Goal: Task Accomplishment & Management: Manage account settings

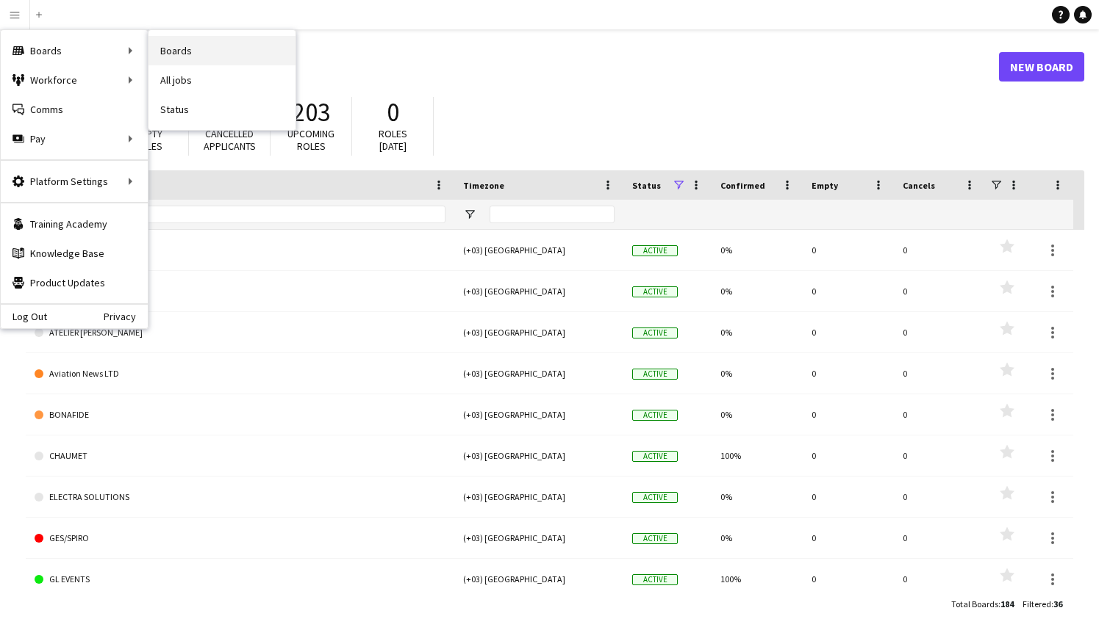
click at [223, 57] on link "Boards" at bounding box center [221, 50] width 147 height 29
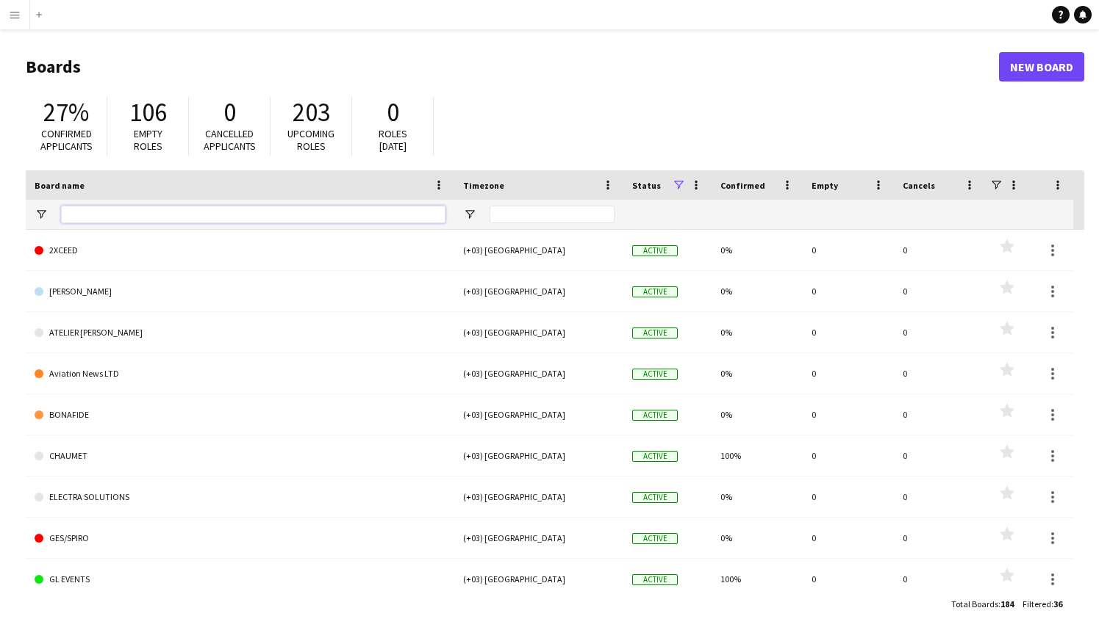
click at [164, 213] on input "Board name Filter Input" at bounding box center [253, 215] width 384 height 18
type input "***"
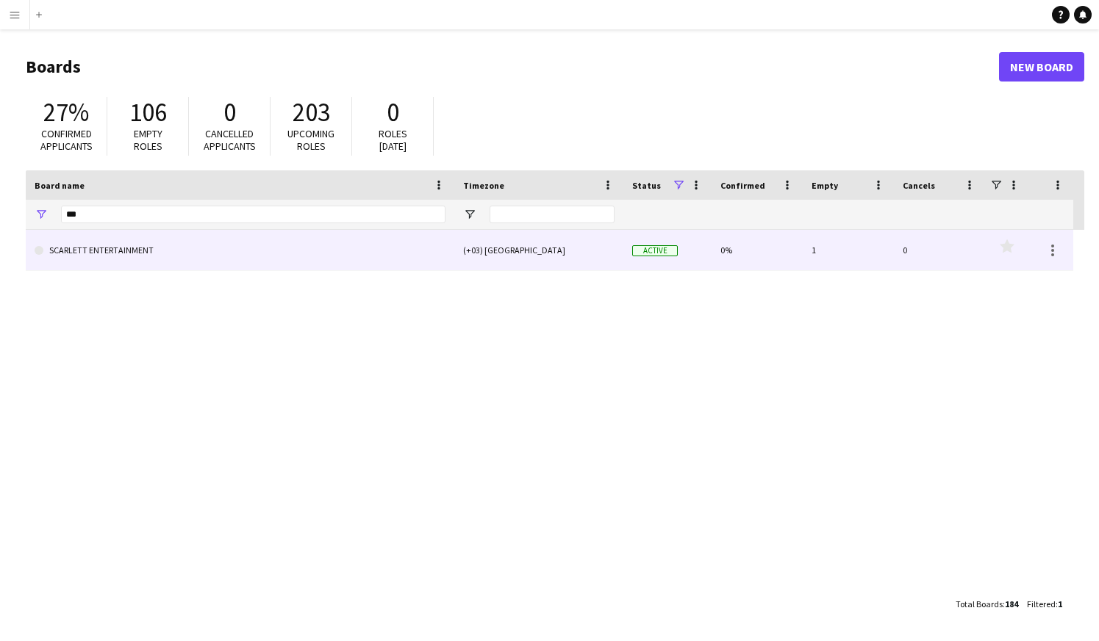
click at [163, 261] on link "SCARLETT ENTERTAINMENT" at bounding box center [240, 250] width 411 height 41
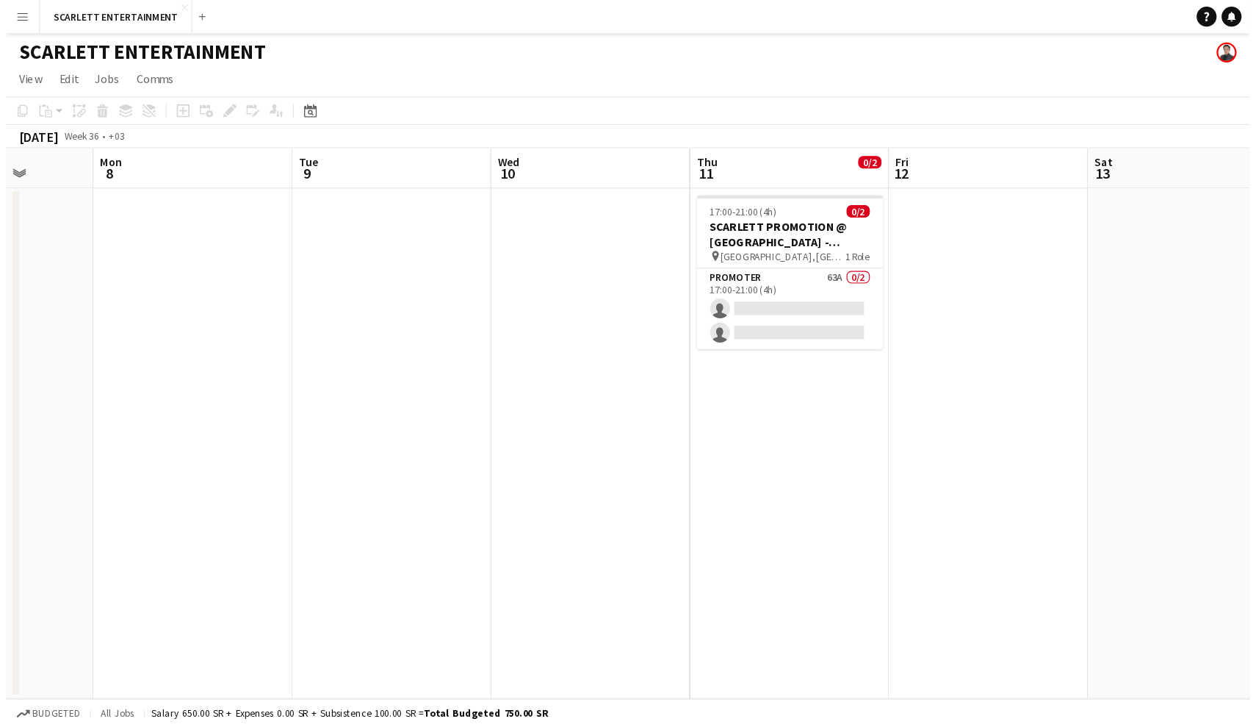
scroll to position [0, 483]
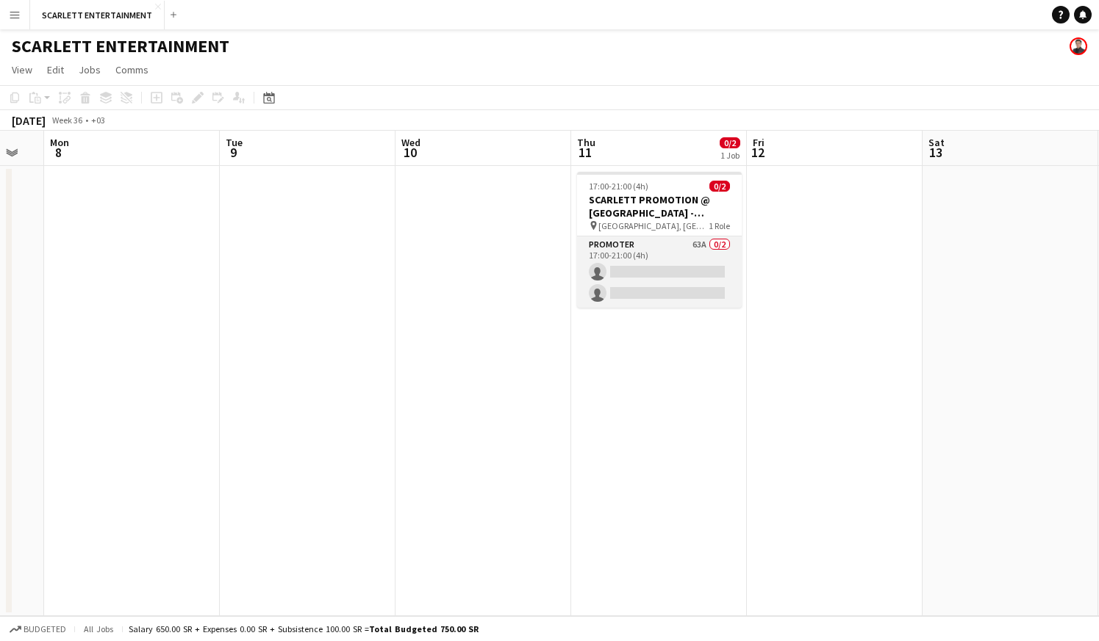
click at [686, 251] on app-card-role "Promoter 63A 0/2 17:00-21:00 (4h) single-neutral-actions single-neutral-actions" at bounding box center [659, 272] width 165 height 71
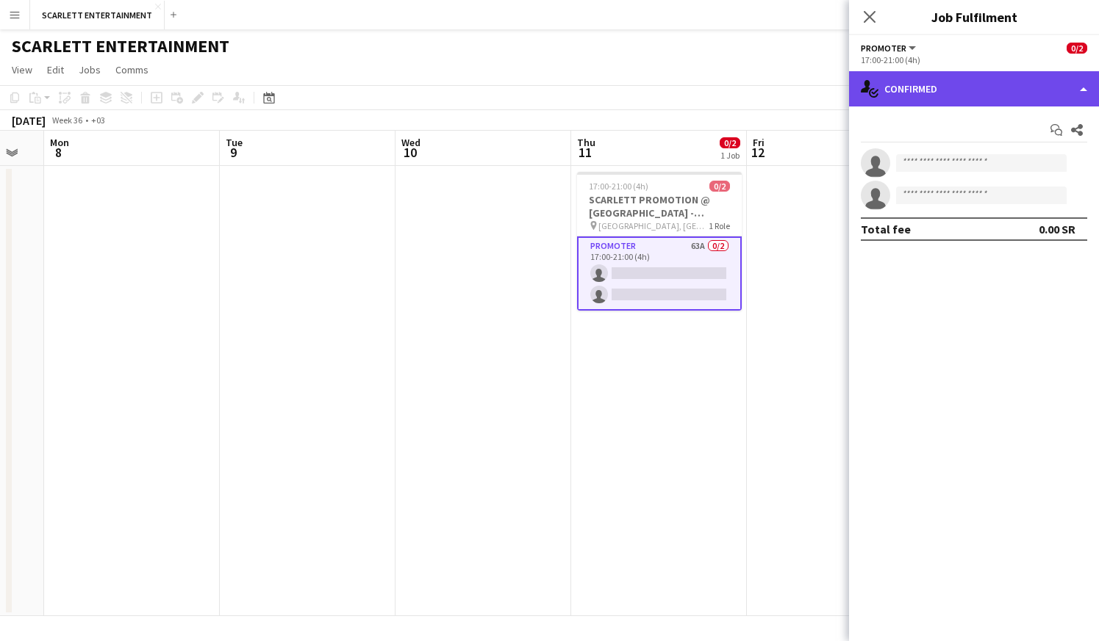
click at [966, 95] on div "single-neutral-actions-check-2 Confirmed" at bounding box center [974, 88] width 250 height 35
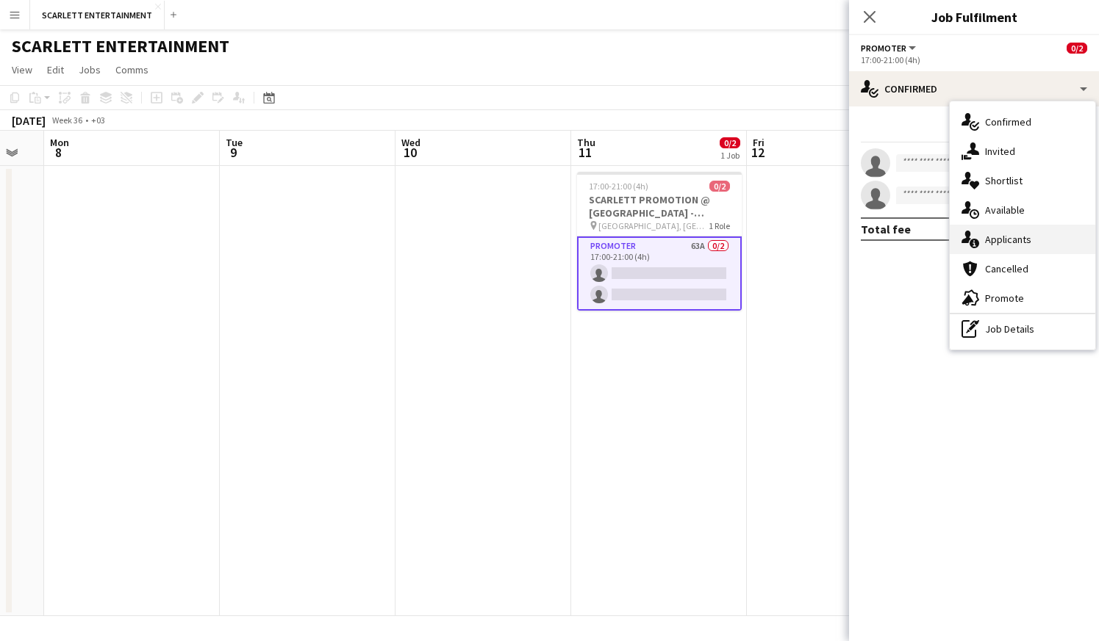
click at [1001, 238] on div "single-neutral-actions-information Applicants" at bounding box center [1021, 239] width 145 height 29
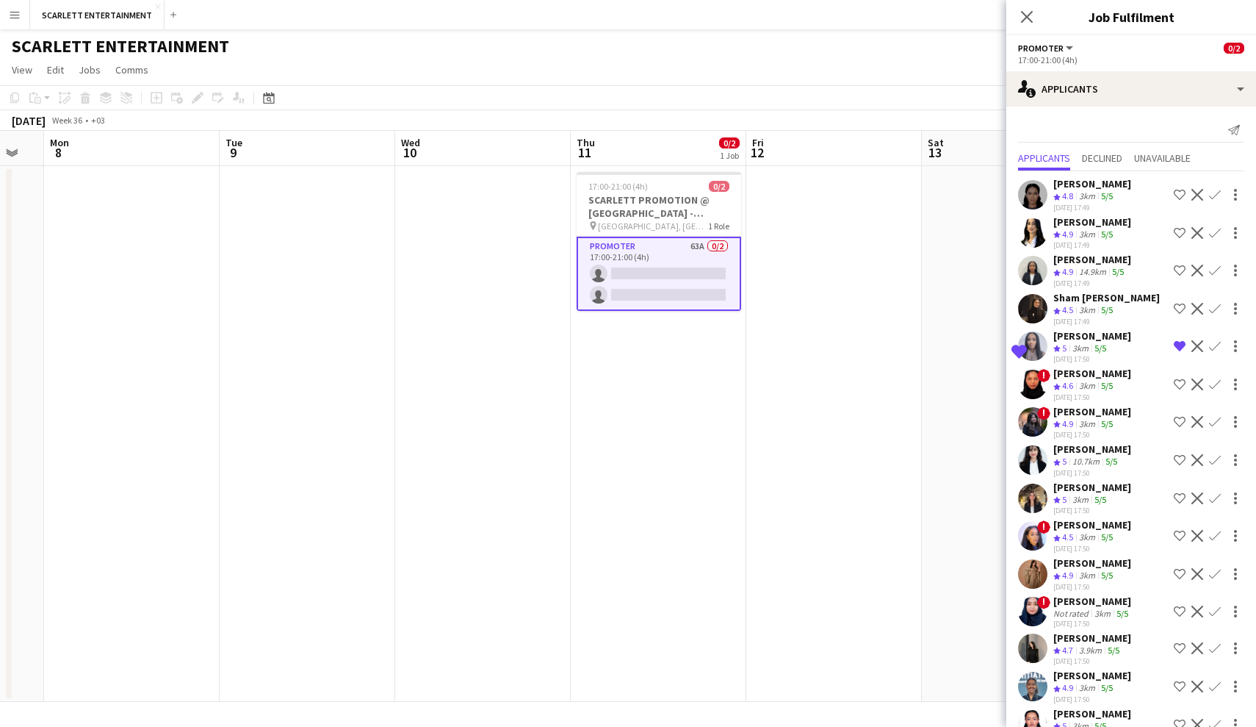
click at [1093, 456] on div "10.7km" at bounding box center [1086, 462] width 33 height 12
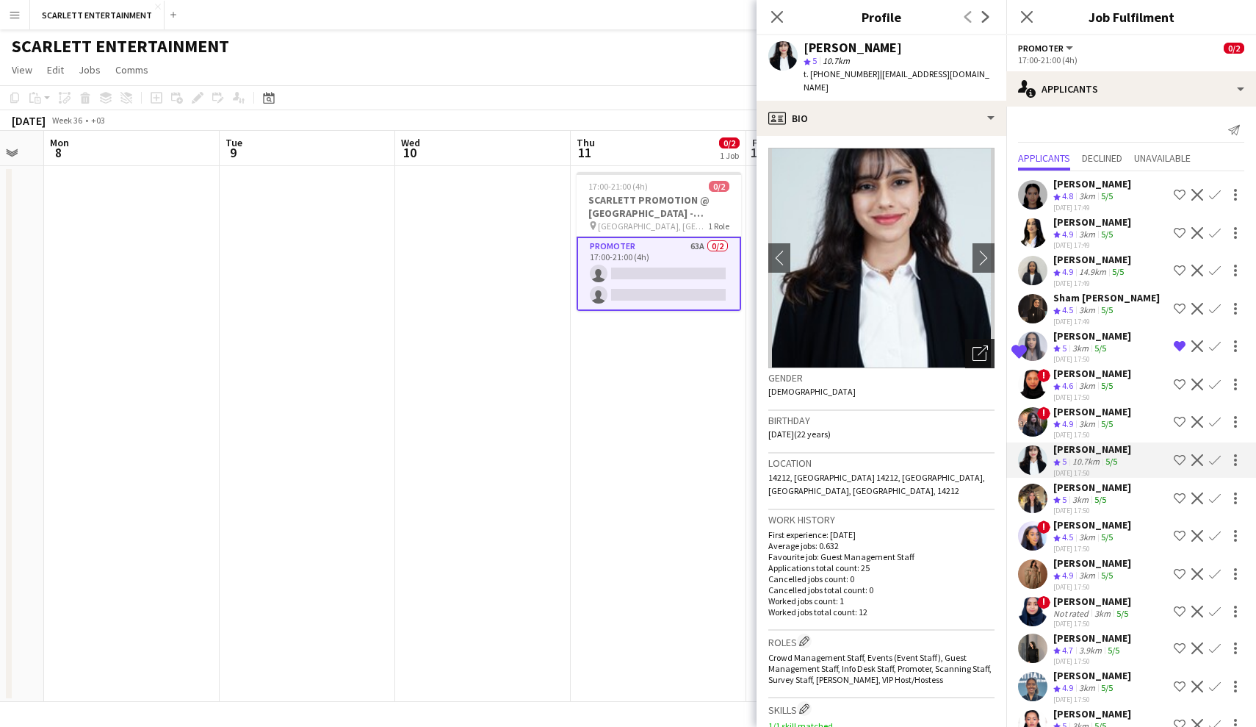
click at [985, 362] on div "Open photos pop-in" at bounding box center [980, 353] width 29 height 29
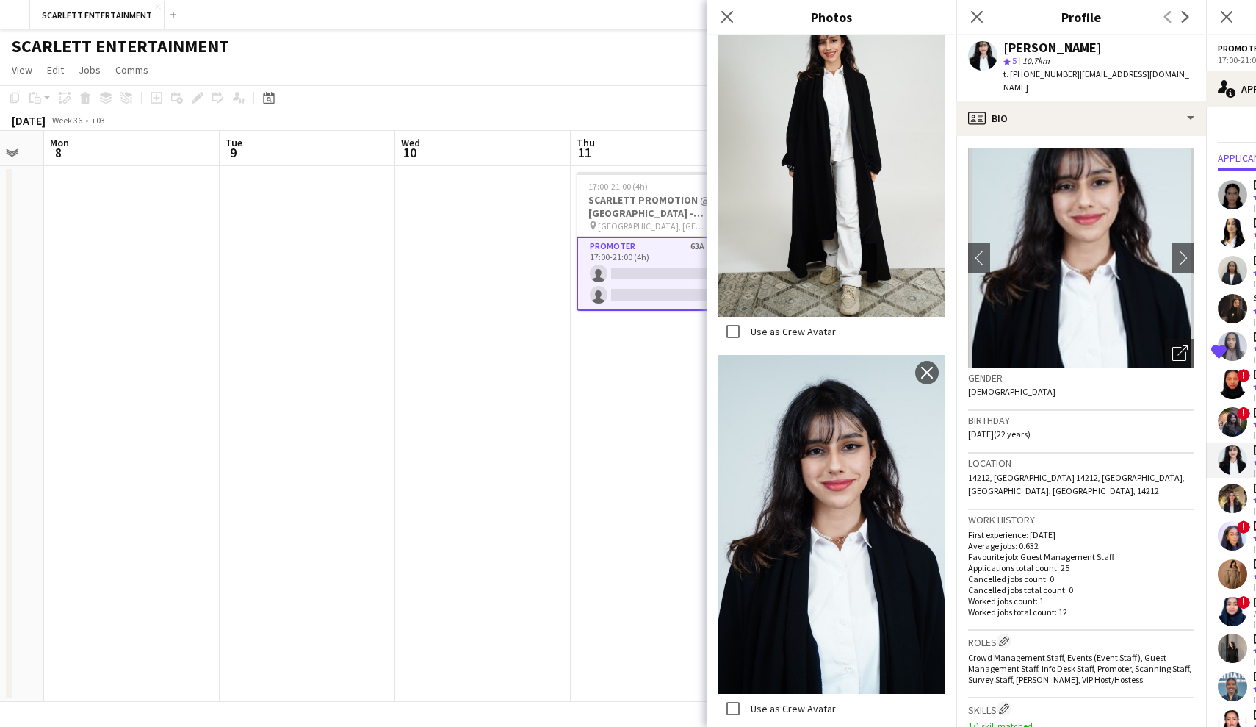
scroll to position [375, 0]
click at [728, 13] on icon "Close pop-in" at bounding box center [727, 17] width 14 height 14
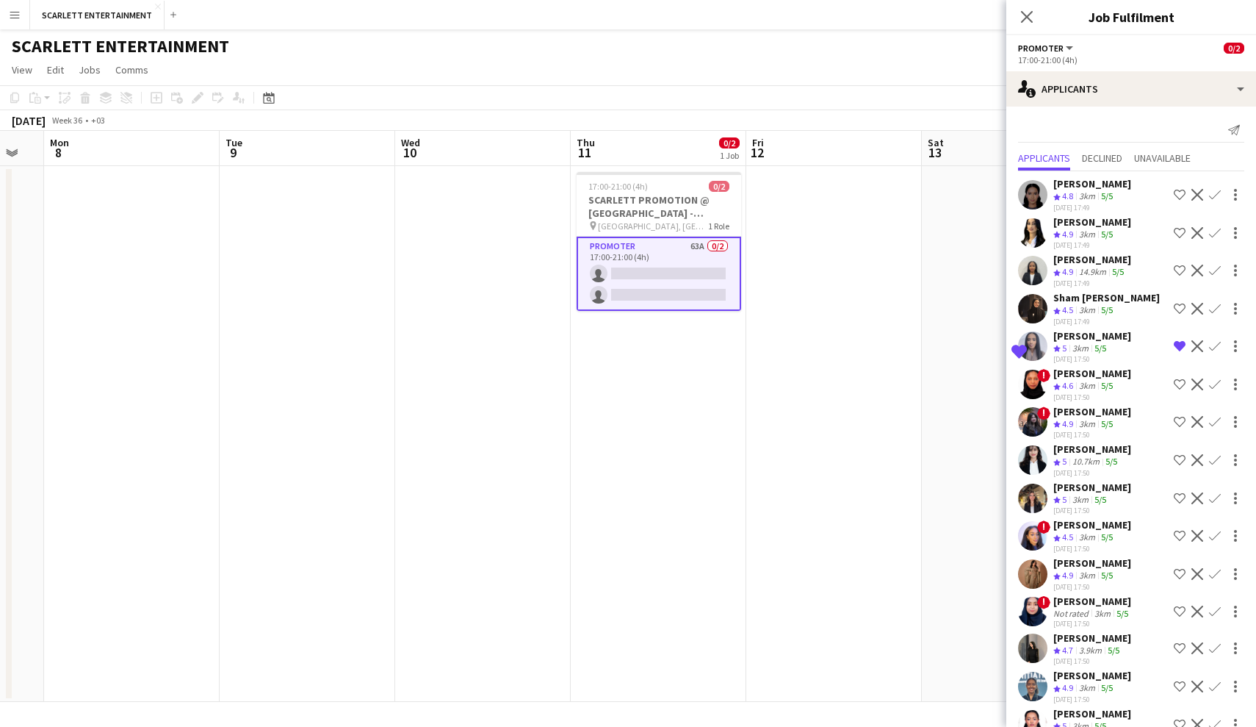
click at [1096, 497] on div "5/5" at bounding box center [1101, 500] width 18 height 12
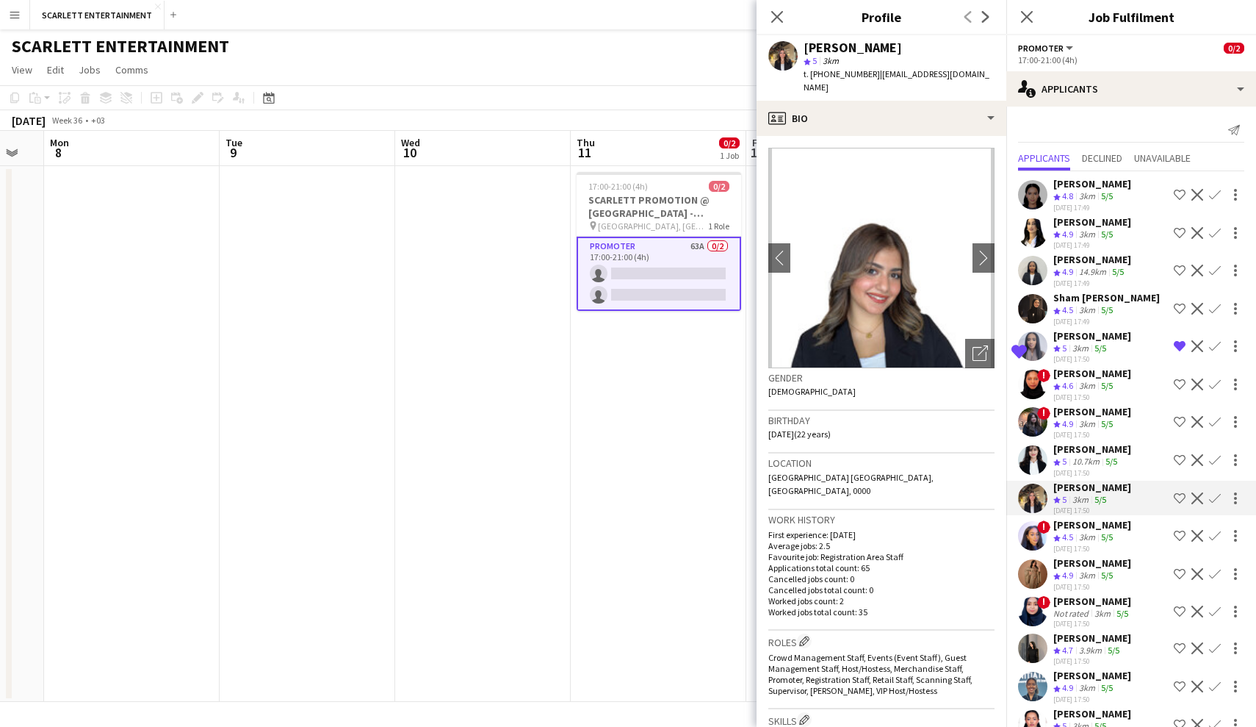
click at [1098, 500] on app-icon "Shortlist crew" at bounding box center [1180, 498] width 12 height 12
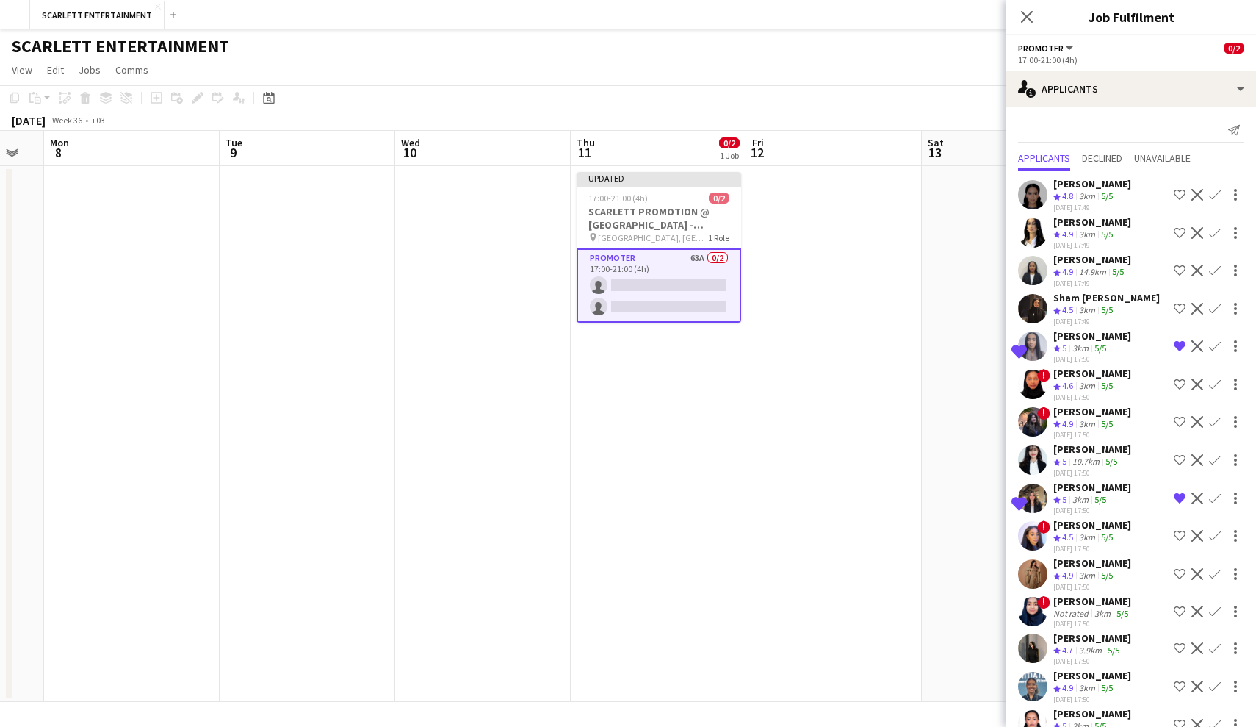
click at [1098, 540] on app-skills-label "5/5" at bounding box center [1107, 536] width 12 height 11
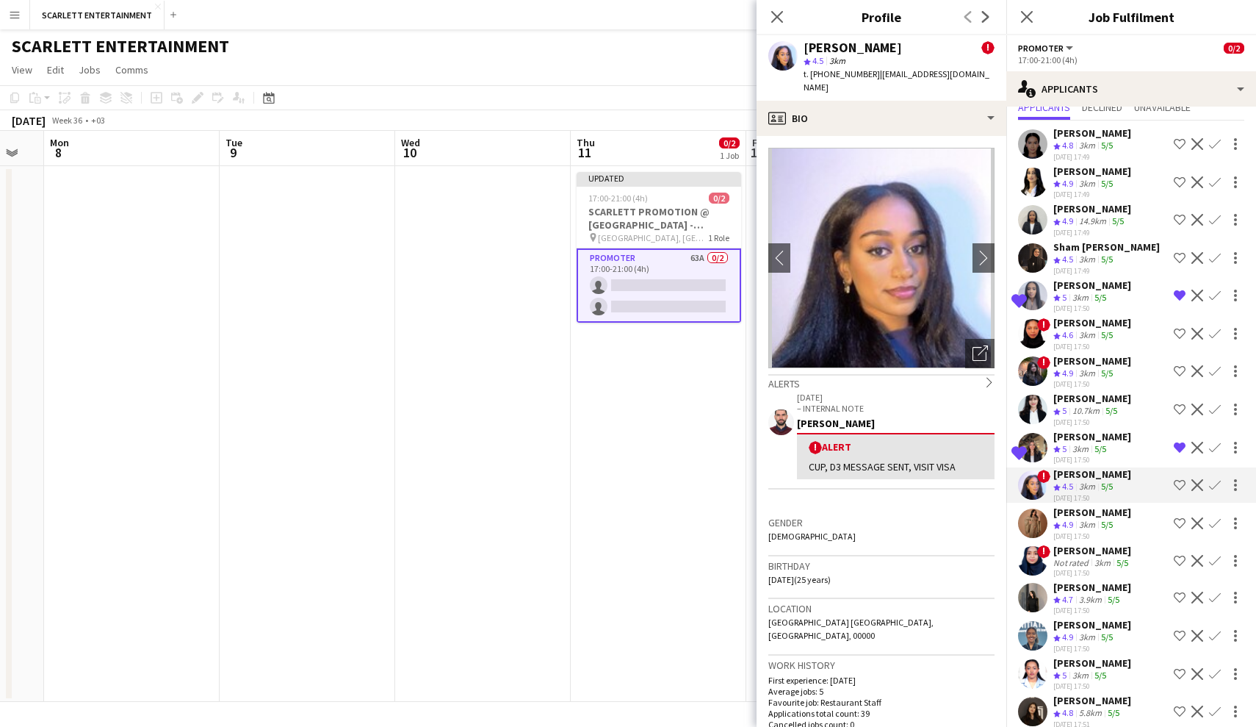
scroll to position [53, 0]
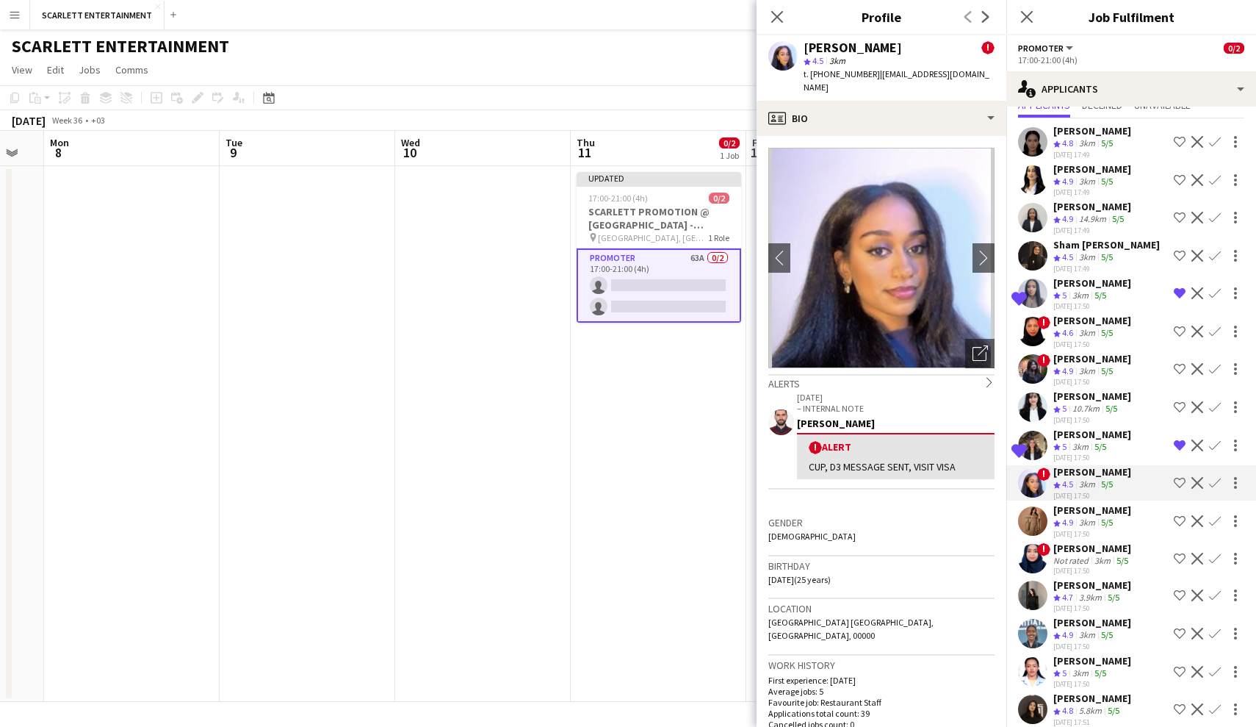
click at [1098, 522] on div "3km" at bounding box center [1087, 523] width 22 height 12
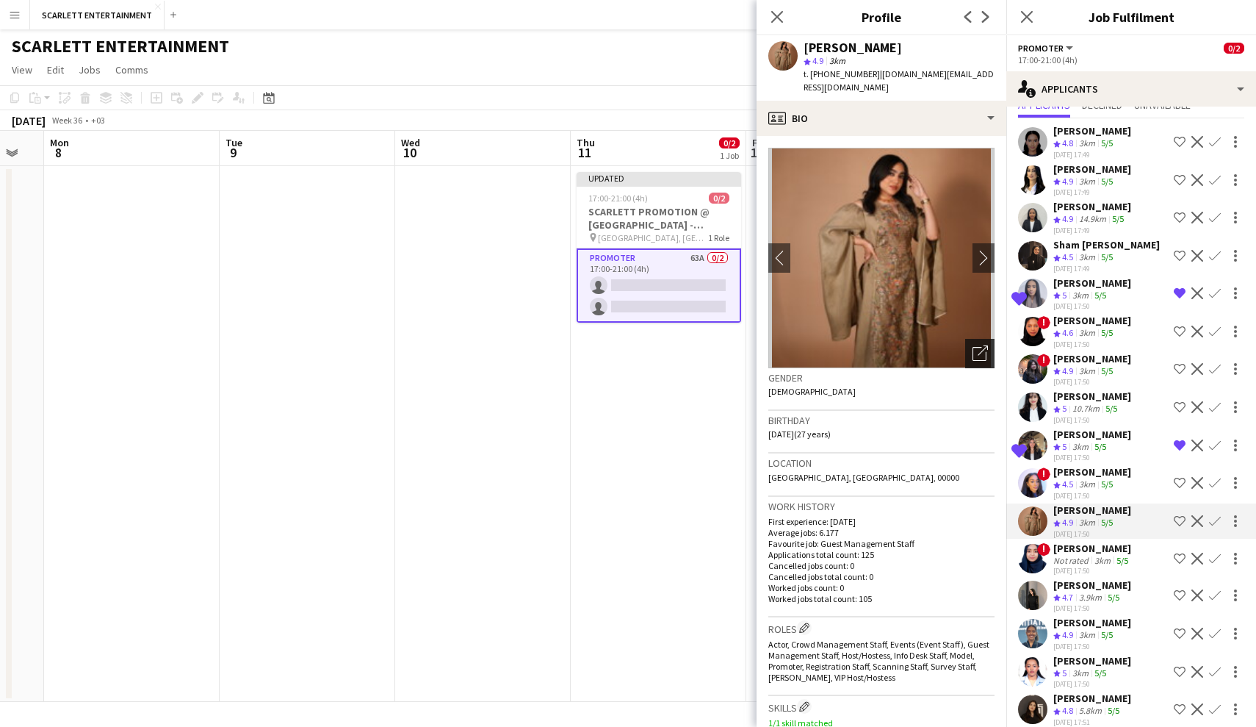
click at [986, 347] on icon "Open photos pop-in" at bounding box center [980, 352] width 15 height 15
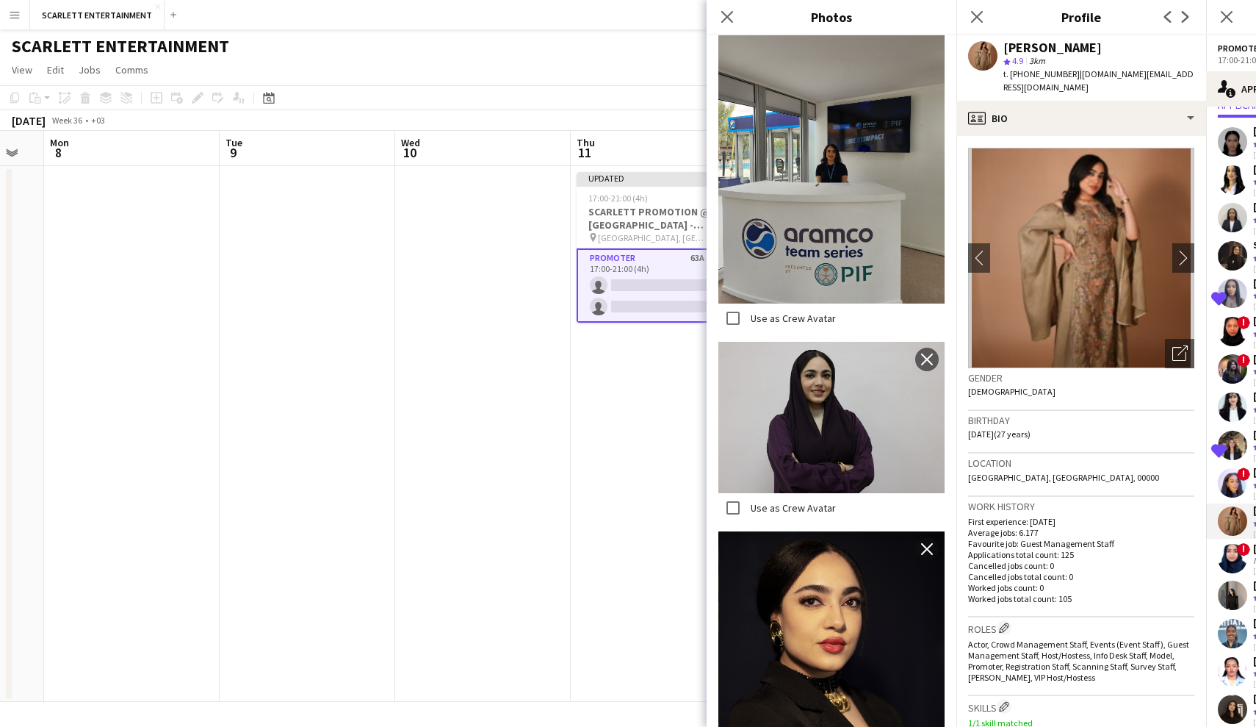
scroll to position [2738, 0]
click at [731, 21] on icon at bounding box center [727, 17] width 14 height 14
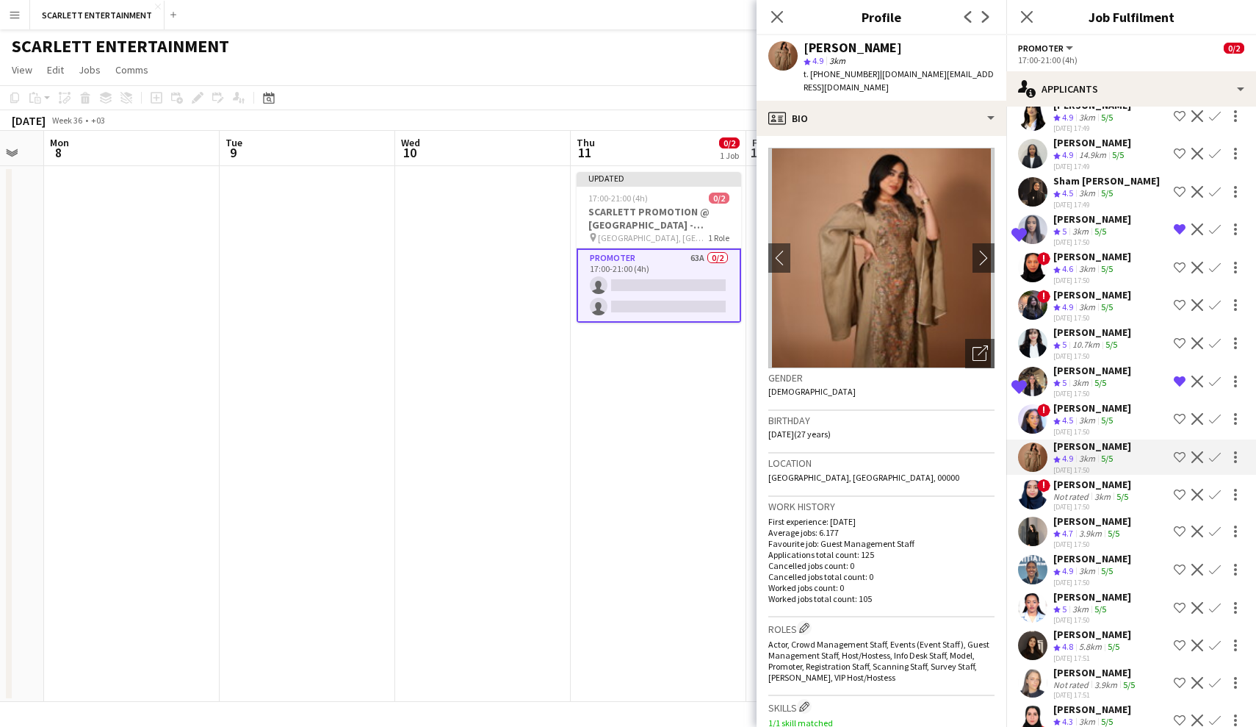
scroll to position [129, 0]
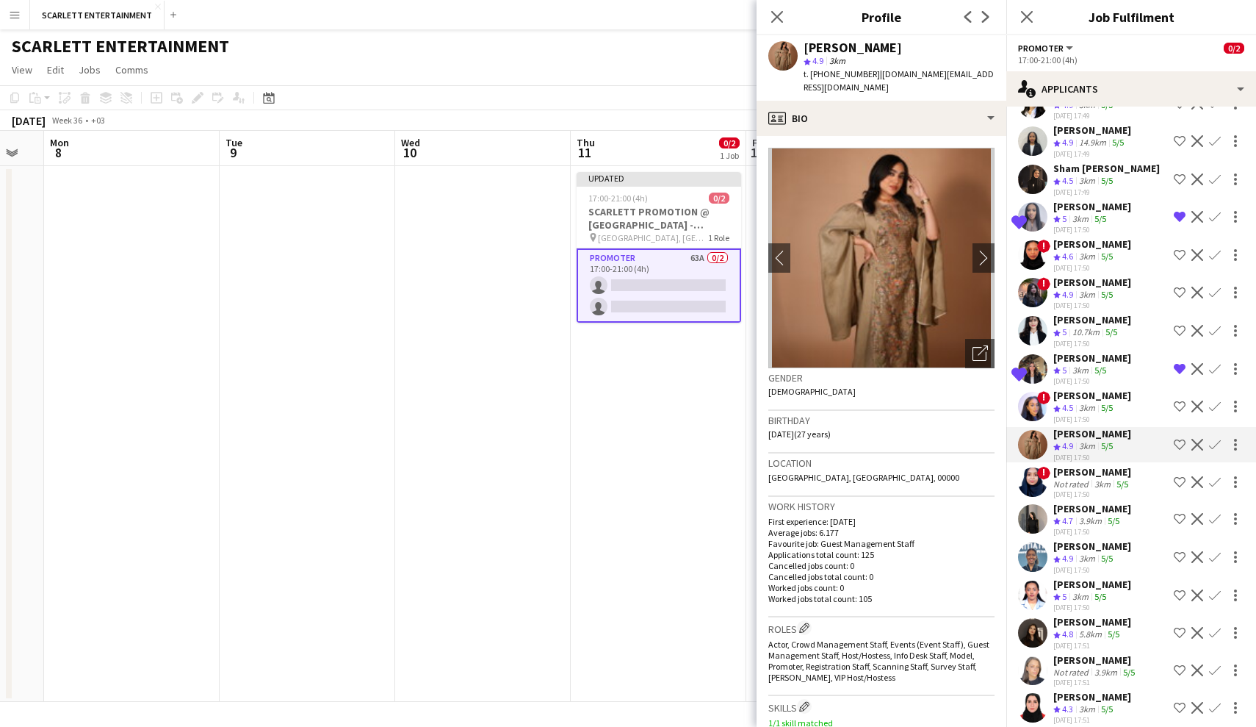
click at [1091, 466] on div "[PERSON_NAME]" at bounding box center [1093, 471] width 78 height 13
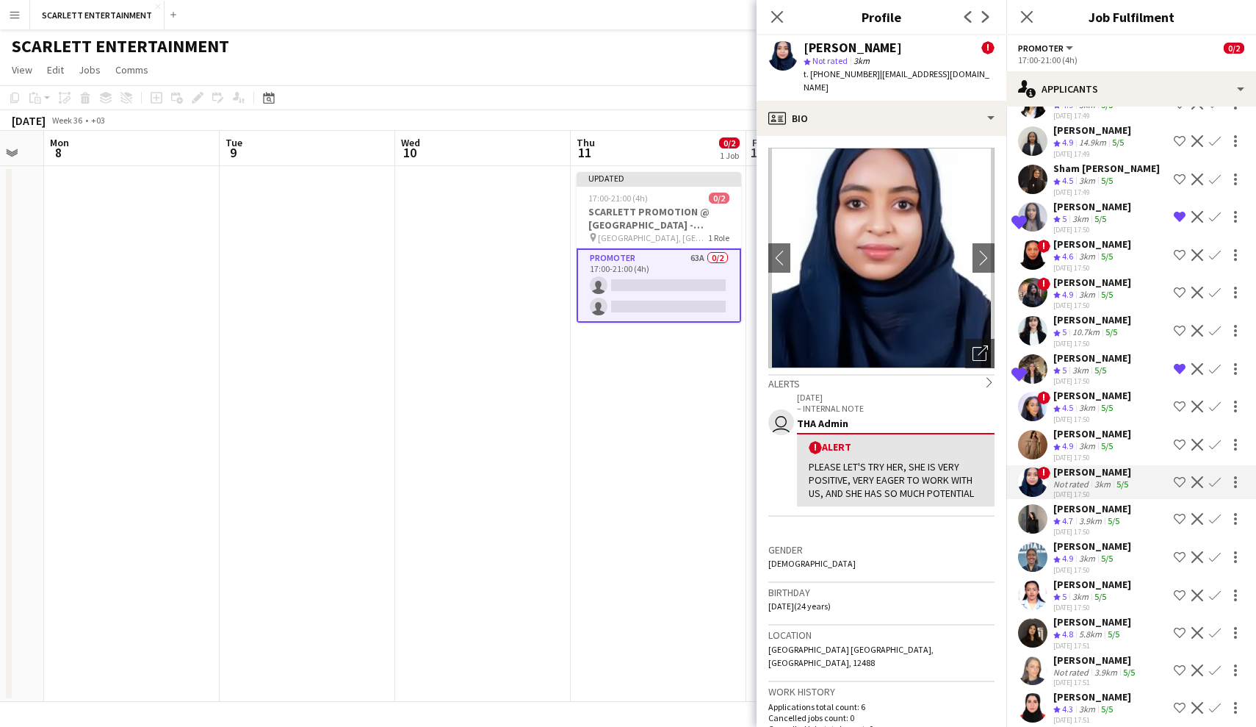
click at [1098, 509] on div "[PERSON_NAME]" at bounding box center [1093, 508] width 78 height 13
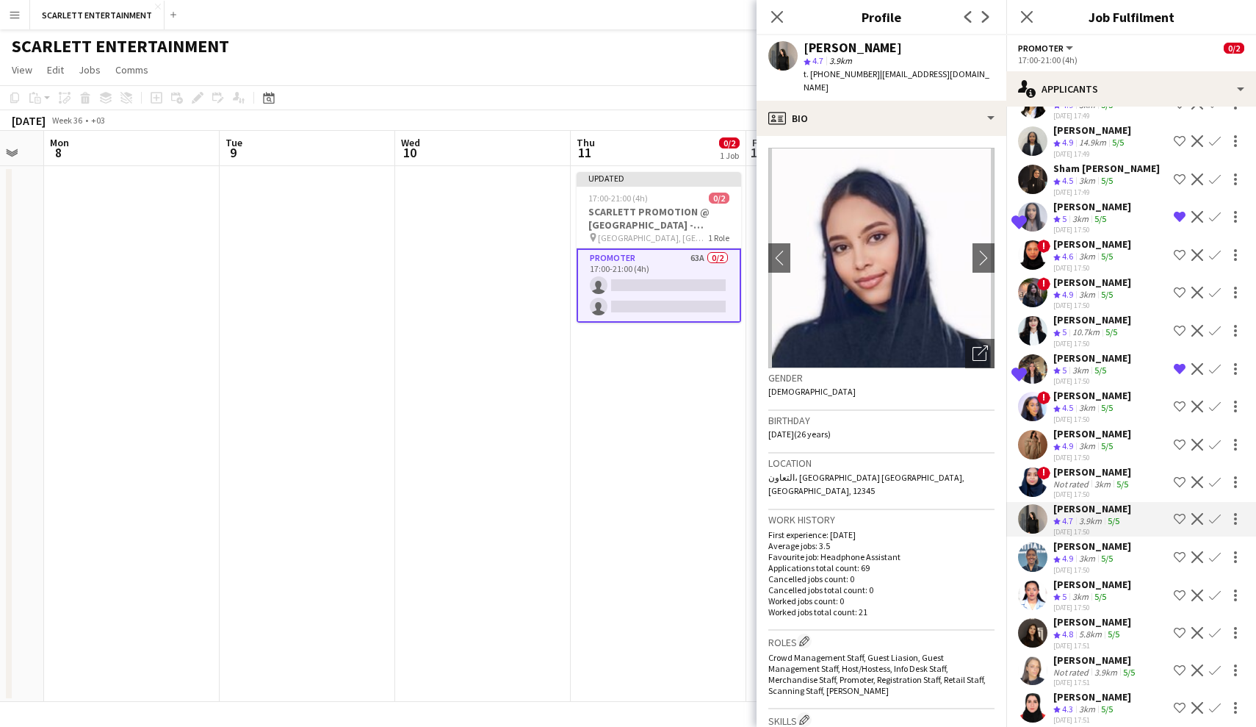
click at [1098, 566] on div "[DATE] 17:50" at bounding box center [1093, 570] width 78 height 10
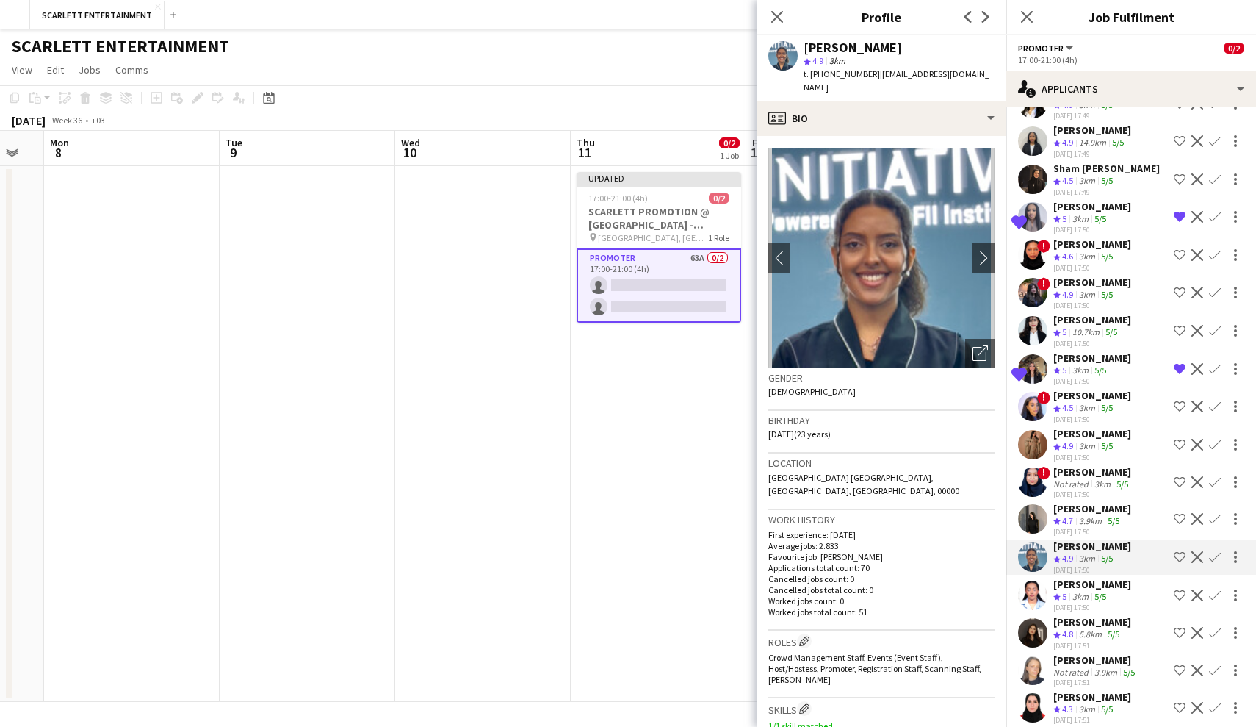
click at [1098, 601] on app-skills-label "5/5" at bounding box center [1101, 596] width 12 height 11
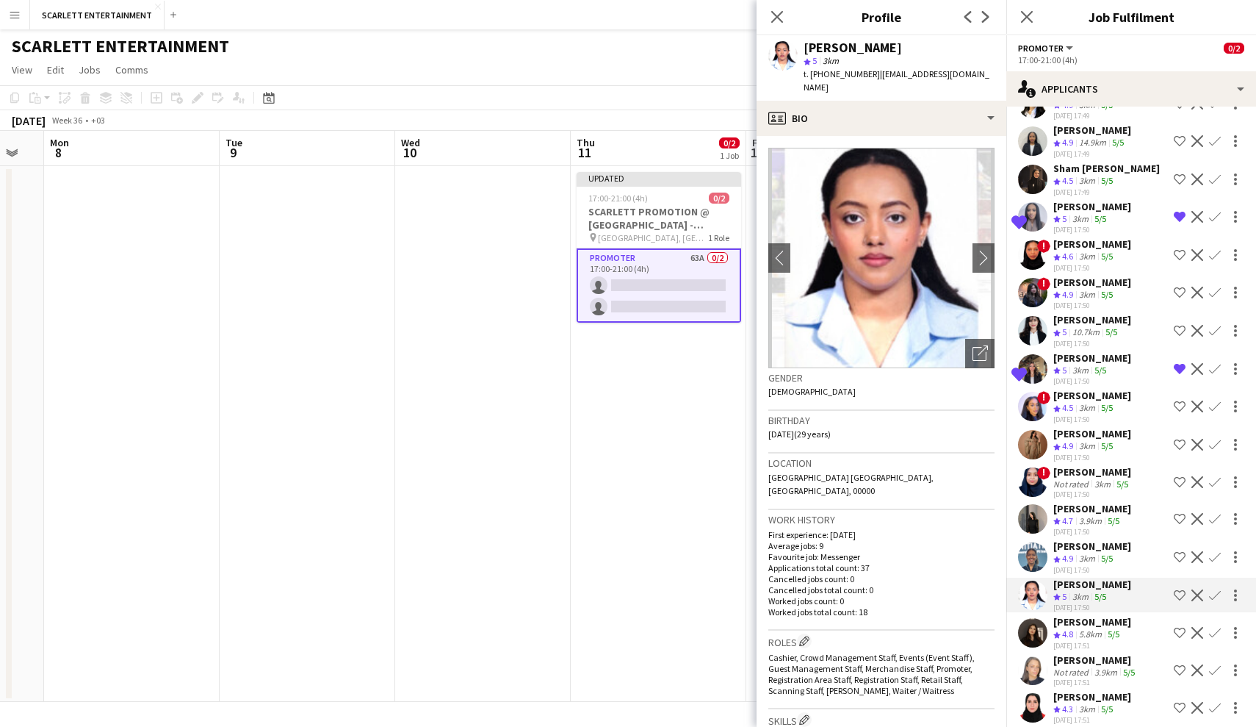
click at [1089, 633] on div "5.8km" at bounding box center [1090, 634] width 29 height 12
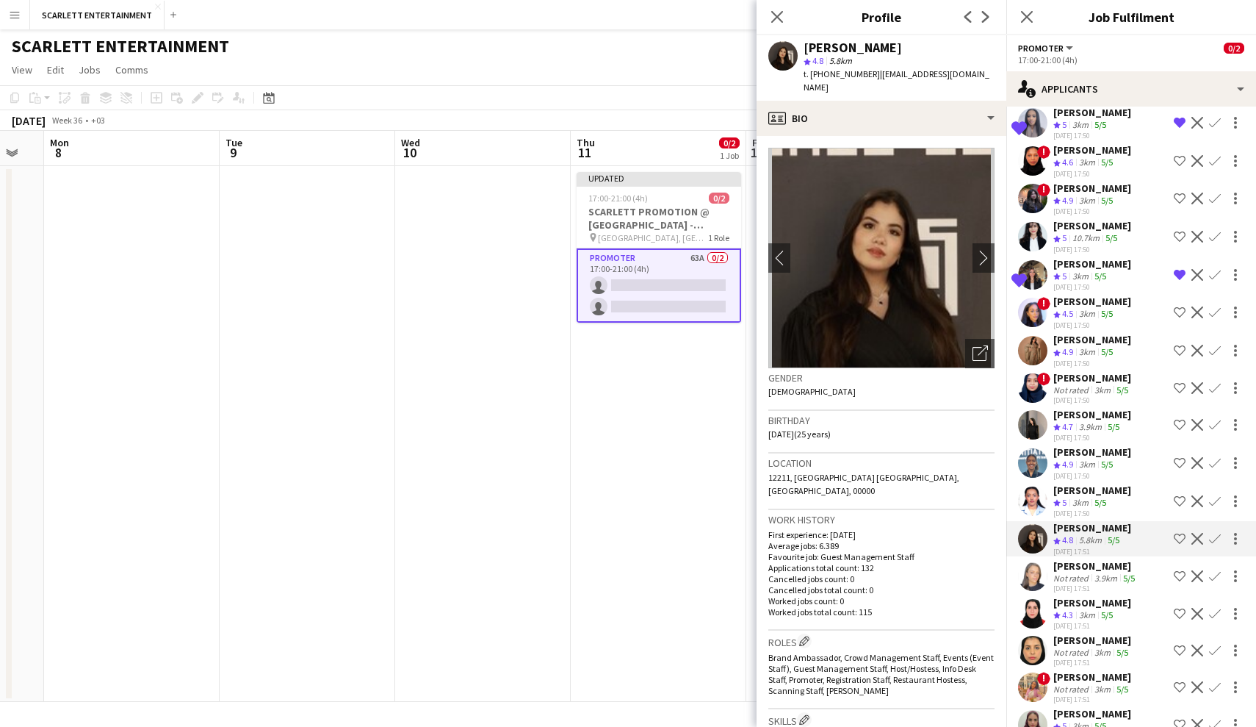
scroll to position [226, 0]
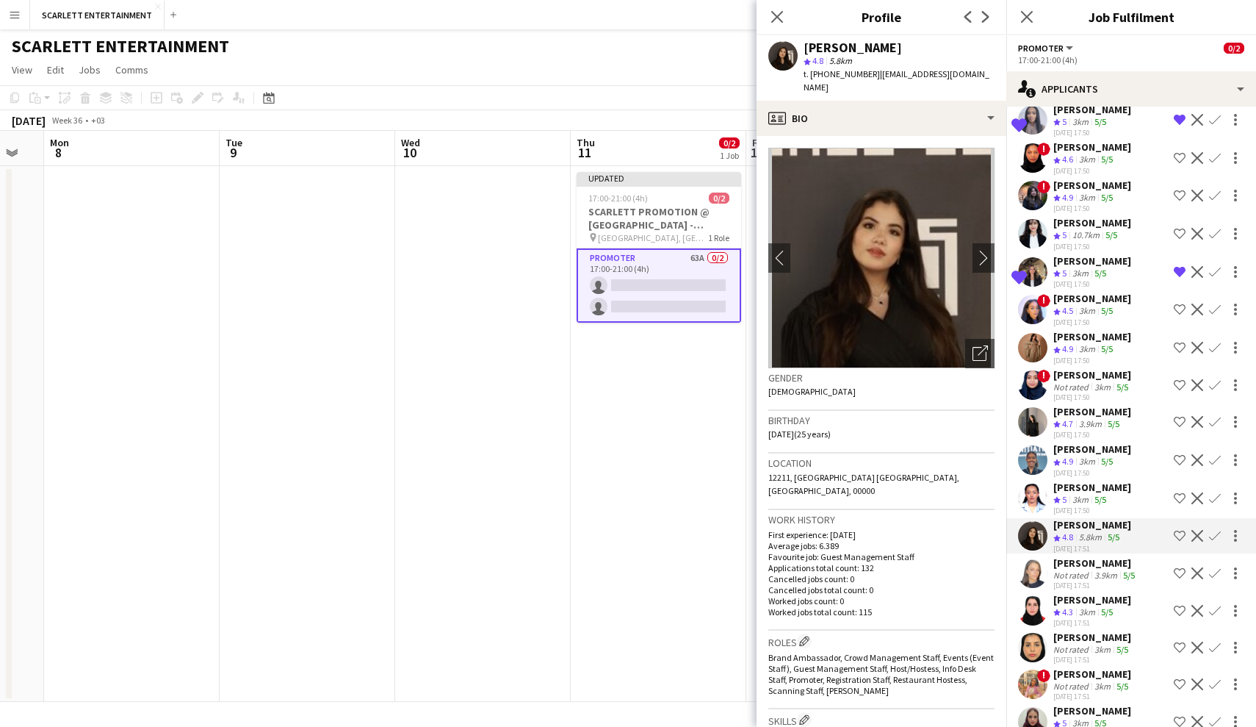
click at [1088, 578] on div "Not rated" at bounding box center [1073, 574] width 38 height 11
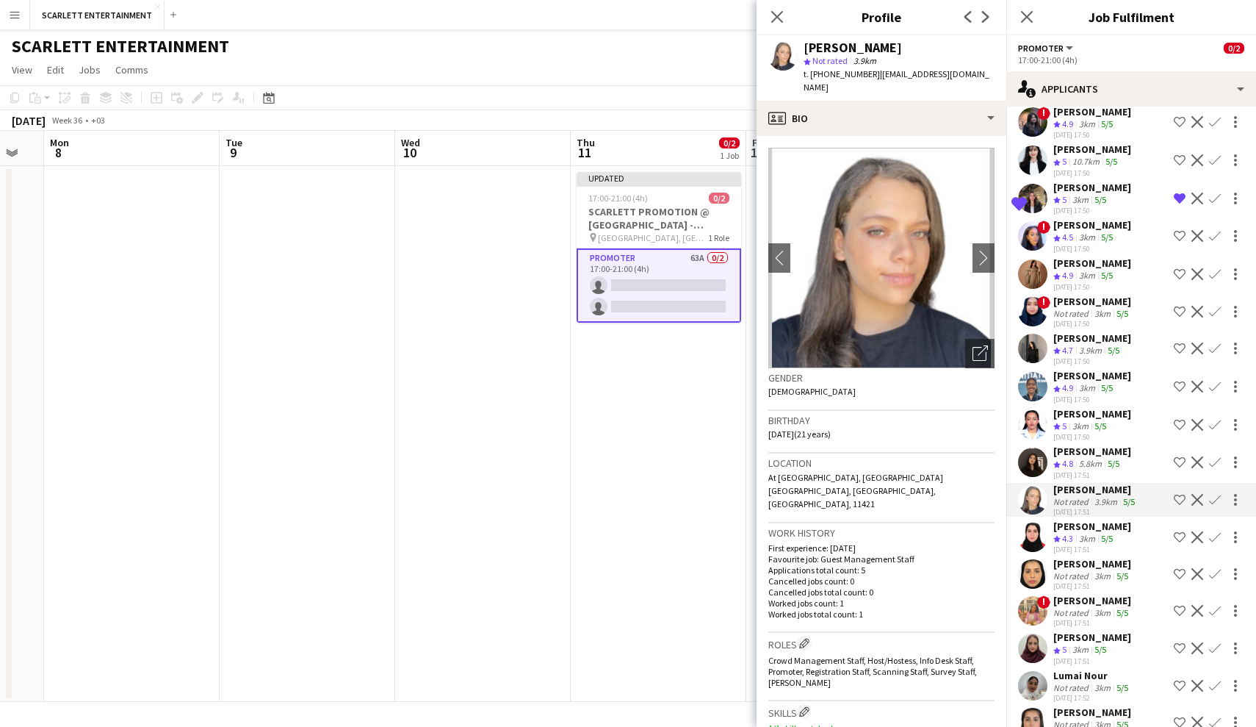
scroll to position [301, 0]
click at [1091, 542] on div "3km" at bounding box center [1087, 537] width 22 height 12
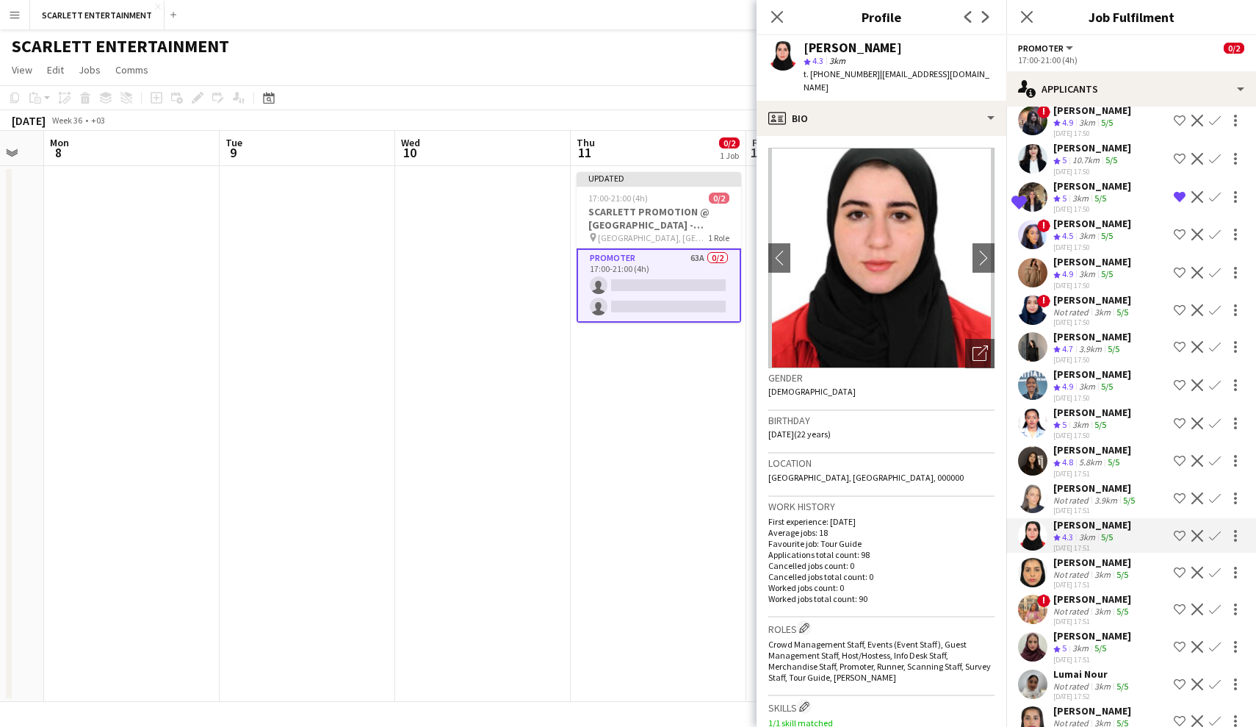
click at [1079, 569] on div "Not rated" at bounding box center [1073, 574] width 38 height 11
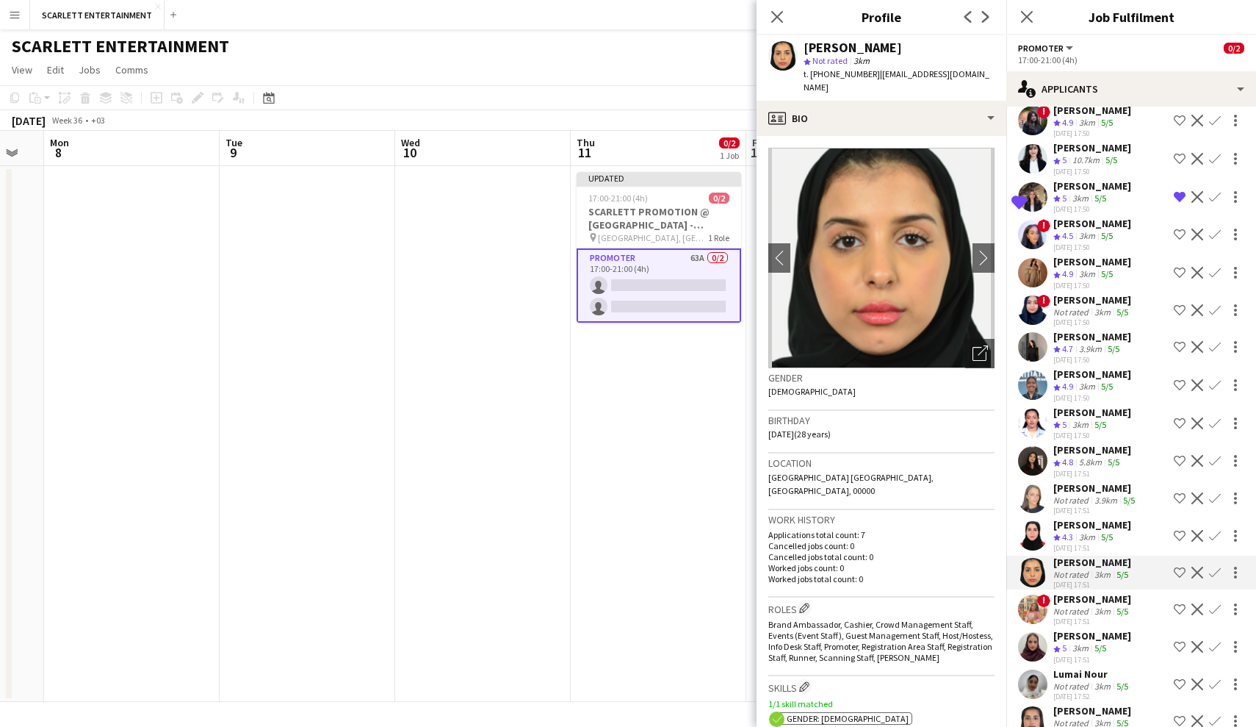
click at [1090, 603] on div "[PERSON_NAME]" at bounding box center [1093, 598] width 78 height 13
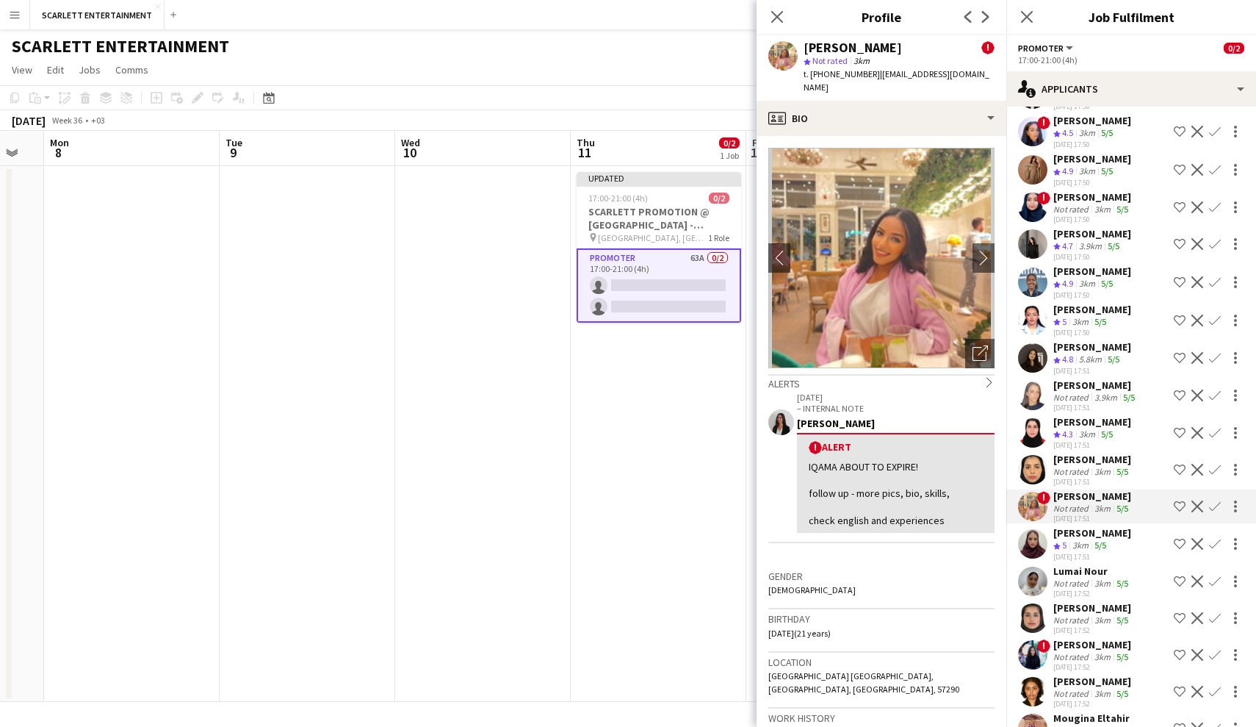
scroll to position [407, 0]
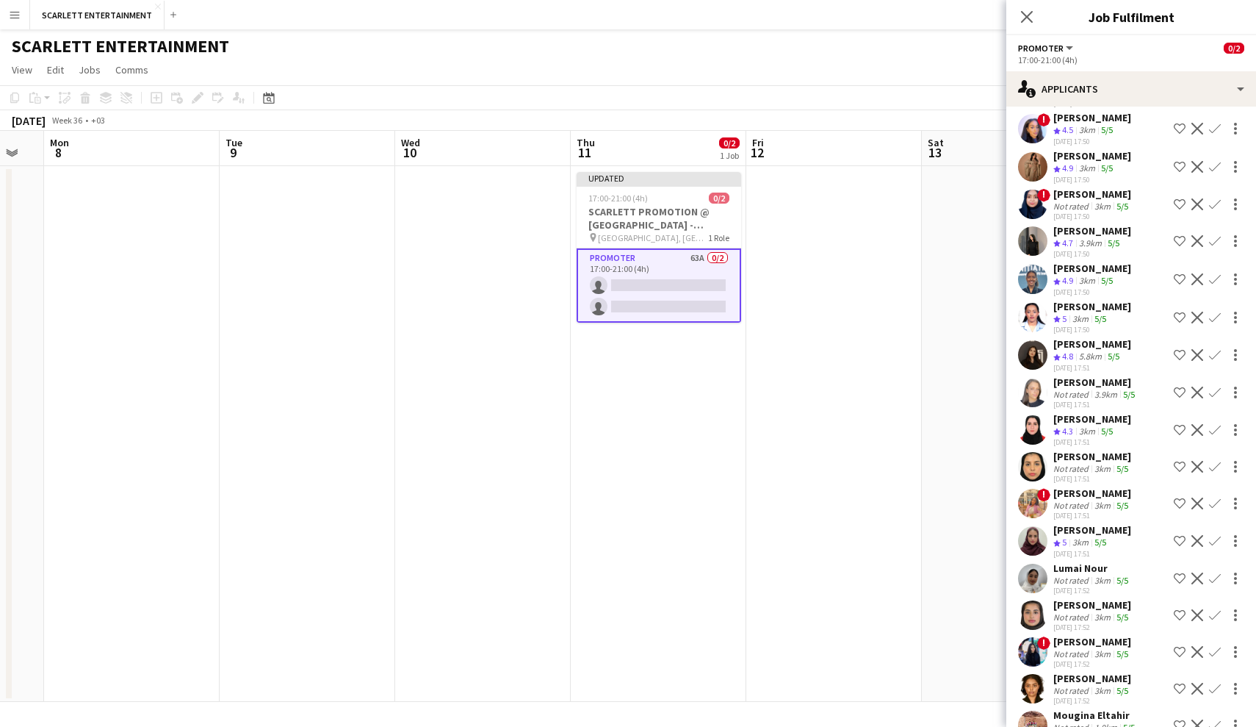
click at [1098, 616] on div "3km" at bounding box center [1103, 616] width 22 height 11
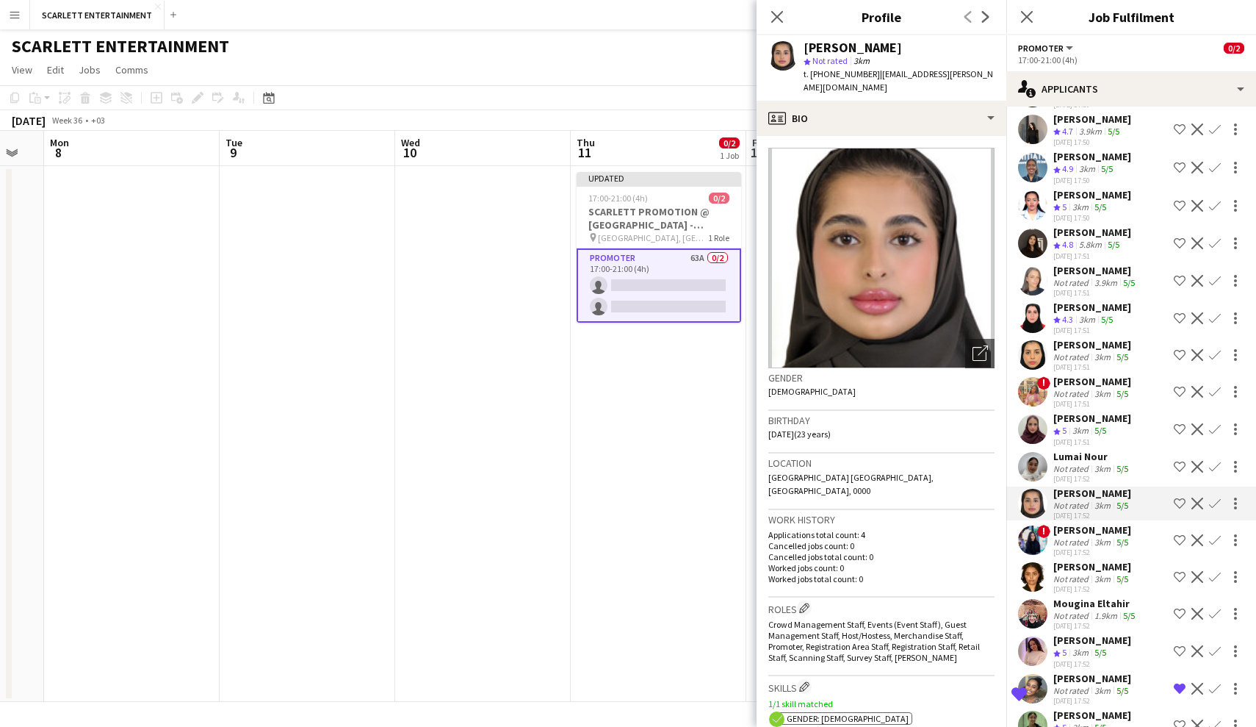
scroll to position [531, 0]
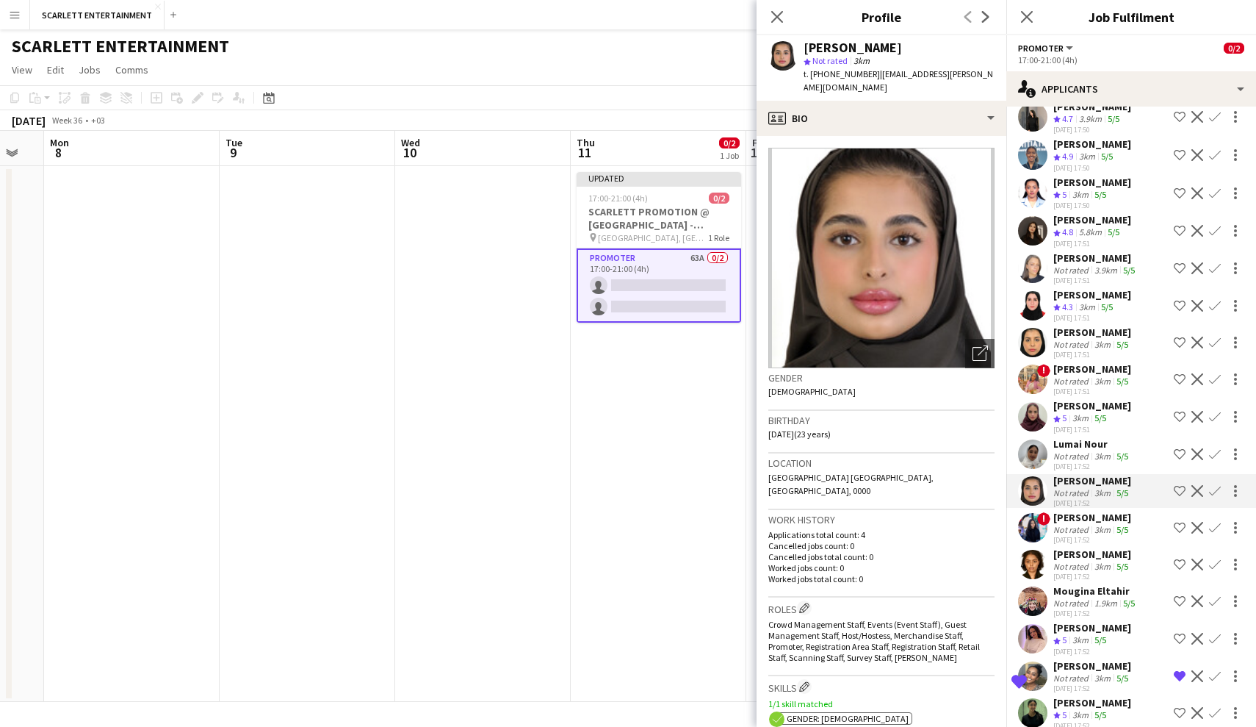
click at [1098, 564] on div "3km" at bounding box center [1103, 566] width 22 height 11
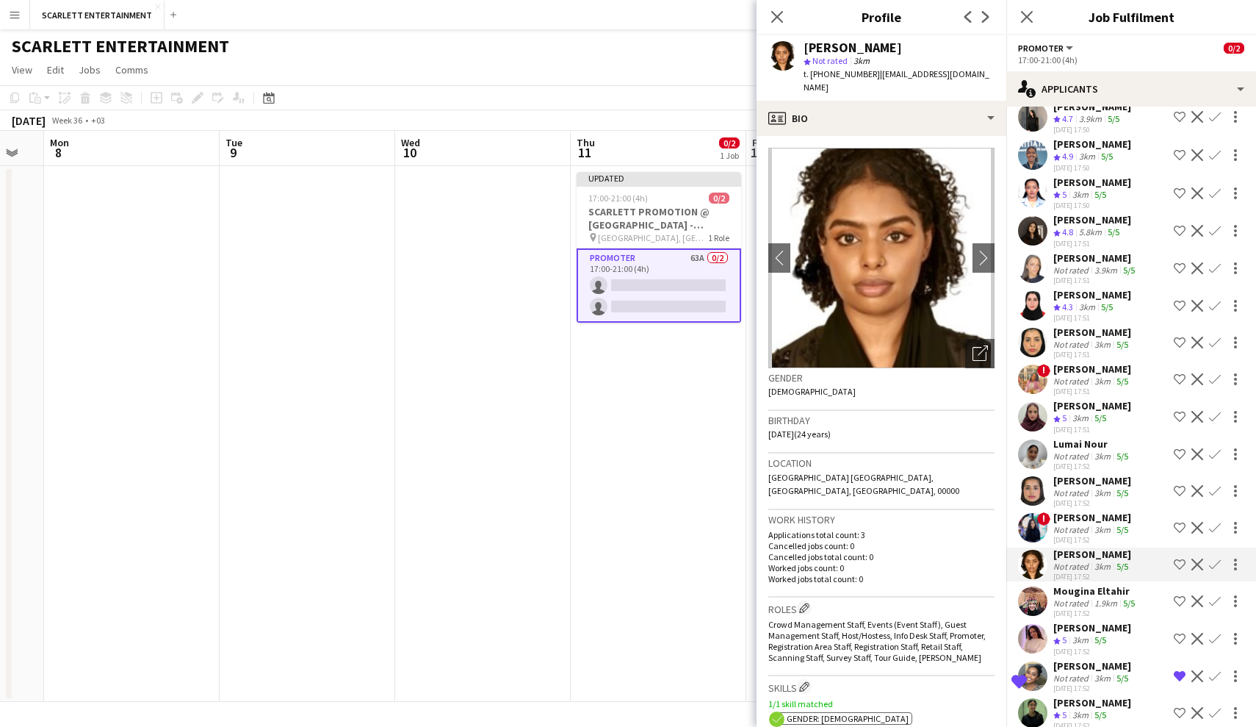
click at [1098, 641] on div "5/5" at bounding box center [1101, 640] width 18 height 12
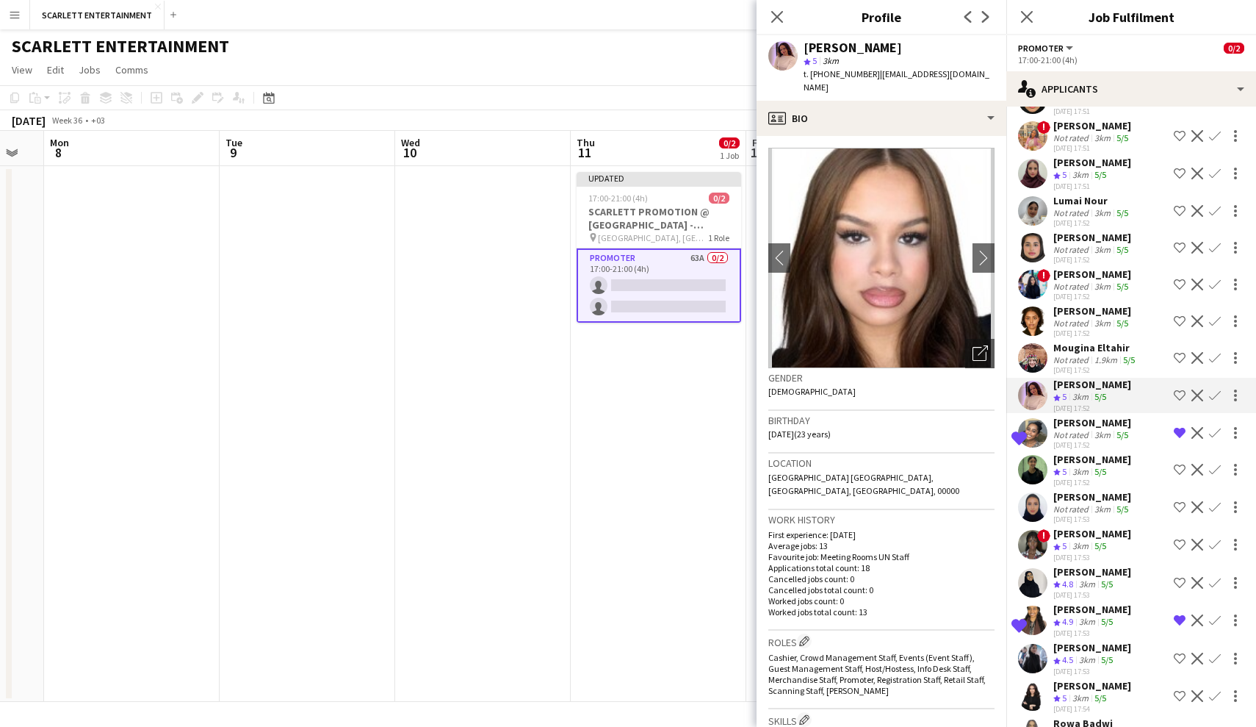
scroll to position [785, 0]
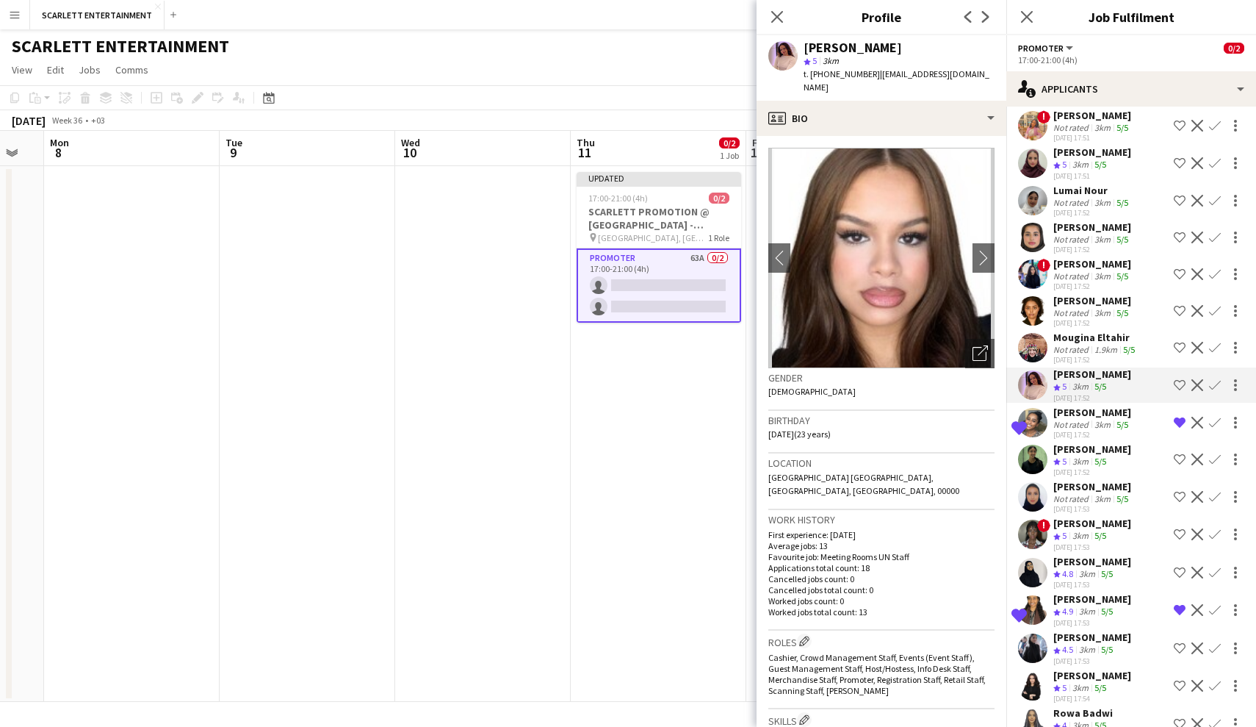
click at [1098, 567] on div "[PERSON_NAME]" at bounding box center [1093, 561] width 78 height 13
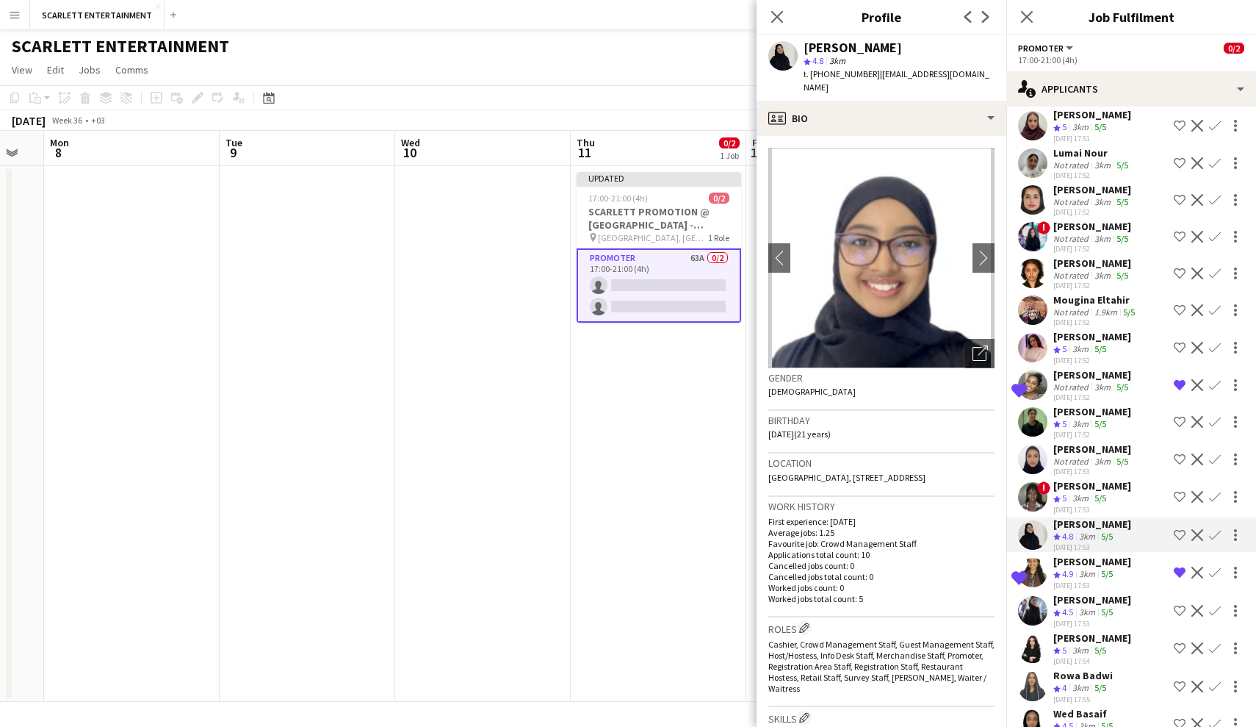
scroll to position [816, 0]
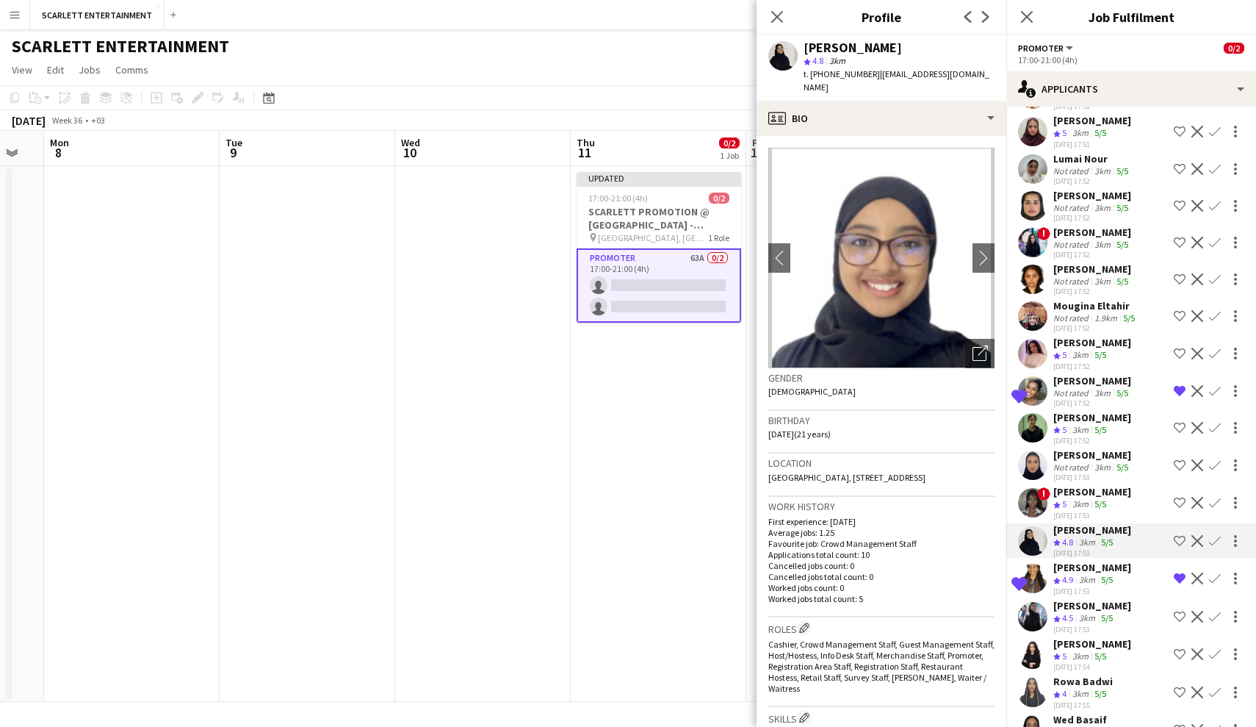
click at [1098, 611] on div "[PERSON_NAME]" at bounding box center [1093, 605] width 78 height 13
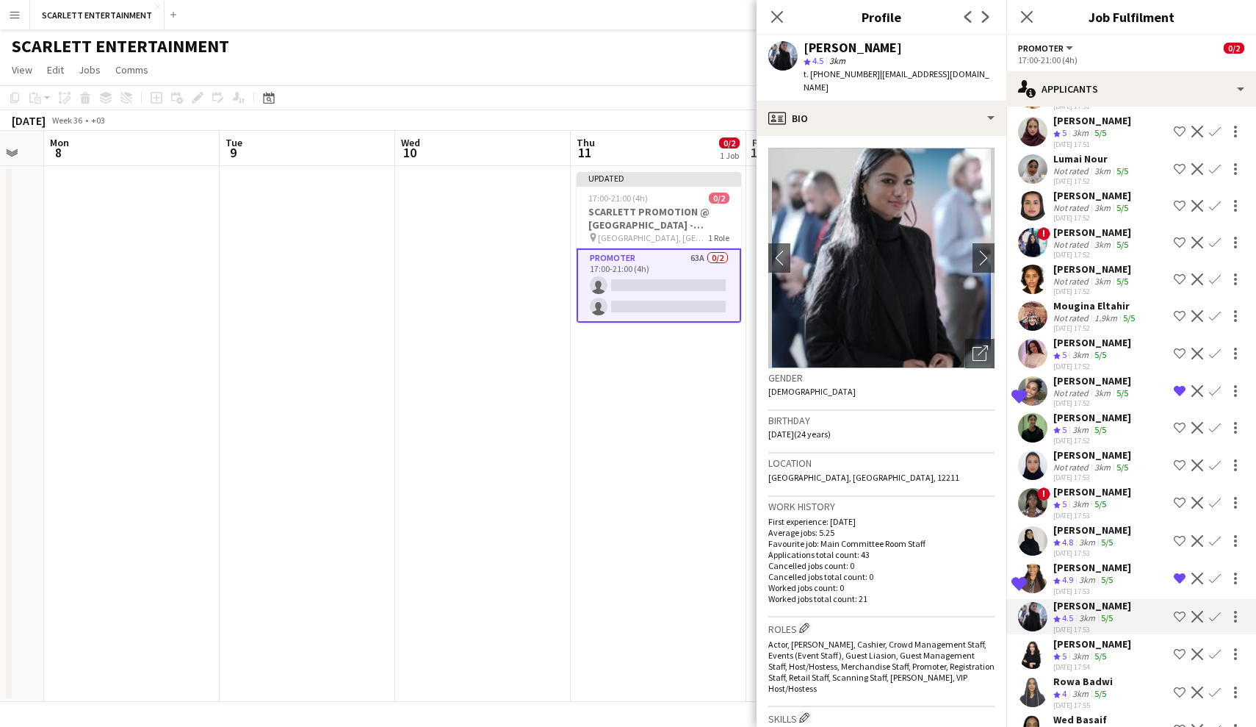
scroll to position [848, 0]
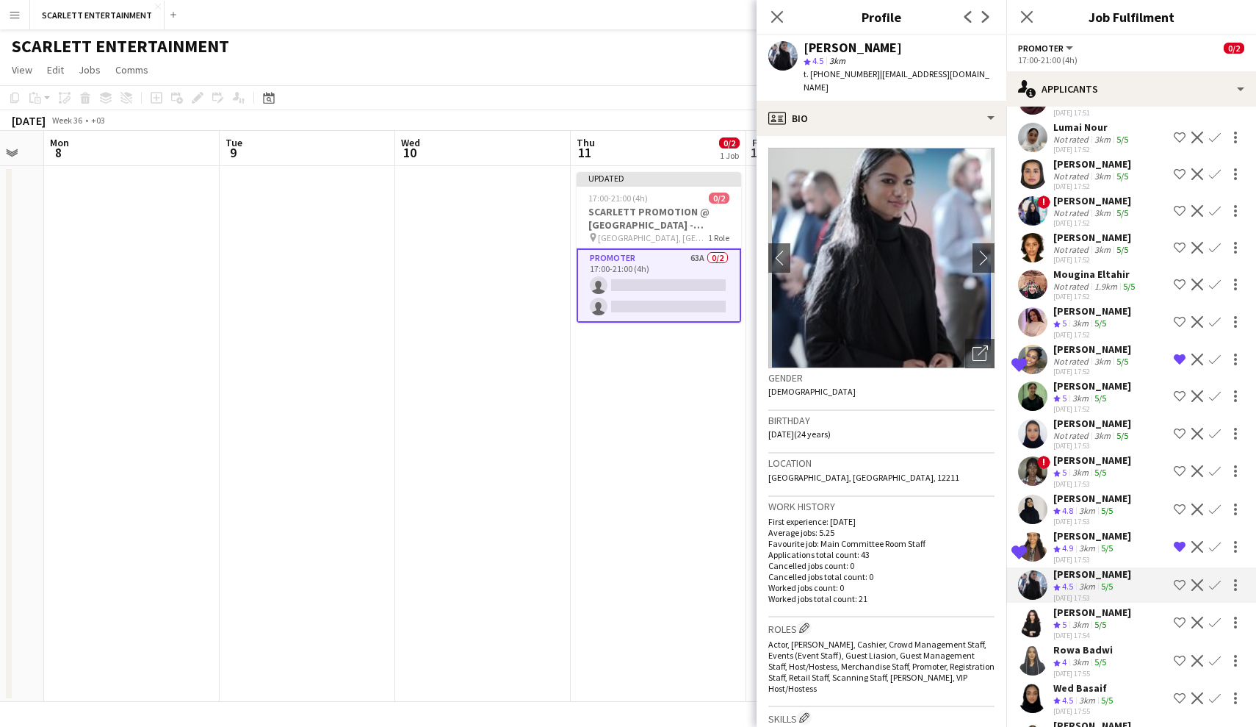
click at [1087, 624] on div "3km" at bounding box center [1081, 625] width 22 height 12
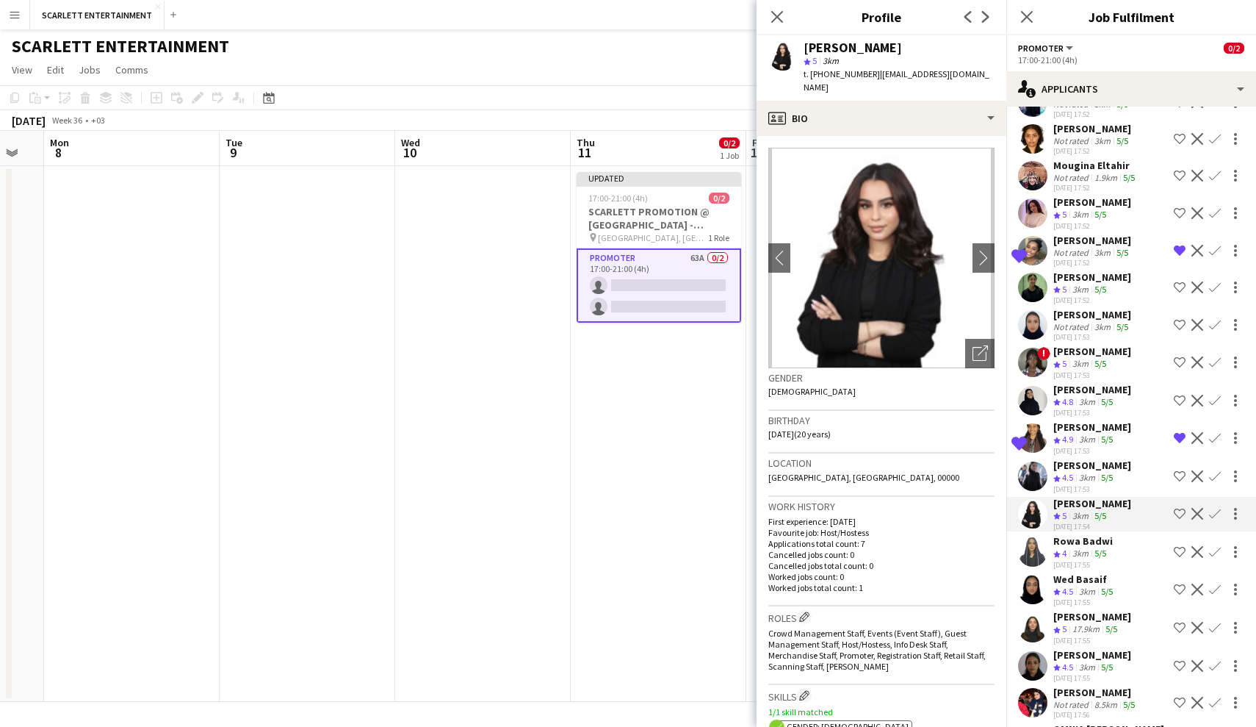
scroll to position [960, 0]
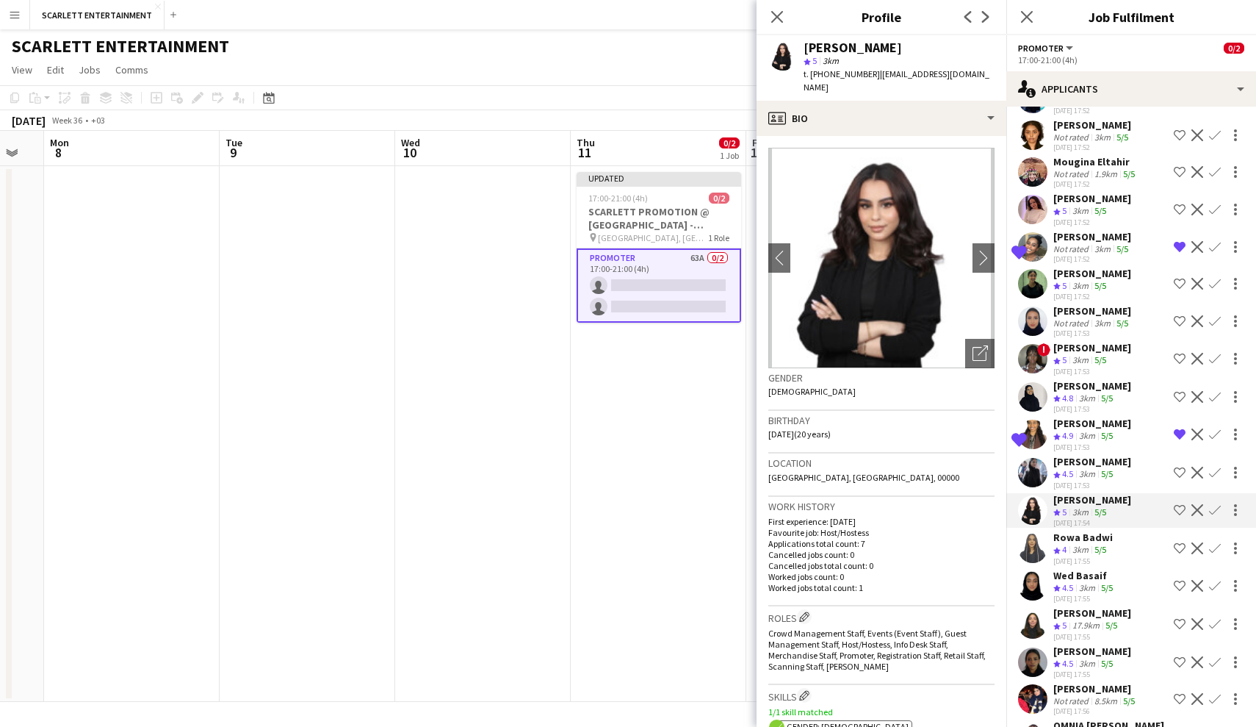
click at [1095, 622] on div "17.9km" at bounding box center [1086, 625] width 33 height 12
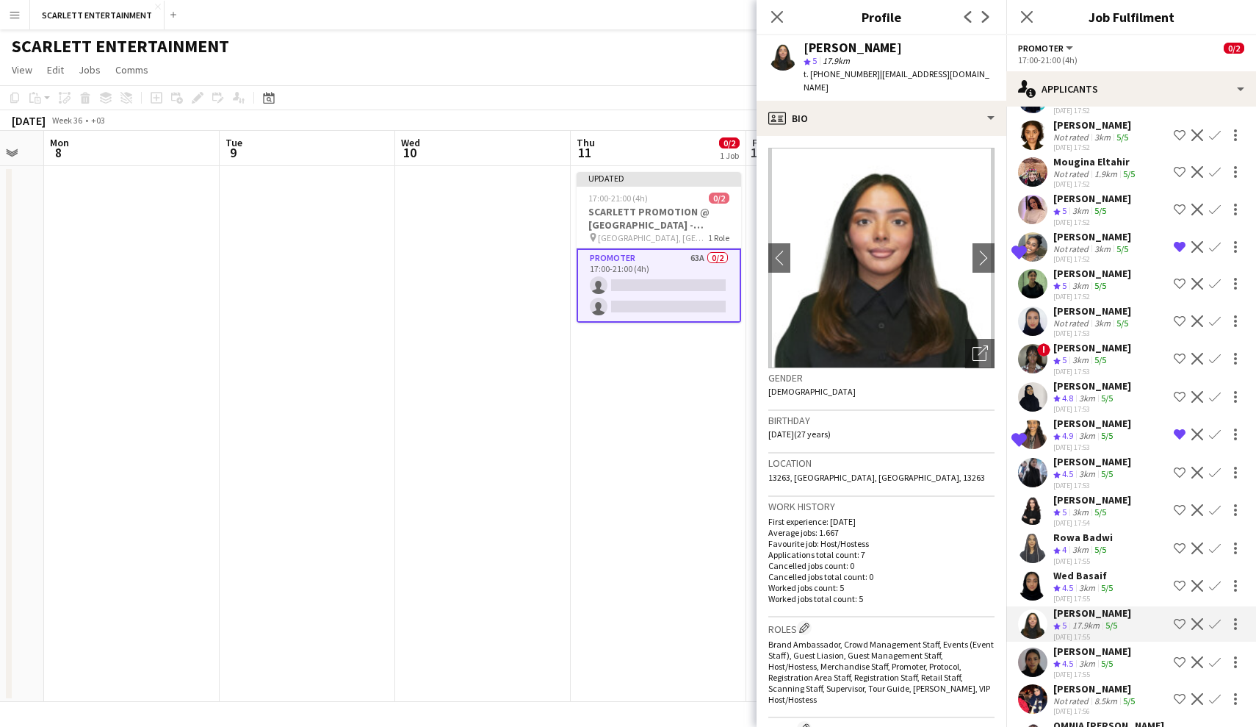
click at [1098, 627] on app-icon "Shortlist crew" at bounding box center [1180, 624] width 12 height 12
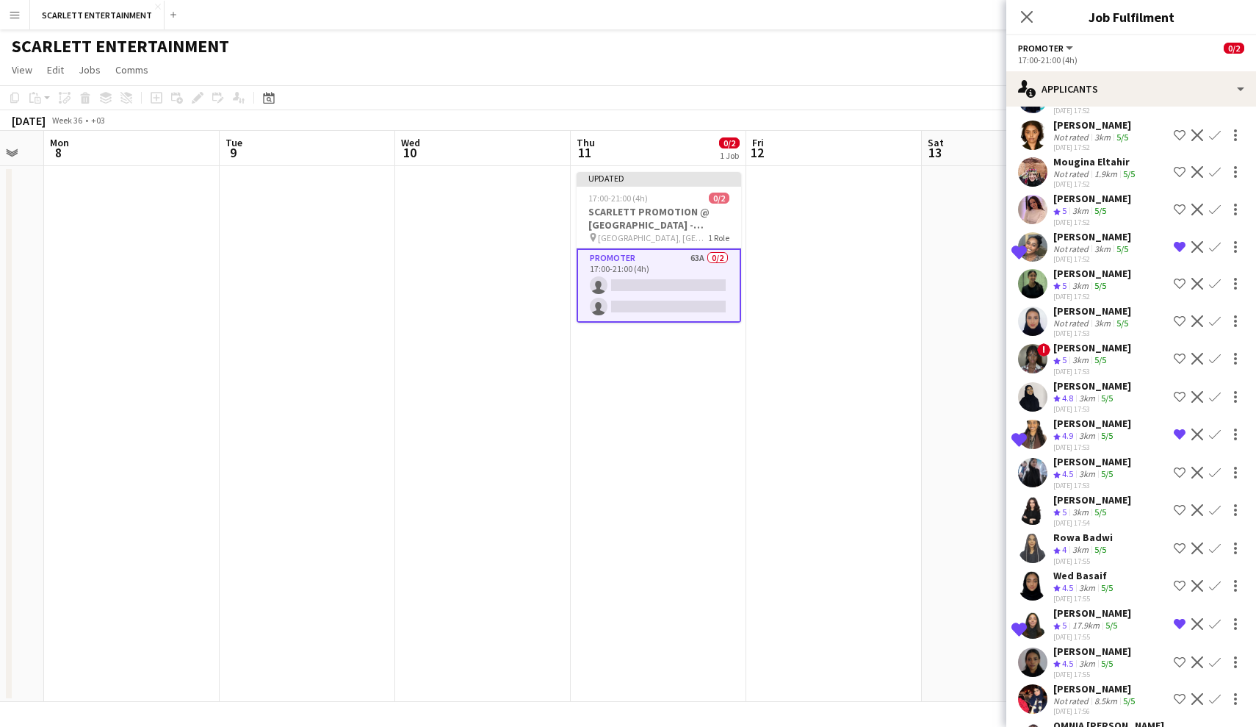
click at [1098, 641] on app-skills-label "5/5" at bounding box center [1107, 663] width 12 height 11
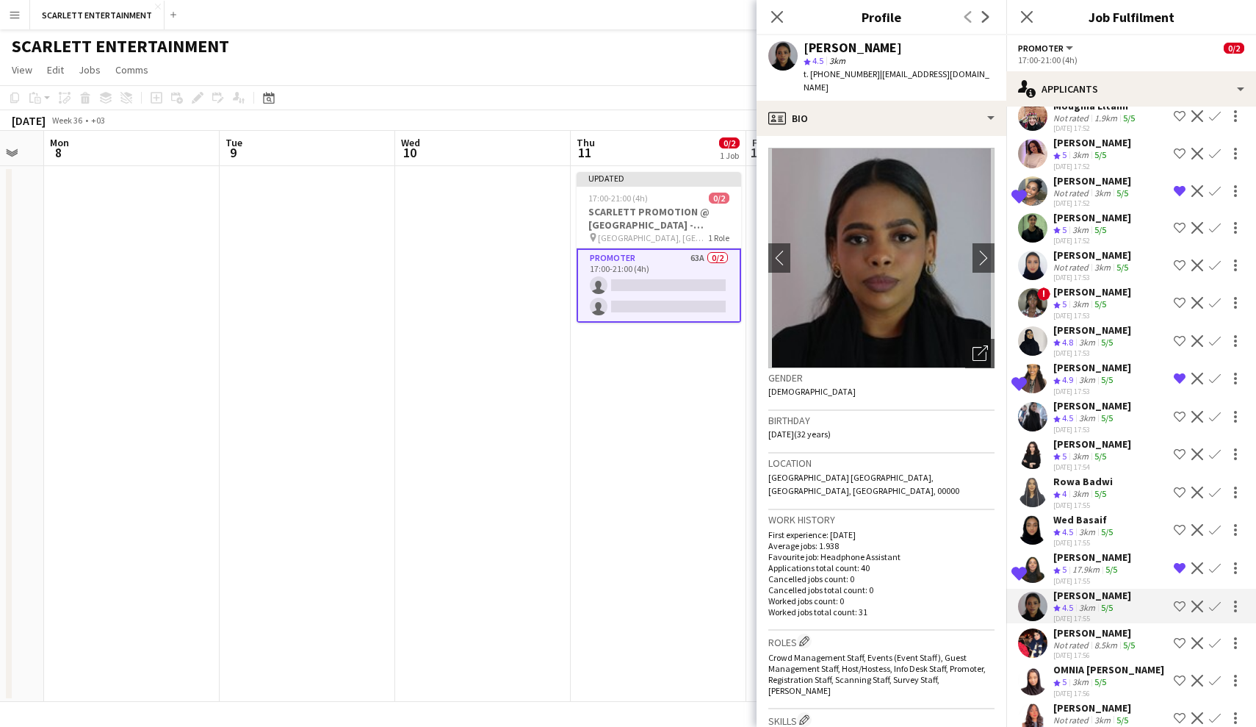
scroll to position [1024, 0]
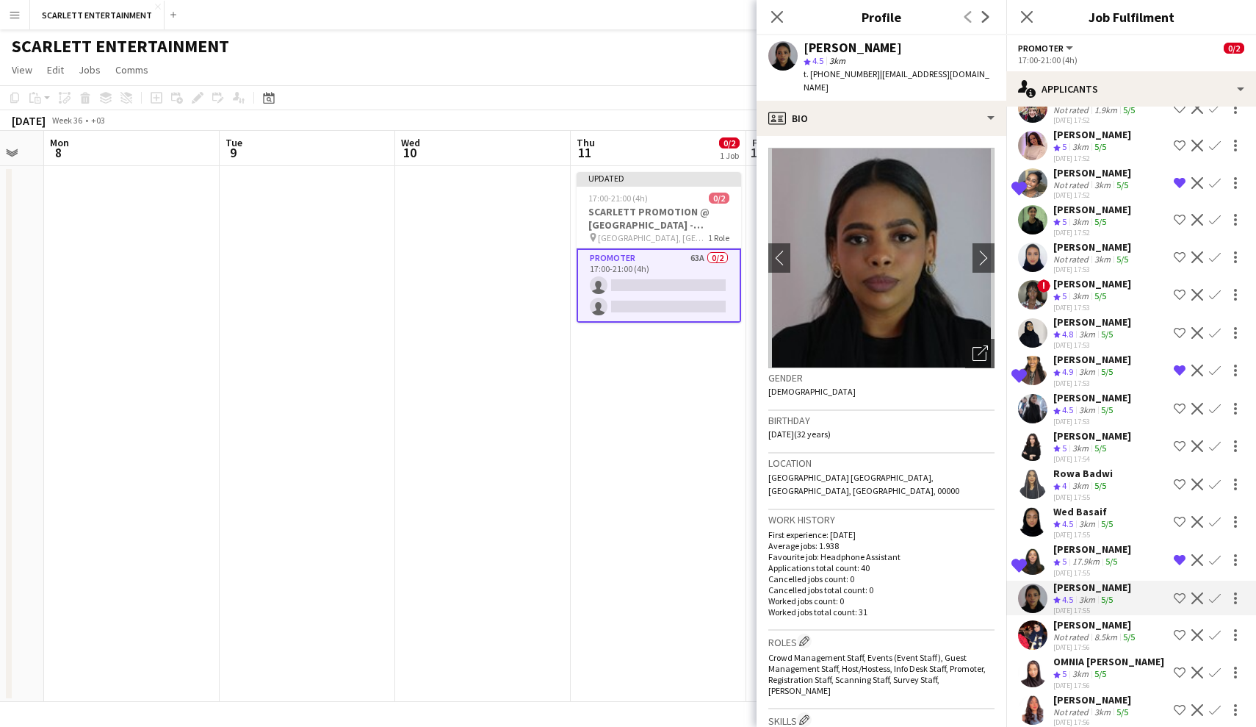
click at [1098, 625] on div "[PERSON_NAME]" at bounding box center [1096, 624] width 85 height 13
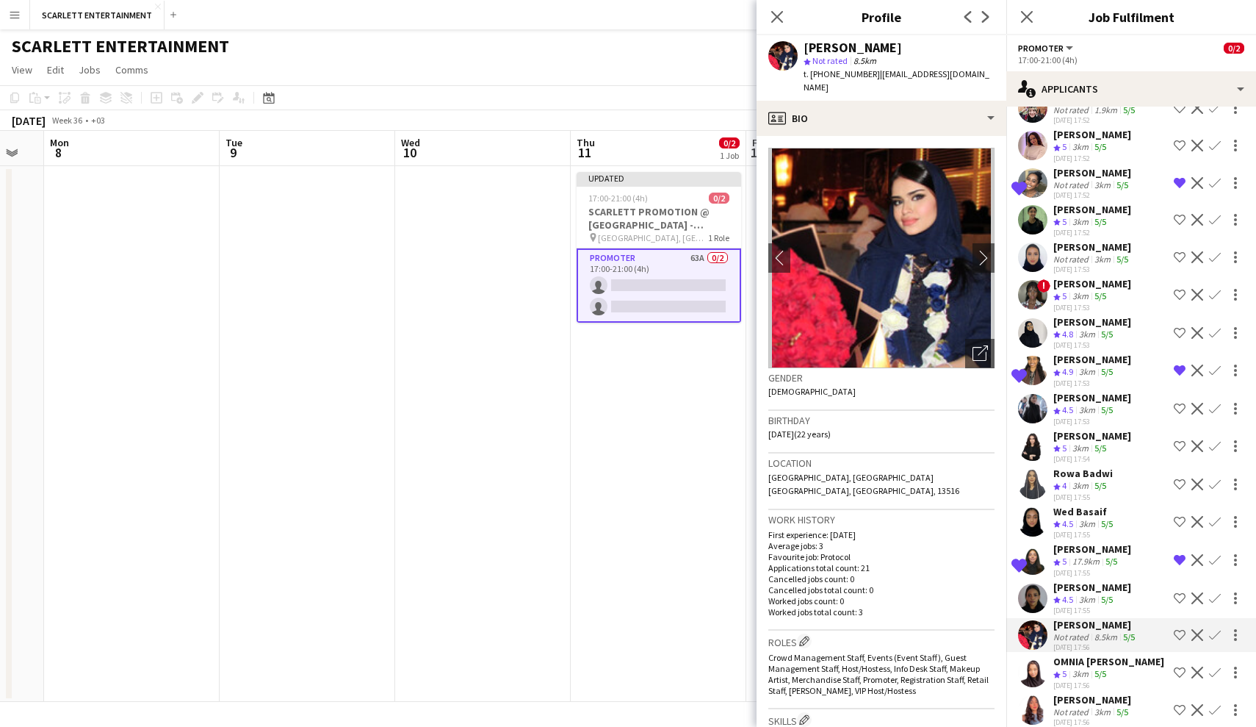
click at [1098, 641] on div "OMNIA [PERSON_NAME] rating 5 3km 5/5 [DATE] 17:56 Shortlist crew Decline Confirm" at bounding box center [1132, 672] width 250 height 35
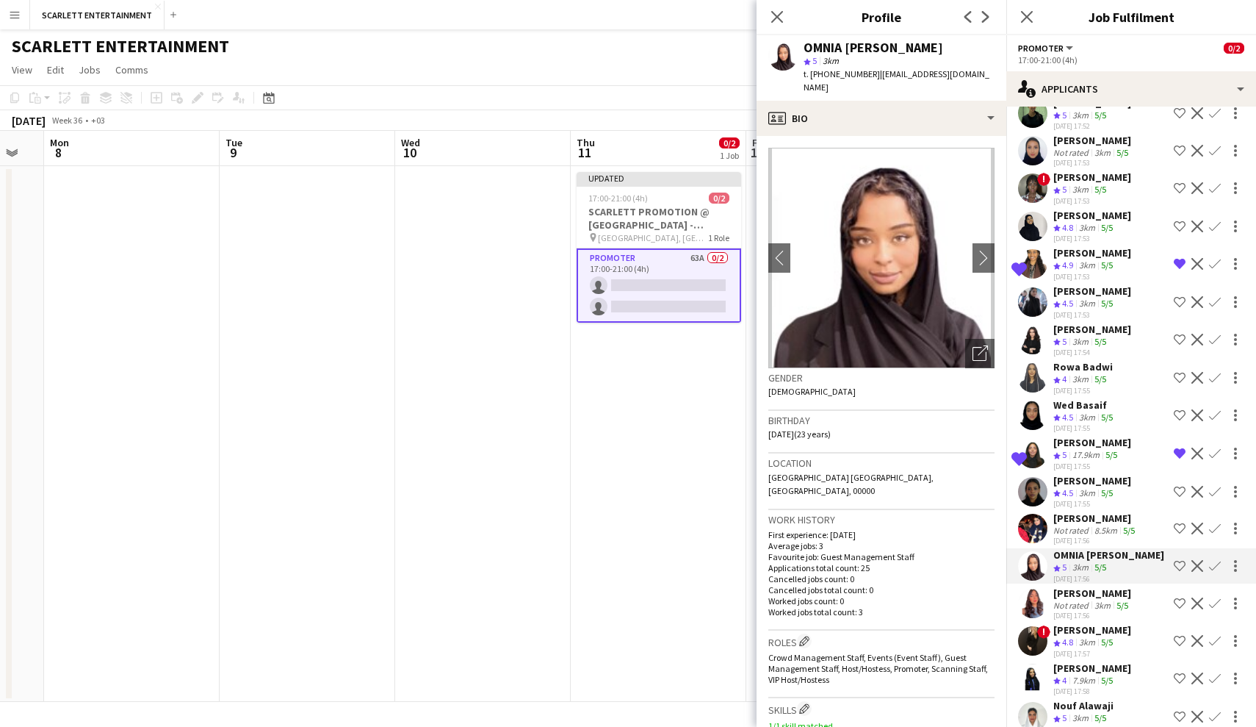
scroll to position [1135, 0]
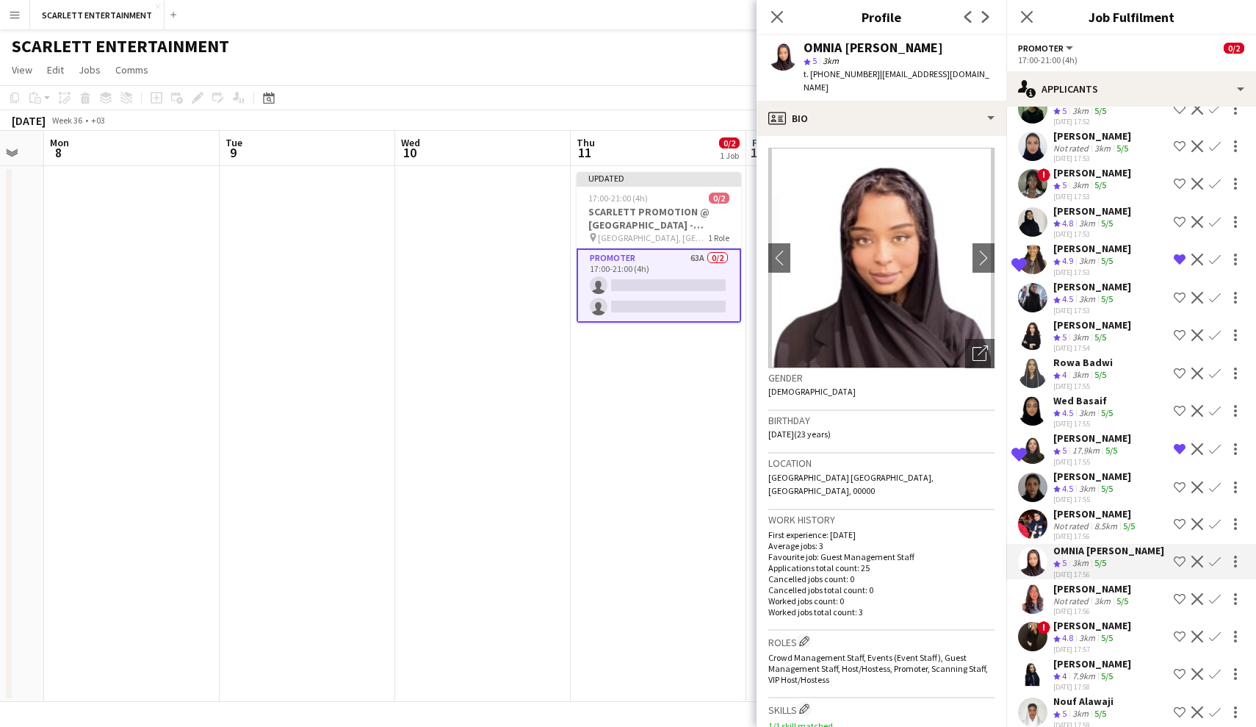
click at [1098, 599] on div "3km" at bounding box center [1103, 600] width 22 height 11
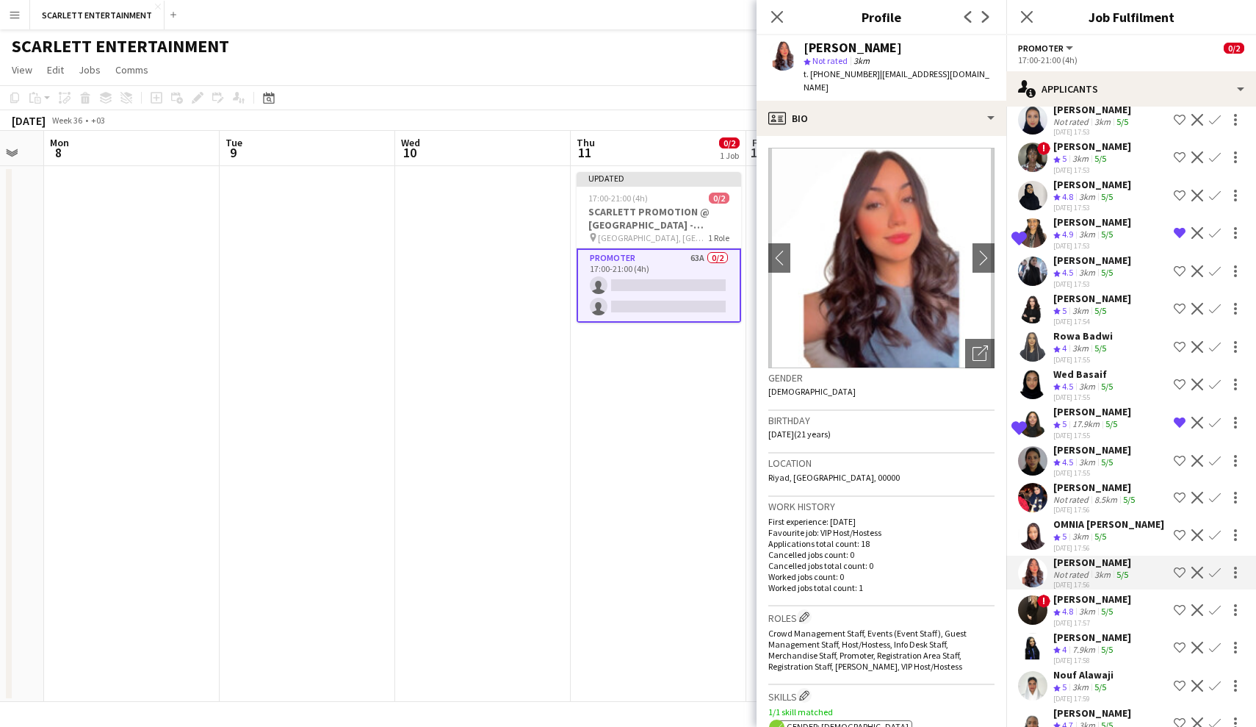
scroll to position [1163, 0]
click at [1096, 616] on div "[DATE] 17:57" at bounding box center [1093, 621] width 78 height 10
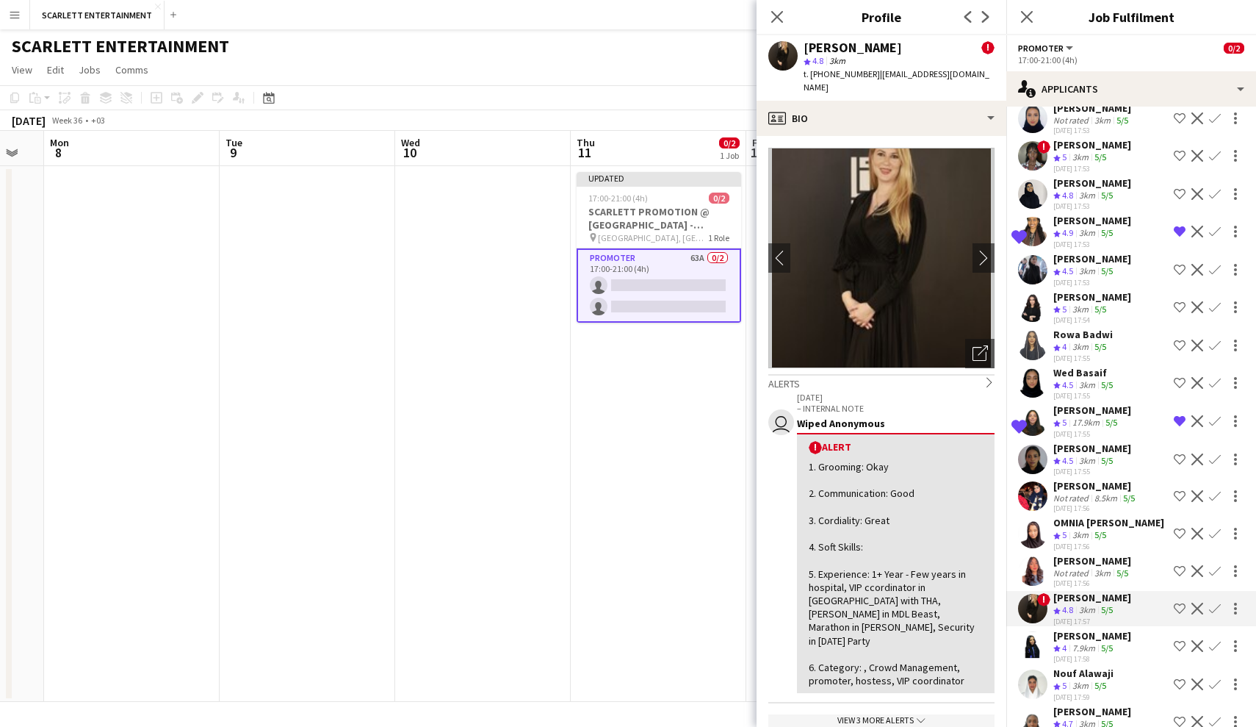
click at [1096, 638] on div "[PERSON_NAME]" at bounding box center [1093, 635] width 78 height 13
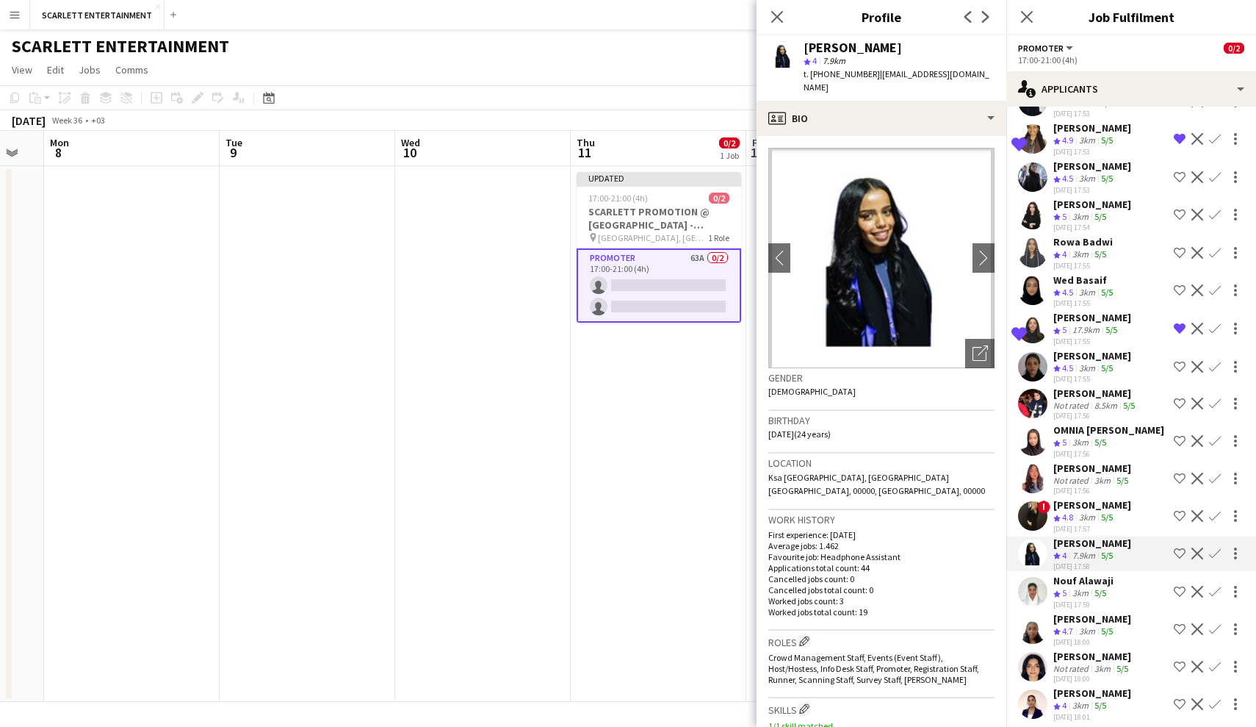
scroll to position [1281, 0]
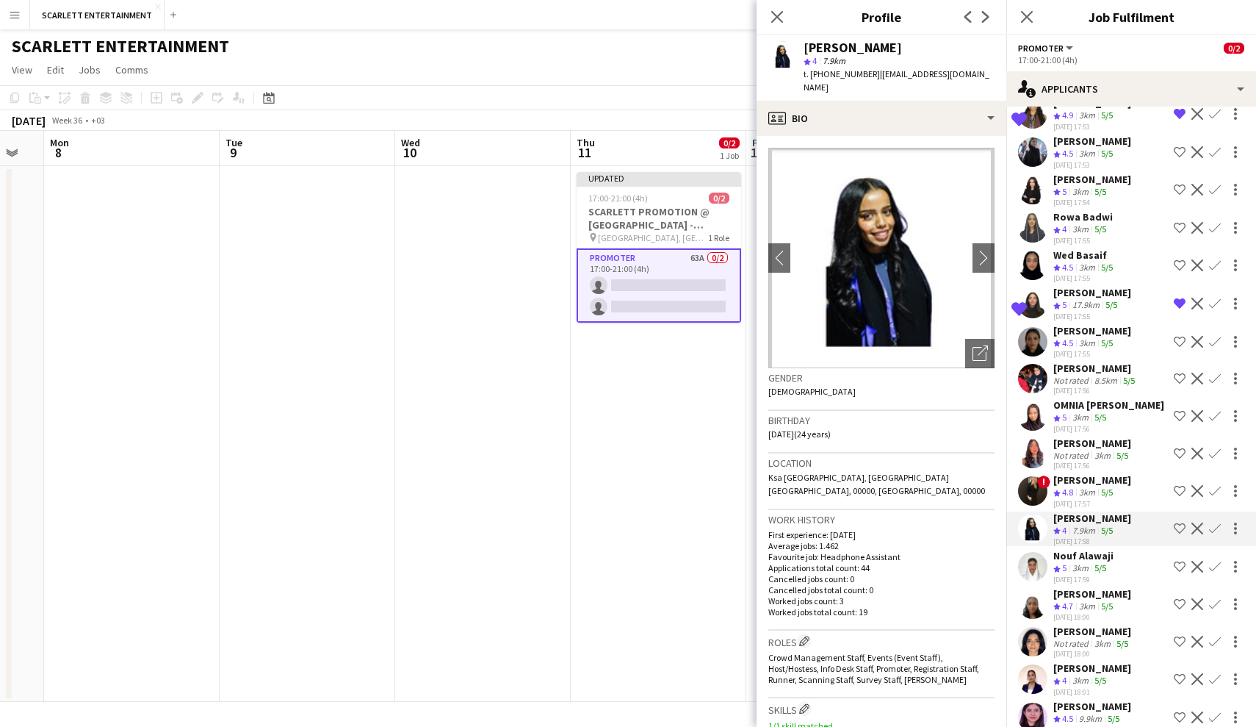
click at [1098, 558] on div "Nouf Alawaji" at bounding box center [1084, 555] width 60 height 13
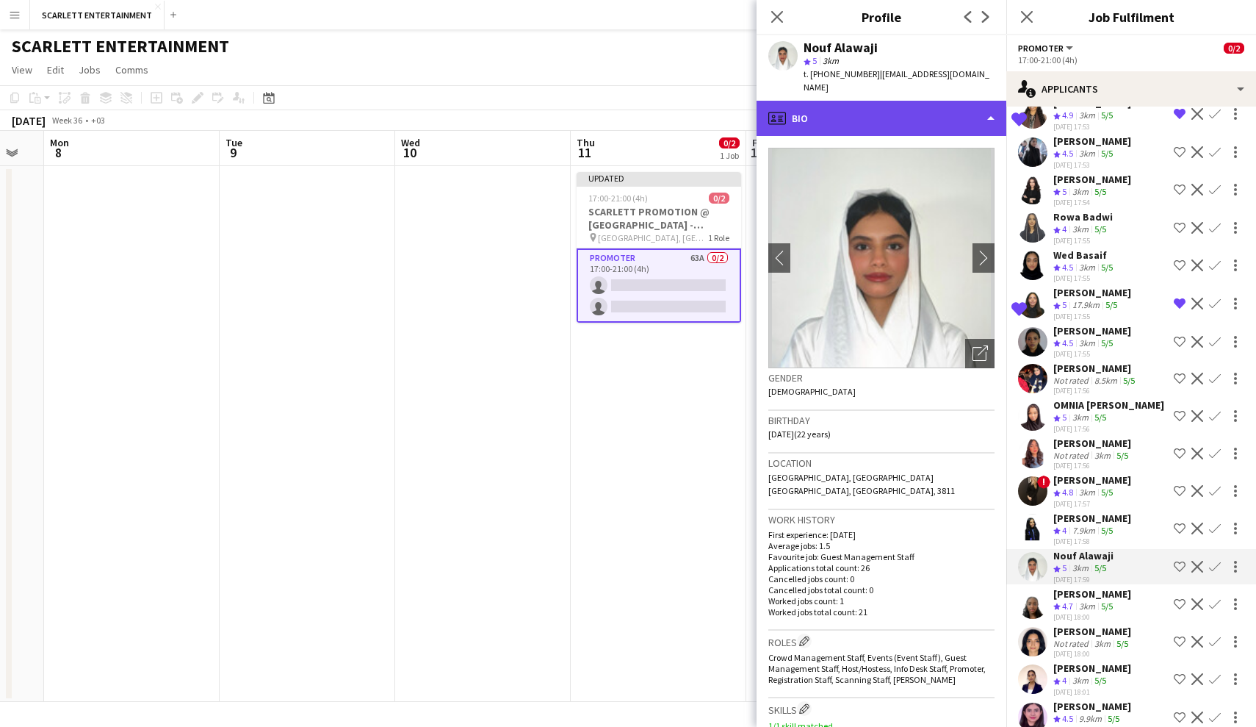
click at [892, 105] on div "profile Bio" at bounding box center [882, 118] width 250 height 35
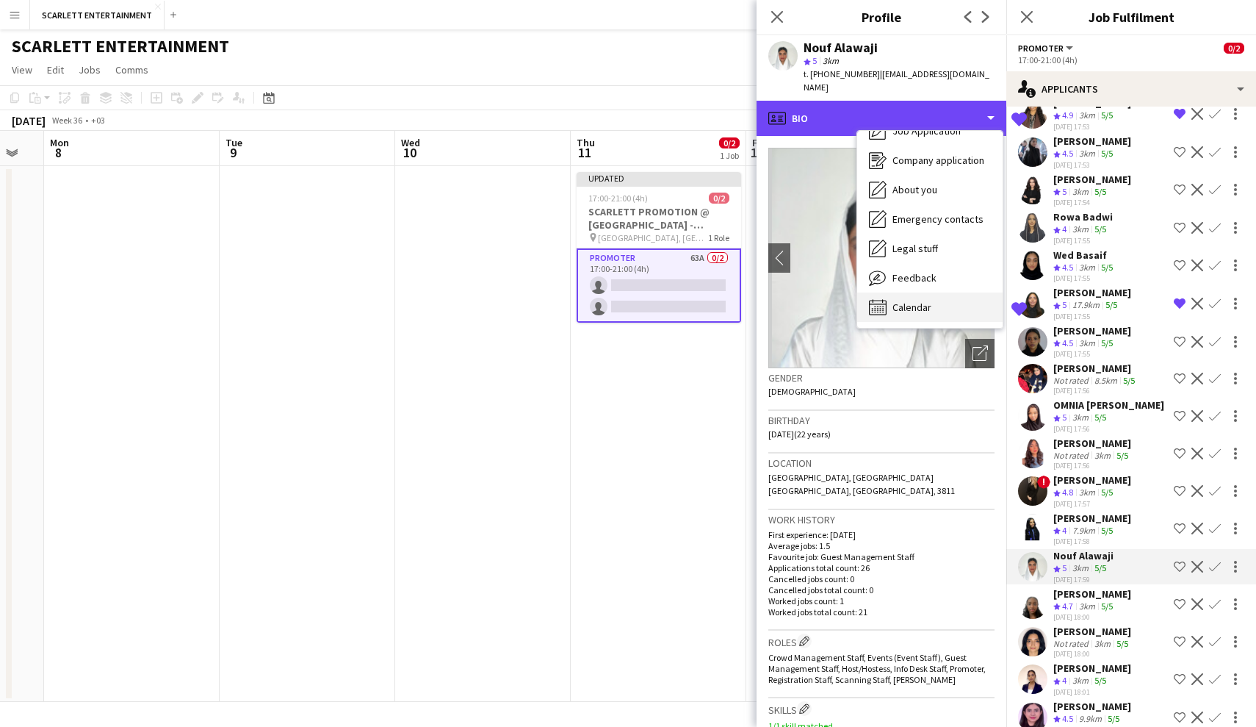
scroll to position [50, 0]
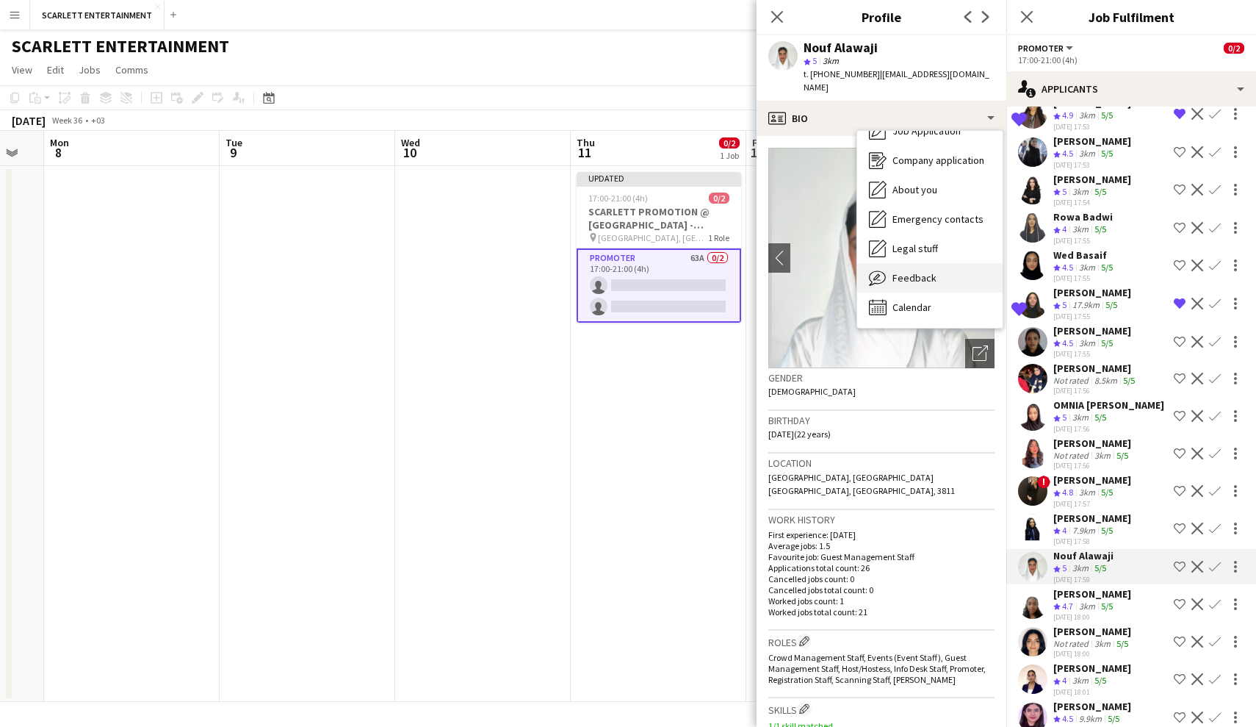
click at [930, 274] on div "Feedback Feedback" at bounding box center [930, 277] width 145 height 29
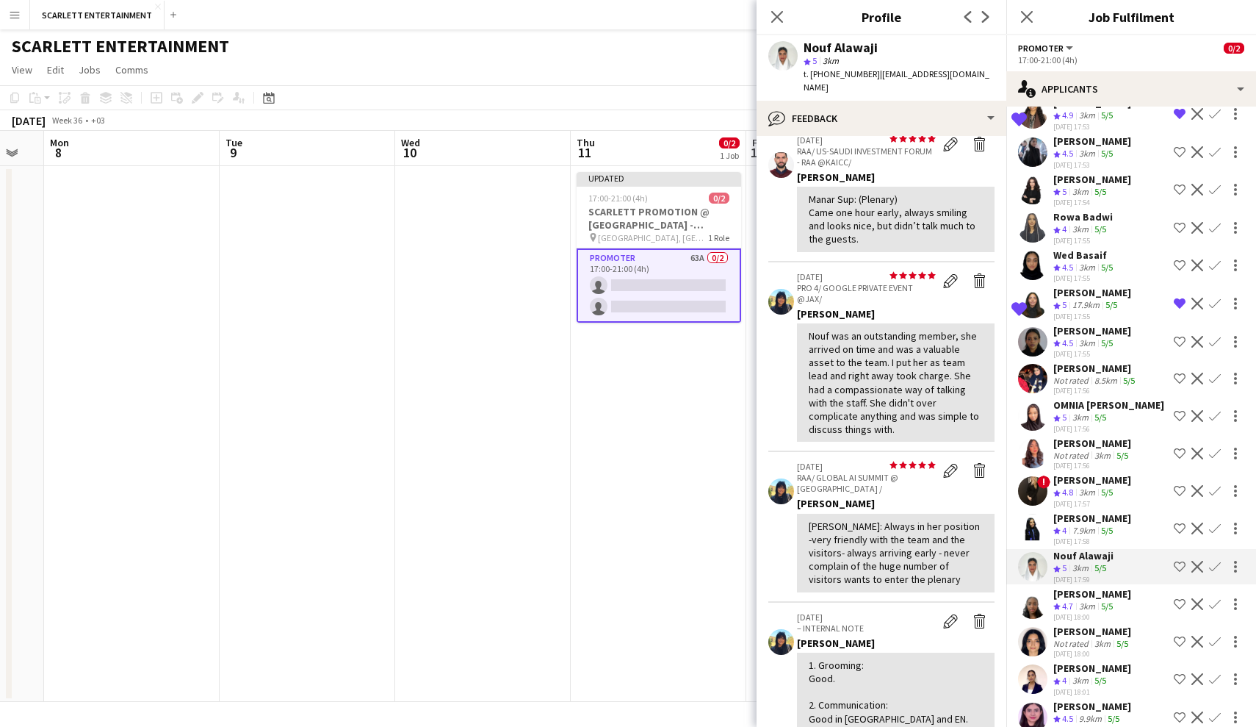
scroll to position [69, 0]
click at [1098, 566] on app-icon "Shortlist crew" at bounding box center [1180, 567] width 12 height 12
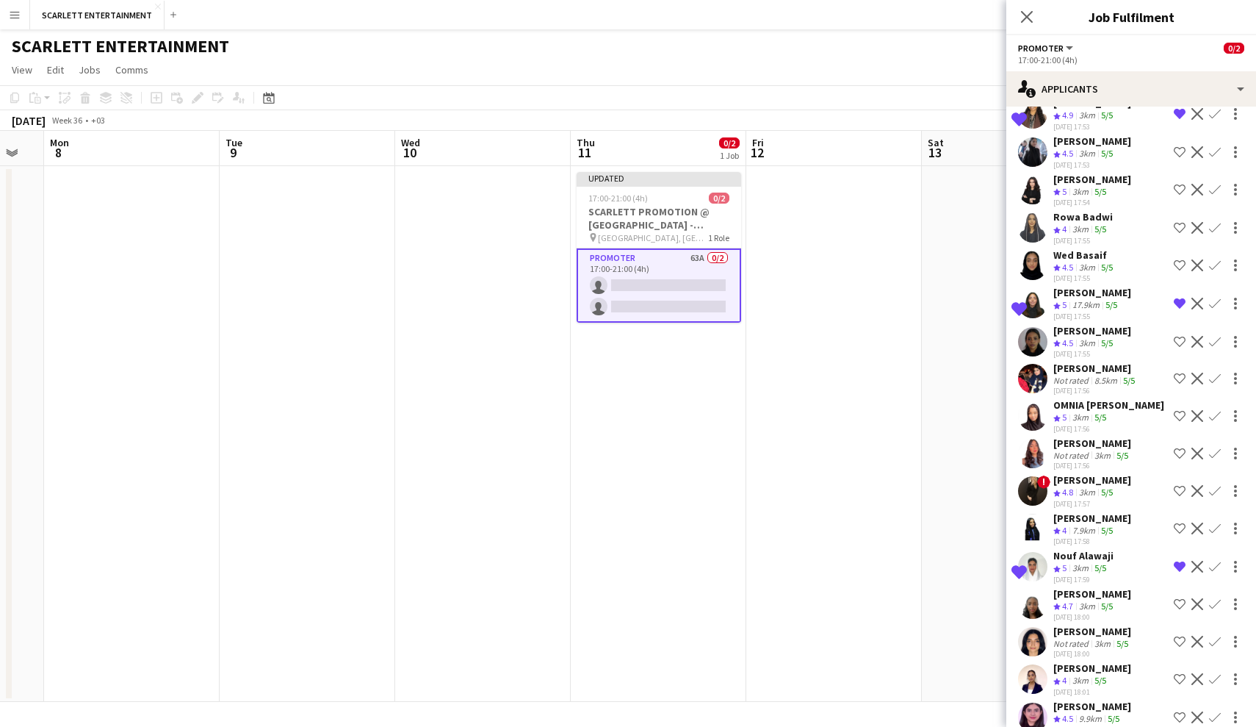
click at [1098, 621] on div "[PERSON_NAME] Crew rating 4.7 3km 5/5 [DATE] 18:00 Shortlist crew Decline Confi…" at bounding box center [1132, 604] width 250 height 35
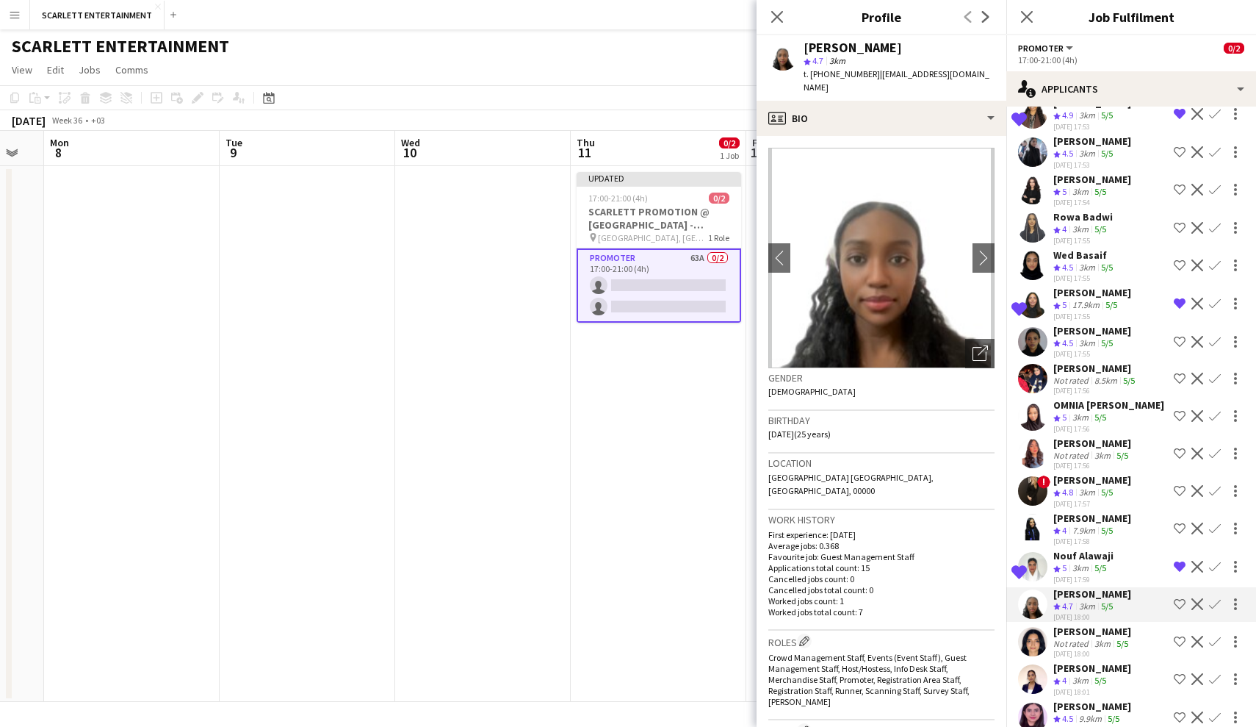
click at [1071, 641] on div "Not rated" at bounding box center [1073, 643] width 38 height 11
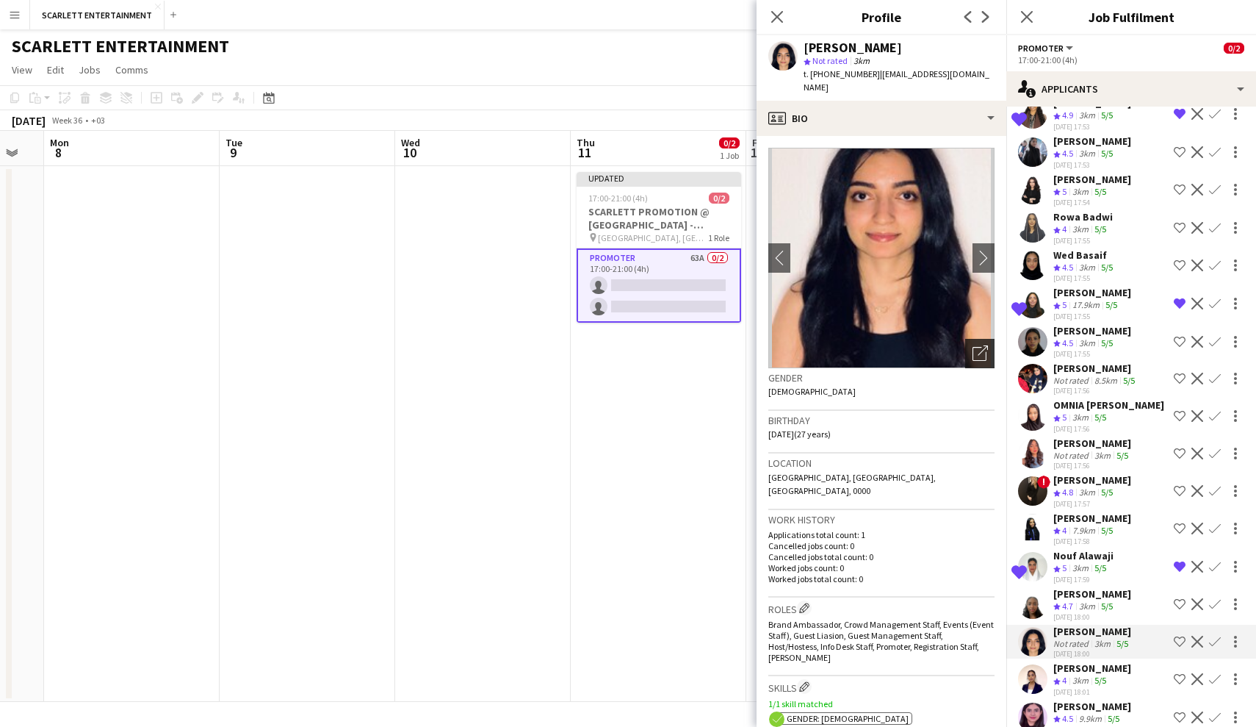
click at [981, 349] on div "Open photos pop-in" at bounding box center [980, 353] width 29 height 29
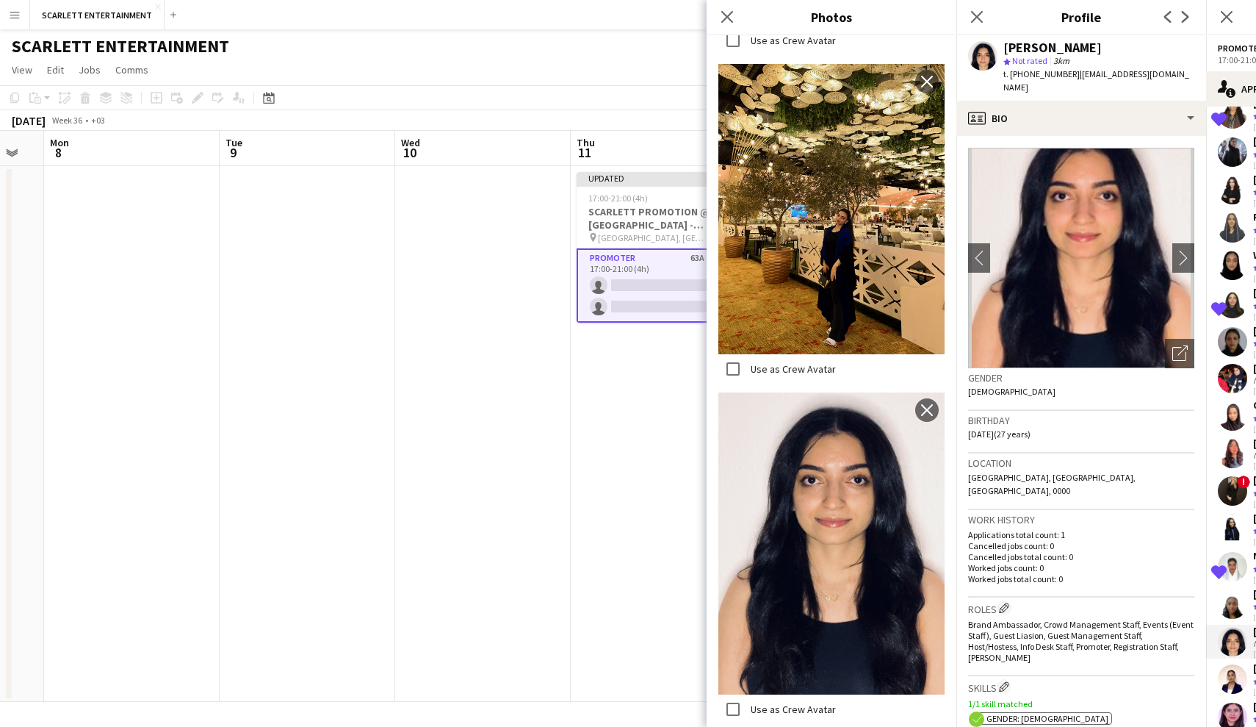
scroll to position [1285, 0]
click at [1038, 136] on app-crew-profile-bio "chevron-left chevron-right Open photos pop-in Gender [DEMOGRAPHIC_DATA] Birthda…" at bounding box center [1082, 431] width 250 height 591
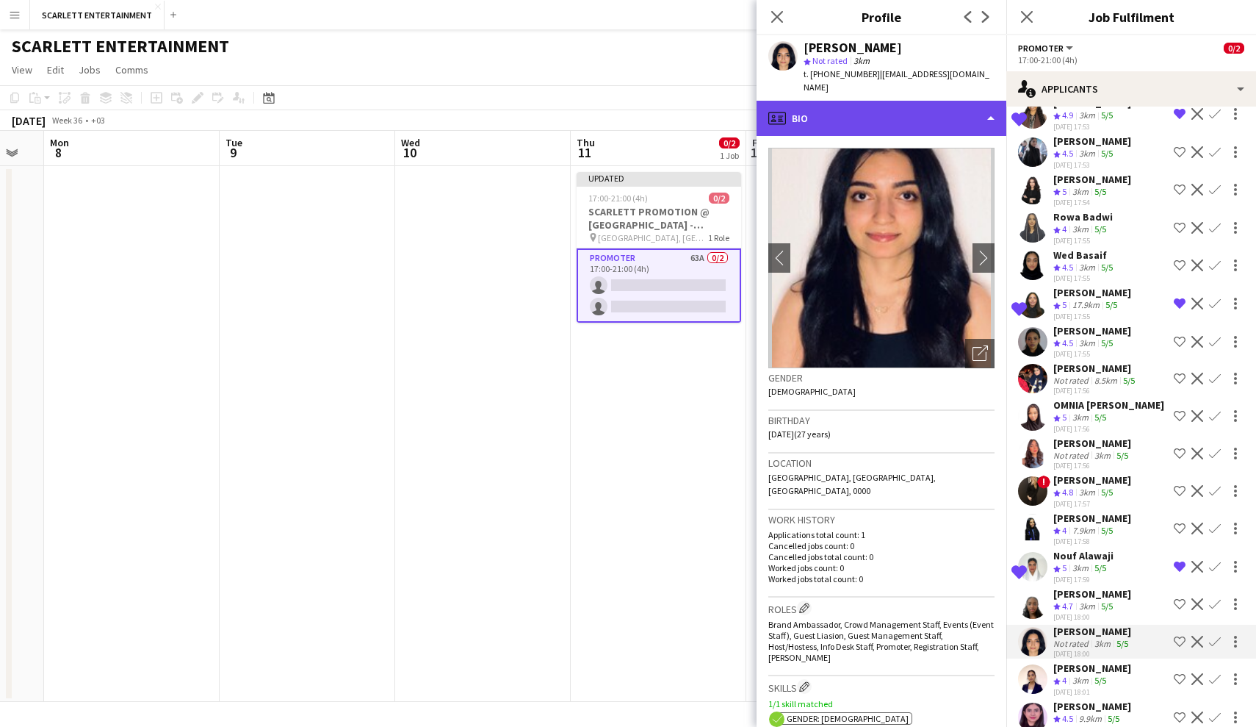
click at [971, 109] on div "profile Bio" at bounding box center [882, 118] width 250 height 35
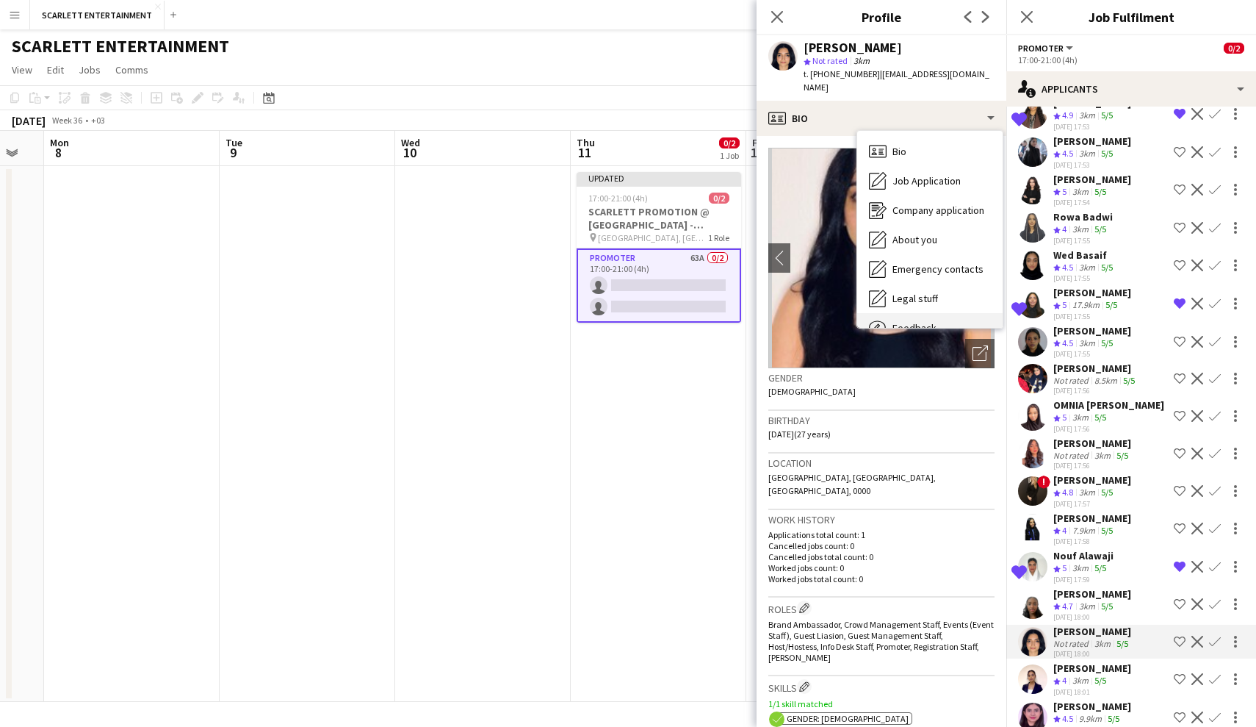
click at [952, 313] on div "Feedback Feedback" at bounding box center [930, 327] width 145 height 29
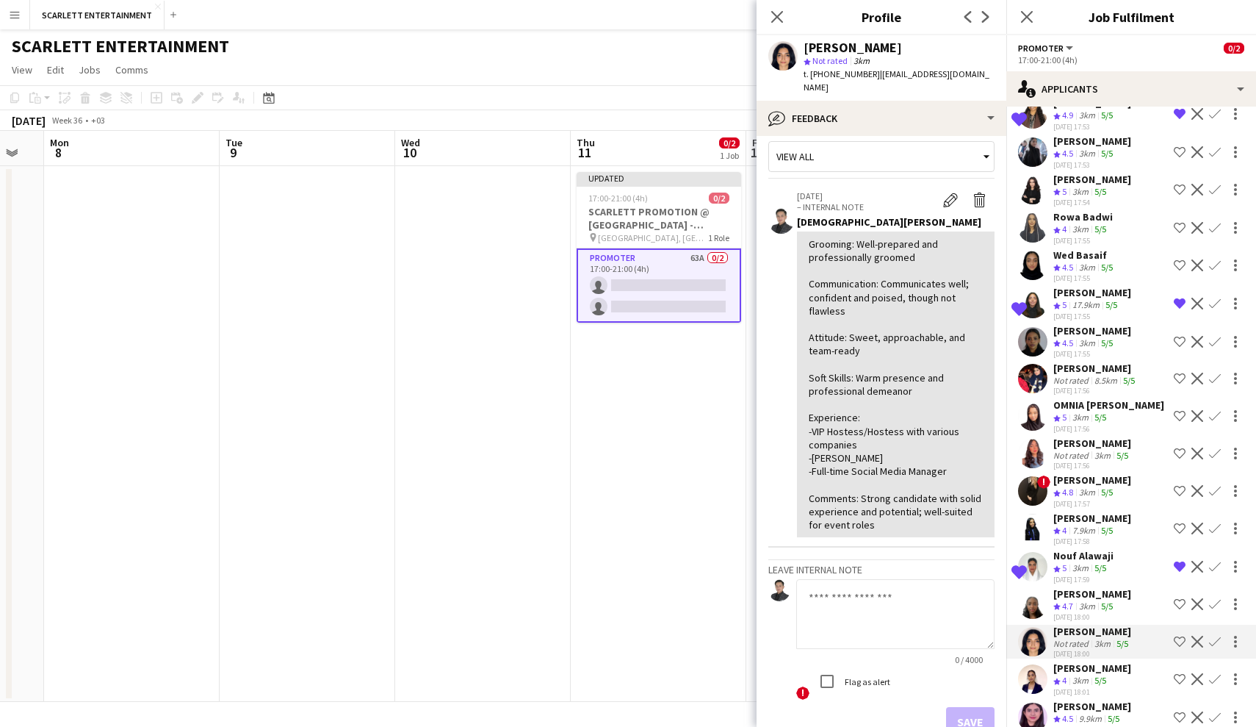
scroll to position [14, 0]
click at [780, 18] on icon "Close pop-in" at bounding box center [777, 17] width 14 height 14
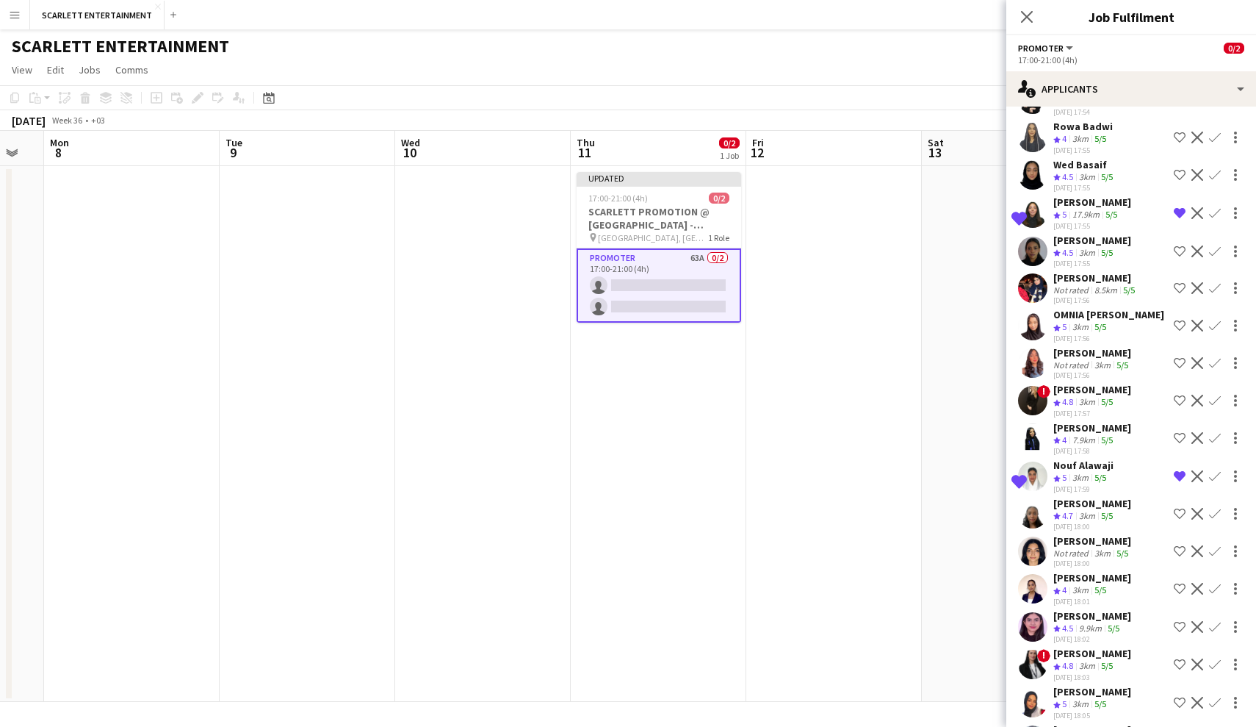
scroll to position [1374, 0]
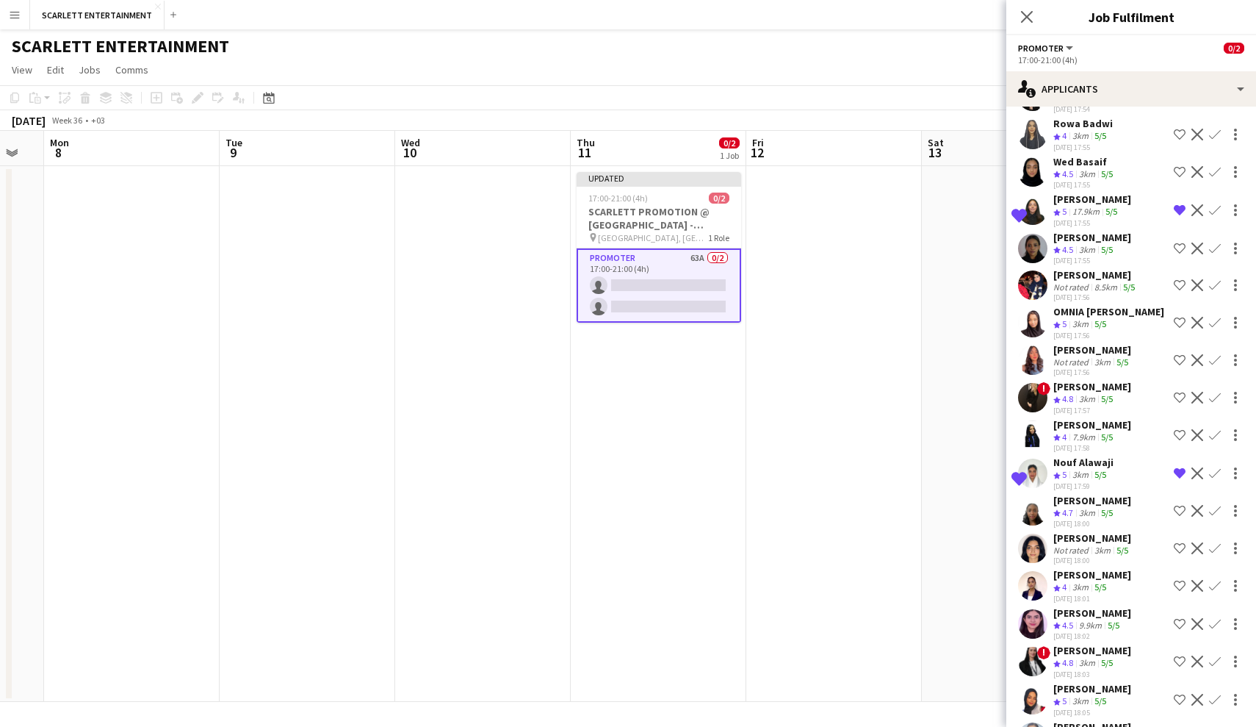
click at [1092, 583] on div "3km" at bounding box center [1081, 587] width 22 height 12
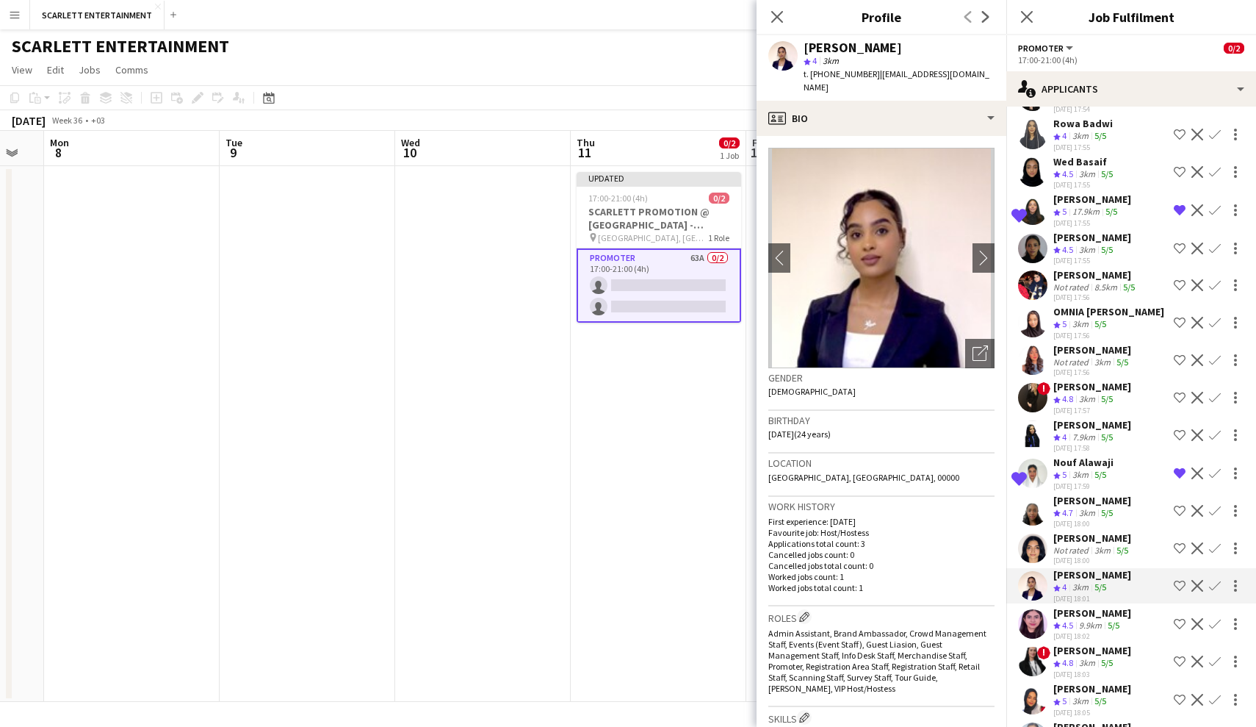
click at [1091, 619] on div "9.9km" at bounding box center [1090, 625] width 29 height 12
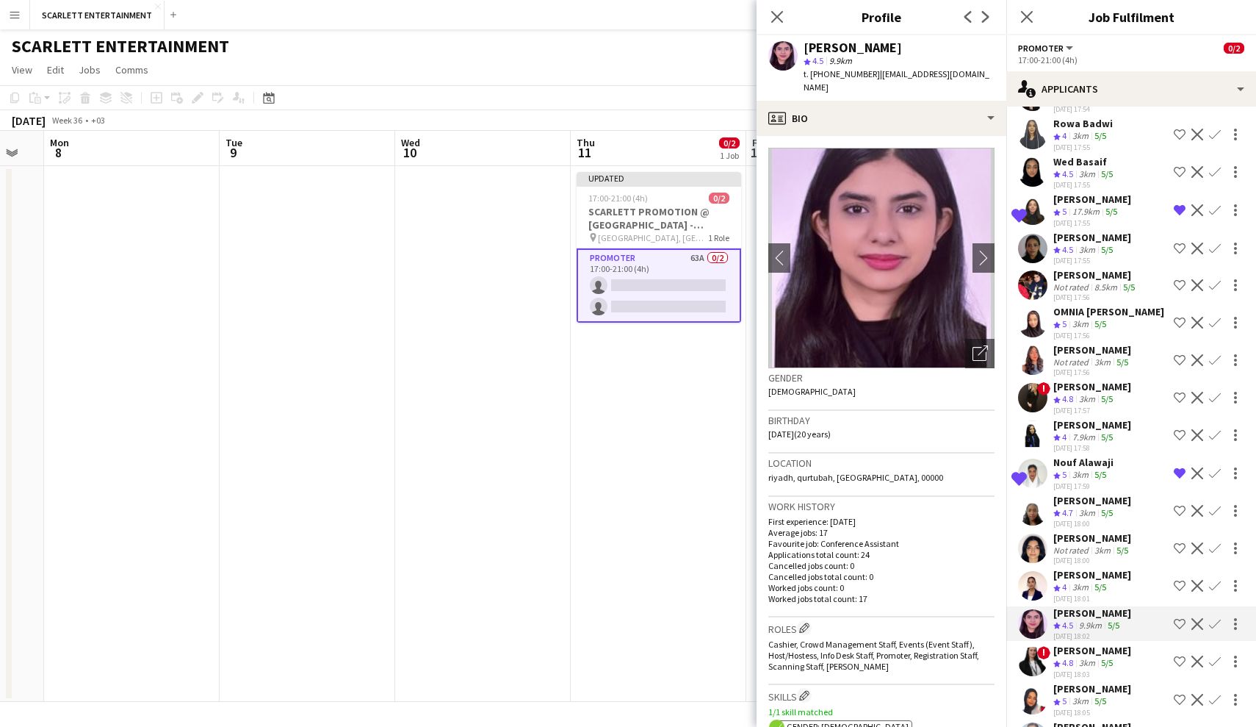
click at [1094, 641] on div "3km" at bounding box center [1087, 663] width 22 height 12
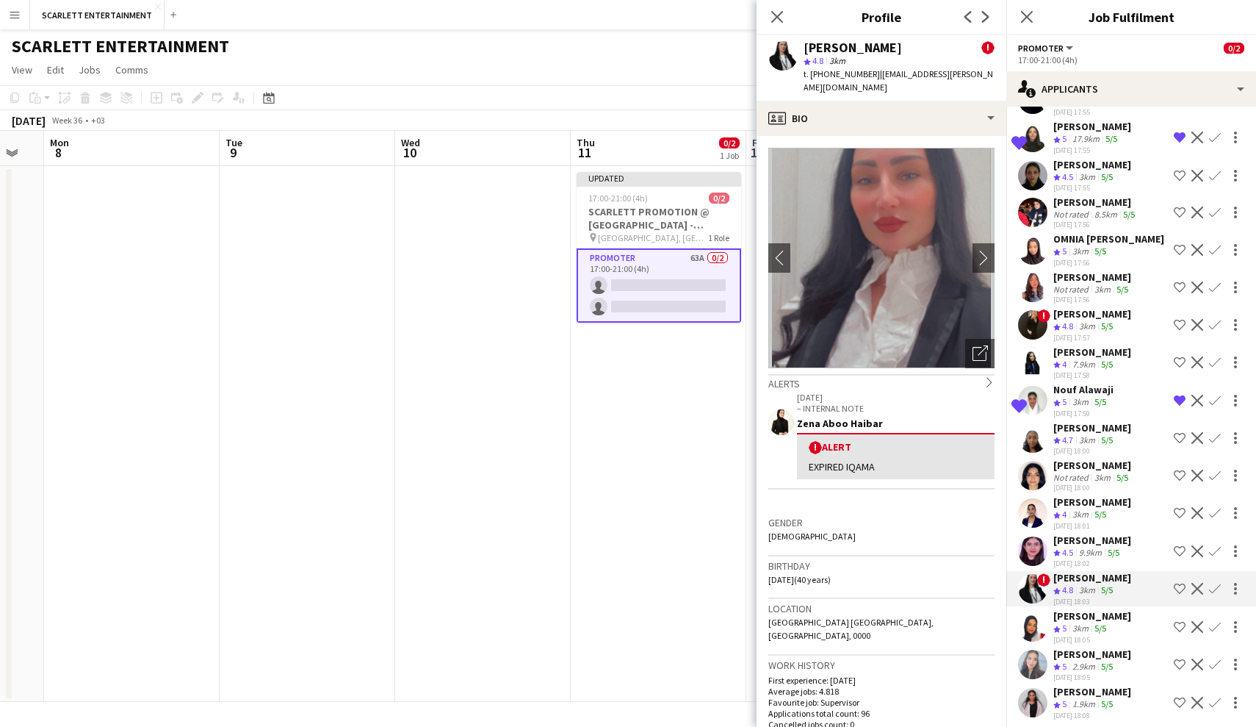
scroll to position [1448, 0]
click at [1095, 623] on div "5/5" at bounding box center [1101, 628] width 18 height 12
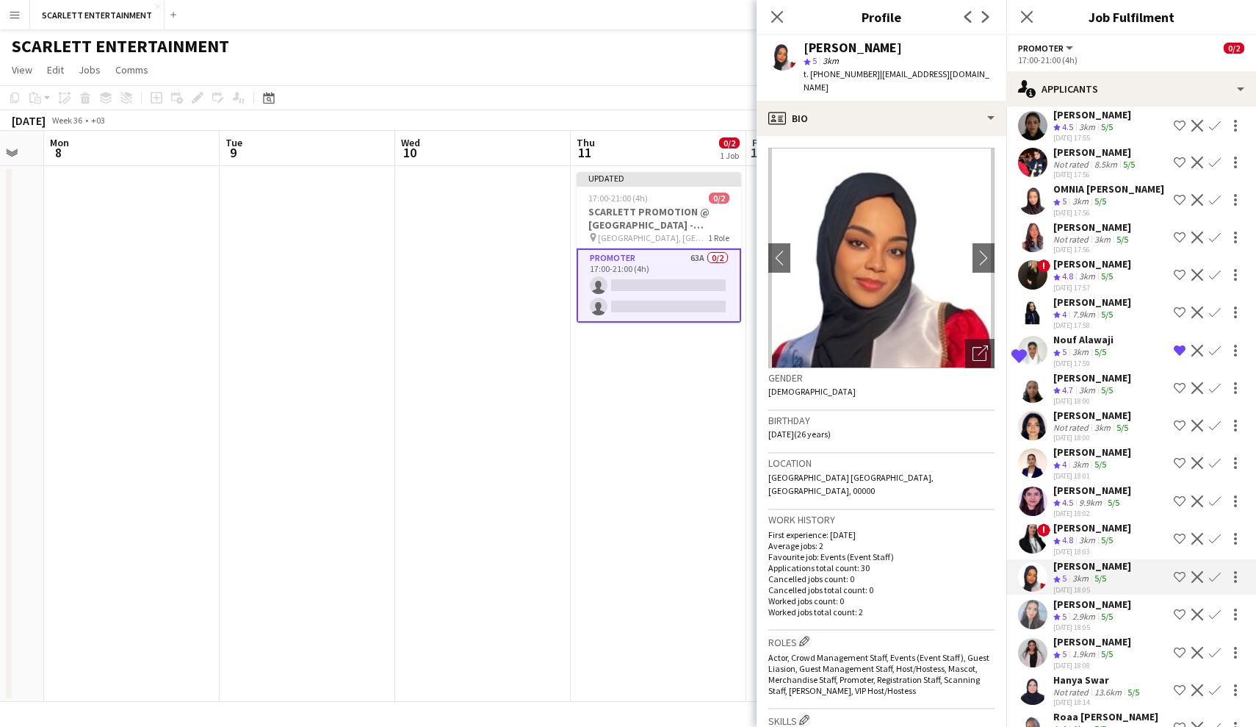
scroll to position [1498, 0]
click at [1098, 622] on div "[DATE] 18:05" at bounding box center [1093, 627] width 78 height 10
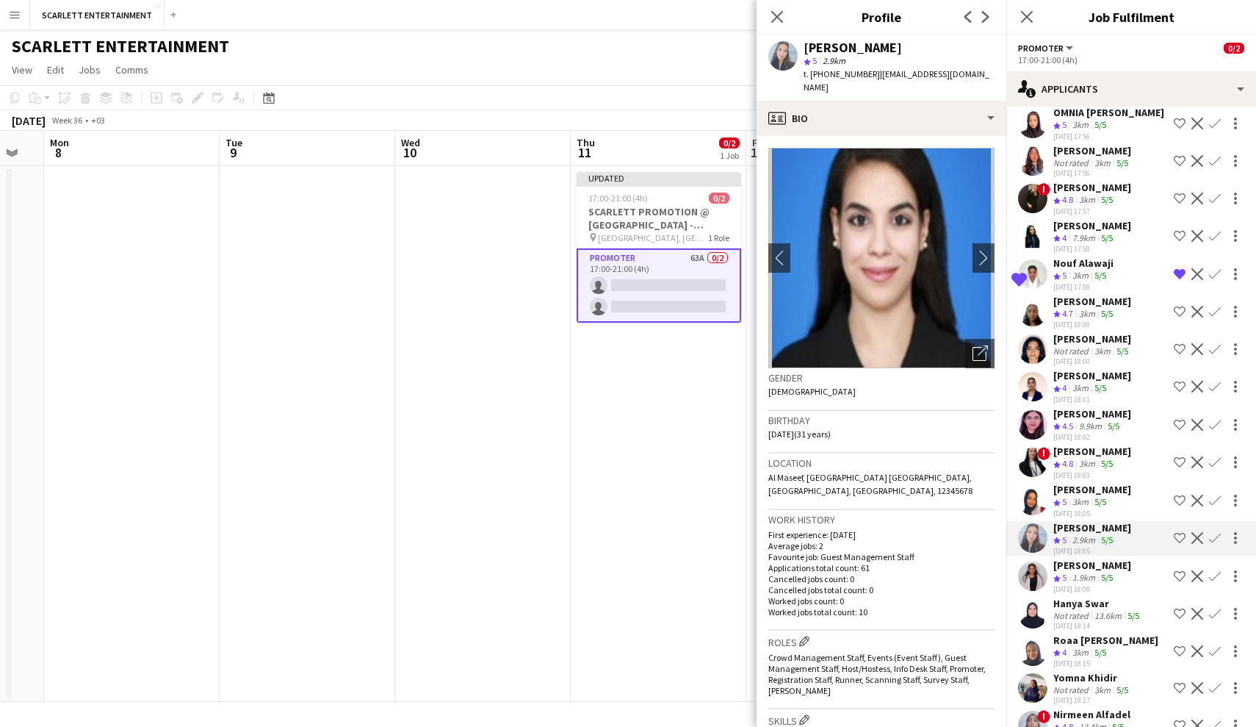
scroll to position [1578, 0]
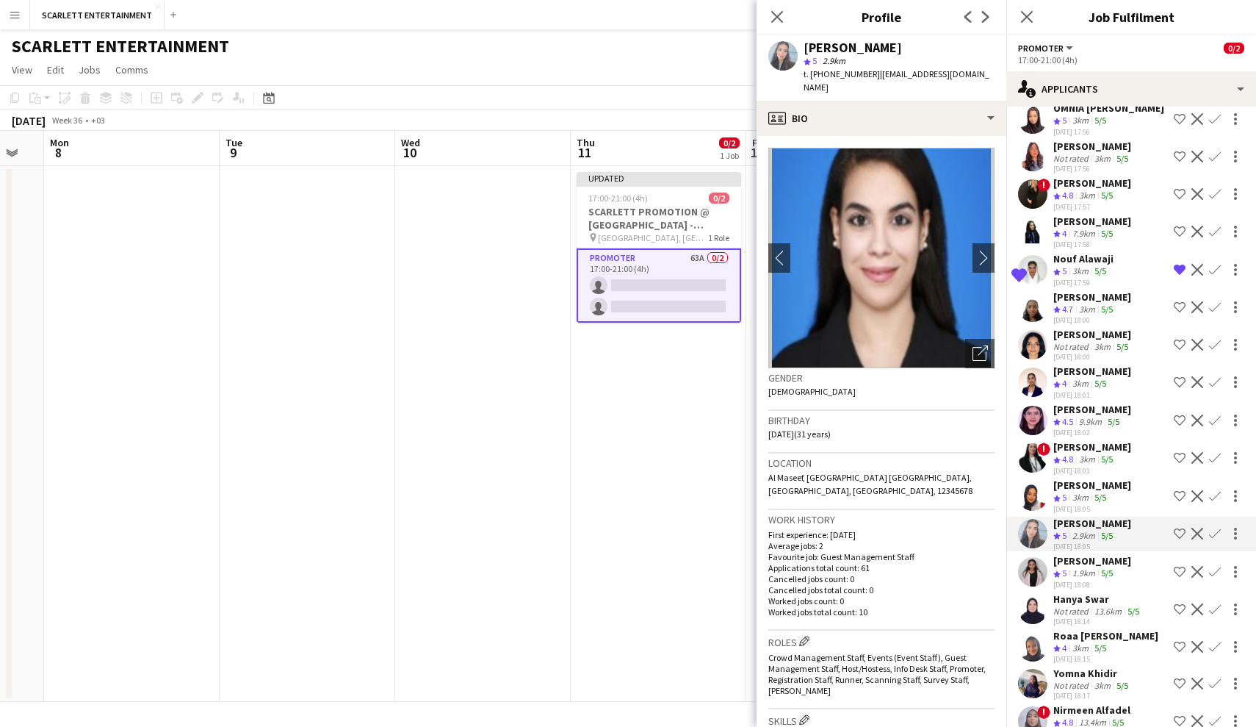
click at [1094, 596] on div "Hanya Swar" at bounding box center [1098, 598] width 89 height 13
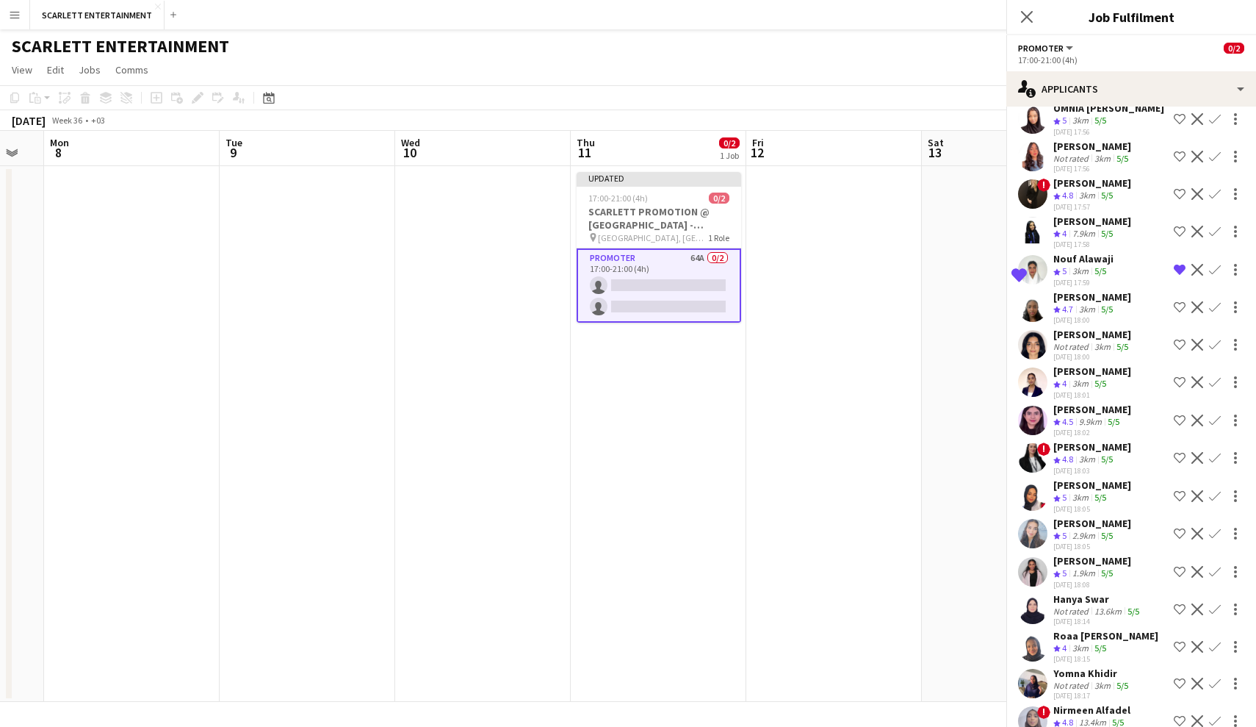
click at [1095, 570] on div "1.9km" at bounding box center [1084, 573] width 29 height 12
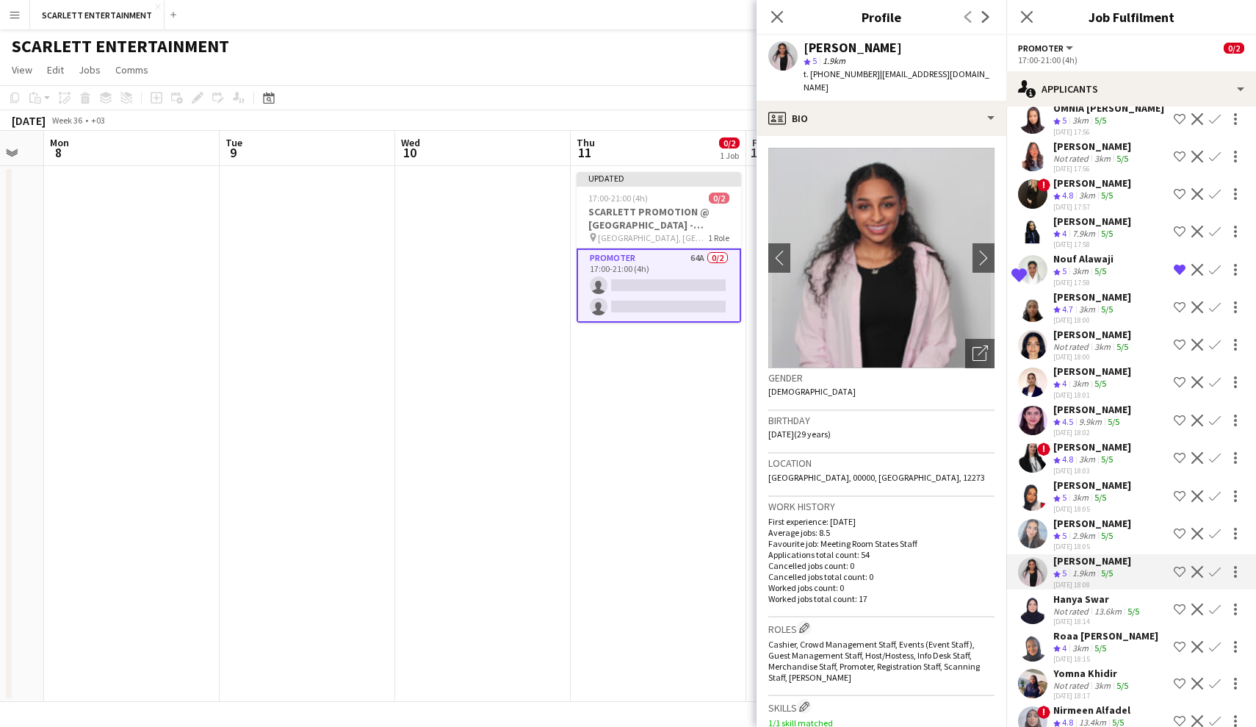
click at [1098, 605] on div "13.6km" at bounding box center [1108, 610] width 33 height 11
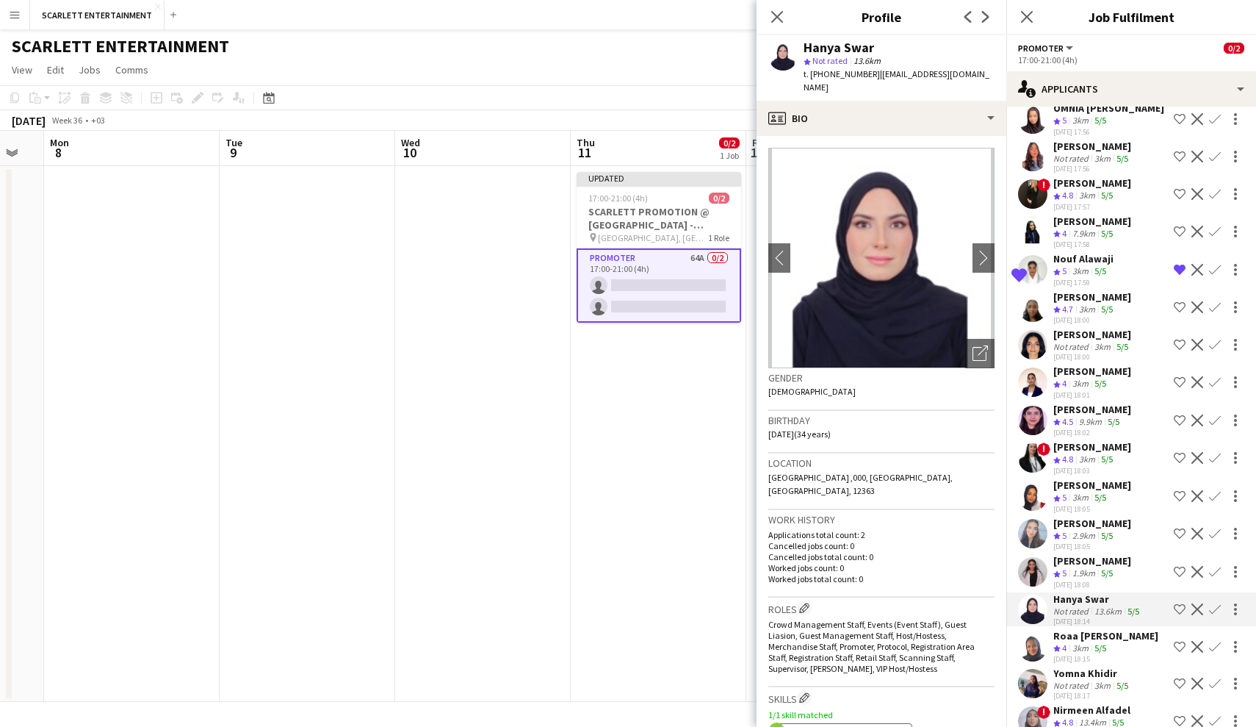
click at [1098, 633] on div "Roaa [PERSON_NAME]" at bounding box center [1106, 635] width 105 height 13
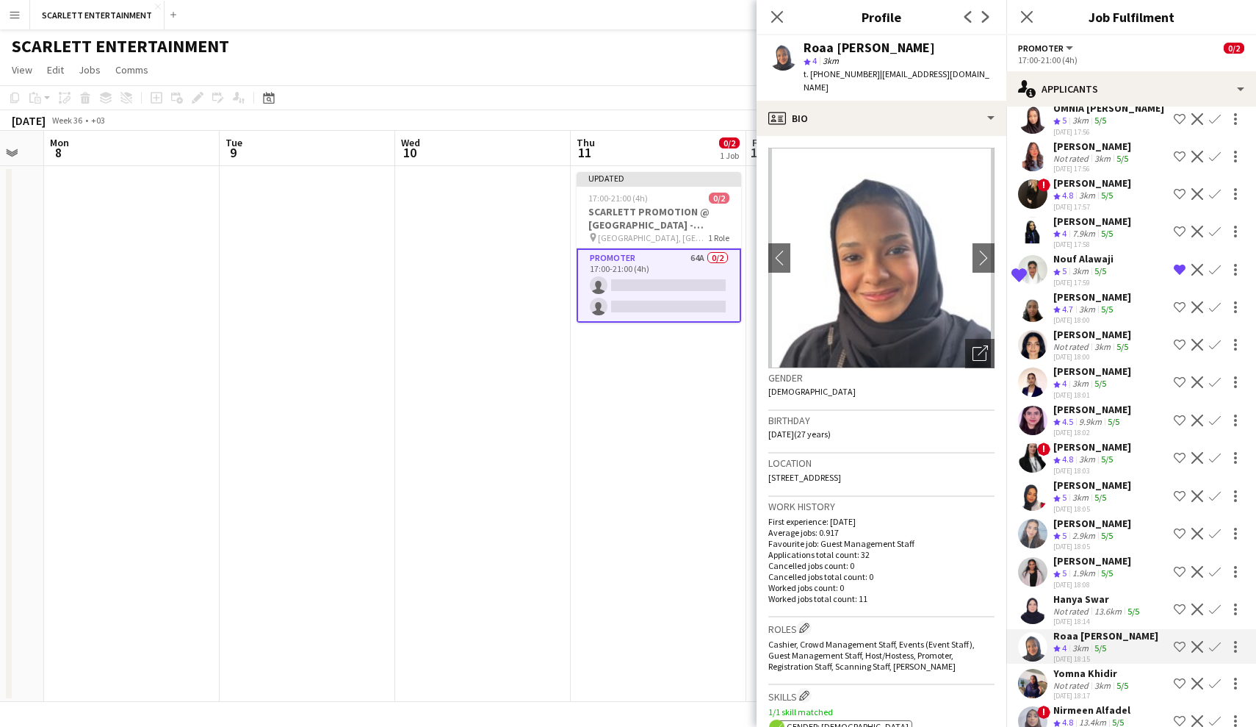
click at [1098, 641] on div "Yomna Khidir" at bounding box center [1093, 672] width 78 height 13
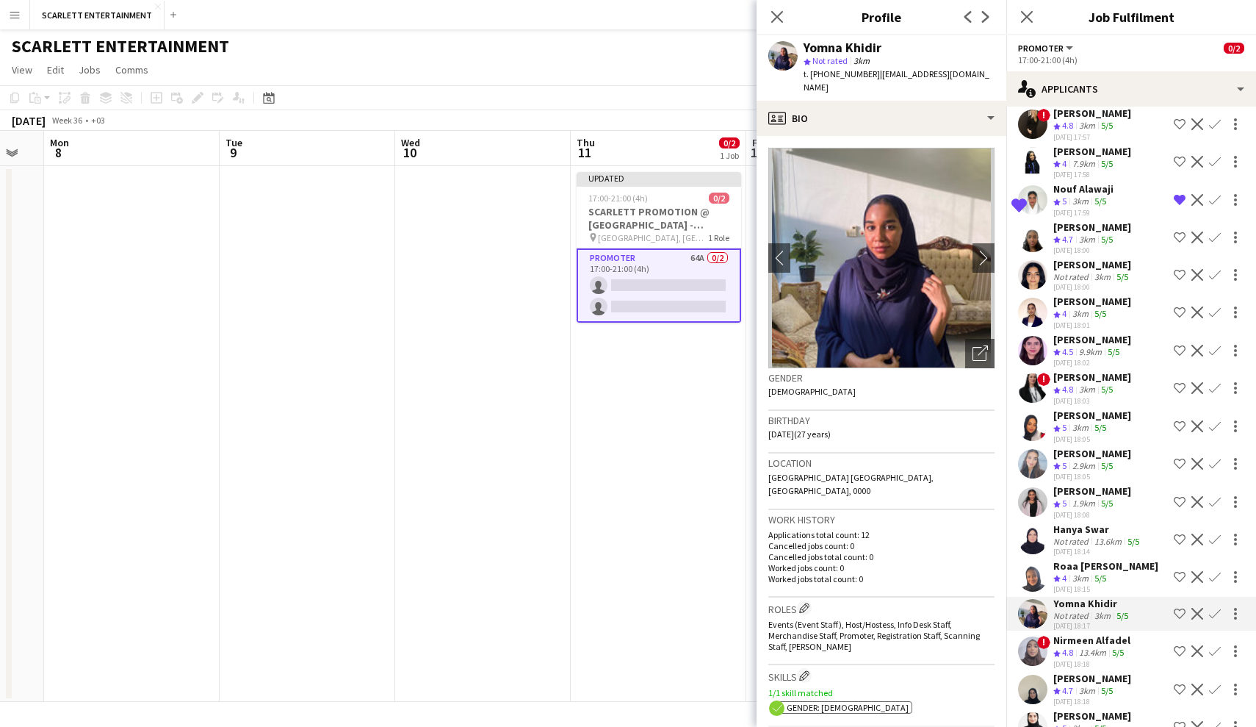
scroll to position [1663, 0]
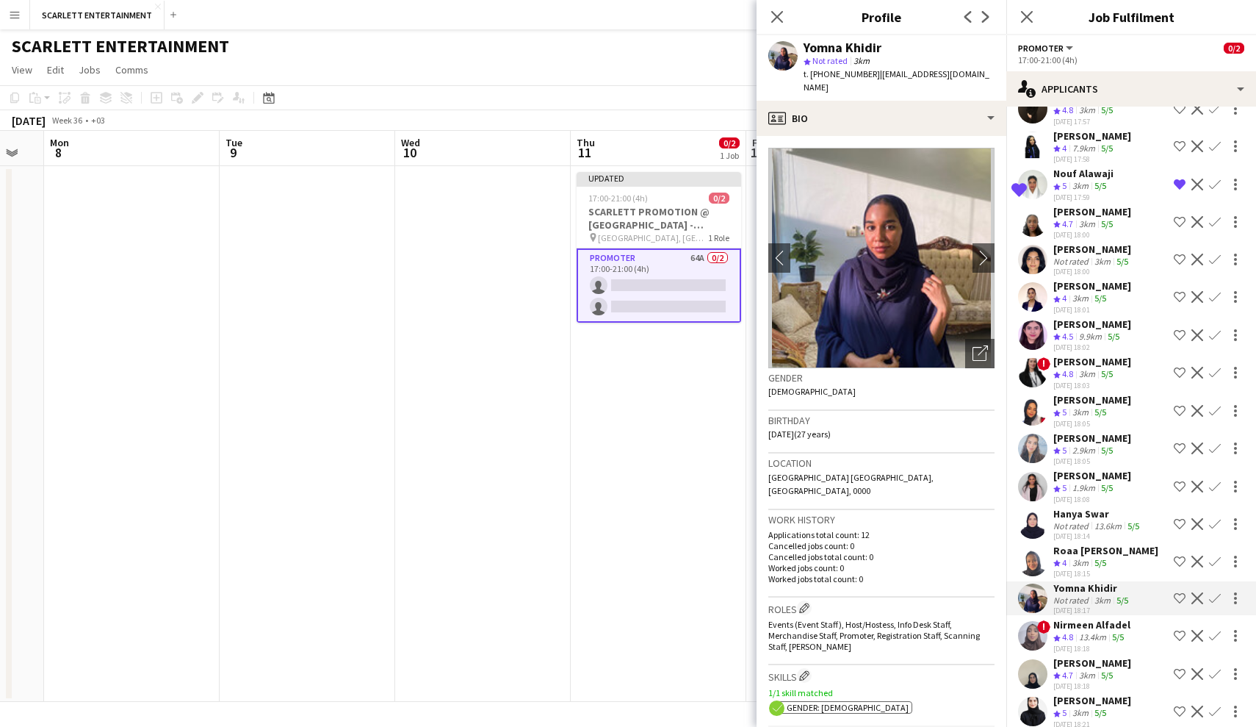
click at [1098, 636] on div "13.4km" at bounding box center [1092, 637] width 33 height 12
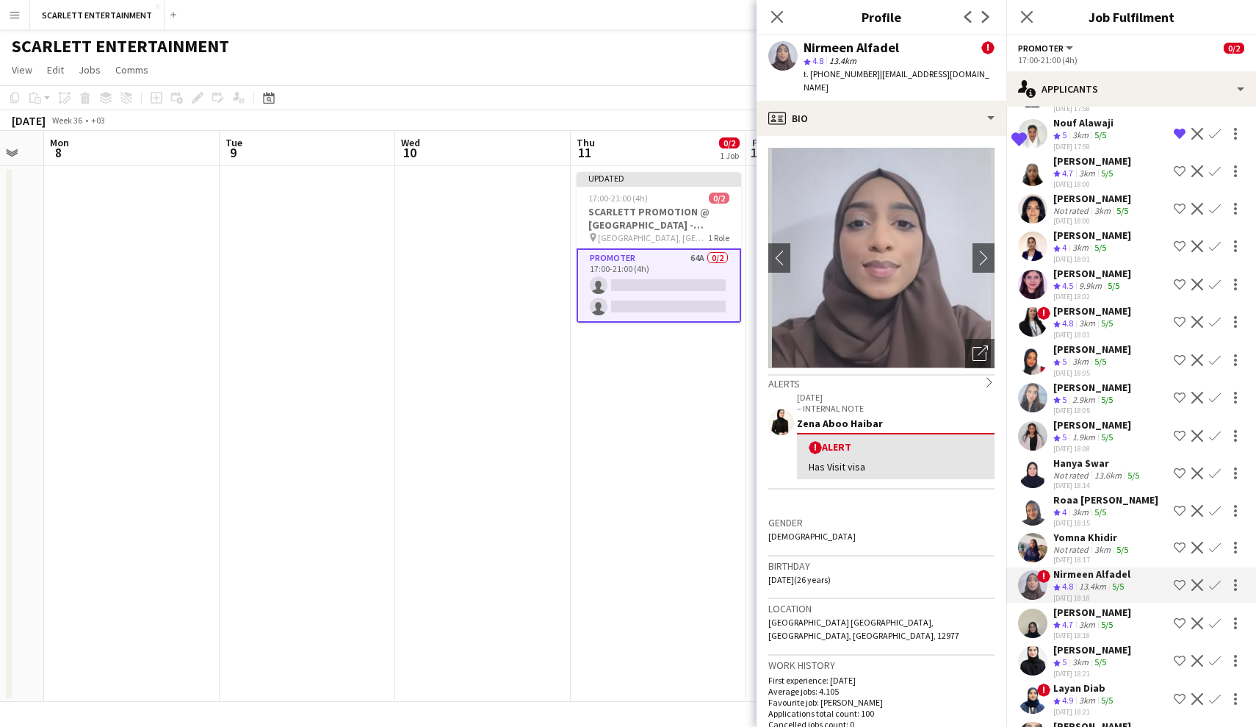
scroll to position [1722, 0]
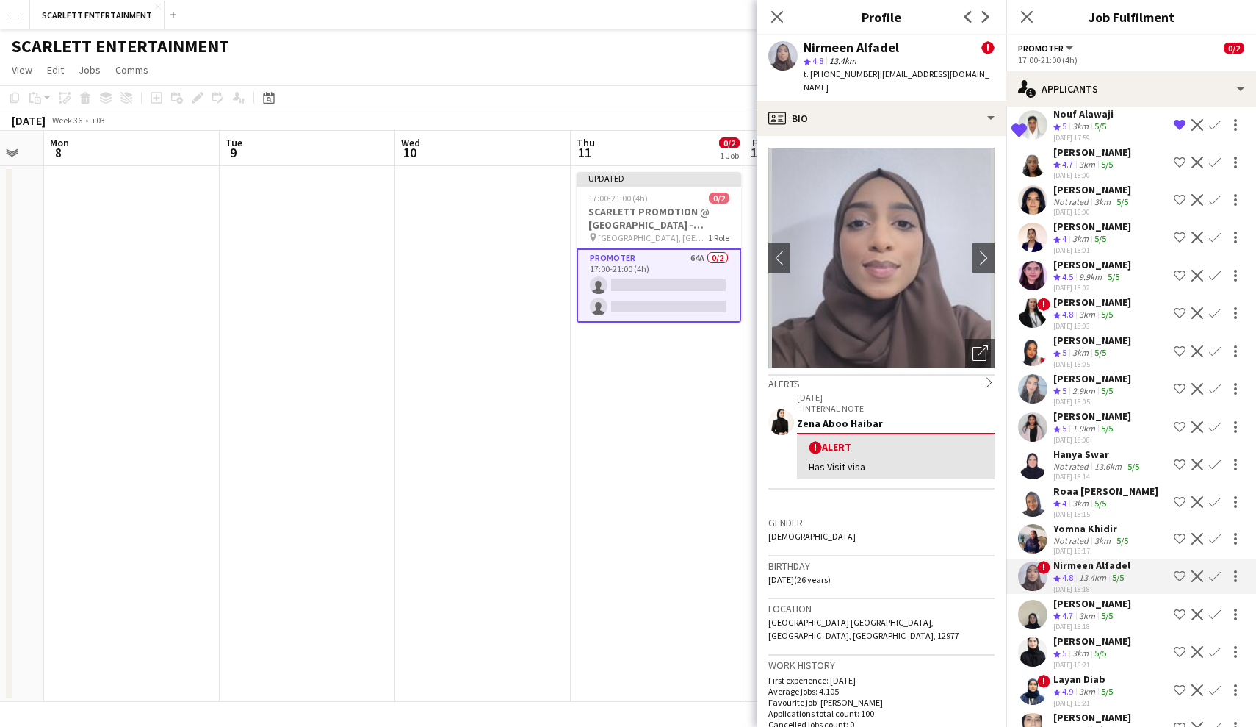
click at [1098, 611] on app-skills-label "5/5" at bounding box center [1107, 615] width 12 height 11
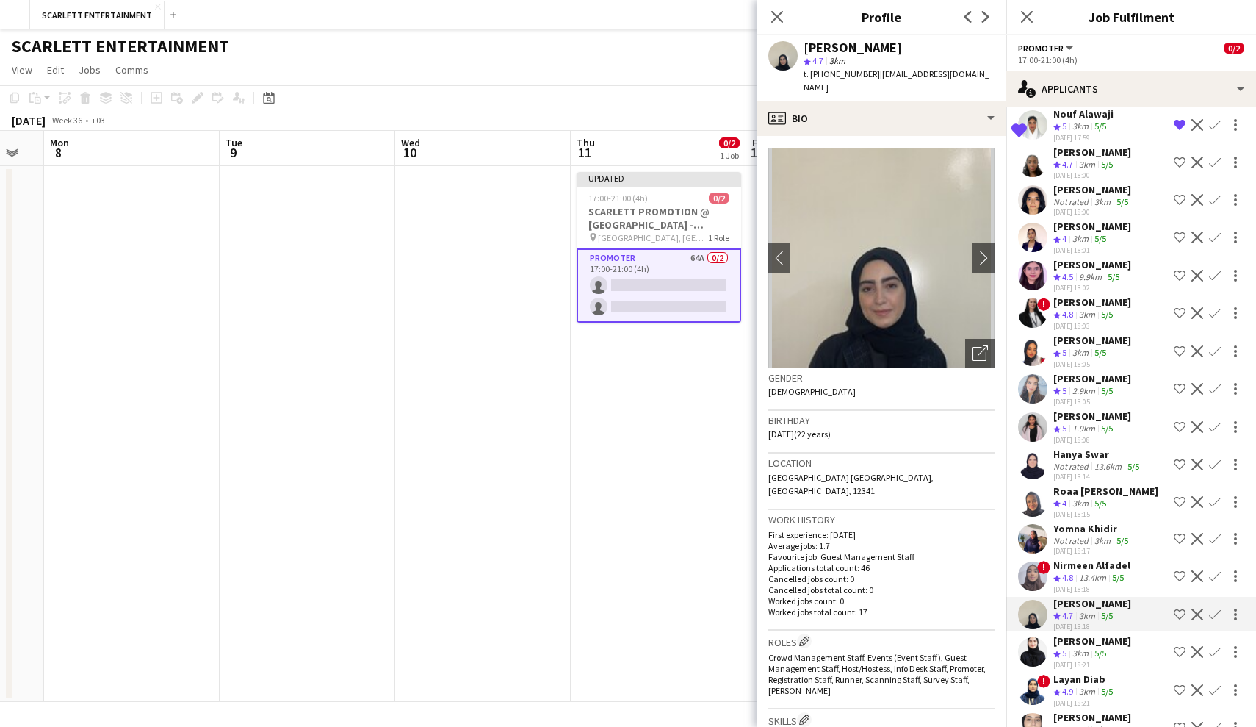
click at [1098, 641] on app-skills-label "5/5" at bounding box center [1101, 652] width 12 height 11
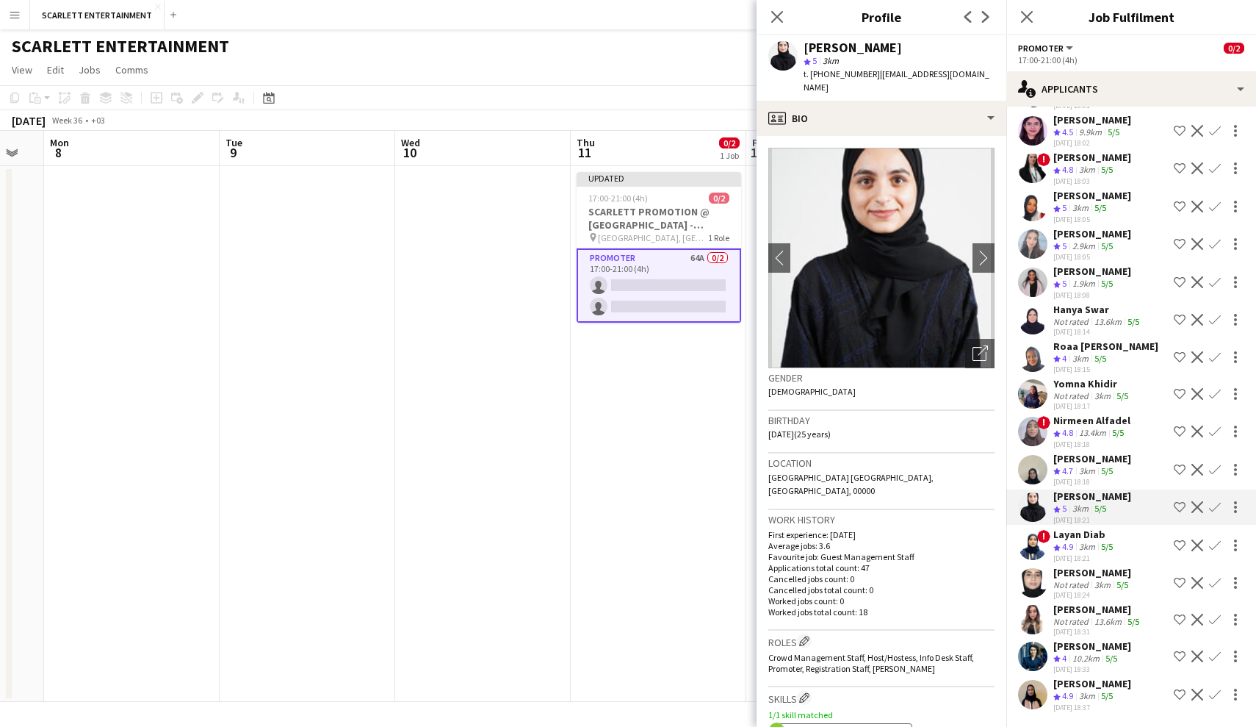
scroll to position [1867, 0]
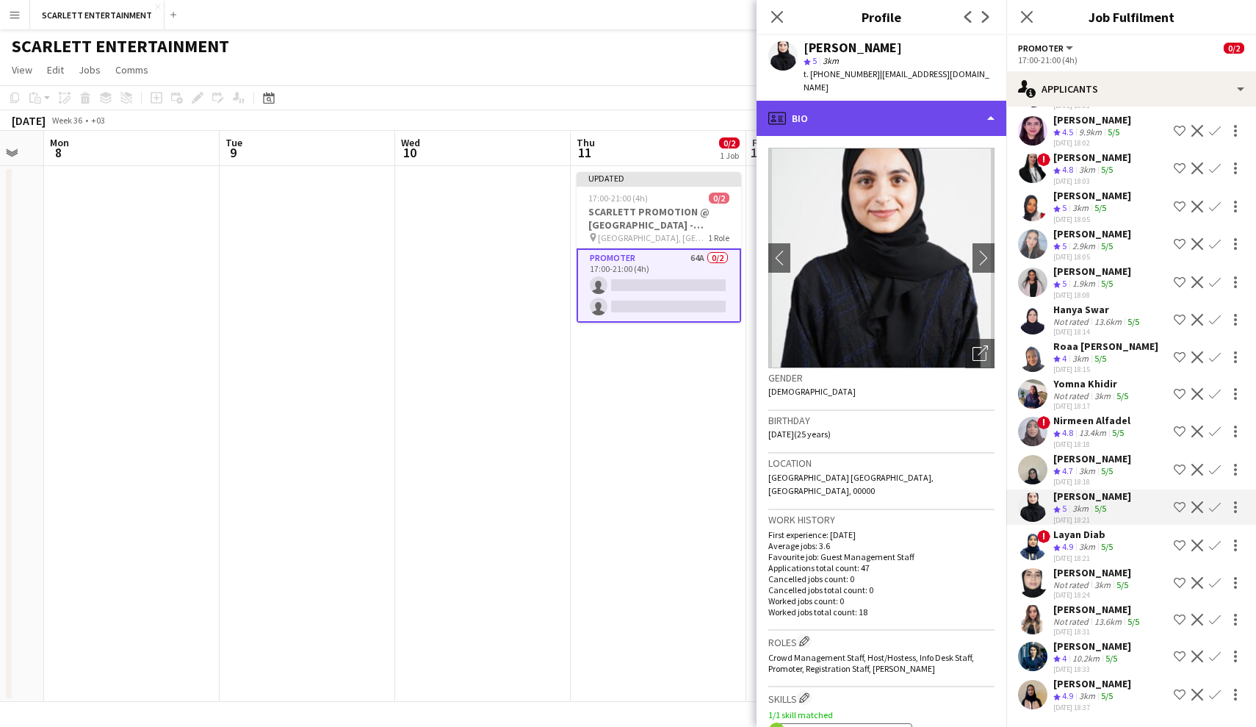
click at [894, 110] on div "profile Bio" at bounding box center [882, 118] width 250 height 35
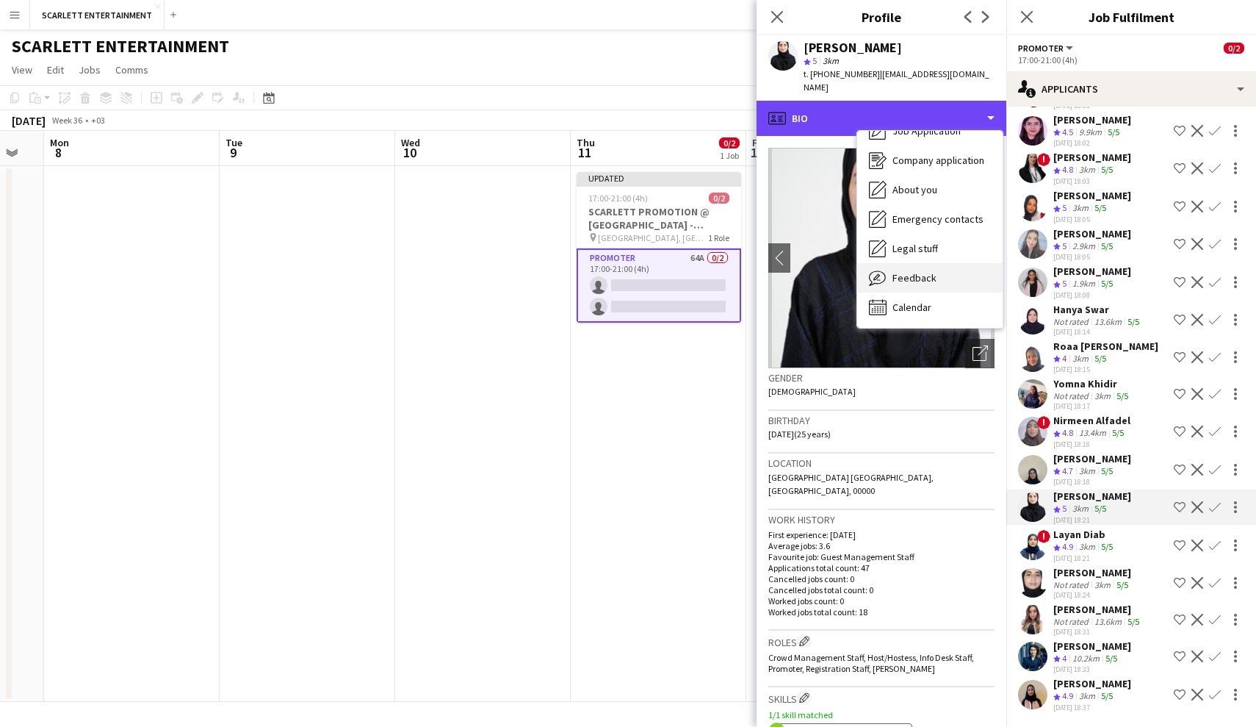
scroll to position [50, 0]
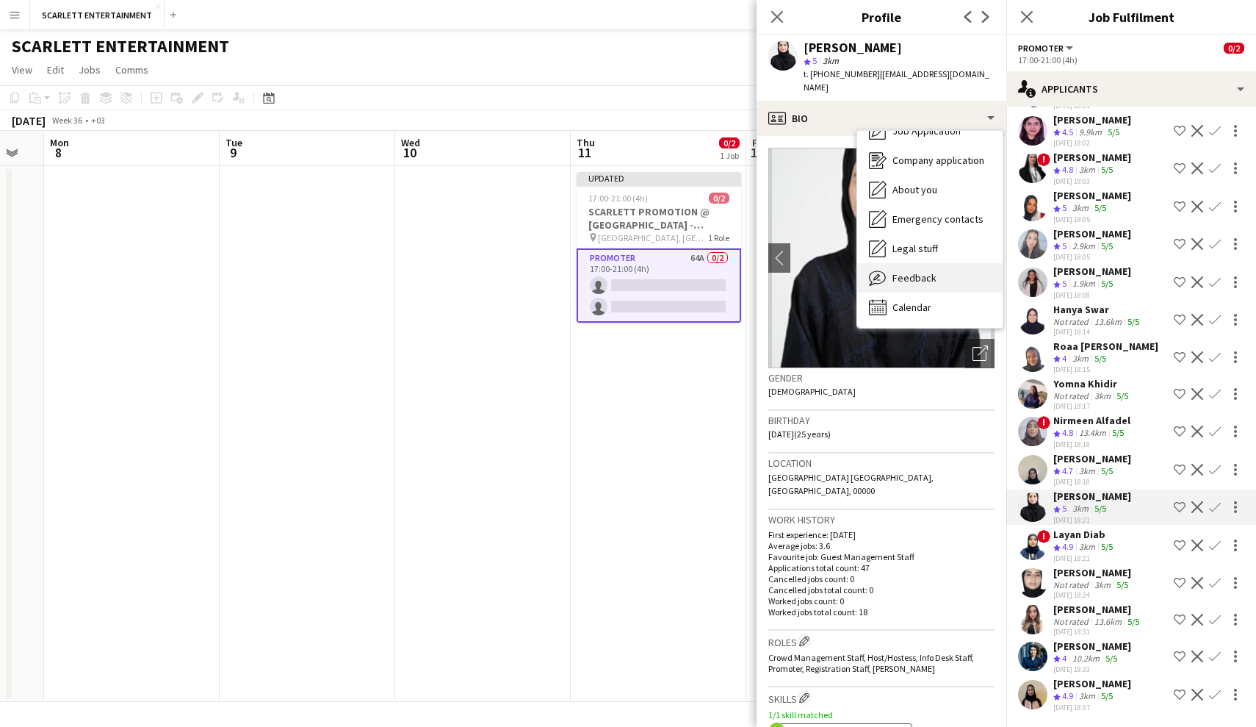
click at [934, 271] on span "Feedback" at bounding box center [915, 277] width 44 height 13
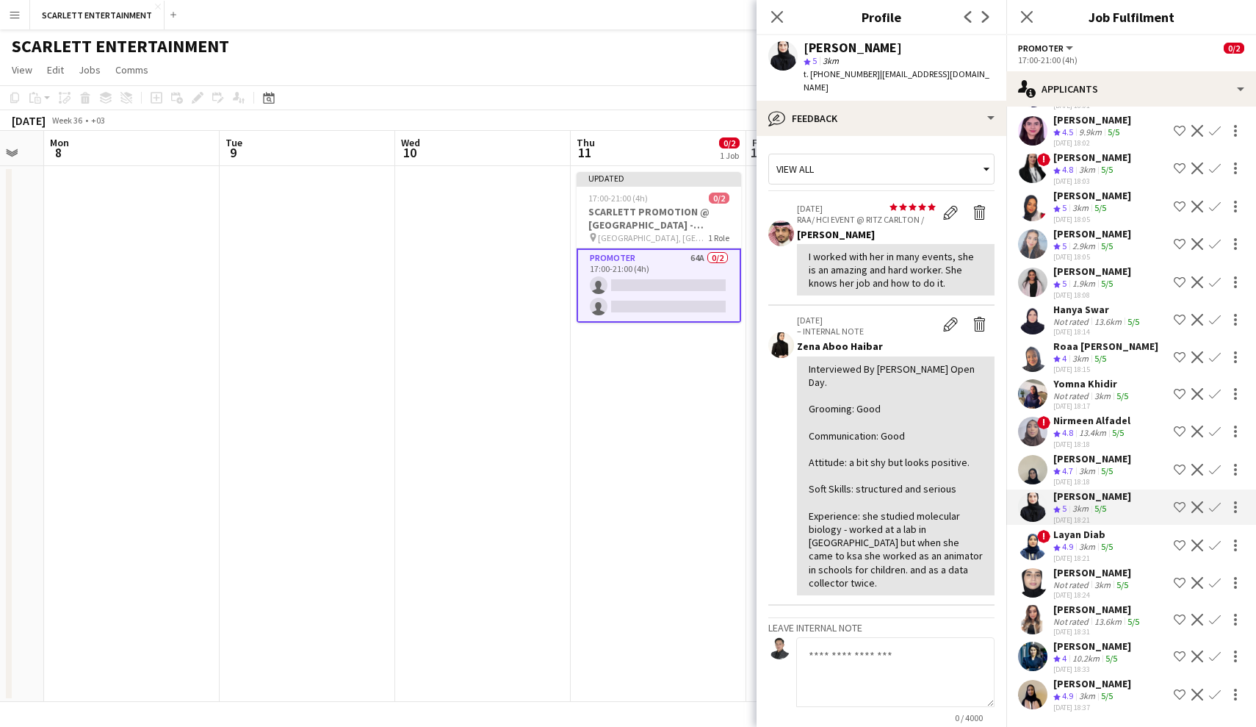
click at [1051, 547] on div "! Layan Diab Crew rating 4.9 3km 5/5 [DATE] 18:21 Shortlist crew Decline Confirm" at bounding box center [1132, 545] width 250 height 35
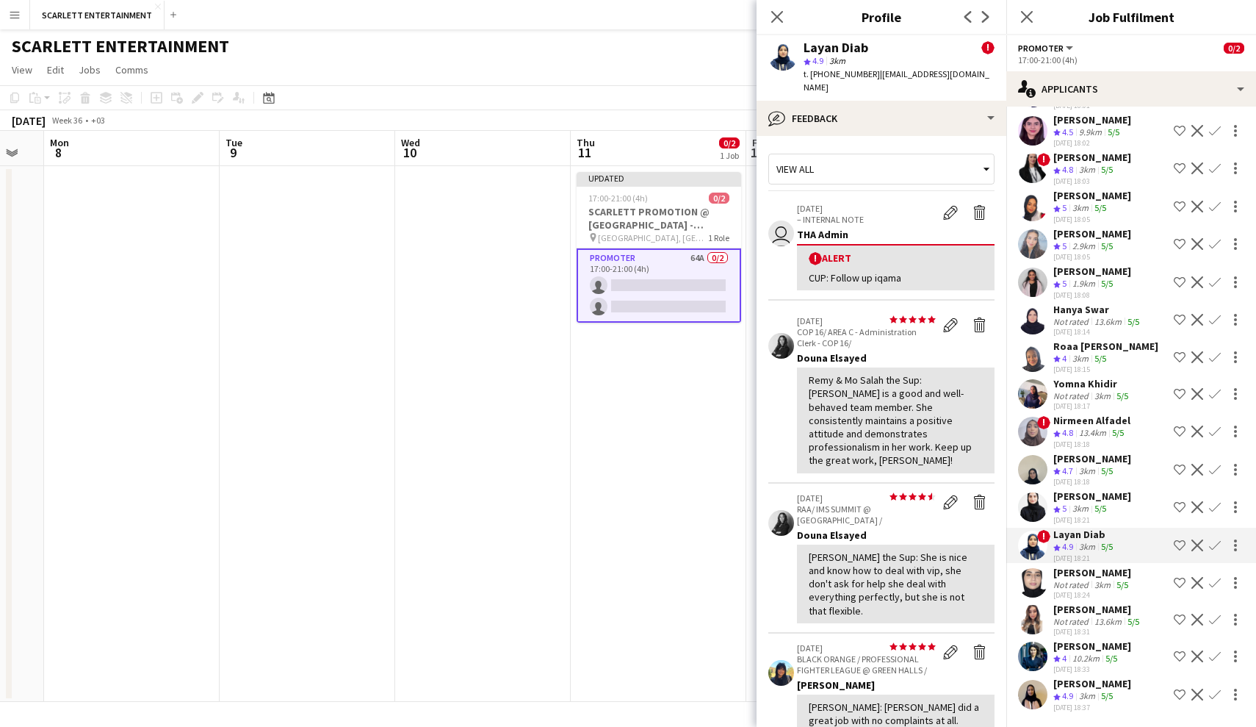
click at [1081, 587] on div "Not rated" at bounding box center [1073, 584] width 38 height 11
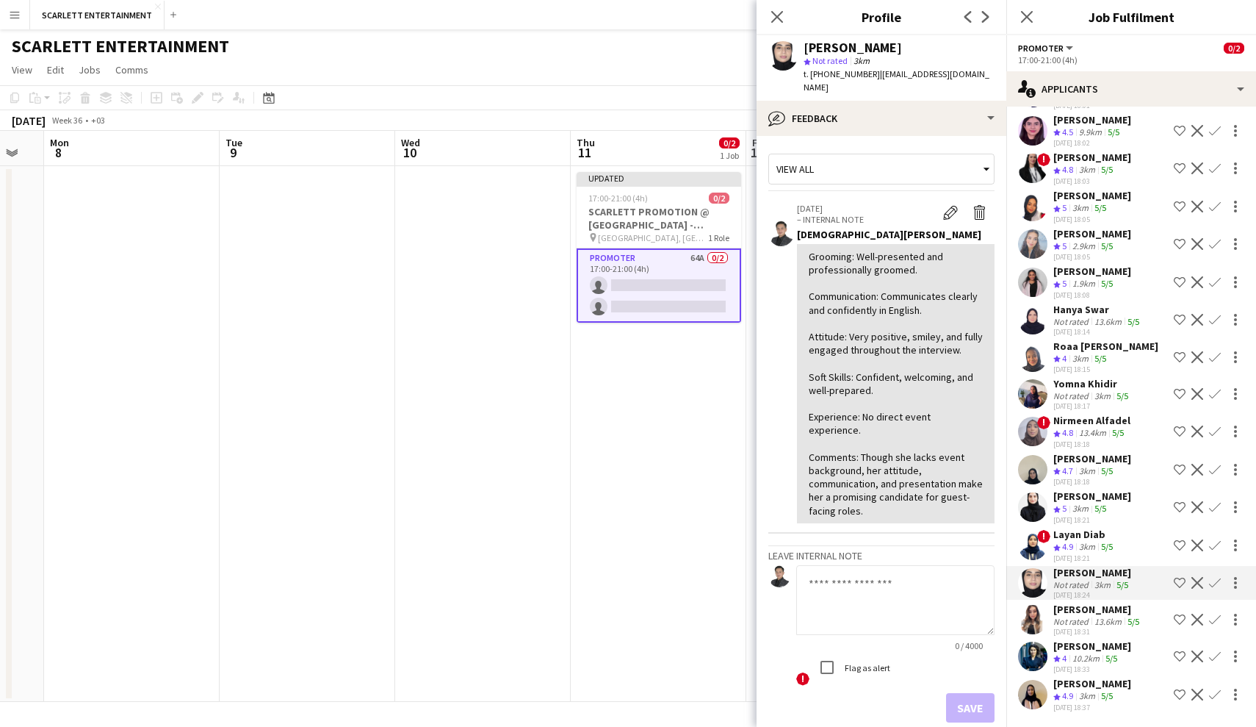
click at [1096, 622] on div "13.6km" at bounding box center [1108, 621] width 33 height 11
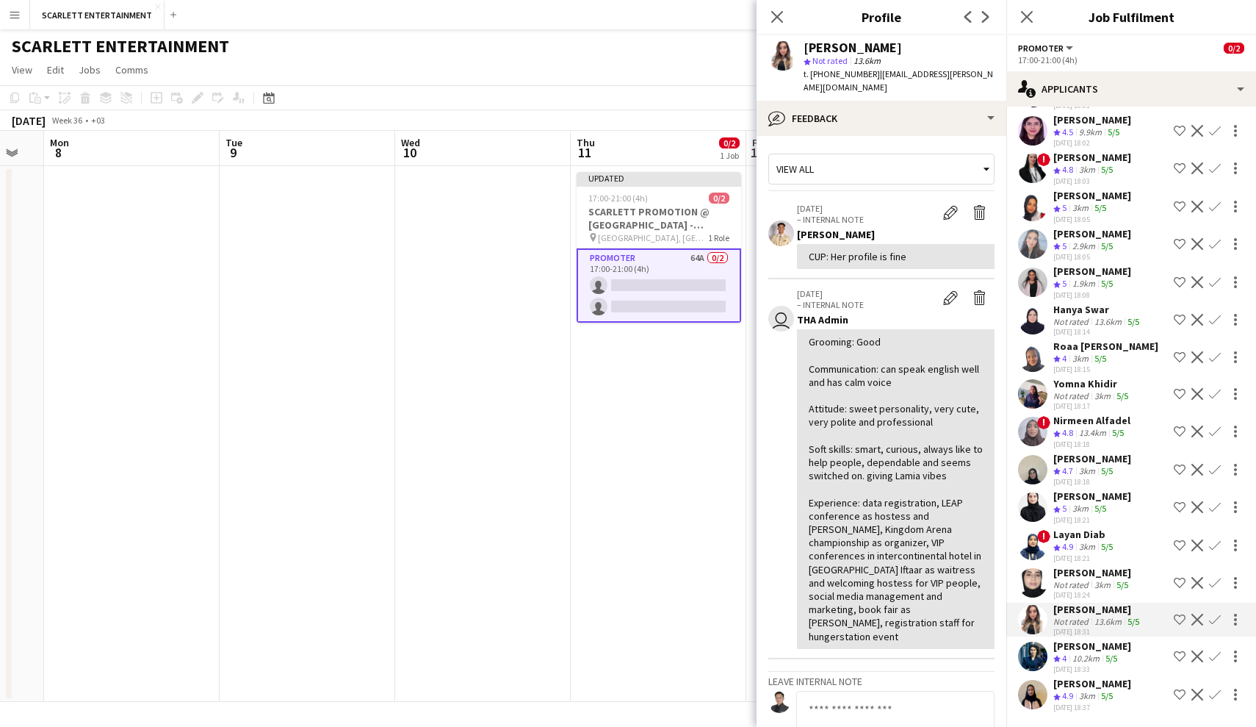
click at [1098, 641] on div "[PERSON_NAME] Crew rating 4 10.2km 5/5 [DATE] 18:33 Shortlist crew Decline Conf…" at bounding box center [1132, 656] width 250 height 35
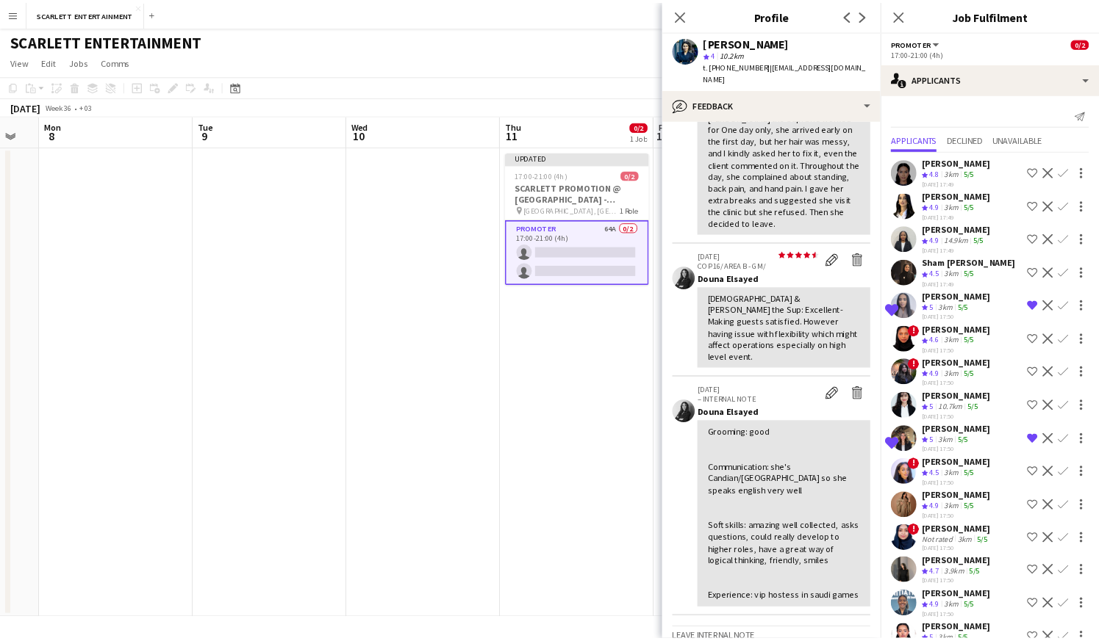
scroll to position [0, 0]
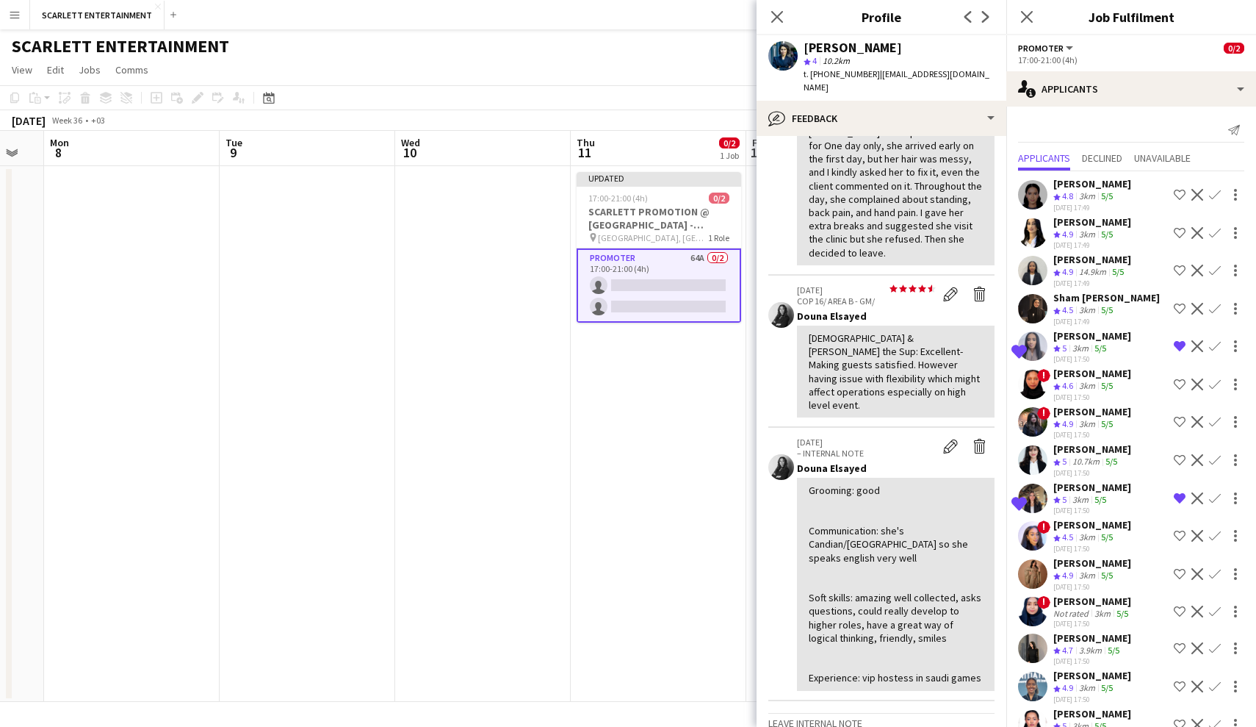
click at [1098, 182] on div "[PERSON_NAME]" at bounding box center [1093, 183] width 78 height 13
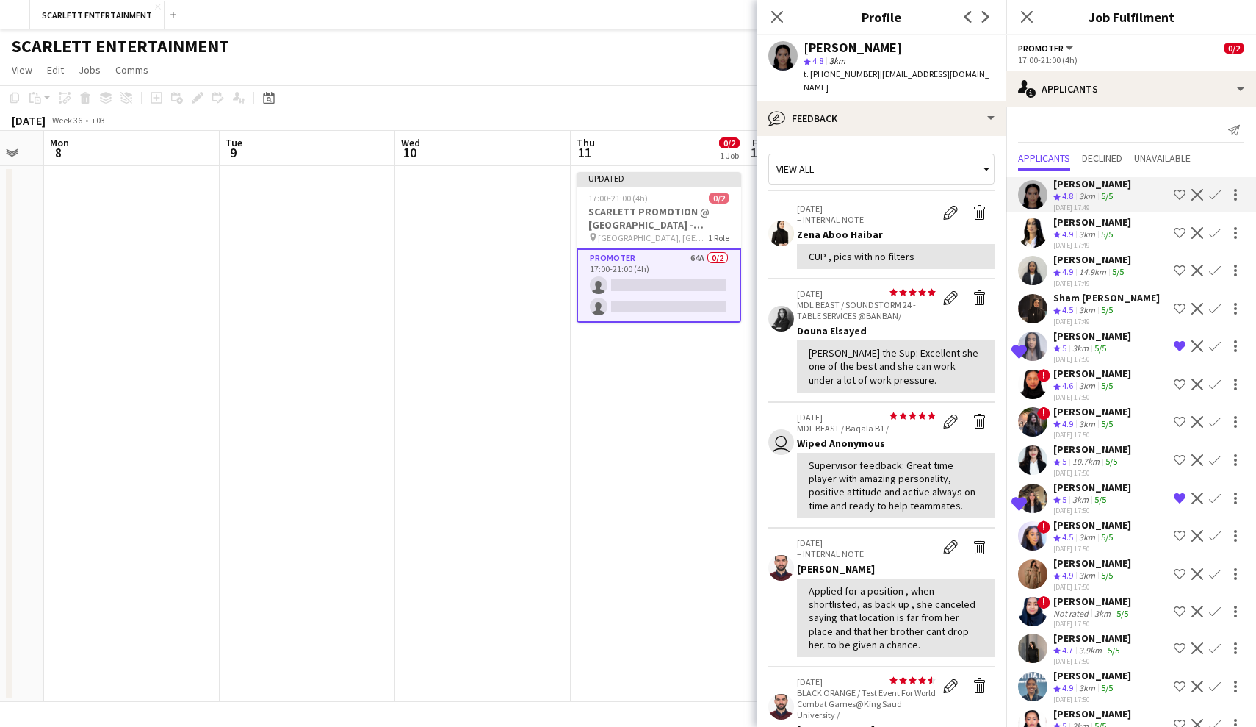
click at [1098, 223] on div "[PERSON_NAME]" at bounding box center [1093, 221] width 78 height 13
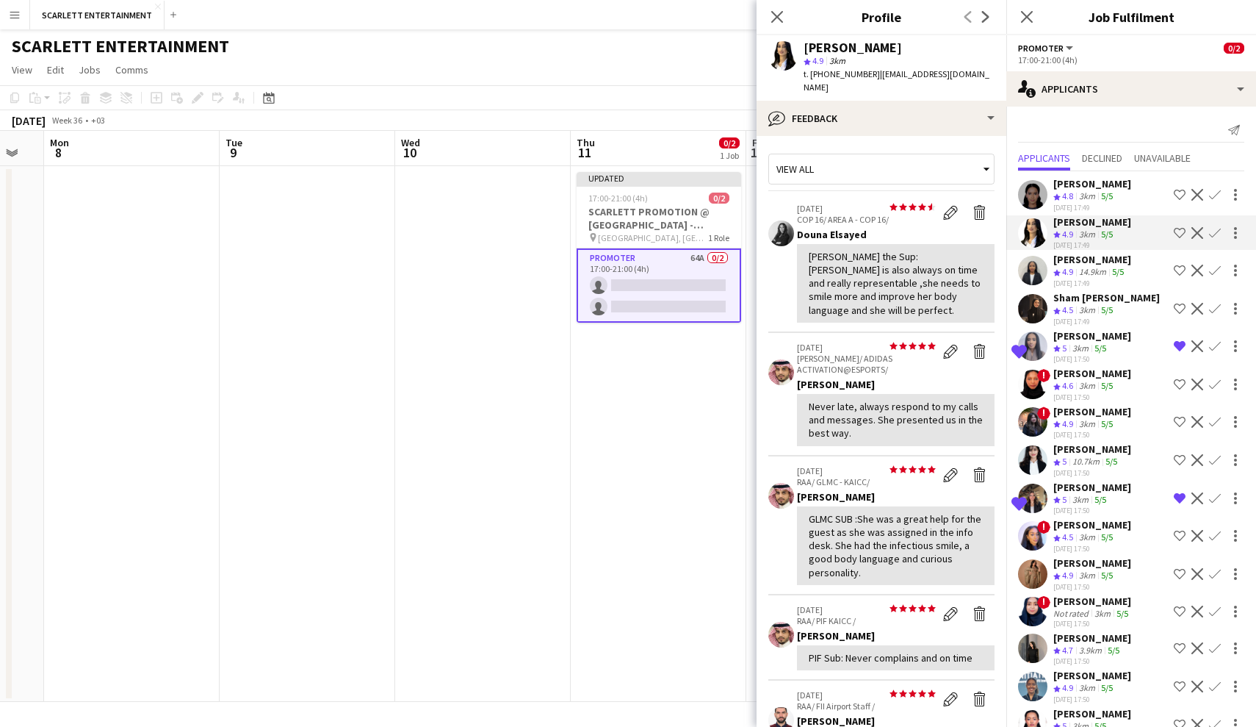
click at [1098, 274] on div "14.9km" at bounding box center [1092, 272] width 33 height 12
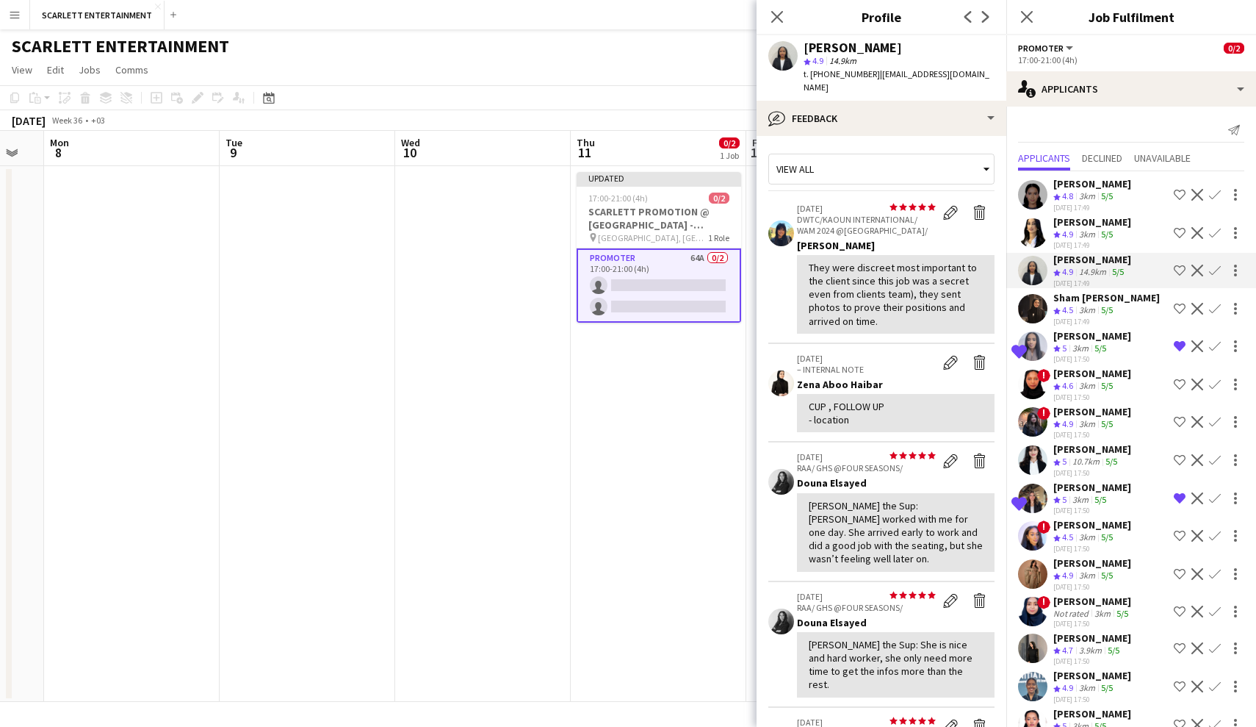
click at [1098, 306] on app-skills-label "5/5" at bounding box center [1107, 309] width 12 height 11
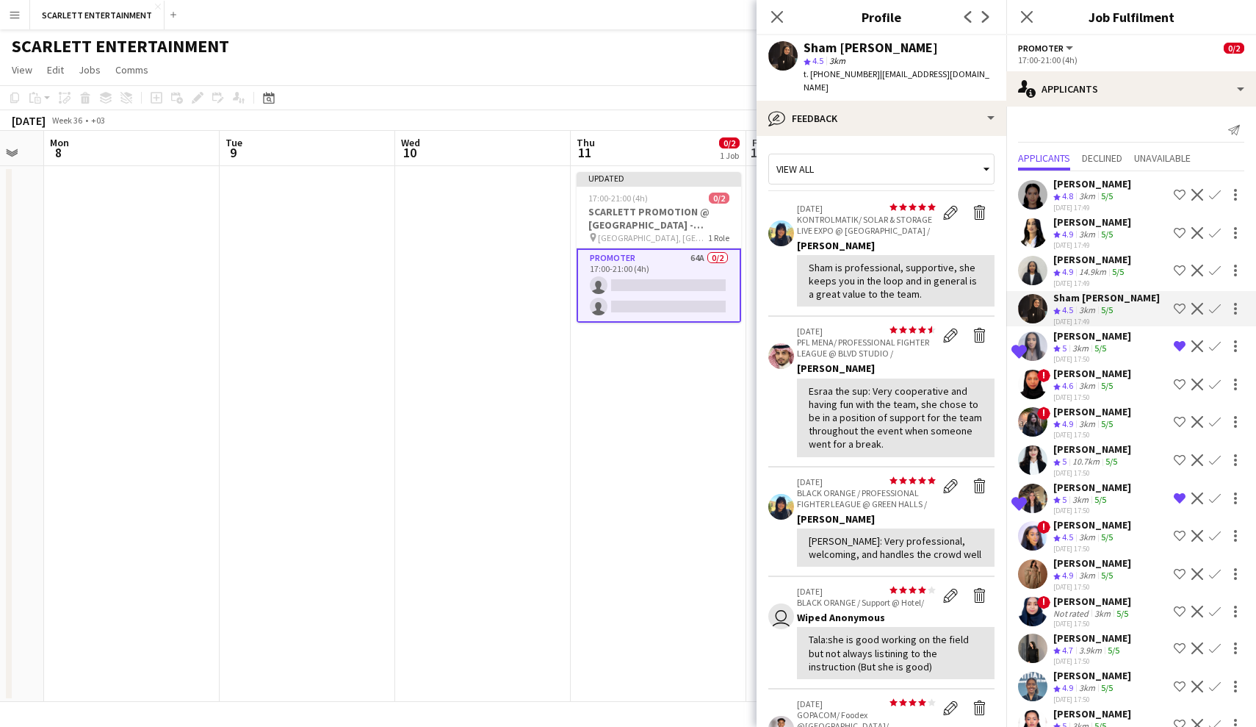
click at [1098, 349] on app-skills-label "5/5" at bounding box center [1101, 347] width 12 height 11
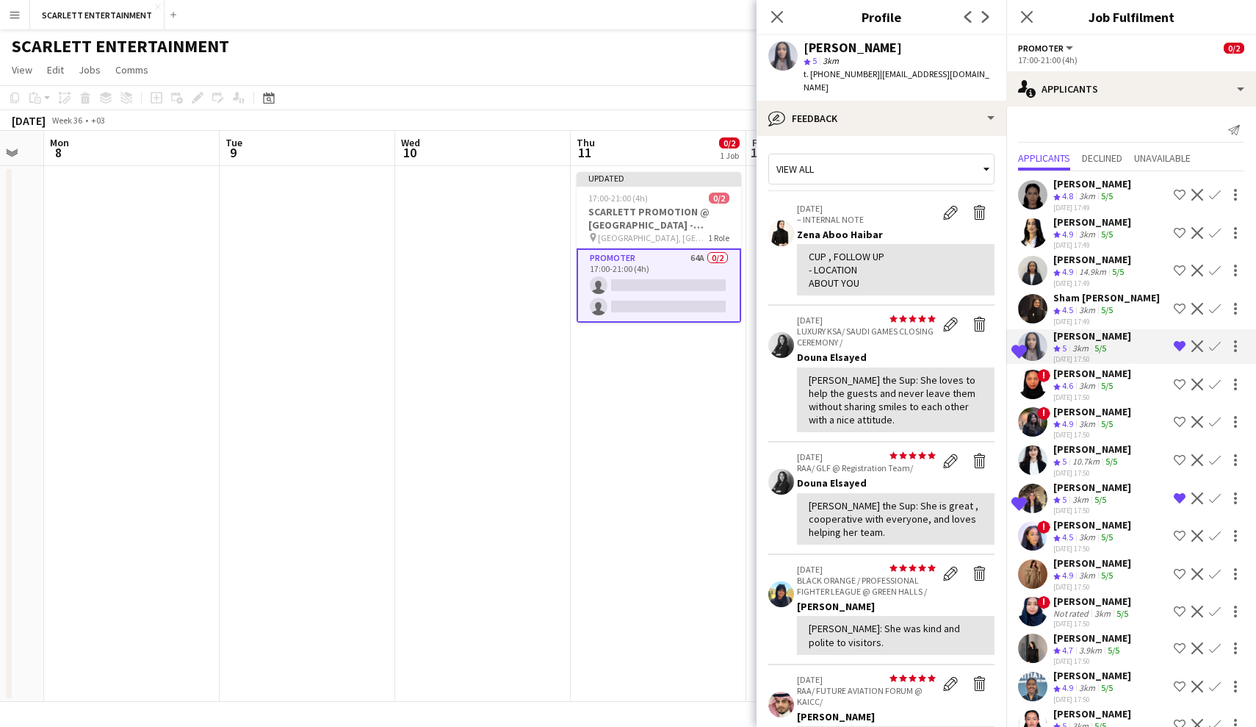
click at [1098, 503] on app-skills-label "5/5" at bounding box center [1101, 499] width 12 height 11
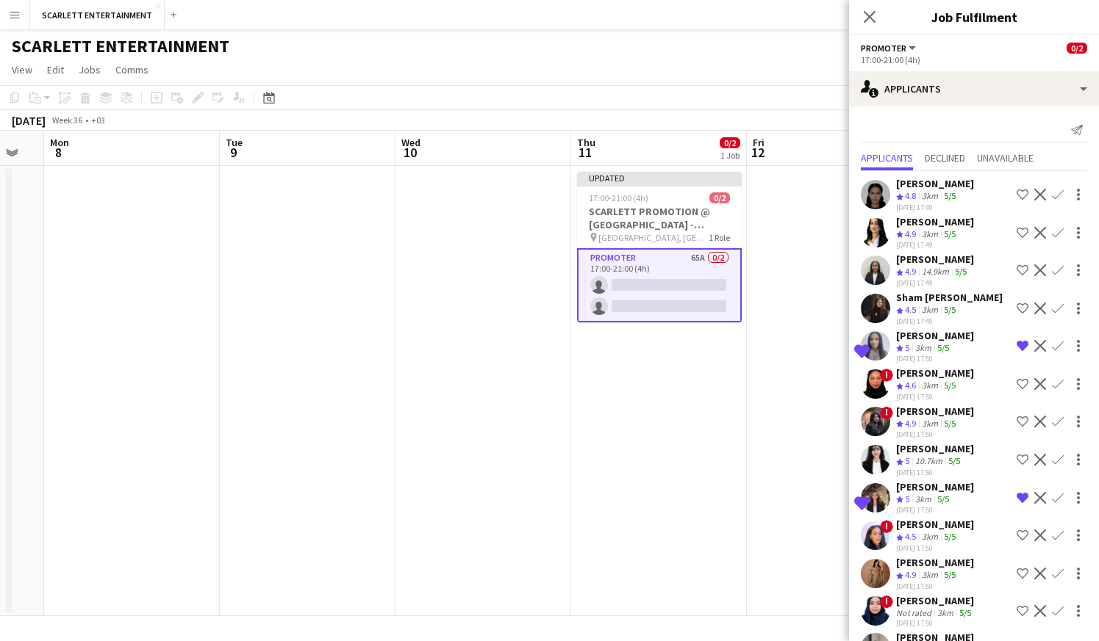
click at [918, 190] on div "[PERSON_NAME]" at bounding box center [935, 183] width 78 height 13
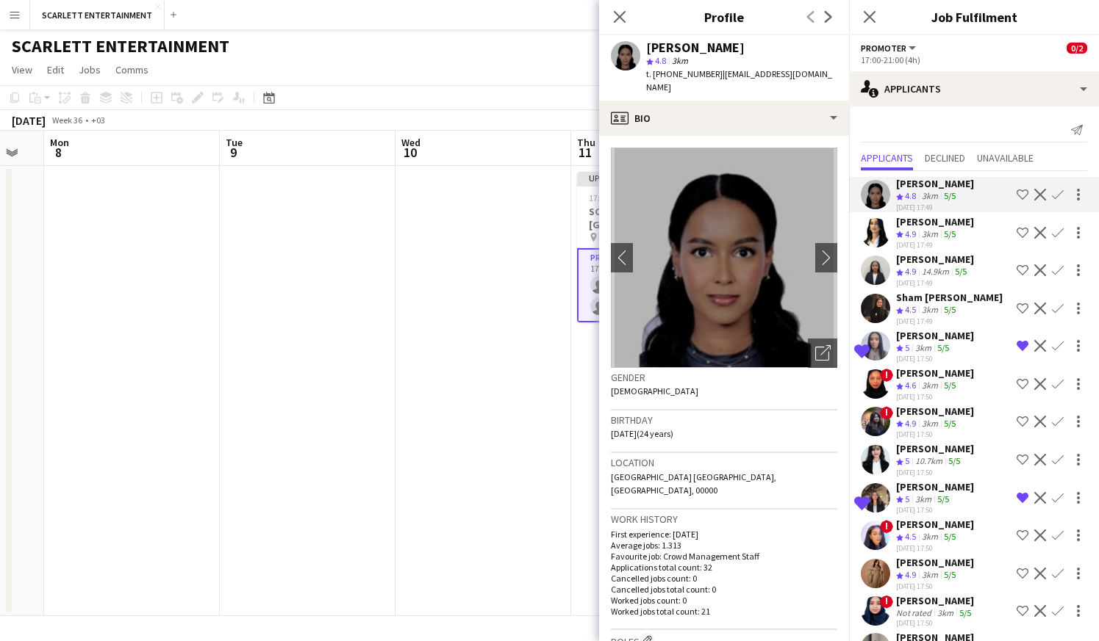
click at [942, 229] on div "5/5" at bounding box center [950, 235] width 18 height 12
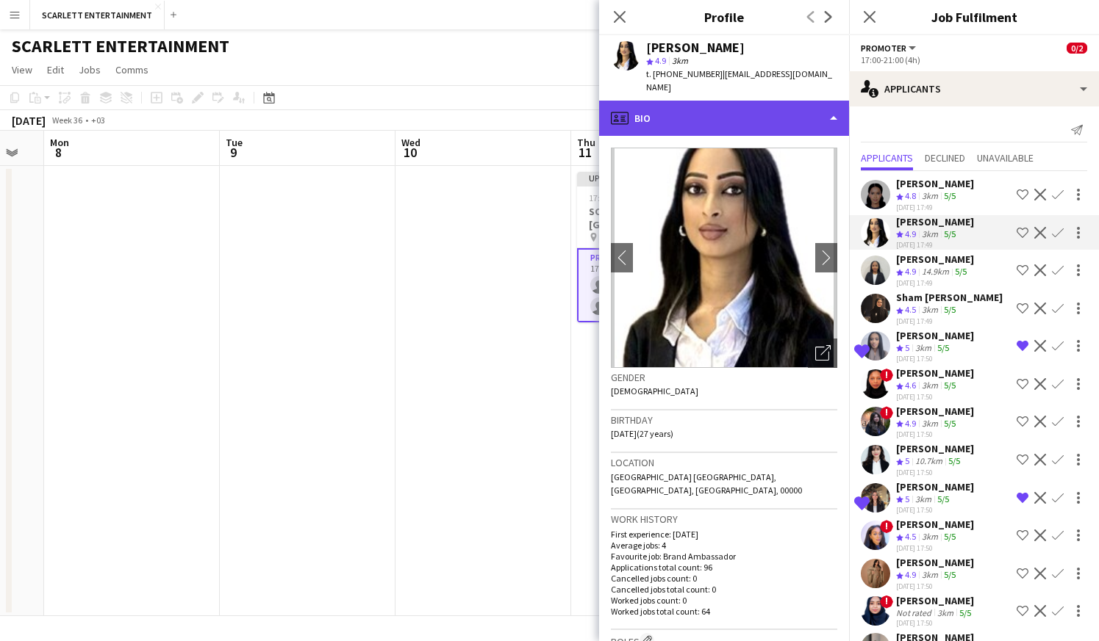
click at [747, 101] on div "profile Bio" at bounding box center [724, 118] width 250 height 35
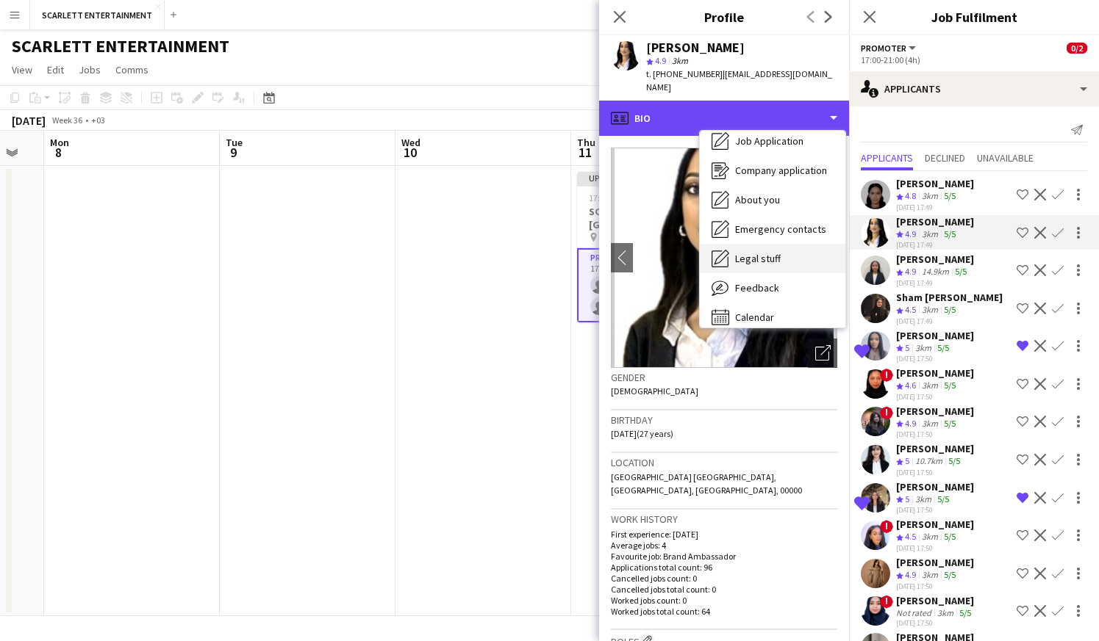
scroll to position [40, 0]
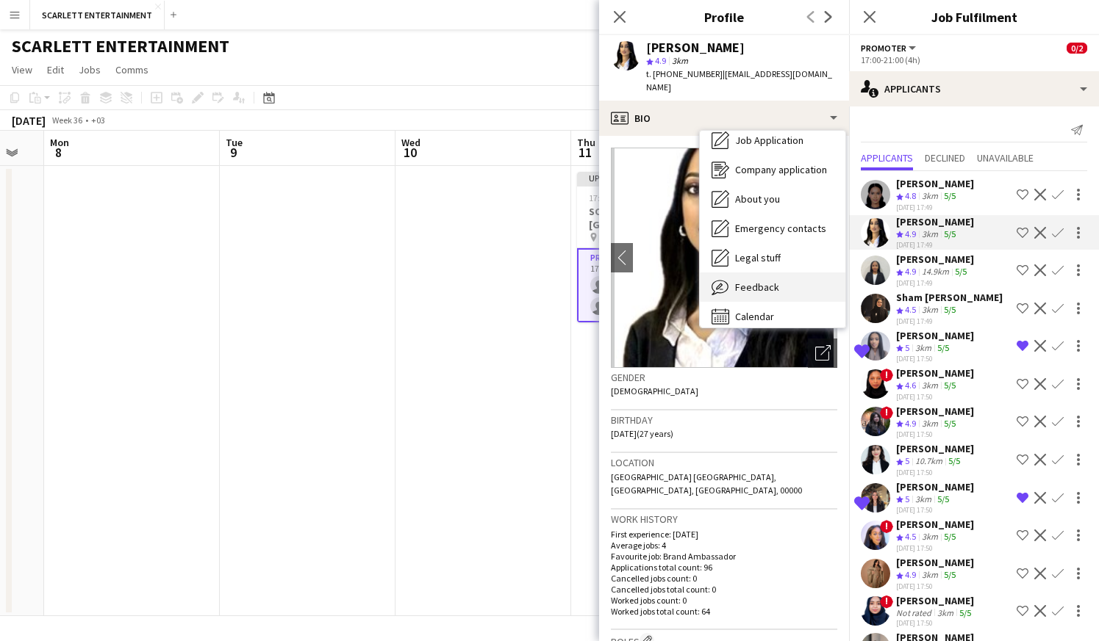
click at [785, 273] on div "Feedback Feedback" at bounding box center [772, 287] width 145 height 29
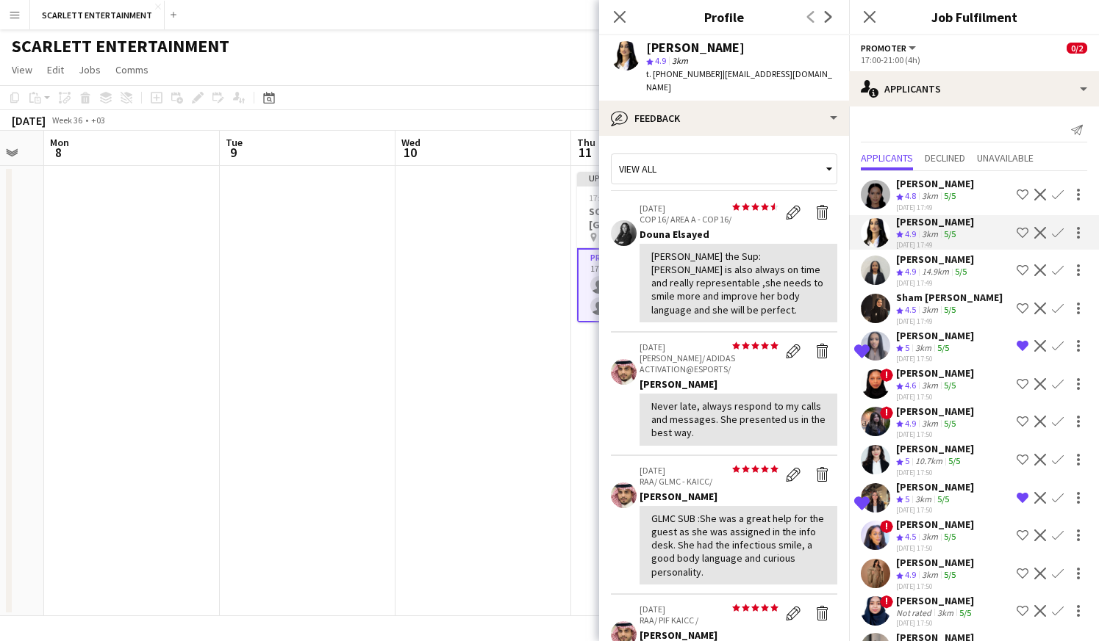
click at [946, 283] on div "[DATE] 17:49" at bounding box center [935, 283] width 78 height 10
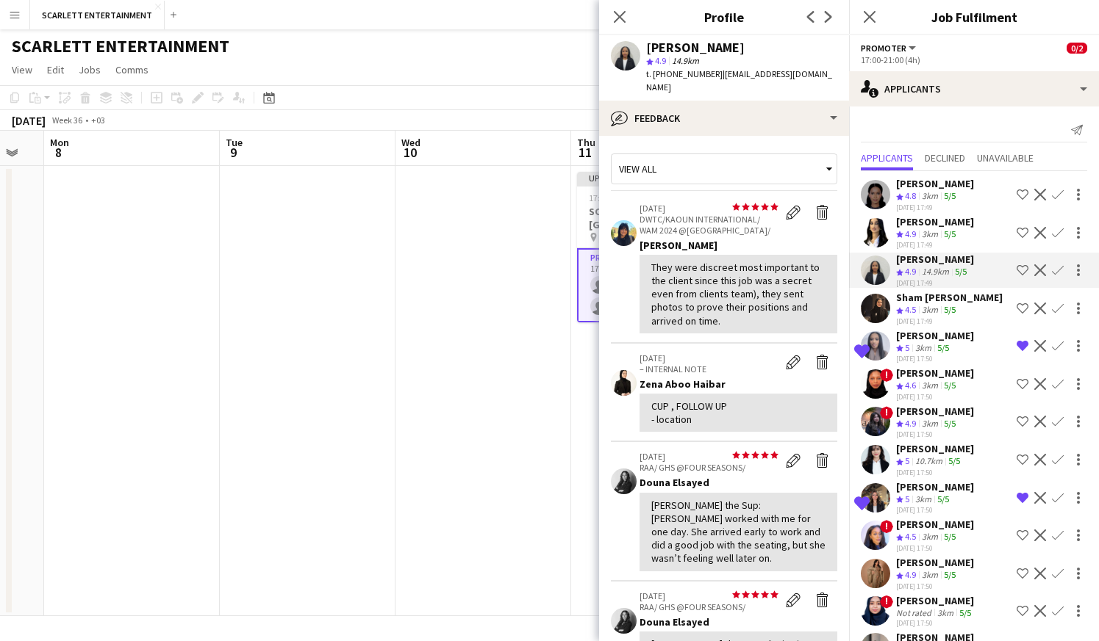
click at [954, 322] on div "[DATE] 17:49" at bounding box center [949, 322] width 107 height 10
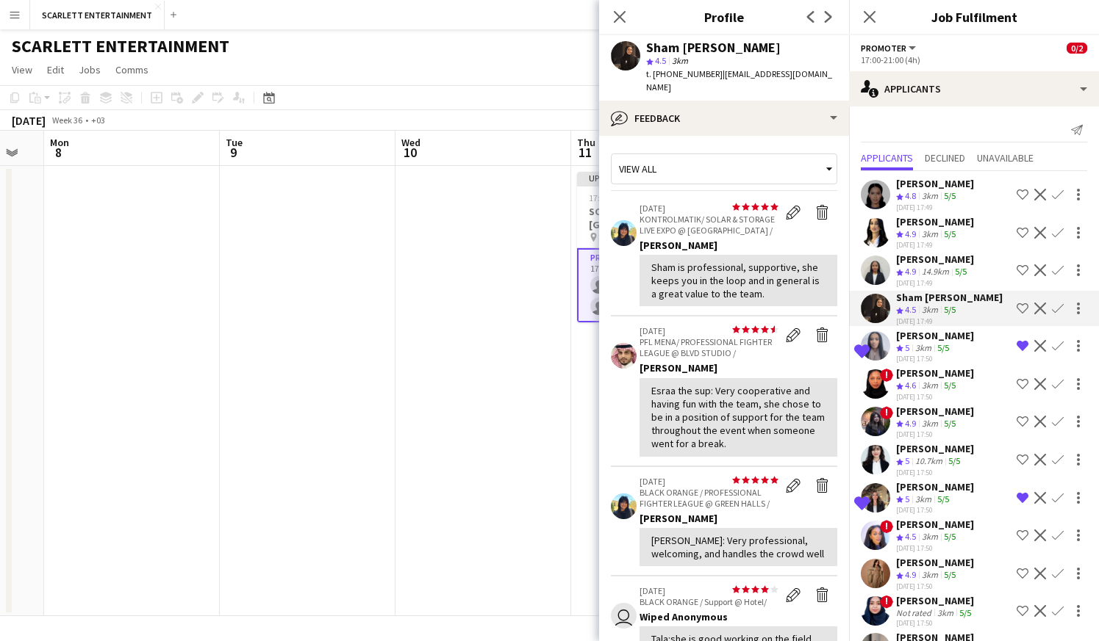
click at [954, 373] on div "[PERSON_NAME]" at bounding box center [935, 373] width 78 height 13
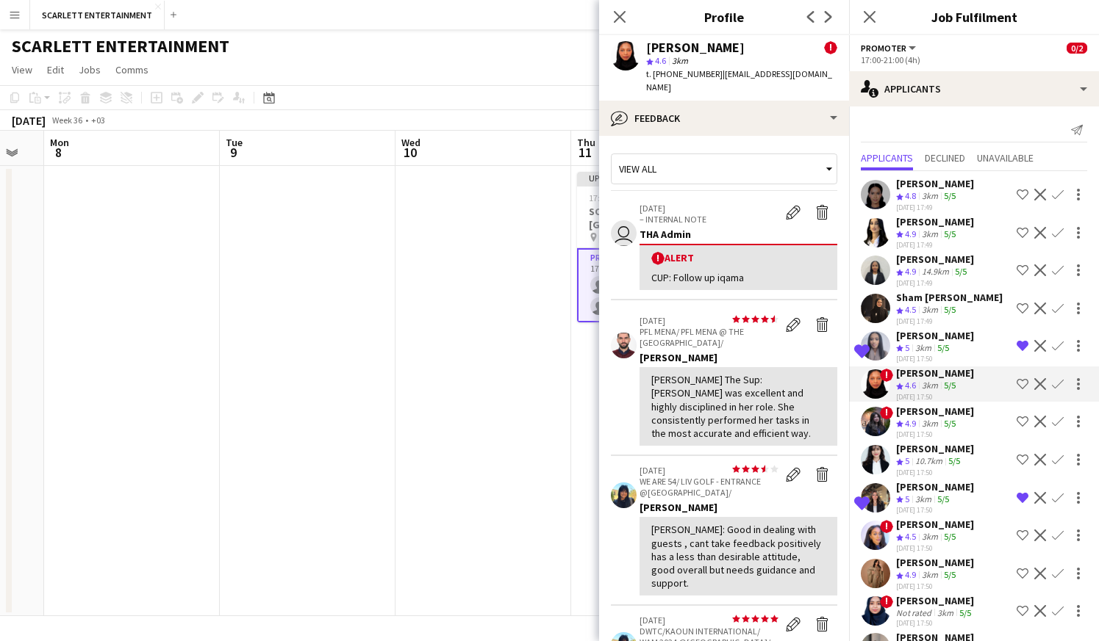
click at [955, 421] on app-skills-label "5/5" at bounding box center [949, 423] width 12 height 11
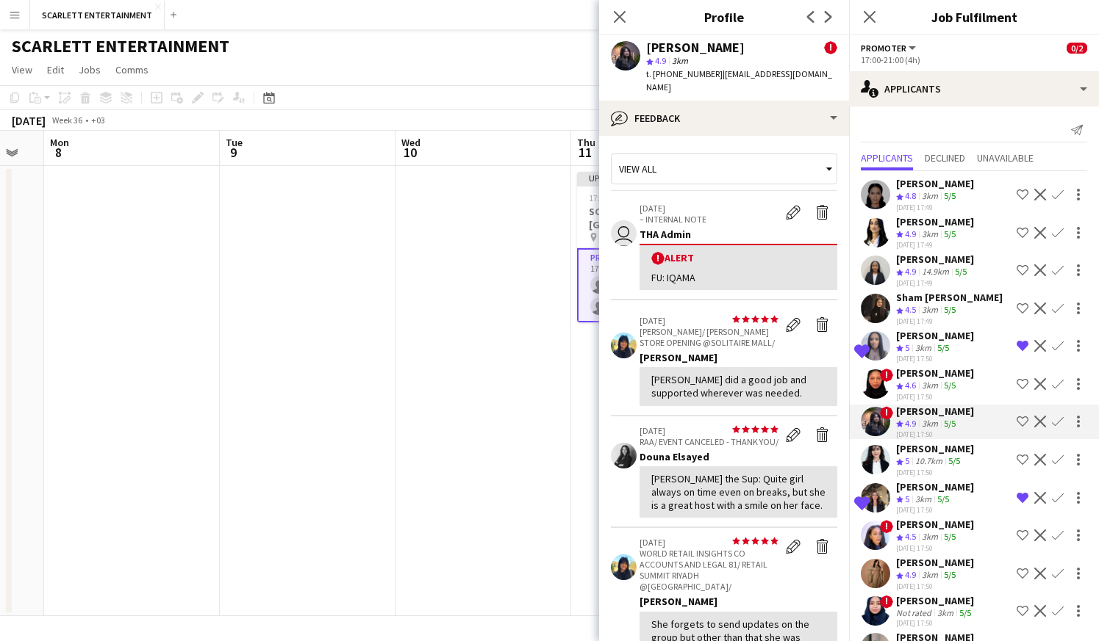
scroll to position [0, 0]
click at [922, 467] on div "10.7km" at bounding box center [928, 462] width 33 height 12
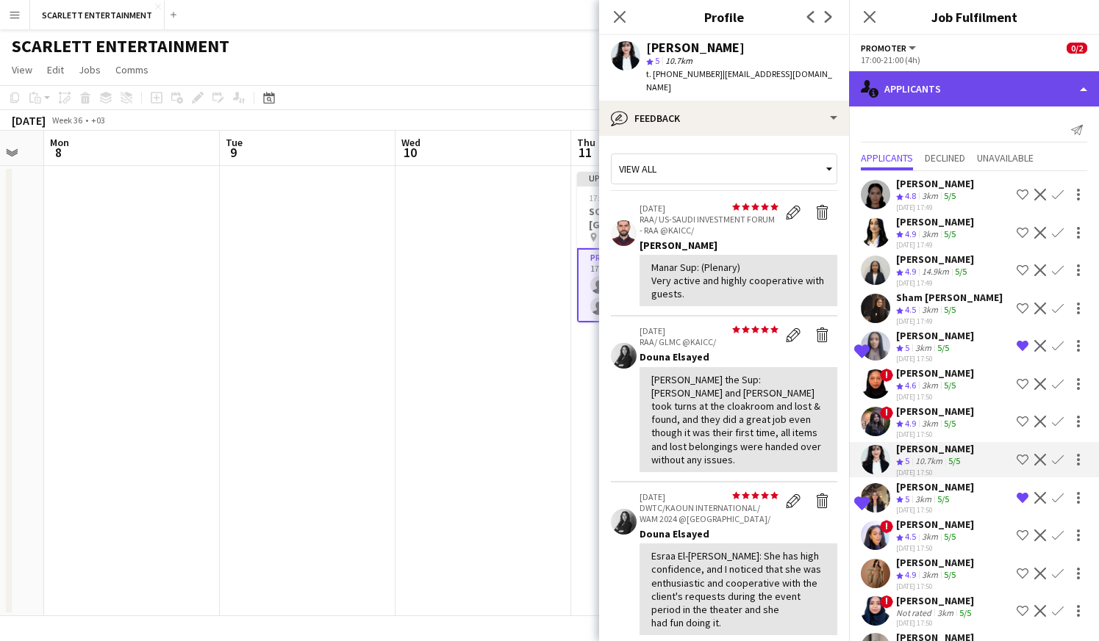
click at [954, 77] on div "single-neutral-actions-information Applicants" at bounding box center [974, 88] width 250 height 35
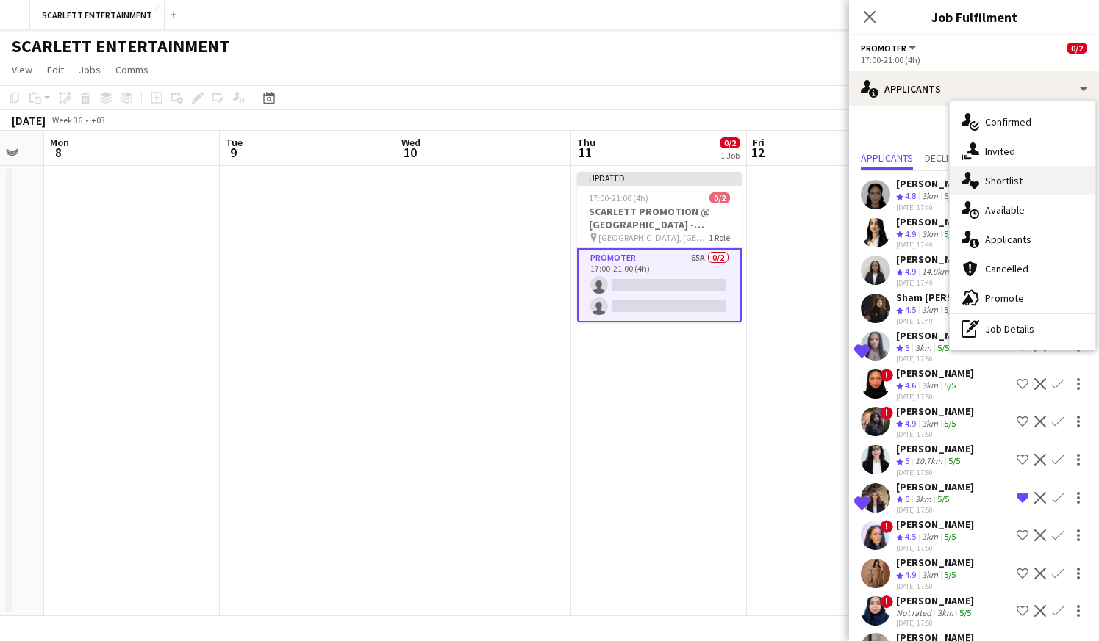
click at [1005, 183] on div "single-neutral-actions-heart Shortlist" at bounding box center [1021, 180] width 145 height 29
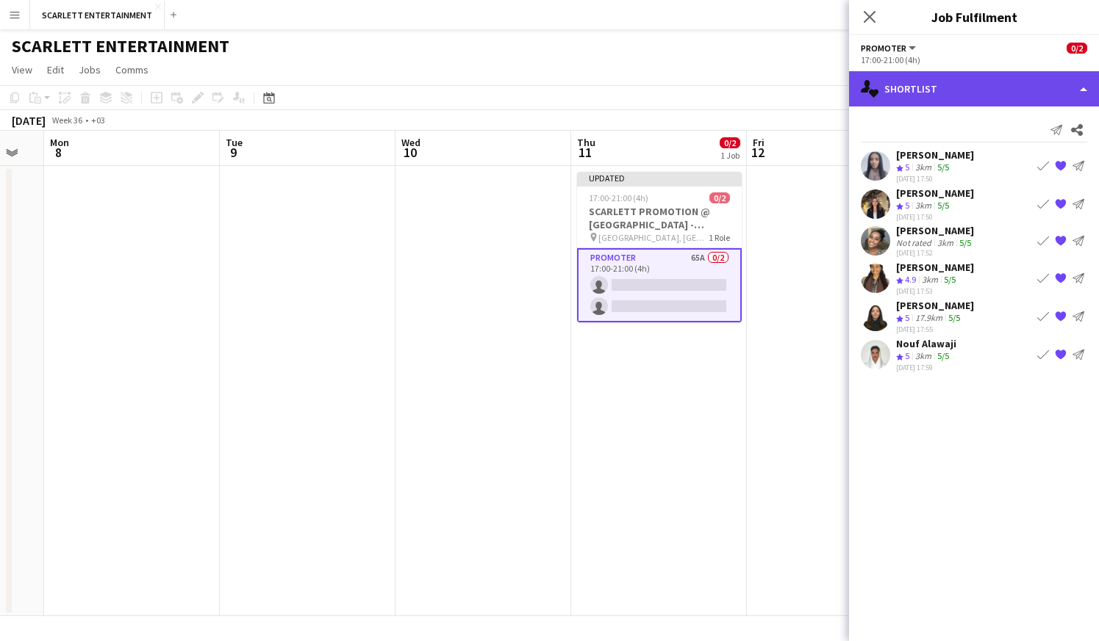
click at [932, 94] on div "single-neutral-actions-heart Shortlist" at bounding box center [974, 88] width 250 height 35
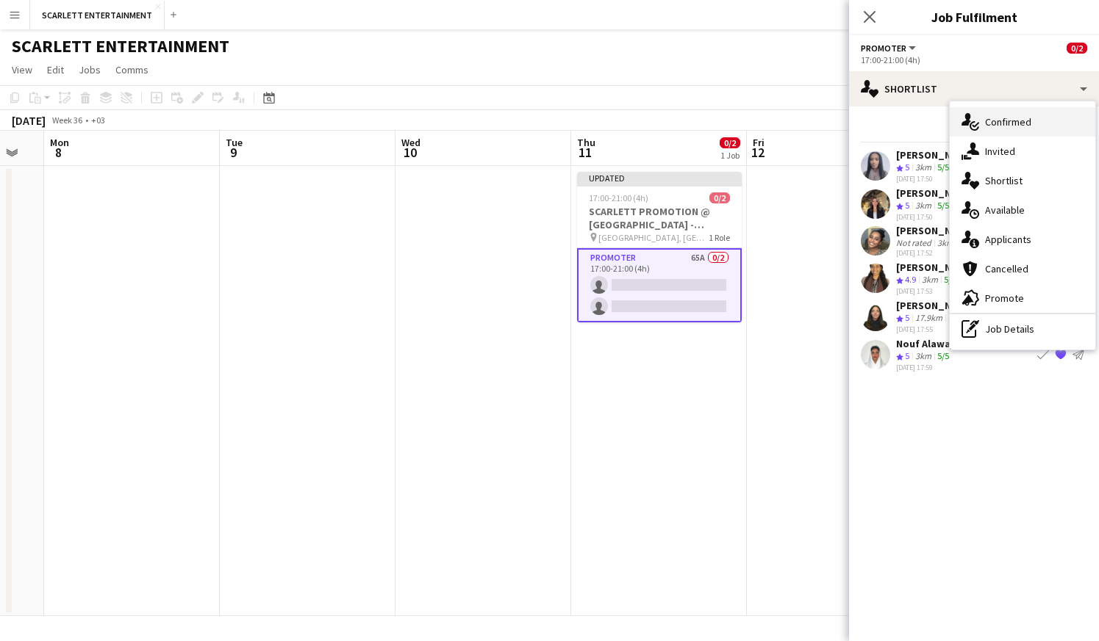
click at [998, 125] on div "single-neutral-actions-check-2 Confirmed" at bounding box center [1021, 121] width 145 height 29
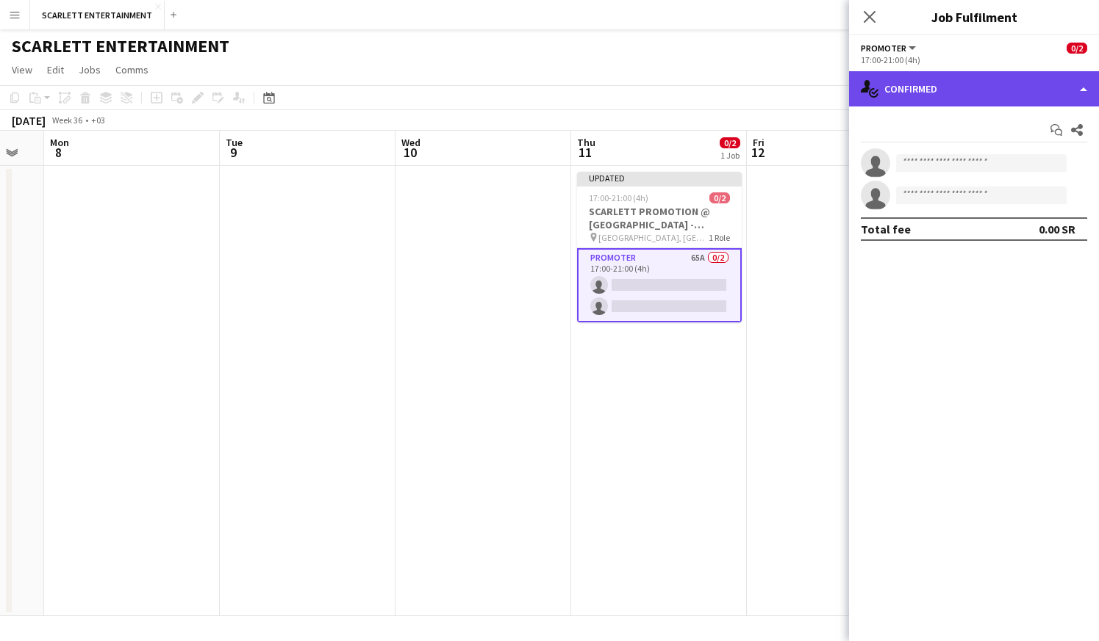
click at [933, 90] on div "single-neutral-actions-check-2 Confirmed" at bounding box center [974, 88] width 250 height 35
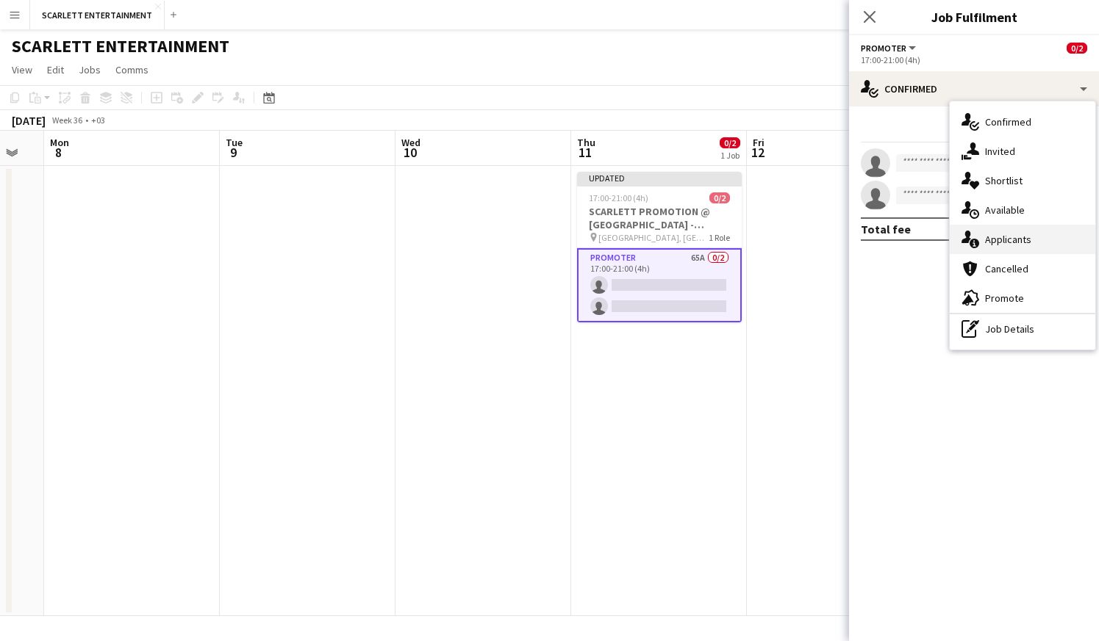
click at [1003, 249] on div "single-neutral-actions-information Applicants" at bounding box center [1021, 239] width 145 height 29
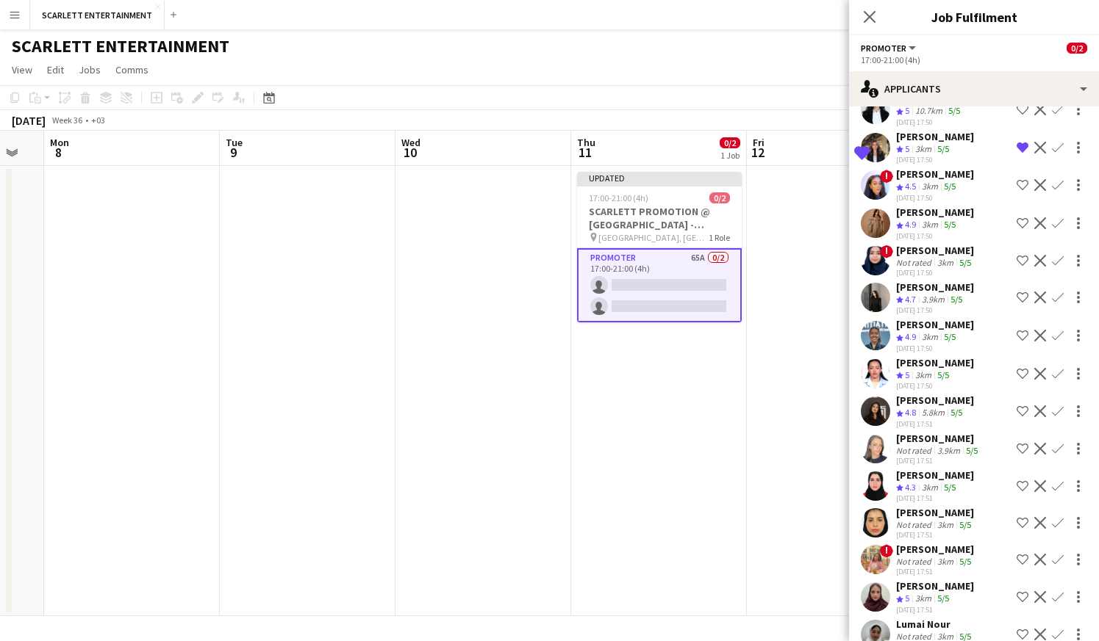
scroll to position [359, 0]
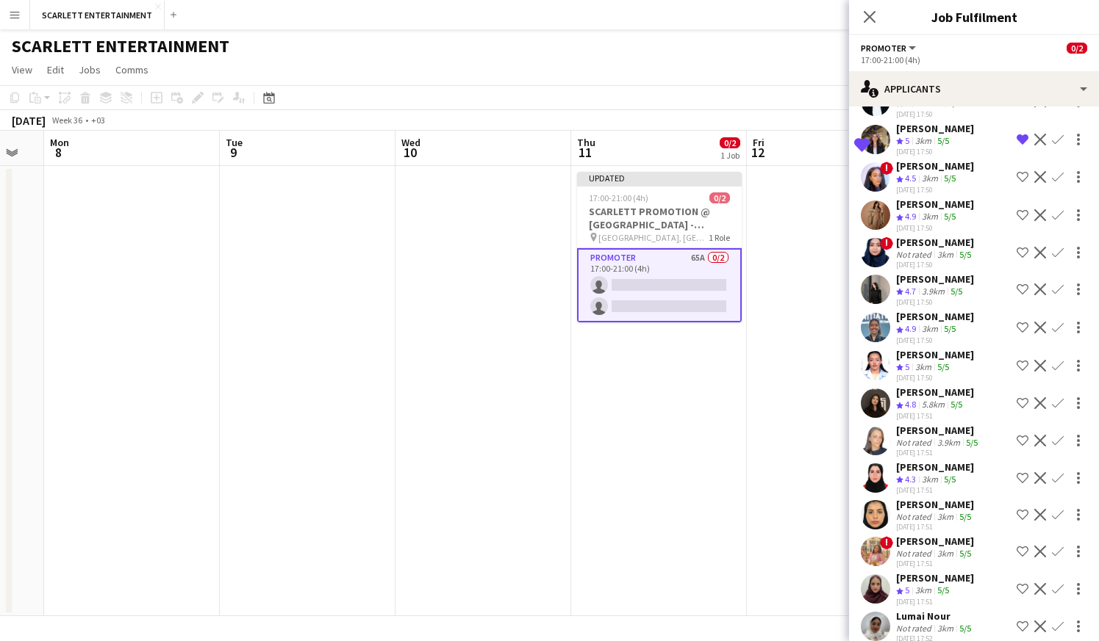
click at [947, 392] on div "[PERSON_NAME]" at bounding box center [935, 392] width 78 height 13
click at [968, 403] on div "Crew rating 4.8 5.8km 5/5" at bounding box center [935, 405] width 78 height 12
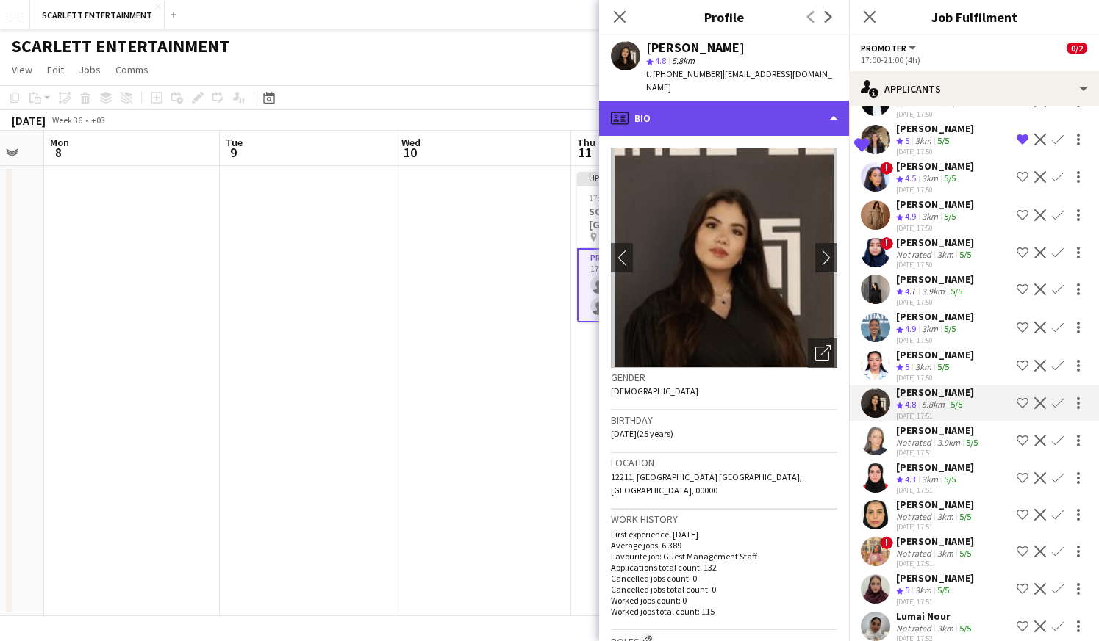
click at [781, 103] on div "profile Bio" at bounding box center [724, 118] width 250 height 35
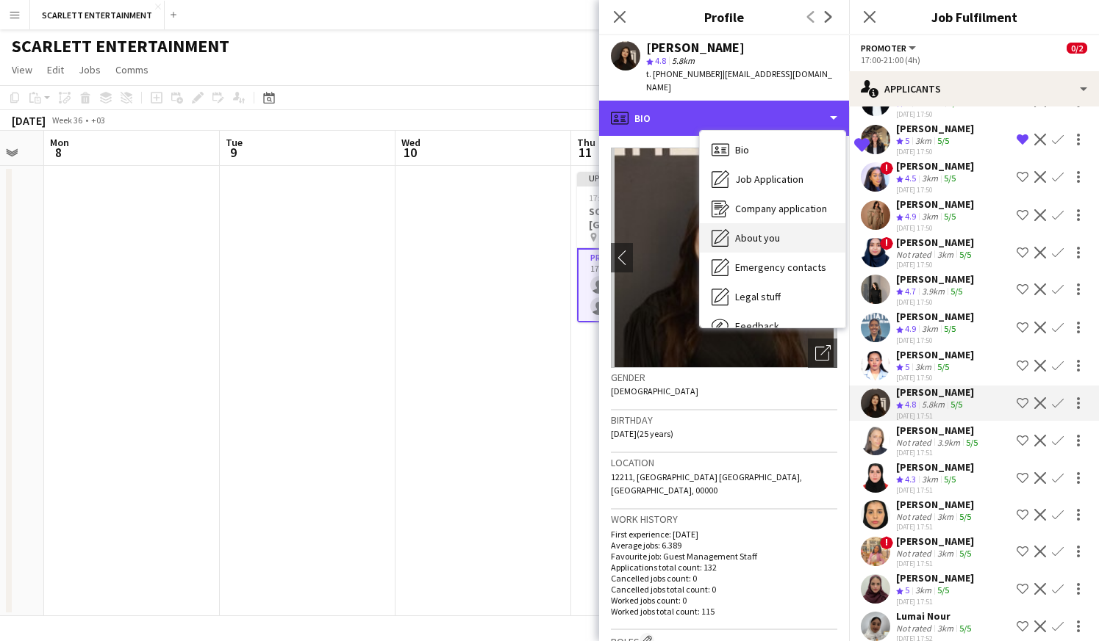
scroll to position [0, 0]
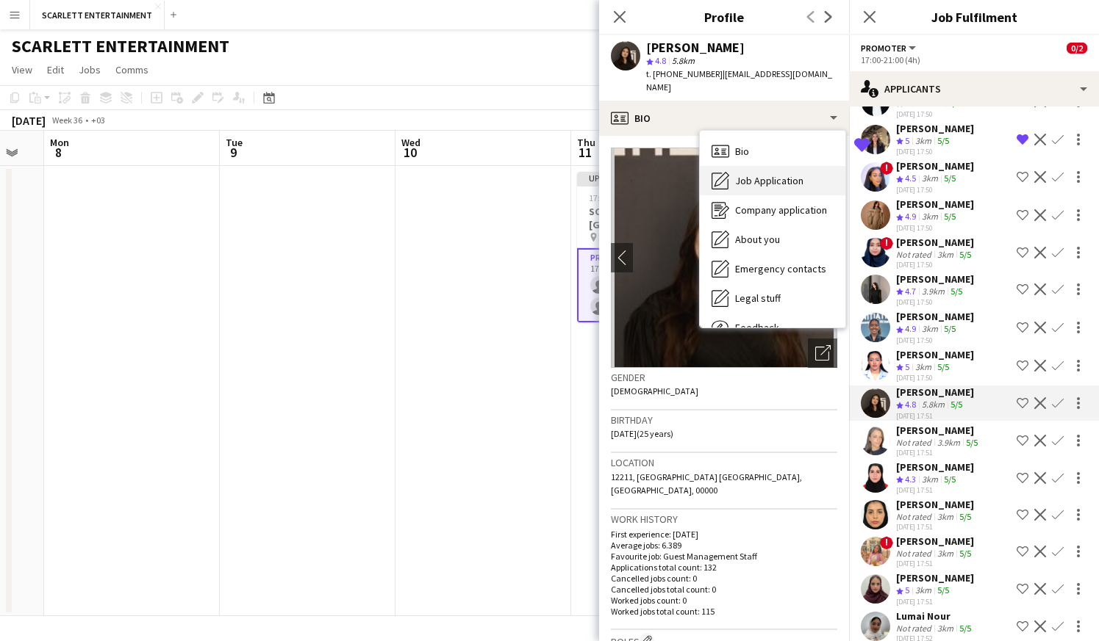
click at [773, 174] on span "Job Application" at bounding box center [769, 180] width 68 height 13
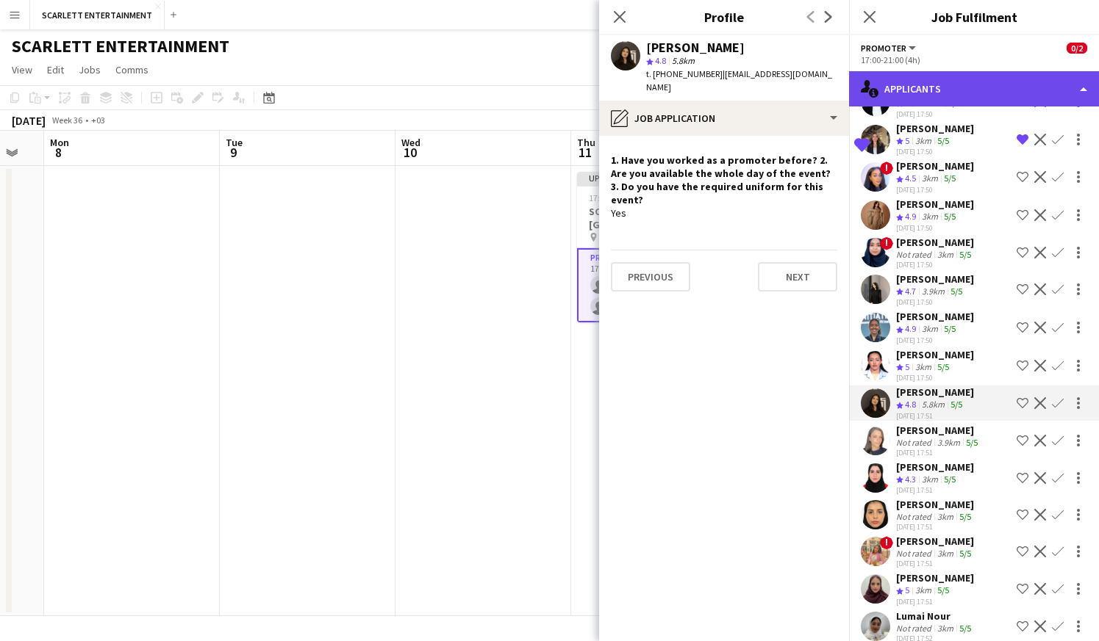
click at [920, 98] on div "single-neutral-actions-information Applicants" at bounding box center [974, 88] width 250 height 35
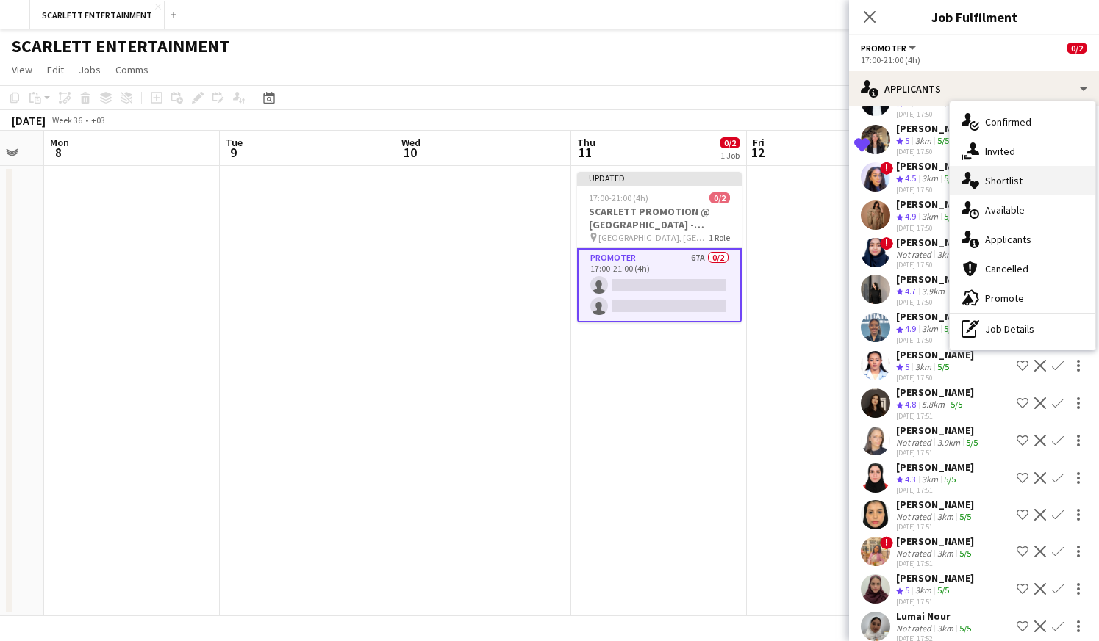
click at [988, 190] on div "single-neutral-actions-heart Shortlist" at bounding box center [1021, 180] width 145 height 29
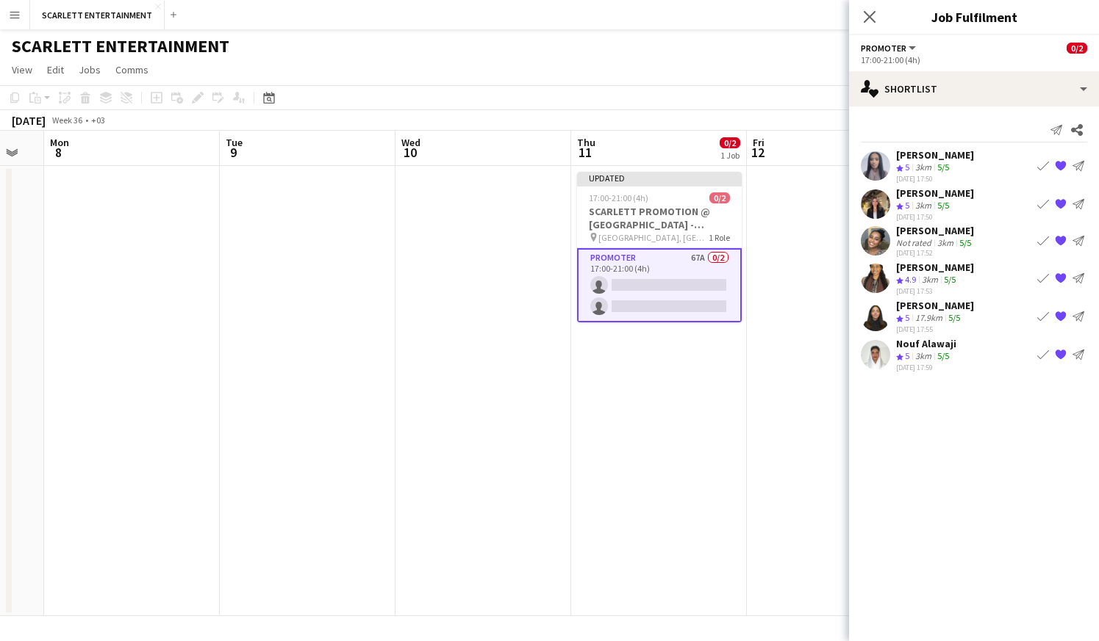
click at [974, 159] on div "[PERSON_NAME] Crew rating 5 3km 5/5 [DATE] 17:50 Book crew {{ spriteTitle }} Se…" at bounding box center [974, 165] width 250 height 35
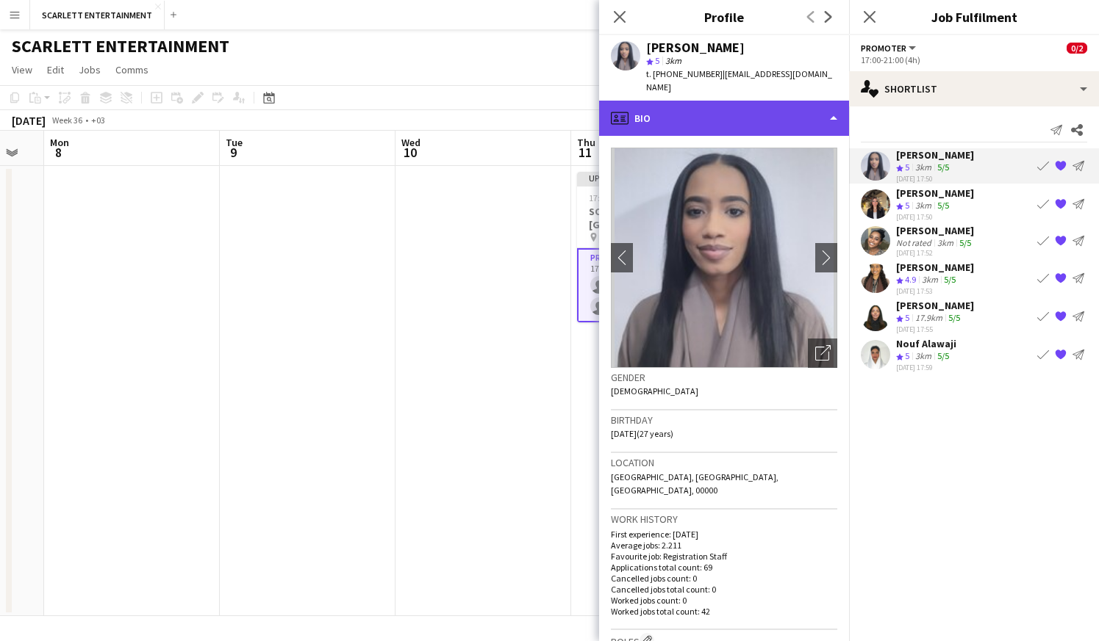
click at [744, 107] on div "profile Bio" at bounding box center [724, 118] width 250 height 35
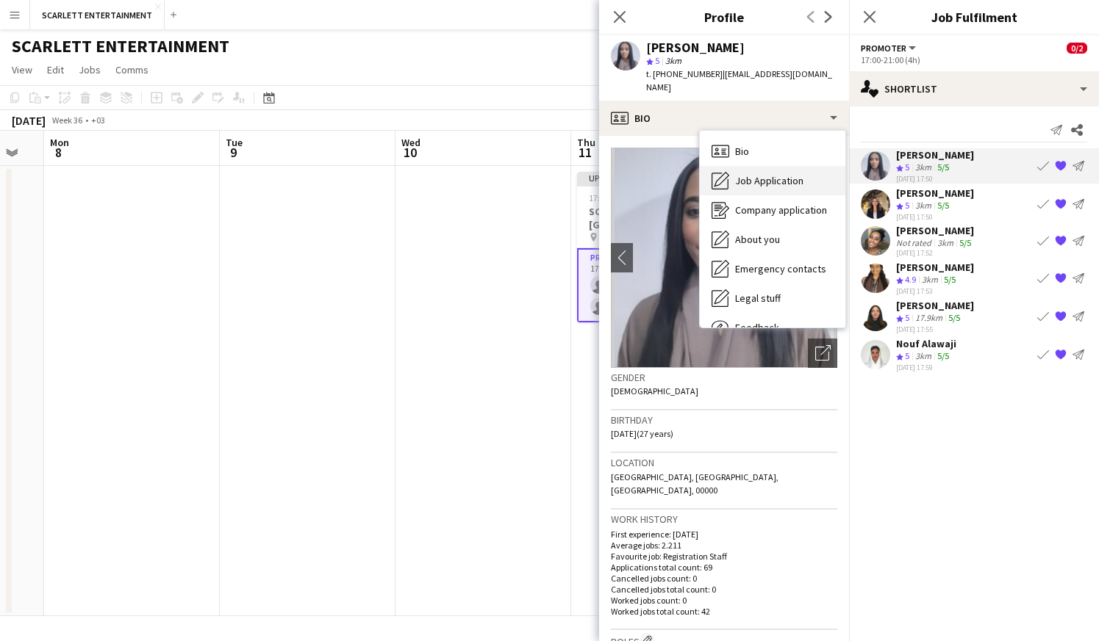
click at [770, 178] on div "Job Application Job Application" at bounding box center [772, 180] width 145 height 29
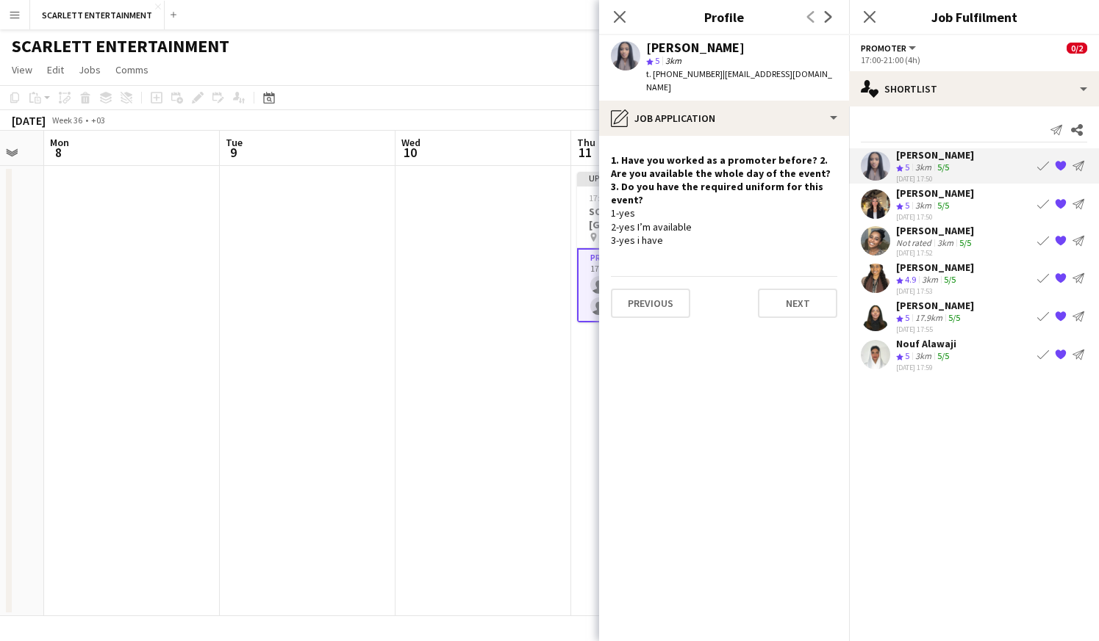
click at [940, 189] on div "[PERSON_NAME]" at bounding box center [935, 193] width 78 height 13
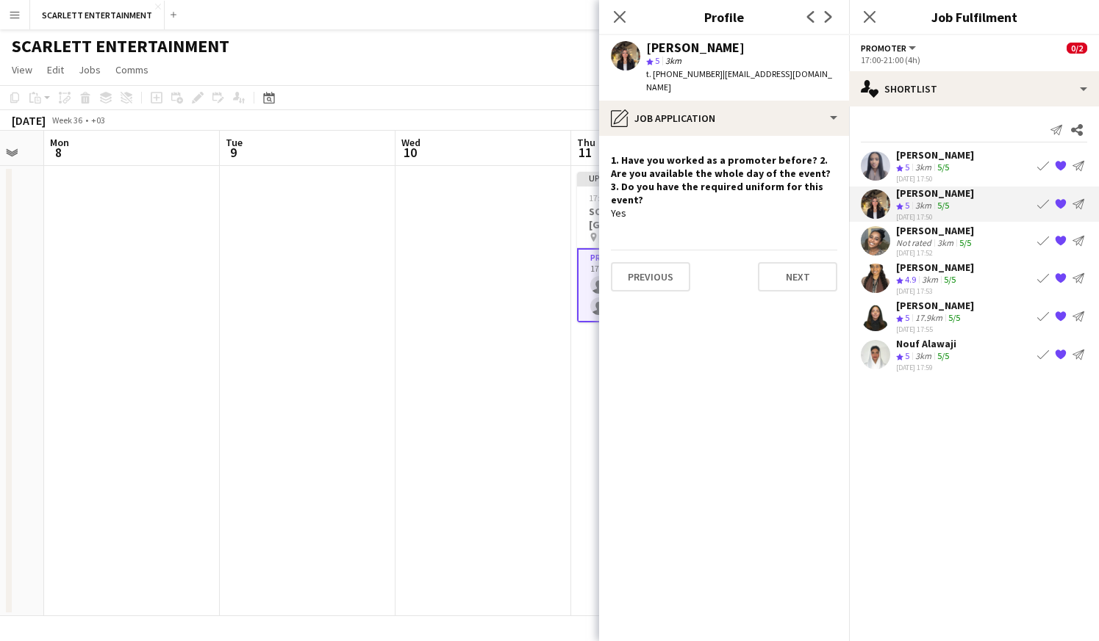
click at [946, 245] on div "3km" at bounding box center [945, 242] width 22 height 11
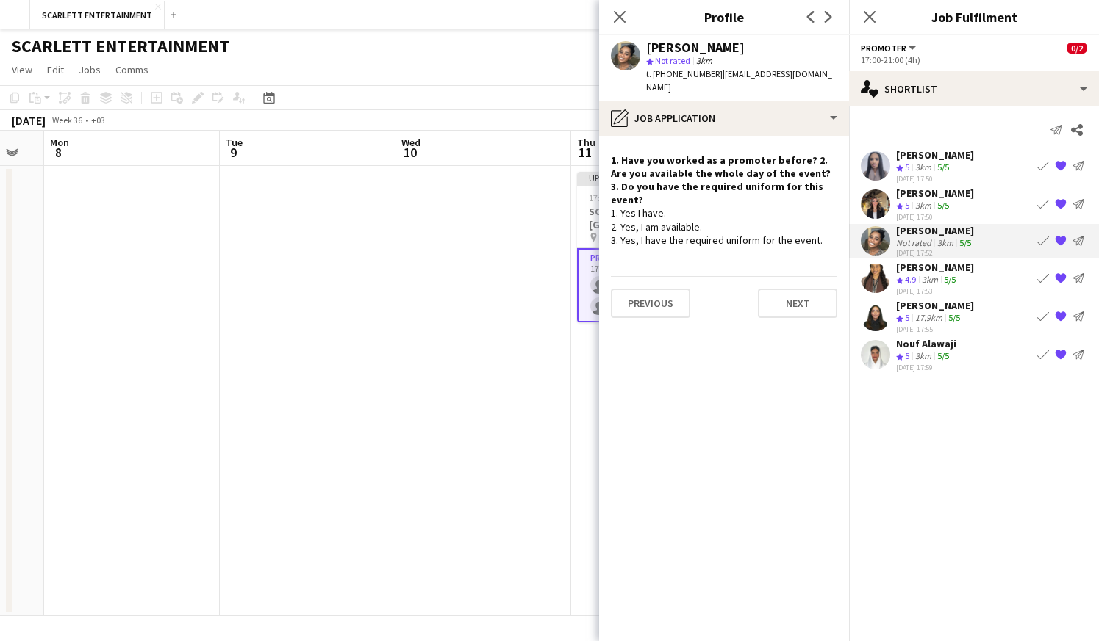
click at [936, 271] on div "[PERSON_NAME]" at bounding box center [935, 267] width 78 height 13
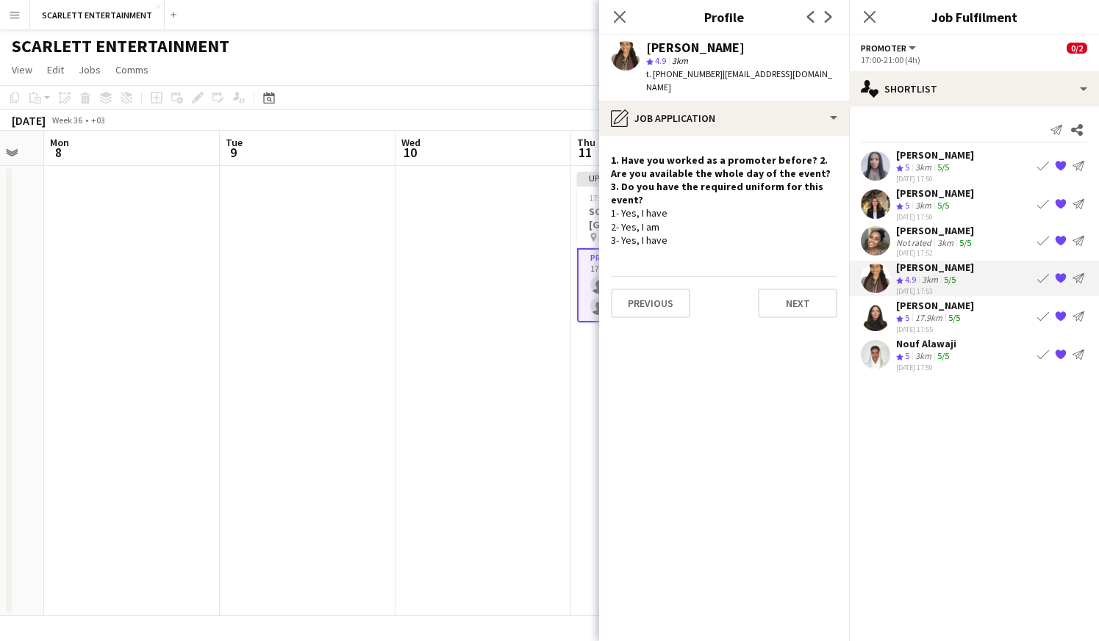
click at [957, 314] on app-skills-label "5/5" at bounding box center [954, 317] width 12 height 11
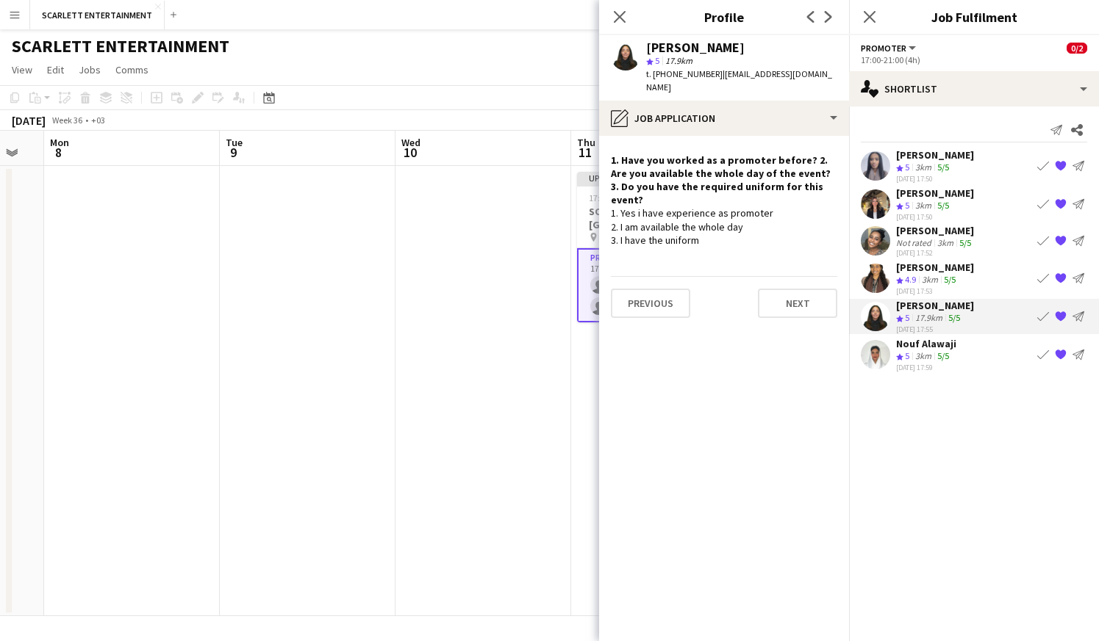
click at [957, 353] on div "[PERSON_NAME] Crew rating 5 3km 5/5 [DATE] 17:59 Book crew {{ spriteTitle }} Se…" at bounding box center [974, 354] width 250 height 35
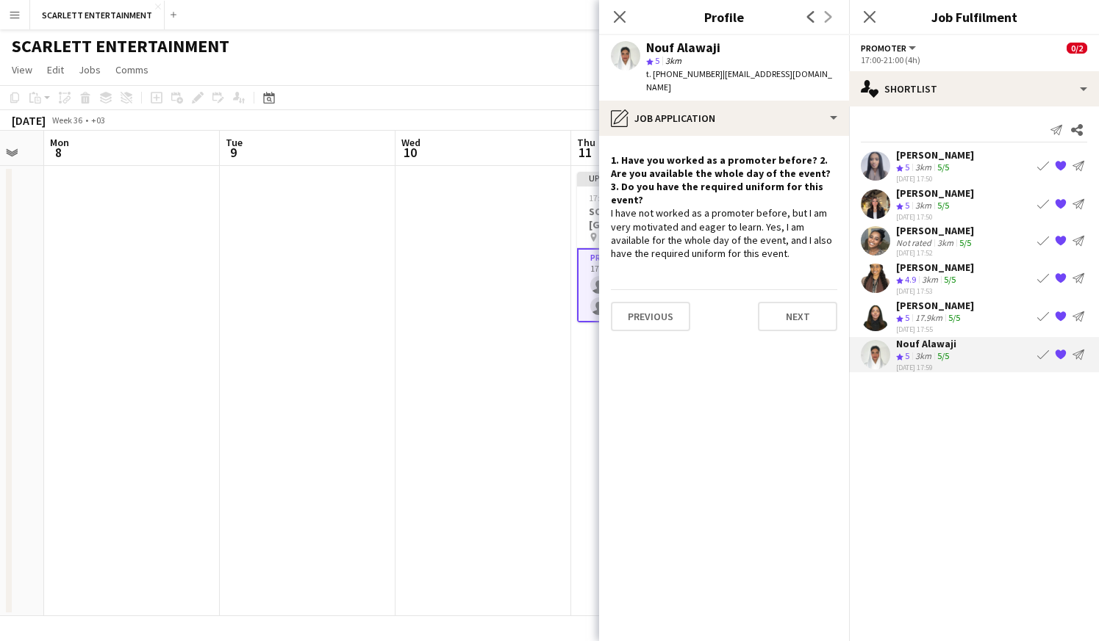
click at [876, 354] on app-user-avatar at bounding box center [874, 353] width 29 height 29
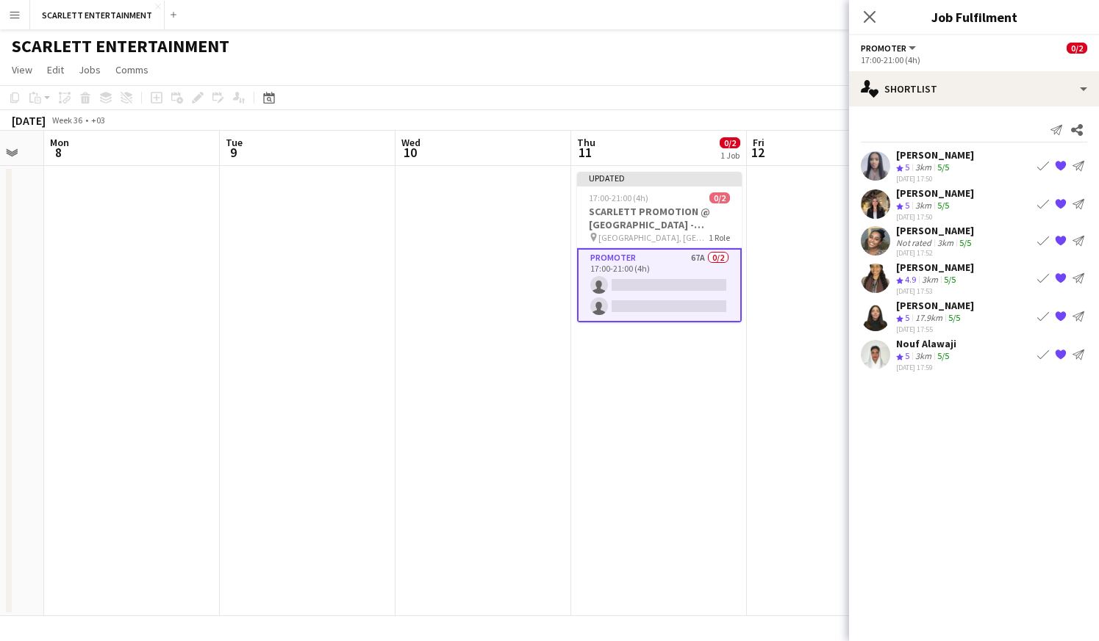
click at [876, 354] on app-user-avatar at bounding box center [874, 353] width 29 height 29
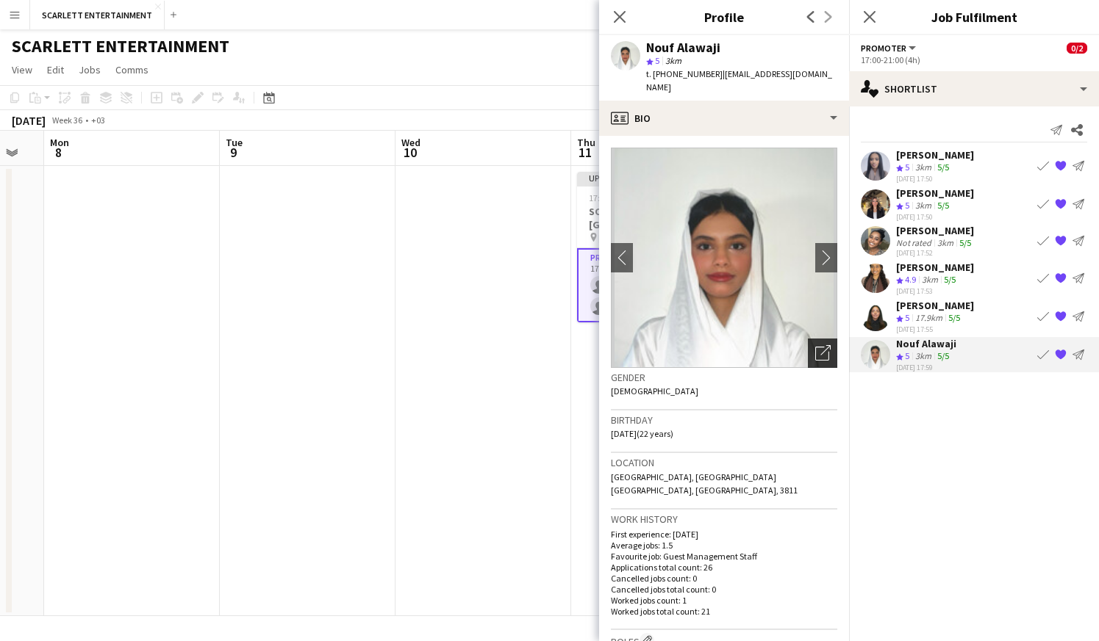
click at [834, 342] on div "Open photos pop-in" at bounding box center [822, 353] width 29 height 29
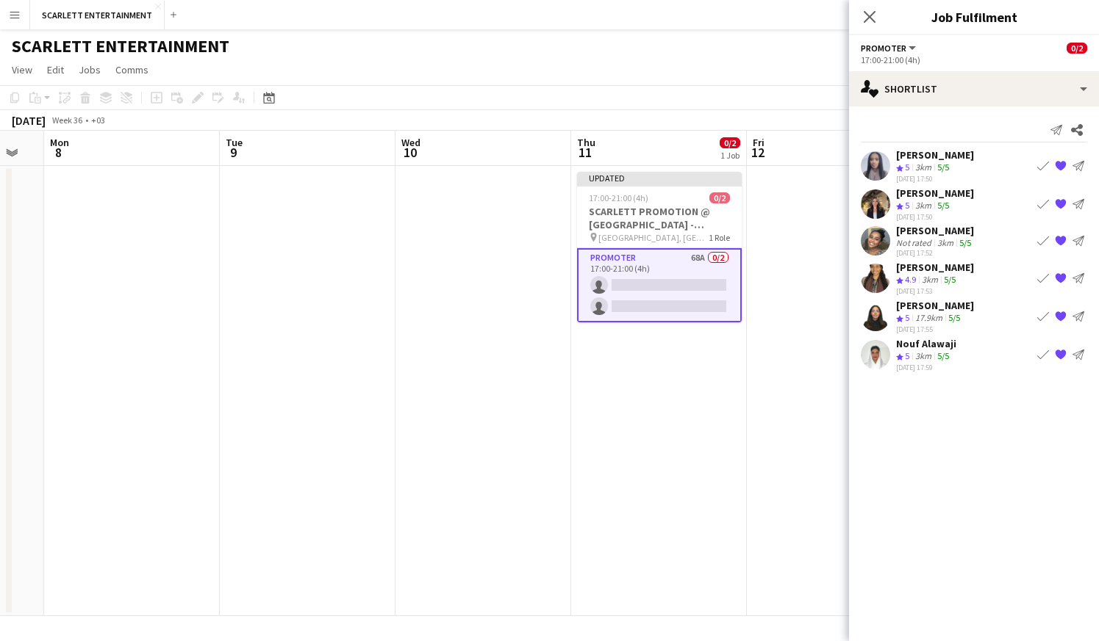
click at [997, 511] on mat-expansion-panel "heart Shortlist Send notification Share [PERSON_NAME] Crew rating 5 3km 5/5 [DA…" at bounding box center [974, 374] width 250 height 535
click at [918, 179] on div "[DATE] 17:50" at bounding box center [935, 179] width 78 height 10
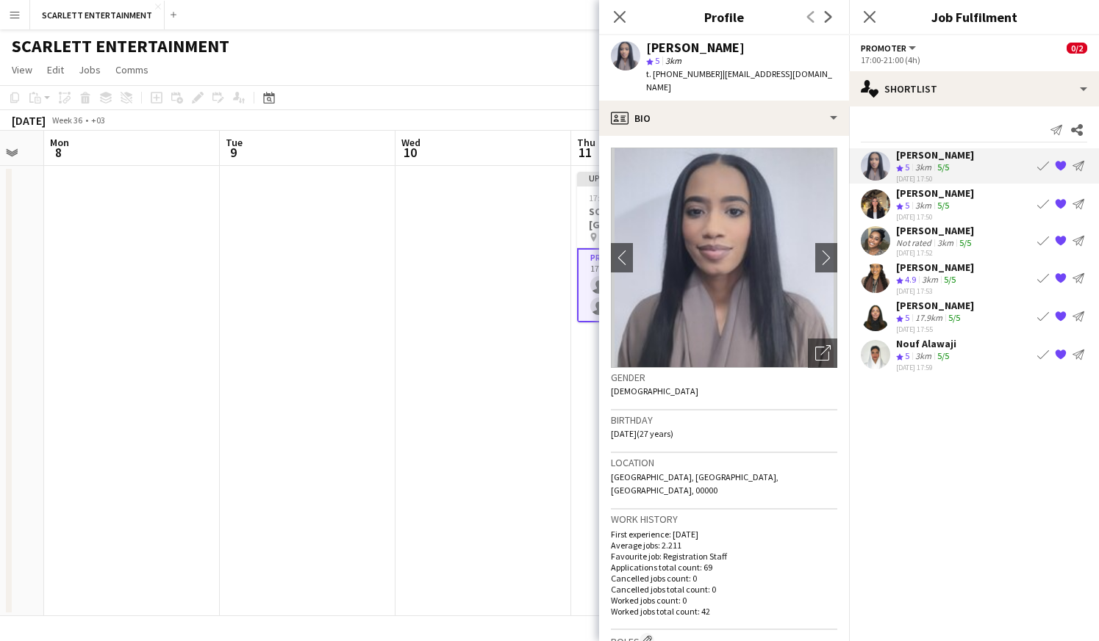
click at [937, 245] on div "3km" at bounding box center [945, 242] width 22 height 11
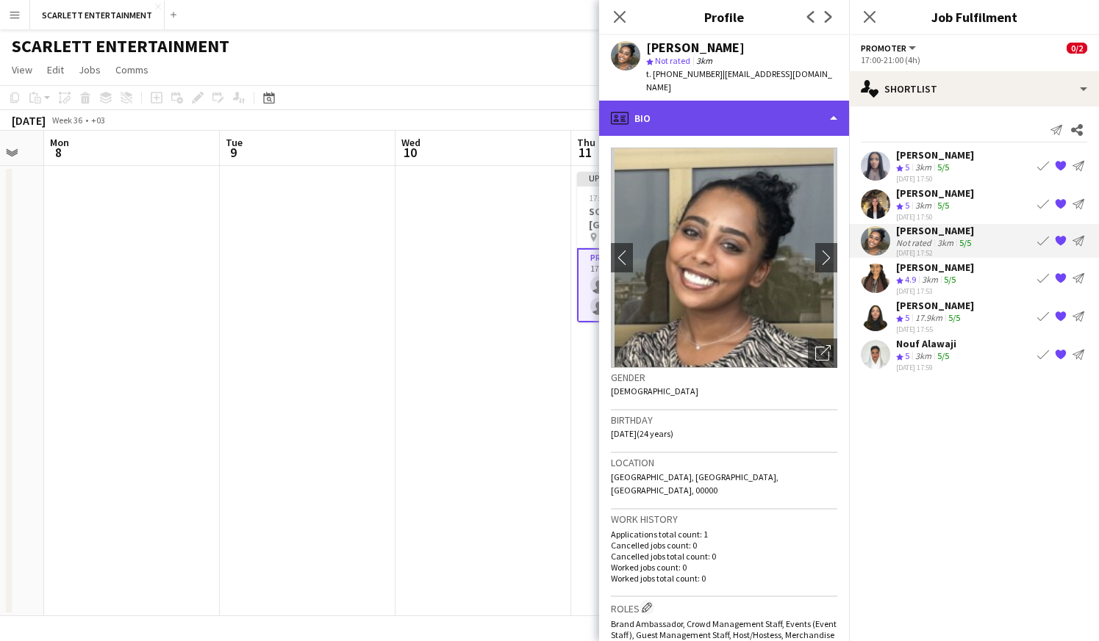
click at [760, 114] on div "profile Bio" at bounding box center [724, 118] width 250 height 35
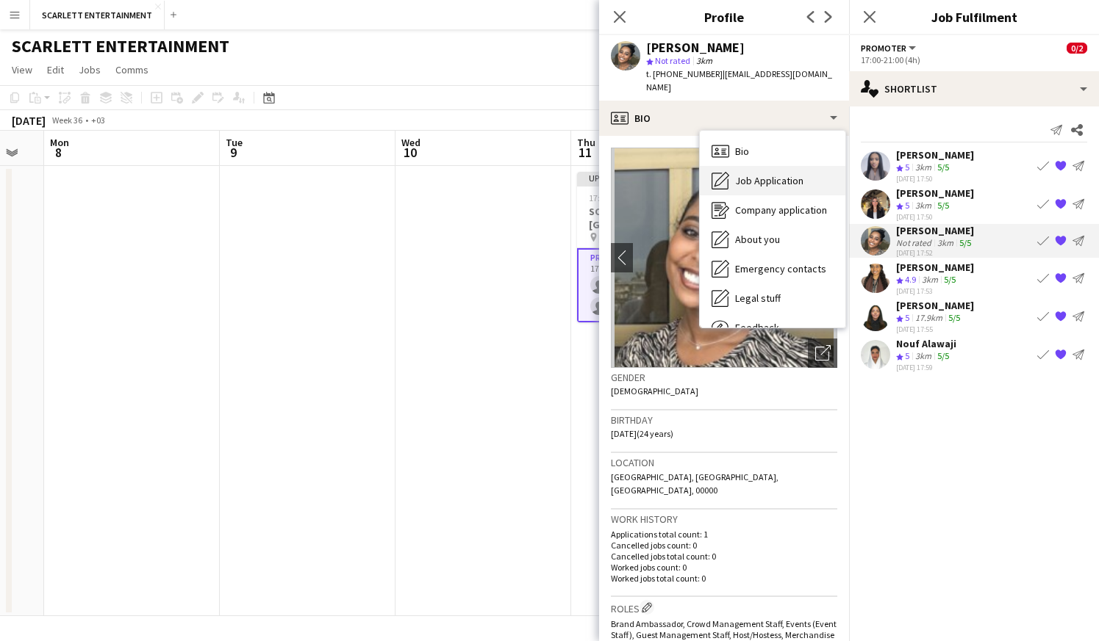
click at [784, 174] on span "Job Application" at bounding box center [769, 180] width 68 height 13
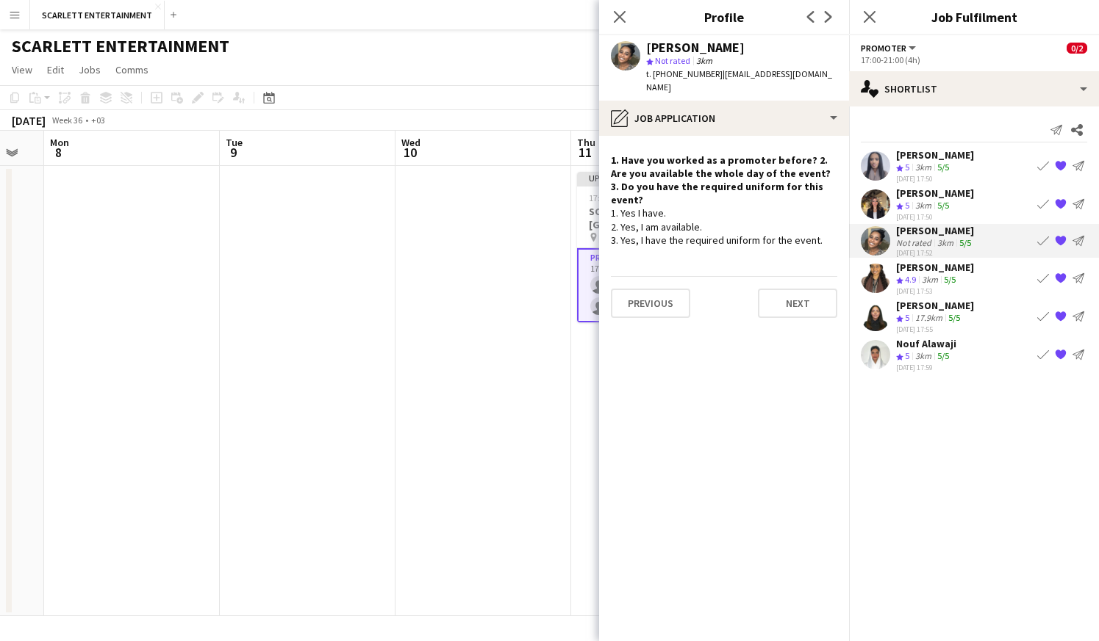
click at [927, 187] on div "[PERSON_NAME]" at bounding box center [935, 193] width 78 height 13
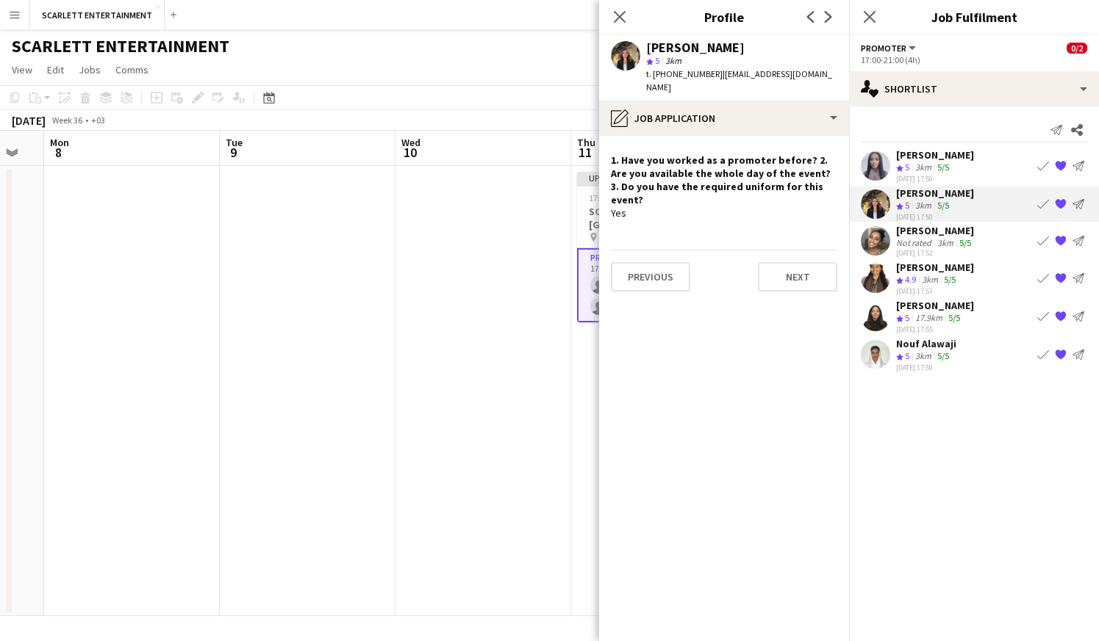
click at [944, 237] on div "[PERSON_NAME]" at bounding box center [935, 230] width 78 height 13
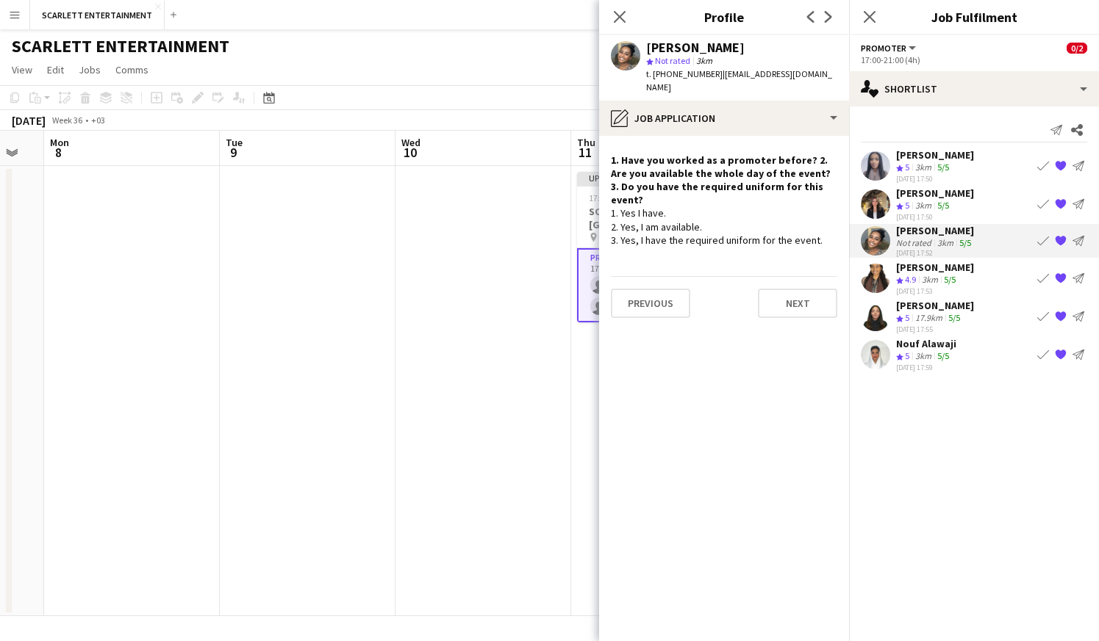
click at [934, 285] on div "3km" at bounding box center [929, 280] width 22 height 12
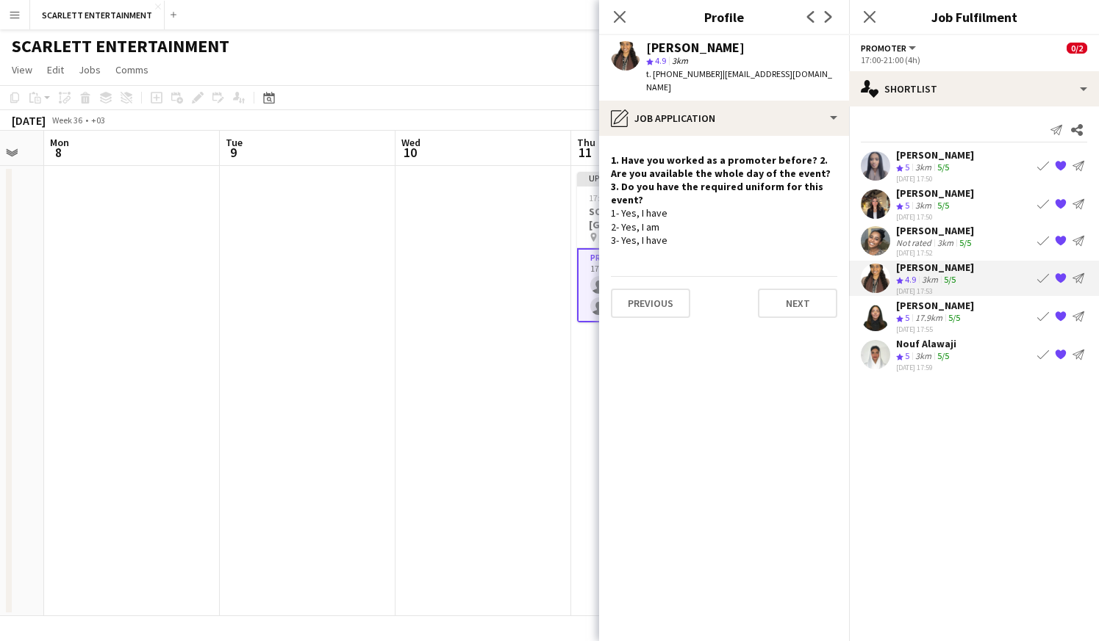
click at [941, 339] on div "Nouf Alawaji" at bounding box center [926, 343] width 60 height 13
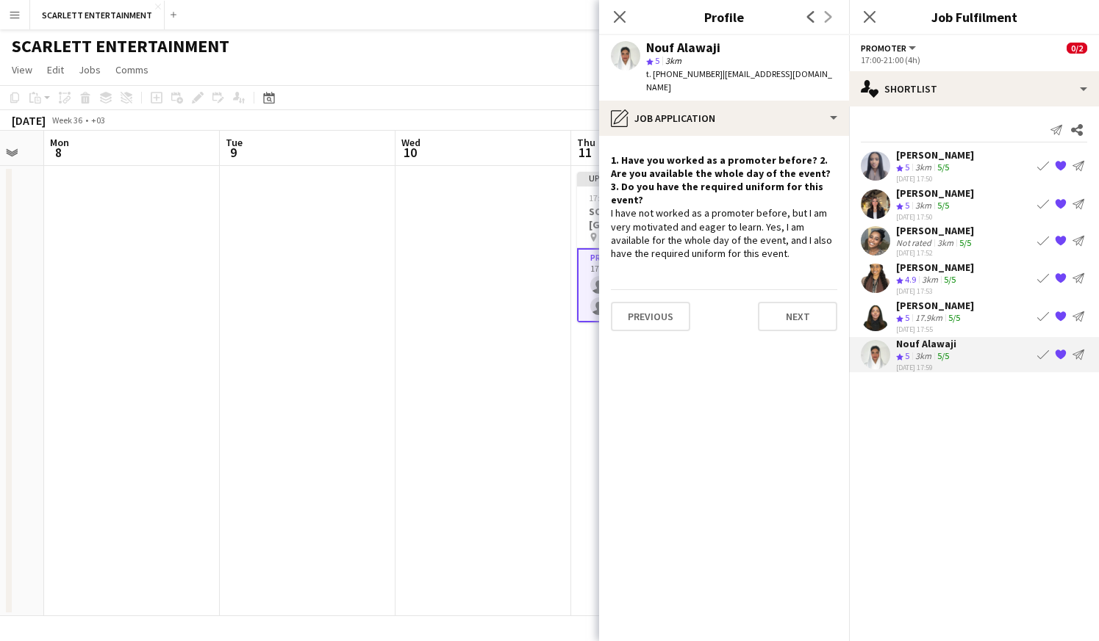
click at [940, 307] on div "[PERSON_NAME]" at bounding box center [935, 305] width 78 height 13
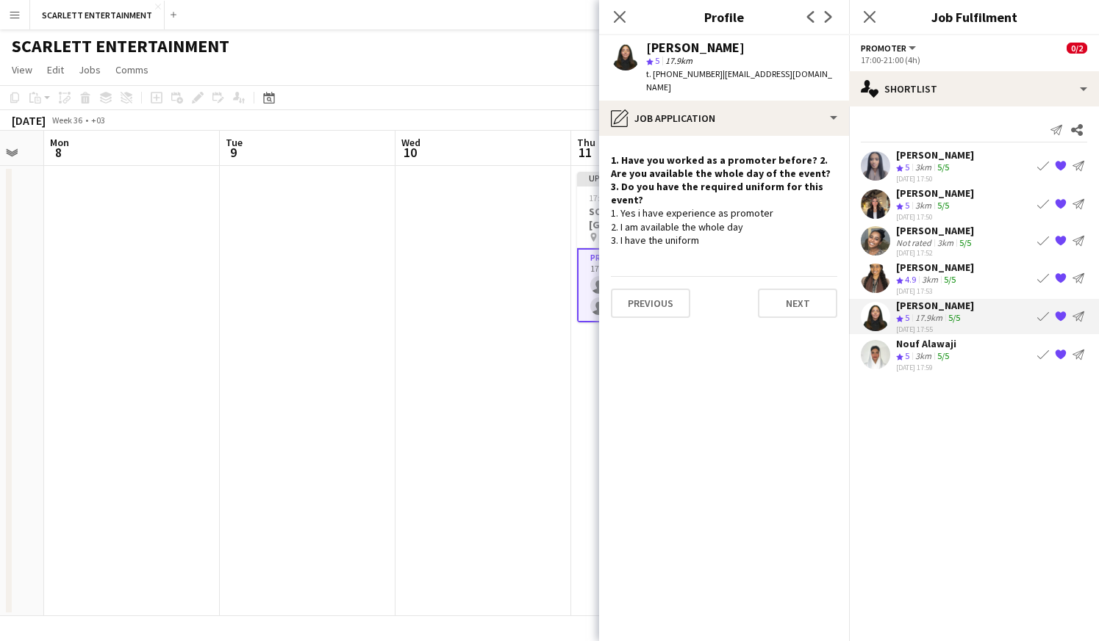
click at [941, 195] on div "[PERSON_NAME]" at bounding box center [935, 193] width 78 height 13
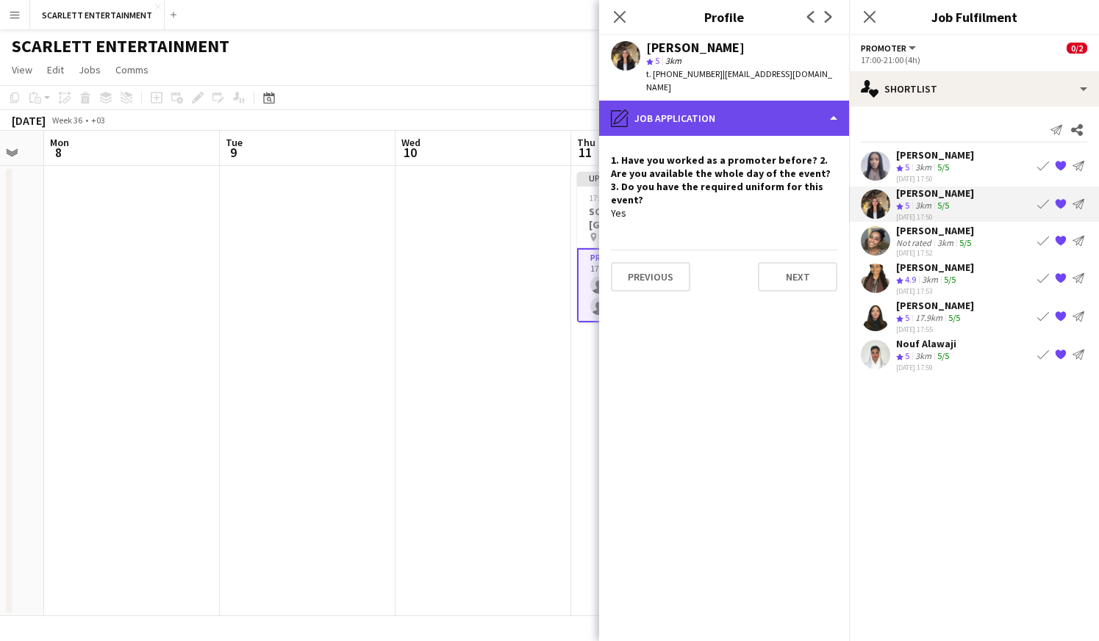
click at [777, 104] on div "pencil4 Job Application" at bounding box center [724, 118] width 250 height 35
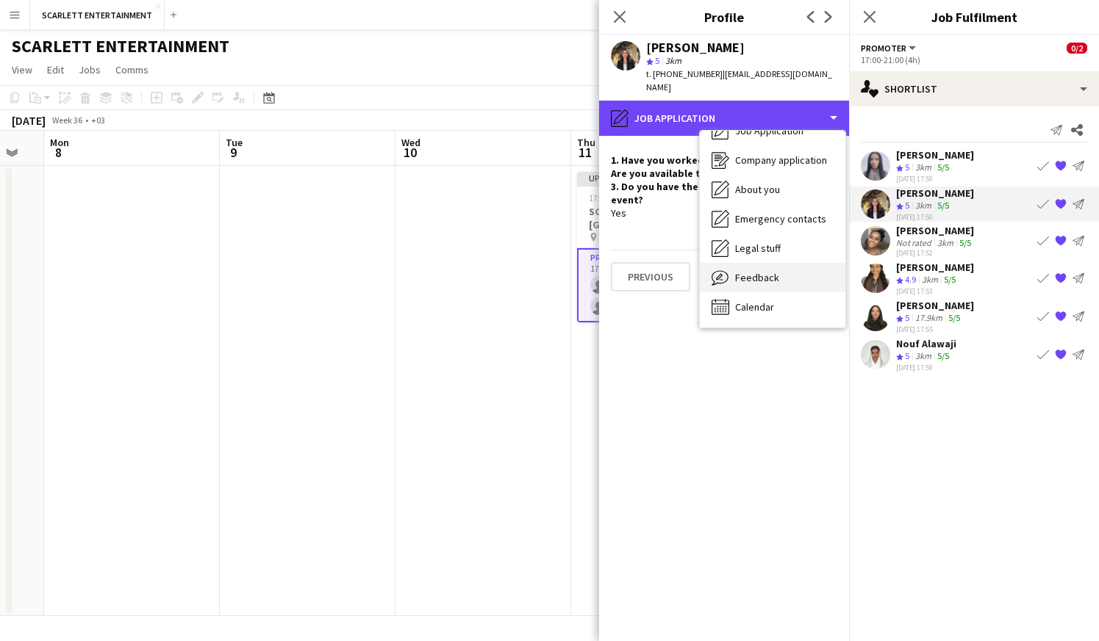
scroll to position [50, 0]
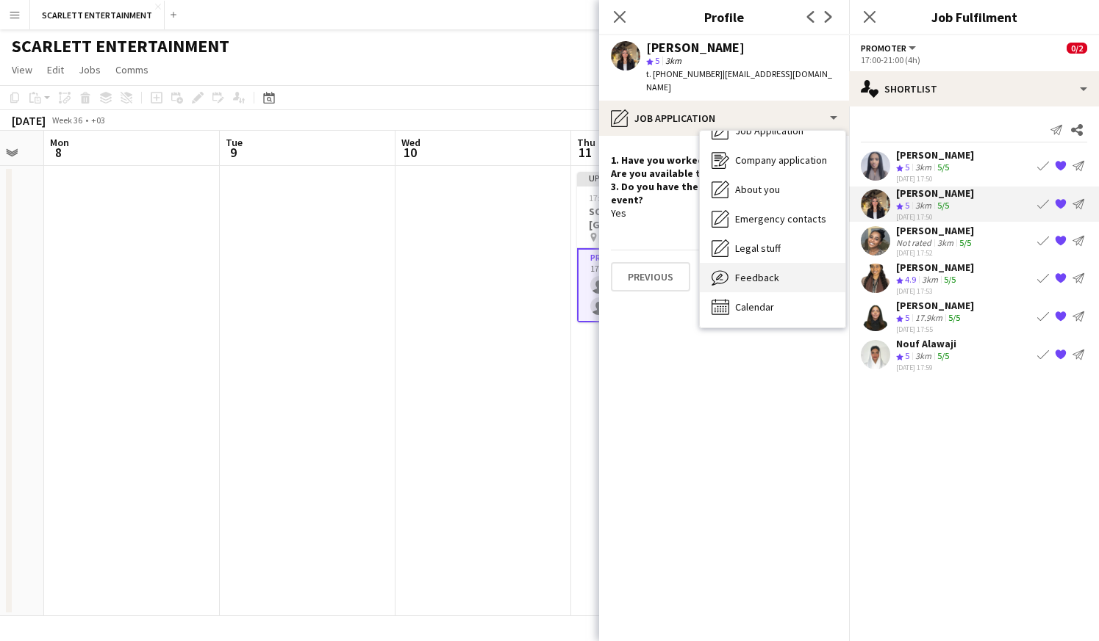
click at [785, 267] on div "Feedback Feedback" at bounding box center [772, 277] width 145 height 29
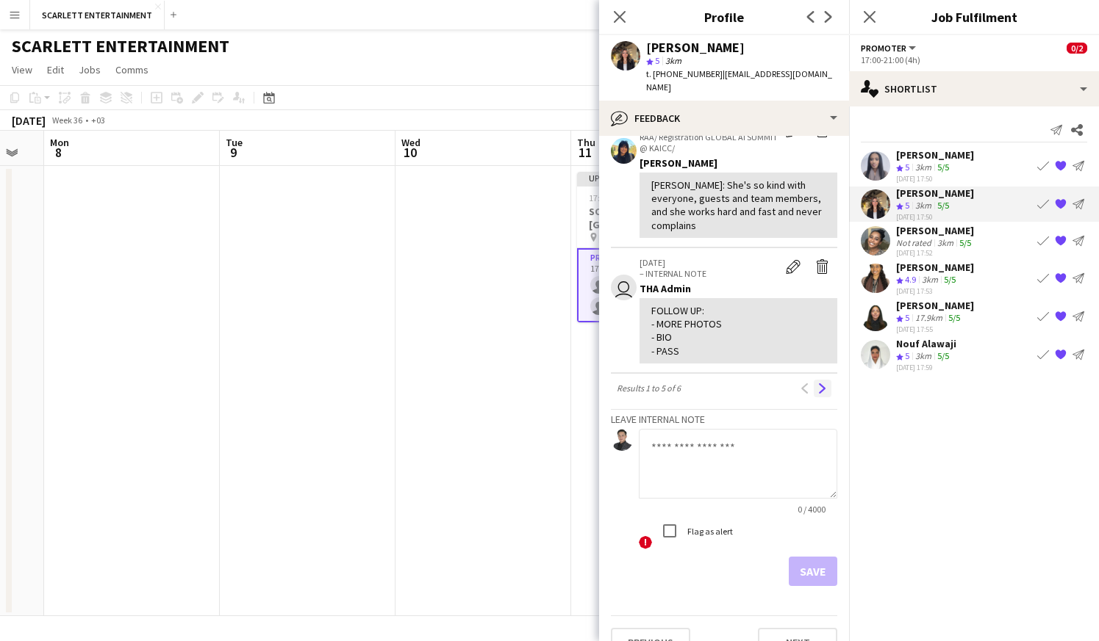
scroll to position [516, 0]
click at [822, 384] on app-icon "Next" at bounding box center [822, 389] width 10 height 10
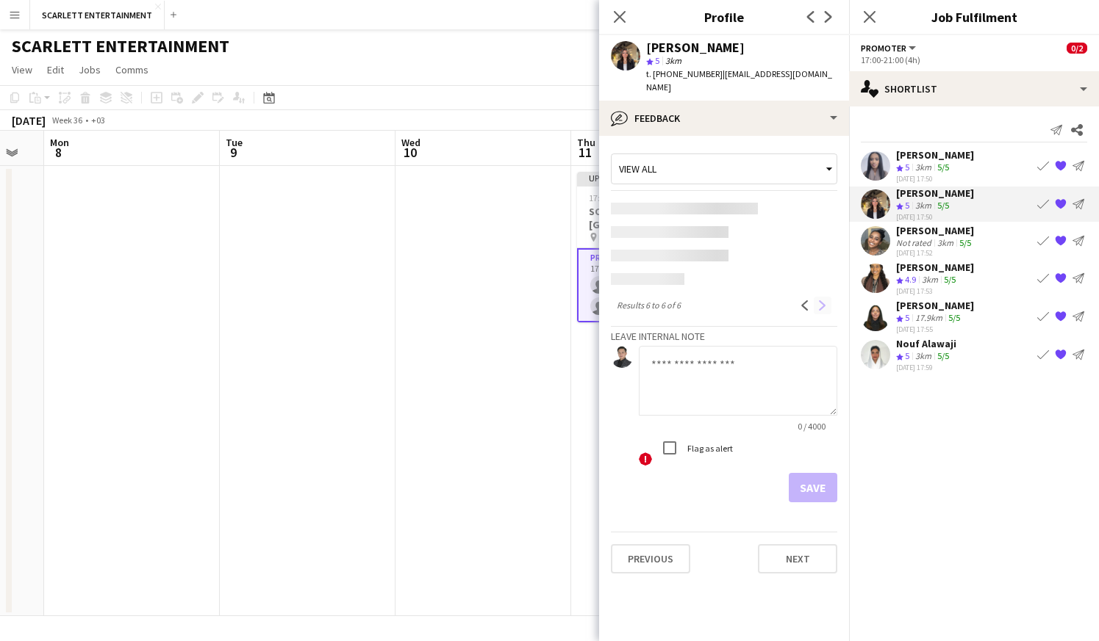
scroll to position [0, 0]
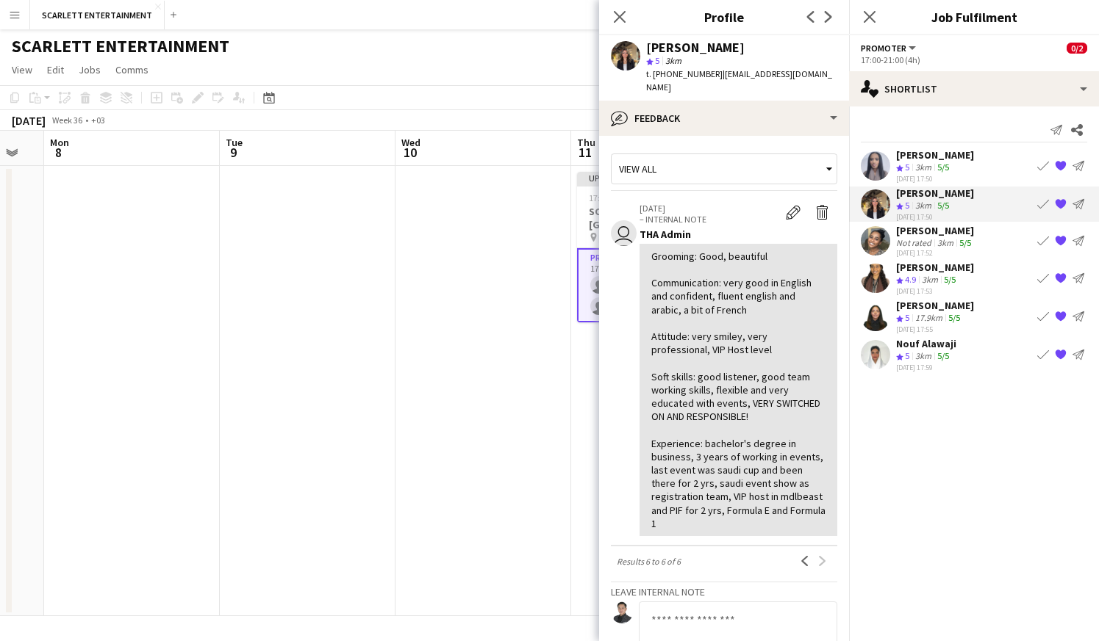
click at [1019, 467] on mat-expansion-panel "heart Shortlist Send notification Share [PERSON_NAME] Crew rating 5 3km 5/5 [DA…" at bounding box center [974, 374] width 250 height 535
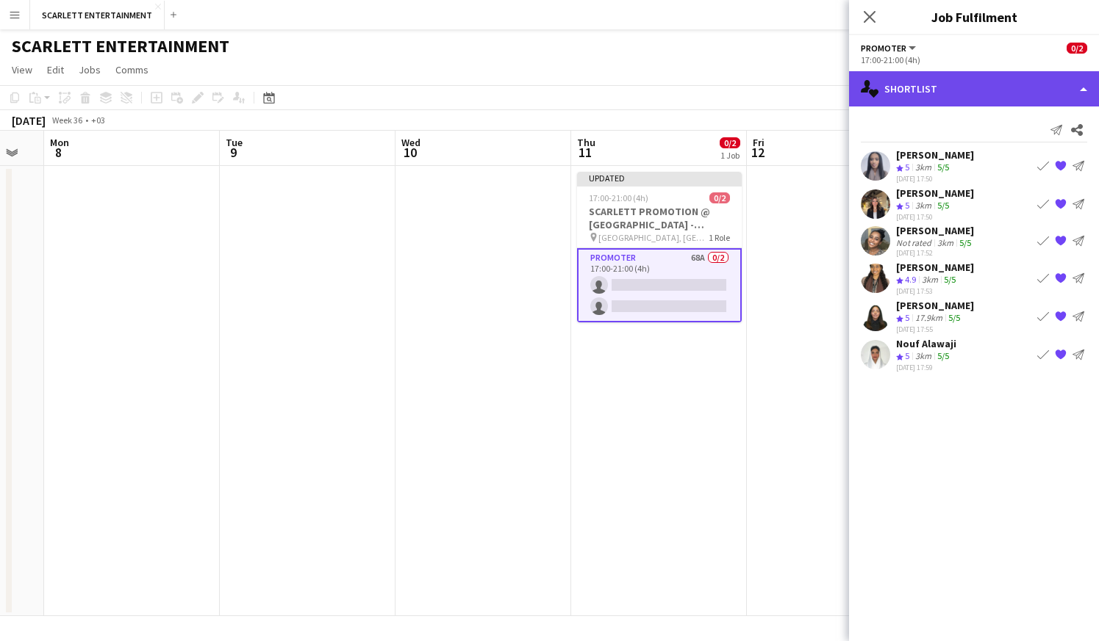
click at [883, 83] on div "single-neutral-actions-heart Shortlist" at bounding box center [974, 88] width 250 height 35
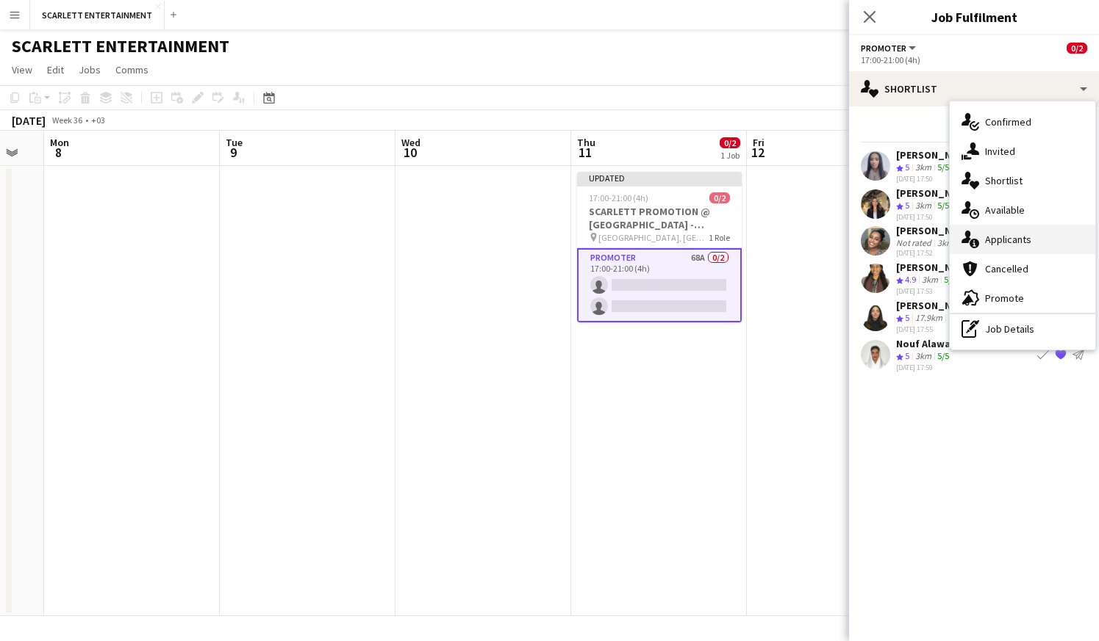
click at [1009, 238] on div "single-neutral-actions-information Applicants" at bounding box center [1021, 239] width 145 height 29
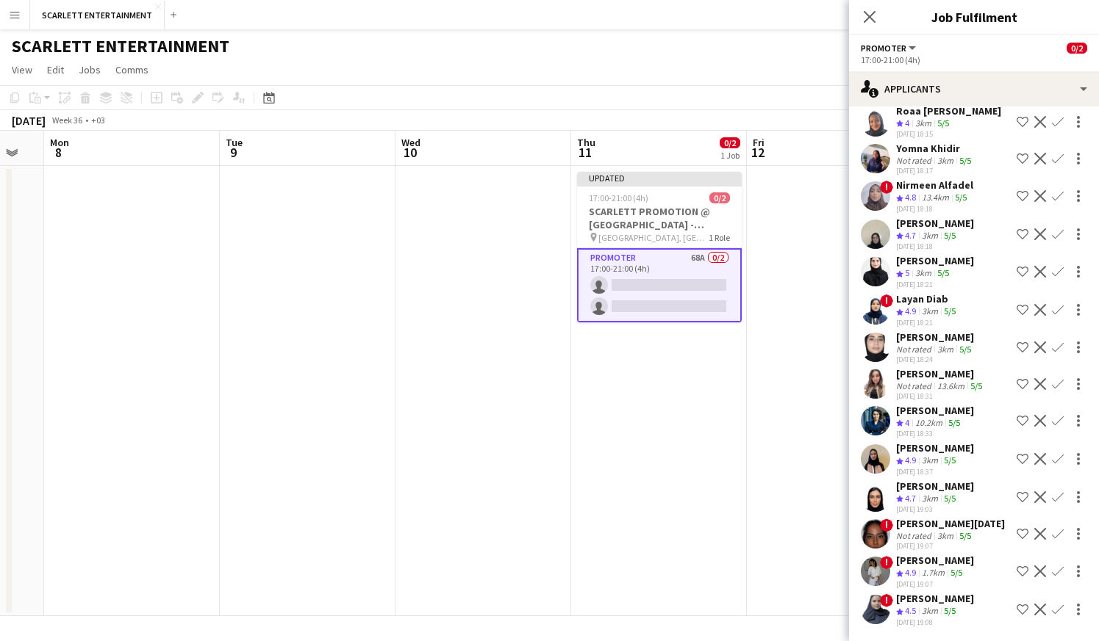
click at [962, 619] on div "! Haifa [PERSON_NAME] Crew rating 4.5 3km 5/5 [DATE] 19:08 Shortlist crew Decli…" at bounding box center [974, 609] width 250 height 35
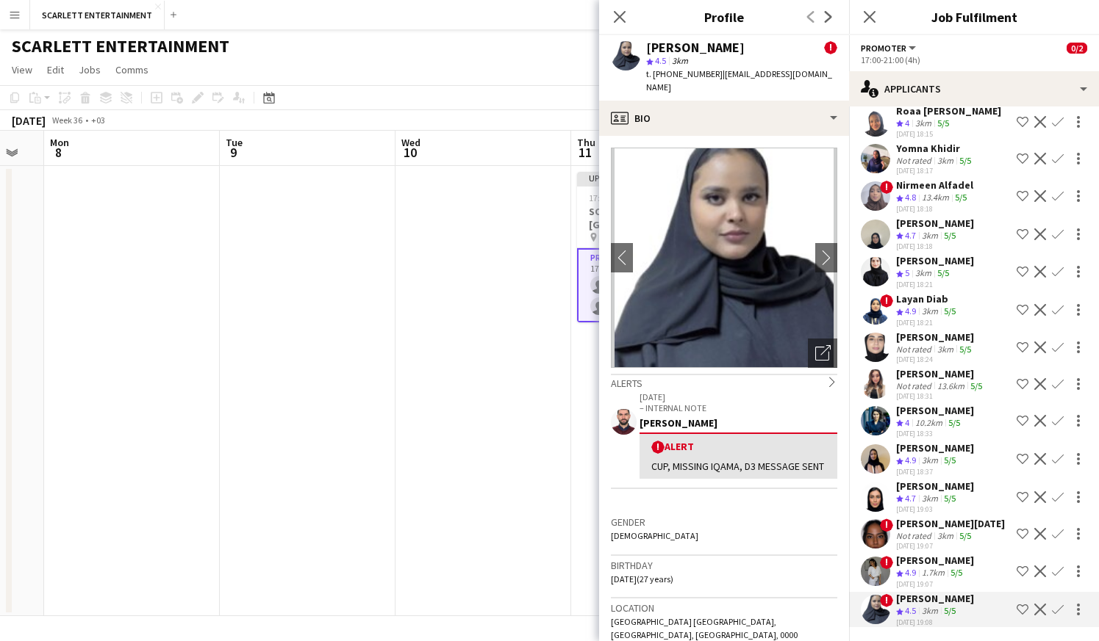
click at [936, 572] on div "1.7km" at bounding box center [932, 573] width 29 height 12
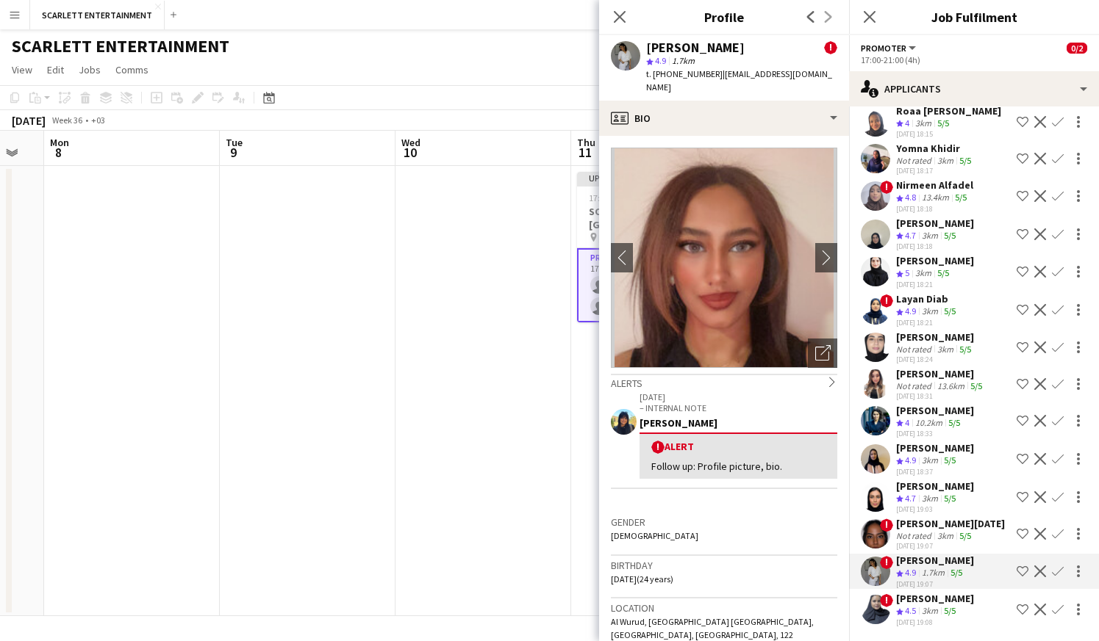
click at [941, 536] on div "3km" at bounding box center [945, 536] width 22 height 11
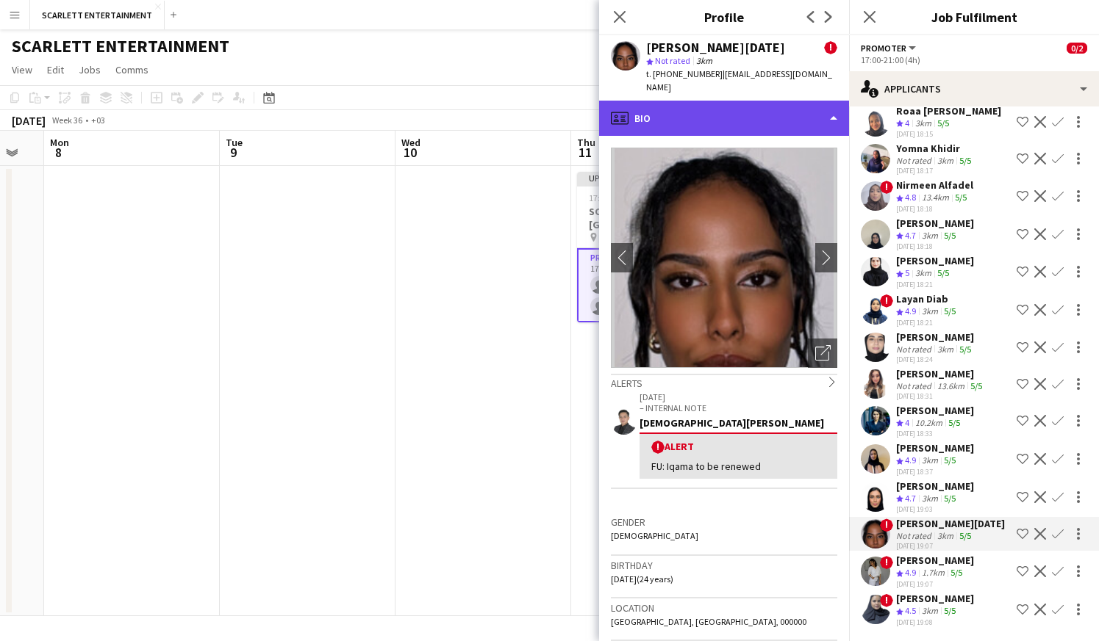
click at [736, 110] on div "profile Bio" at bounding box center [724, 118] width 250 height 35
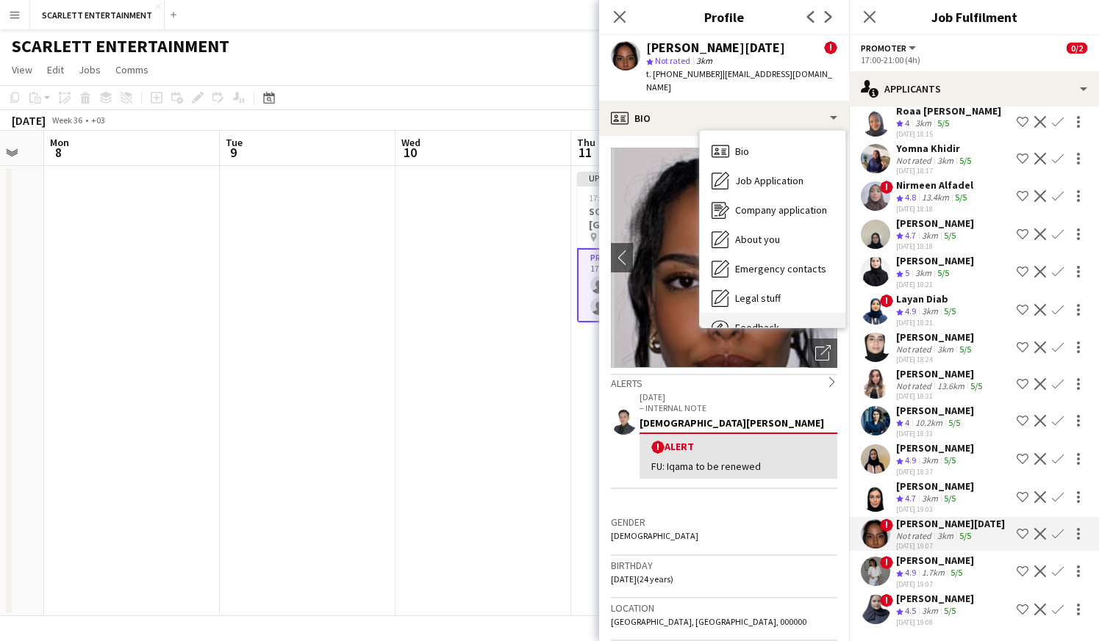
click at [791, 313] on div "Feedback Feedback" at bounding box center [772, 327] width 145 height 29
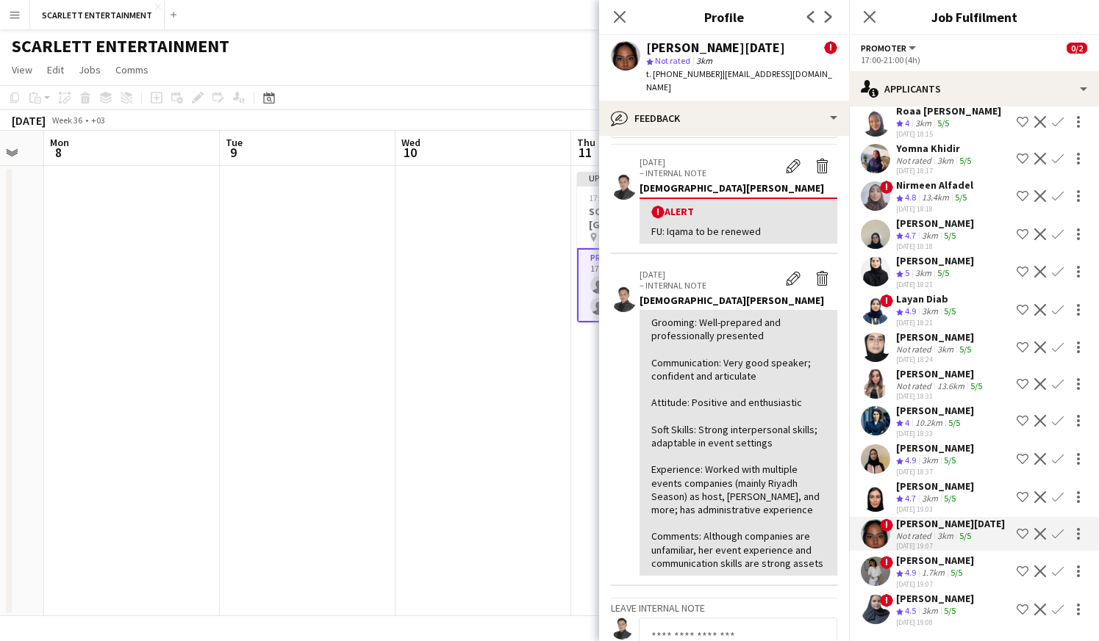
scroll to position [62, 0]
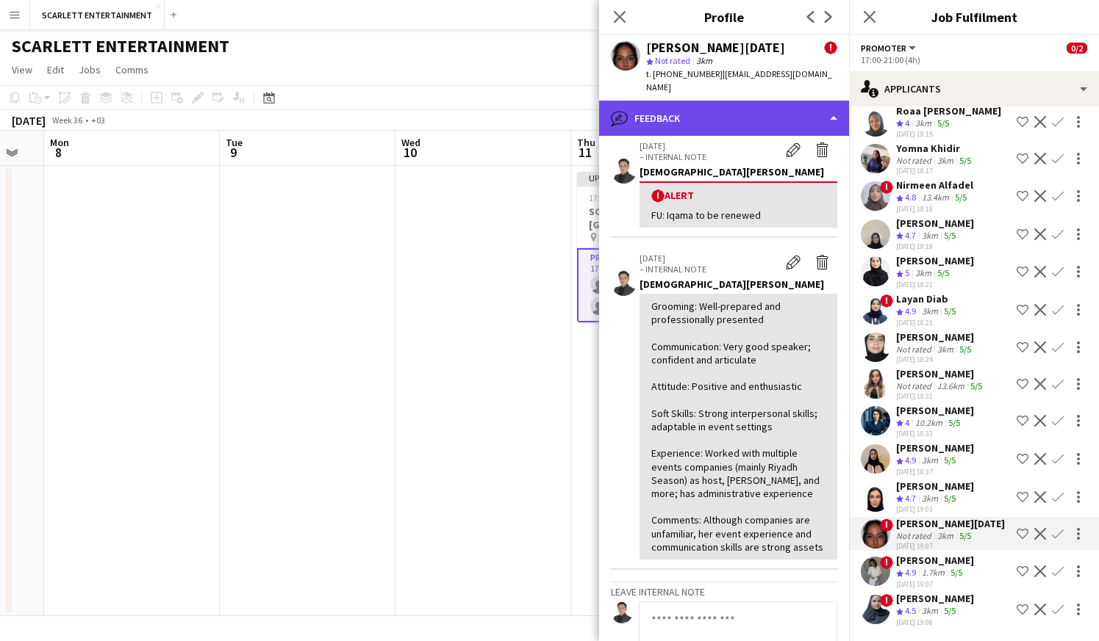
click at [644, 102] on div "bubble-pencil Feedback" at bounding box center [724, 118] width 250 height 35
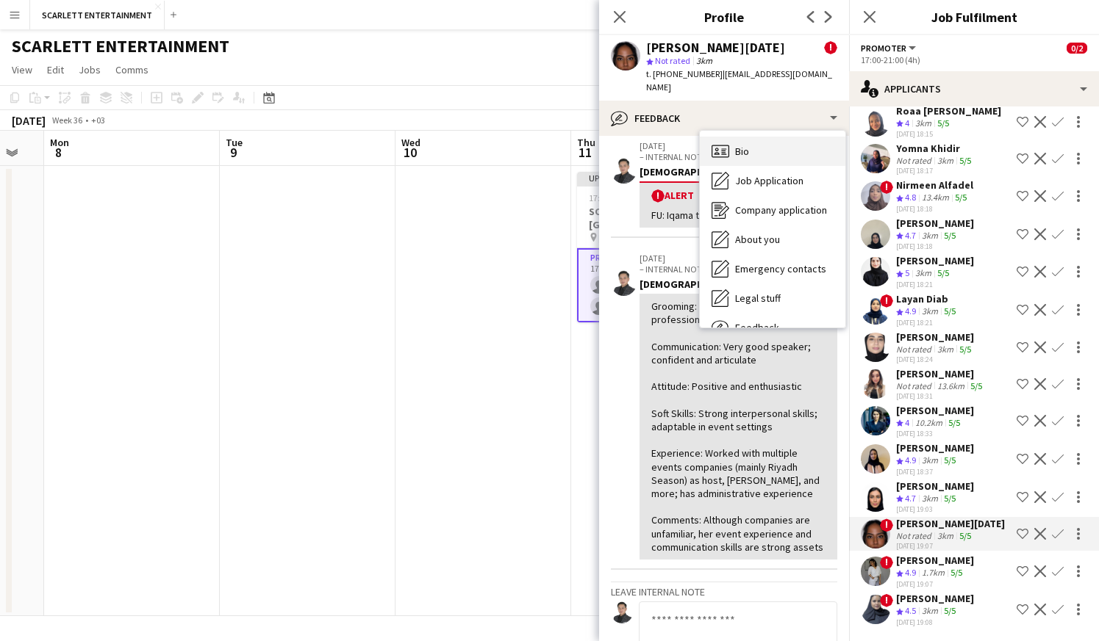
click at [730, 137] on div "Bio Bio" at bounding box center [772, 151] width 145 height 29
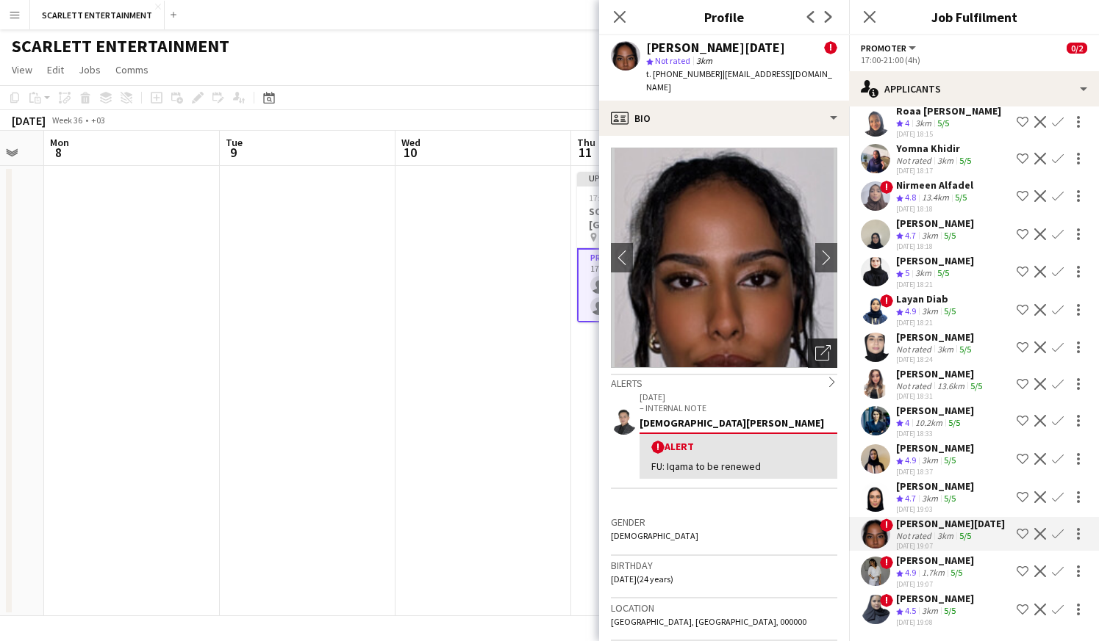
click at [824, 345] on icon "Open photos pop-in" at bounding box center [822, 352] width 15 height 15
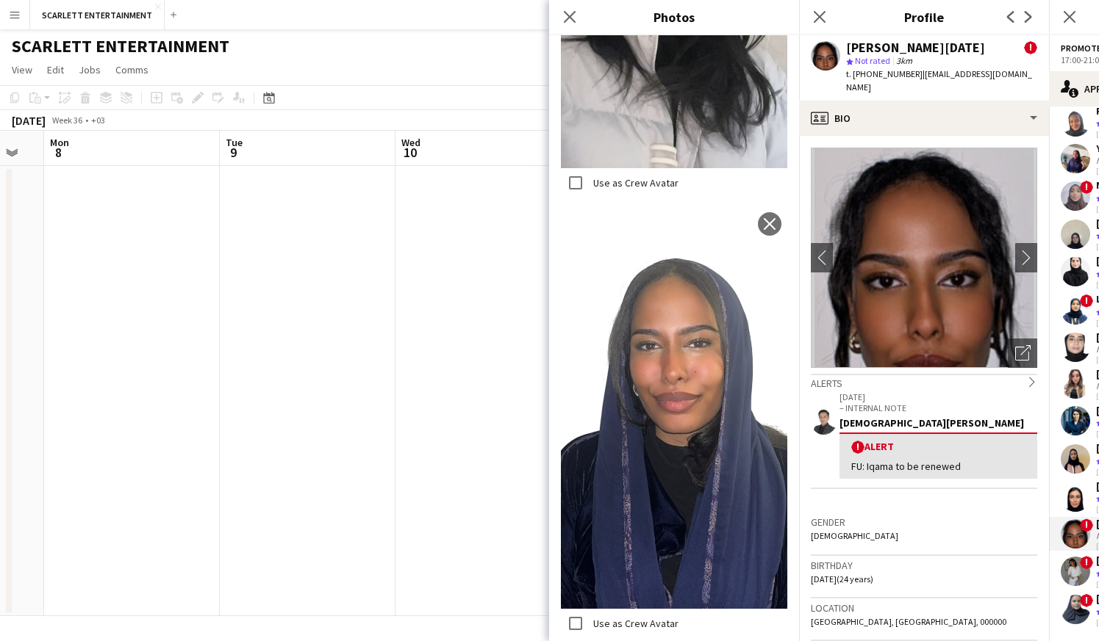
scroll to position [1369, 0]
click at [562, 18] on app-icon "Close pop-in" at bounding box center [569, 17] width 21 height 21
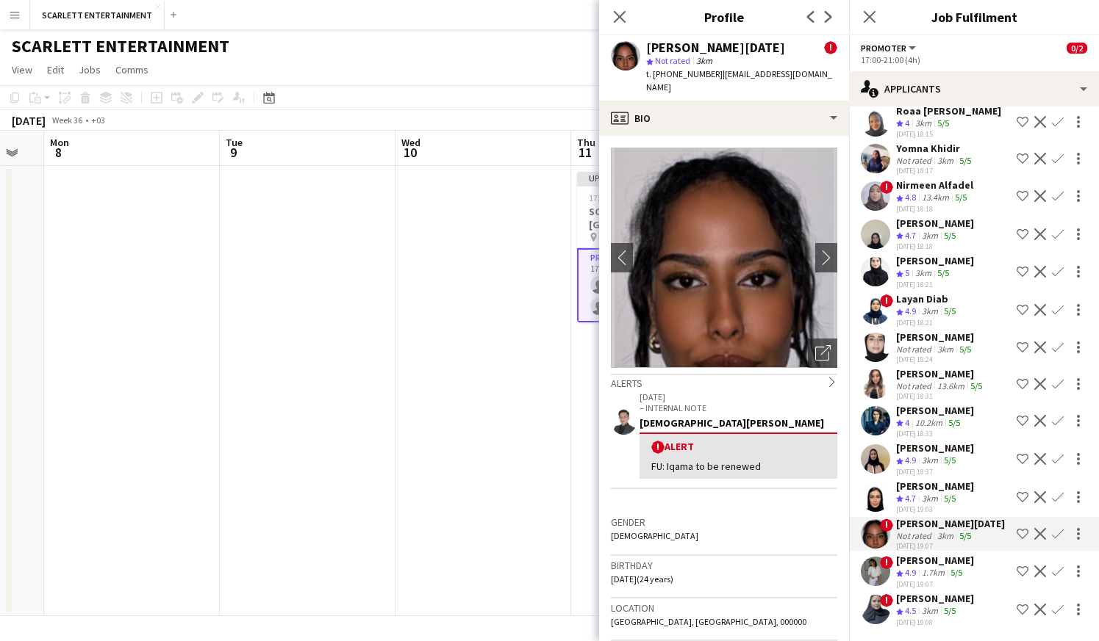
click at [960, 488] on div "[PERSON_NAME]" at bounding box center [935, 486] width 78 height 13
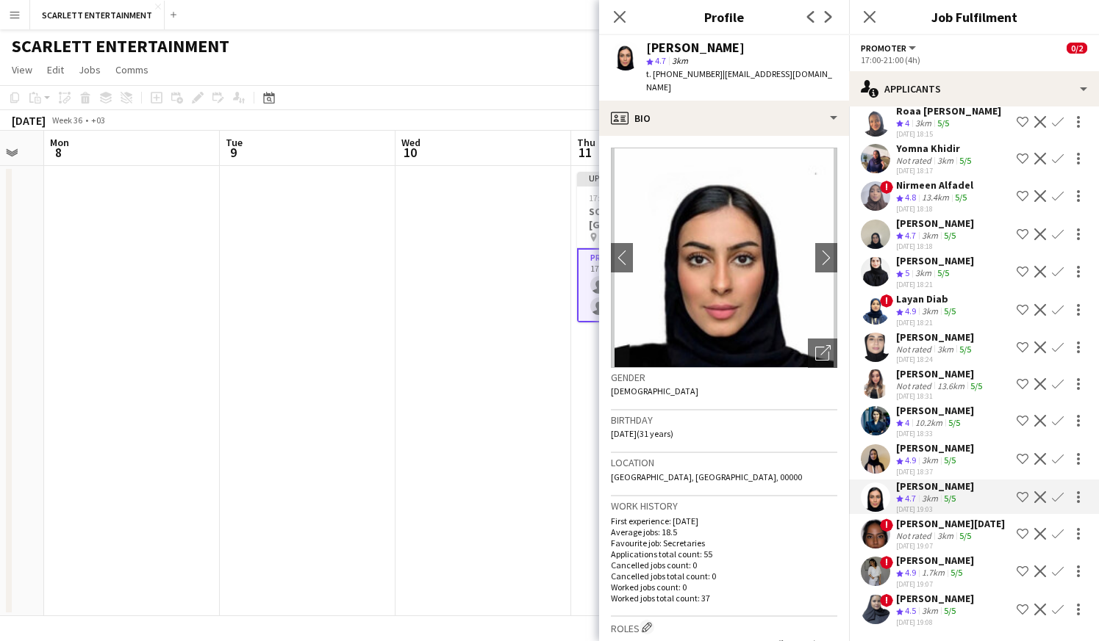
click at [946, 454] on div "[PERSON_NAME]" at bounding box center [935, 448] width 78 height 13
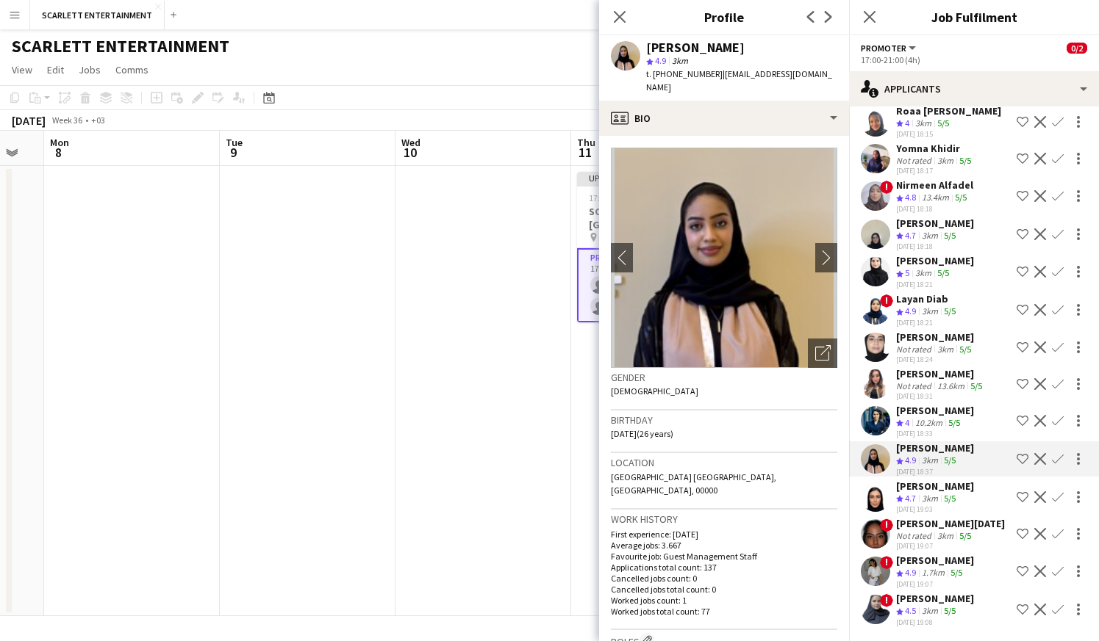
click at [941, 428] on div "10.2km" at bounding box center [928, 423] width 33 height 12
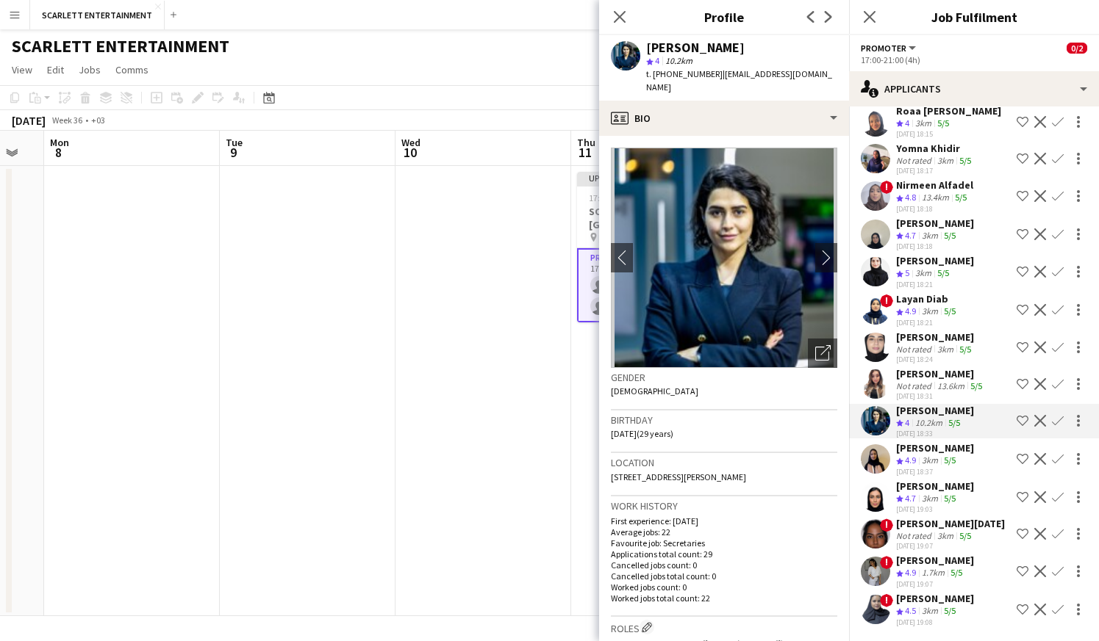
scroll to position [0, 0]
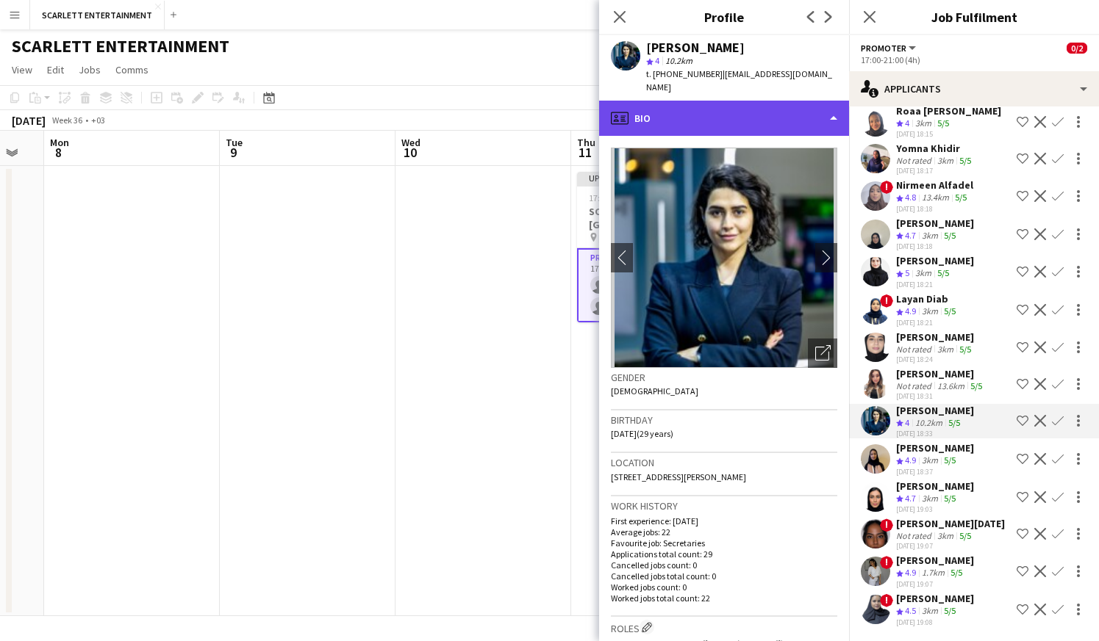
click at [730, 101] on div "profile Bio" at bounding box center [724, 118] width 250 height 35
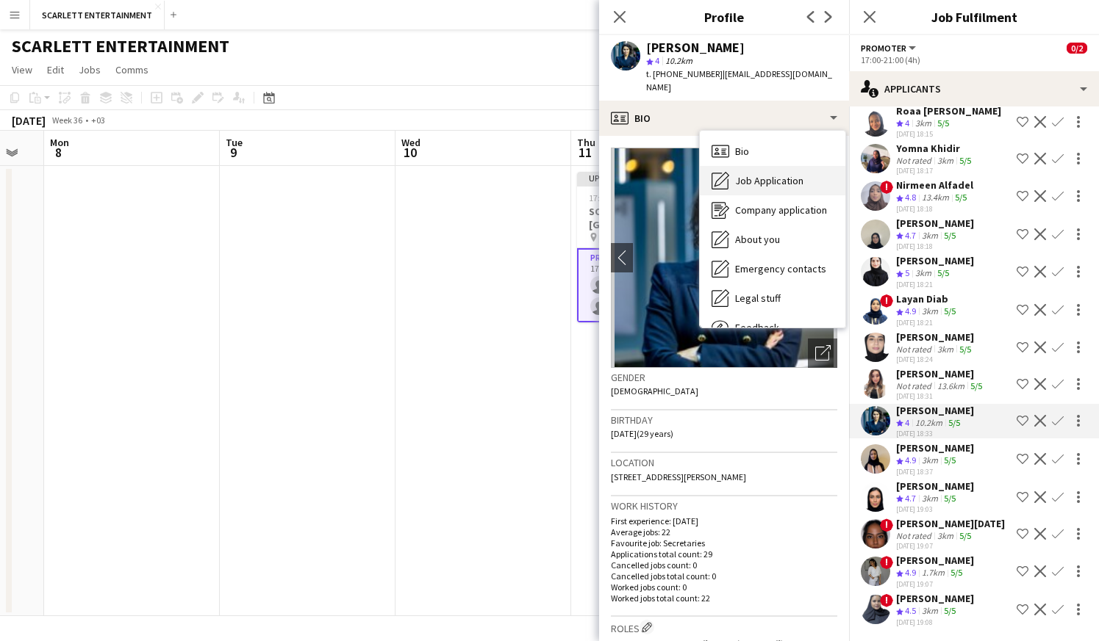
click at [774, 174] on span "Job Application" at bounding box center [769, 180] width 68 height 13
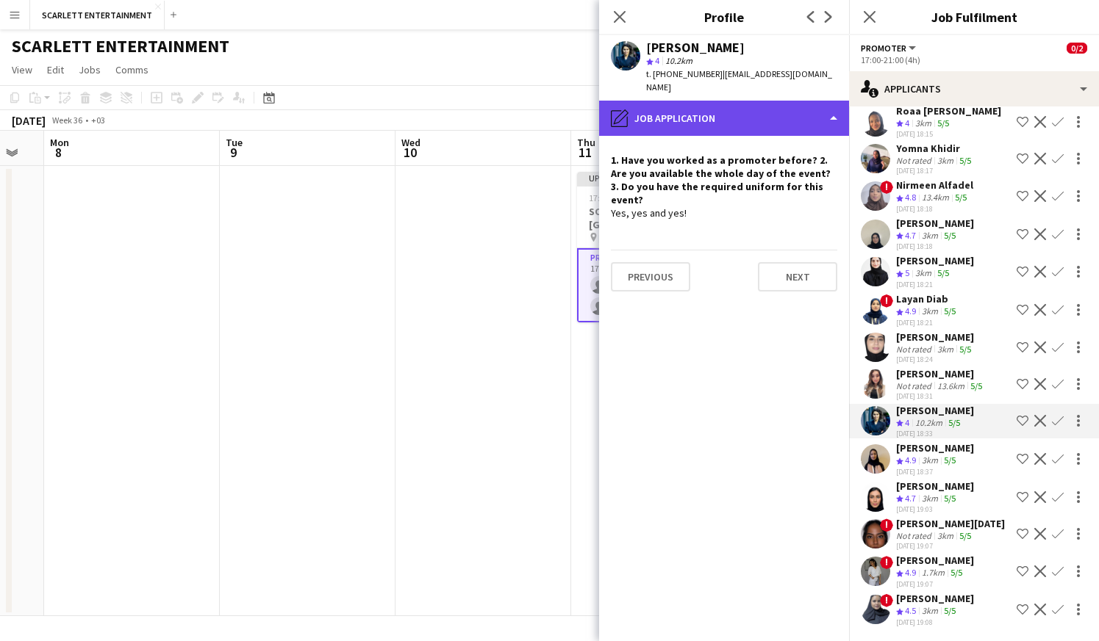
click at [763, 105] on div "pencil4 Job Application" at bounding box center [724, 118] width 250 height 35
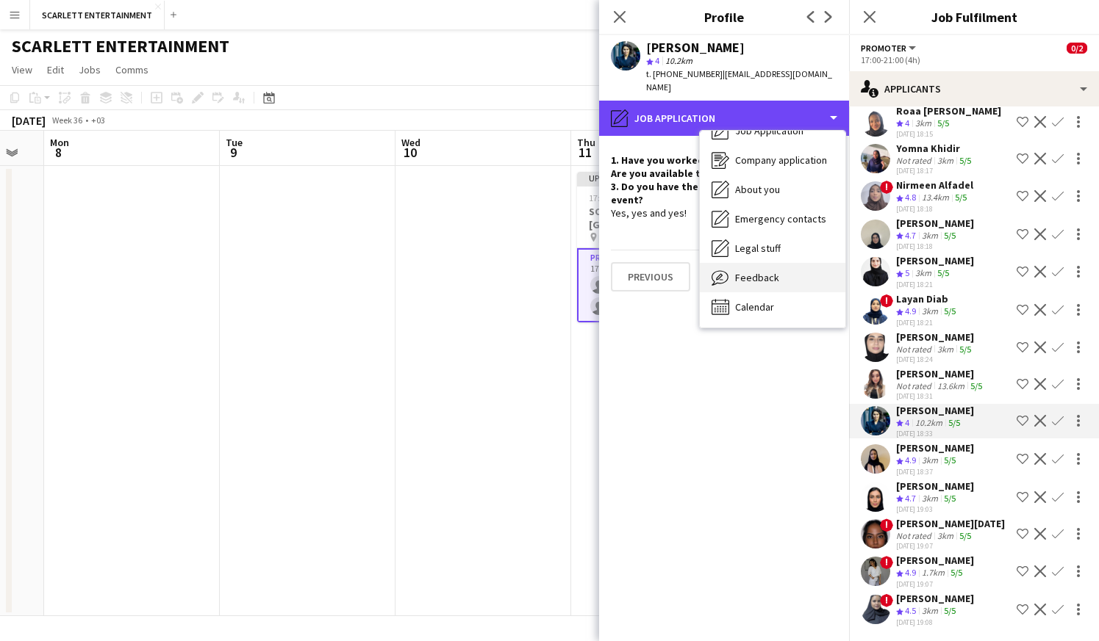
scroll to position [50, 0]
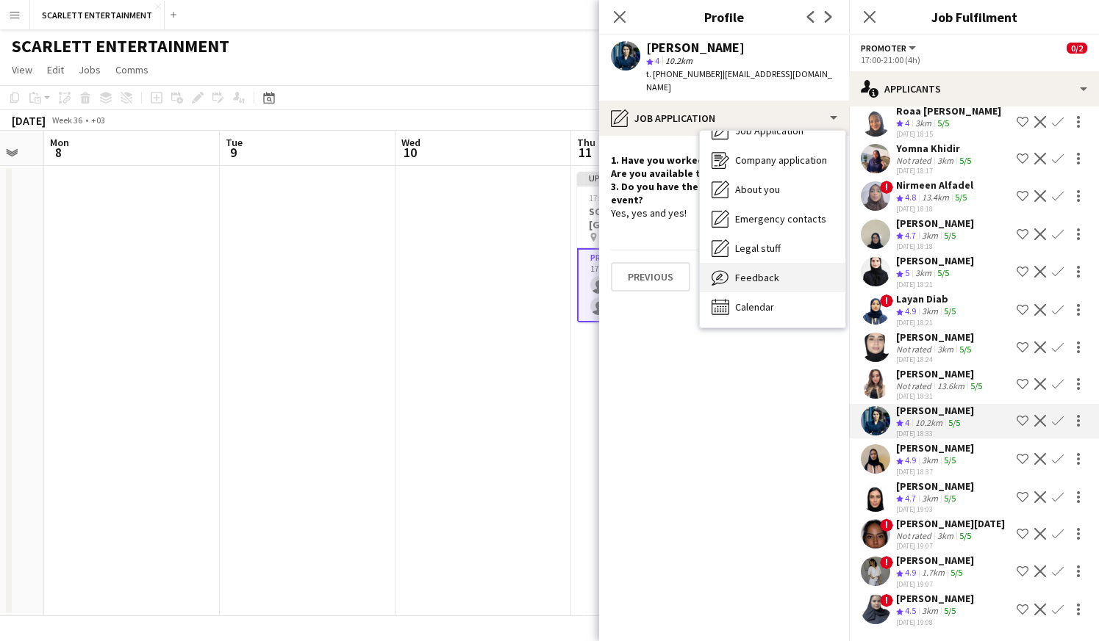
click at [794, 263] on div "Feedback Feedback" at bounding box center [772, 277] width 145 height 29
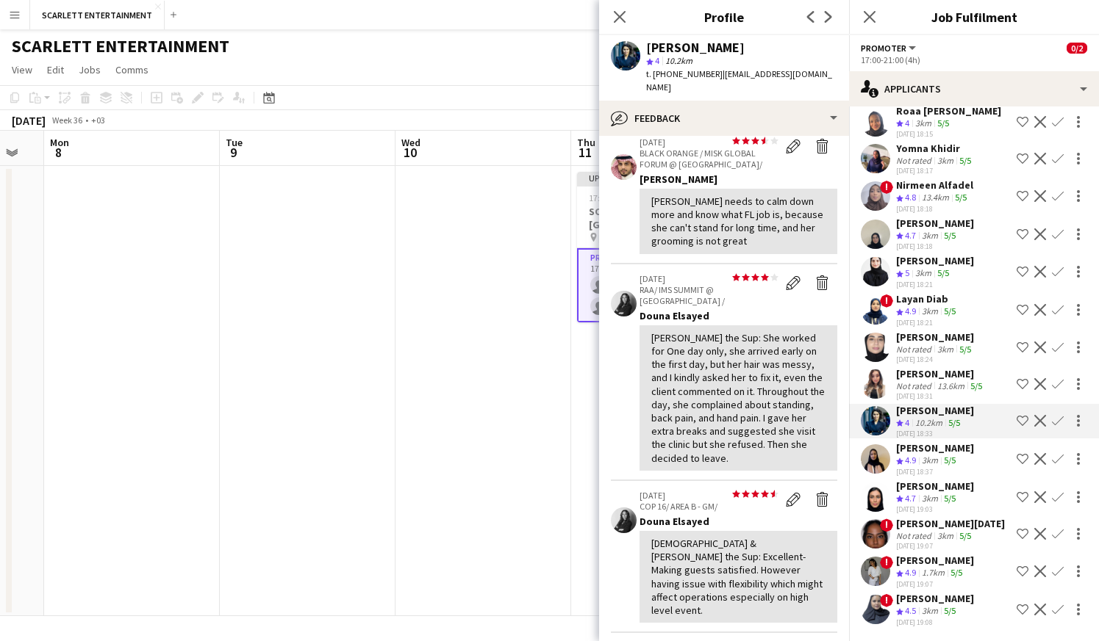
scroll to position [57, 0]
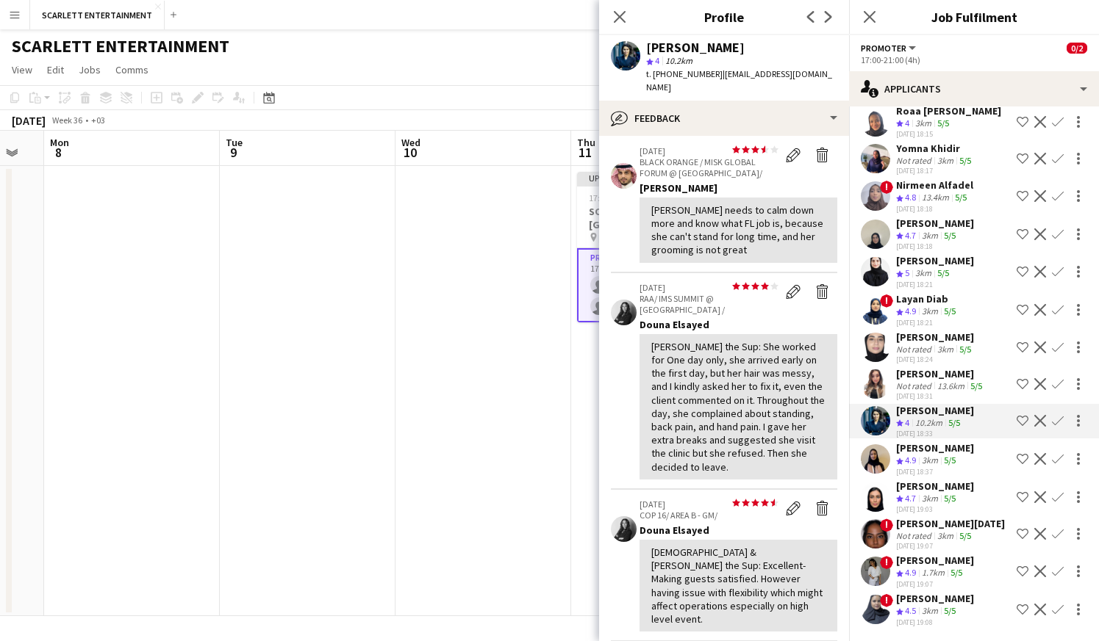
click at [968, 389] on div "5/5" at bounding box center [976, 386] width 18 height 11
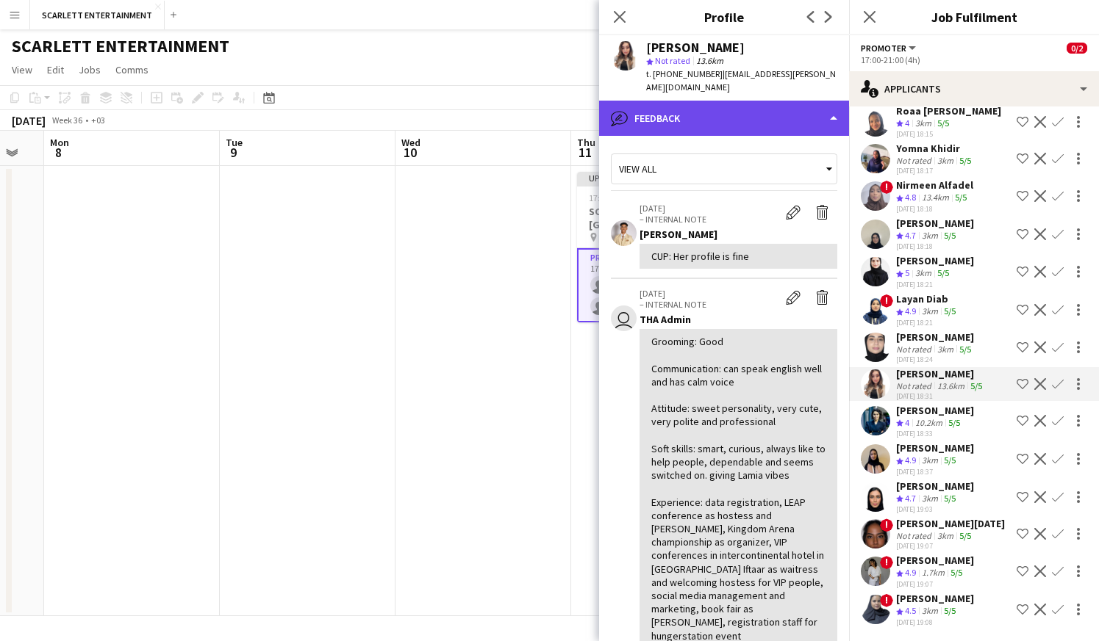
click at [709, 108] on div "bubble-pencil Feedback" at bounding box center [724, 118] width 250 height 35
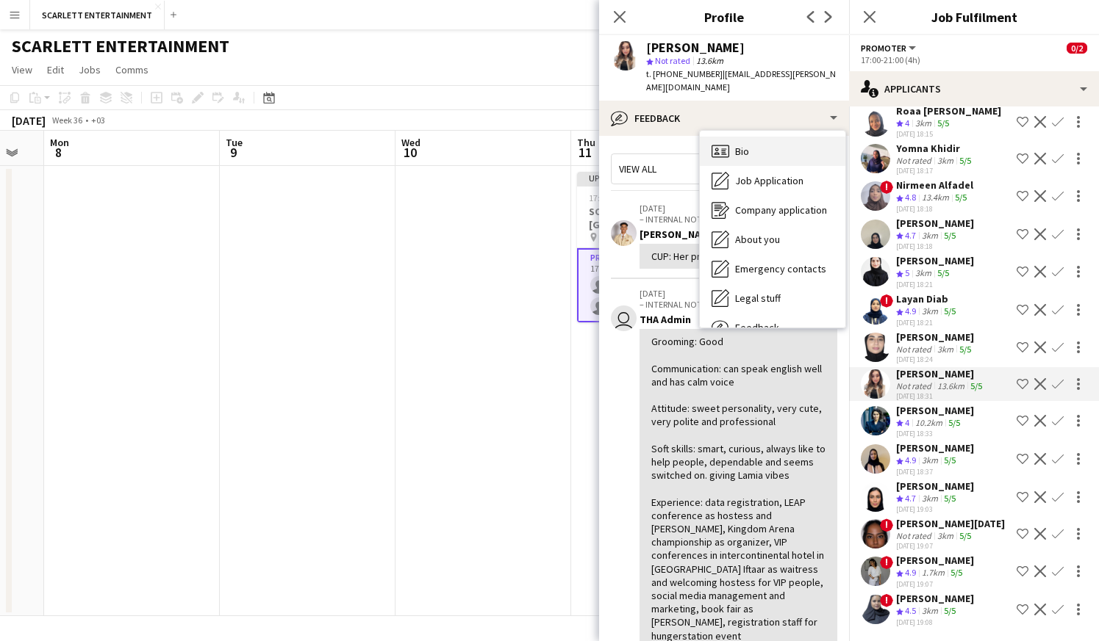
click at [740, 145] on span "Bio" at bounding box center [742, 151] width 14 height 13
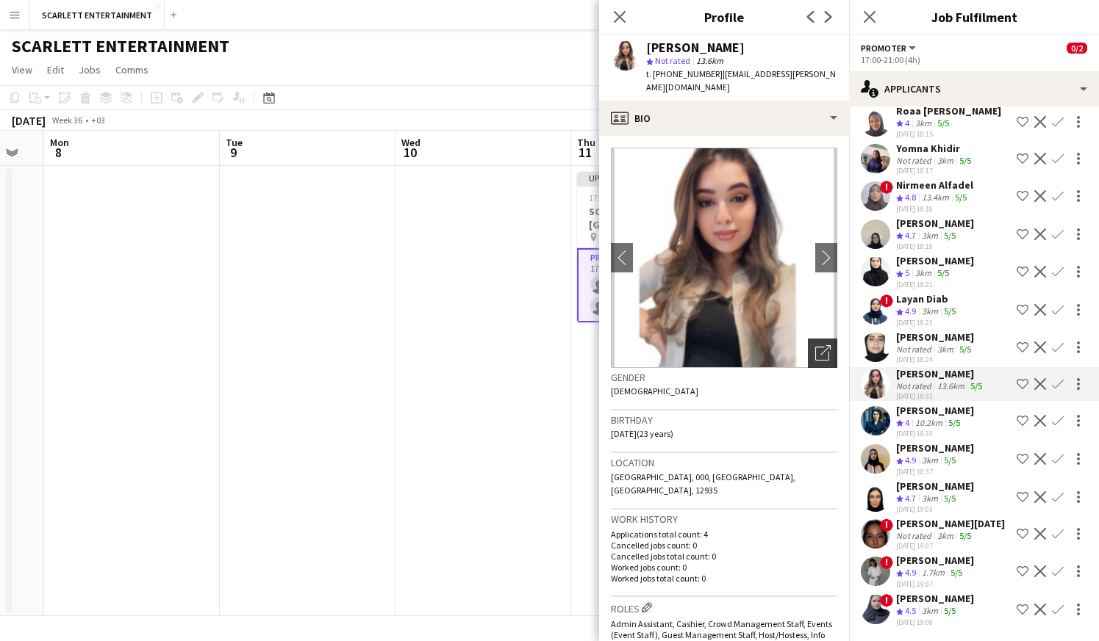
click at [833, 339] on div "Open photos pop-in" at bounding box center [822, 353] width 29 height 29
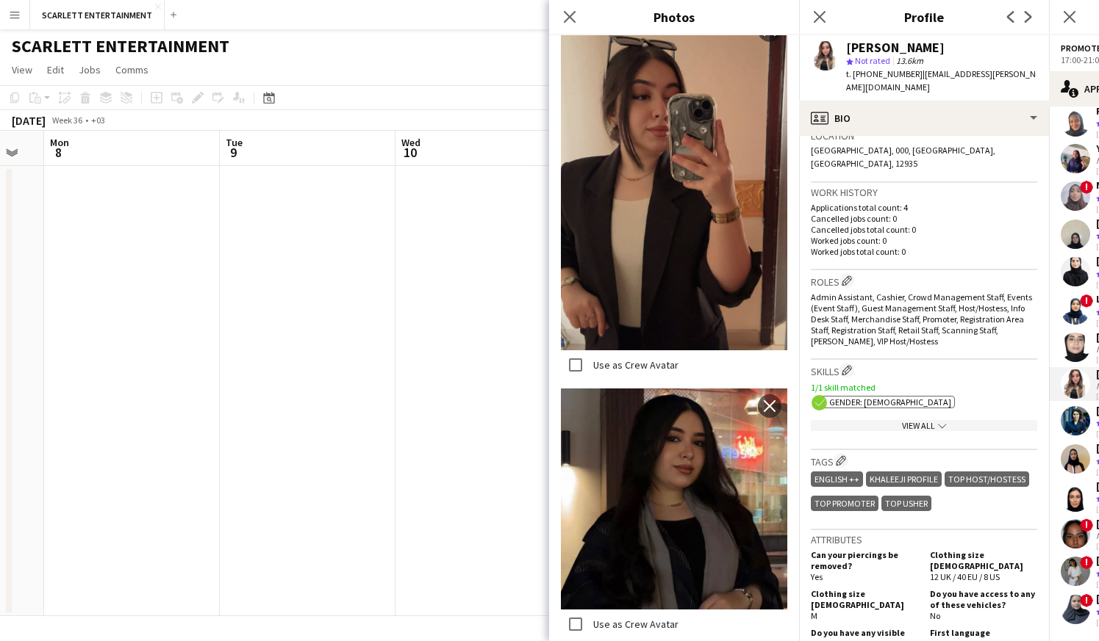
scroll to position [299, 0]
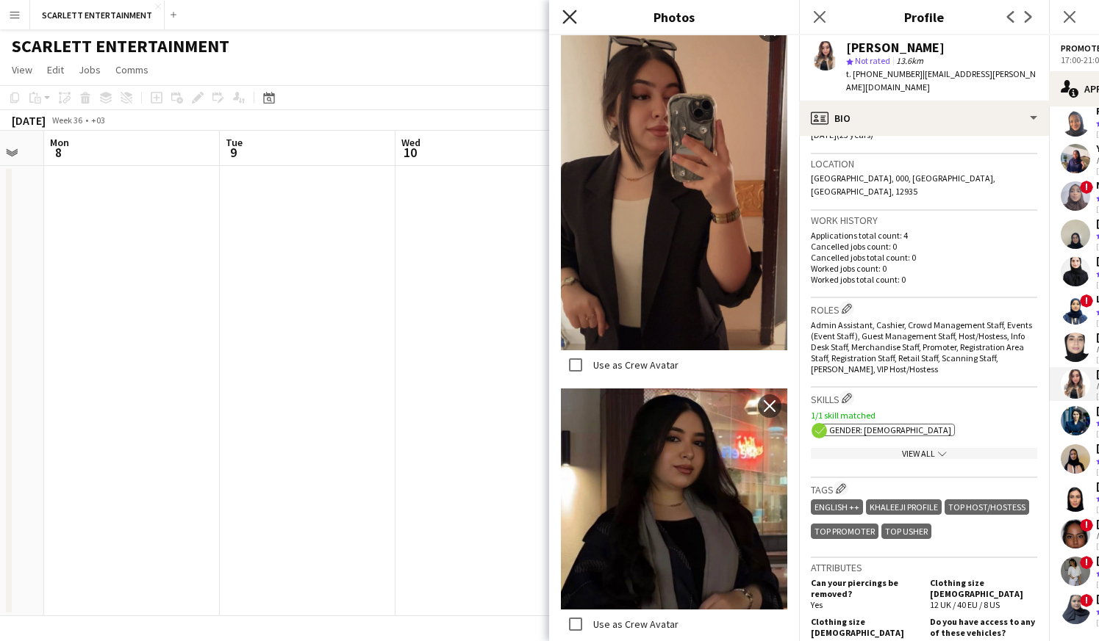
click at [564, 13] on icon "Close pop-in" at bounding box center [569, 17] width 14 height 14
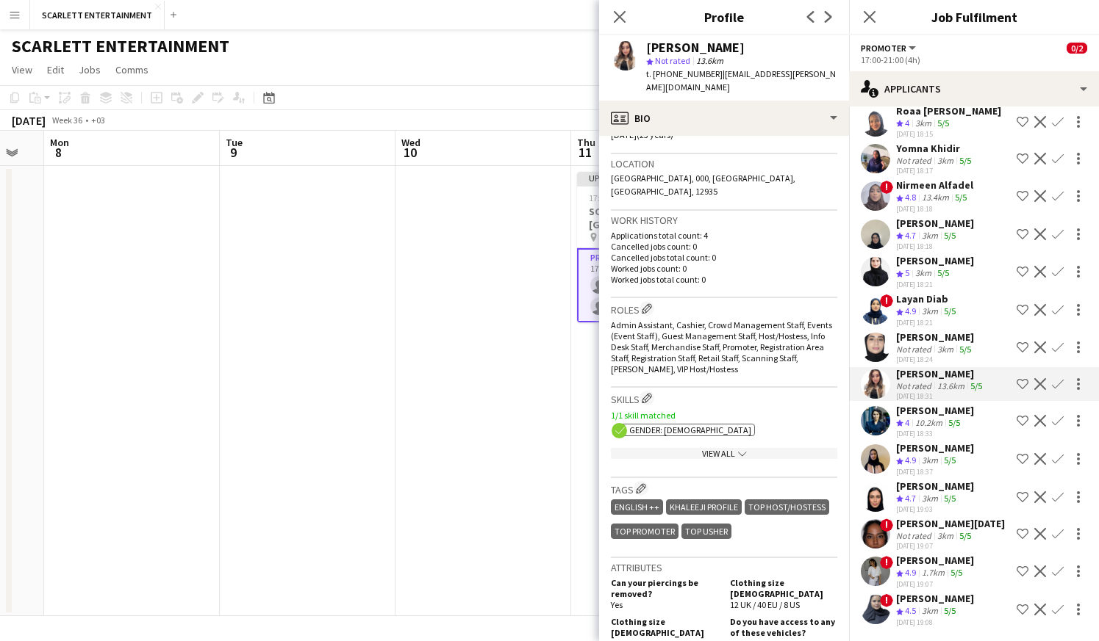
click at [922, 344] on div "Not rated" at bounding box center [915, 349] width 38 height 11
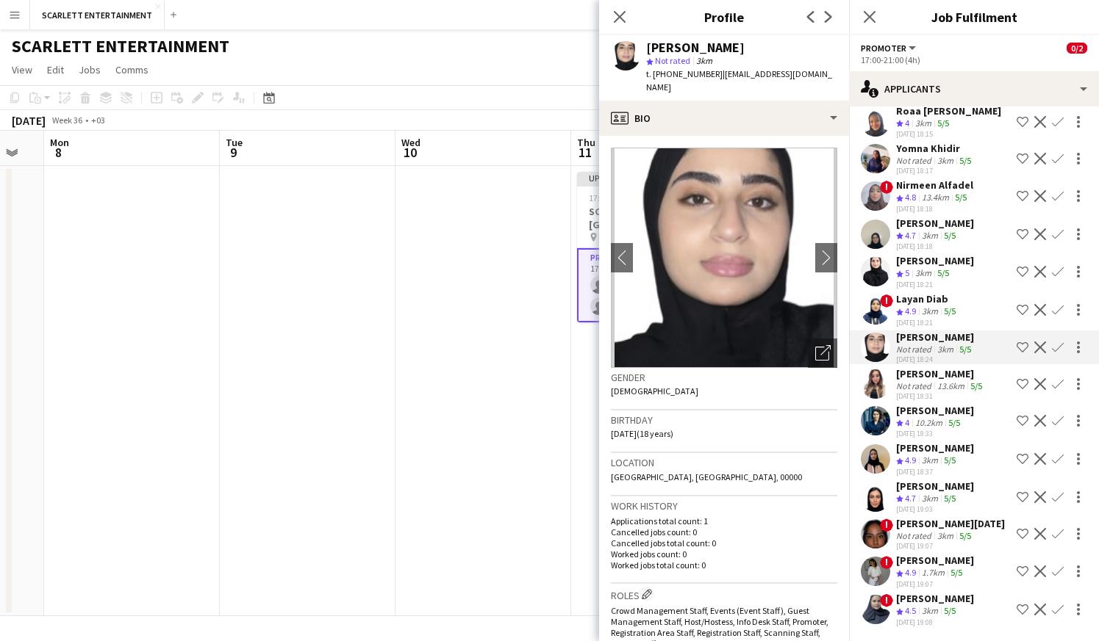
click at [943, 302] on div "Layan Diab" at bounding box center [927, 298] width 62 height 13
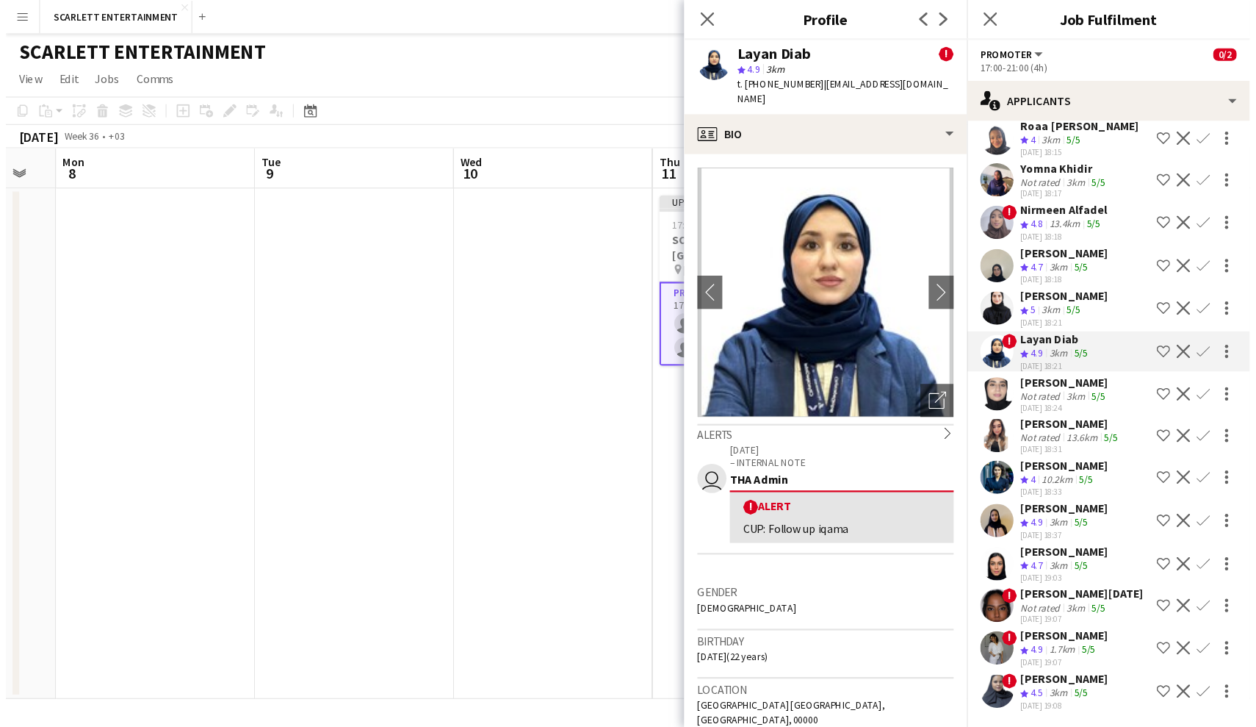
scroll to position [0, 0]
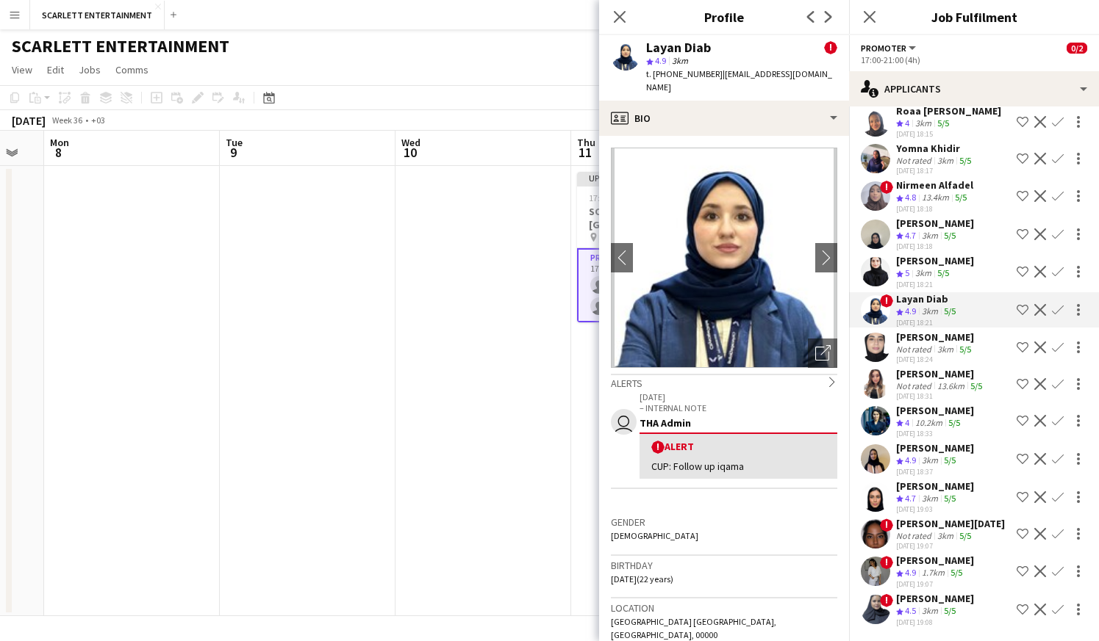
click at [952, 268] on div "5/5" at bounding box center [943, 273] width 18 height 12
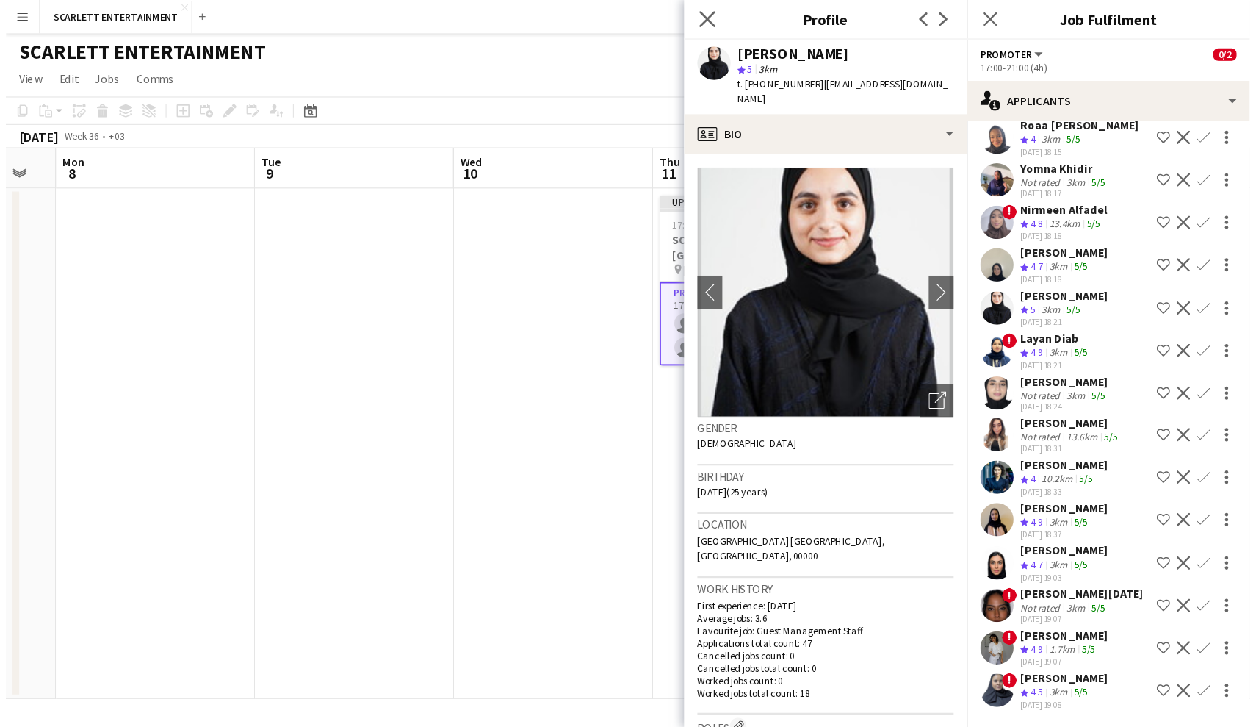
scroll to position [1980, 0]
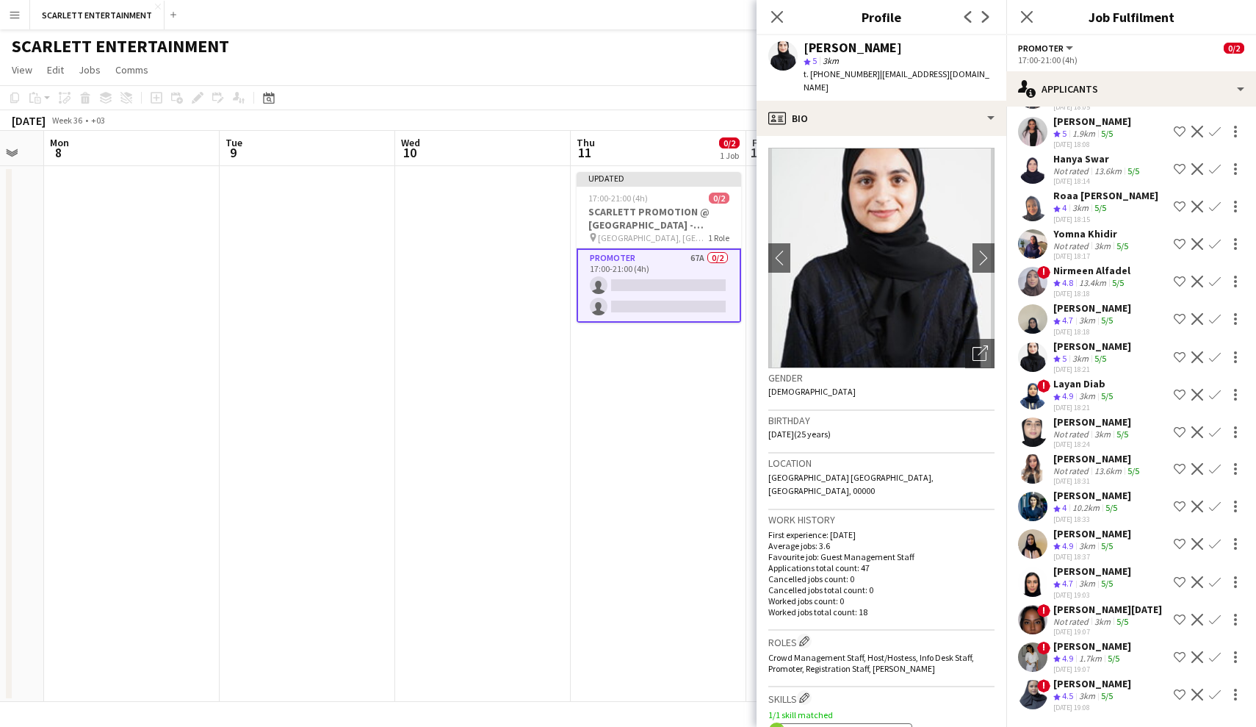
click at [670, 398] on app-date-cell "Updated 17:00-21:00 (4h) 0/2 SCARLETT PROMOTION @ [GEOGRAPHIC_DATA] - [GEOGRAPH…" at bounding box center [659, 434] width 176 height 536
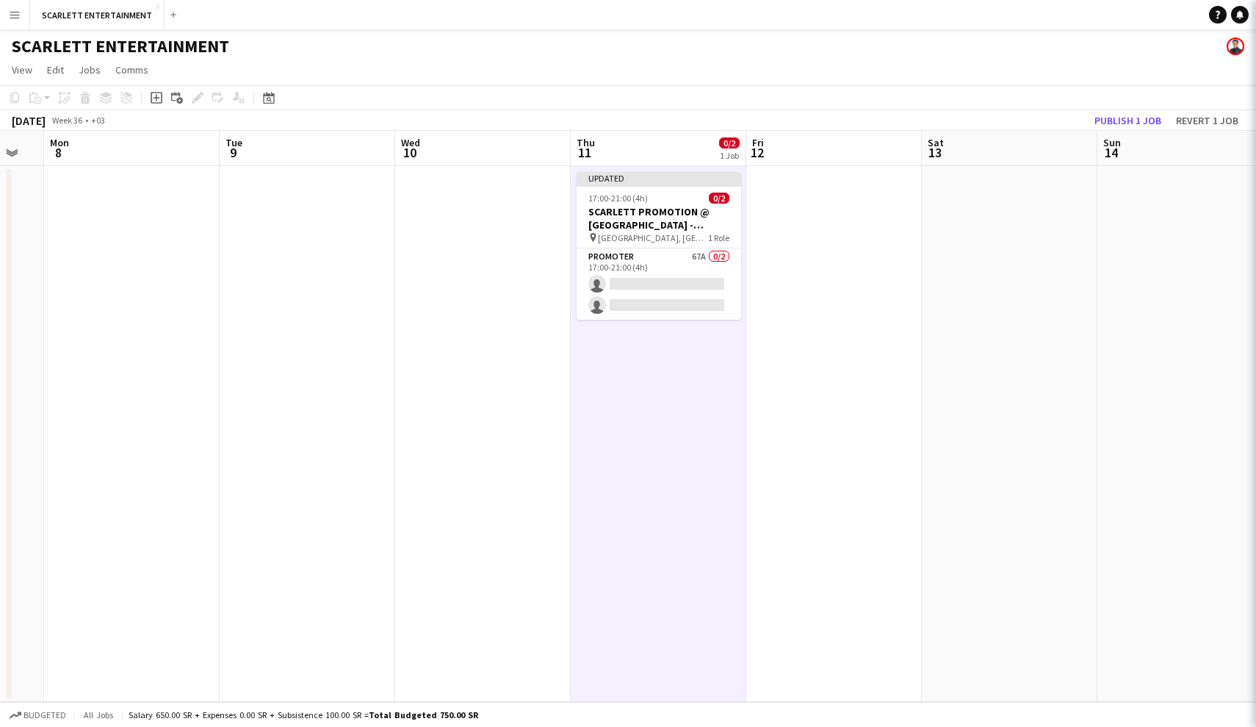
scroll to position [0, 0]
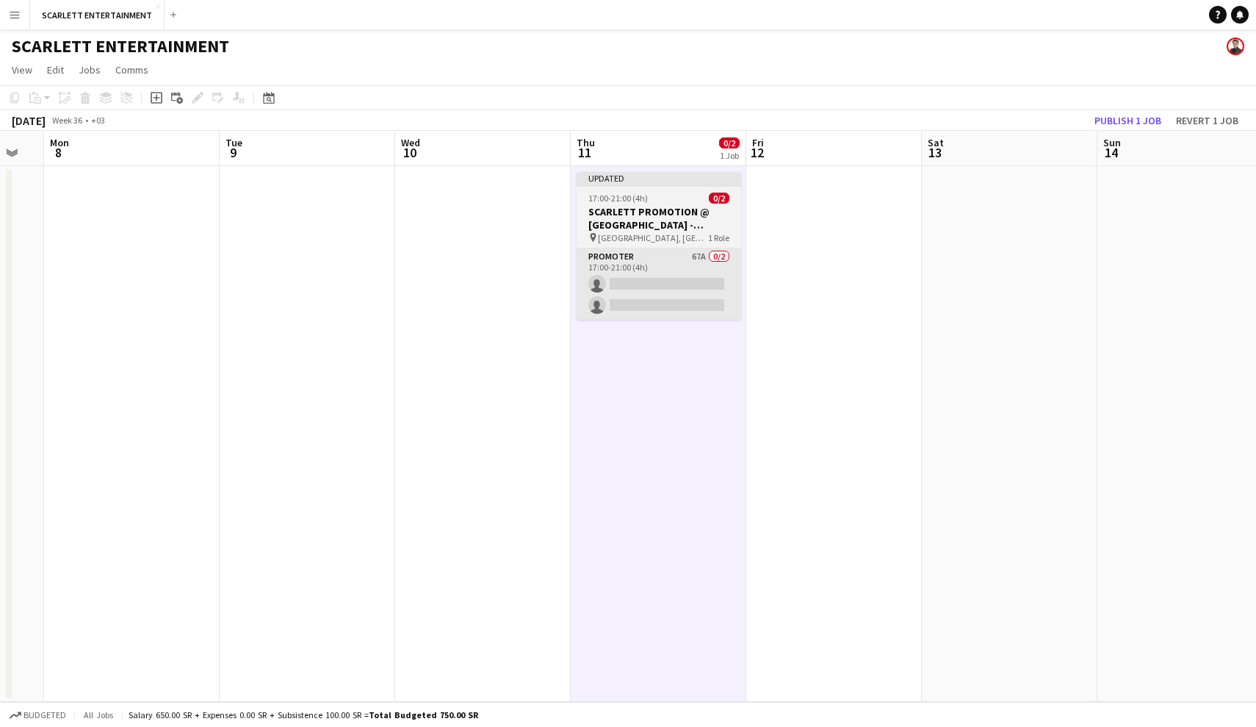
click at [711, 290] on app-card-role "Promoter 67A 0/2 17:00-21:00 (4h) single-neutral-actions single-neutral-actions" at bounding box center [659, 283] width 165 height 71
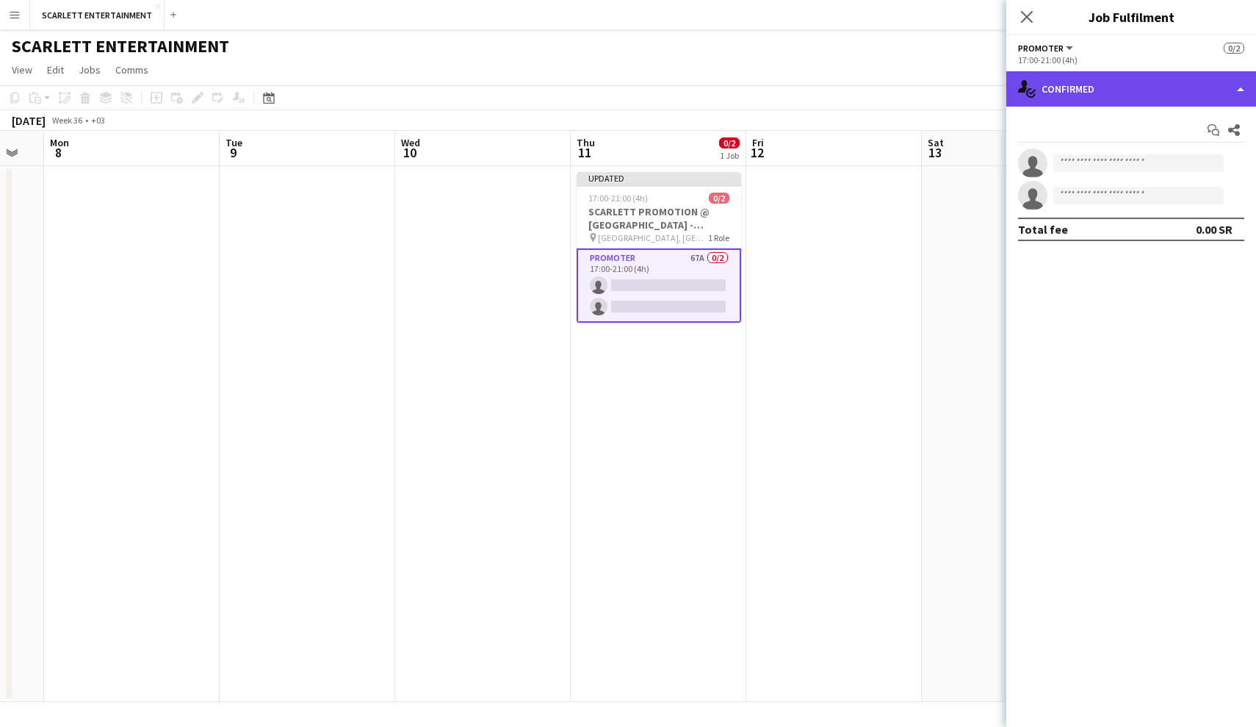
click at [1098, 82] on div "single-neutral-actions-check-2 Confirmed" at bounding box center [1132, 88] width 250 height 35
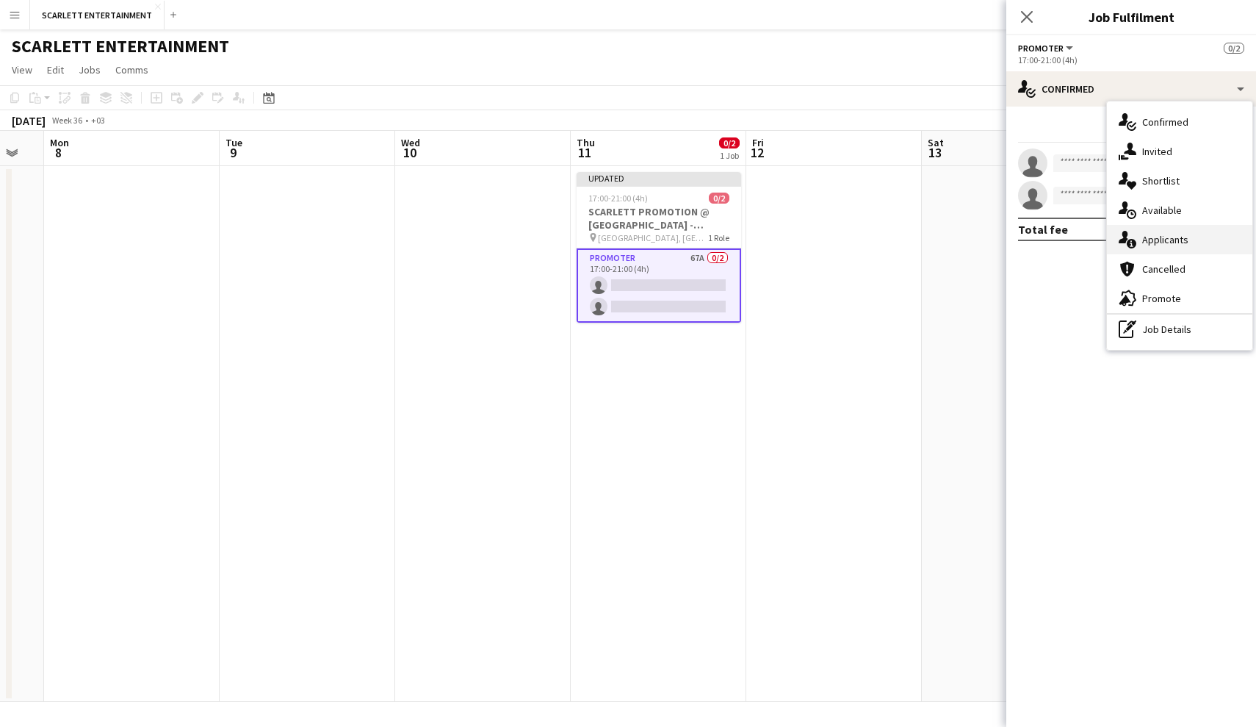
click at [1098, 245] on div "single-neutral-actions-information Applicants" at bounding box center [1179, 239] width 145 height 29
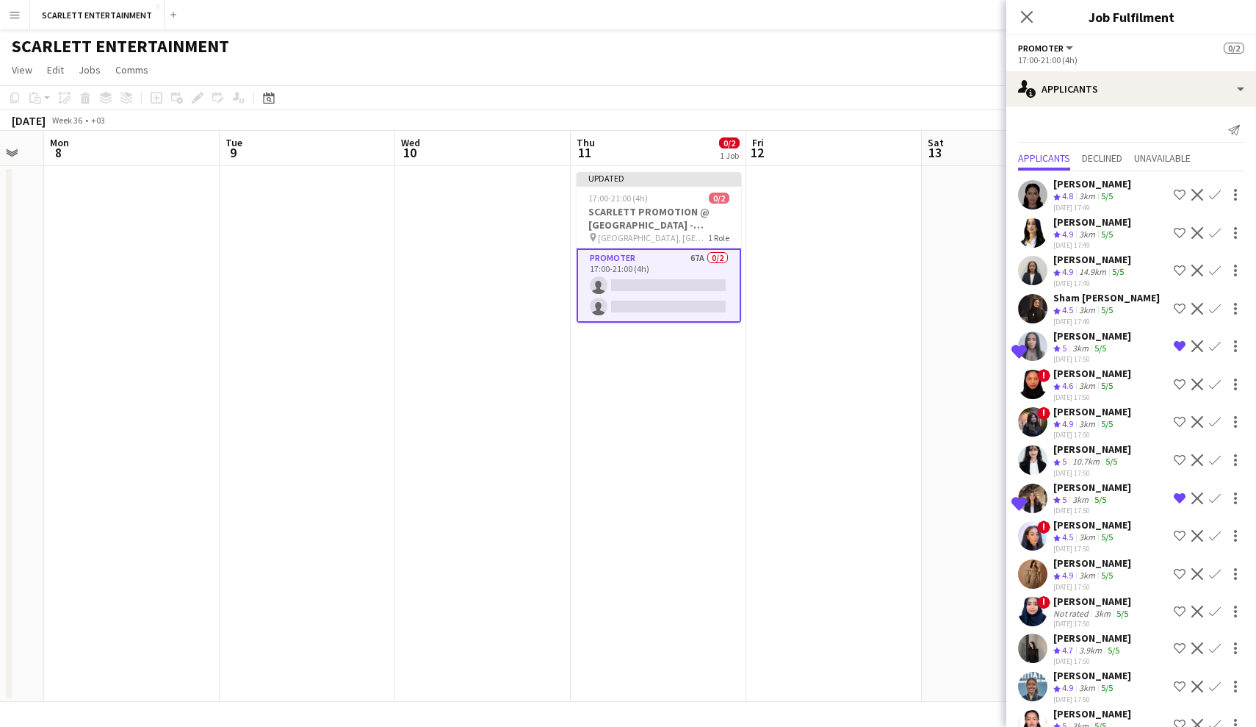
click at [1098, 195] on app-skills-label "5/5" at bounding box center [1107, 195] width 12 height 11
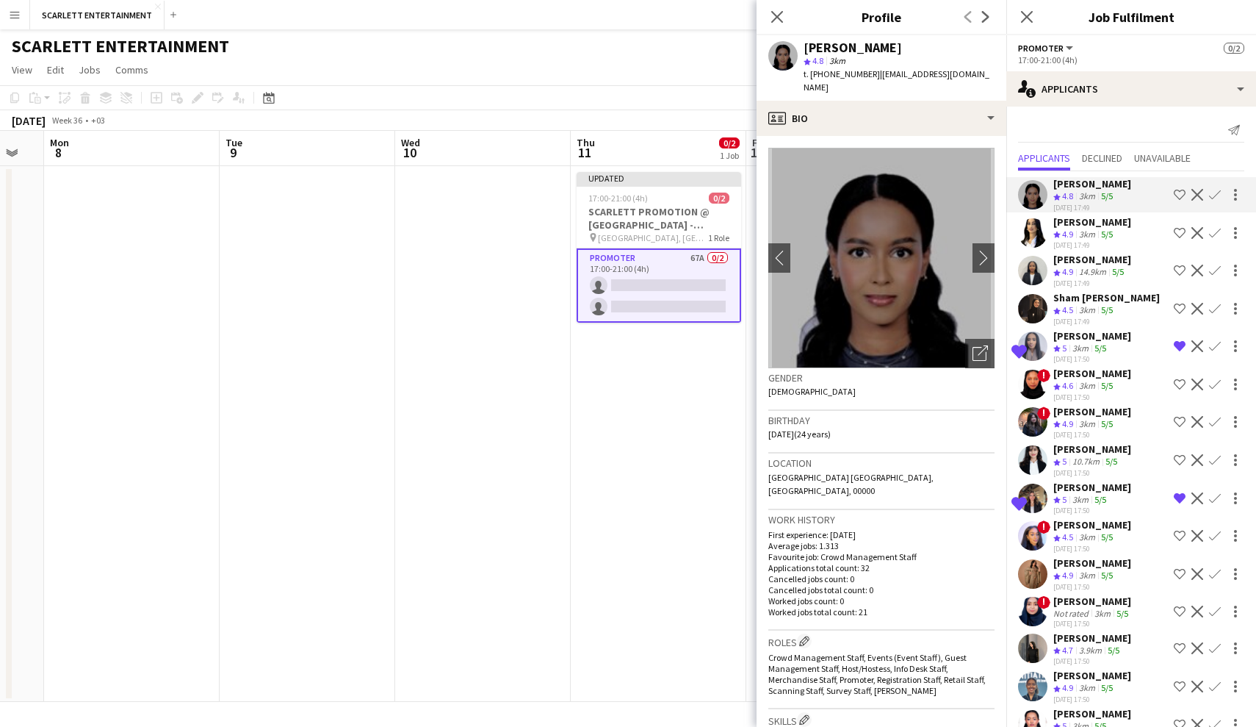
click at [1098, 230] on app-skills-label "5/5" at bounding box center [1107, 234] width 12 height 11
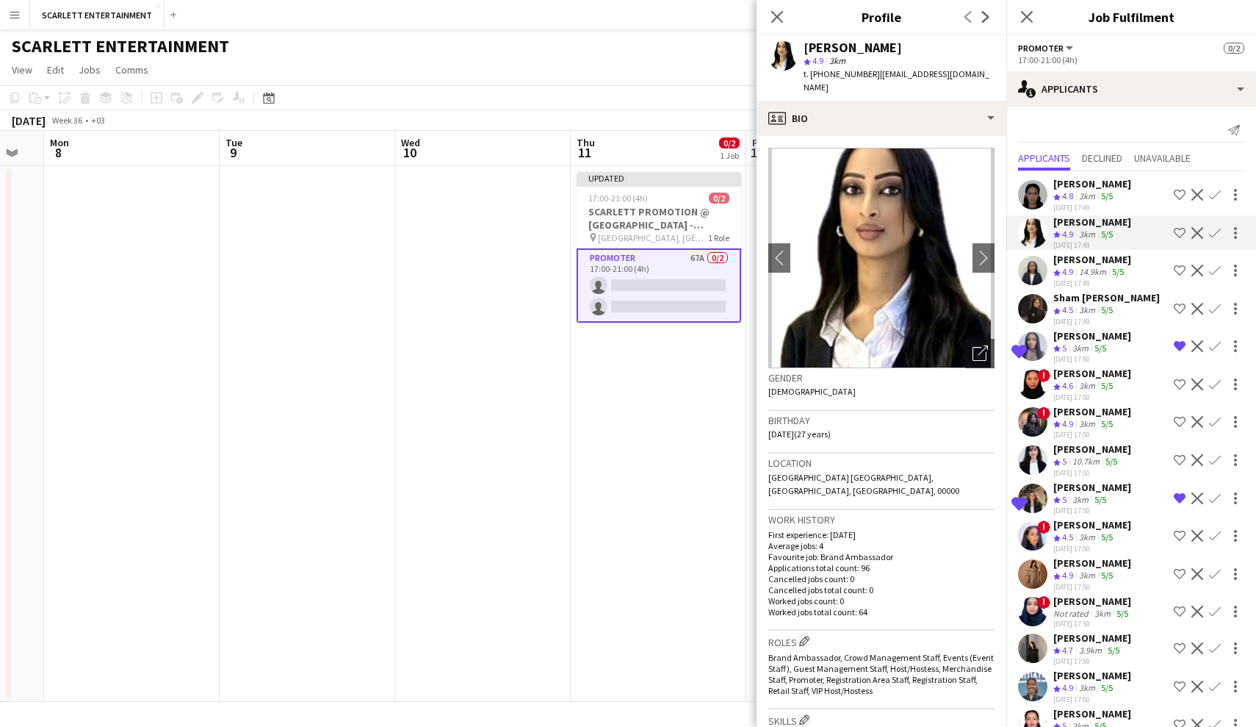
click at [866, 77] on span "t. [PHONE_NUMBER]" at bounding box center [842, 73] width 76 height 11
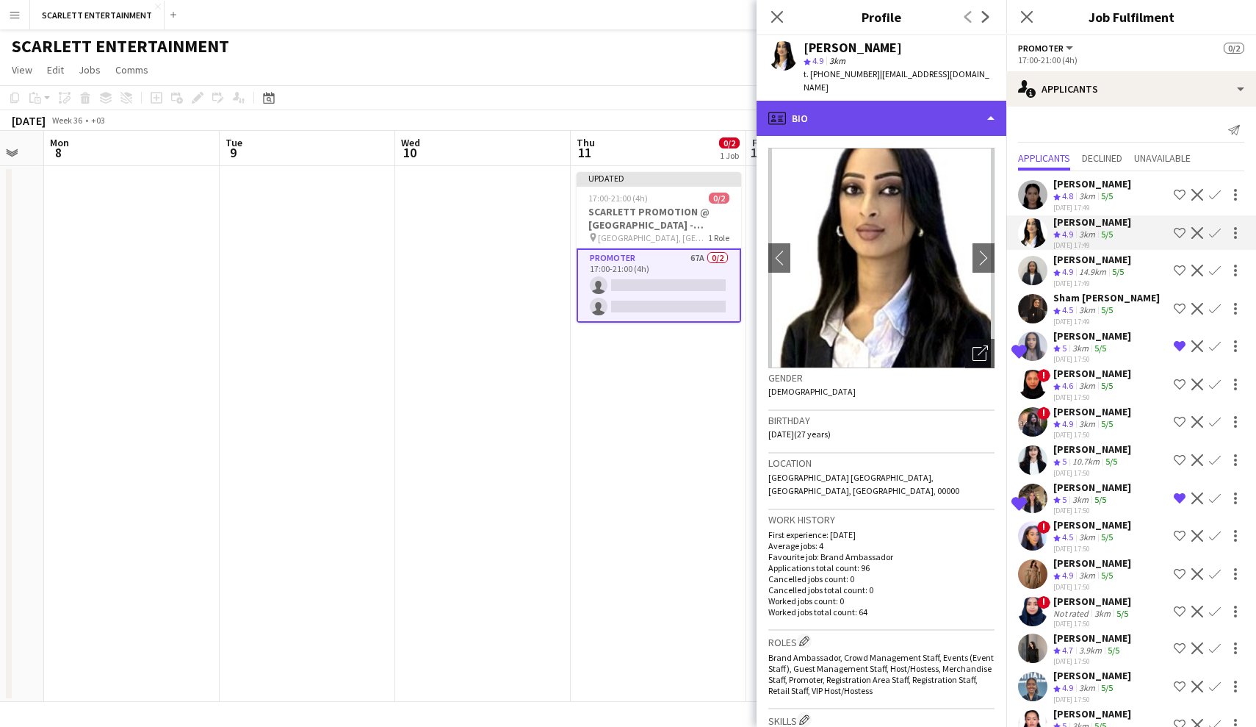
click at [869, 115] on div "profile Bio" at bounding box center [882, 118] width 250 height 35
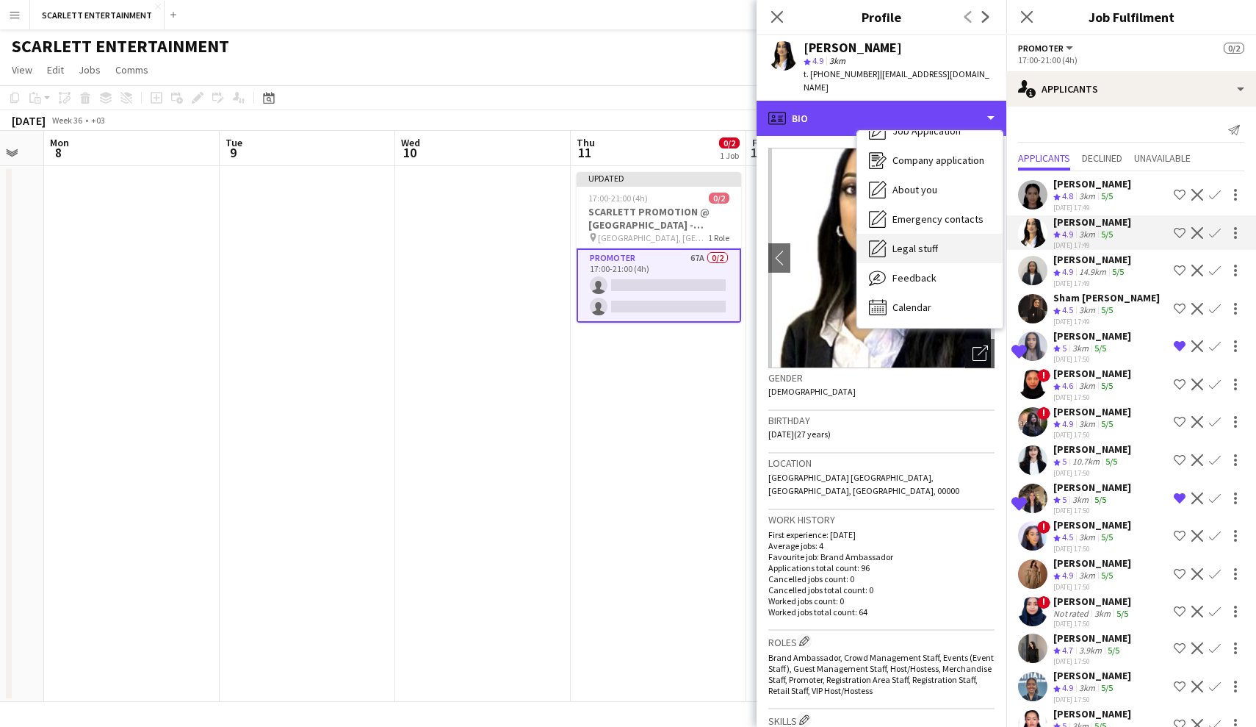
scroll to position [50, 0]
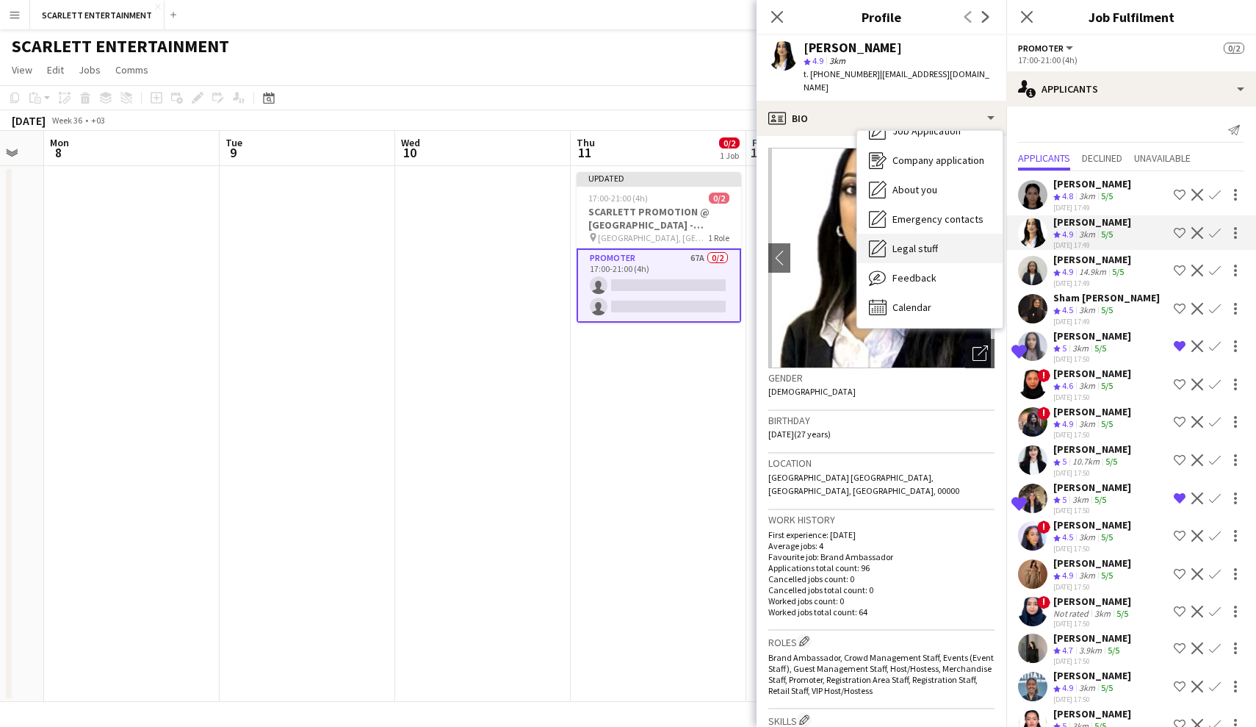
click at [935, 270] on div "Feedback Feedback" at bounding box center [930, 277] width 145 height 29
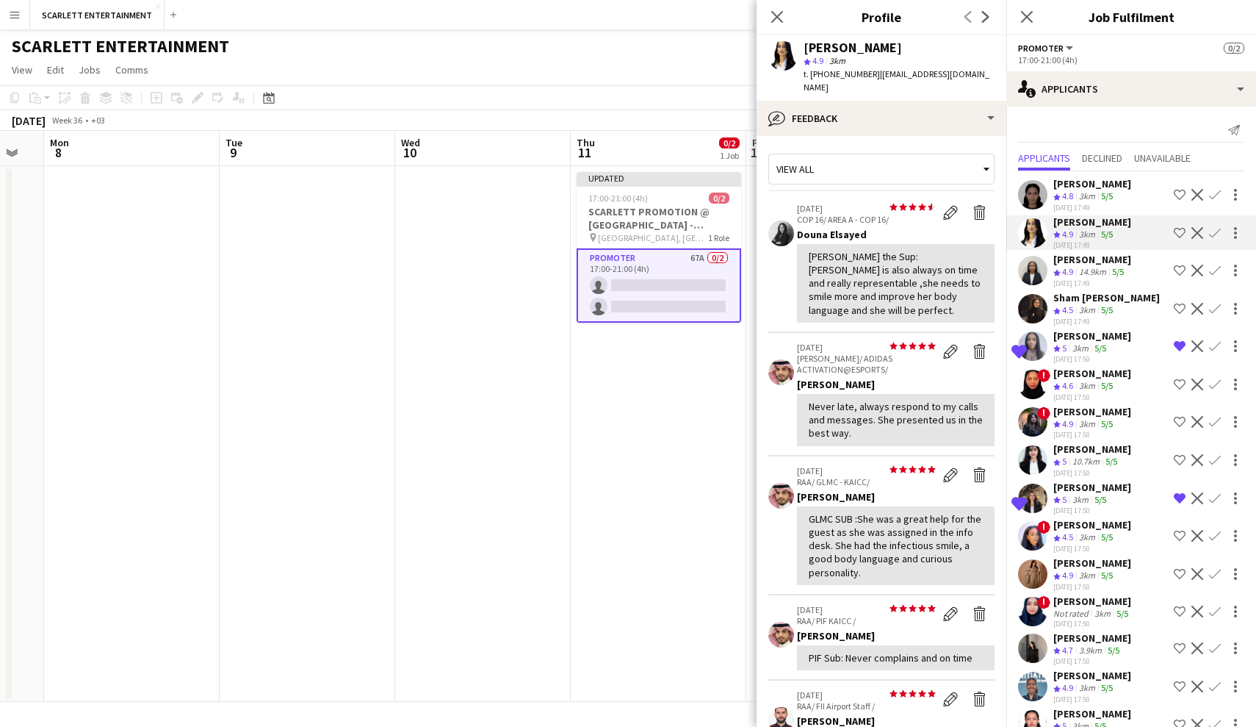
click at [1079, 269] on div "14.9km" at bounding box center [1092, 272] width 33 height 12
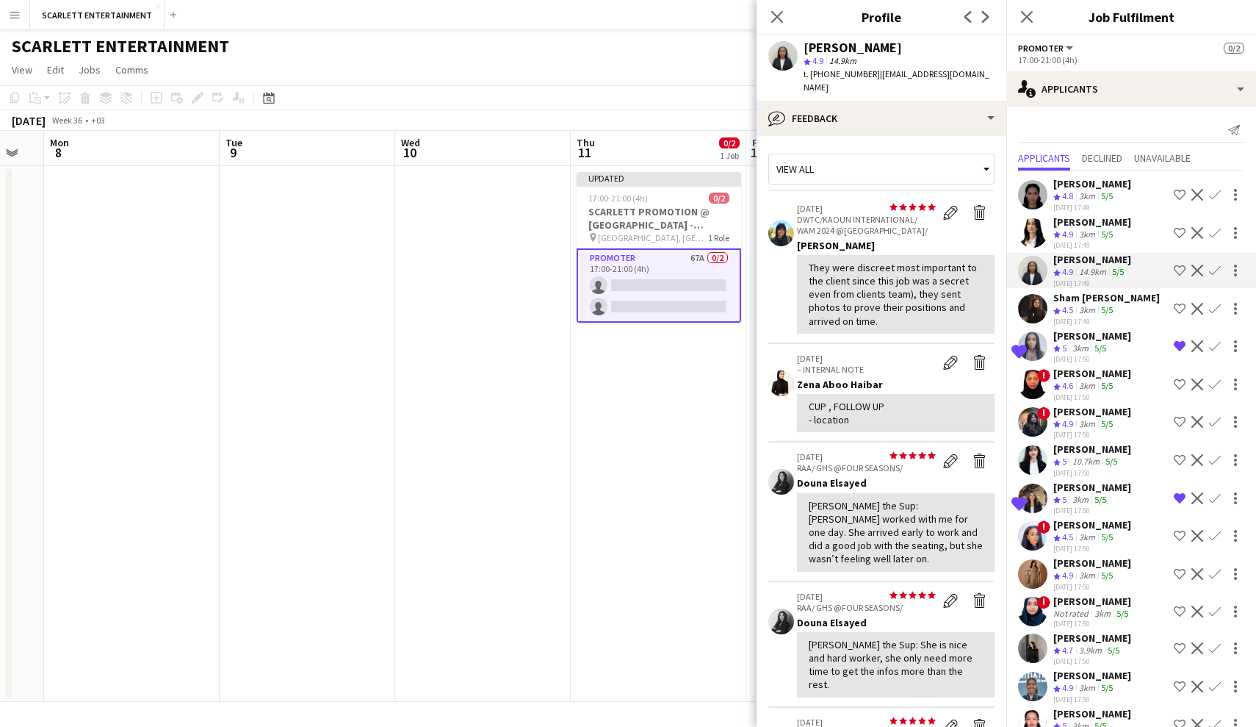
click at [1098, 317] on div "[DATE] 17:49" at bounding box center [1107, 322] width 107 height 10
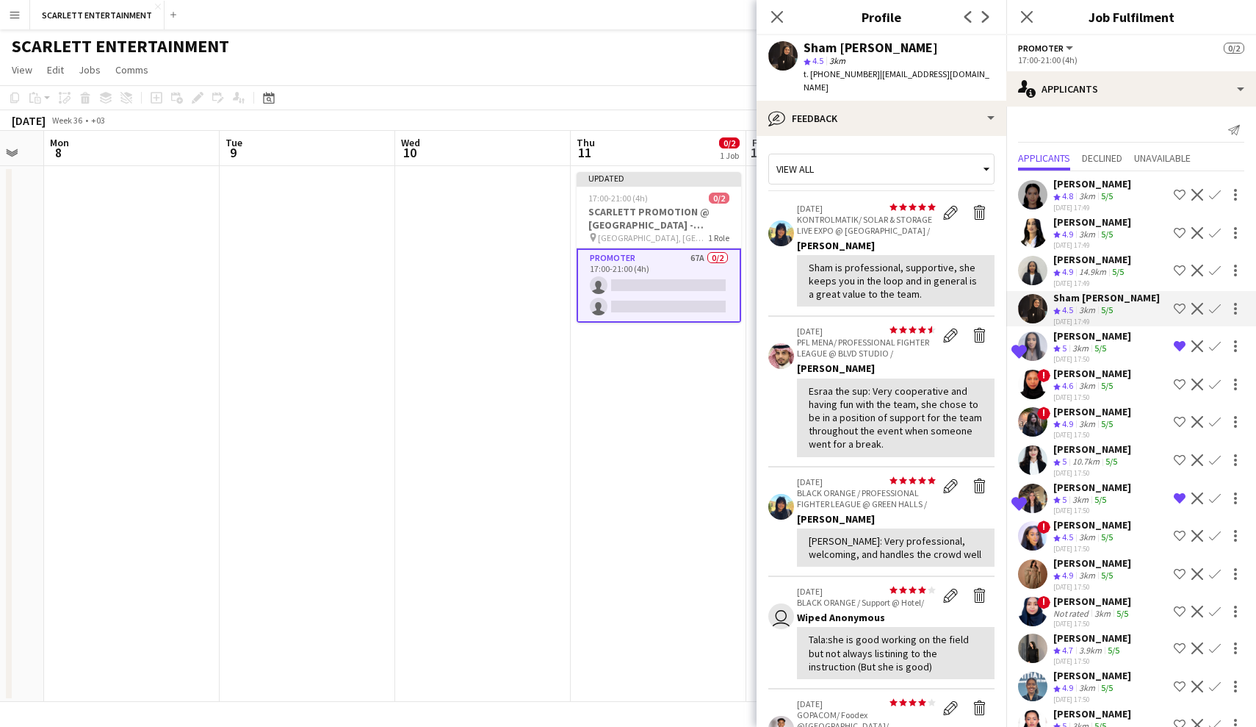
click at [1089, 345] on div "3km" at bounding box center [1081, 348] width 22 height 12
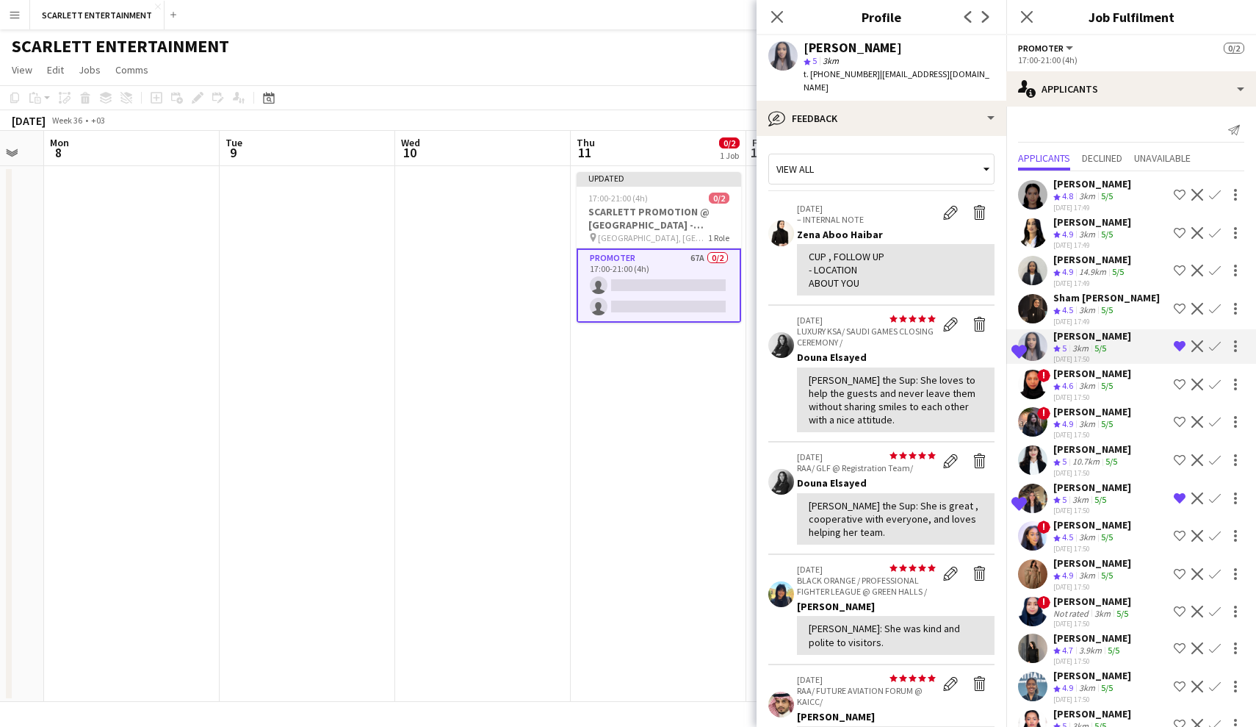
click at [1097, 383] on div "3km" at bounding box center [1087, 386] width 22 height 12
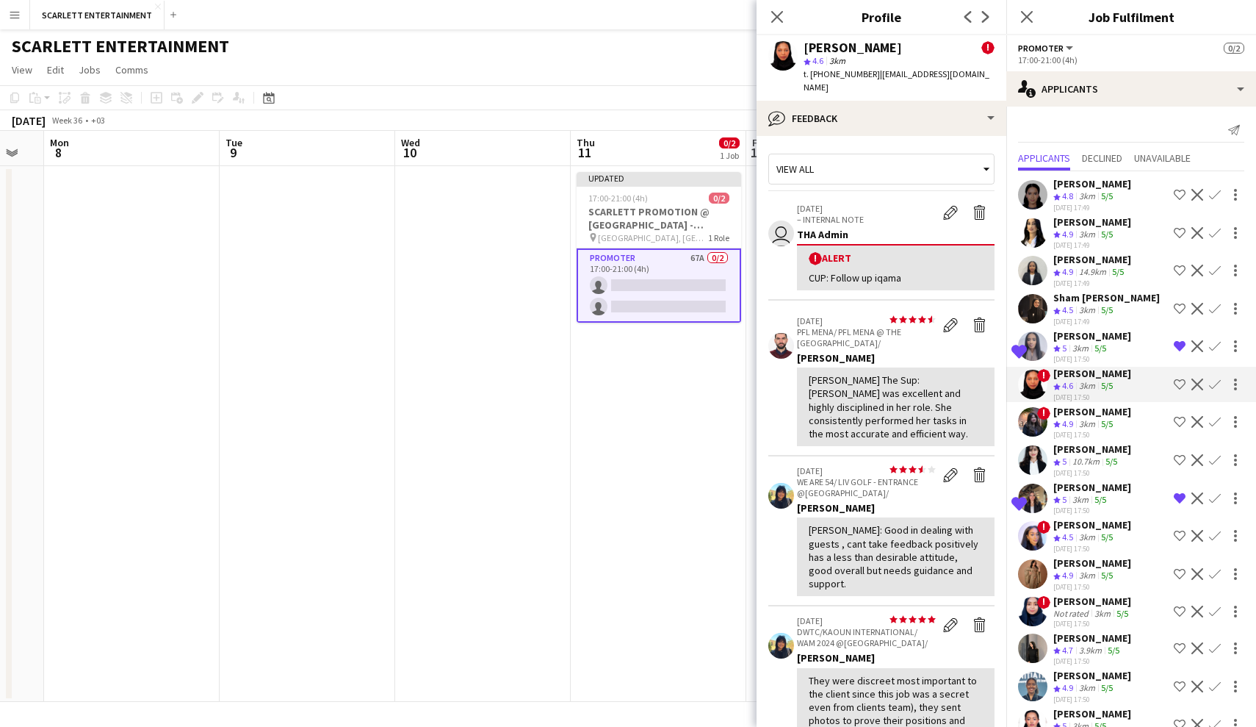
click at [1093, 435] on div "[DATE] 17:50" at bounding box center [1093, 435] width 78 height 10
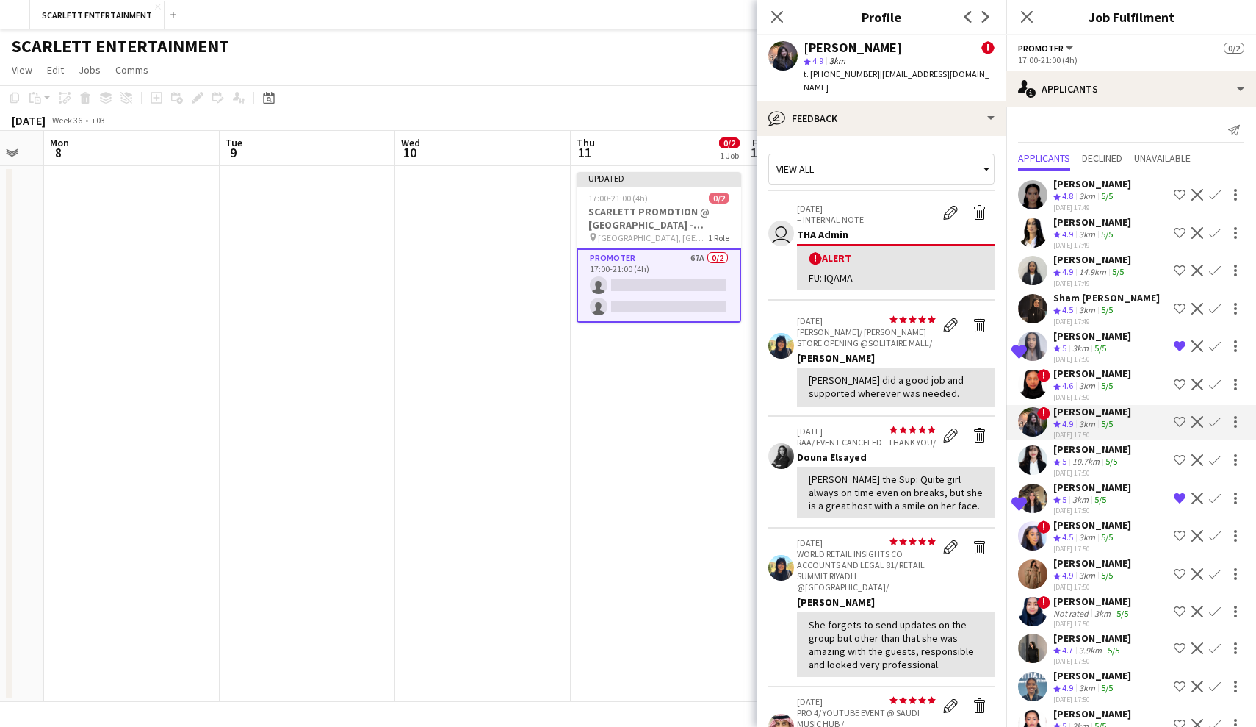
click at [1098, 392] on div "[DATE] 17:50" at bounding box center [1093, 397] width 78 height 10
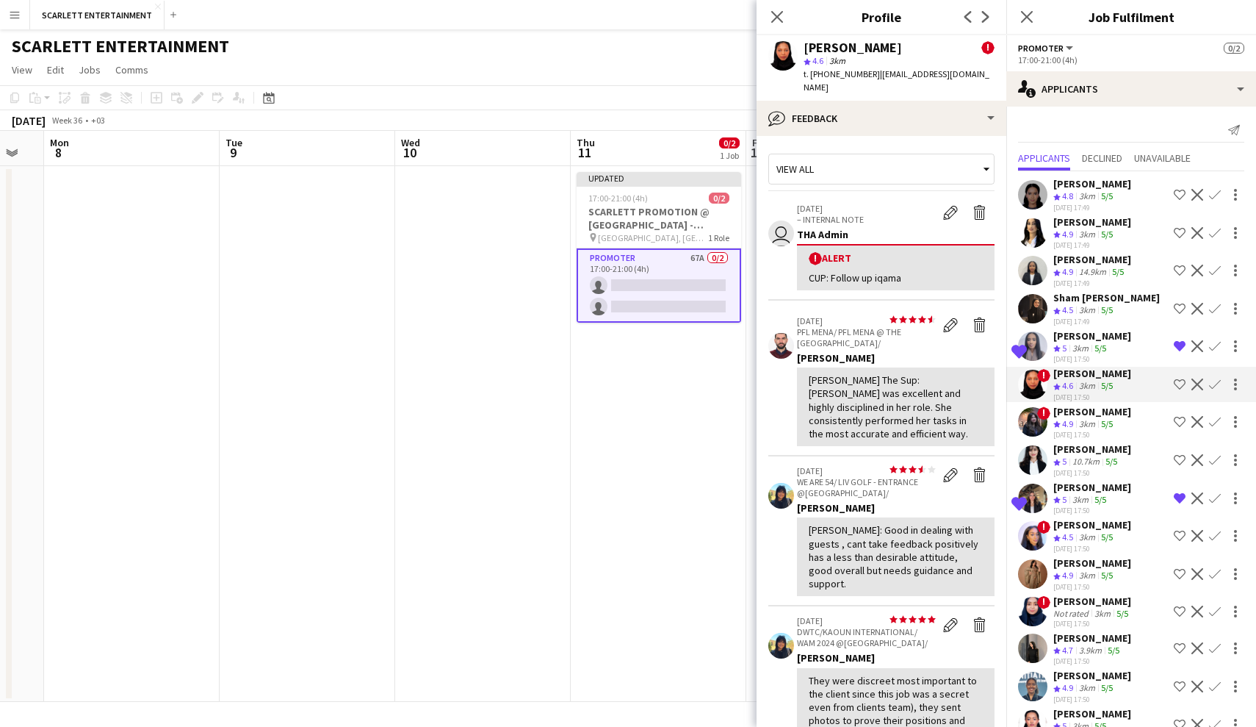
click at [1098, 432] on div "[DATE] 17:50" at bounding box center [1093, 435] width 78 height 10
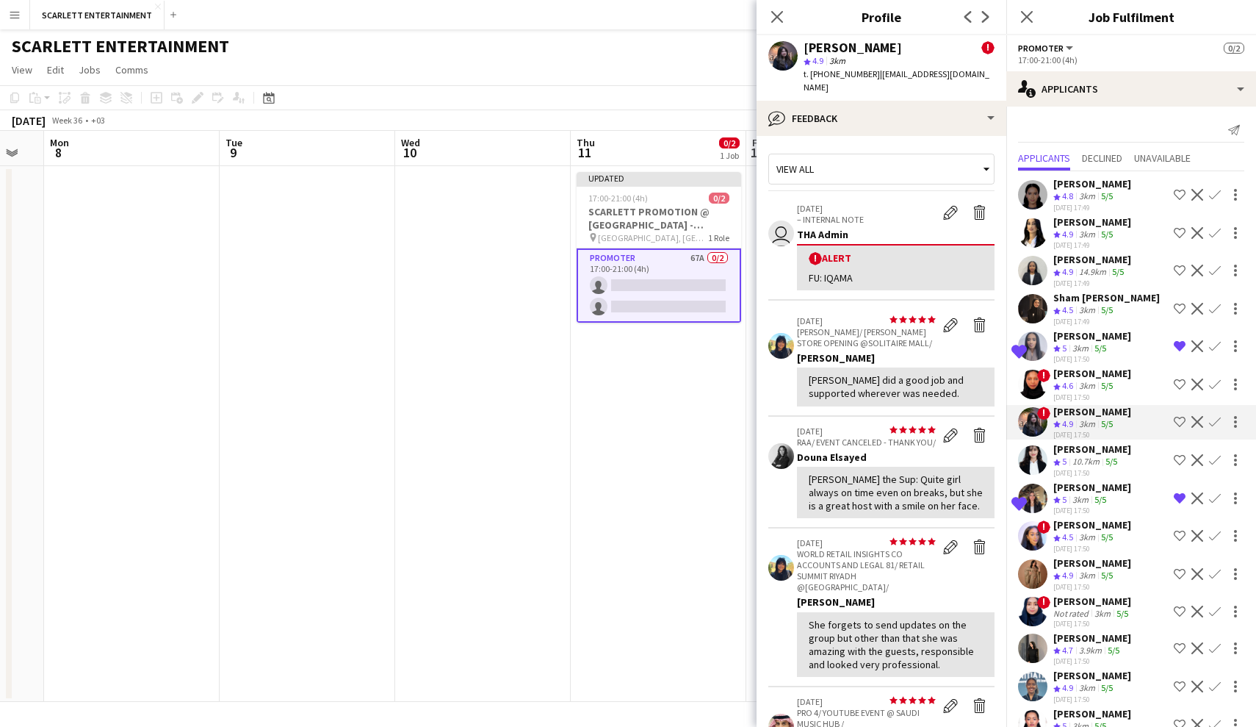
click at [1098, 471] on div "[DATE] 17:50" at bounding box center [1093, 473] width 78 height 10
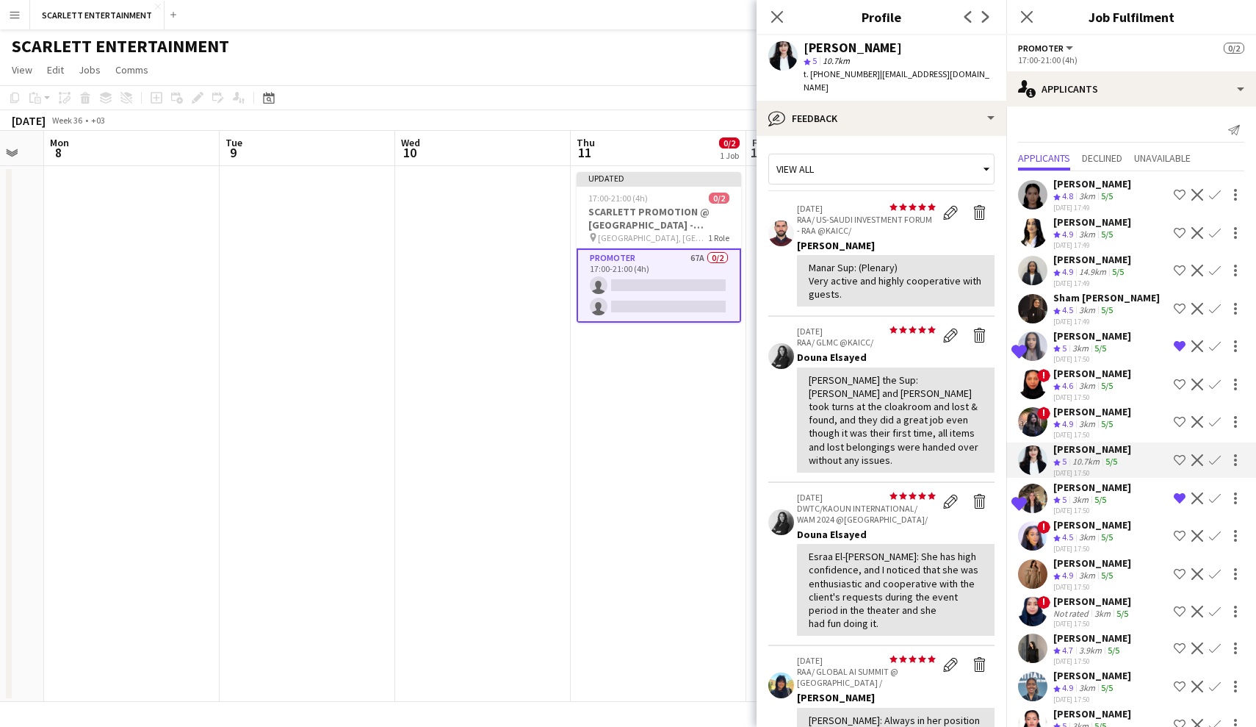
click at [1087, 501] on div "3km" at bounding box center [1081, 500] width 22 height 12
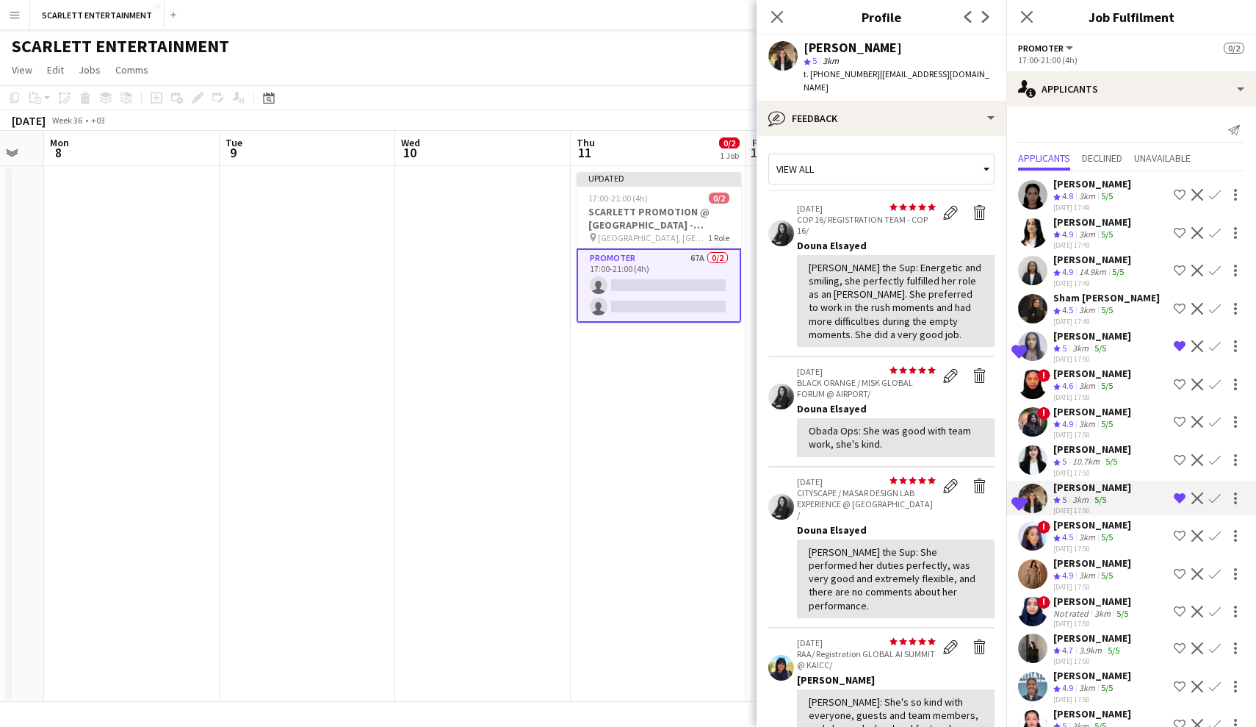
click at [1096, 458] on div "10.7km" at bounding box center [1086, 462] width 33 height 12
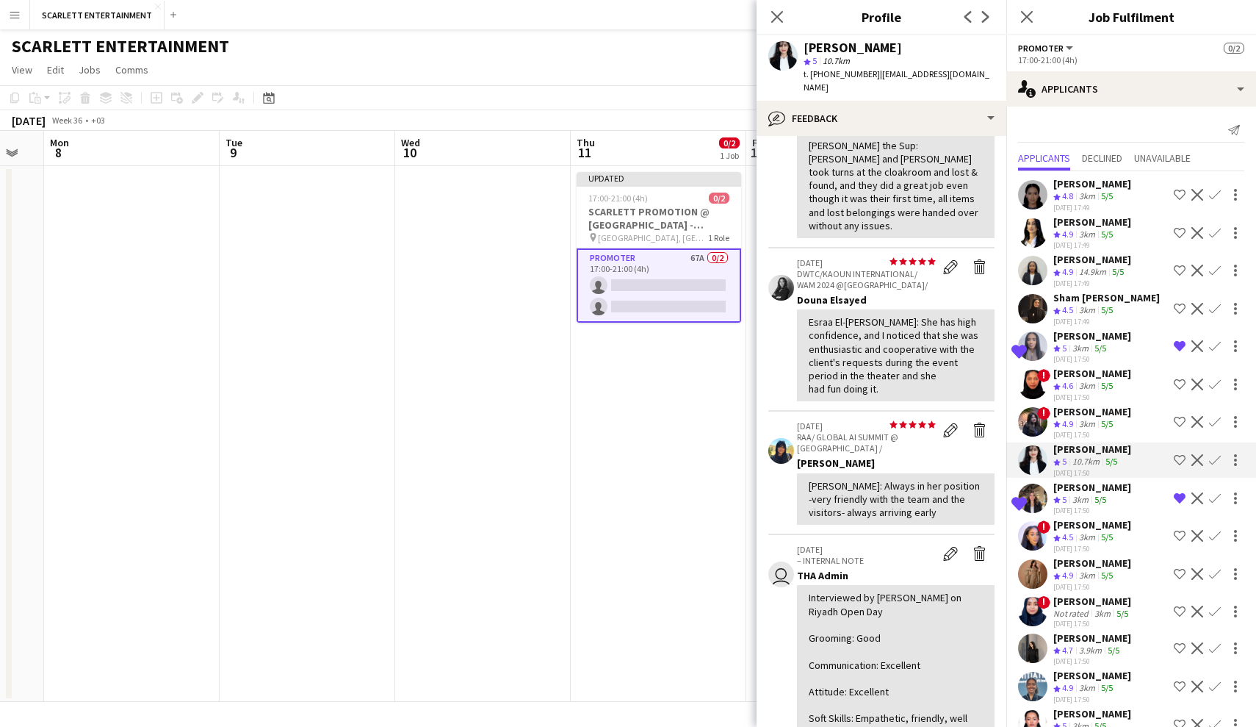
scroll to position [235, 0]
click at [1098, 459] on app-icon "Shortlist crew" at bounding box center [1180, 460] width 12 height 12
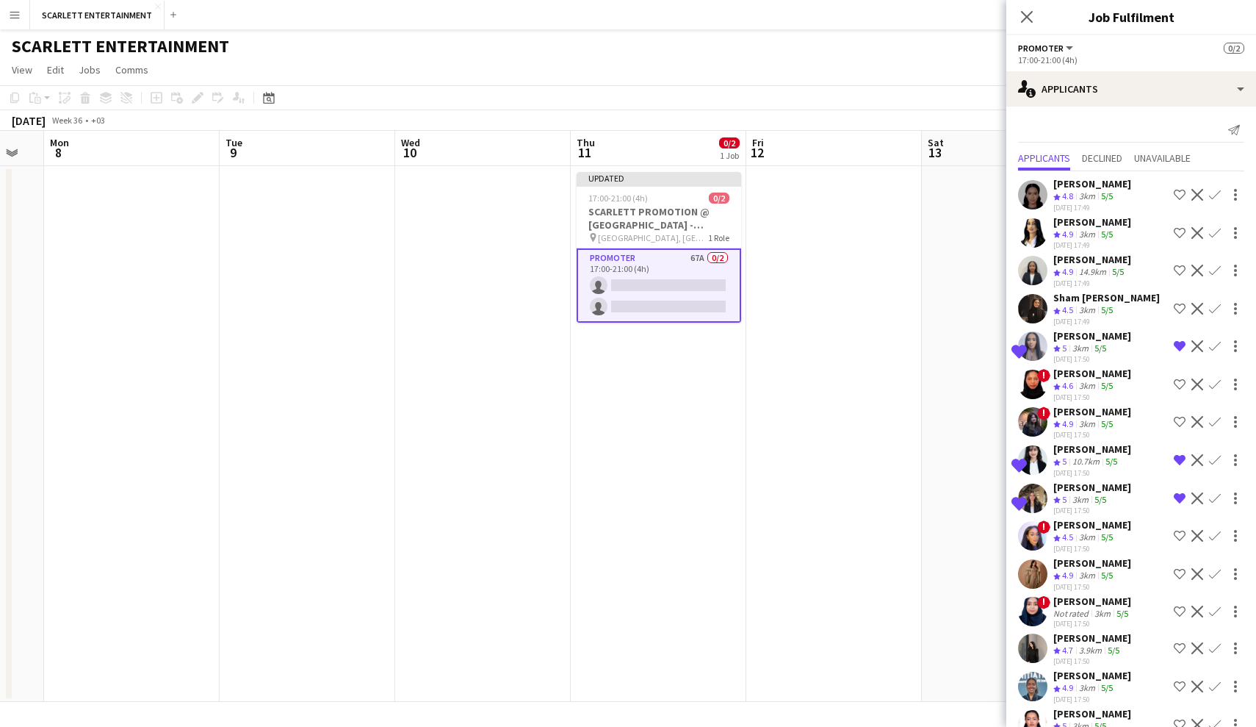
click at [1098, 538] on div "5/5" at bounding box center [1108, 537] width 18 height 12
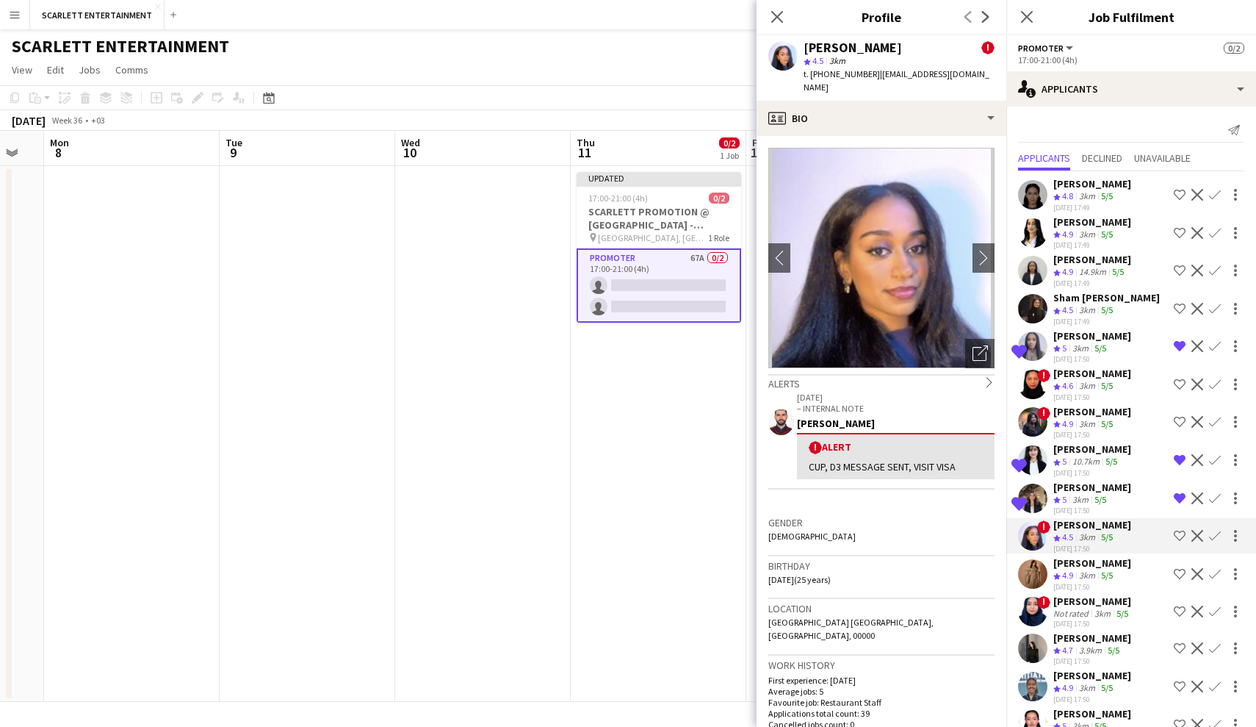
click at [1098, 567] on div "[PERSON_NAME]" at bounding box center [1093, 562] width 78 height 13
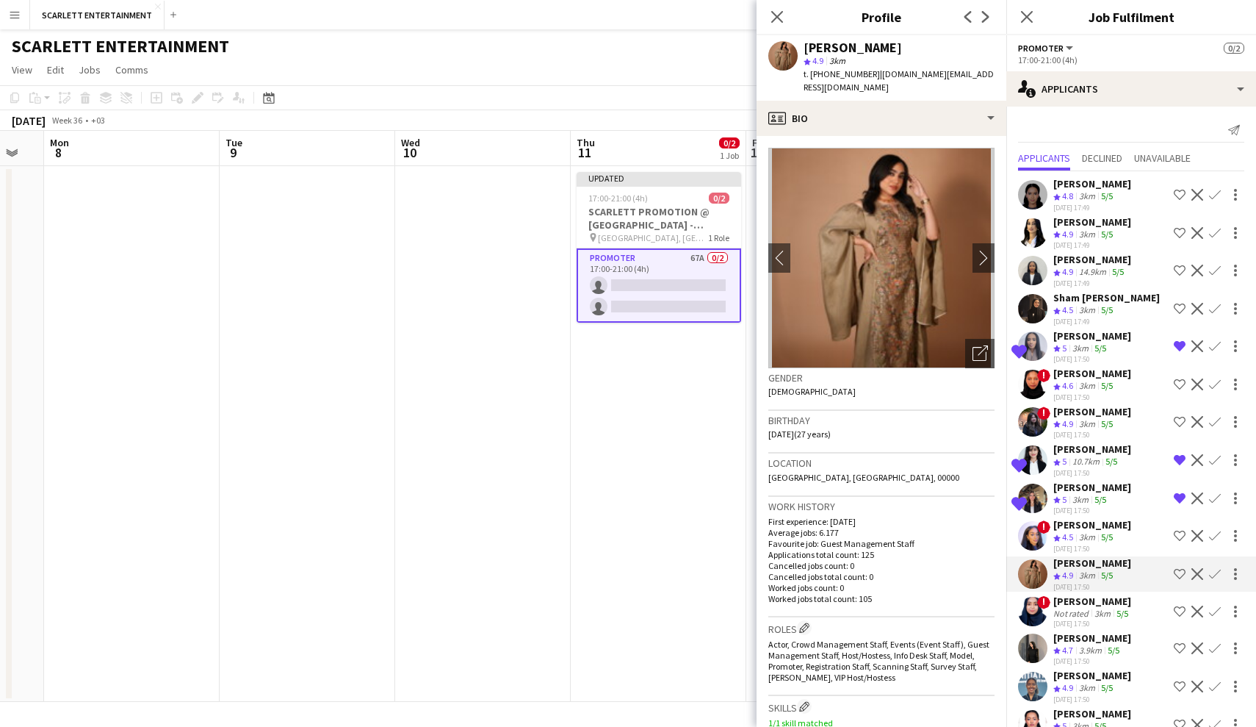
click at [1089, 531] on div "[PERSON_NAME]" at bounding box center [1093, 524] width 78 height 13
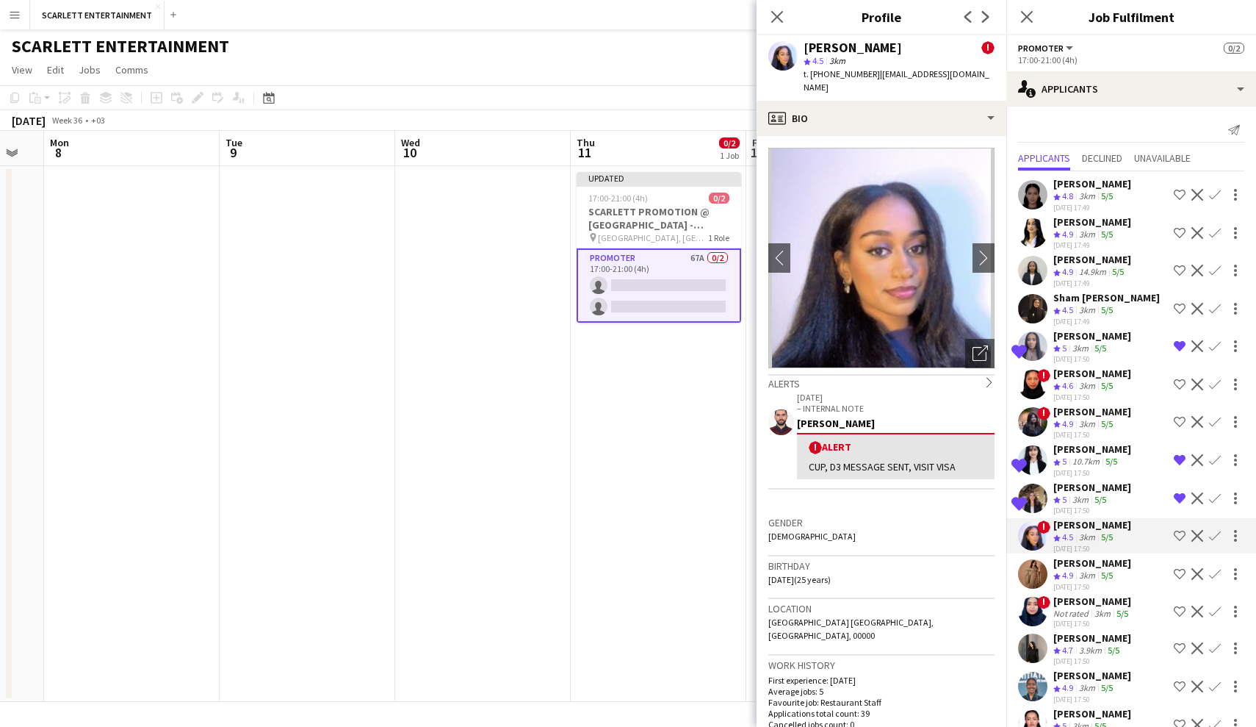
click at [1098, 568] on div "[PERSON_NAME]" at bounding box center [1093, 562] width 78 height 13
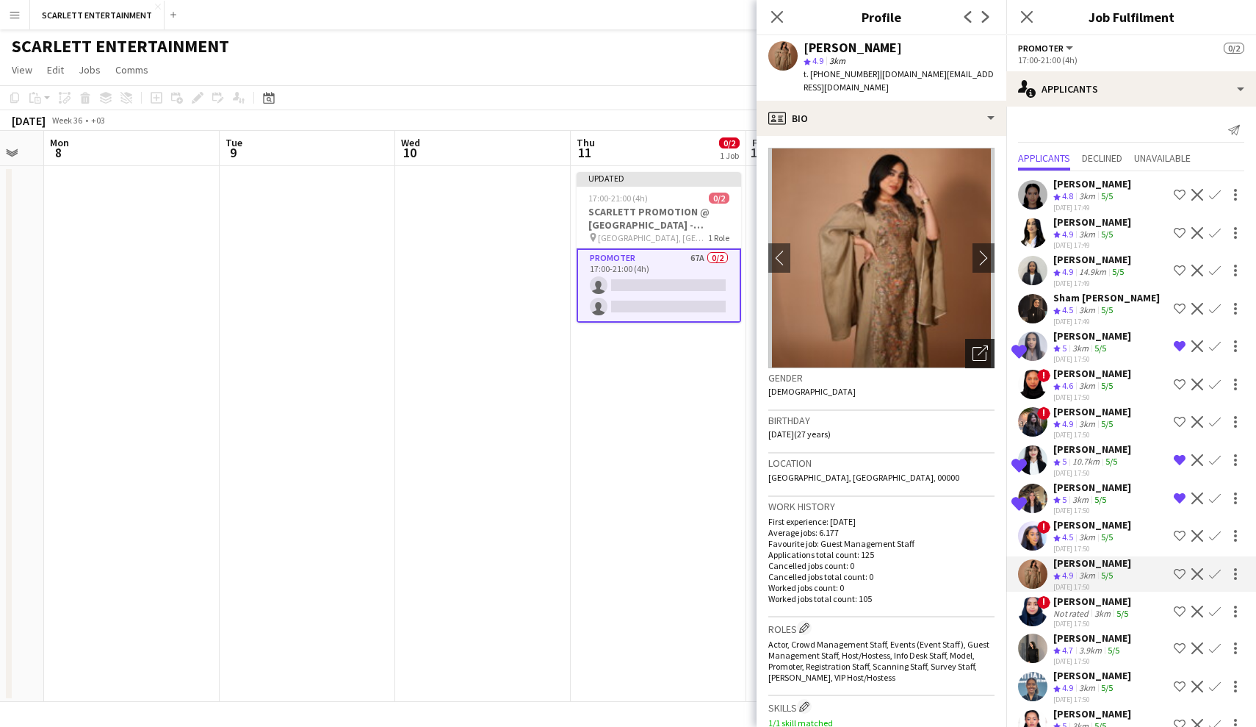
click at [974, 345] on icon "Open photos pop-in" at bounding box center [980, 352] width 15 height 15
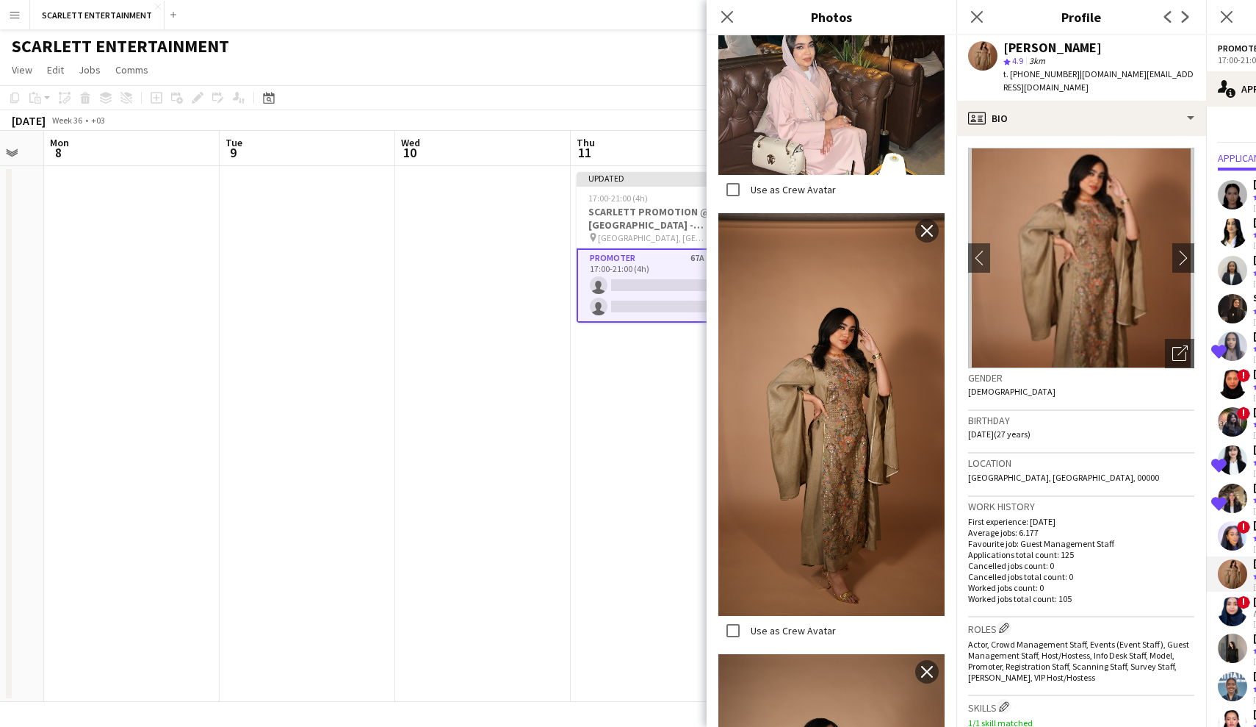
scroll to position [392, 0]
click at [730, 22] on icon "Close pop-in" at bounding box center [727, 17] width 14 height 14
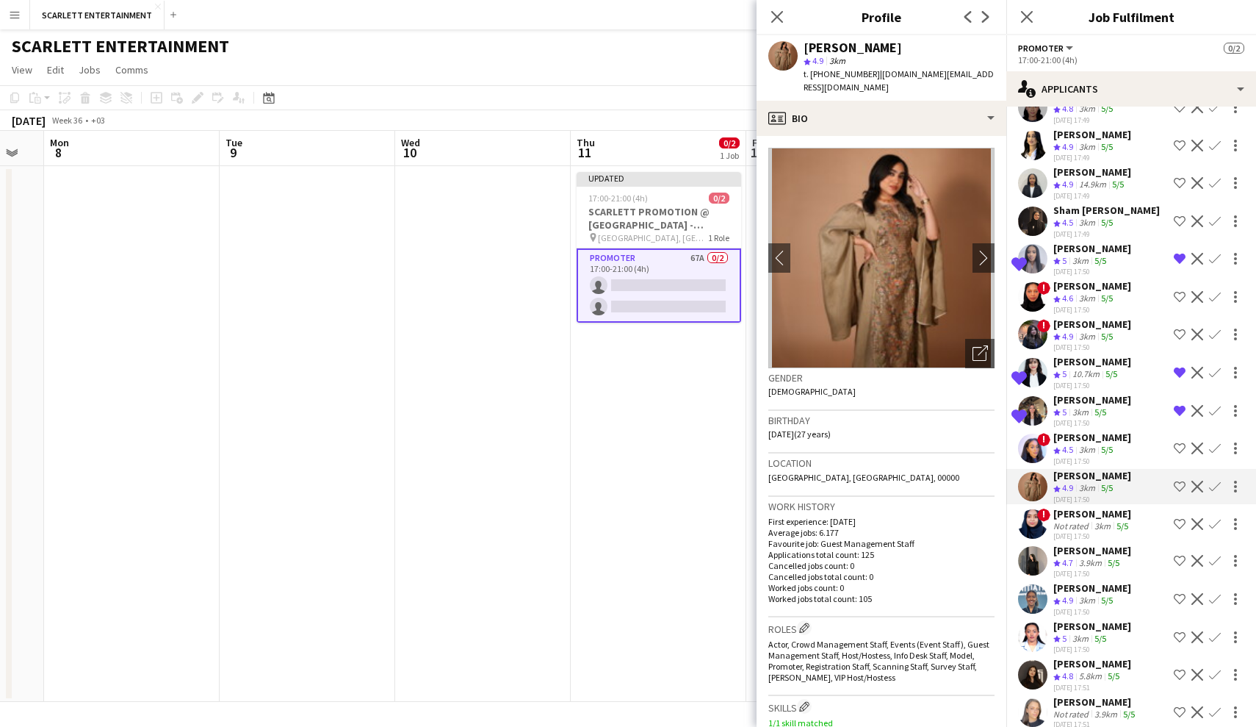
scroll to position [94, 0]
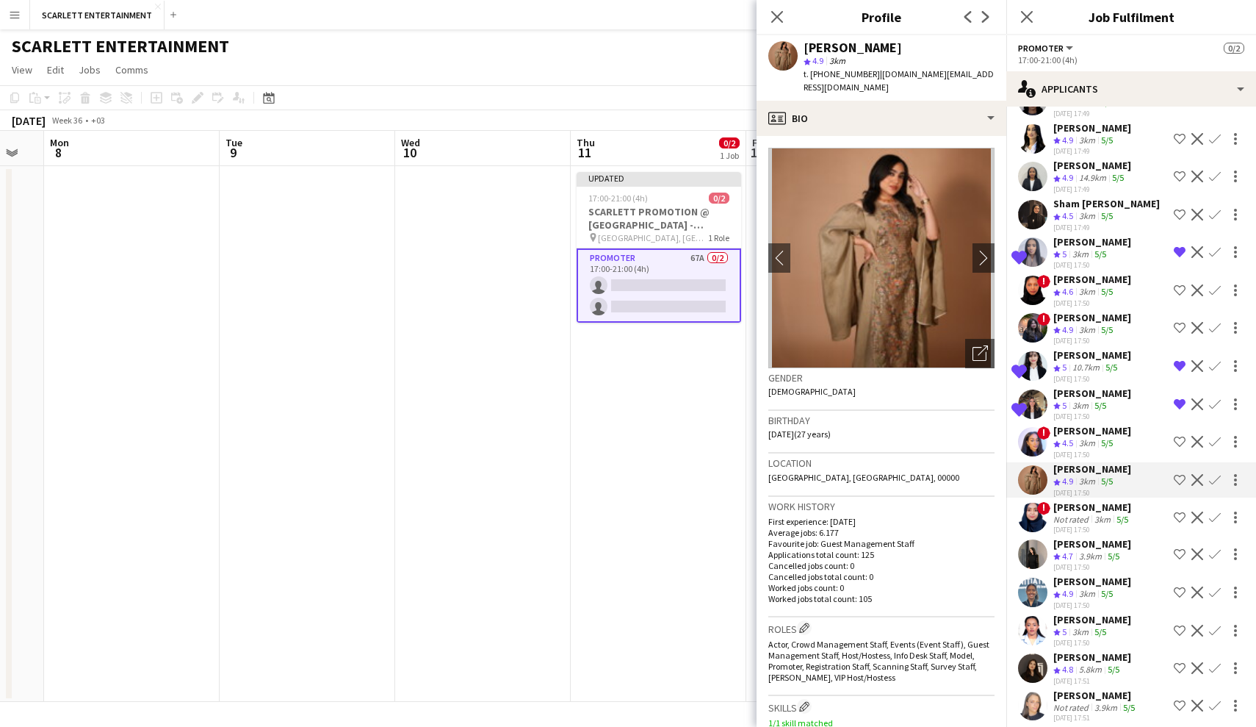
click at [1098, 525] on div "[DATE] 17:50" at bounding box center [1093, 530] width 78 height 10
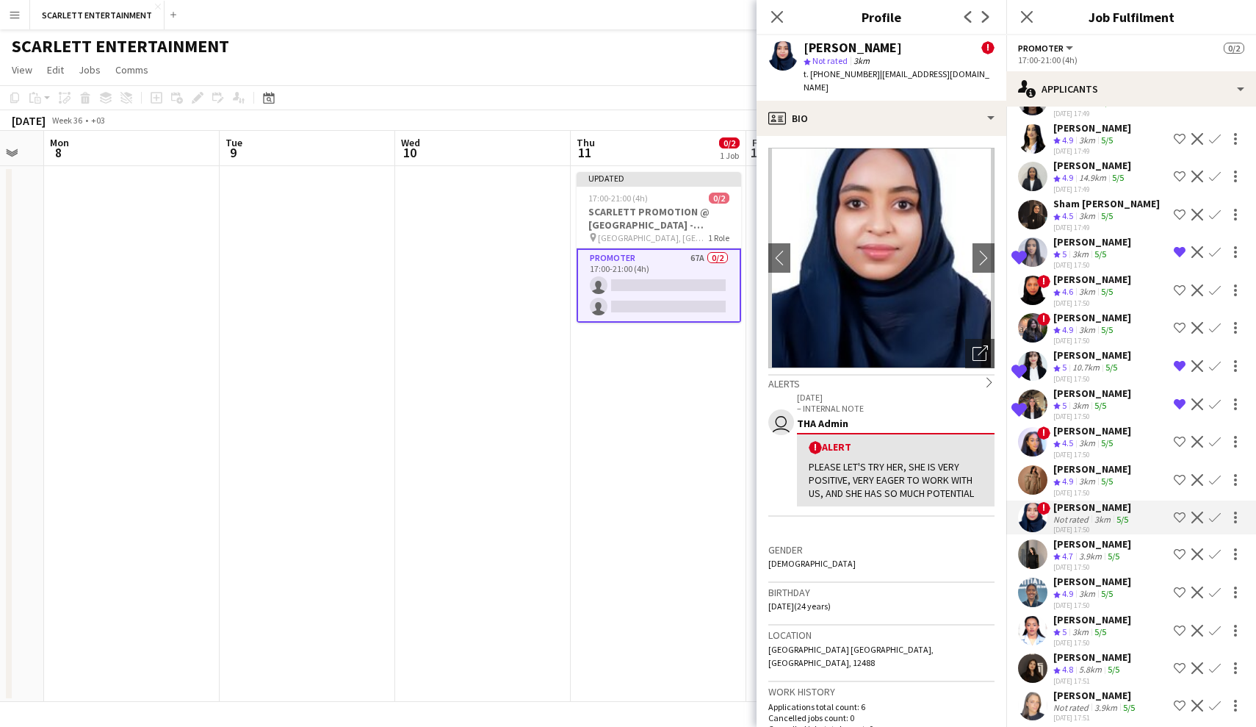
scroll to position [0, 0]
click at [980, 345] on icon "Open photos pop-in" at bounding box center [980, 352] width 15 height 15
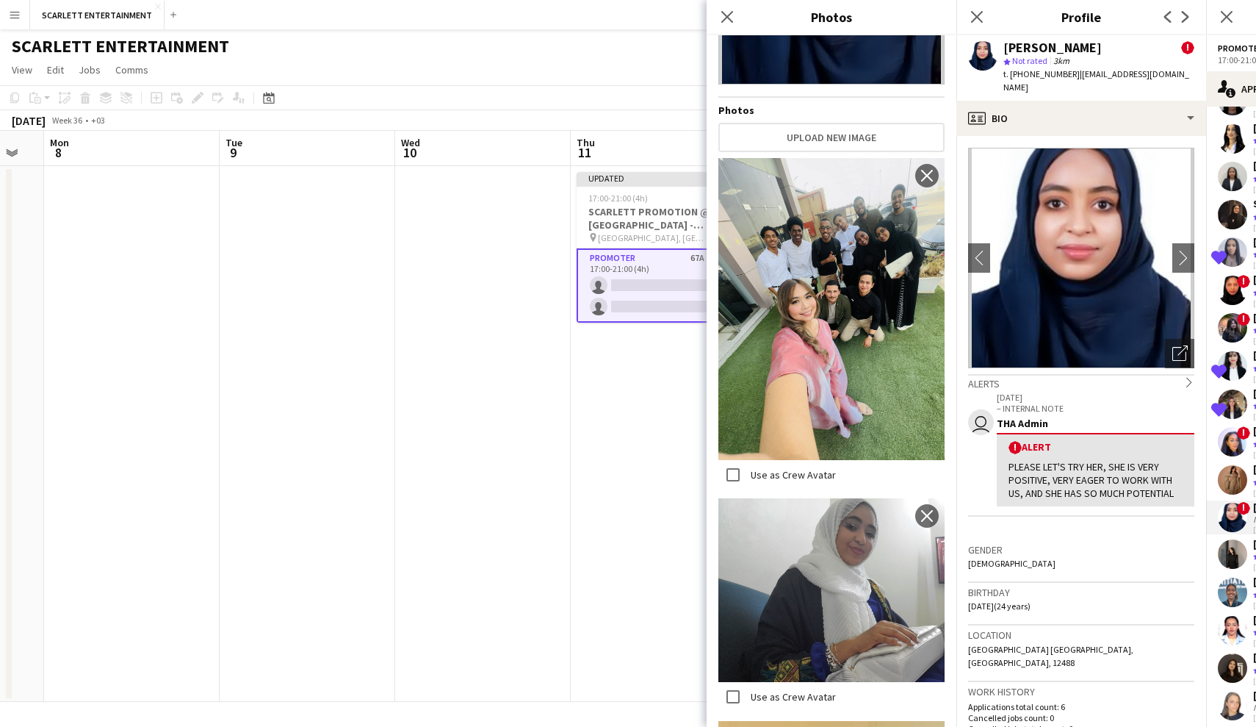
scroll to position [198, 0]
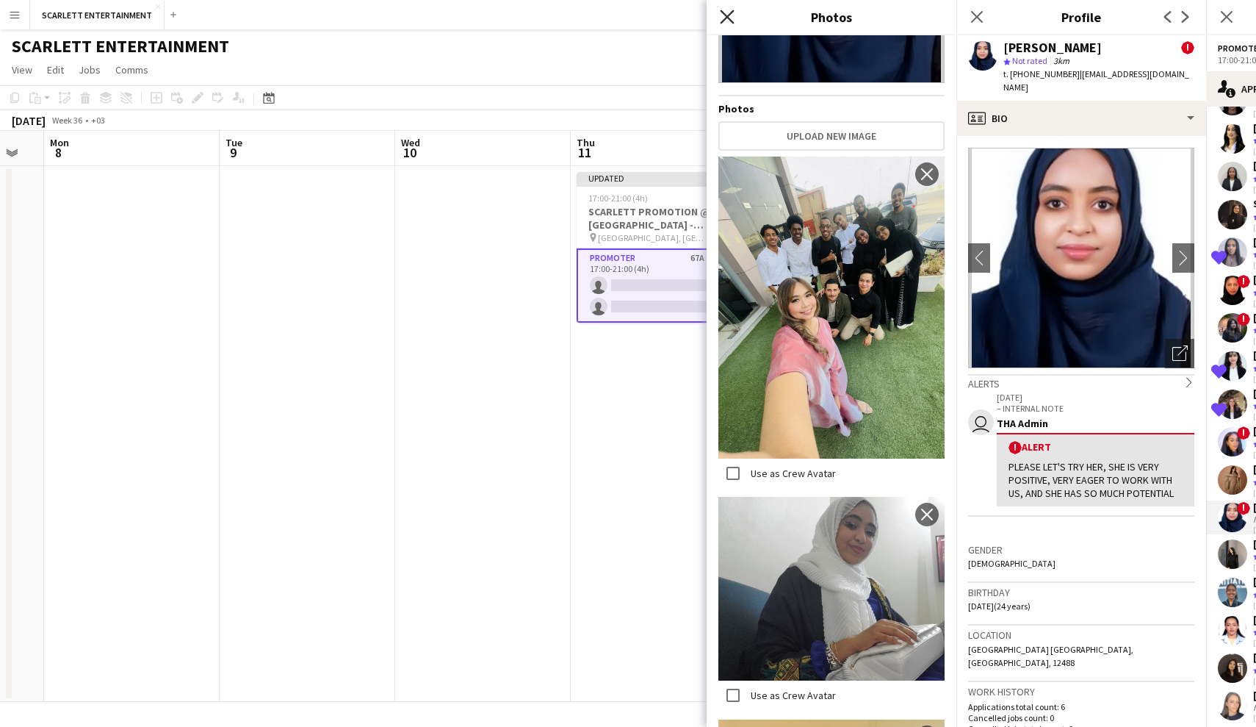
click at [730, 17] on icon "Close pop-in" at bounding box center [727, 17] width 14 height 14
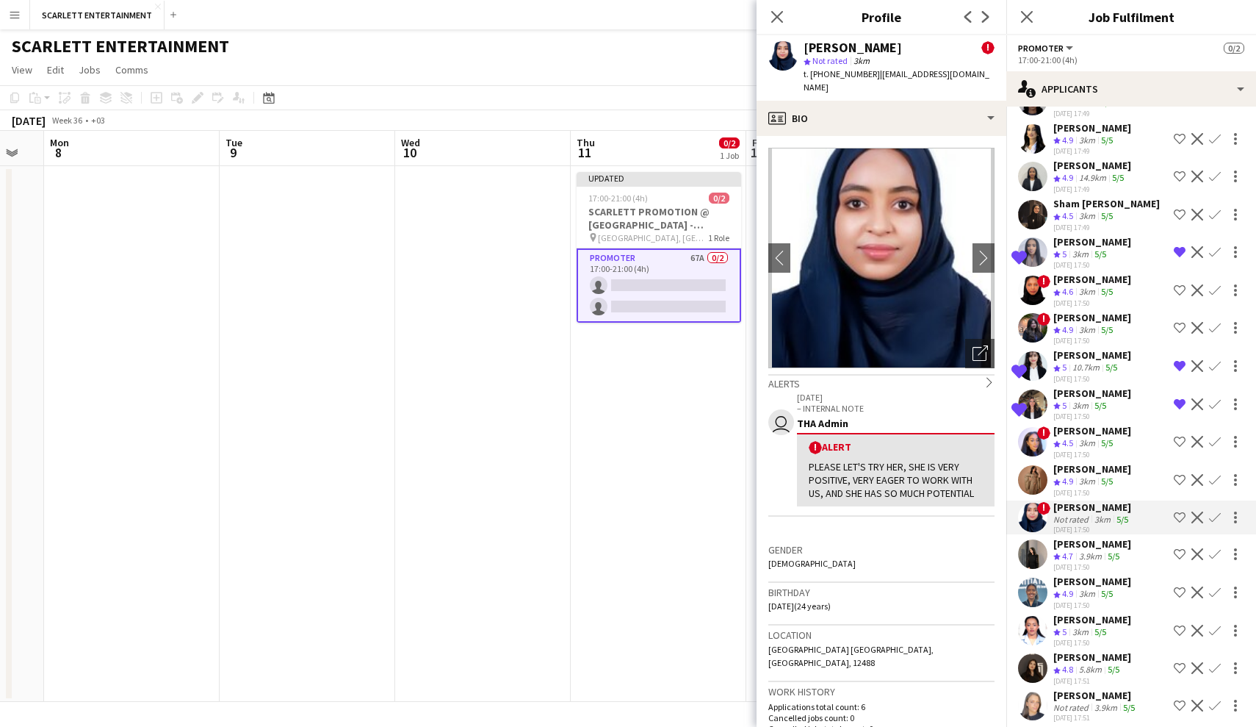
click at [1098, 562] on div "[DATE] 17:50" at bounding box center [1093, 567] width 78 height 10
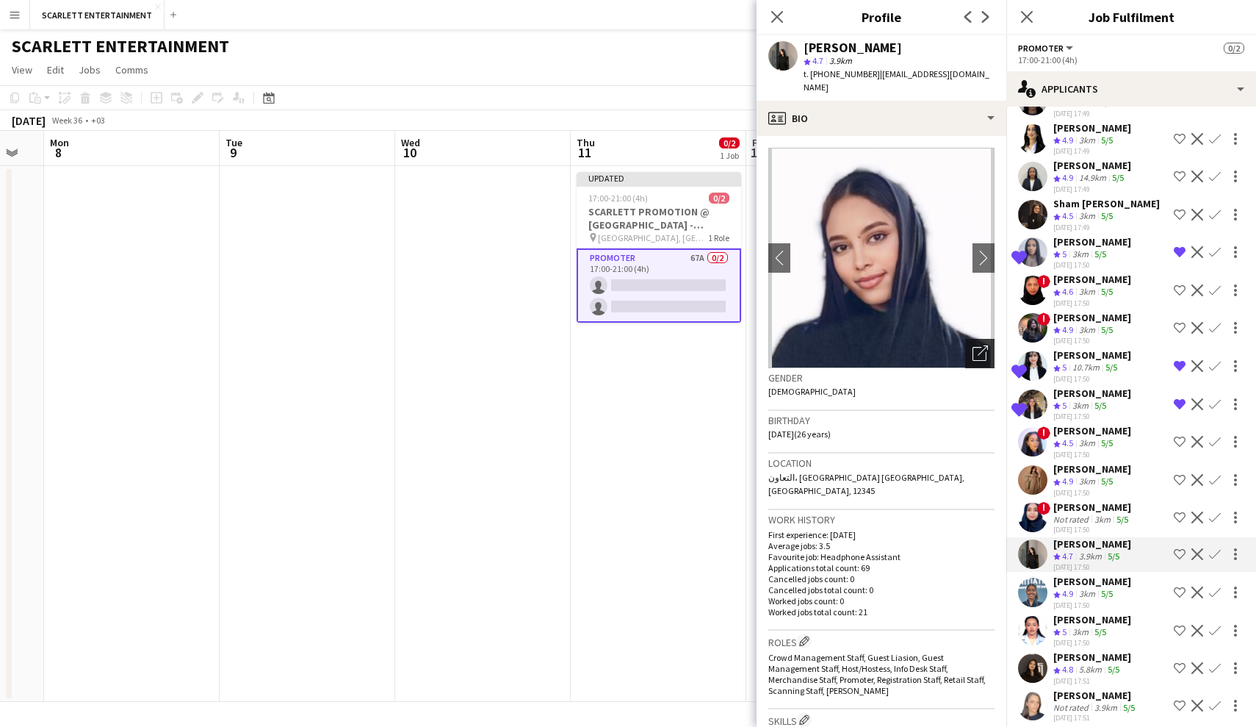
click at [982, 345] on icon "Open photos pop-in" at bounding box center [980, 352] width 15 height 15
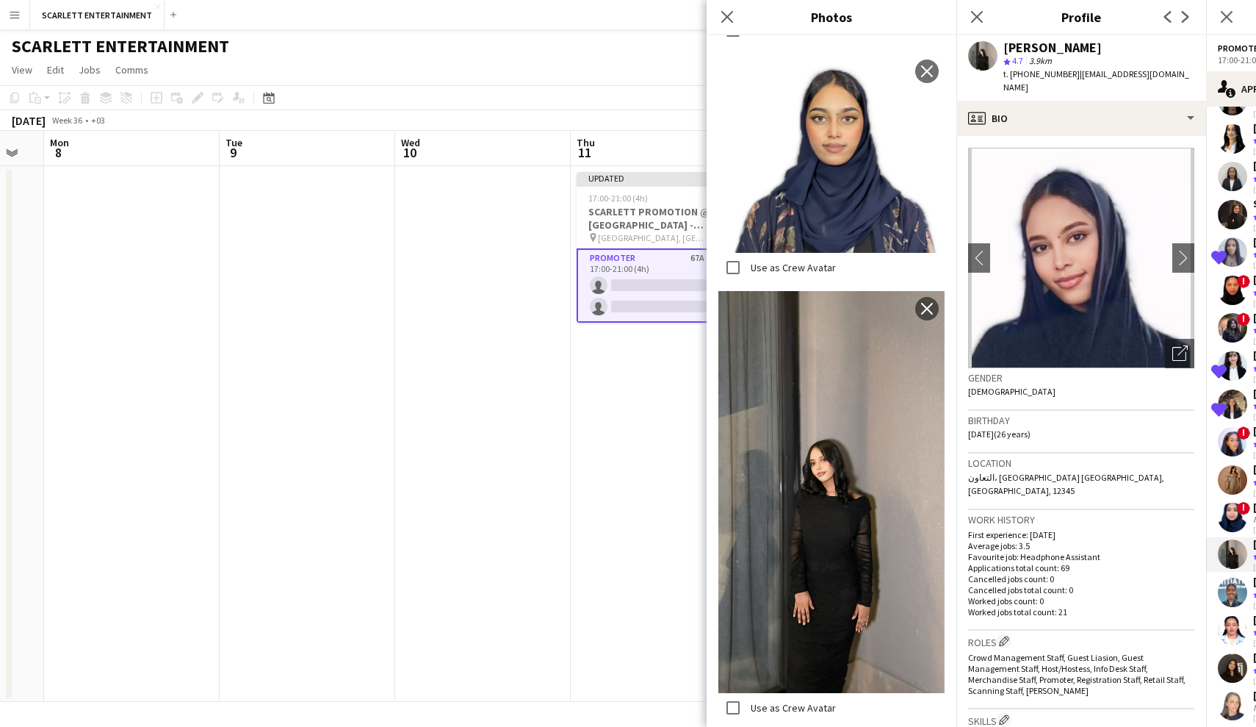
scroll to position [1303, 0]
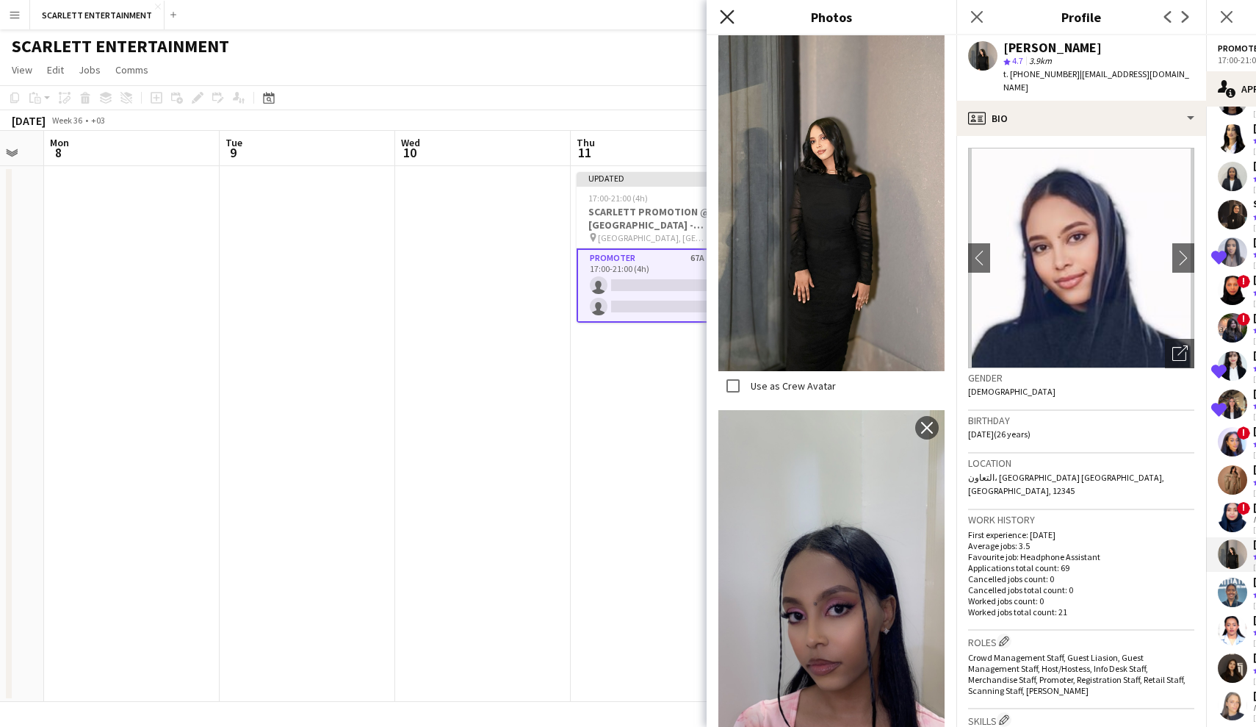
click at [727, 18] on icon at bounding box center [727, 17] width 14 height 14
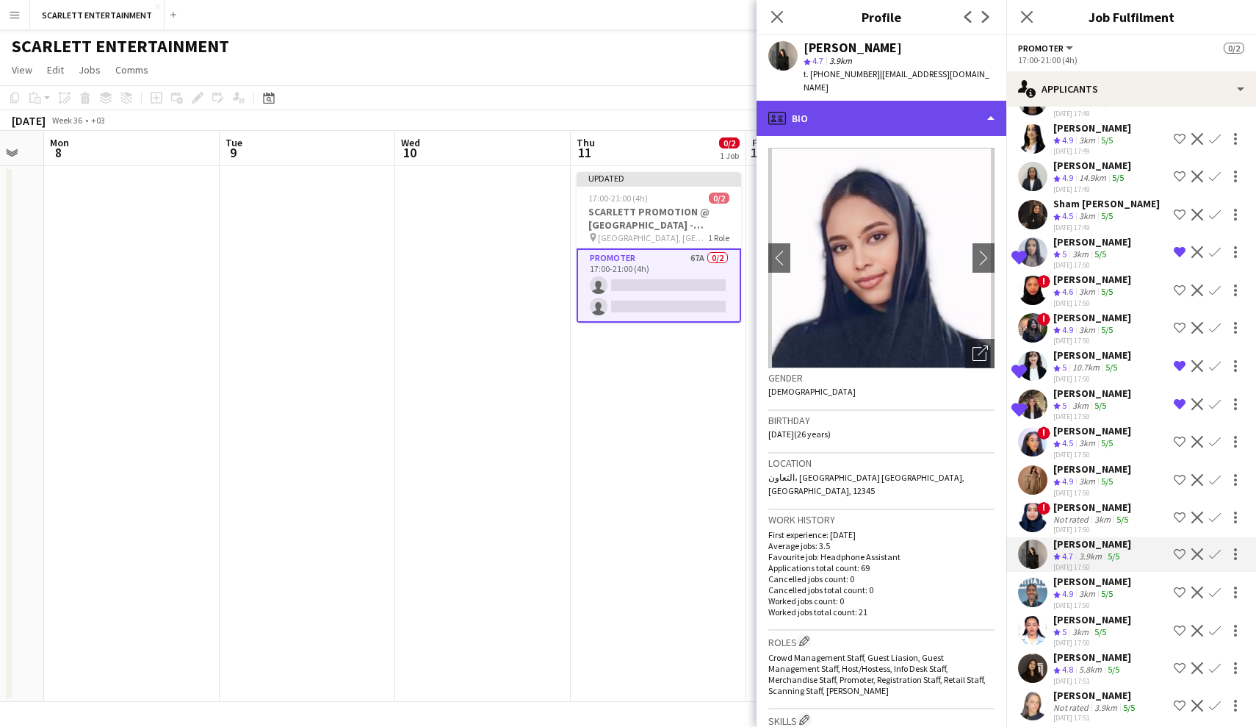
click at [913, 112] on div "profile Bio" at bounding box center [882, 118] width 250 height 35
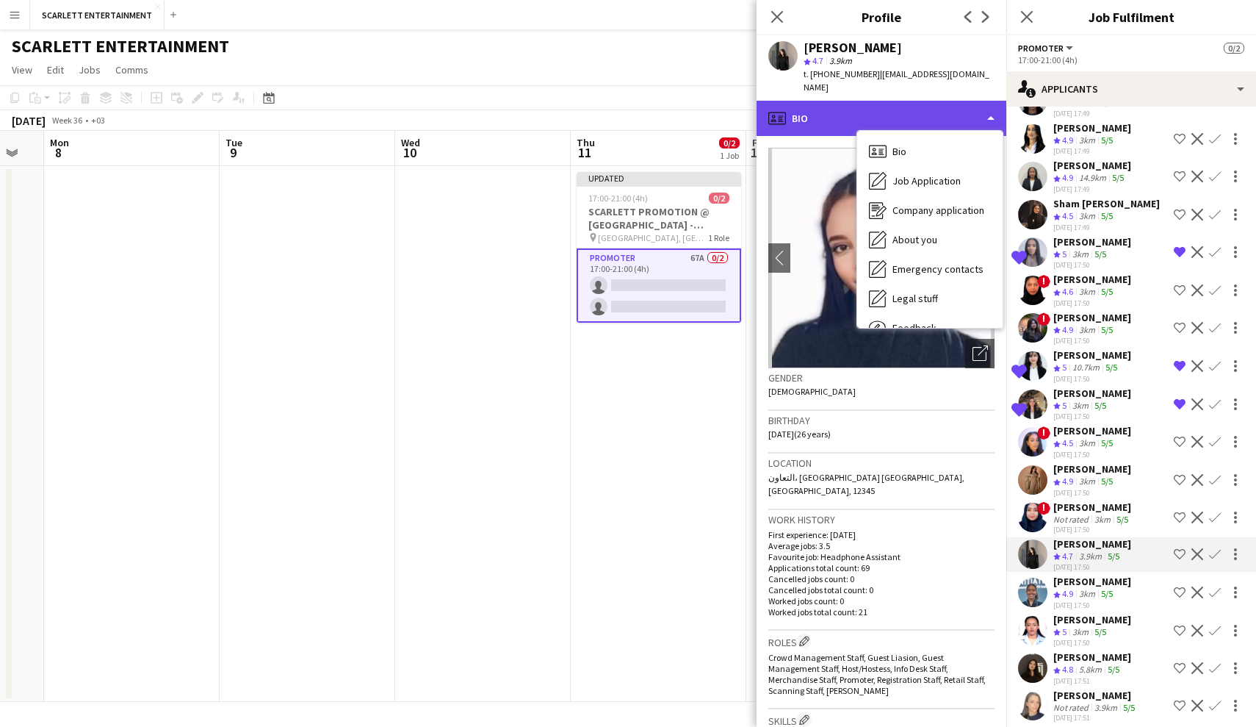
click at [913, 112] on div "profile Bio" at bounding box center [882, 118] width 250 height 35
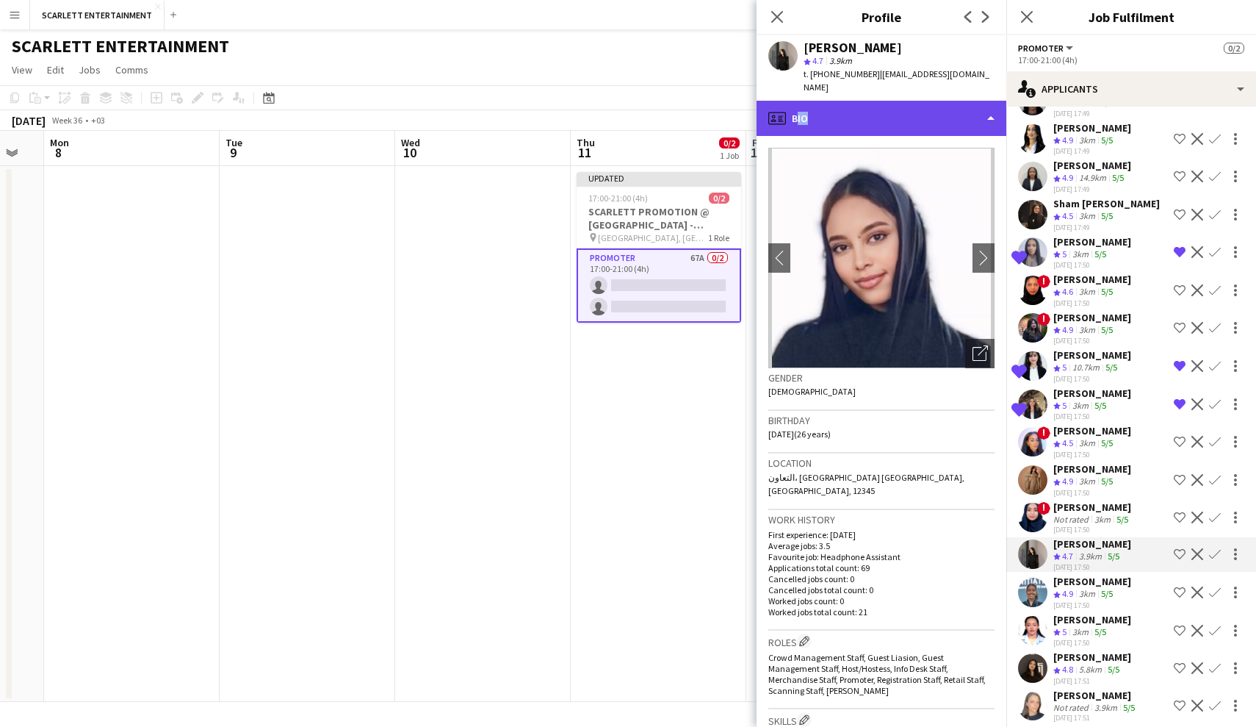
click at [913, 112] on div "profile Bio" at bounding box center [882, 118] width 250 height 35
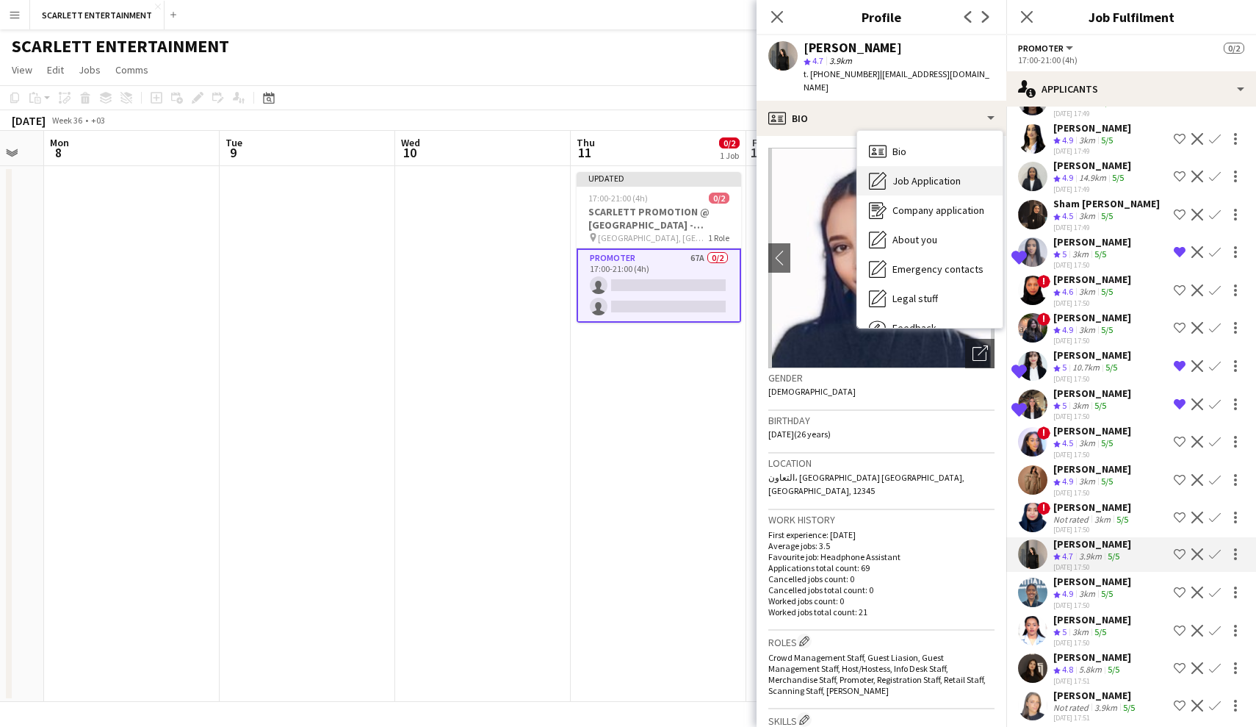
click at [932, 174] on span "Job Application" at bounding box center [927, 180] width 68 height 13
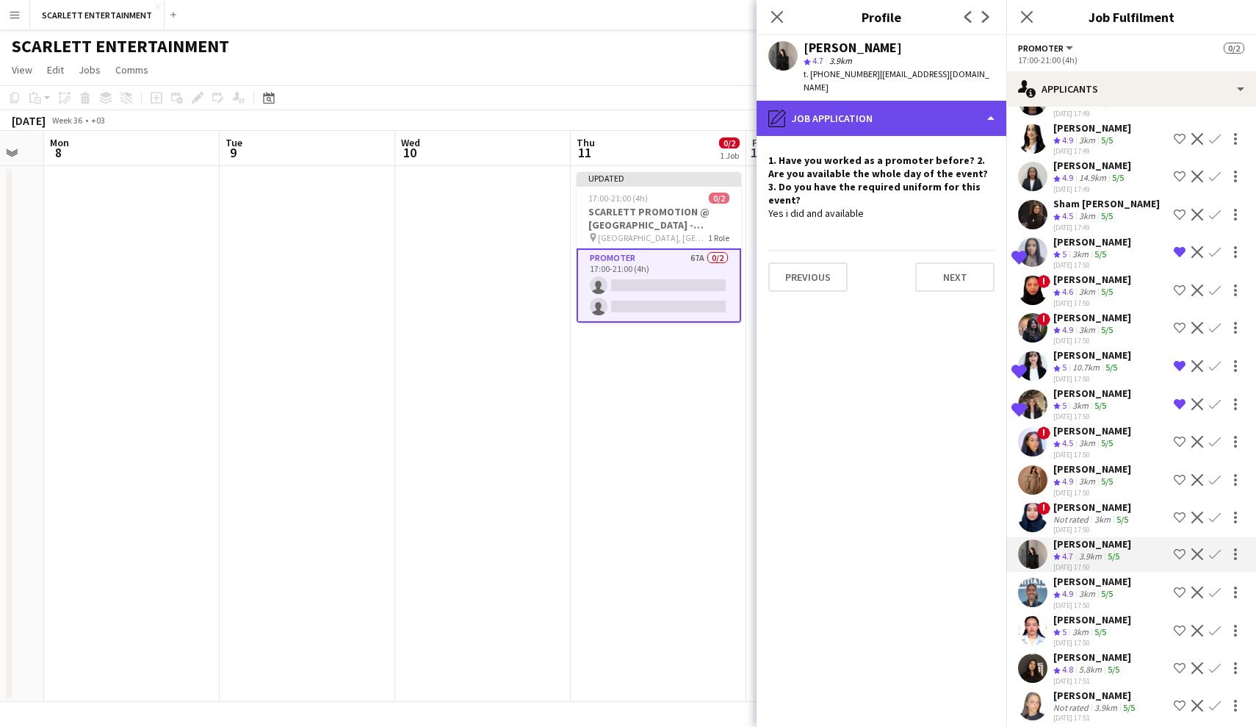
click at [875, 108] on div "pencil4 Job Application" at bounding box center [882, 118] width 250 height 35
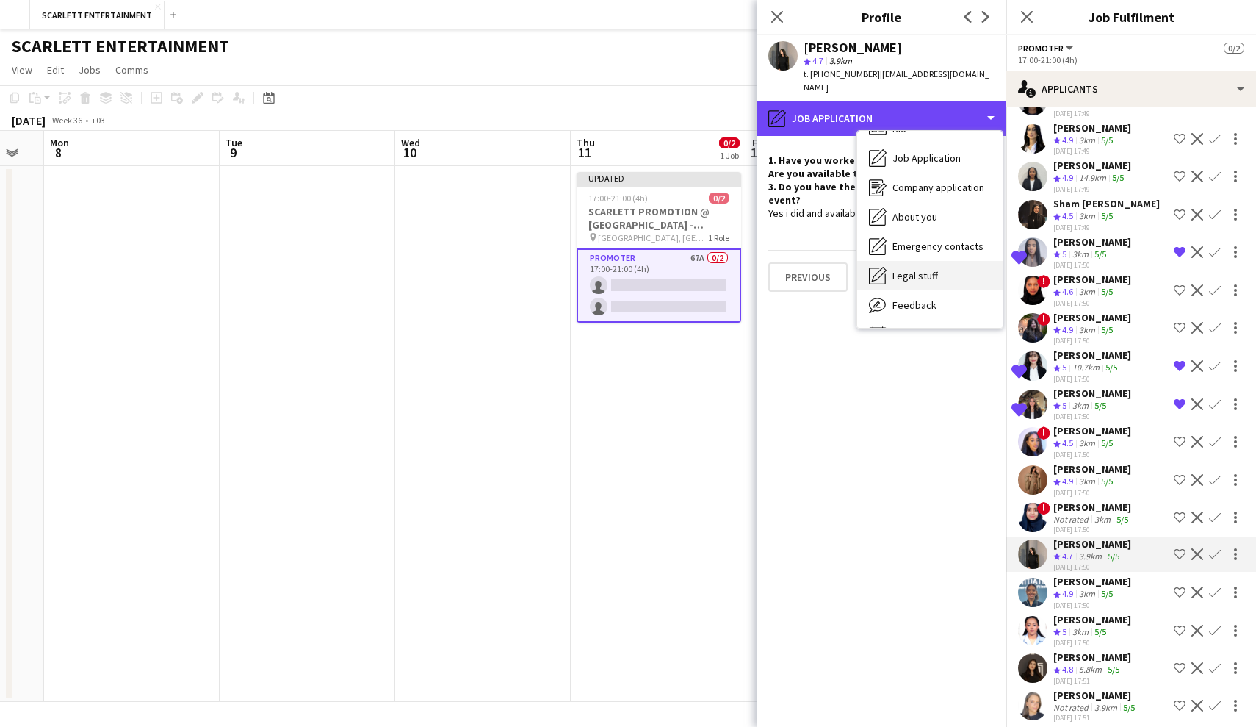
scroll to position [26, 0]
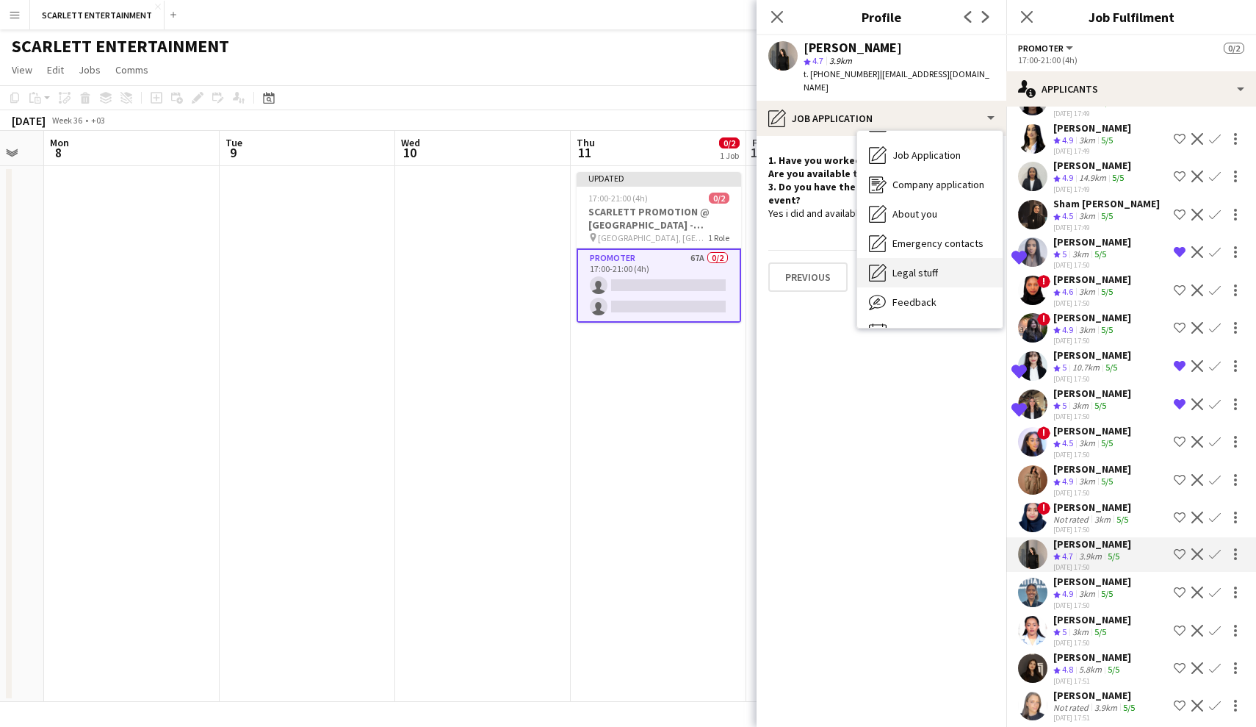
click at [905, 295] on span "Feedback" at bounding box center [915, 301] width 44 height 13
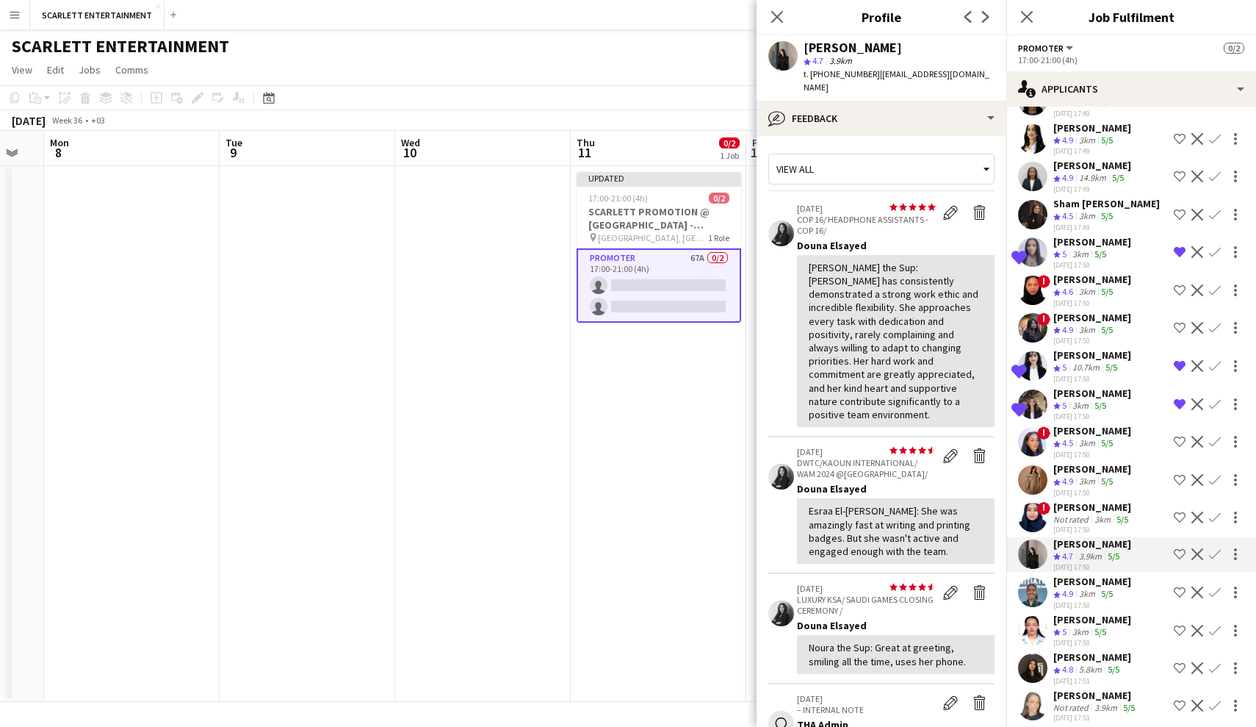
click at [1074, 583] on div "[PERSON_NAME]" at bounding box center [1093, 581] width 78 height 13
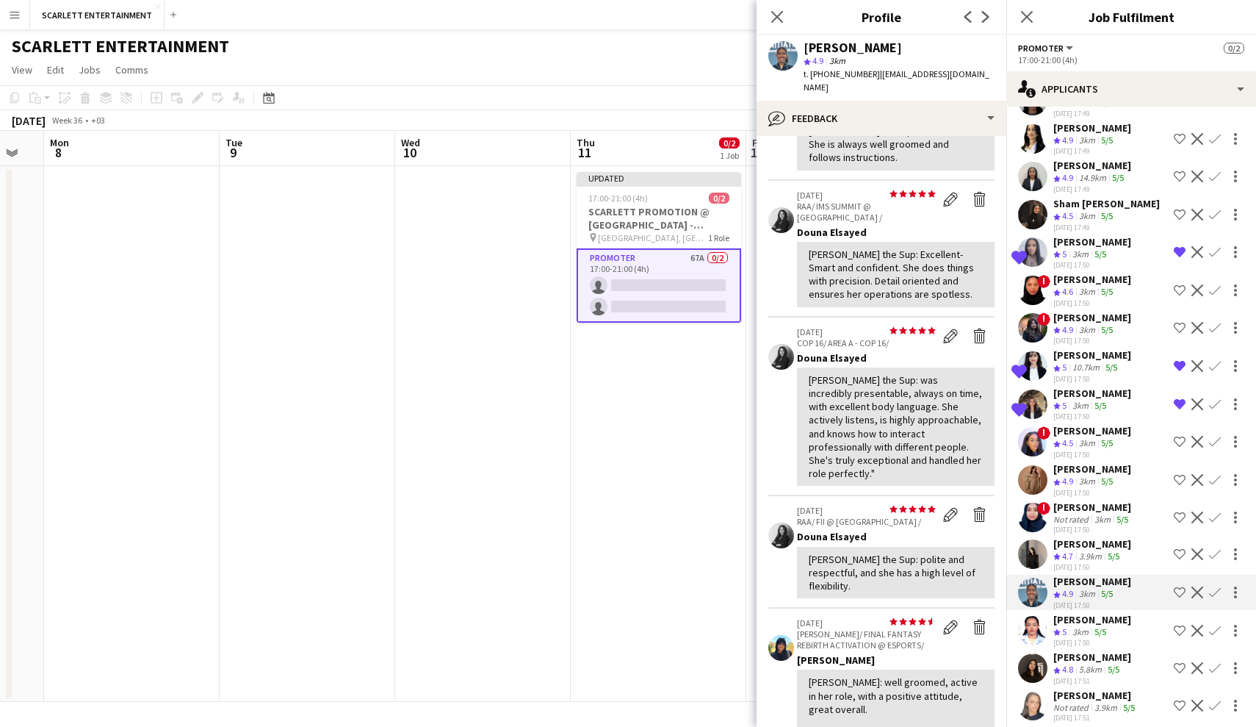
scroll to position [129, 0]
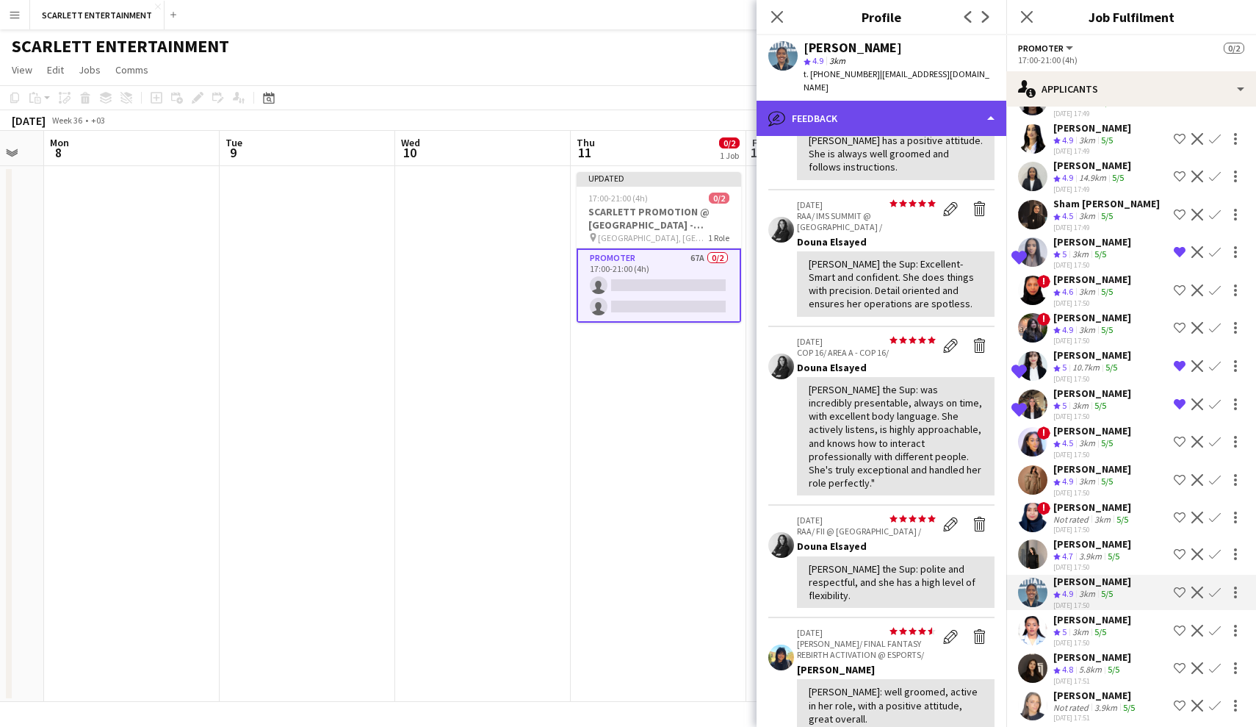
click at [899, 101] on div "bubble-pencil Feedback" at bounding box center [882, 118] width 250 height 35
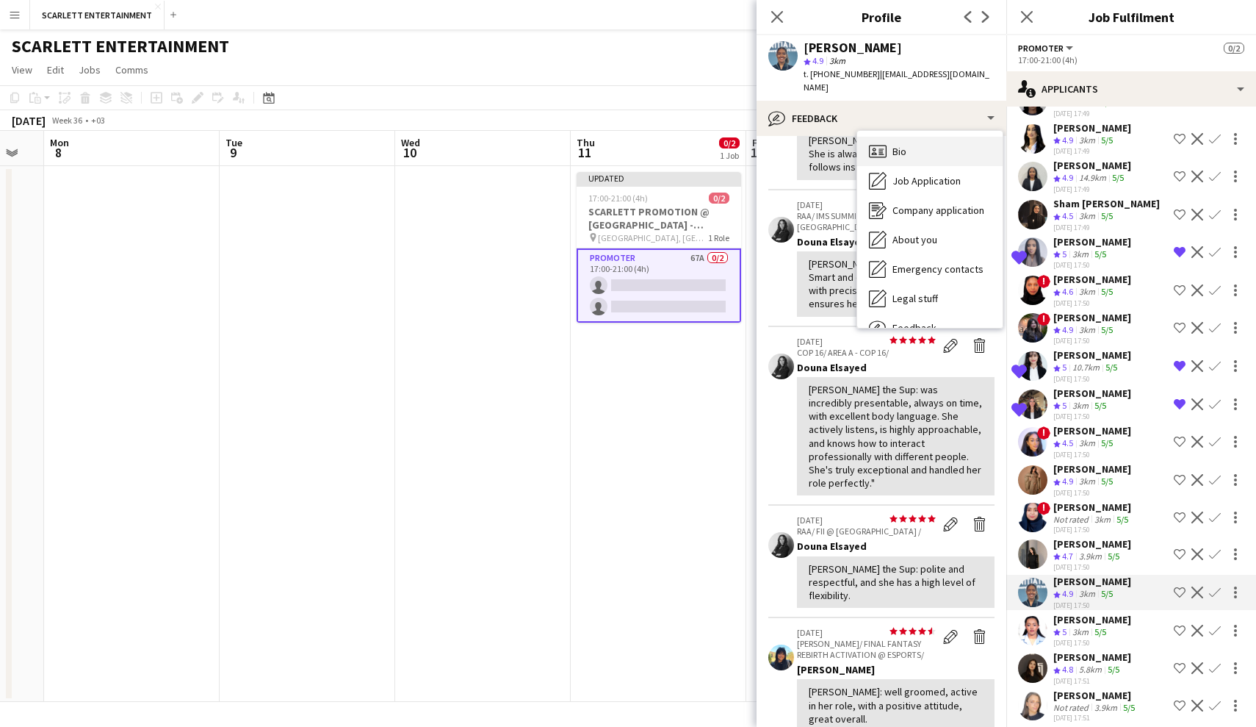
click at [902, 145] on span "Bio" at bounding box center [900, 151] width 14 height 13
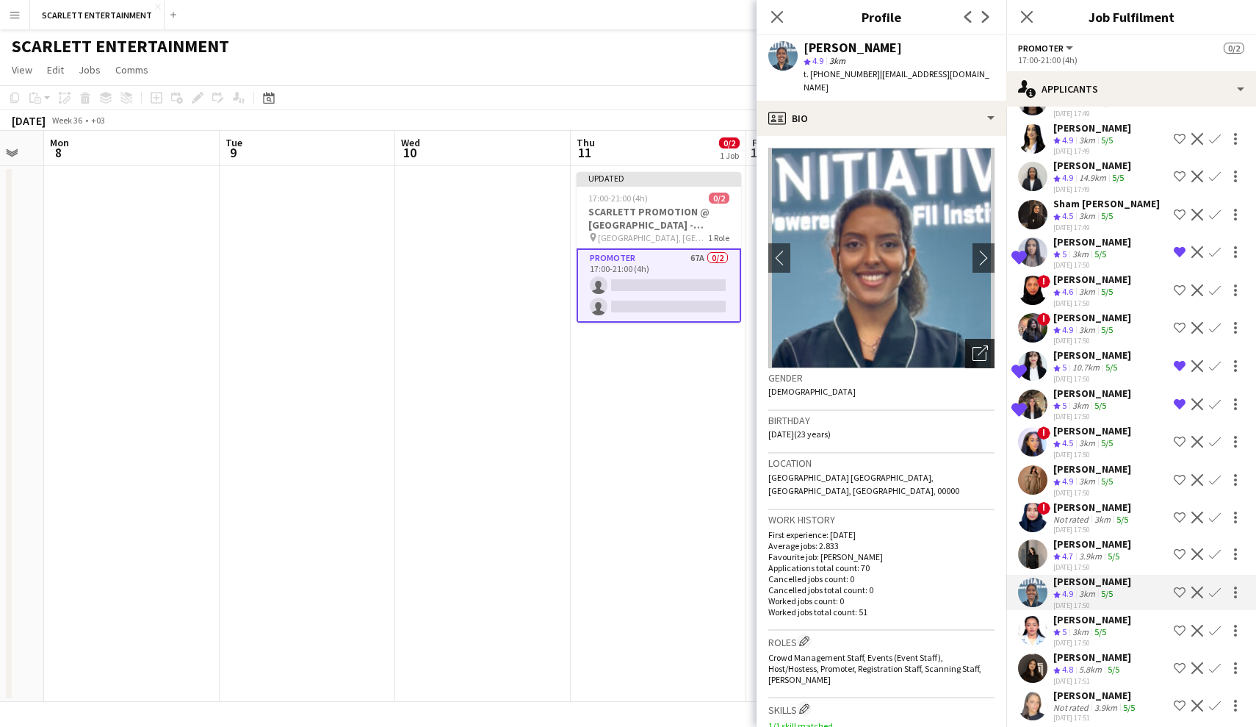
click at [982, 345] on icon at bounding box center [983, 350] width 10 height 10
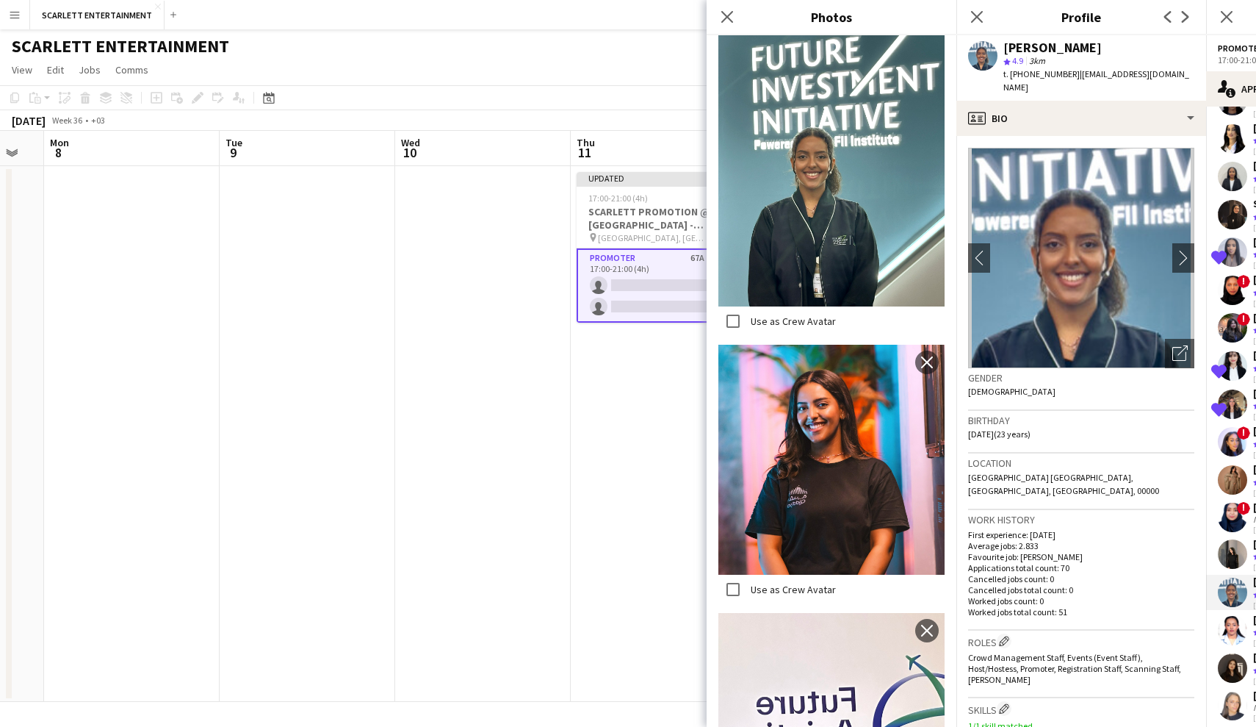
scroll to position [363, 0]
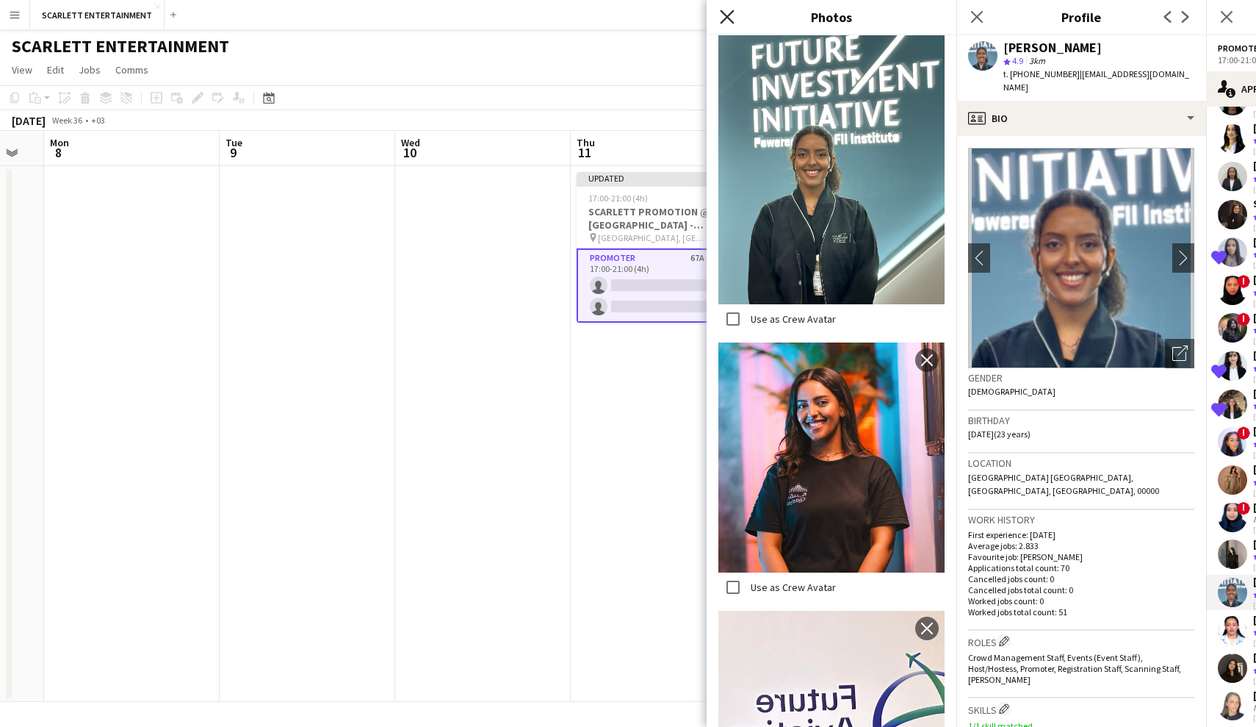
click at [731, 13] on icon at bounding box center [727, 17] width 14 height 14
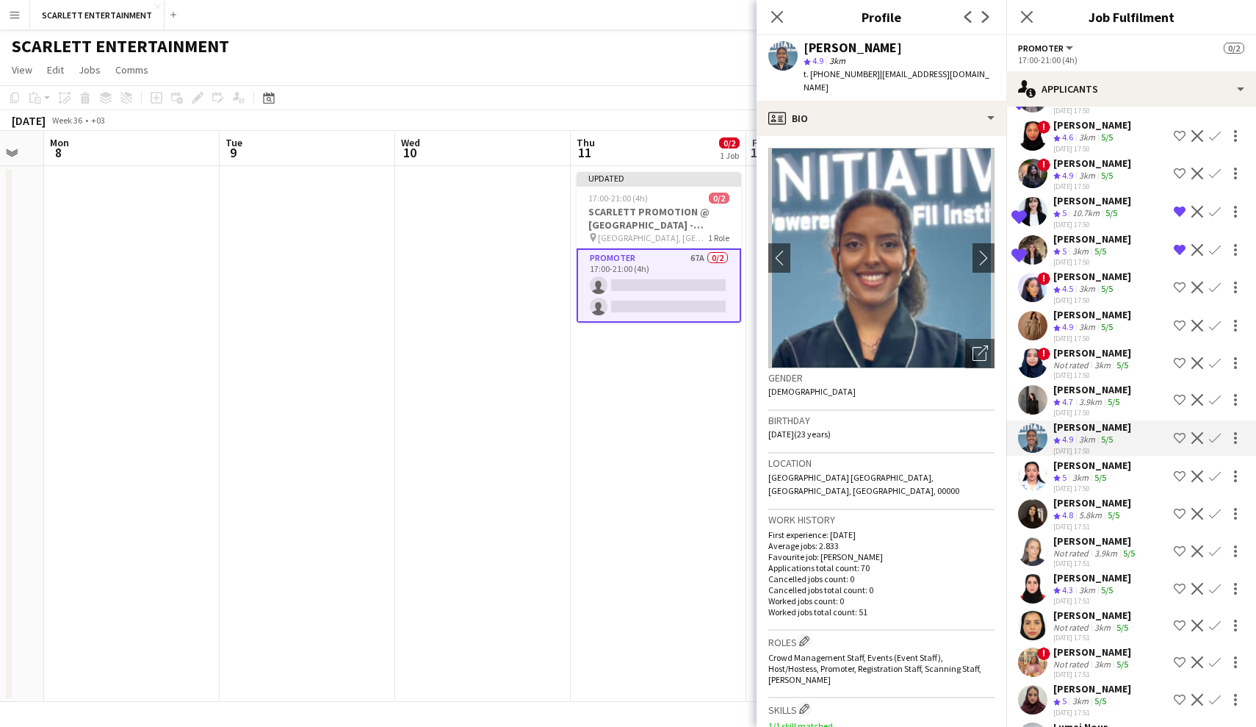
scroll to position [257, 0]
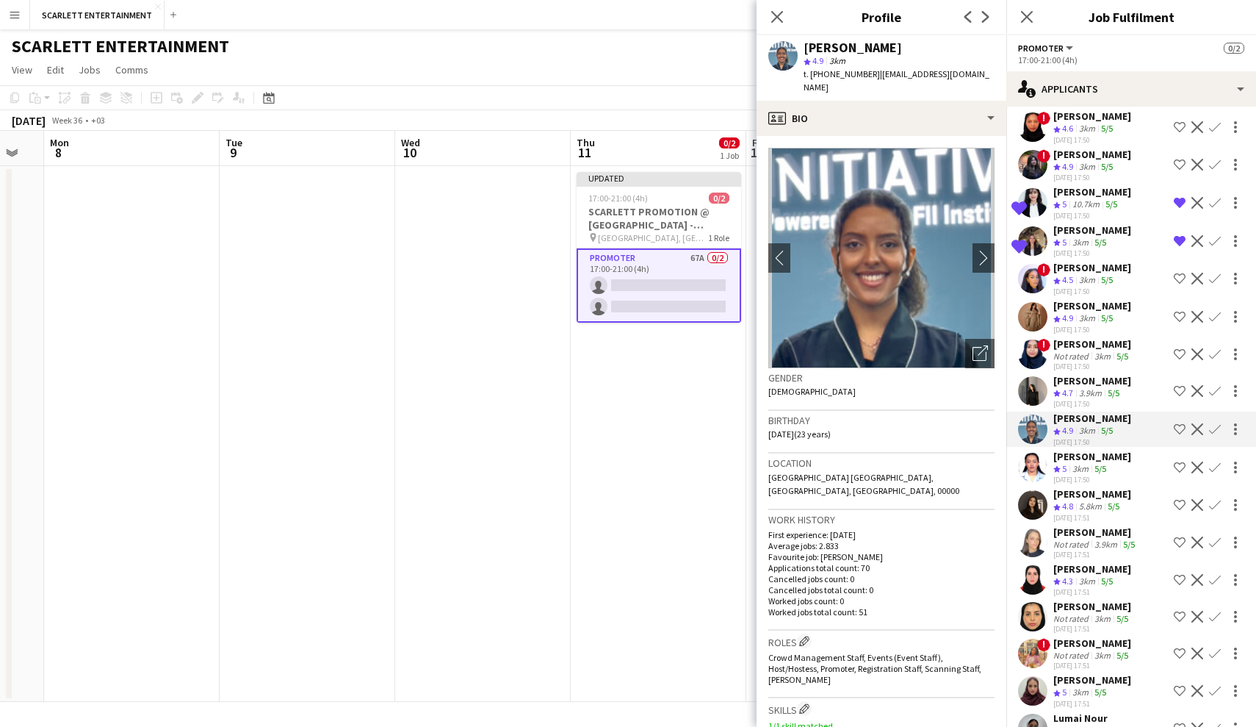
click at [1098, 475] on div "[DATE] 17:50" at bounding box center [1093, 480] width 78 height 10
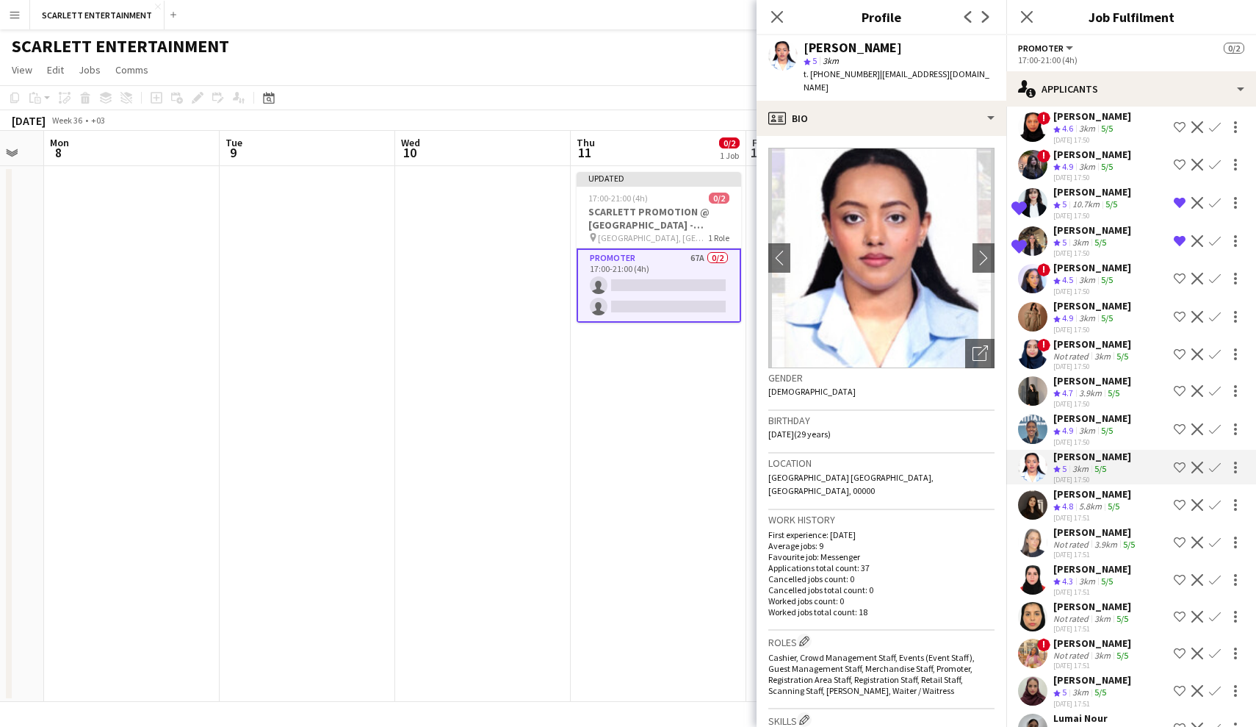
click at [1098, 505] on app-skills-label "5/5" at bounding box center [1114, 505] width 12 height 11
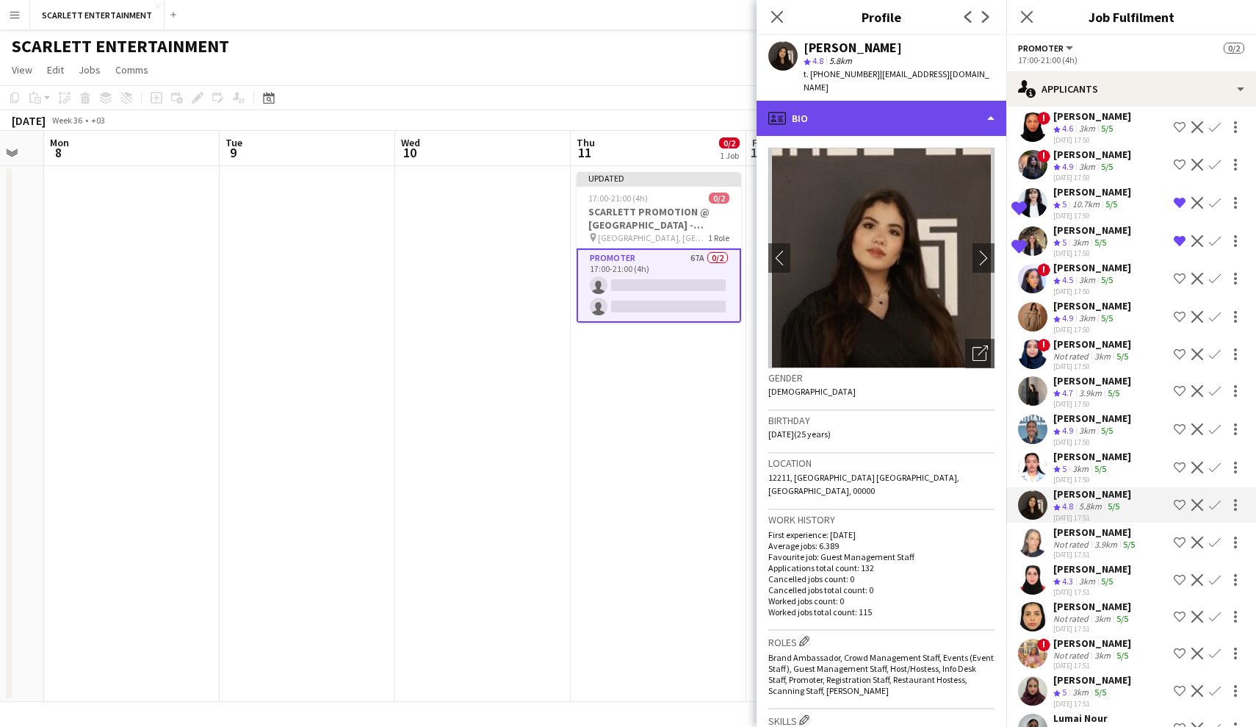
click at [892, 102] on div "profile Bio" at bounding box center [882, 118] width 250 height 35
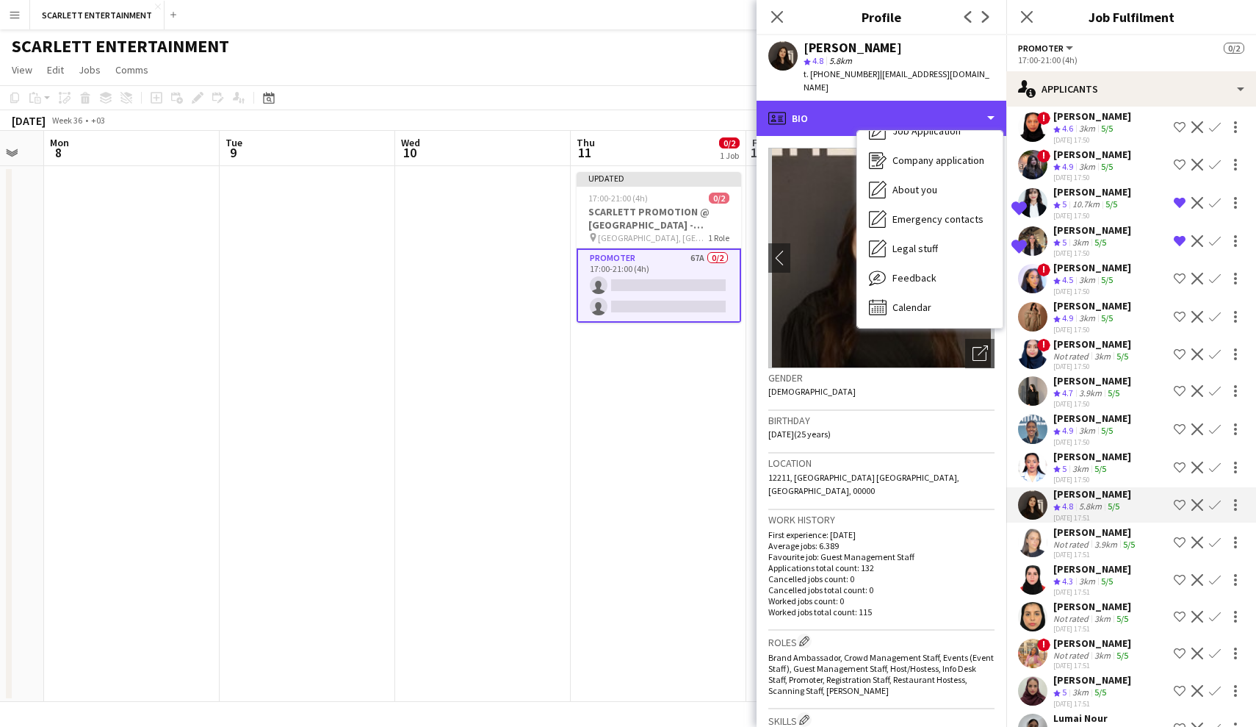
scroll to position [50, 0]
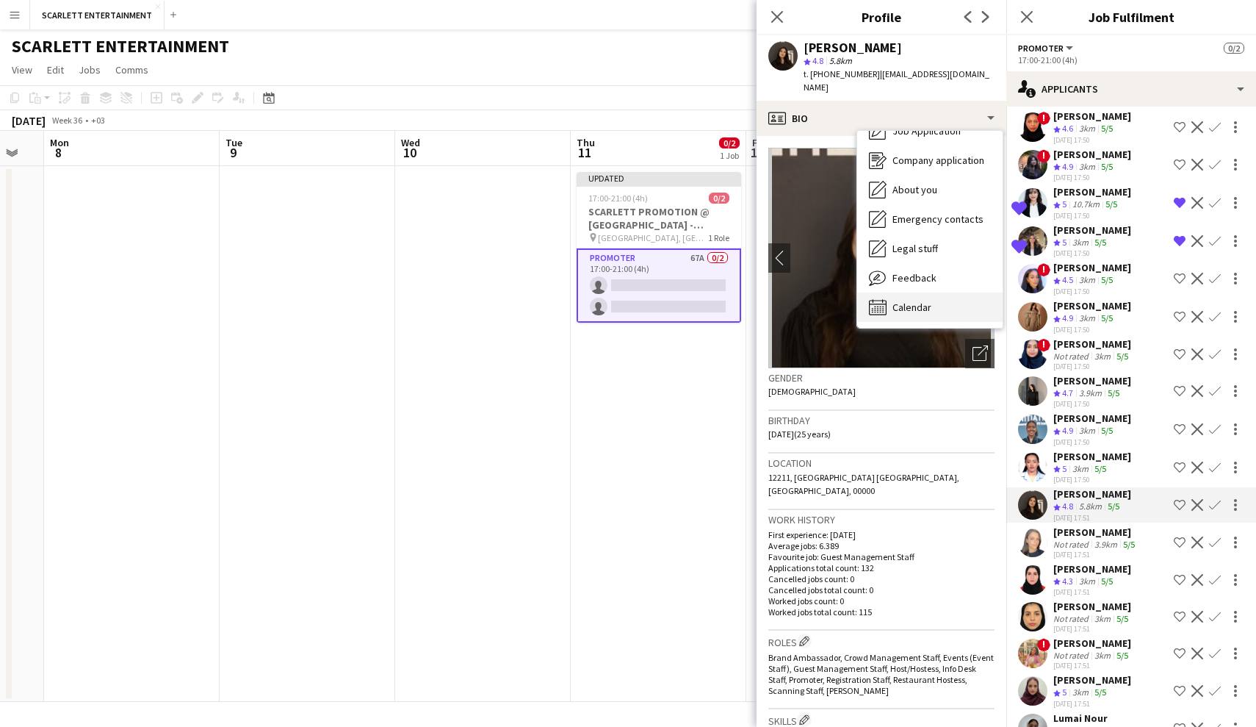
click at [932, 292] on div "Calendar Calendar" at bounding box center [930, 306] width 145 height 29
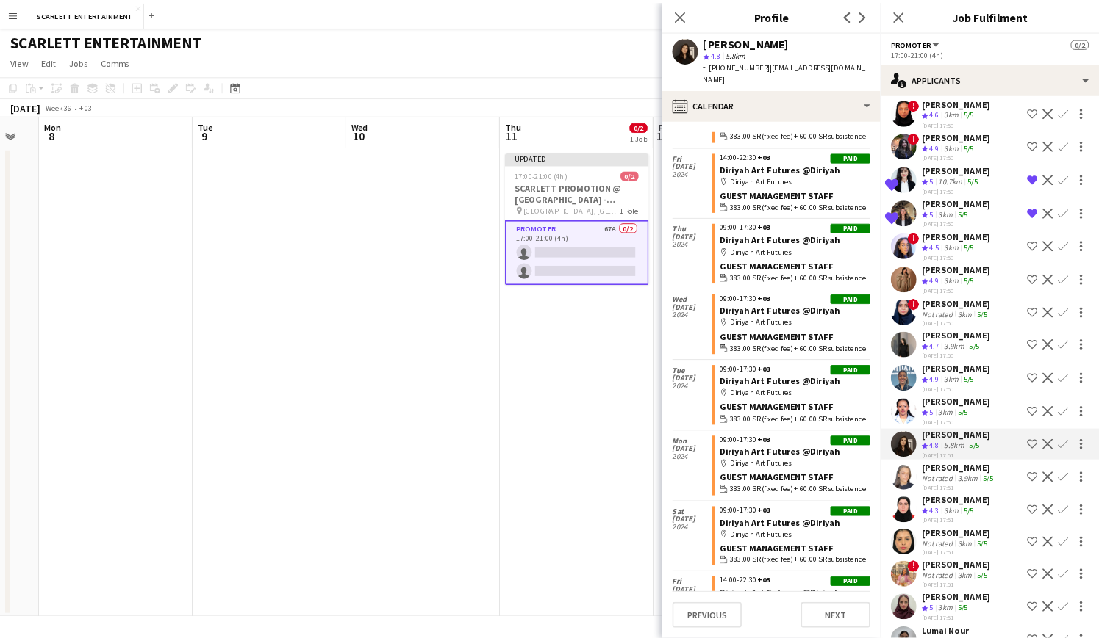
scroll to position [4781, 0]
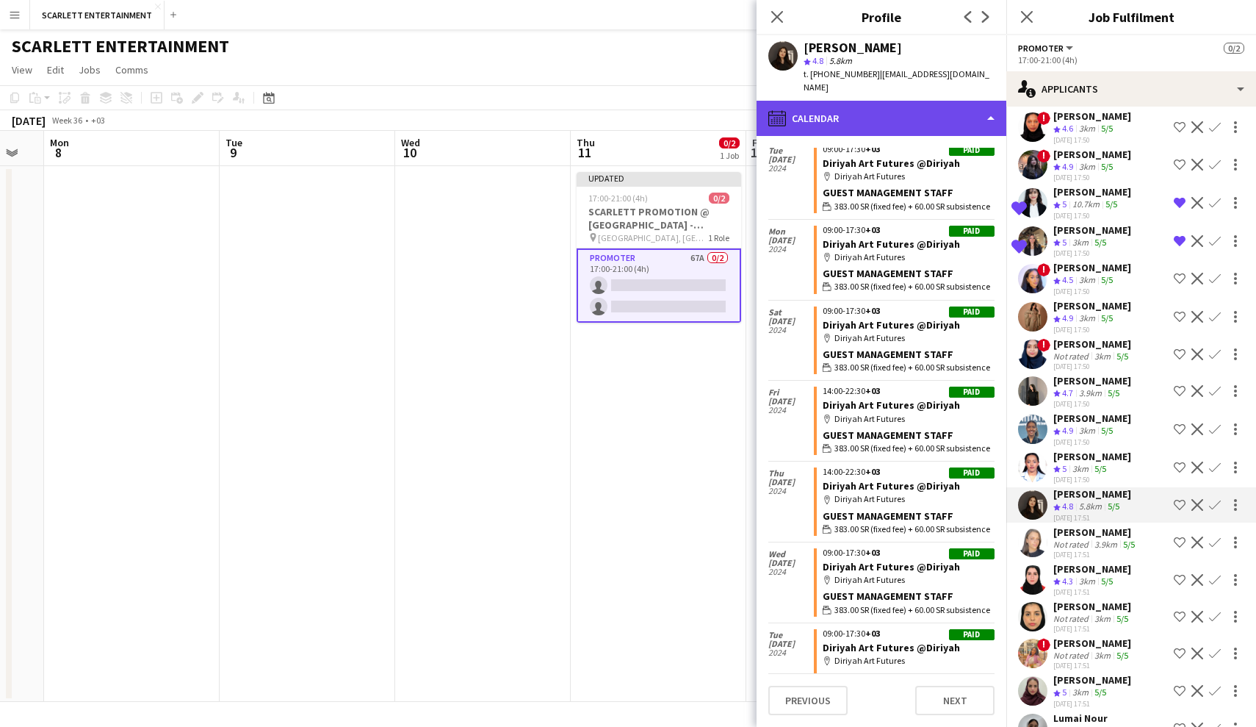
click at [884, 109] on div "calendar-full Calendar" at bounding box center [882, 118] width 250 height 35
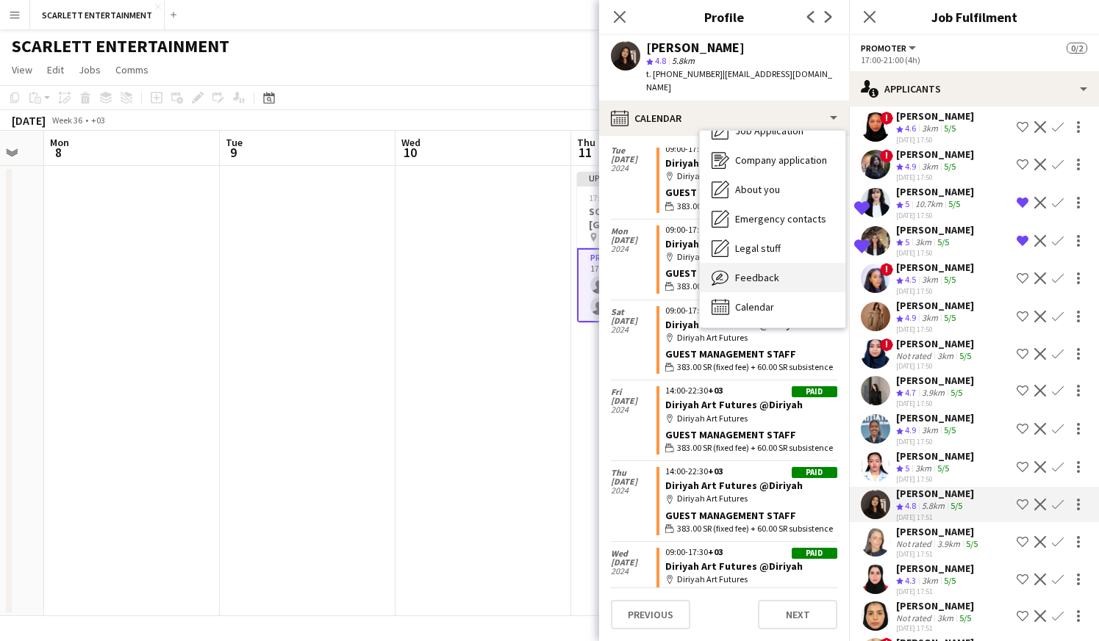
click at [777, 263] on div "Feedback Feedback" at bounding box center [772, 277] width 145 height 29
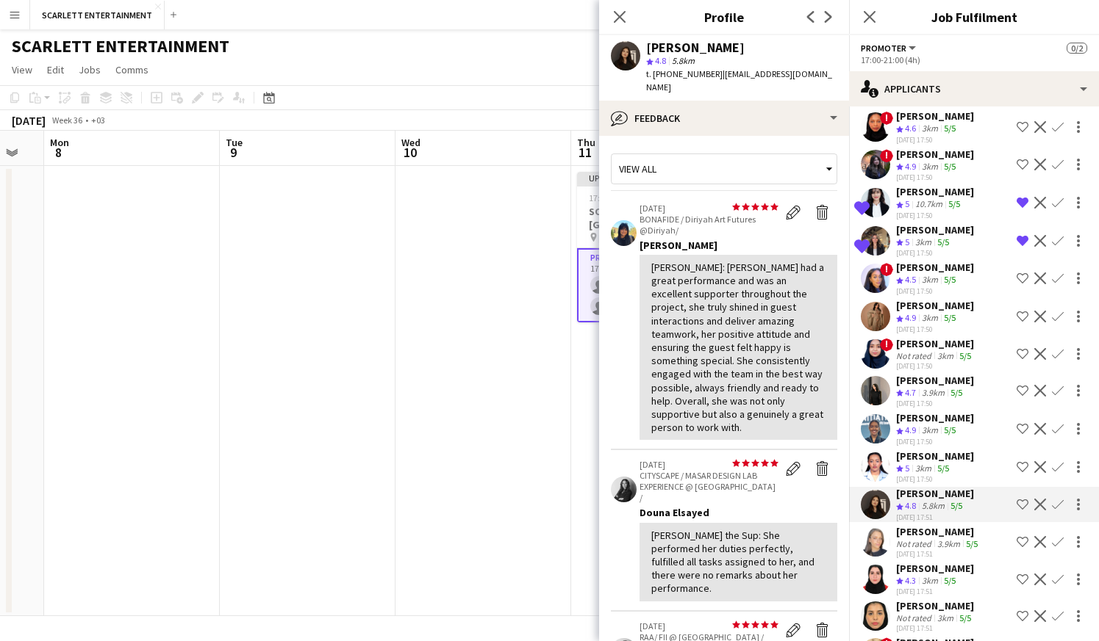
scroll to position [0, 0]
click at [1024, 503] on app-icon "Shortlist crew" at bounding box center [1022, 505] width 12 height 12
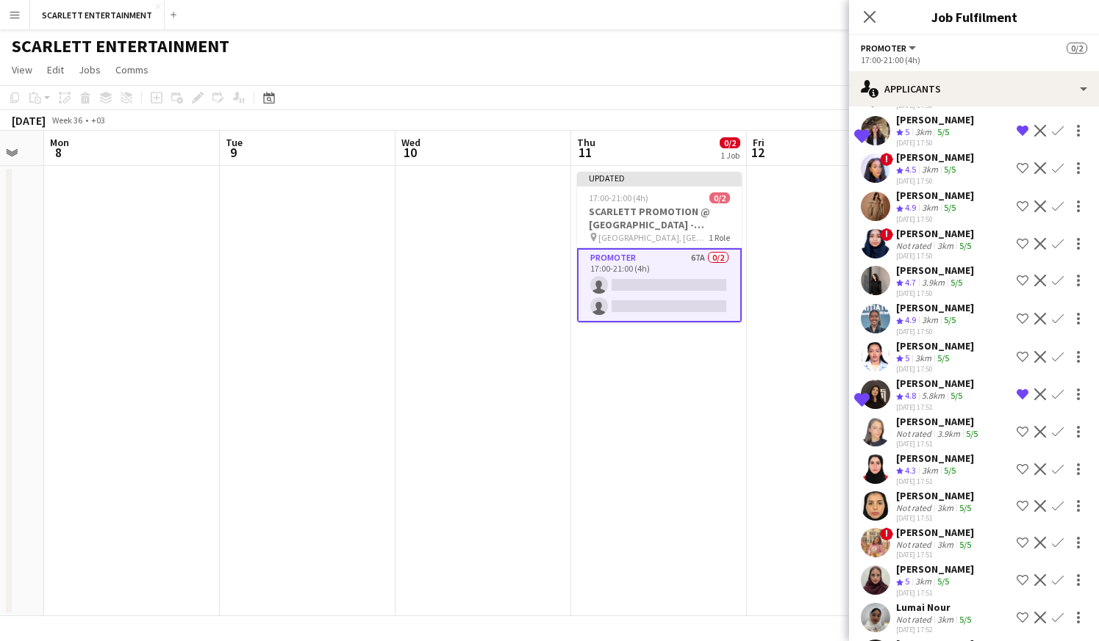
scroll to position [368, 0]
click at [951, 434] on div "3.9km" at bounding box center [948, 433] width 29 height 11
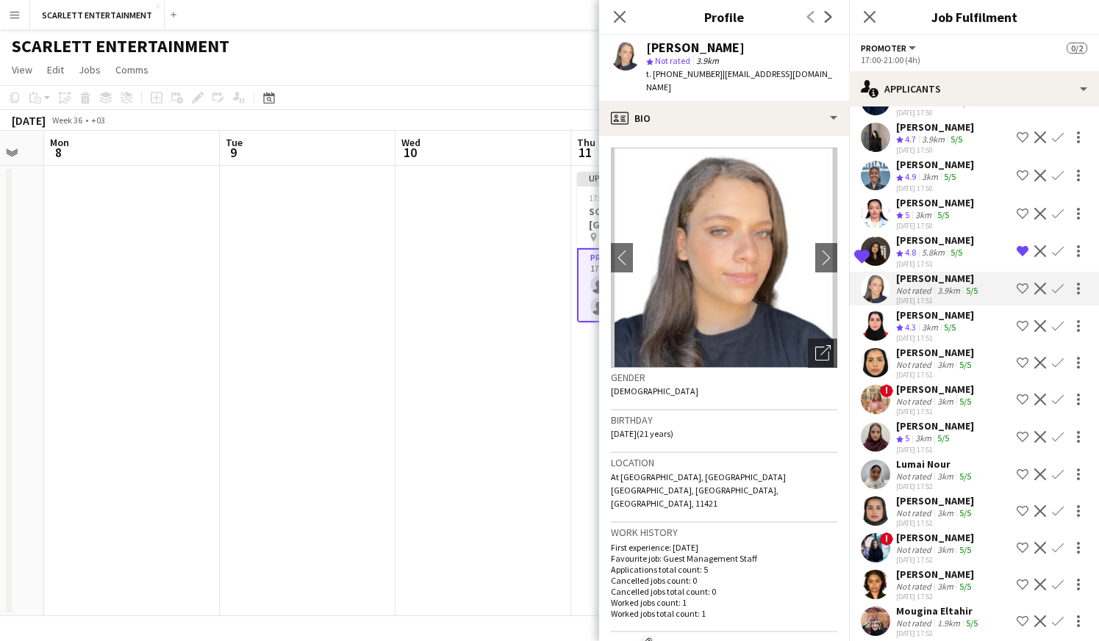
scroll to position [511, 0]
click at [932, 503] on div "[PERSON_NAME]" at bounding box center [935, 500] width 78 height 13
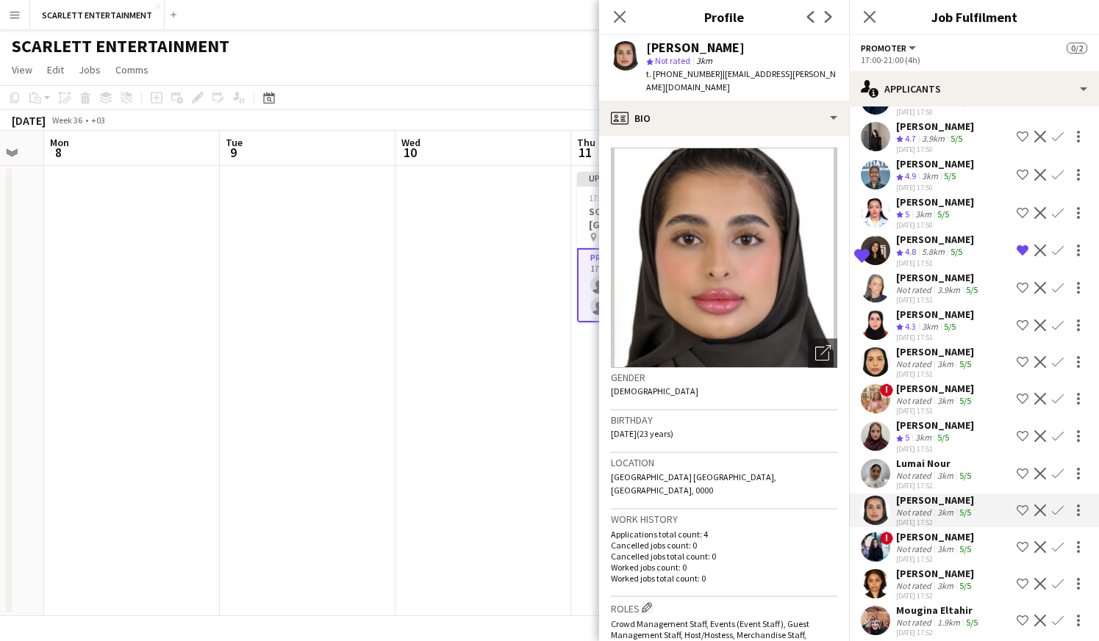
click at [931, 472] on div "Not rated" at bounding box center [915, 475] width 38 height 11
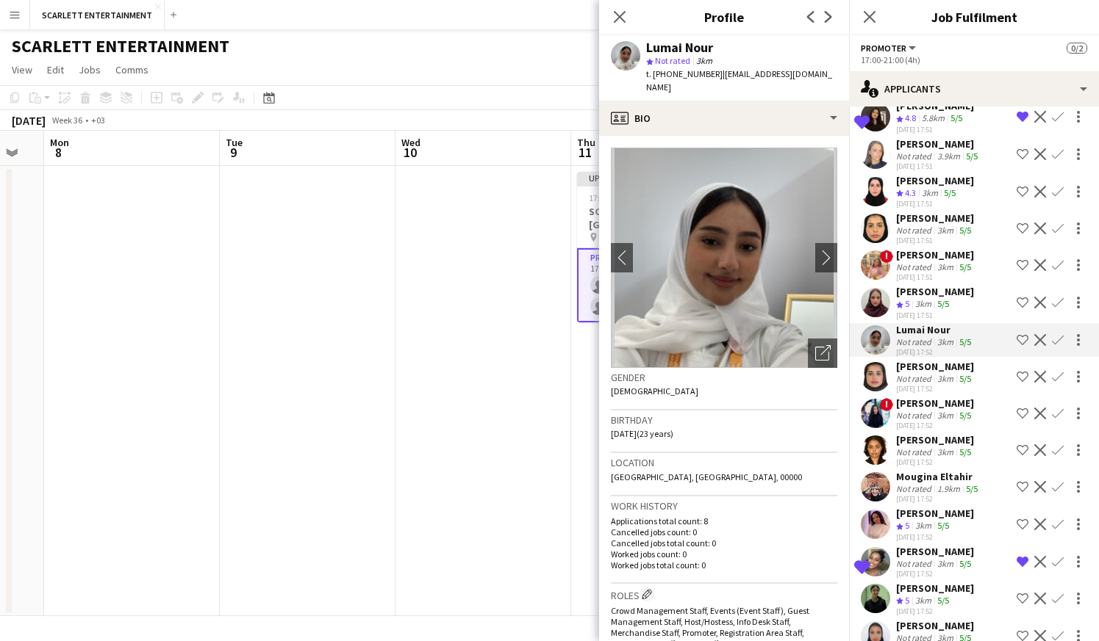
scroll to position [648, 0]
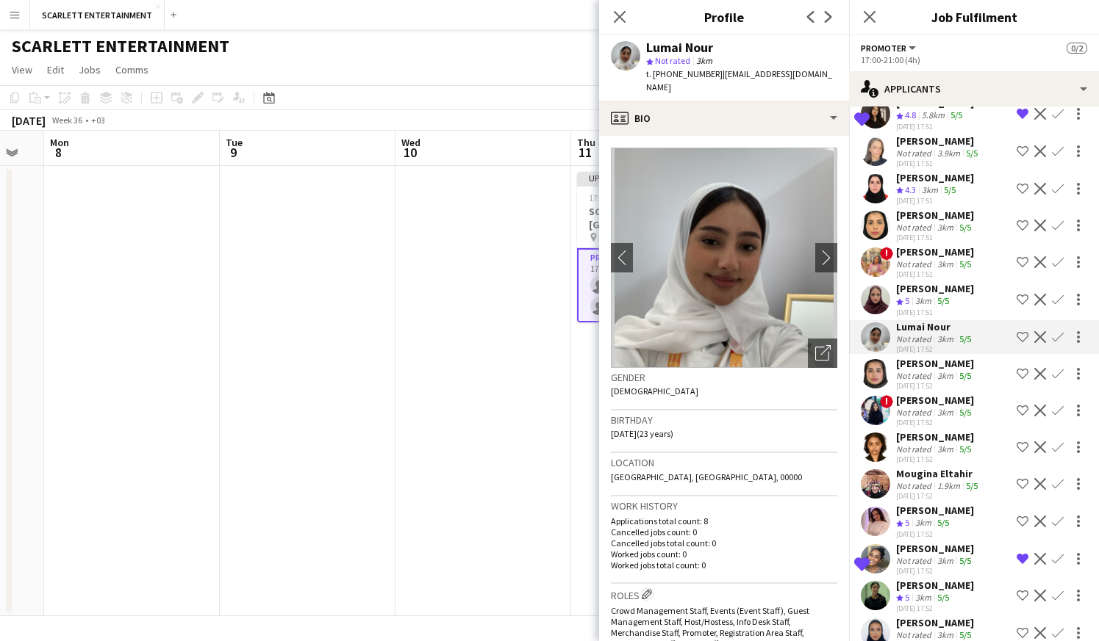
click at [942, 470] on div "Mougina Eltahir" at bounding box center [938, 473] width 85 height 13
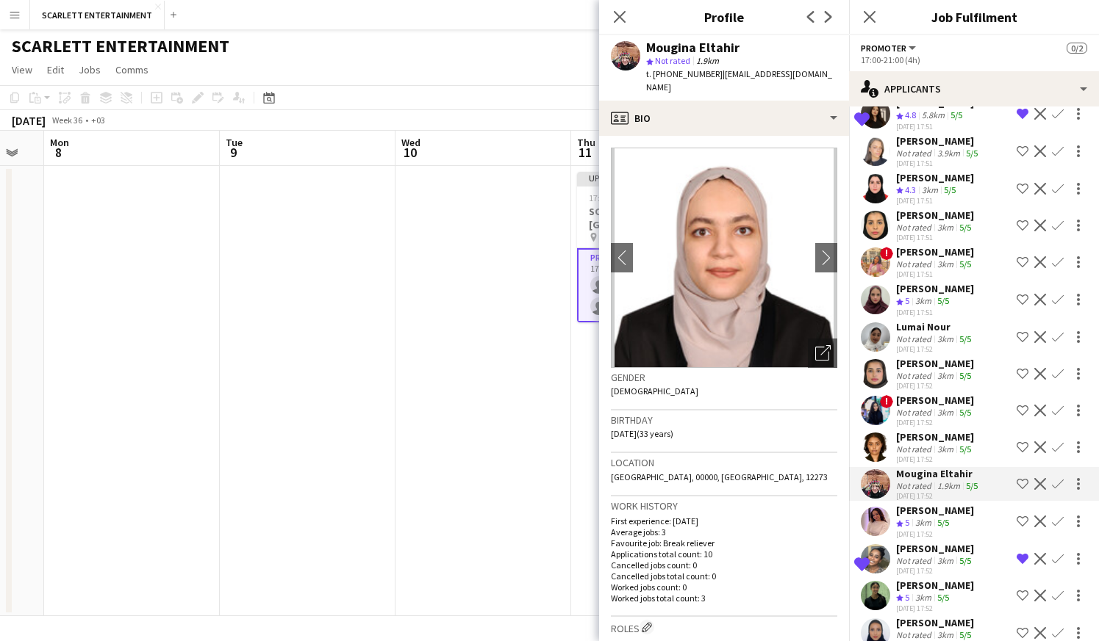
click at [914, 449] on div "Not rated" at bounding box center [915, 449] width 38 height 11
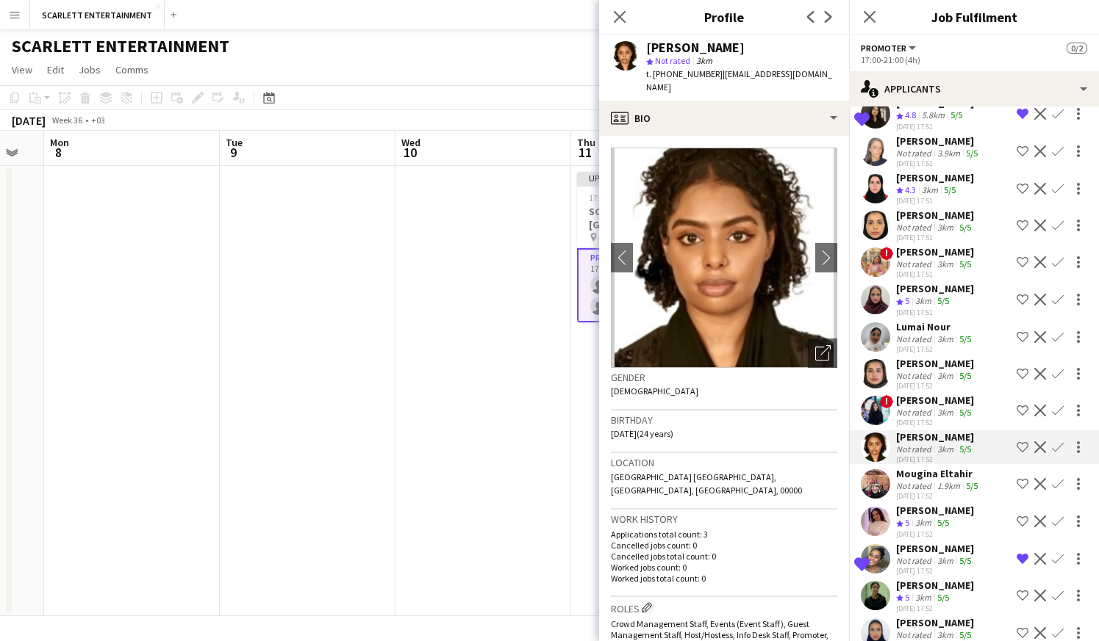
click at [933, 549] on div "[PERSON_NAME]" at bounding box center [935, 548] width 78 height 13
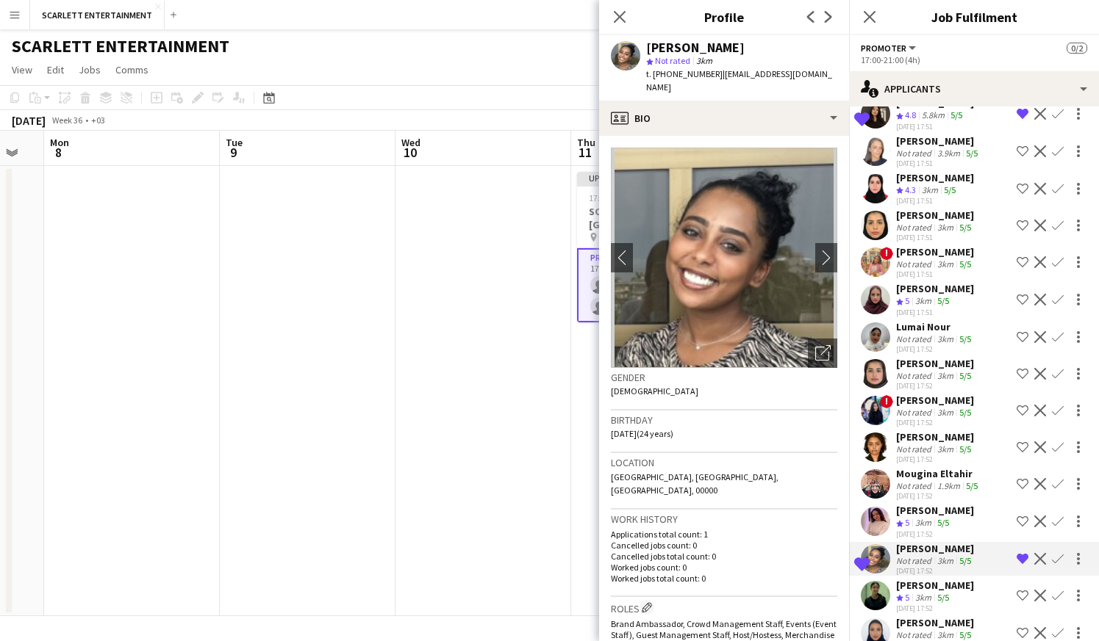
click at [939, 508] on div "[PERSON_NAME]" at bounding box center [935, 510] width 78 height 13
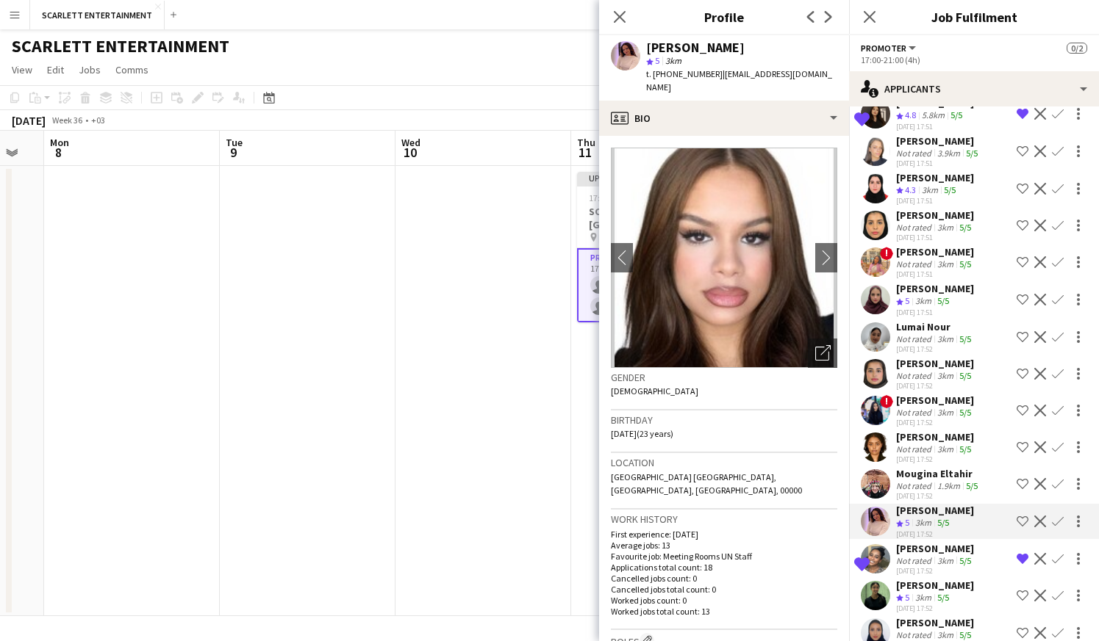
click at [936, 563] on div "3km" at bounding box center [945, 561] width 22 height 11
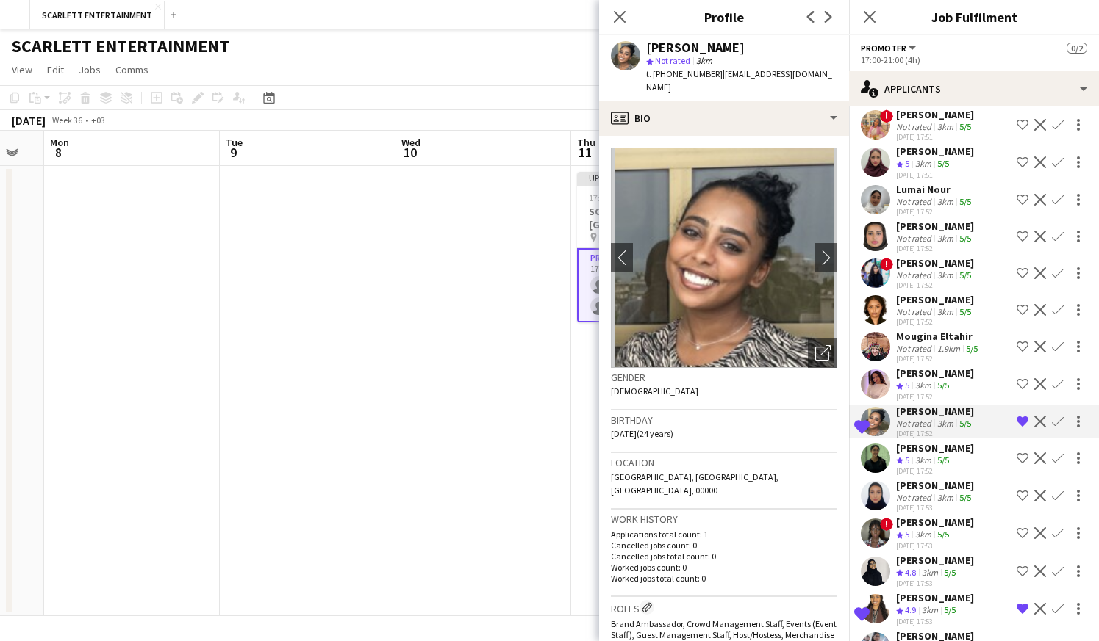
scroll to position [788, 0]
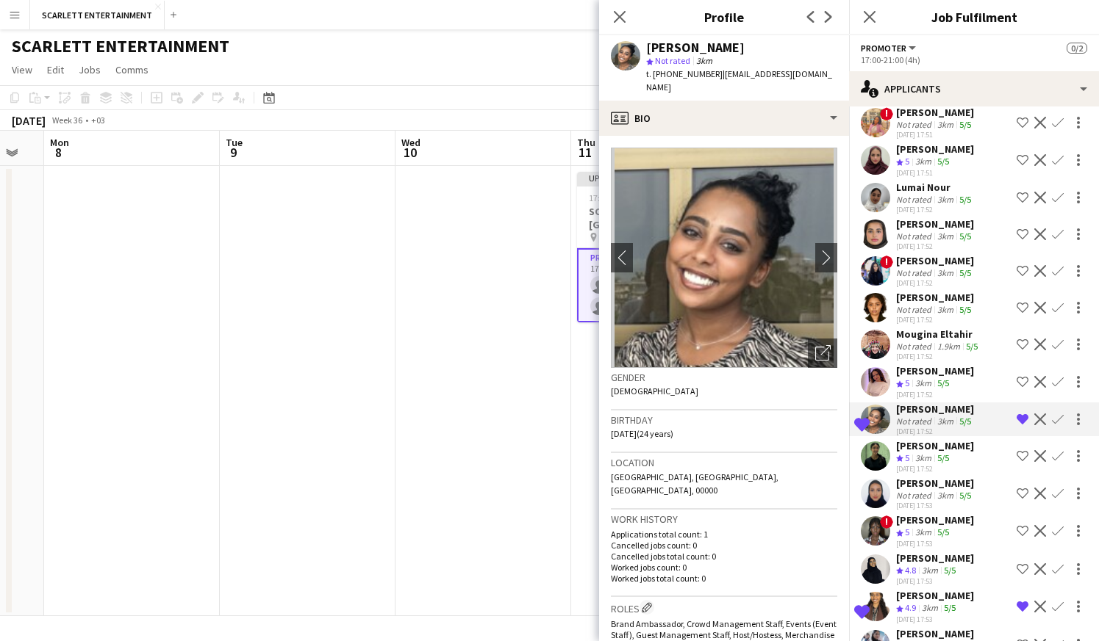
click at [949, 447] on div "[PERSON_NAME]" at bounding box center [935, 445] width 78 height 13
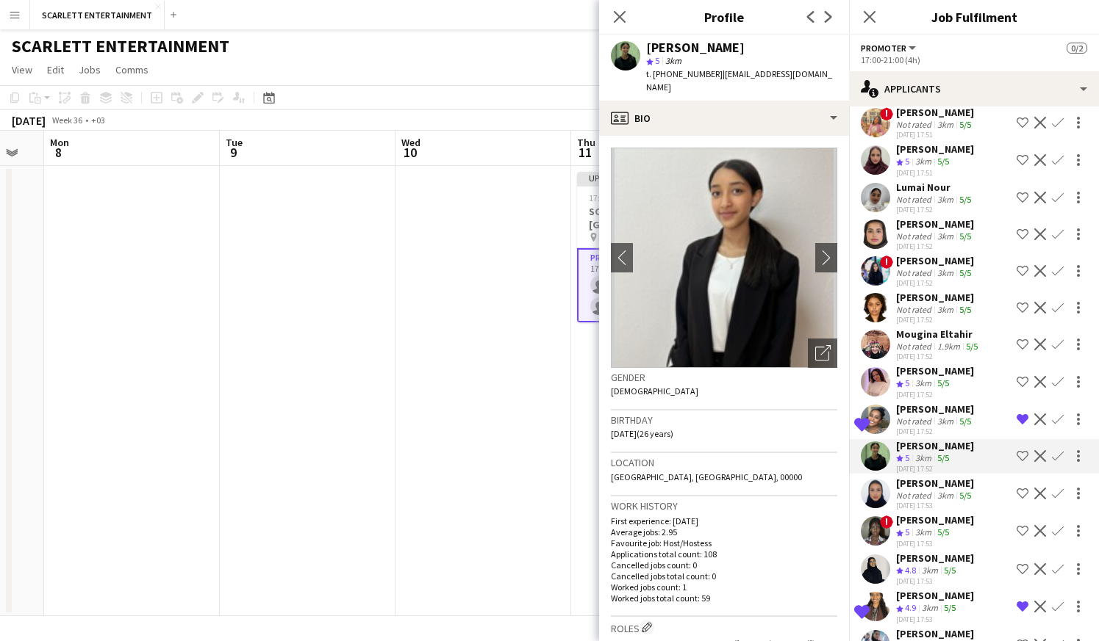
click at [950, 496] on div "3km" at bounding box center [945, 495] width 22 height 11
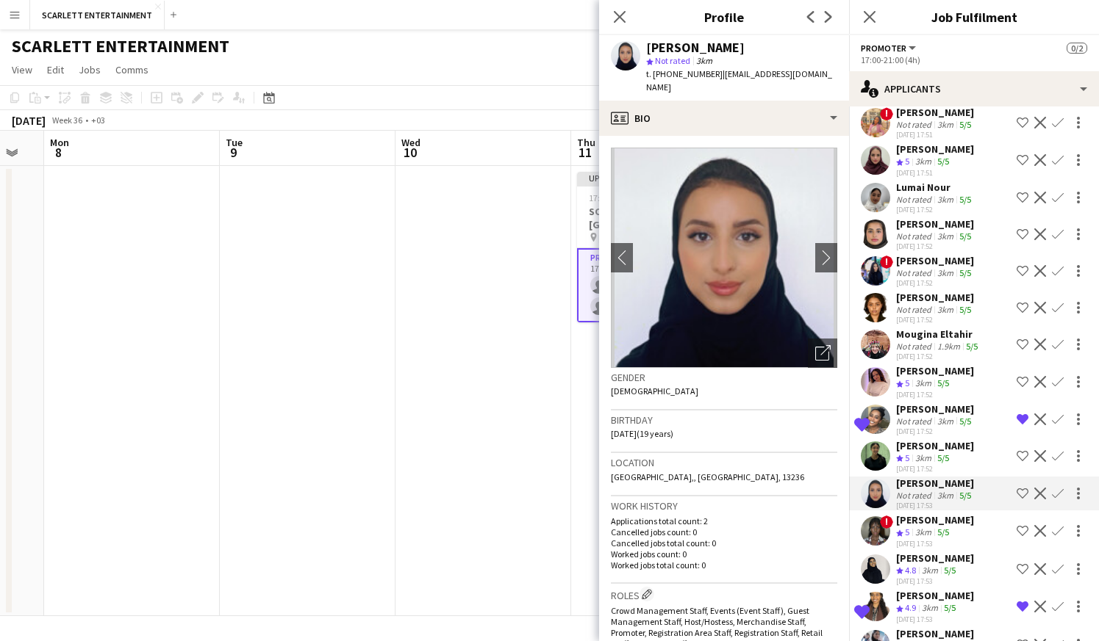
click at [949, 519] on div "[PERSON_NAME]" at bounding box center [935, 520] width 78 height 13
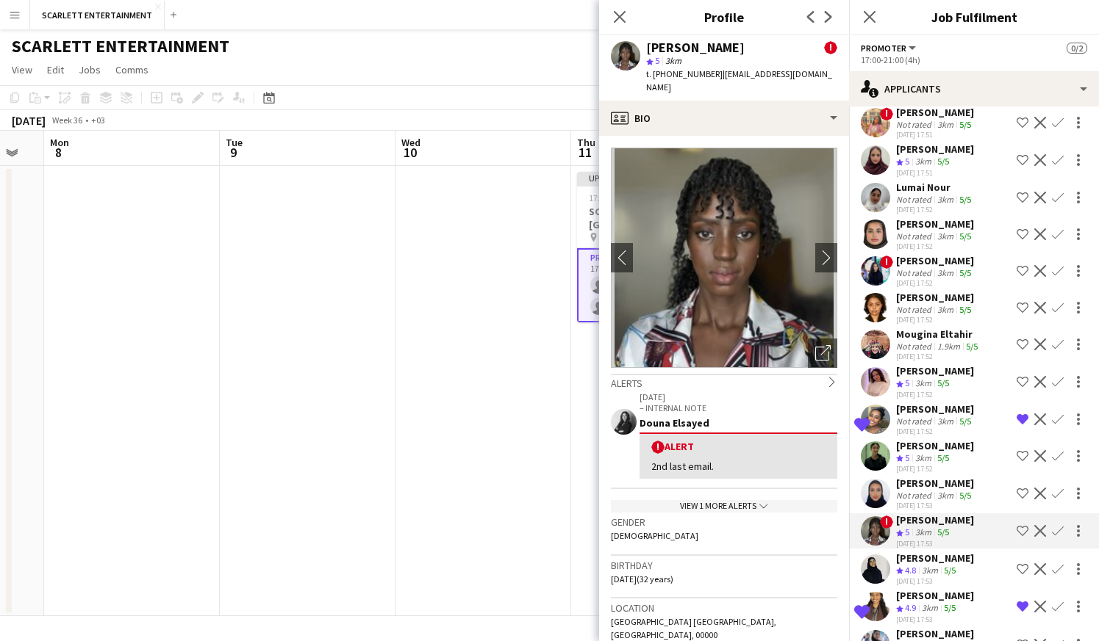
click at [951, 554] on div "[PERSON_NAME]" at bounding box center [935, 558] width 78 height 13
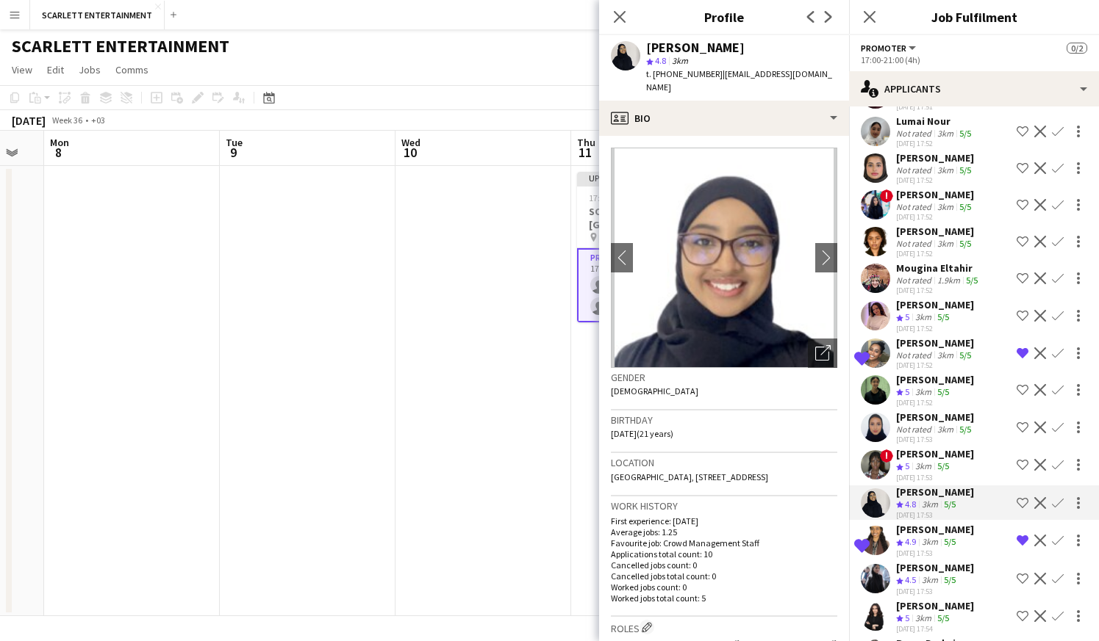
scroll to position [855, 0]
click at [943, 547] on div "5/5" at bounding box center [950, 542] width 18 height 12
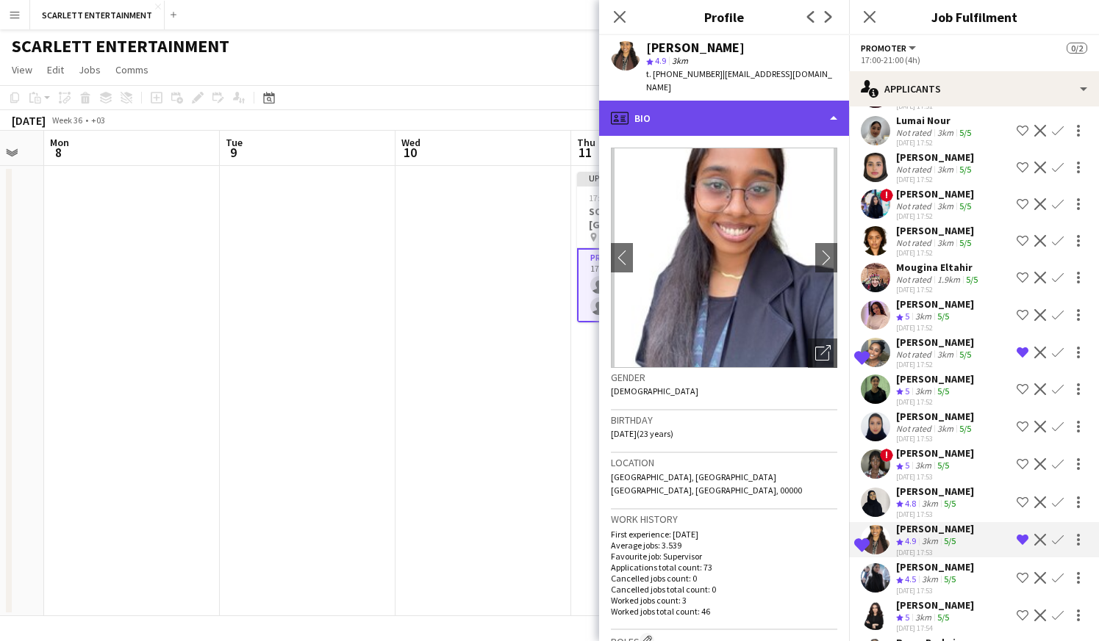
click at [758, 101] on div "profile Bio" at bounding box center [724, 118] width 250 height 35
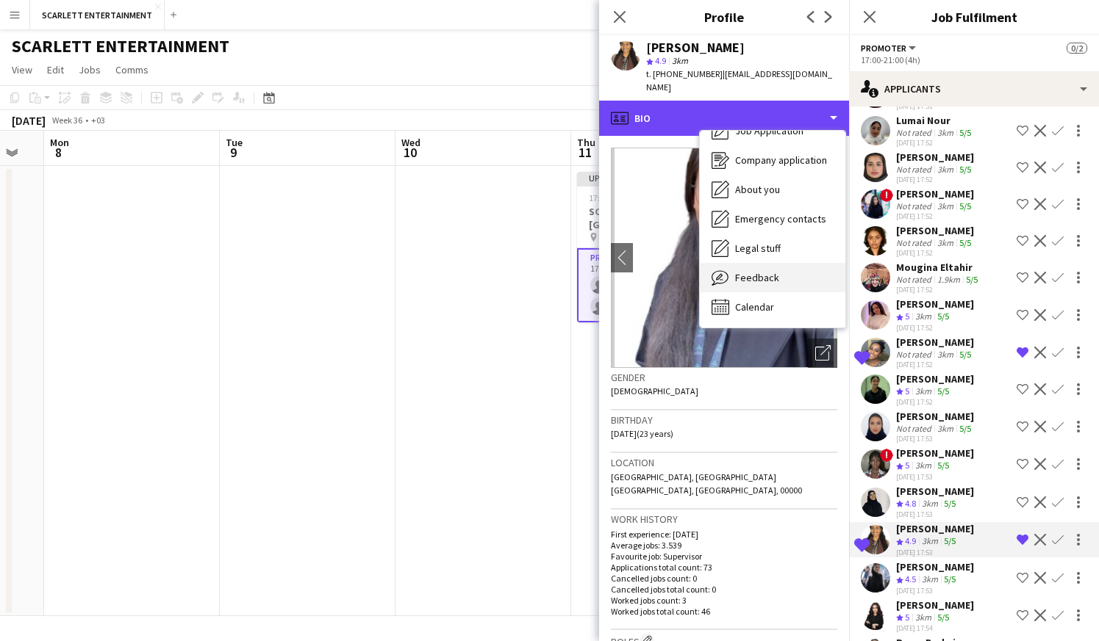
scroll to position [50, 0]
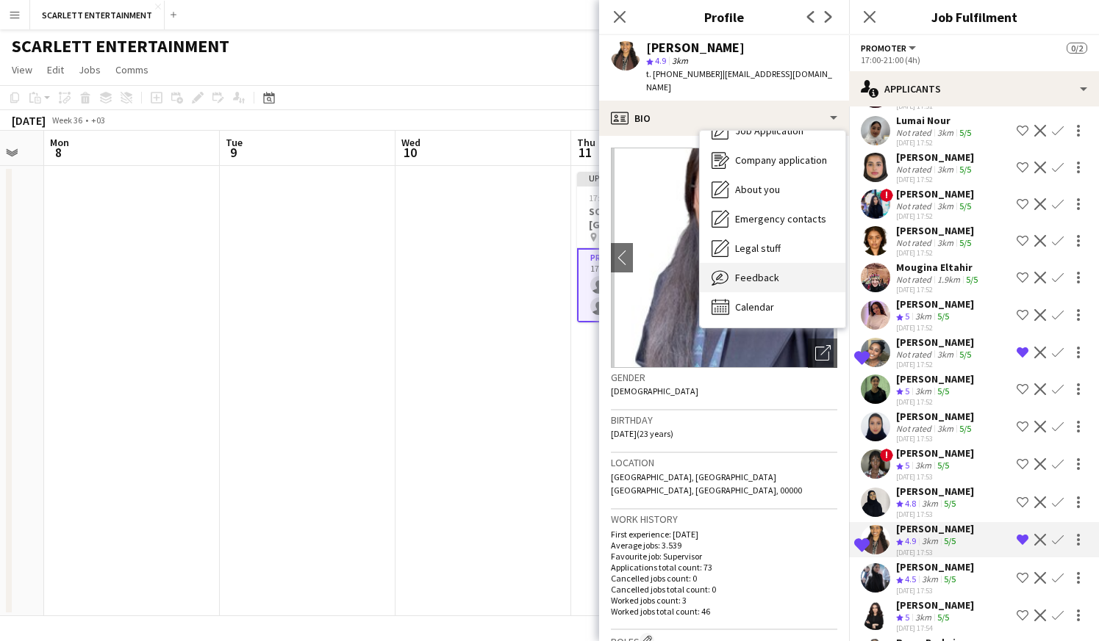
click at [770, 271] on span "Feedback" at bounding box center [757, 277] width 44 height 13
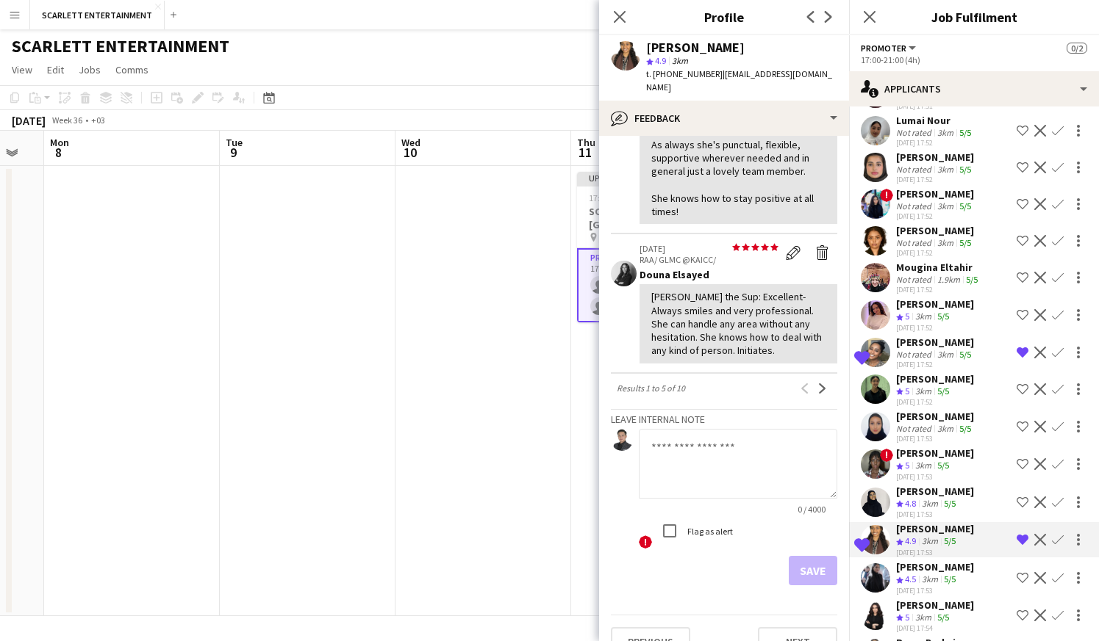
scroll to position [556, 0]
click at [826, 385] on app-icon "Next" at bounding box center [822, 390] width 10 height 10
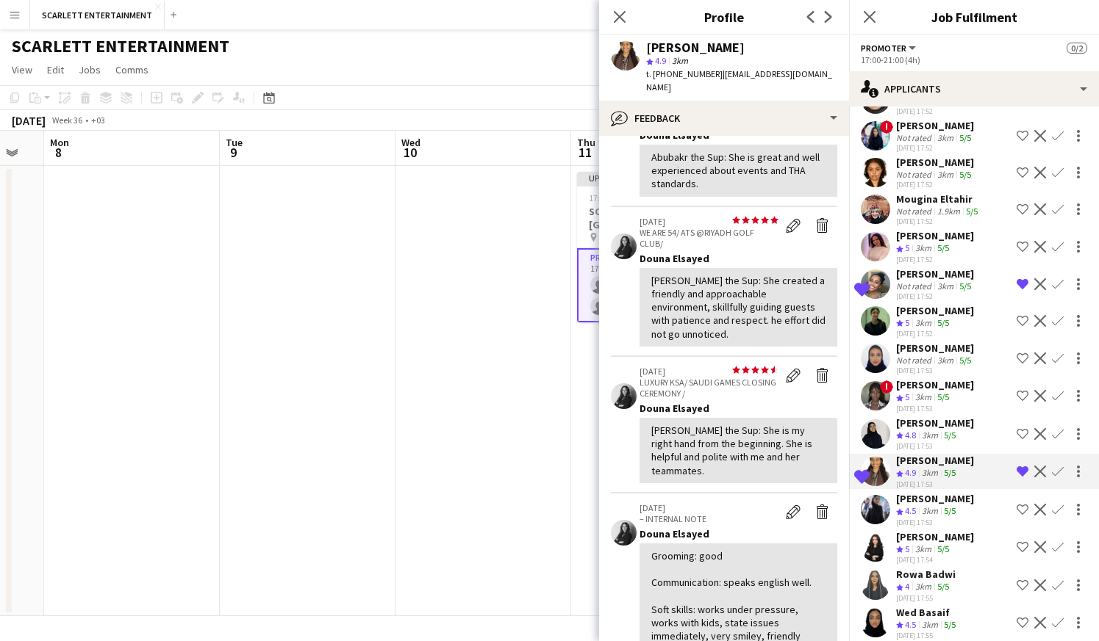
scroll to position [928, 0]
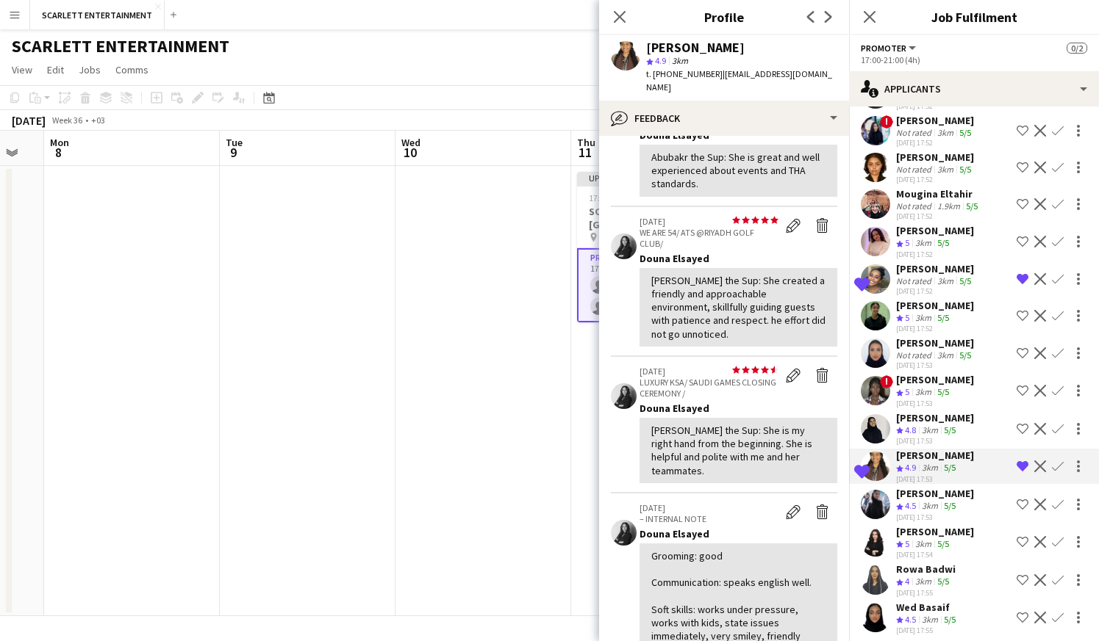
click at [942, 508] on div "5/5" at bounding box center [950, 506] width 18 height 12
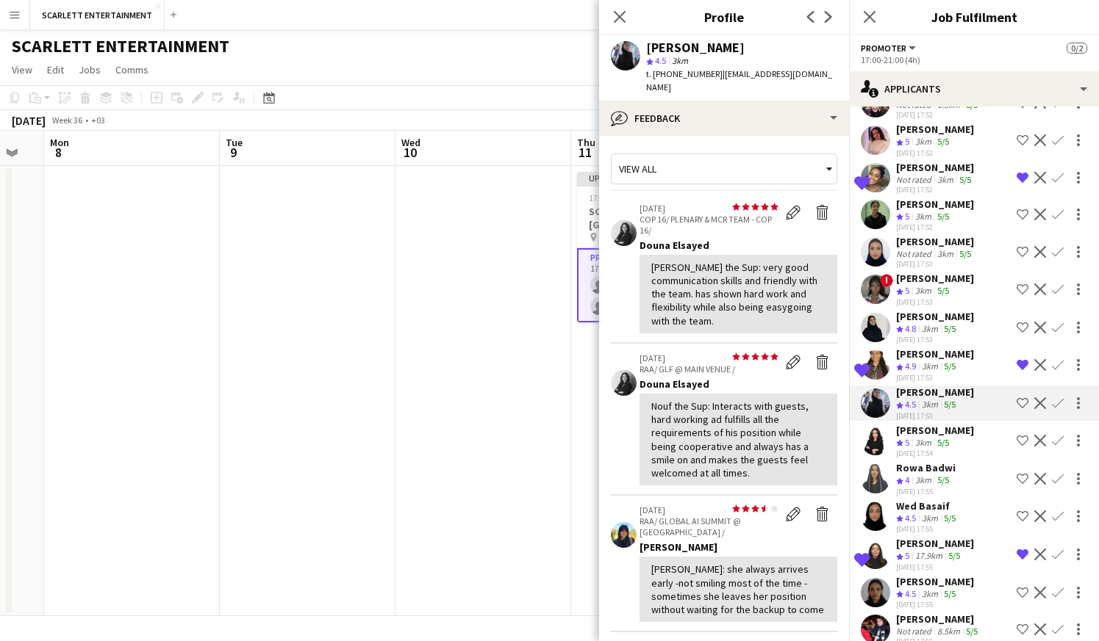
scroll to position [1031, 0]
click at [935, 440] on div "5/5" at bounding box center [943, 442] width 18 height 12
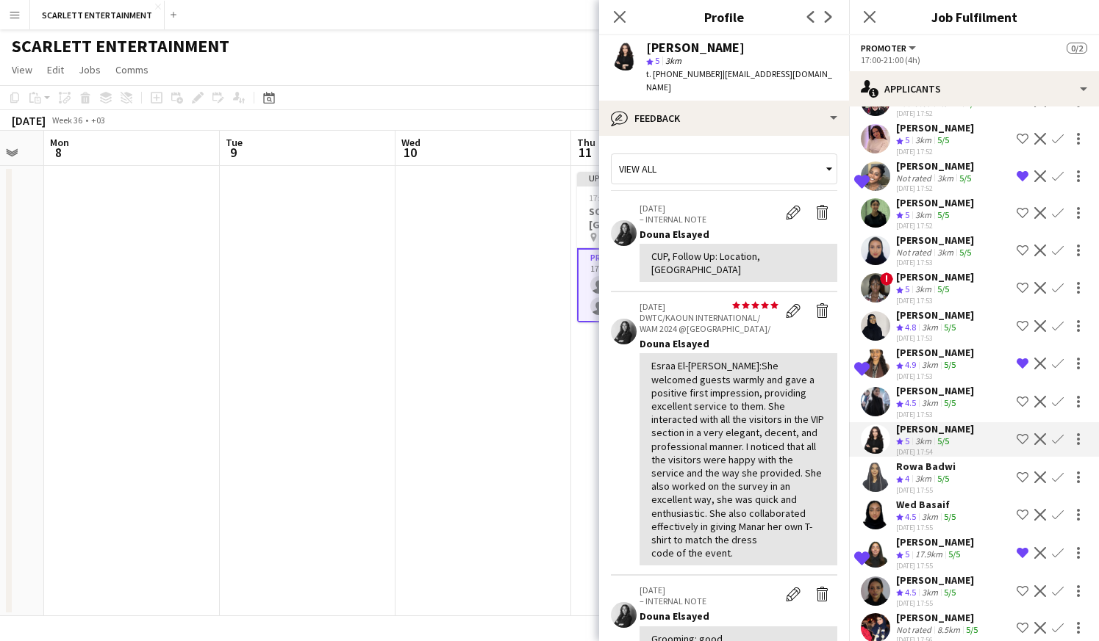
click at [954, 481] on div "Rowa Badwi Crew rating 4 3km 5/5 [DATE] 17:55 Shortlist crew Decline Confirm" at bounding box center [974, 477] width 250 height 35
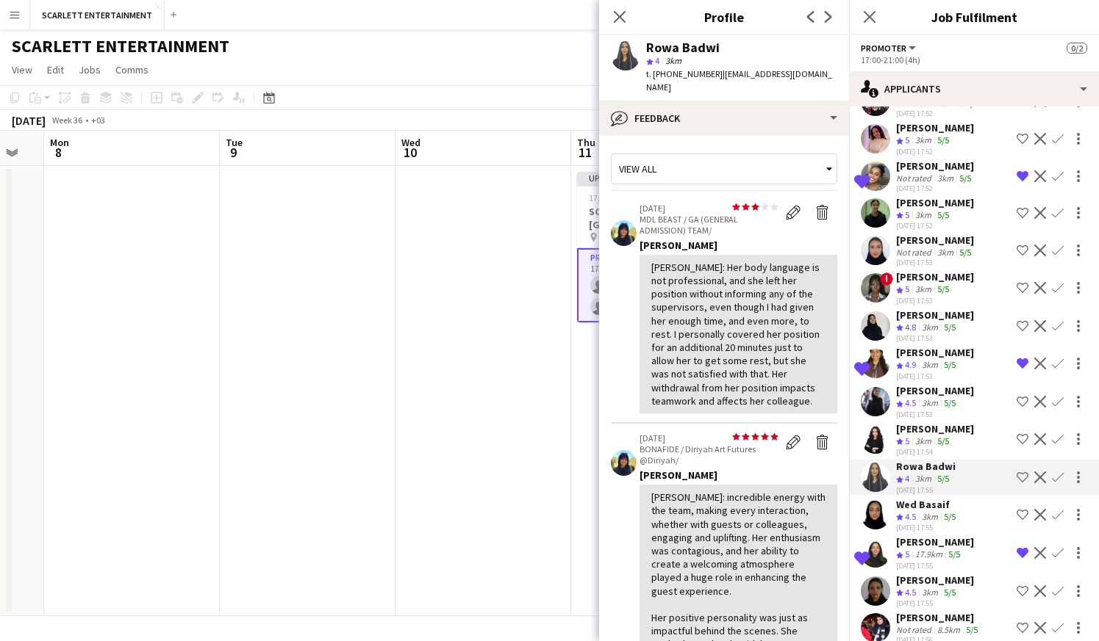
click at [954, 512] on app-skills-label "5/5" at bounding box center [949, 516] width 12 height 11
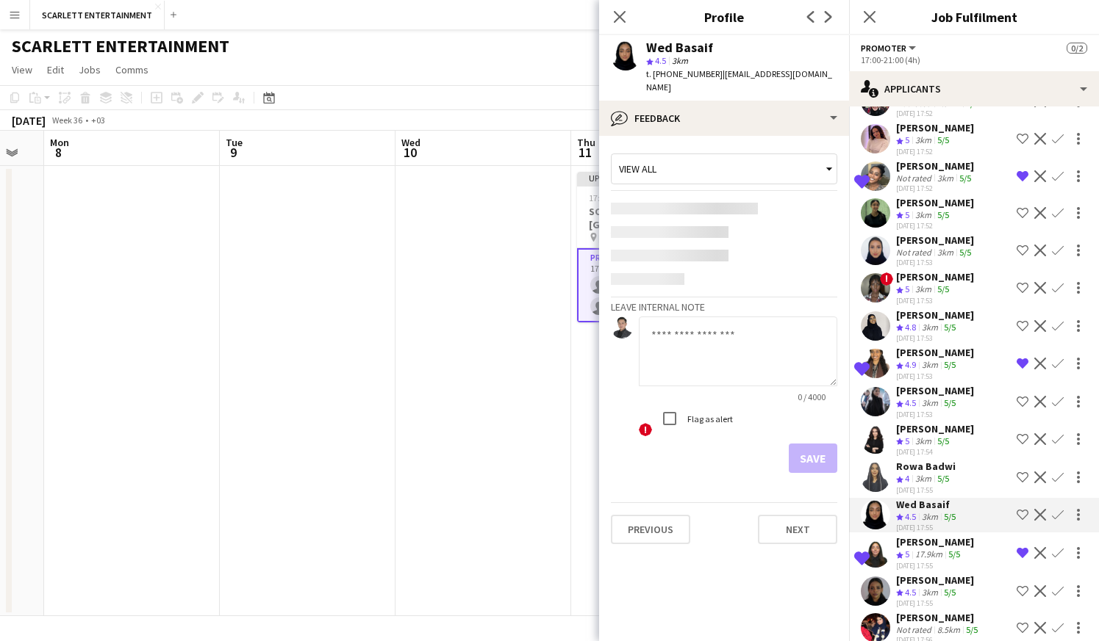
click at [957, 552] on app-skills-label "5/5" at bounding box center [954, 554] width 12 height 11
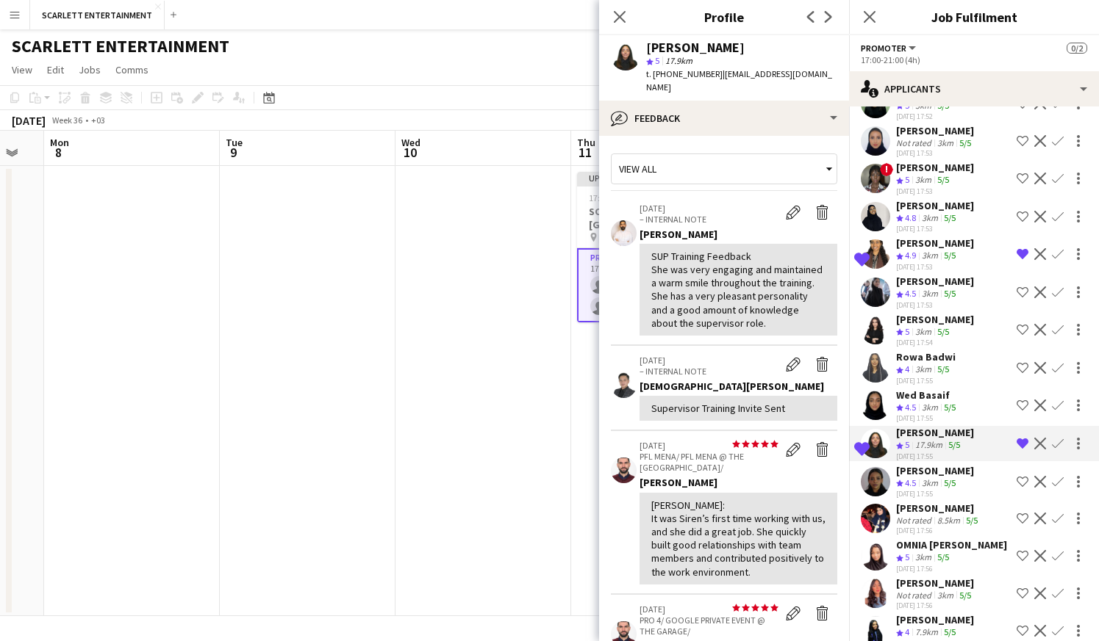
scroll to position [1142, 0]
click at [938, 481] on div "3km" at bounding box center [929, 482] width 22 height 12
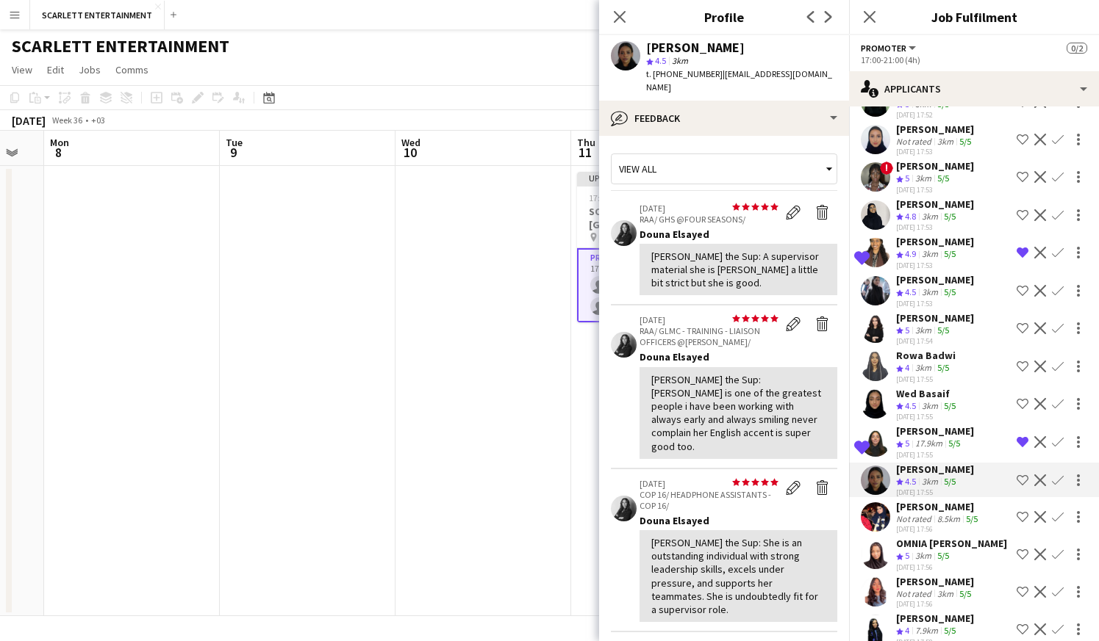
click at [941, 520] on div "8.5km" at bounding box center [948, 519] width 29 height 11
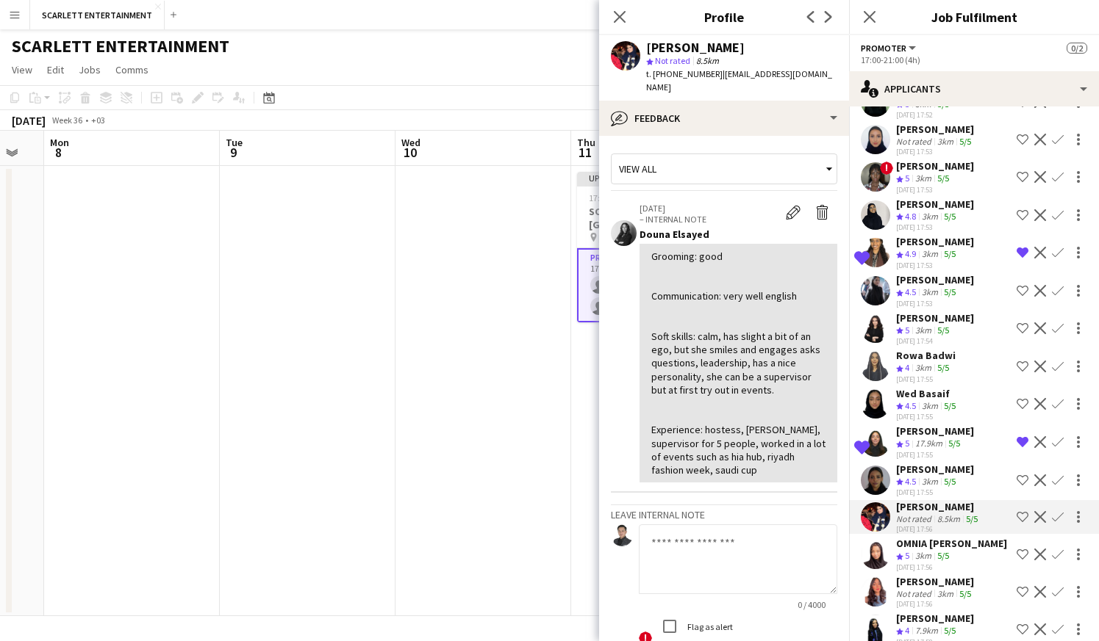
click at [945, 554] on app-skills-label "5/5" at bounding box center [943, 555] width 12 height 11
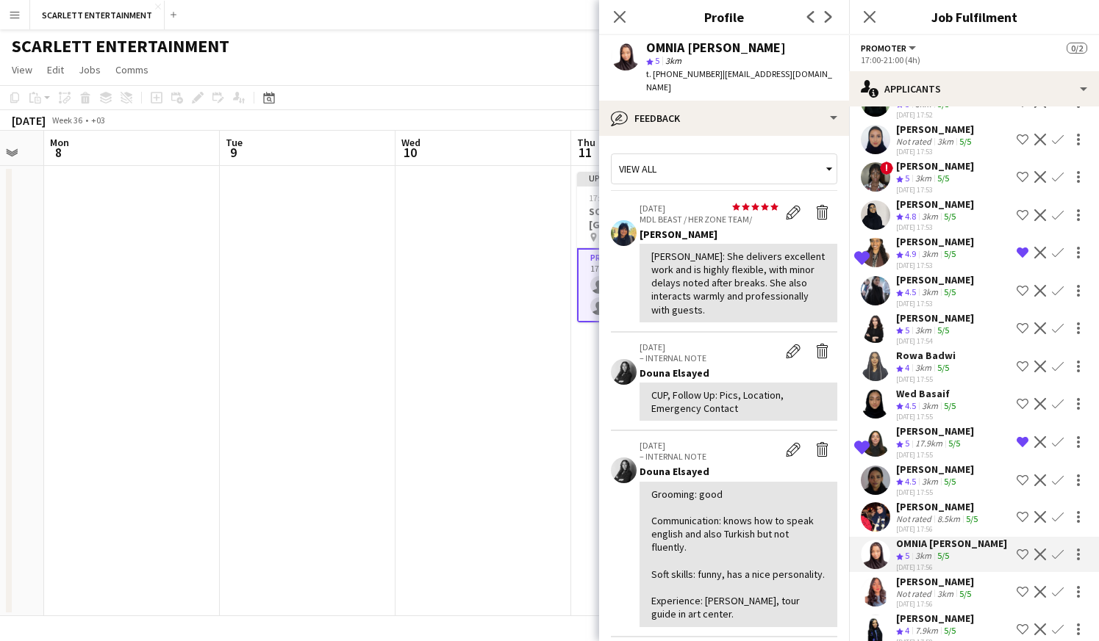
click at [943, 598] on div "3km" at bounding box center [945, 594] width 22 height 11
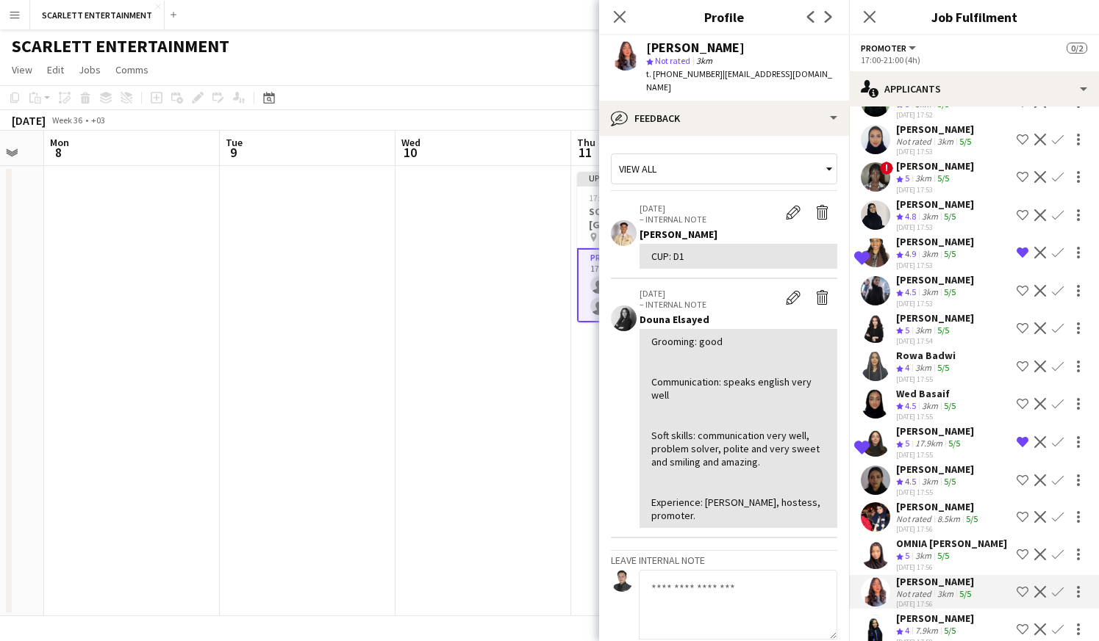
click at [949, 487] on div "5/5" at bounding box center [950, 482] width 18 height 12
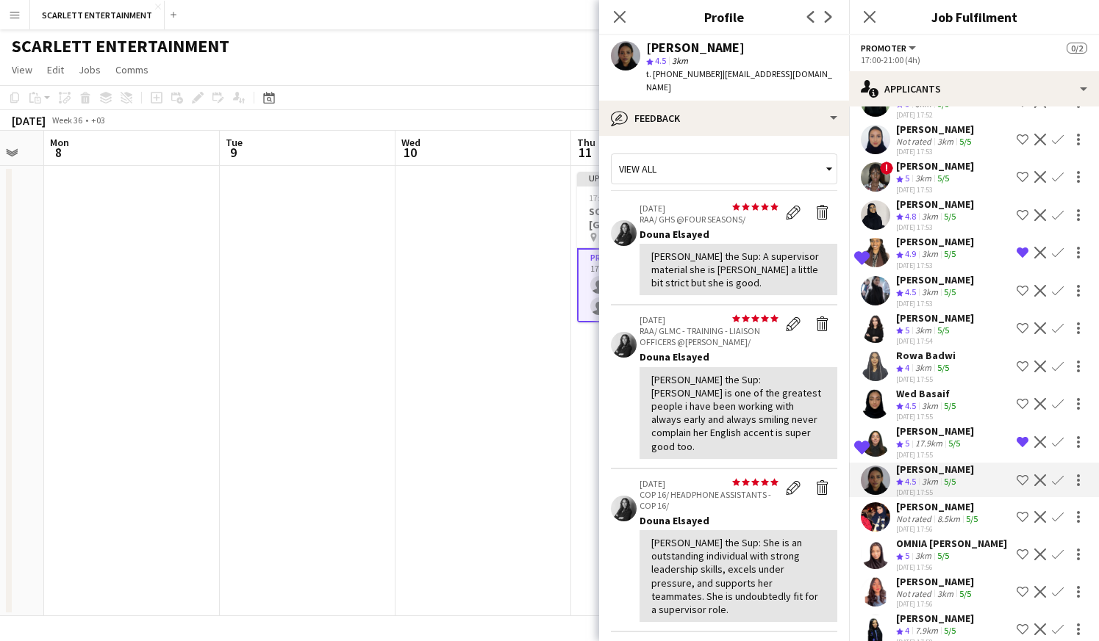
click at [950, 507] on div "[PERSON_NAME]" at bounding box center [938, 506] width 85 height 13
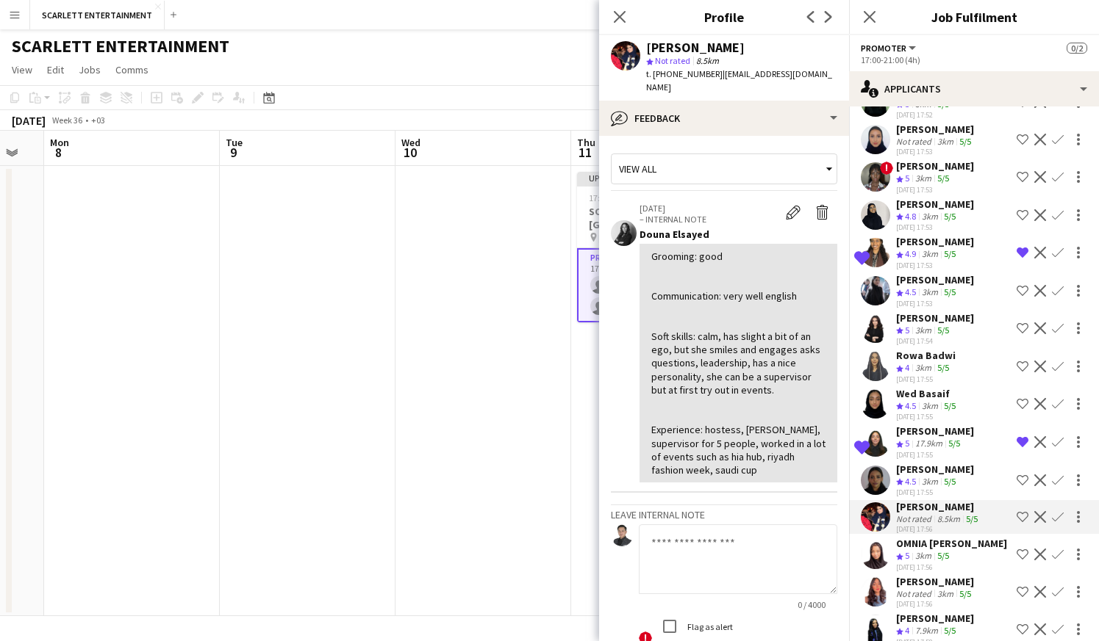
click at [949, 566] on div "[DATE] 17:56" at bounding box center [951, 568] width 111 height 10
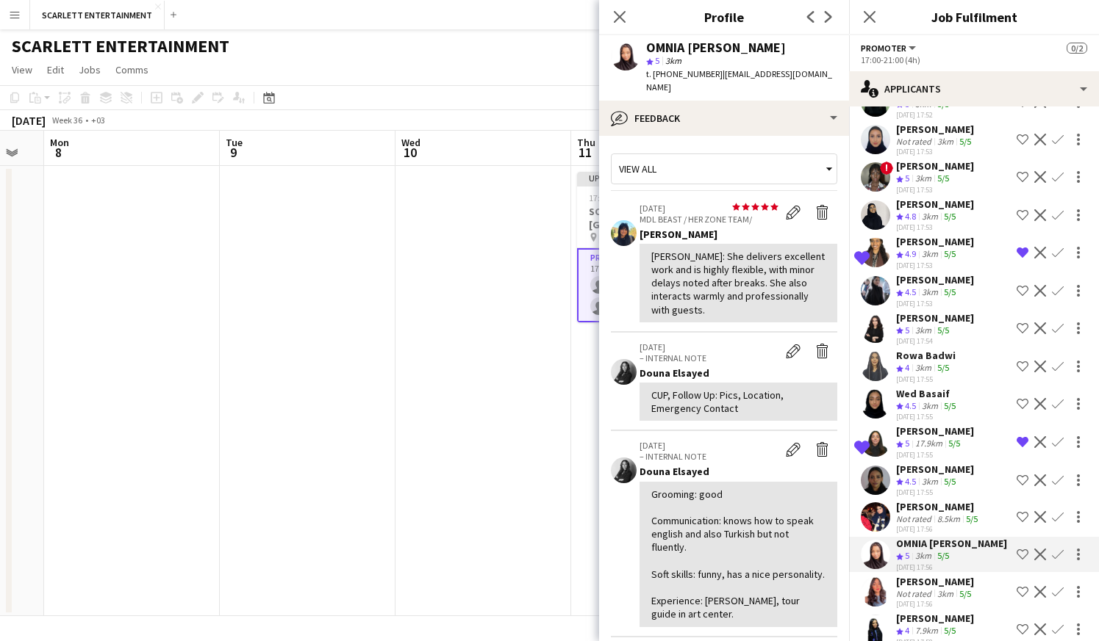
click at [956, 606] on div "[DATE] 17:56" at bounding box center [935, 605] width 78 height 10
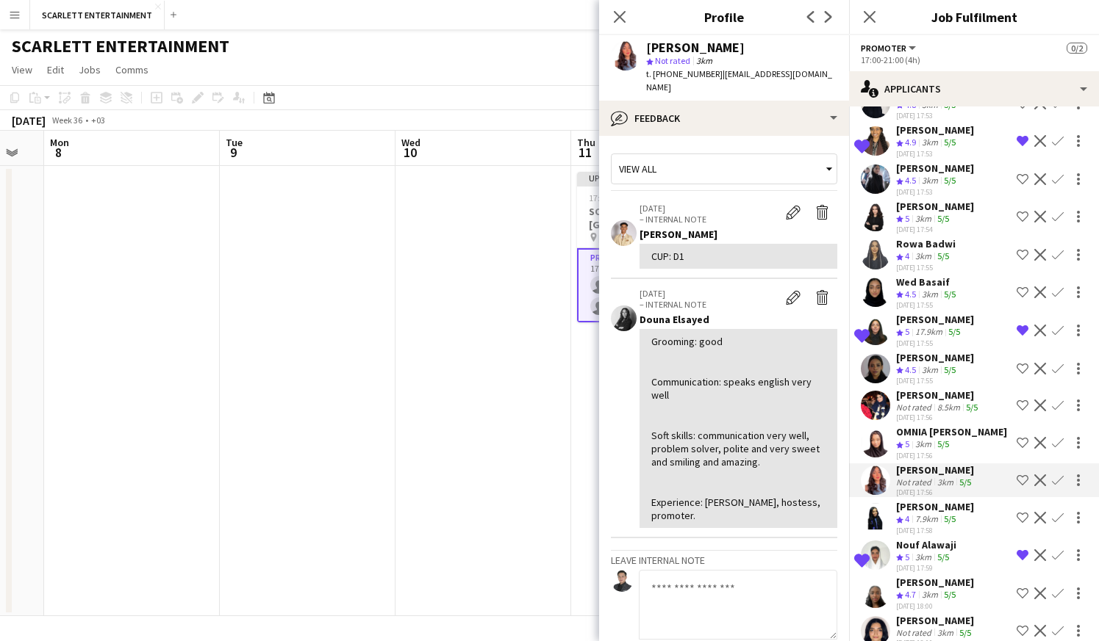
scroll to position [1254, 0]
click at [952, 513] on app-skills-label "5/5" at bounding box center [949, 518] width 12 height 11
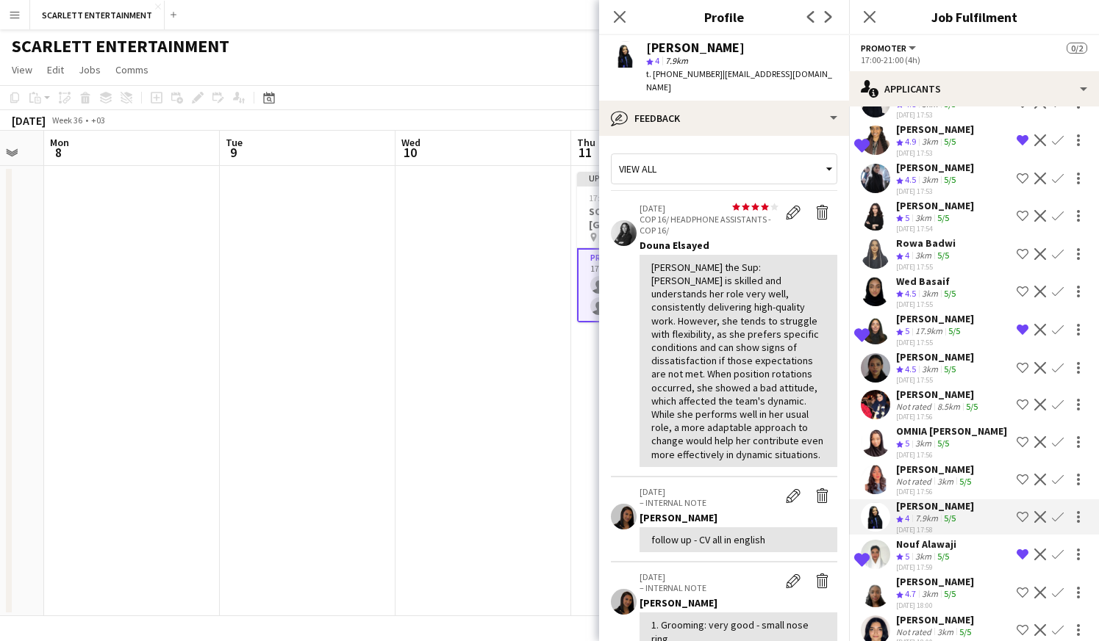
click at [938, 442] on app-skills-label "5/5" at bounding box center [943, 443] width 12 height 11
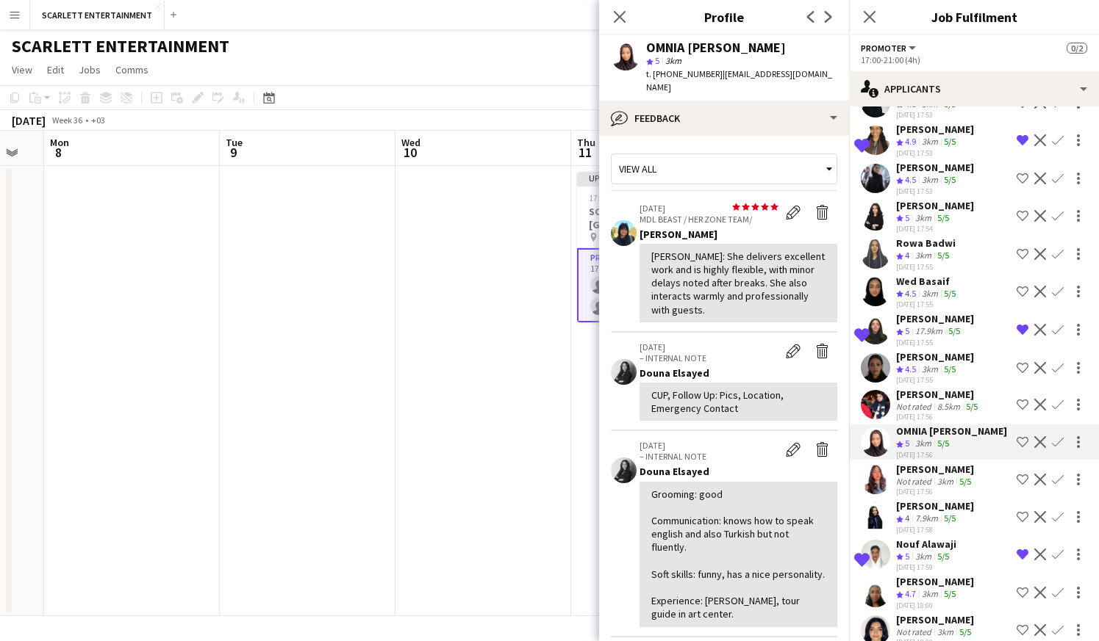
click at [936, 396] on div "[PERSON_NAME]" at bounding box center [938, 394] width 85 height 13
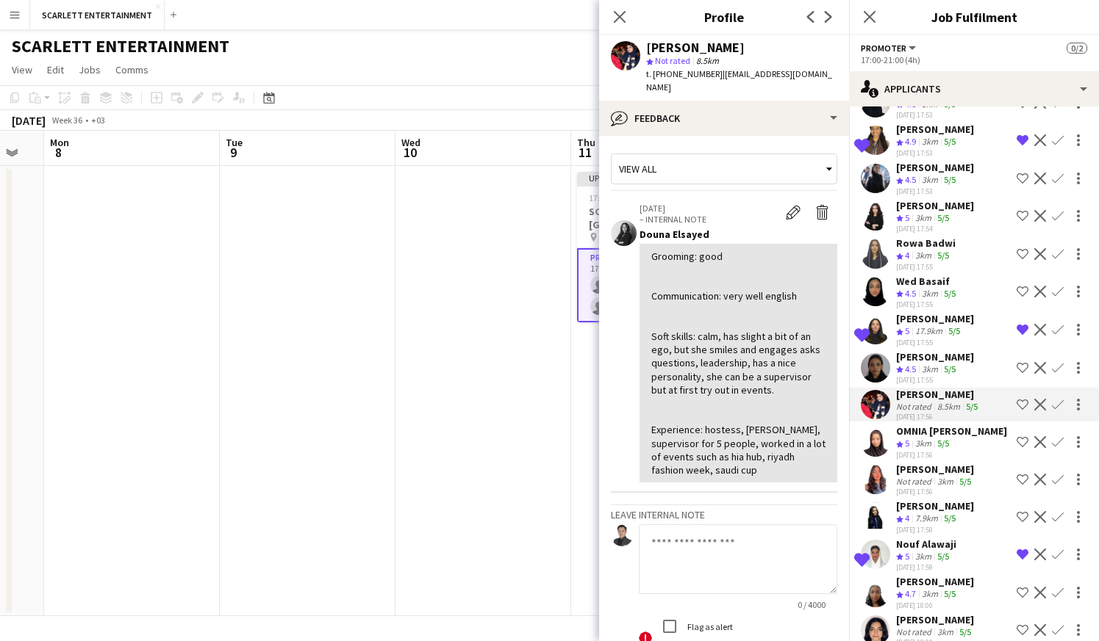
click at [941, 431] on div "OMNIA [PERSON_NAME]" at bounding box center [951, 431] width 111 height 13
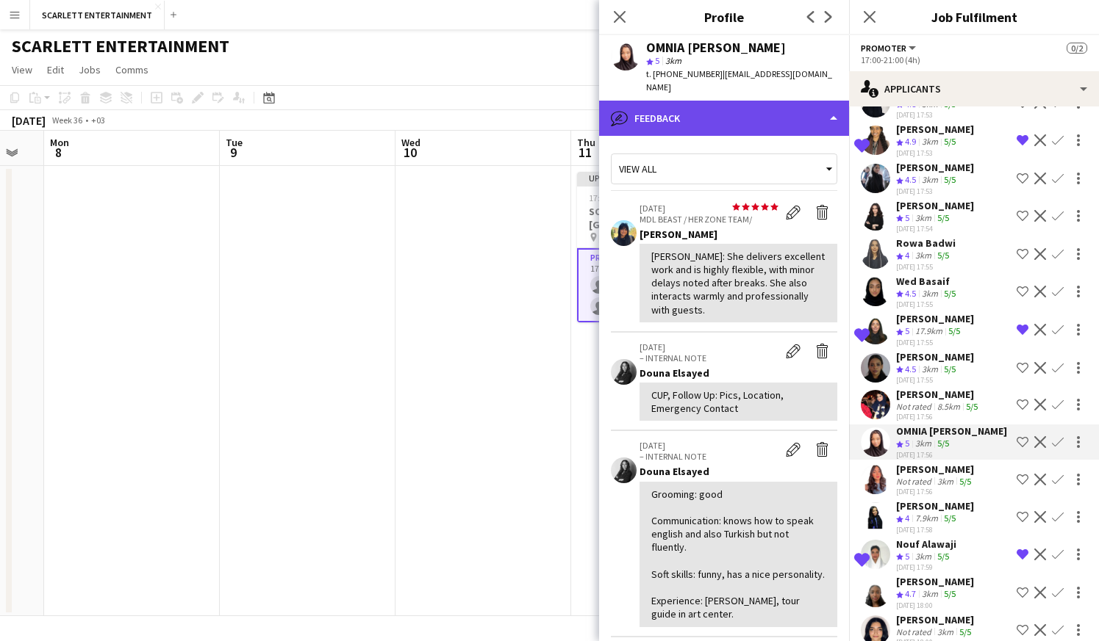
click at [774, 116] on div "bubble-pencil Feedback" at bounding box center [724, 118] width 250 height 35
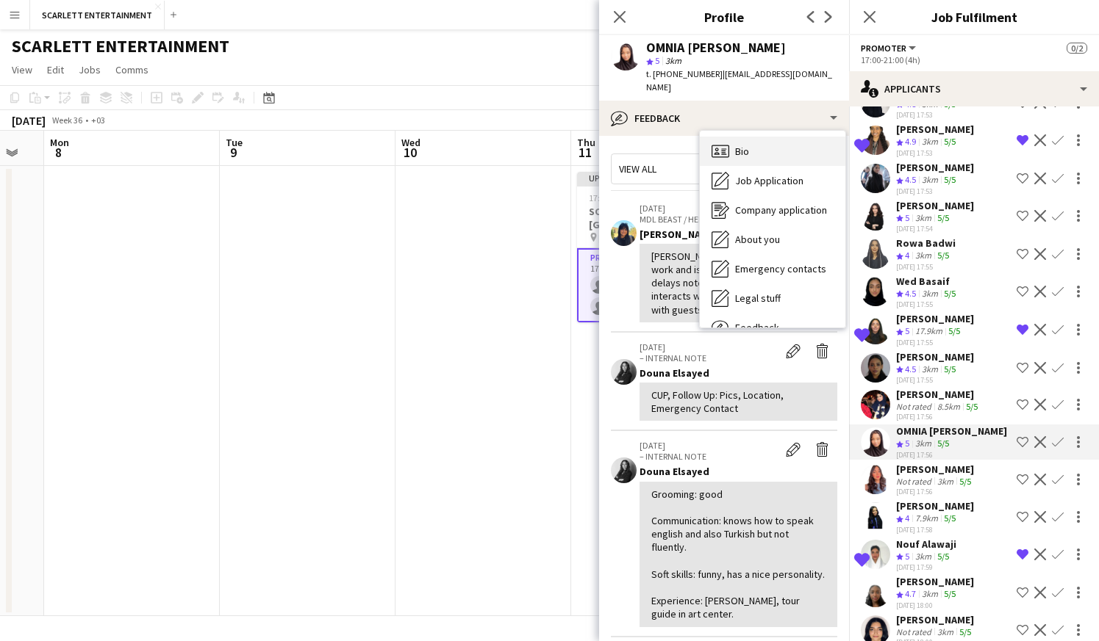
click at [776, 140] on div "Bio Bio" at bounding box center [772, 151] width 145 height 29
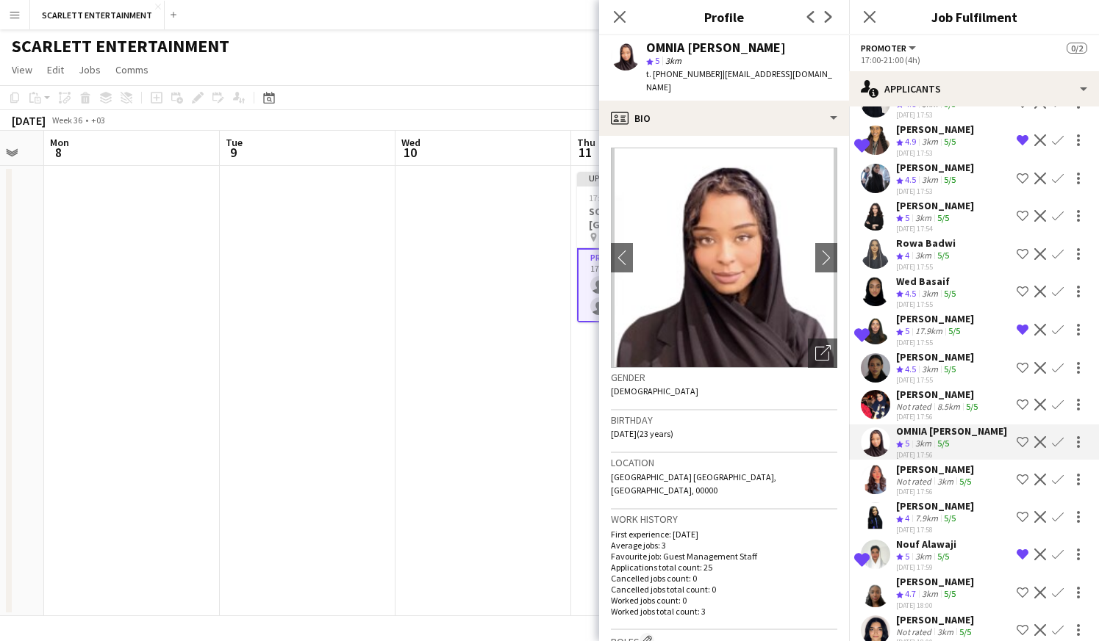
click at [929, 397] on div "[PERSON_NAME]" at bounding box center [938, 394] width 85 height 13
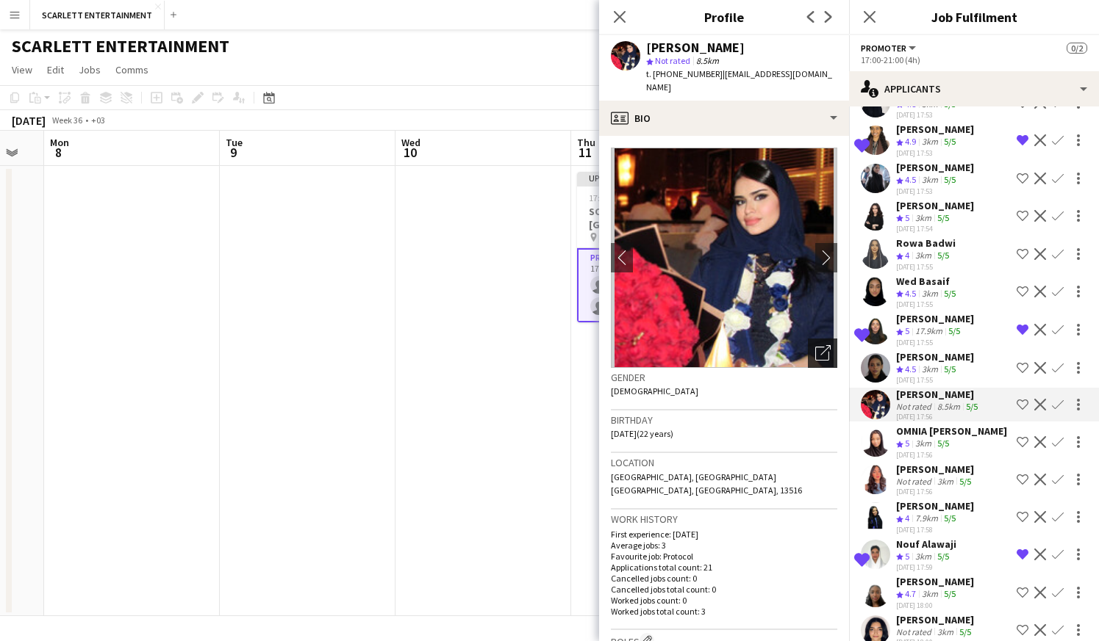
click at [822, 339] on div "Open photos pop-in" at bounding box center [822, 353] width 29 height 29
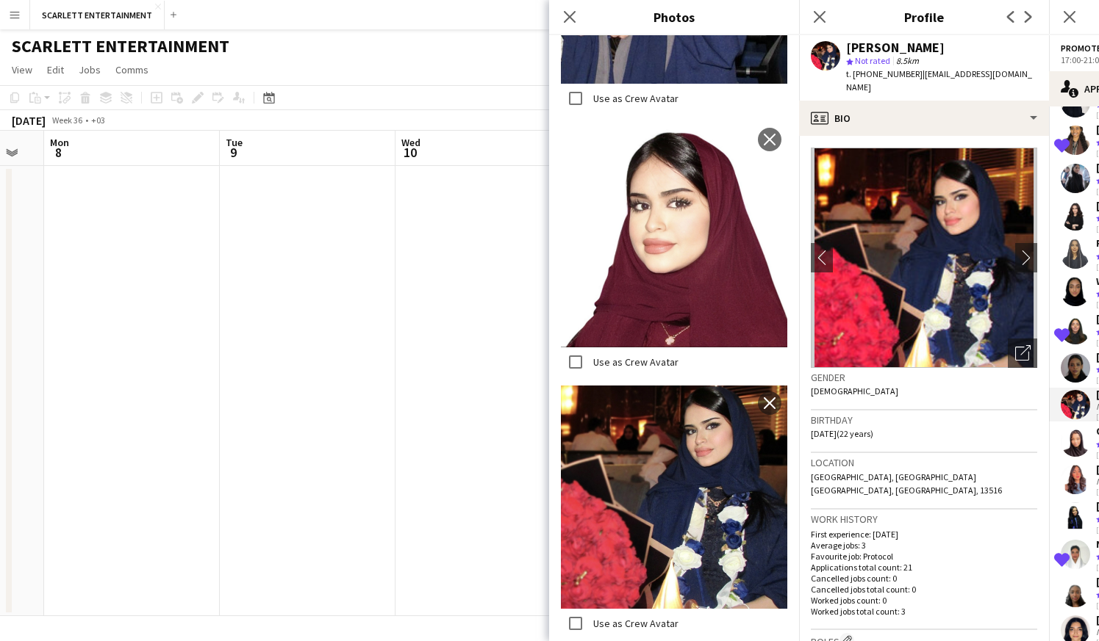
scroll to position [654, 0]
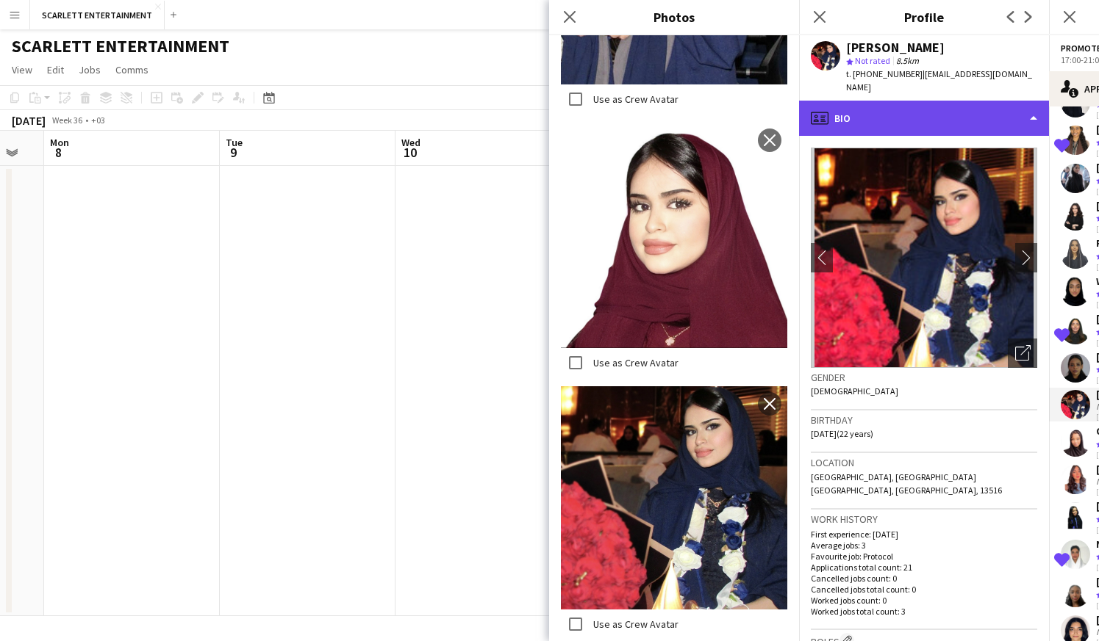
click at [905, 113] on div "profile Bio" at bounding box center [924, 118] width 250 height 35
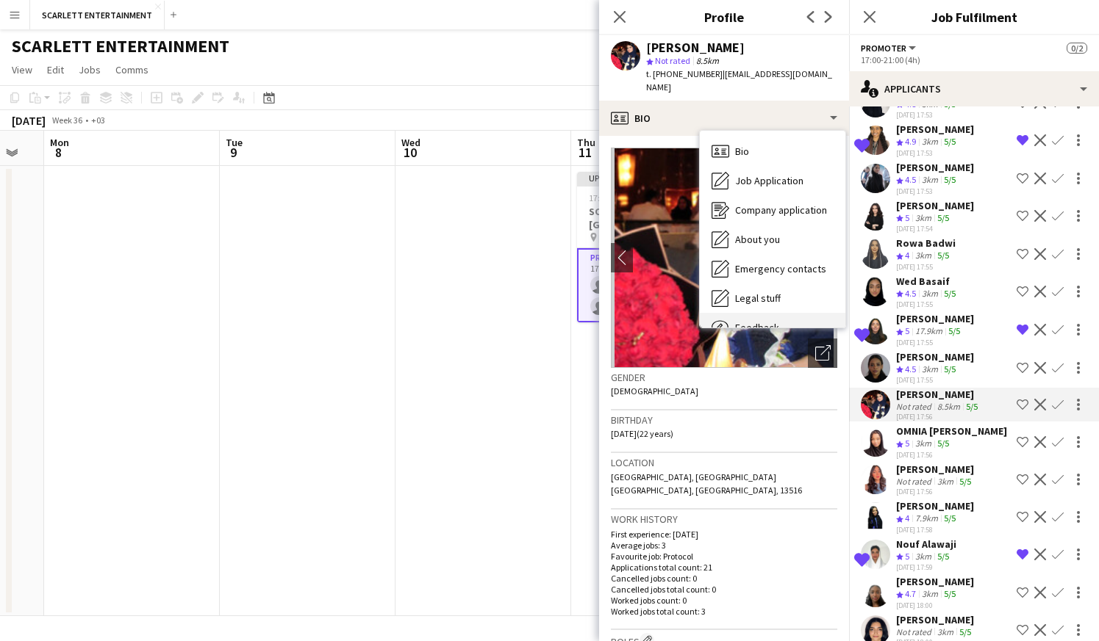
click at [804, 313] on div "Feedback Feedback" at bounding box center [772, 327] width 145 height 29
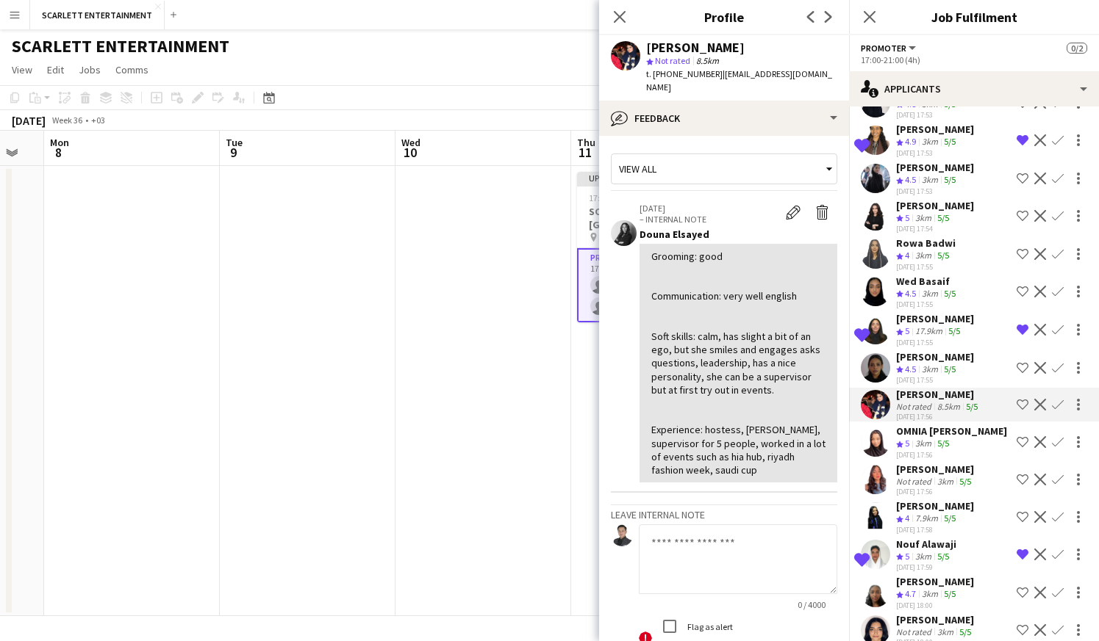
click at [934, 440] on div "3km" at bounding box center [923, 444] width 22 height 12
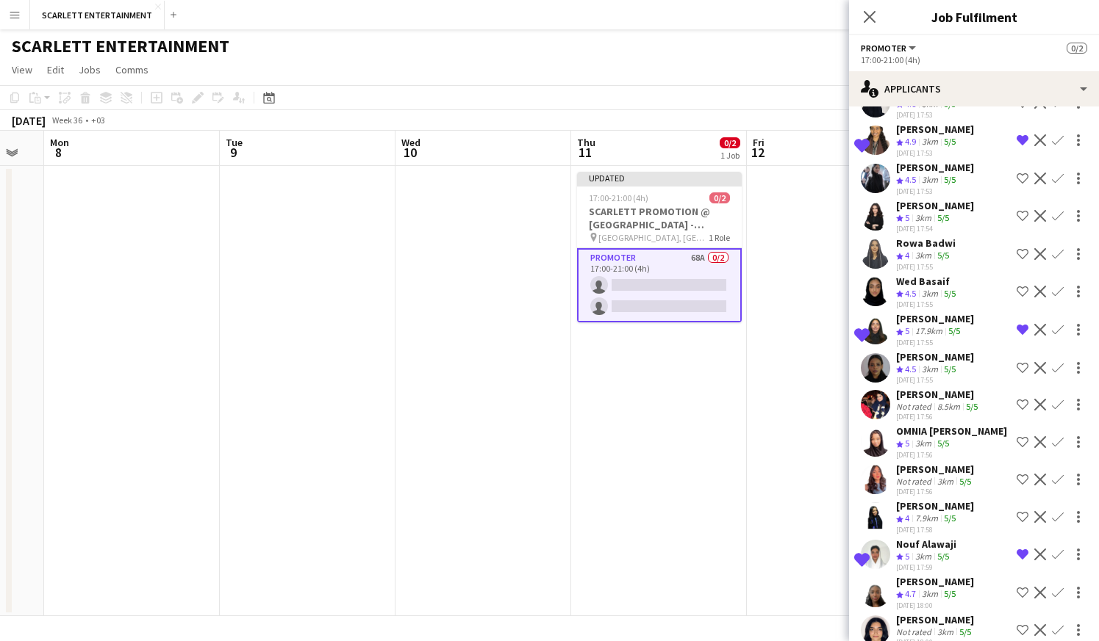
click at [960, 473] on div "[PERSON_NAME]" at bounding box center [935, 469] width 78 height 13
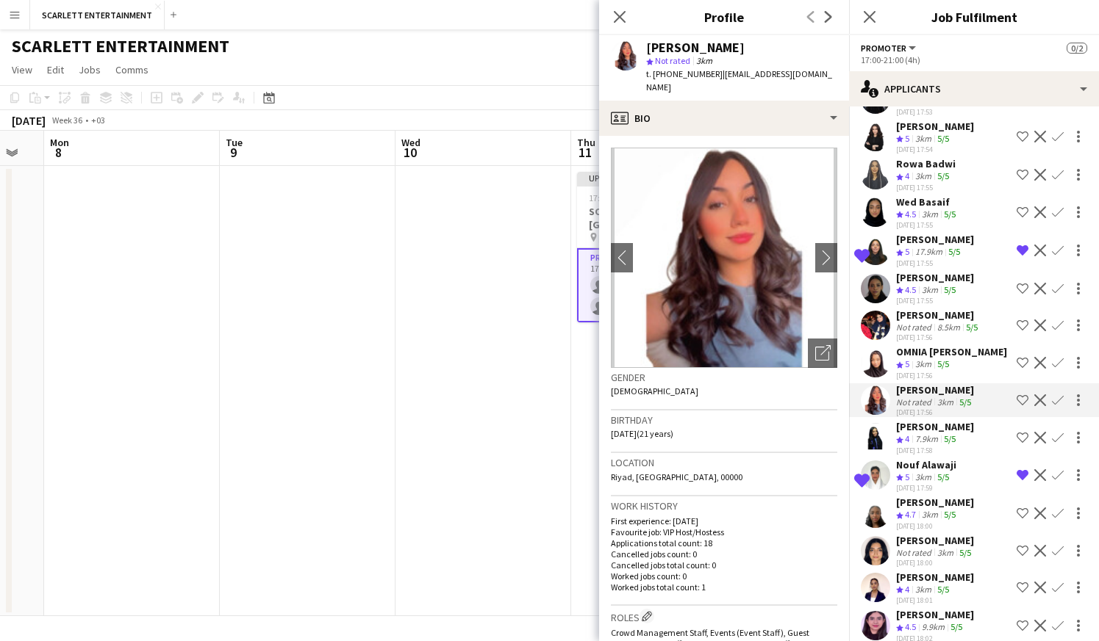
scroll to position [1336, 0]
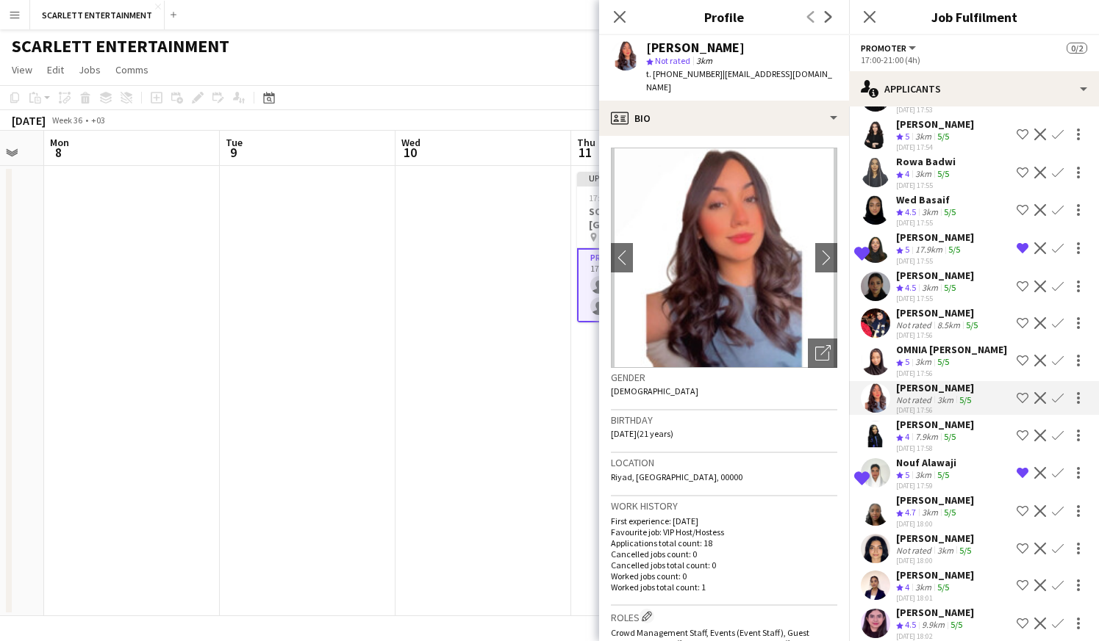
click at [952, 441] on app-skills-label "5/5" at bounding box center [949, 436] width 12 height 11
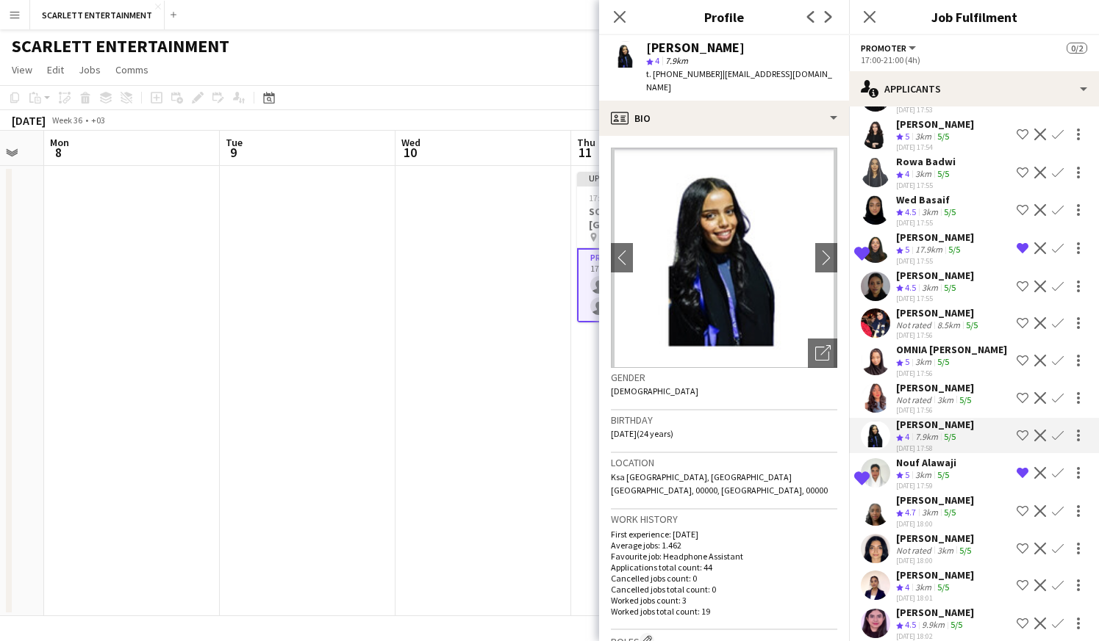
click at [936, 501] on div "[PERSON_NAME]" at bounding box center [935, 500] width 78 height 13
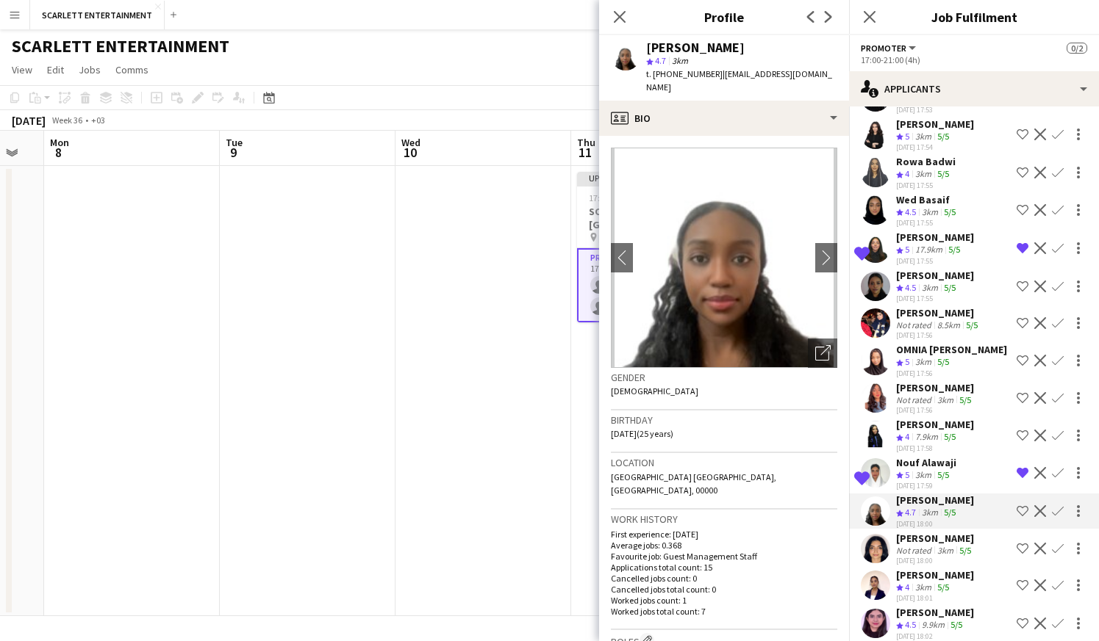
click at [938, 444] on div "[DATE] 17:58" at bounding box center [935, 449] width 78 height 10
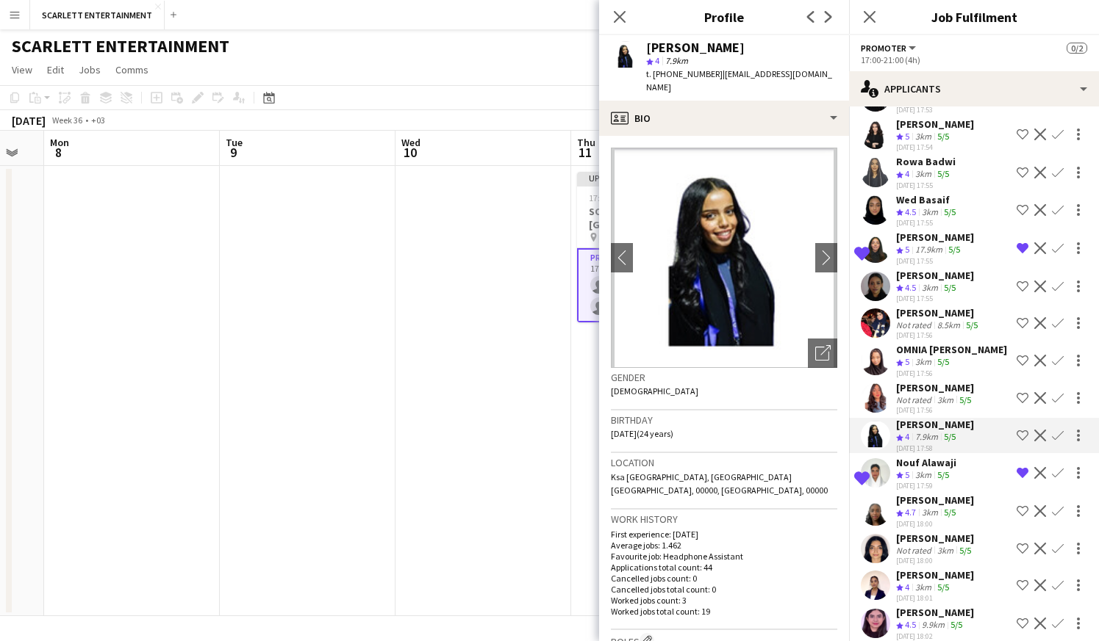
click at [941, 509] on div "3km" at bounding box center [929, 513] width 22 height 12
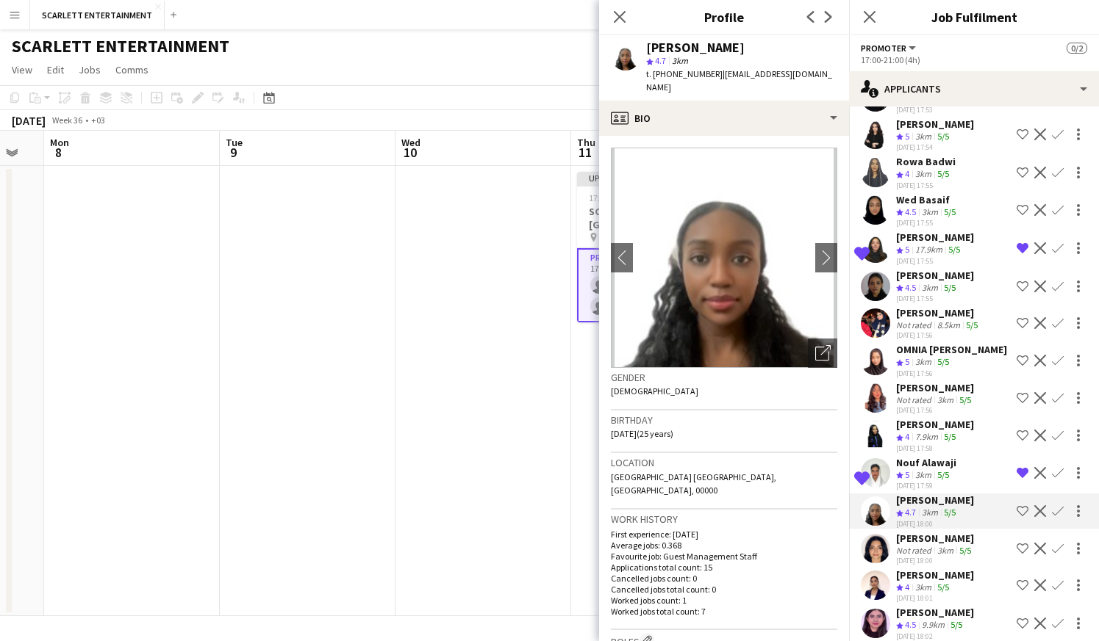
click at [944, 559] on div "[DATE] 18:00" at bounding box center [935, 561] width 78 height 10
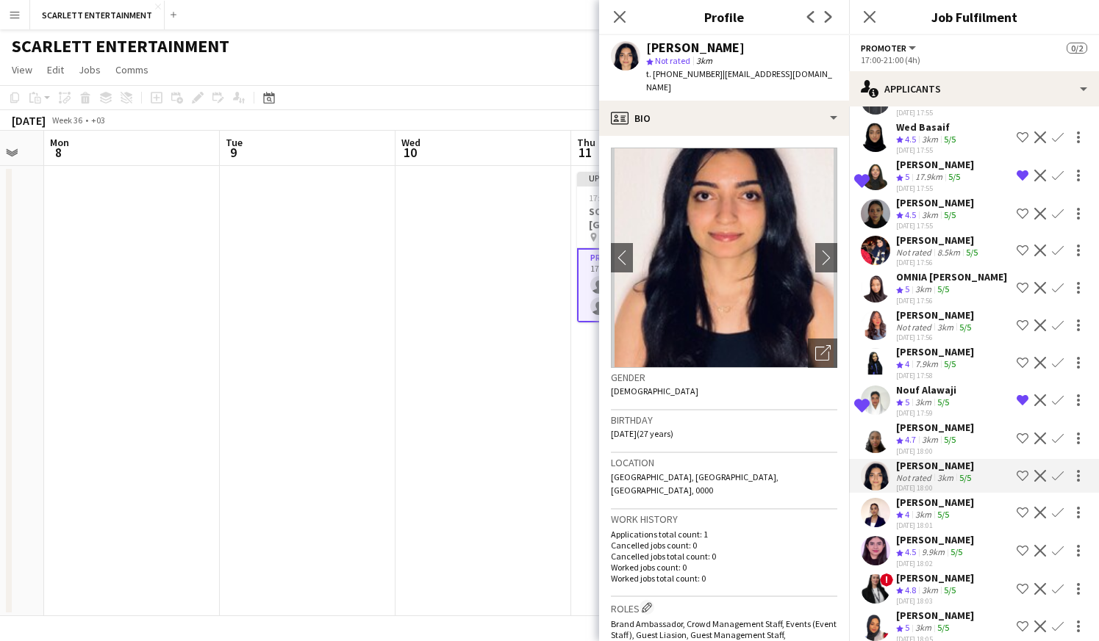
scroll to position [1409, 0]
click at [935, 512] on div "5/5" at bounding box center [943, 515] width 18 height 12
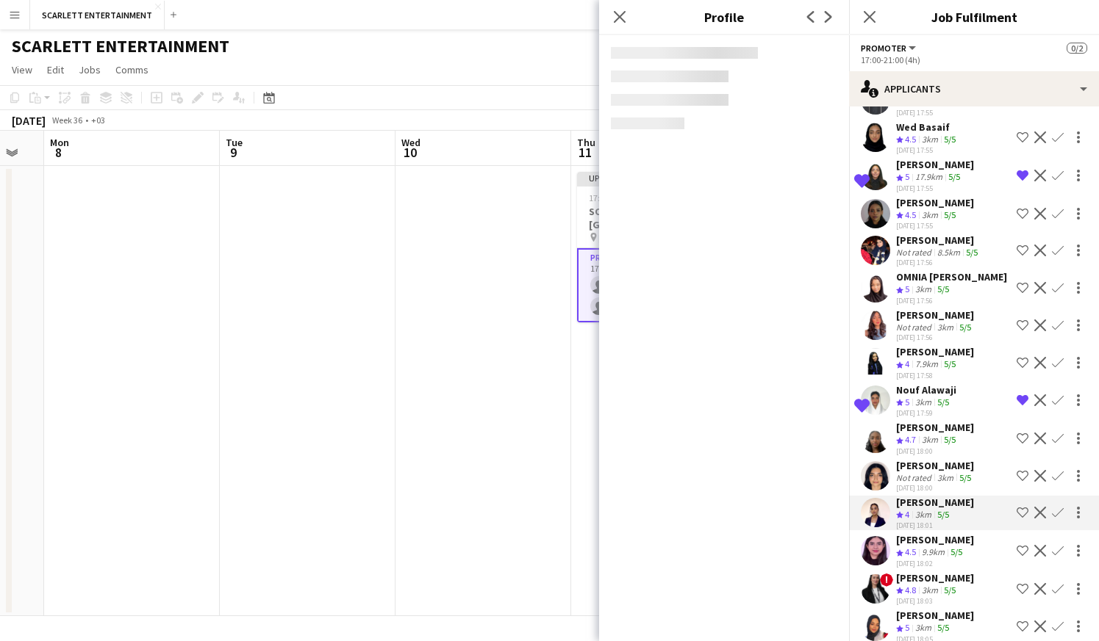
click at [935, 546] on div "[PERSON_NAME]" at bounding box center [935, 539] width 78 height 13
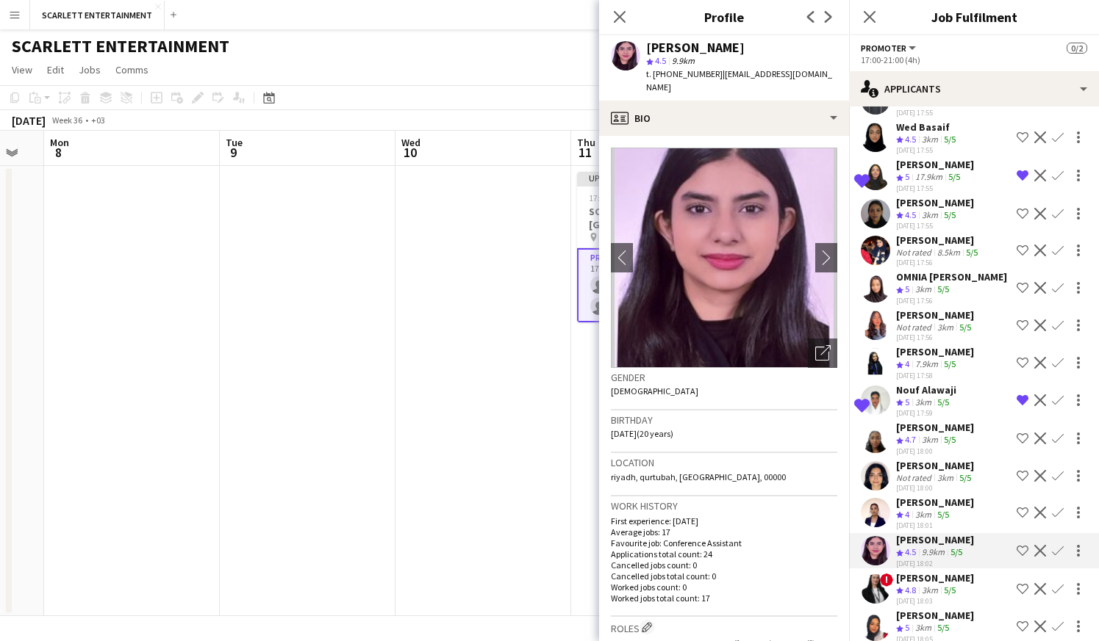
scroll to position [1440, 0]
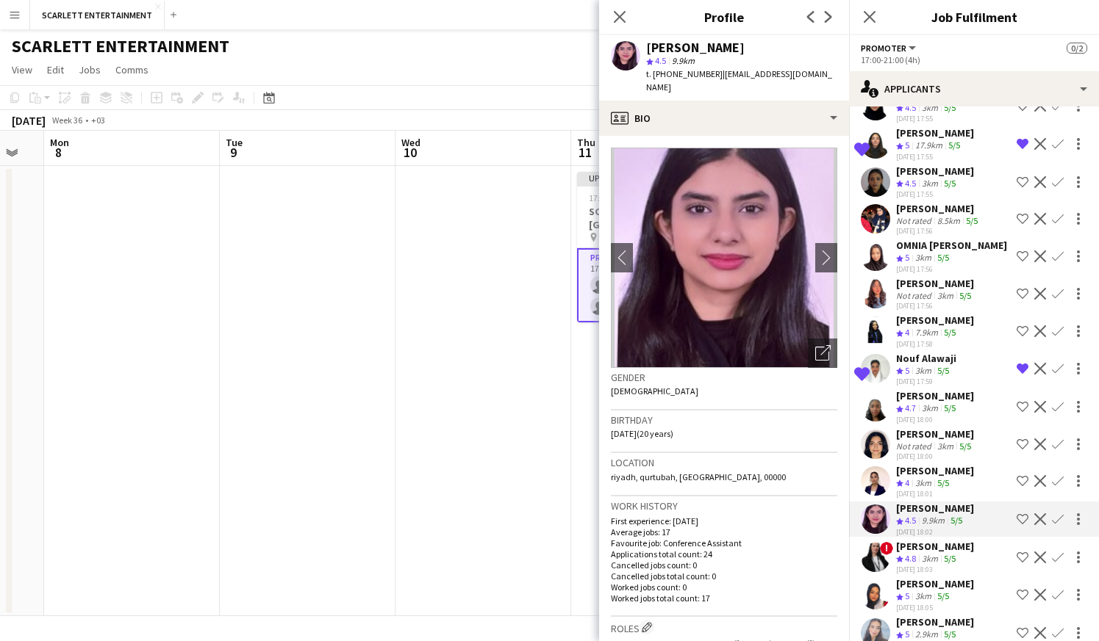
click at [931, 482] on div "3km" at bounding box center [923, 484] width 22 height 12
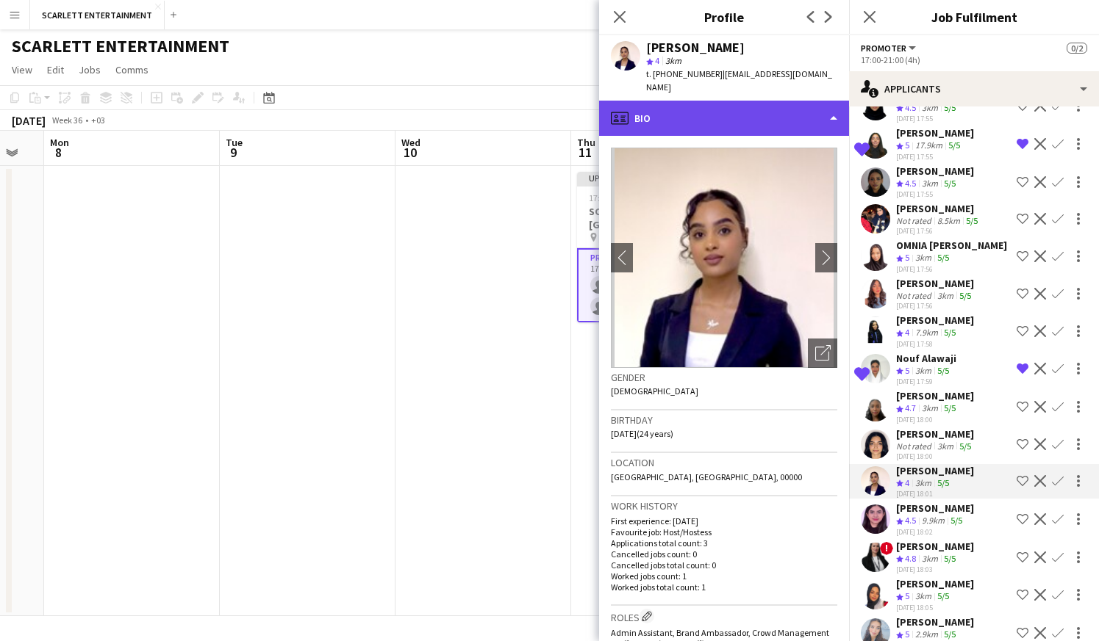
click at [757, 111] on div "profile Bio" at bounding box center [724, 118] width 250 height 35
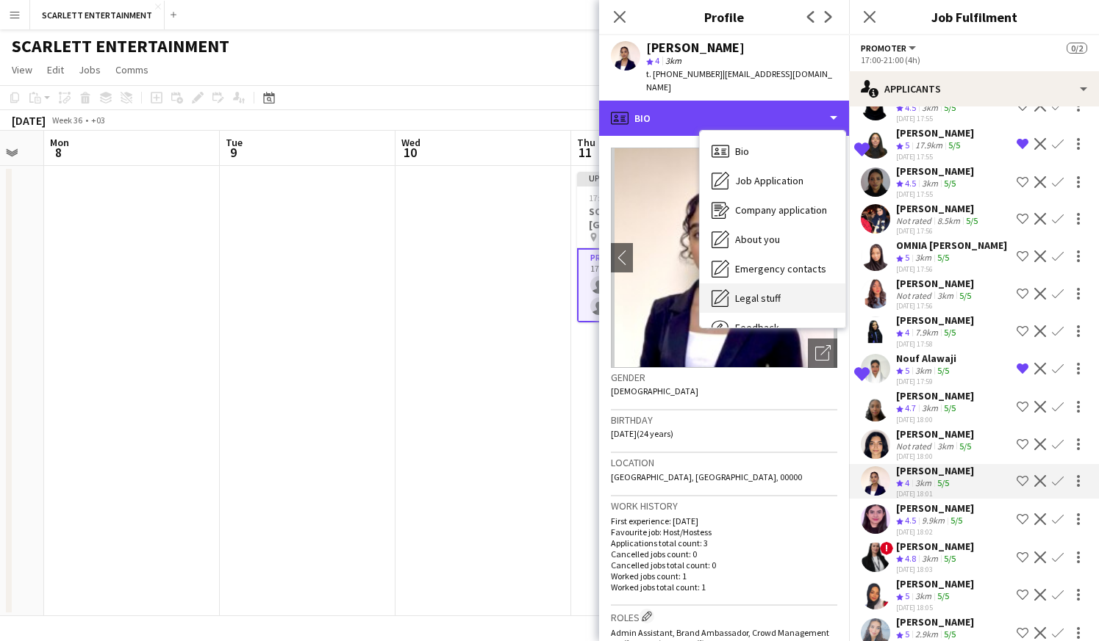
scroll to position [43, 0]
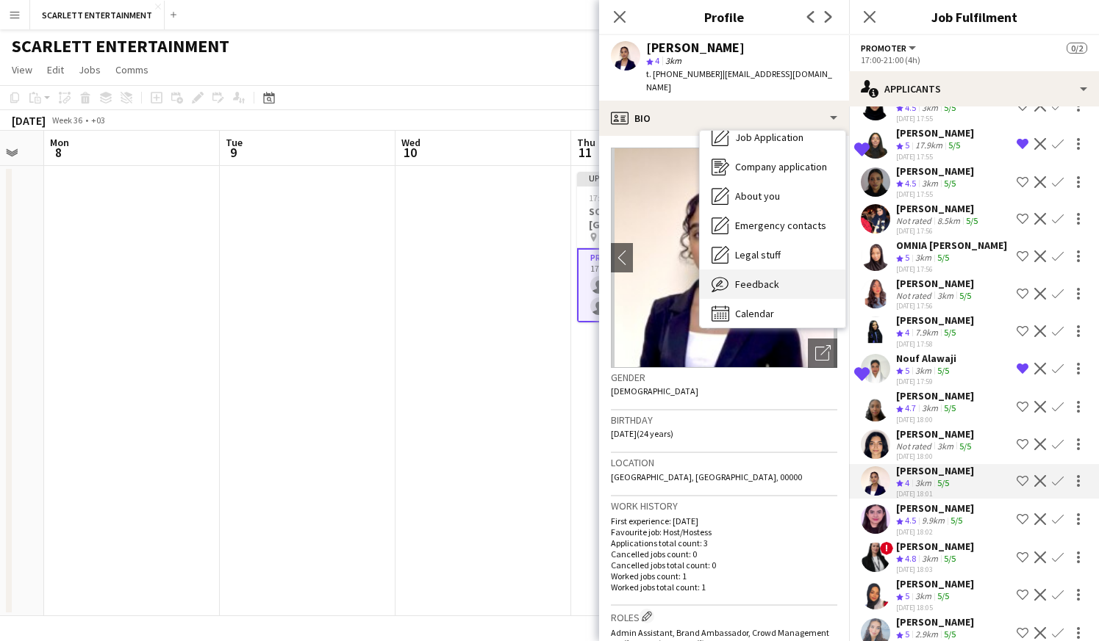
click at [778, 278] on div "Feedback Feedback" at bounding box center [772, 284] width 145 height 29
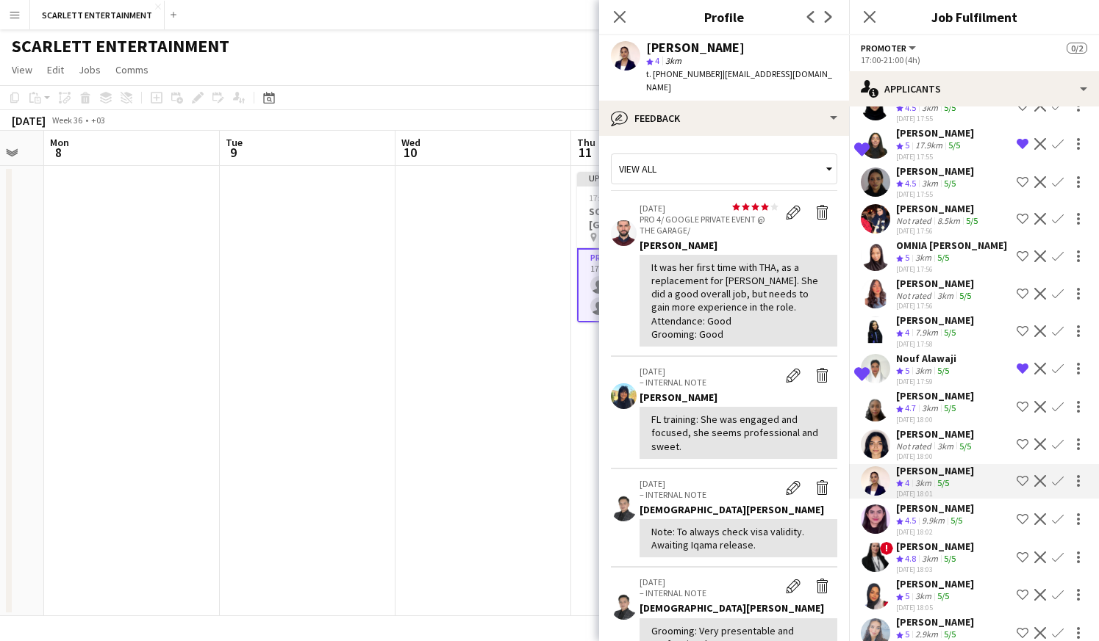
click at [946, 528] on div "[DATE] 18:02" at bounding box center [935, 533] width 78 height 10
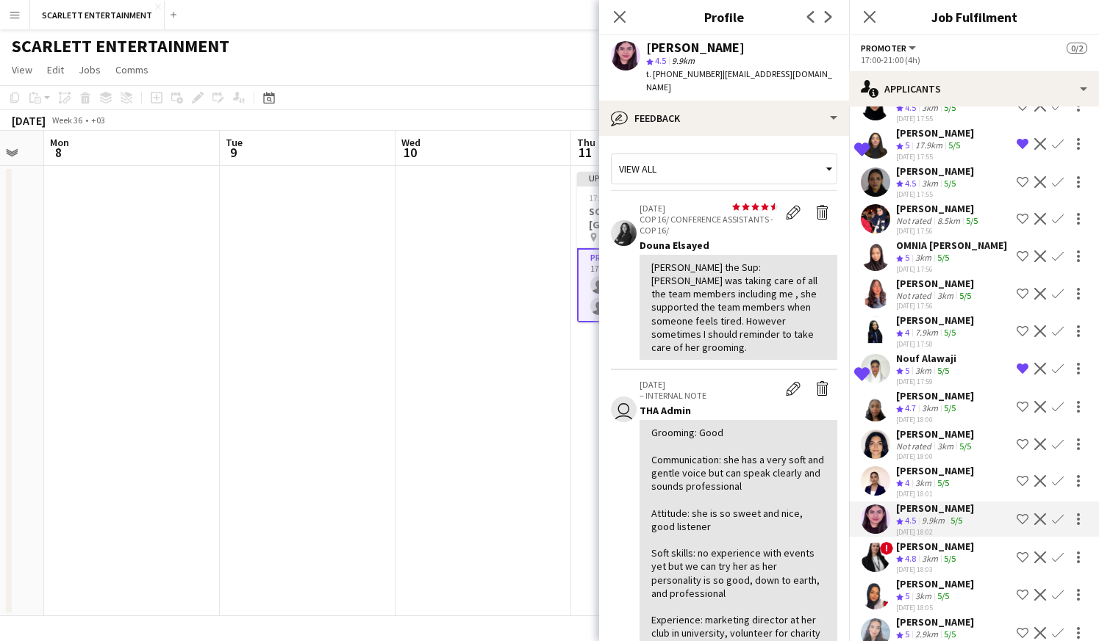
click at [951, 552] on div "[PERSON_NAME]" at bounding box center [935, 546] width 78 height 13
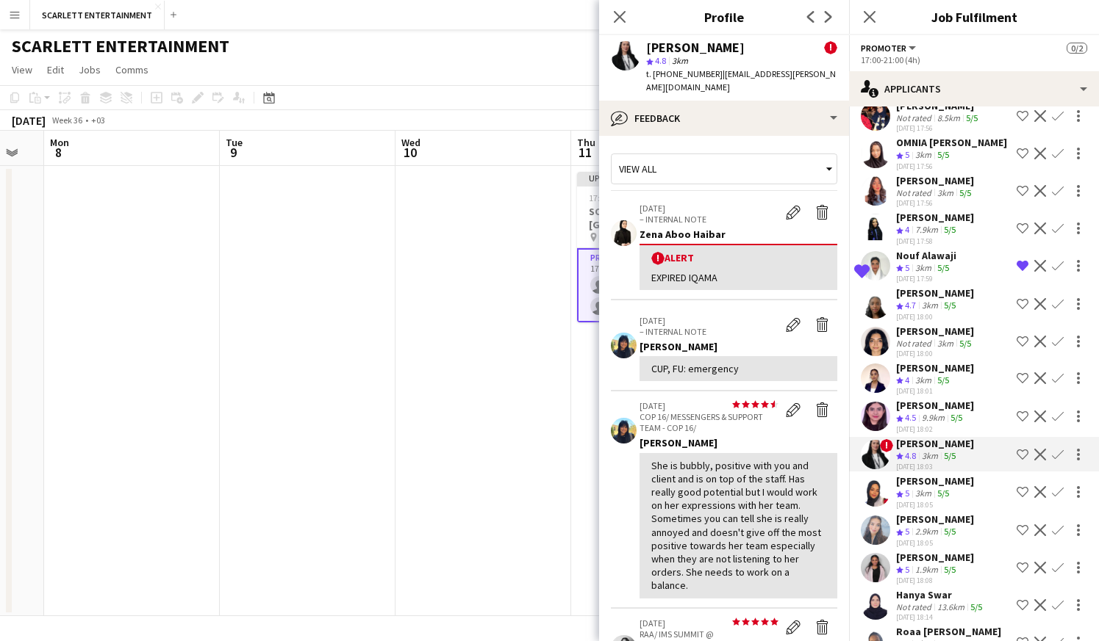
scroll to position [1545, 0]
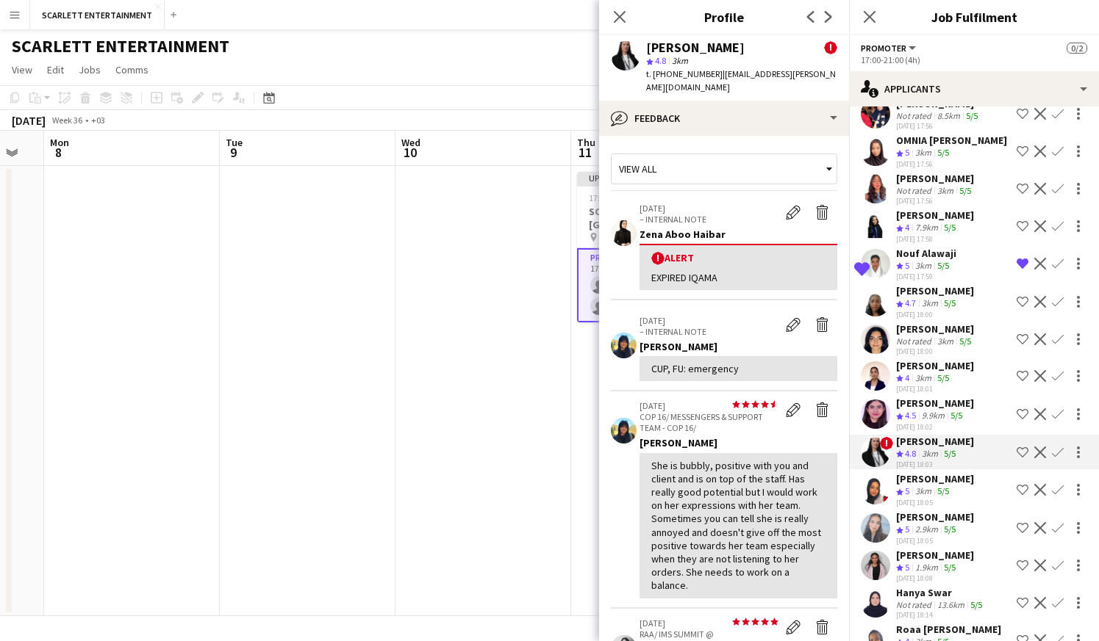
click at [934, 500] on div "[DATE] 18:05" at bounding box center [935, 503] width 78 height 10
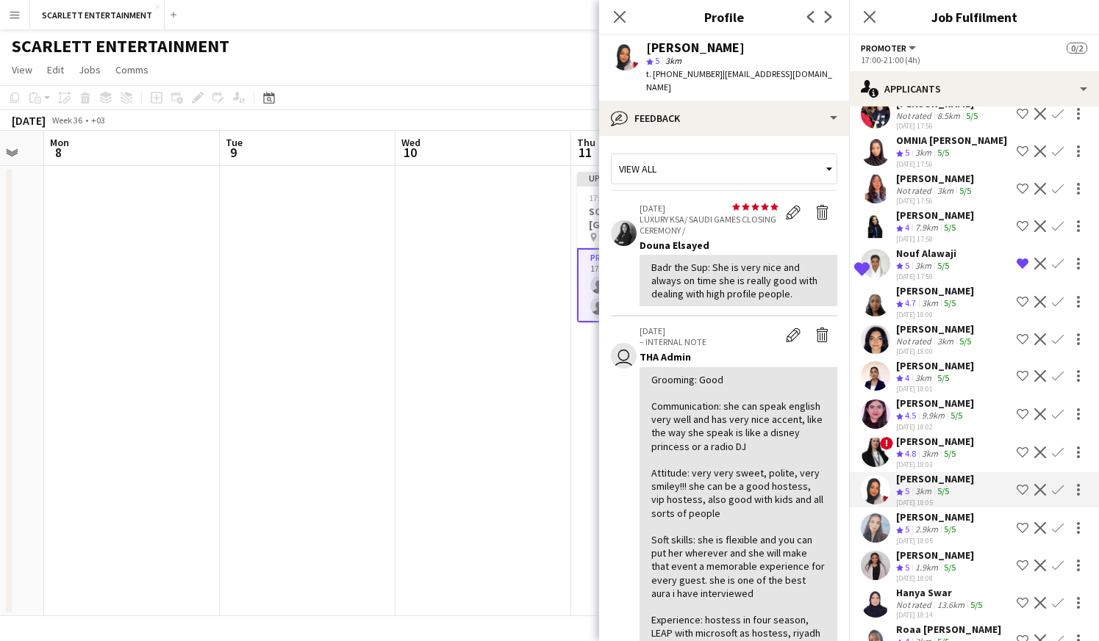
click at [944, 531] on div "5/5" at bounding box center [950, 530] width 18 height 12
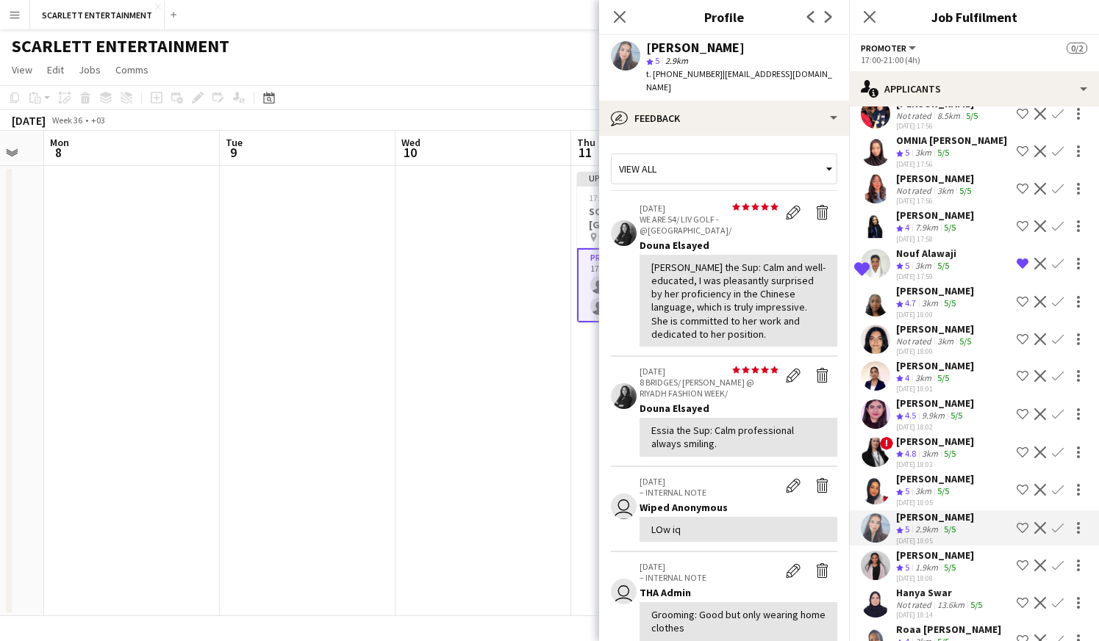
click at [957, 576] on div "[DATE] 18:08" at bounding box center [935, 579] width 78 height 10
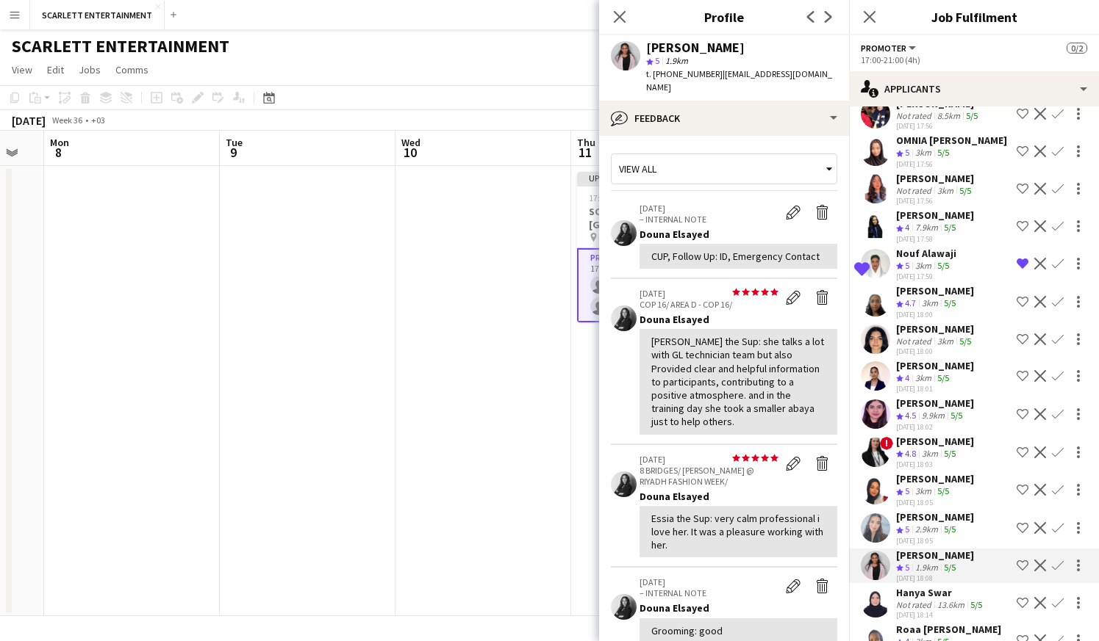
click at [948, 524] on app-skills-label "5/5" at bounding box center [949, 529] width 12 height 11
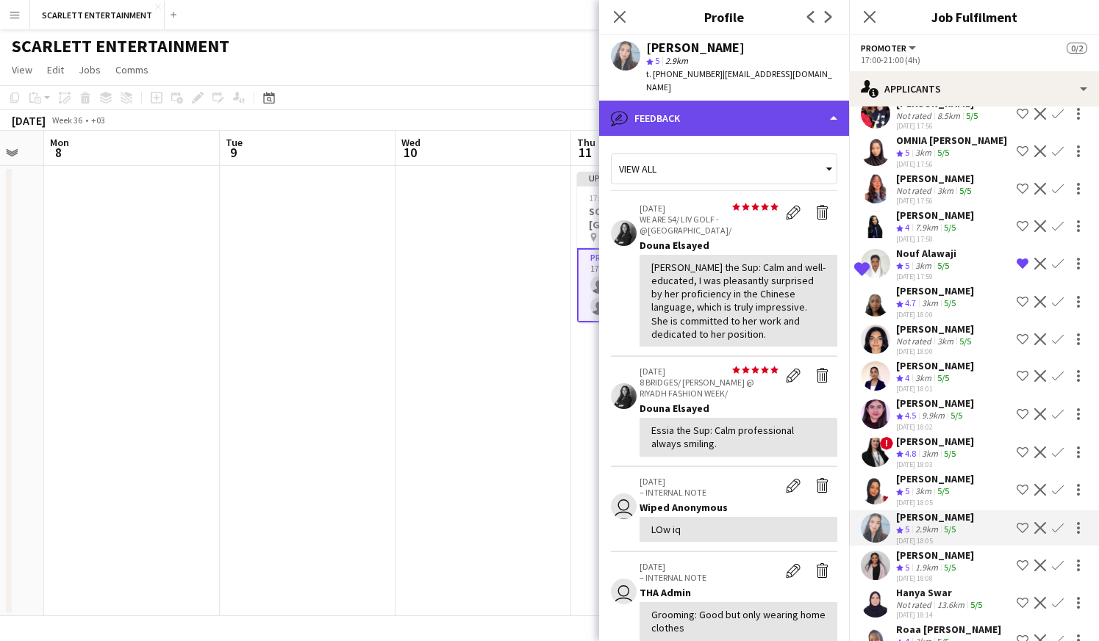
click at [734, 108] on div "bubble-pencil Feedback" at bounding box center [724, 118] width 250 height 35
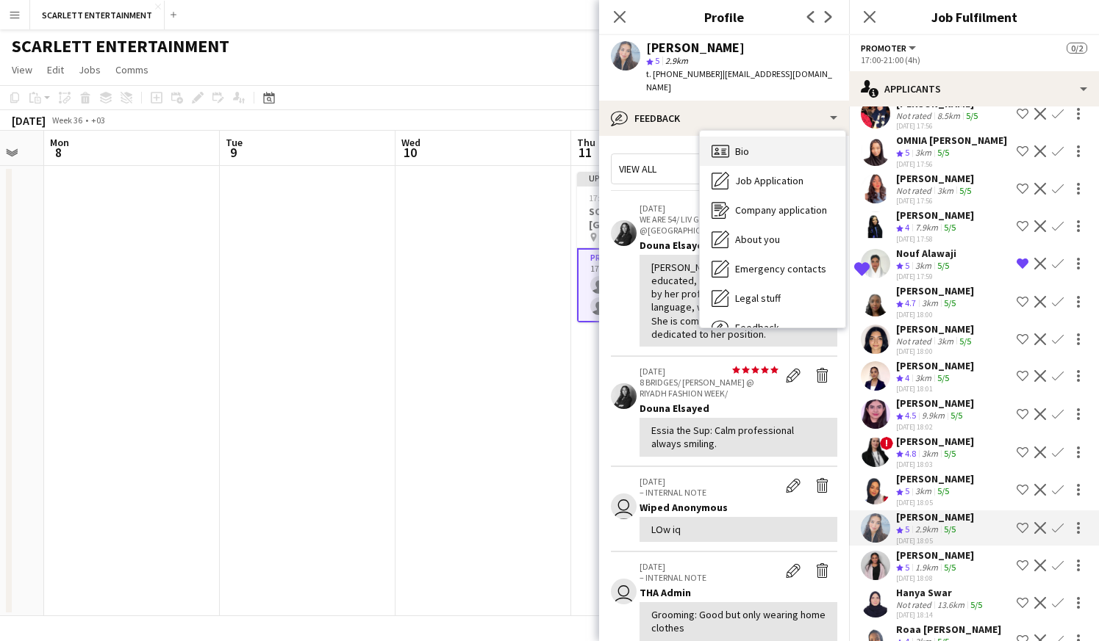
click at [748, 145] on span "Bio" at bounding box center [742, 151] width 14 height 13
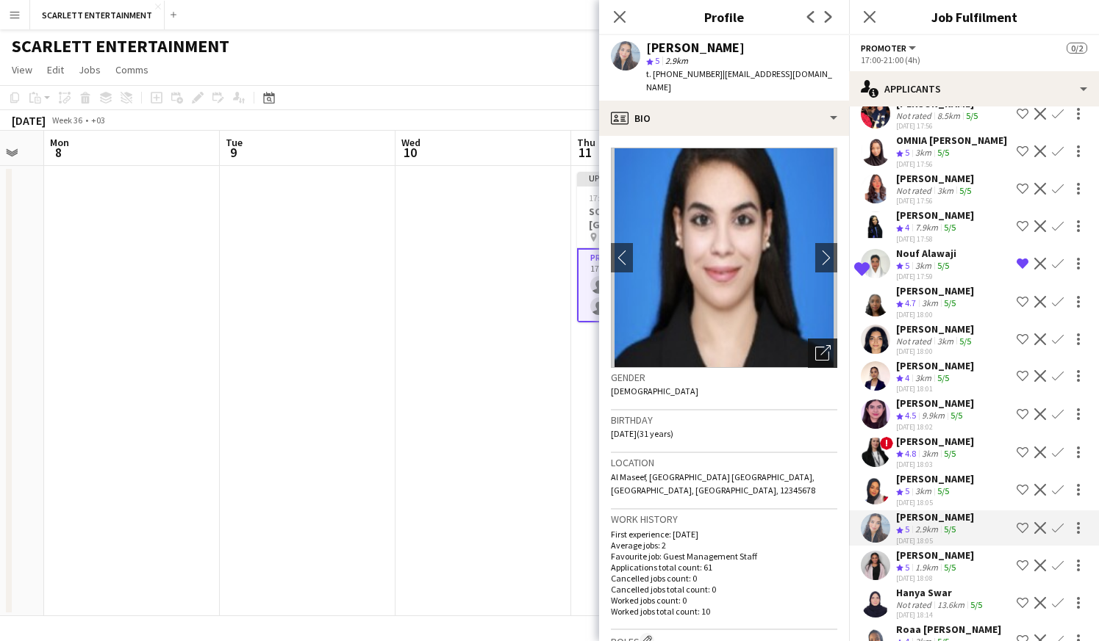
click at [827, 345] on icon "Open photos pop-in" at bounding box center [822, 352] width 15 height 15
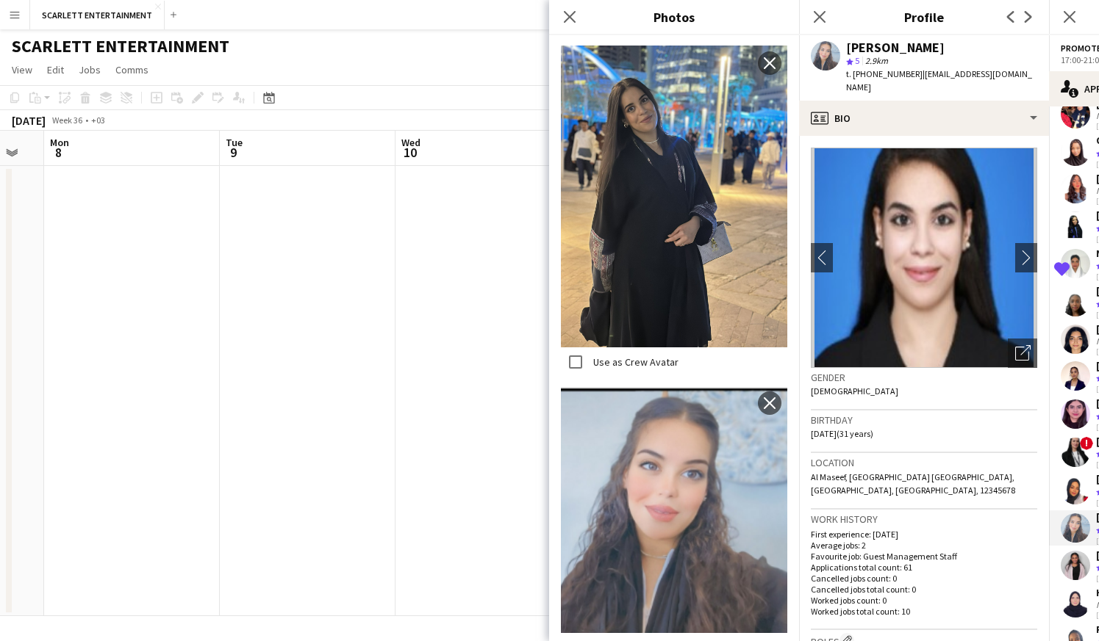
scroll to position [940, 0]
click at [574, 16] on icon "Close pop-in" at bounding box center [569, 17] width 14 height 14
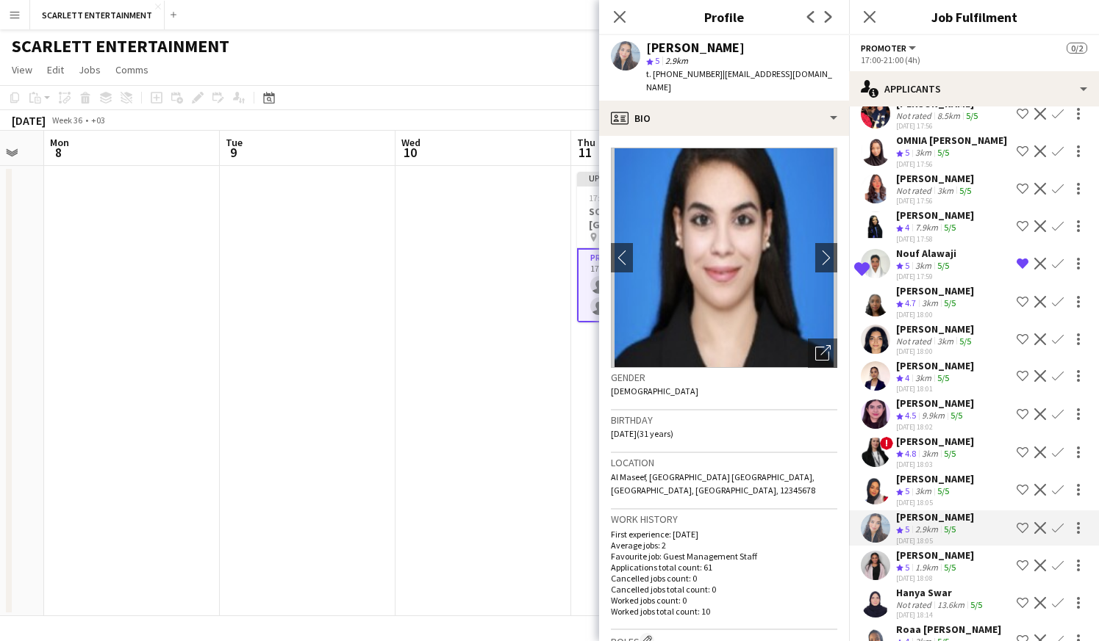
click at [931, 563] on div "1.9km" at bounding box center [926, 568] width 29 height 12
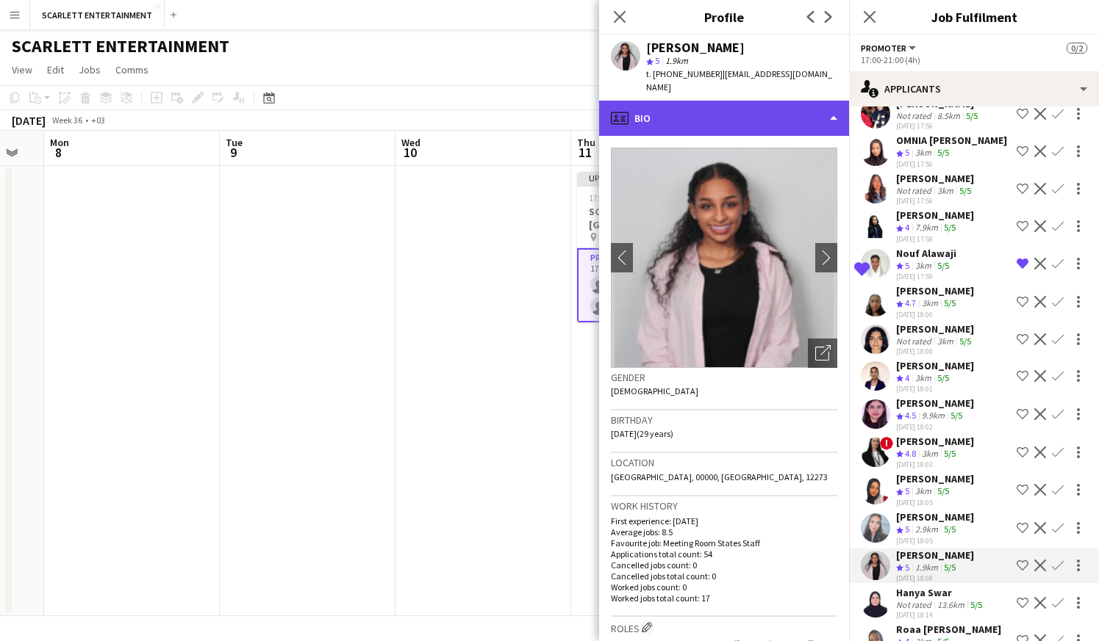
click at [759, 104] on div "profile Bio" at bounding box center [724, 118] width 250 height 35
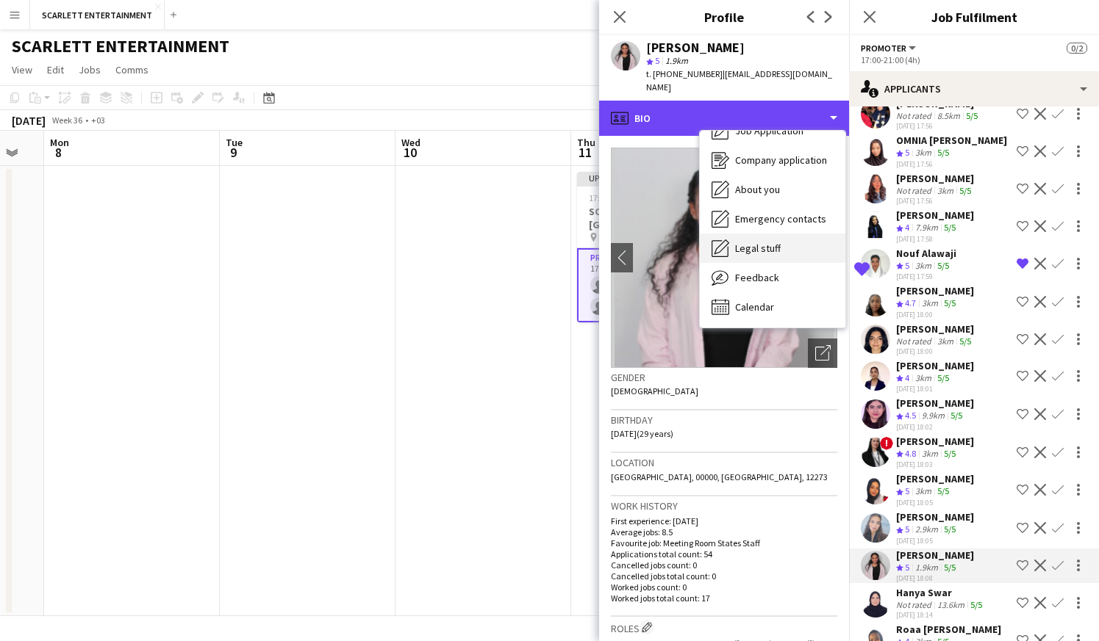
scroll to position [50, 0]
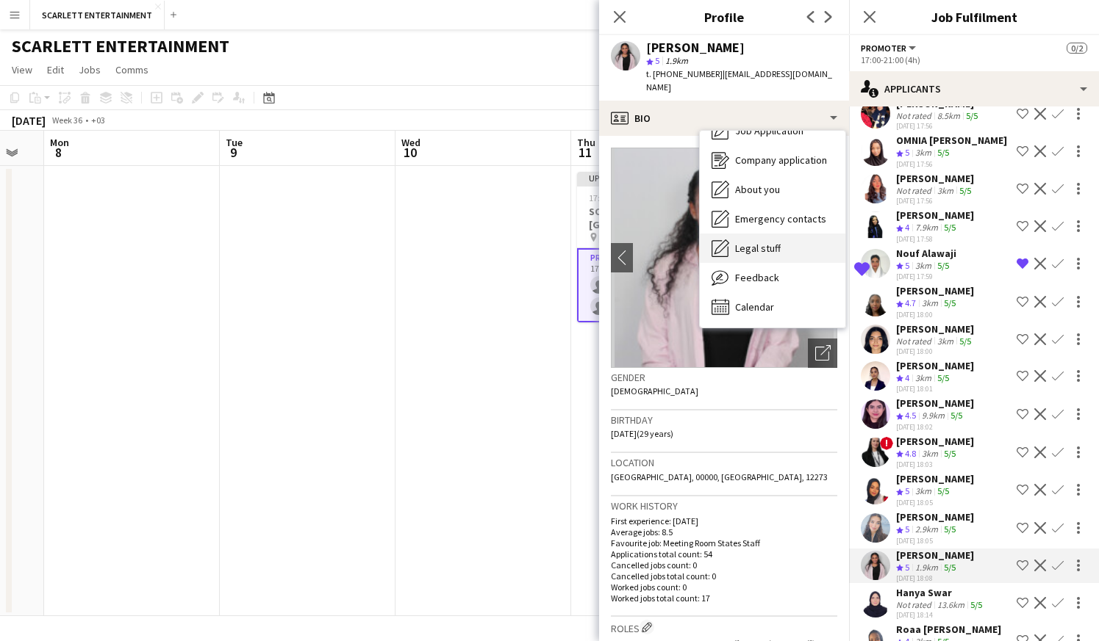
click at [780, 271] on div "Feedback Feedback" at bounding box center [772, 277] width 145 height 29
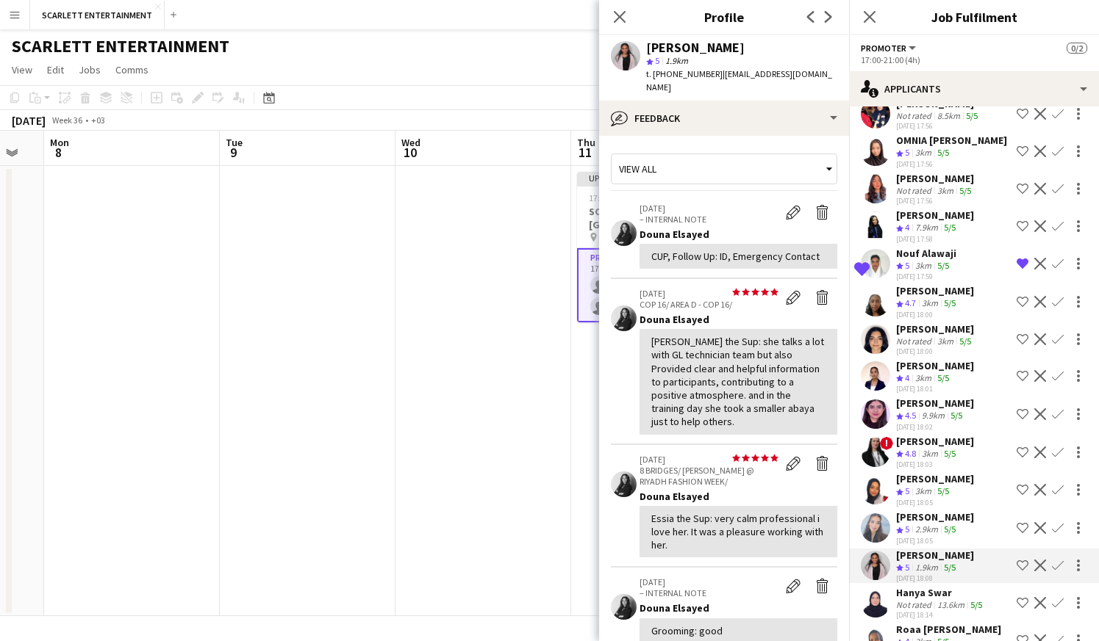
scroll to position [3, 0]
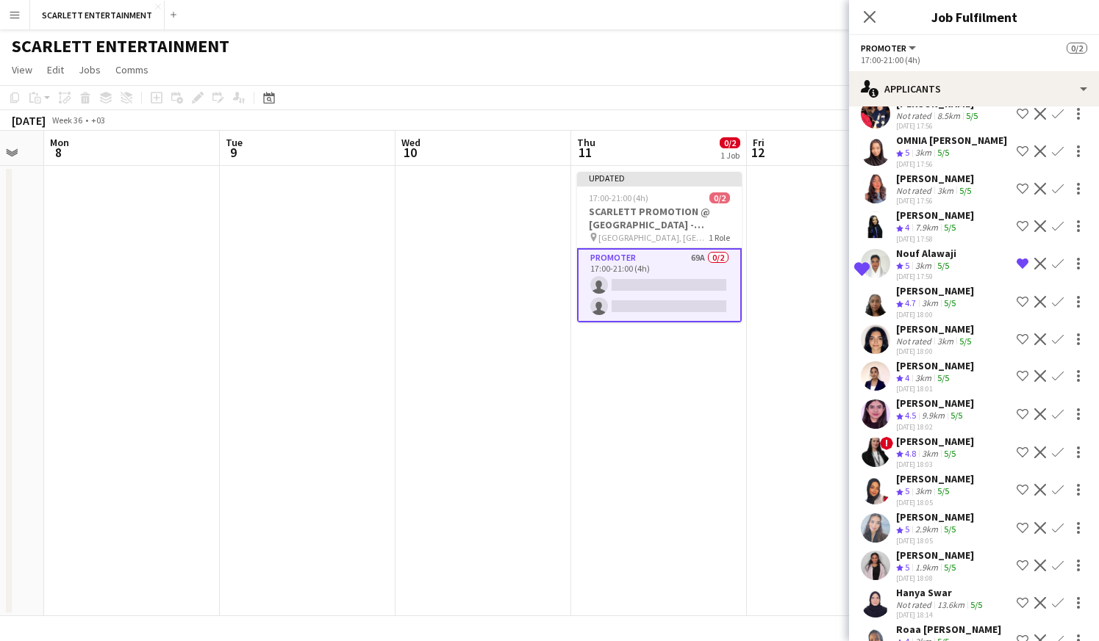
click at [929, 565] on div "1.9km" at bounding box center [926, 568] width 29 height 12
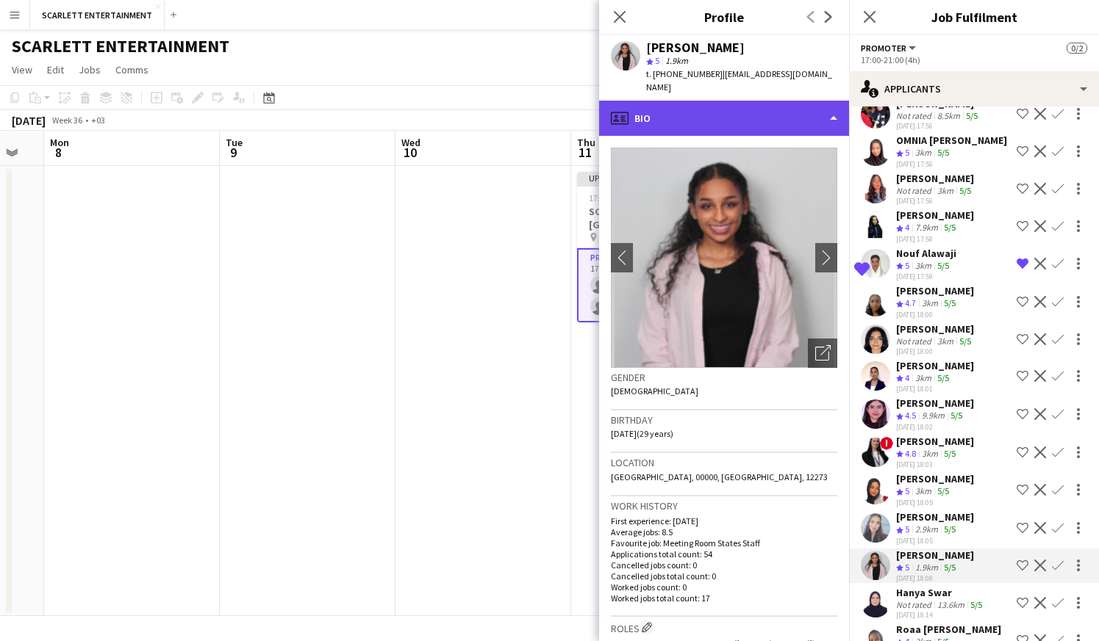
click at [749, 101] on div "profile Bio" at bounding box center [724, 118] width 250 height 35
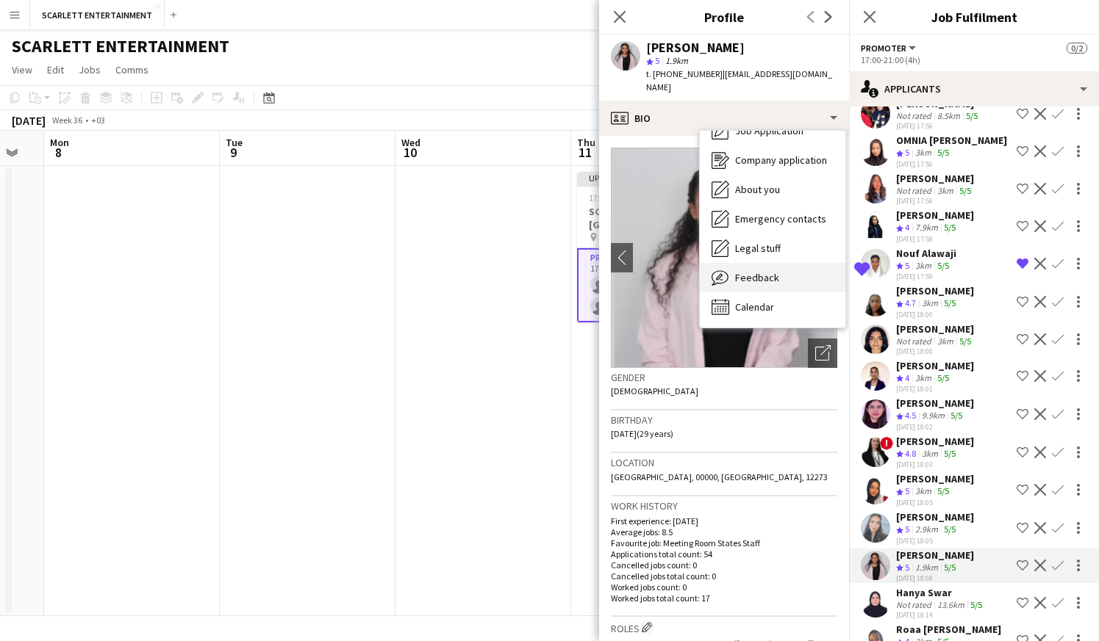
scroll to position [50, 0]
click at [768, 275] on div "Feedback Feedback" at bounding box center [772, 277] width 145 height 29
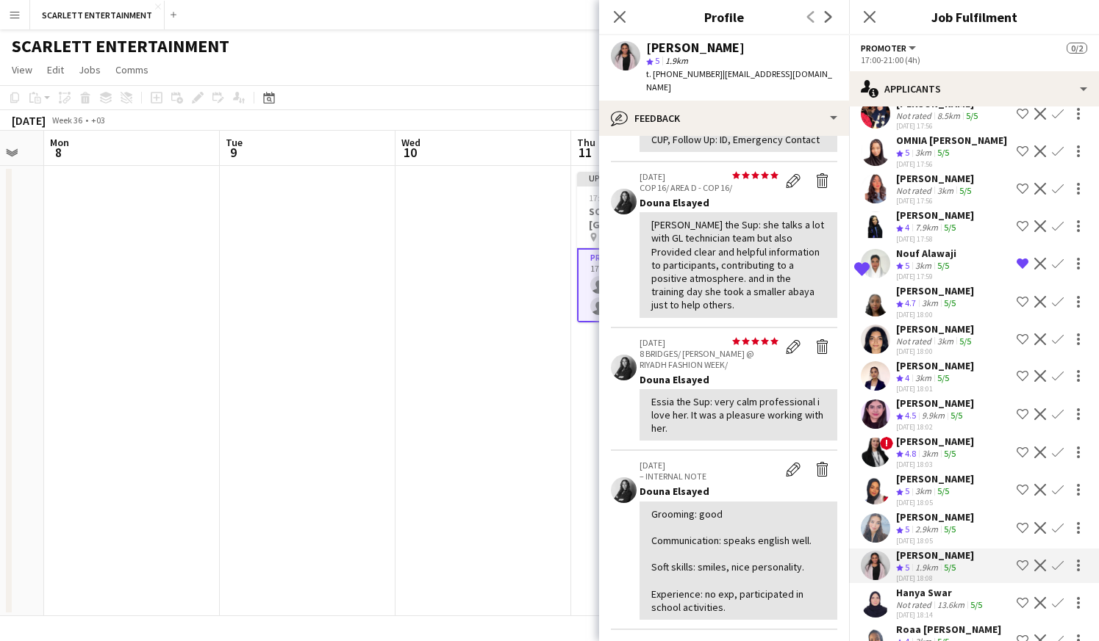
scroll to position [140, 0]
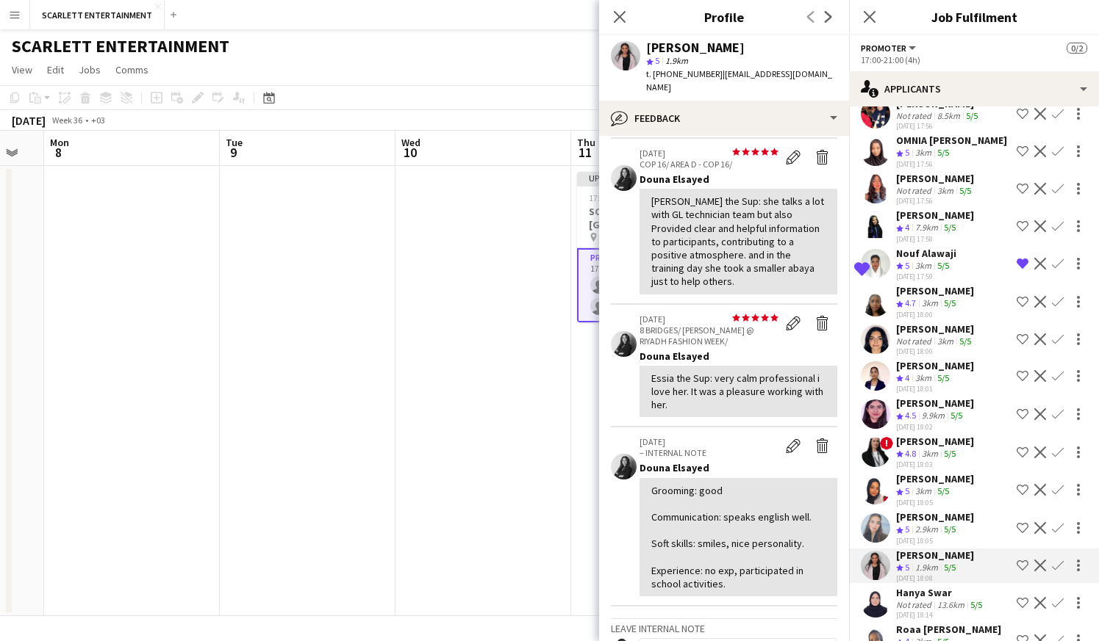
click at [941, 609] on div "13.6km" at bounding box center [950, 605] width 33 height 11
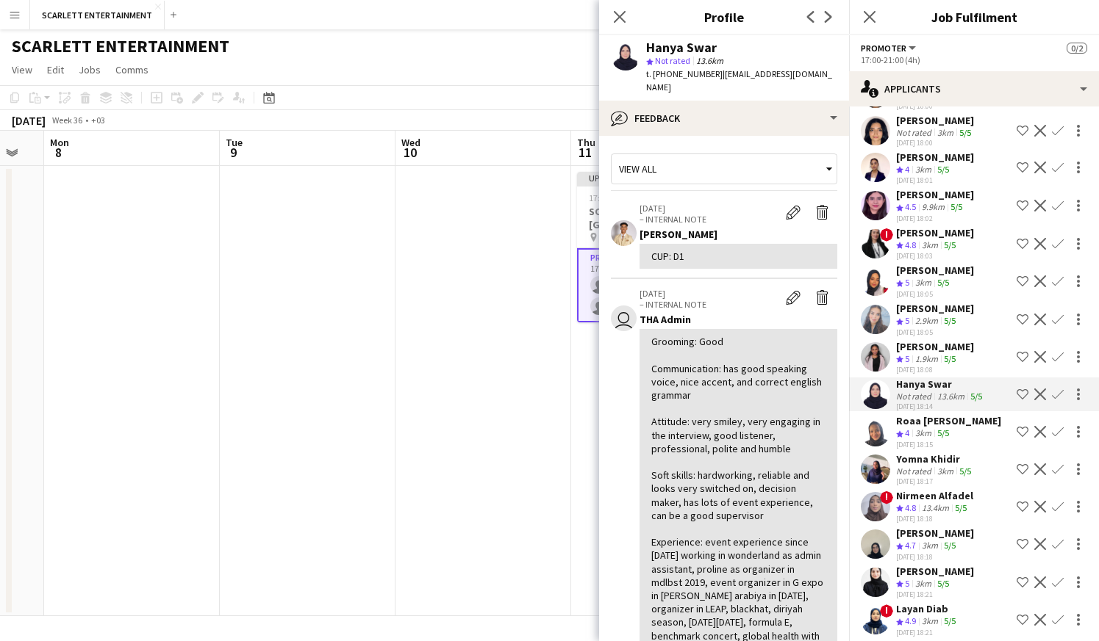
scroll to position [1757, 0]
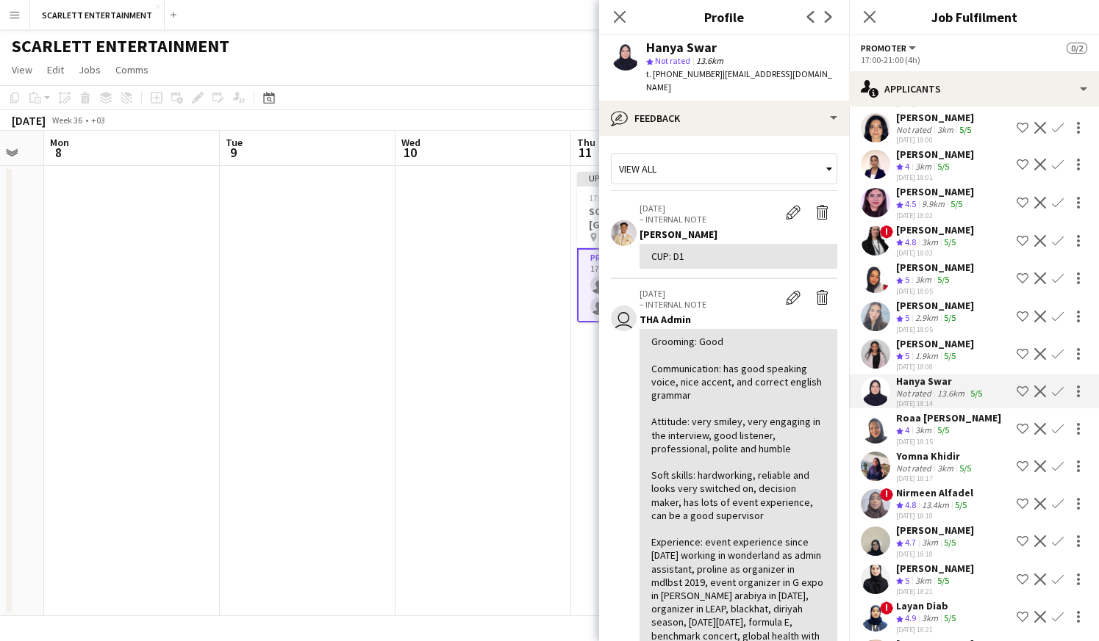
click at [946, 442] on div "[DATE] 18:15" at bounding box center [948, 442] width 105 height 10
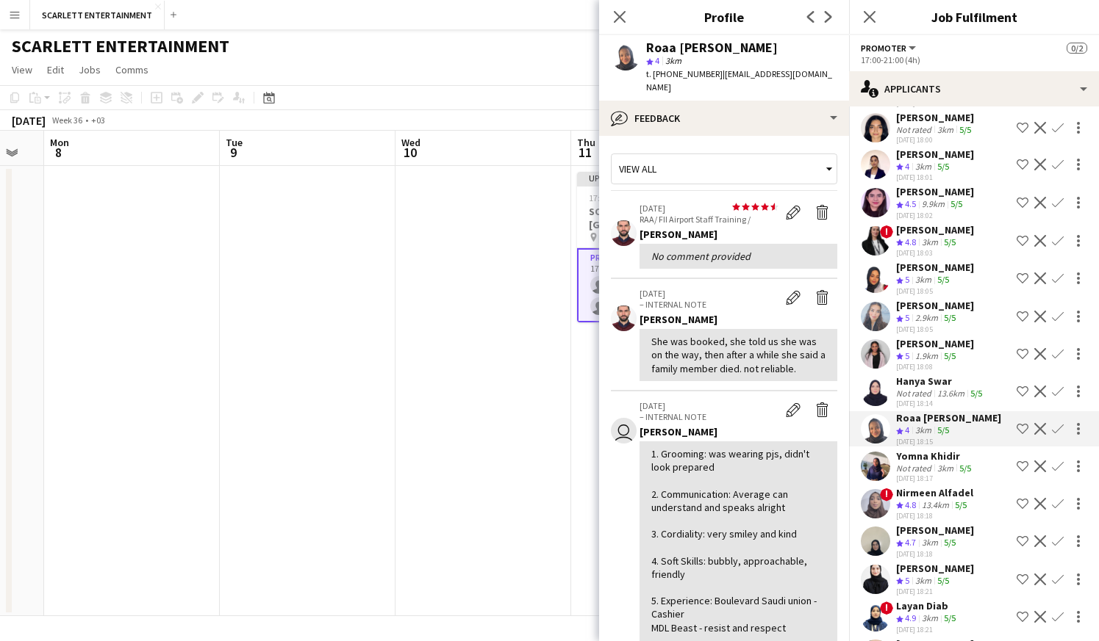
click at [946, 460] on div "Yomna Khidir" at bounding box center [935, 456] width 78 height 13
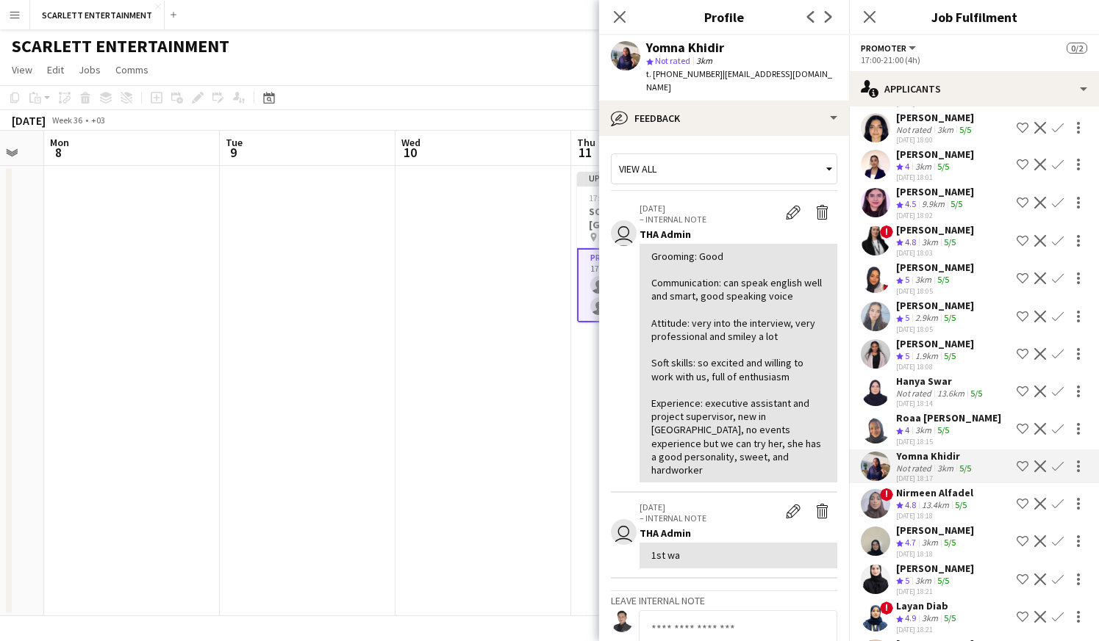
click at [961, 500] on app-skills-label "5/5" at bounding box center [960, 505] width 12 height 11
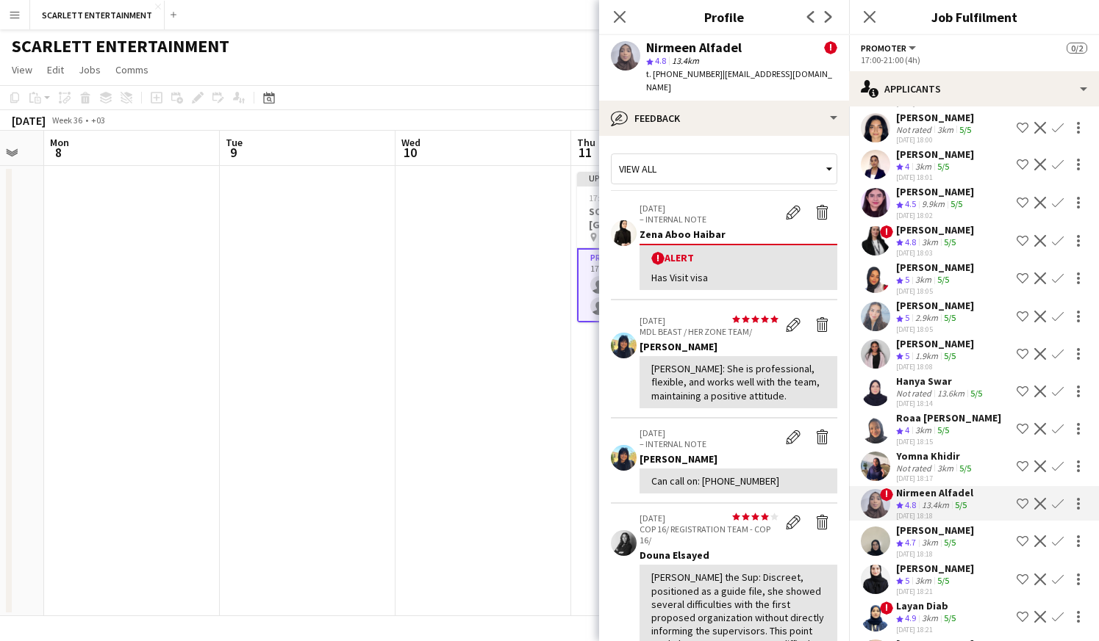
click at [954, 557] on div "[DATE] 18:18" at bounding box center [935, 555] width 78 height 10
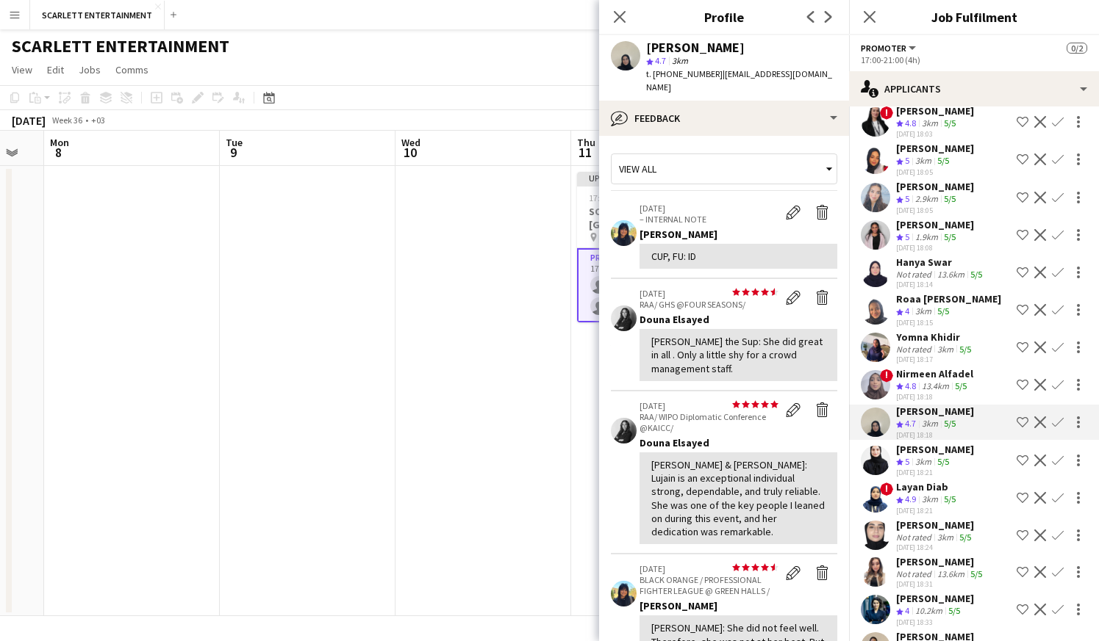
scroll to position [1877, 0]
click at [941, 459] on app-skills-label "5/5" at bounding box center [943, 460] width 12 height 11
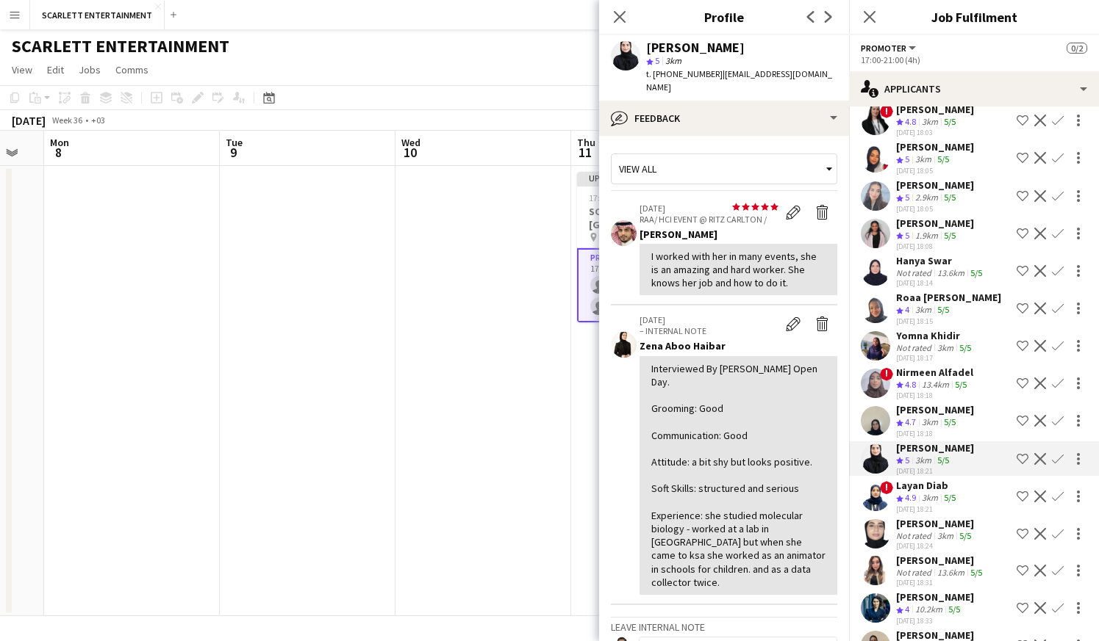
click at [947, 499] on app-skills-label "5/5" at bounding box center [949, 497] width 12 height 11
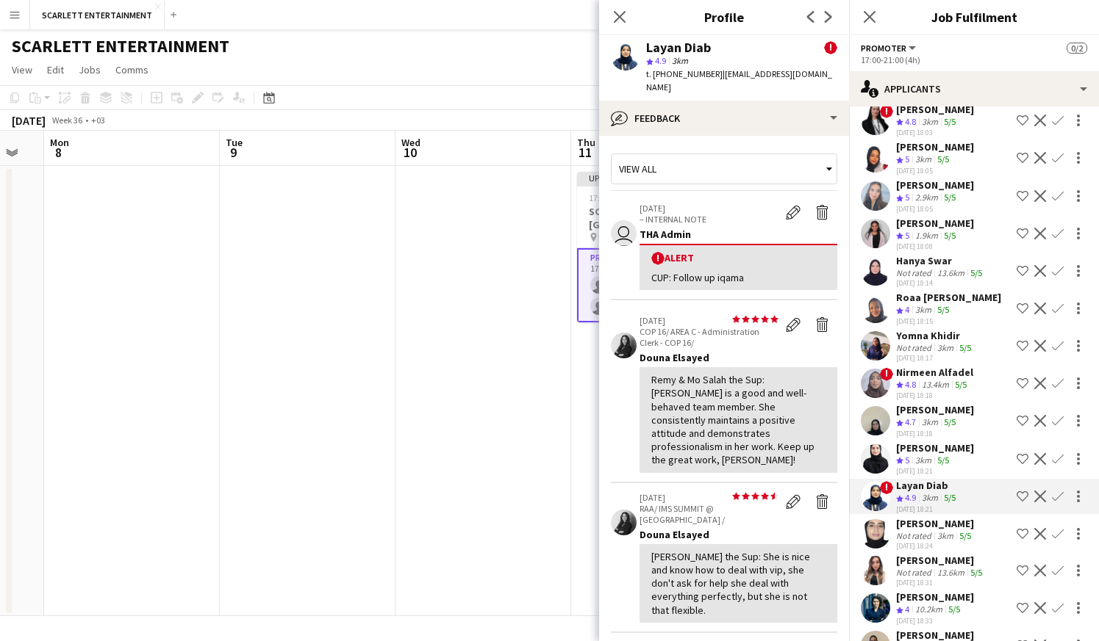
click at [948, 537] on div "3km" at bounding box center [945, 536] width 22 height 11
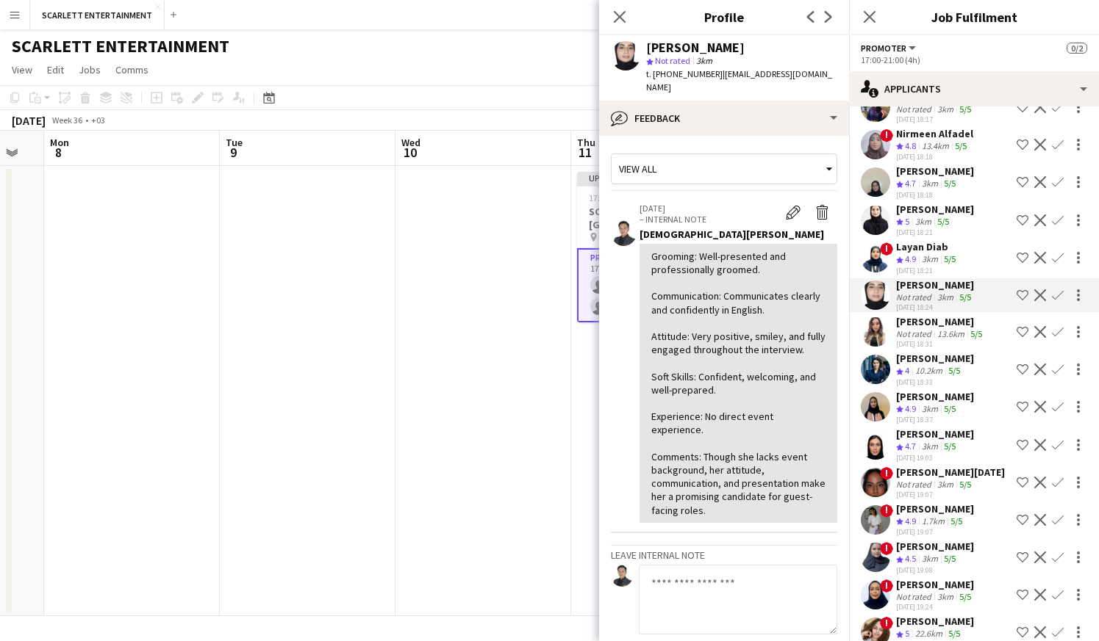
scroll to position [2127, 0]
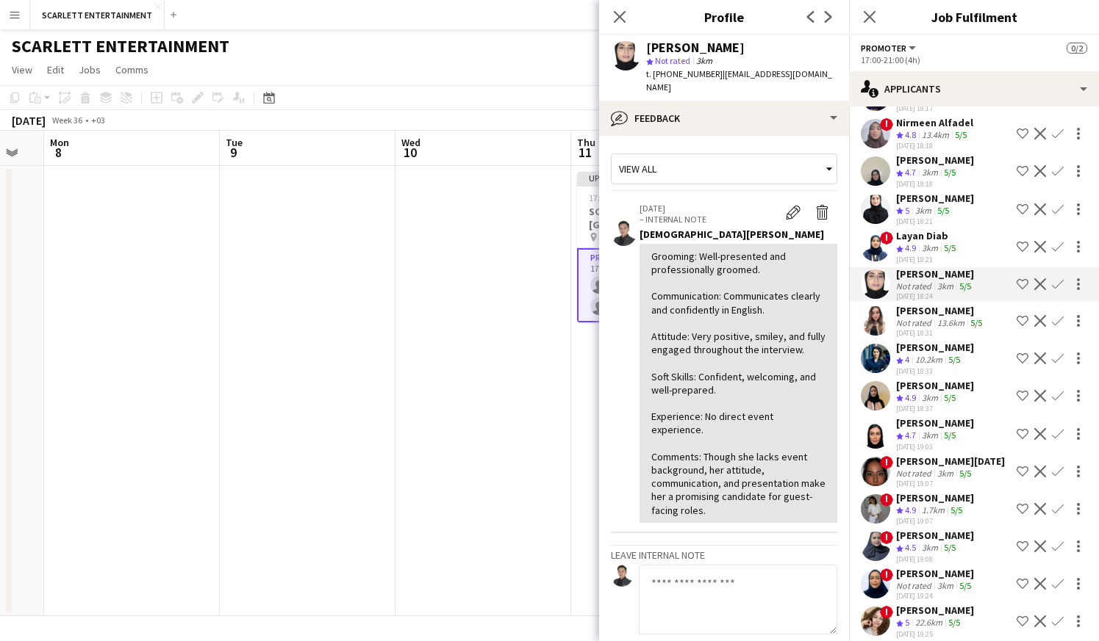
click at [915, 401] on span "4.9" at bounding box center [910, 397] width 11 height 11
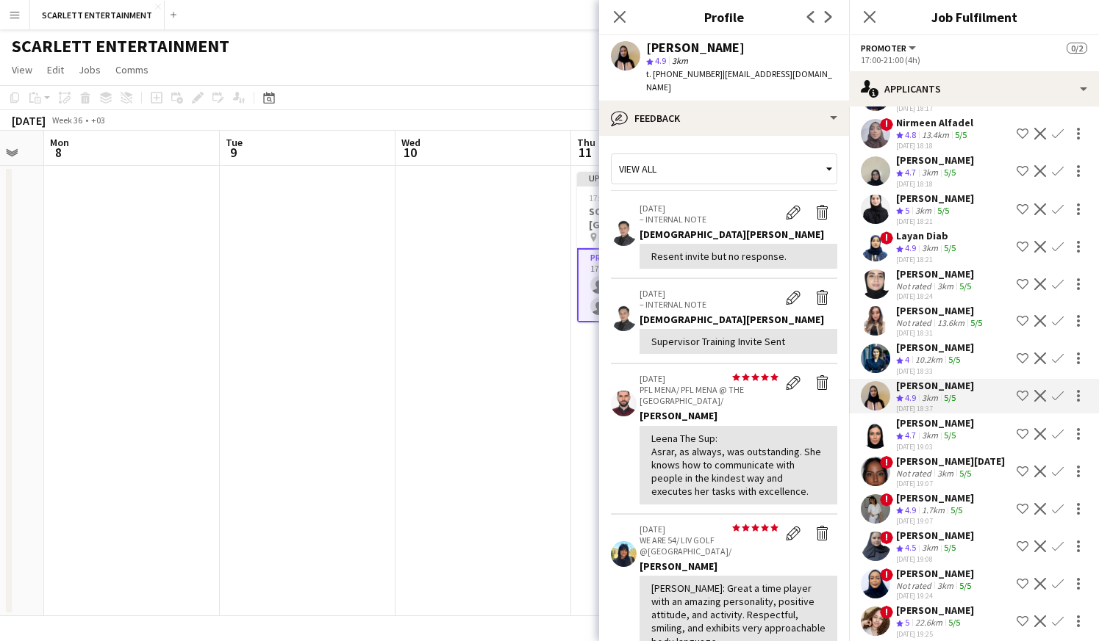
click at [929, 439] on div "3km" at bounding box center [929, 436] width 22 height 12
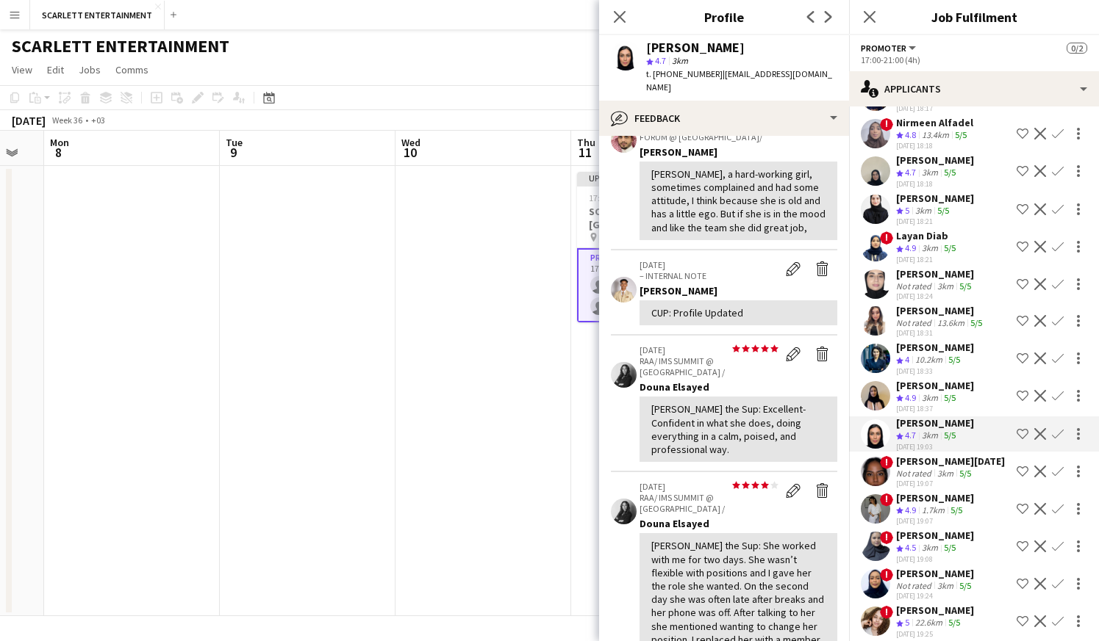
scroll to position [93, 0]
click at [907, 478] on div "Not rated" at bounding box center [915, 473] width 38 height 11
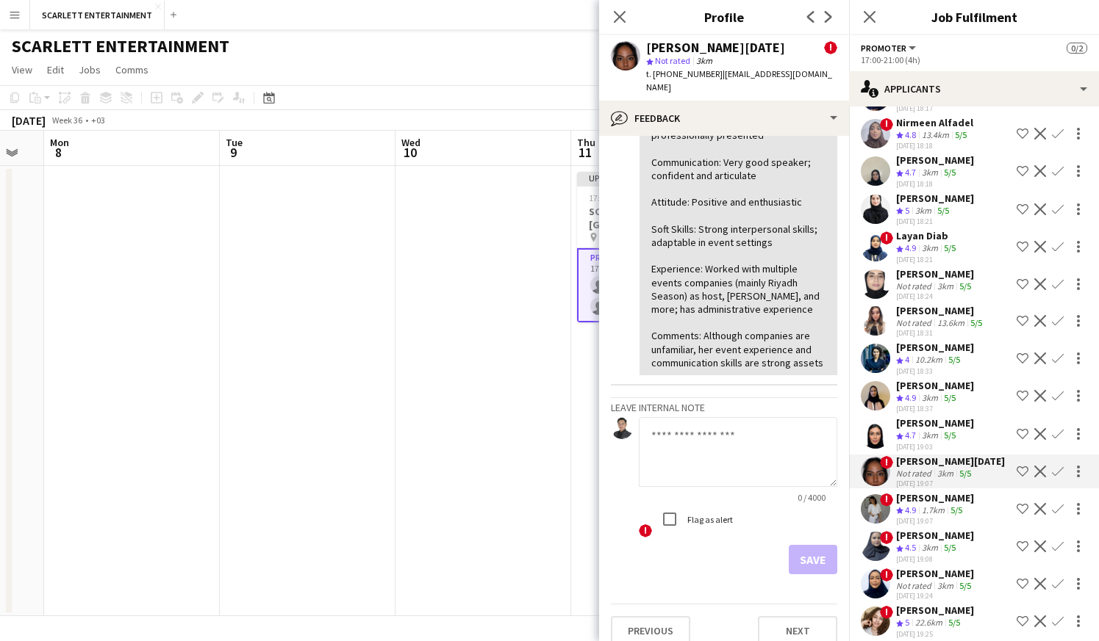
scroll to position [246, 0]
click at [899, 519] on div "[DATE] 19:07" at bounding box center [935, 522] width 78 height 10
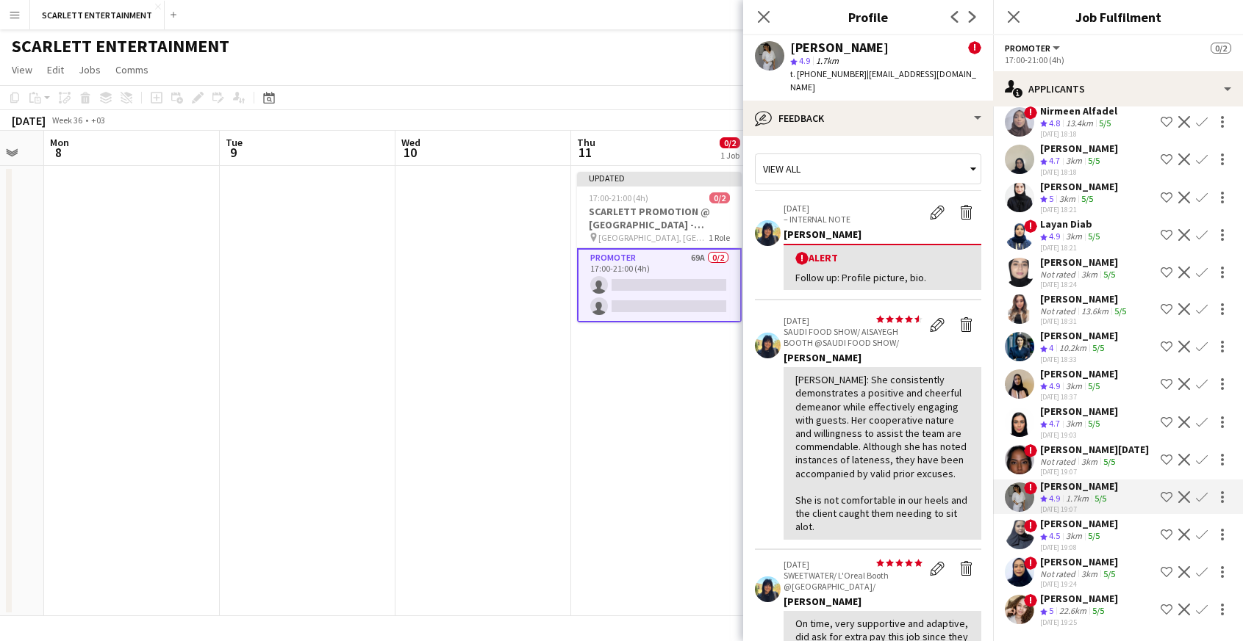
scroll to position [2139, 0]
click at [1084, 531] on div "3km" at bounding box center [1074, 537] width 22 height 12
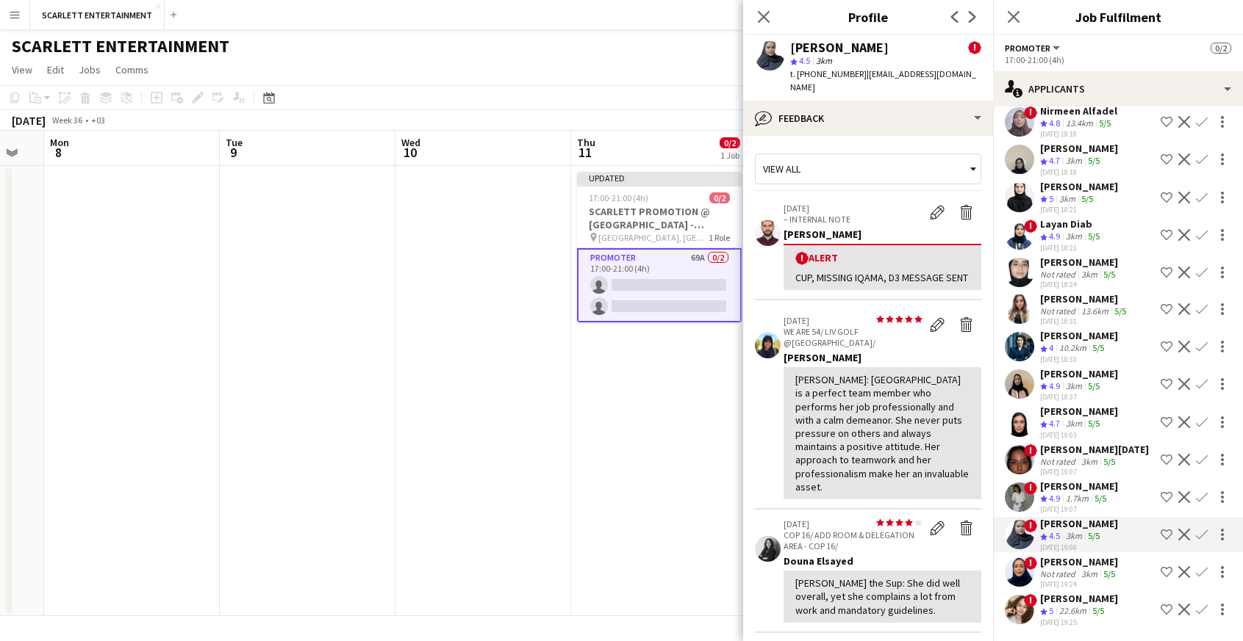
click at [1087, 583] on div "[DATE] 19:24" at bounding box center [1079, 585] width 78 height 10
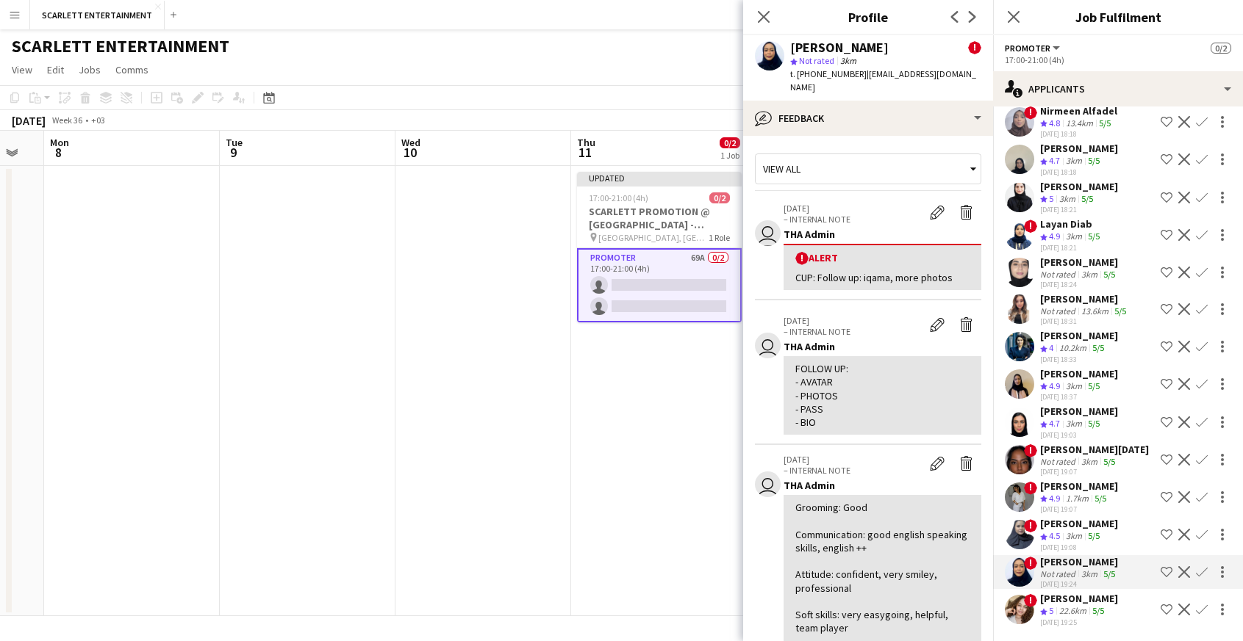
click at [1087, 623] on div "[DATE] 19:25" at bounding box center [1079, 623] width 78 height 10
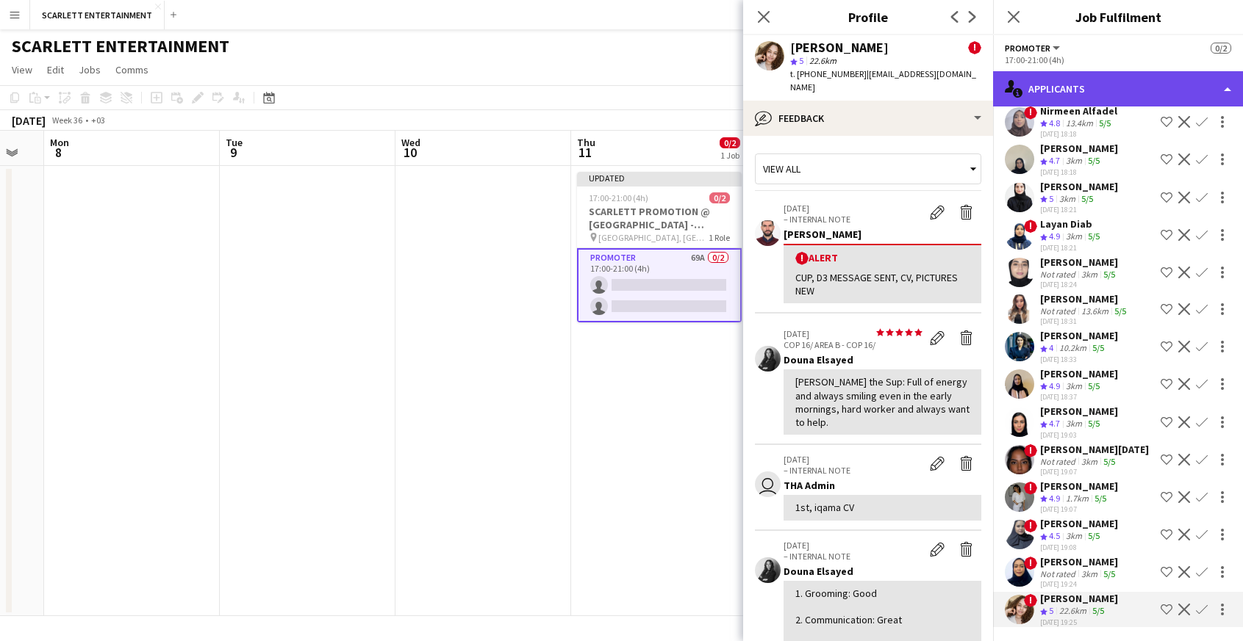
click at [1074, 89] on div "single-neutral-actions-information Applicants" at bounding box center [1118, 88] width 250 height 35
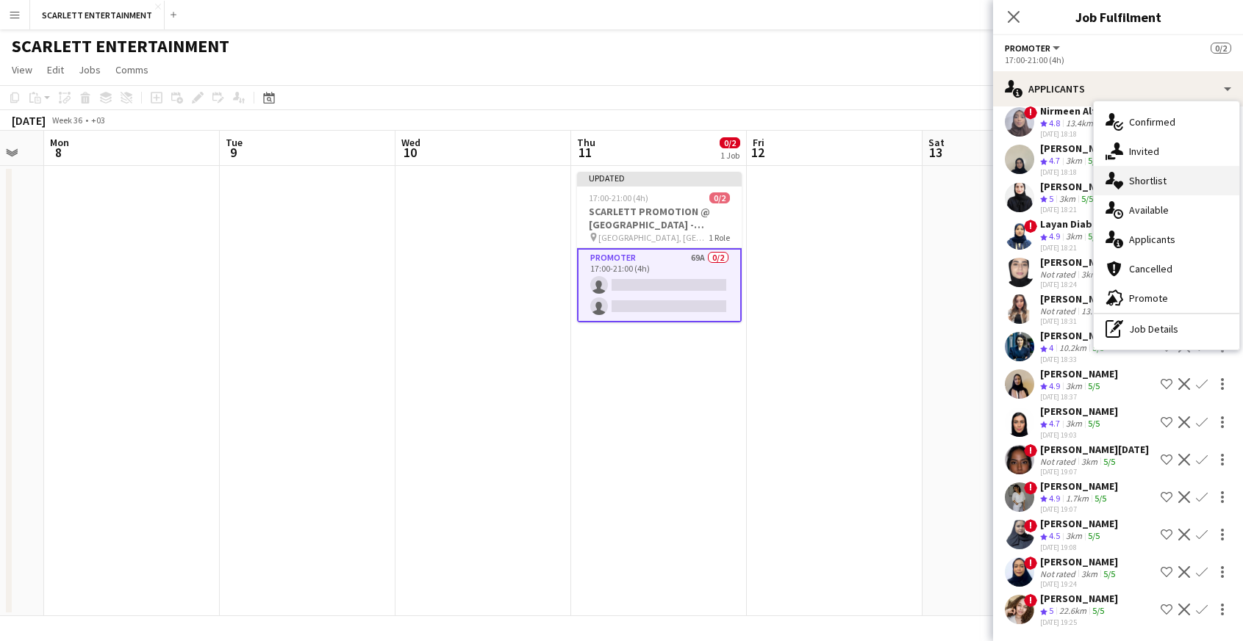
click at [1098, 186] on div "single-neutral-actions-heart Shortlist" at bounding box center [1165, 180] width 145 height 29
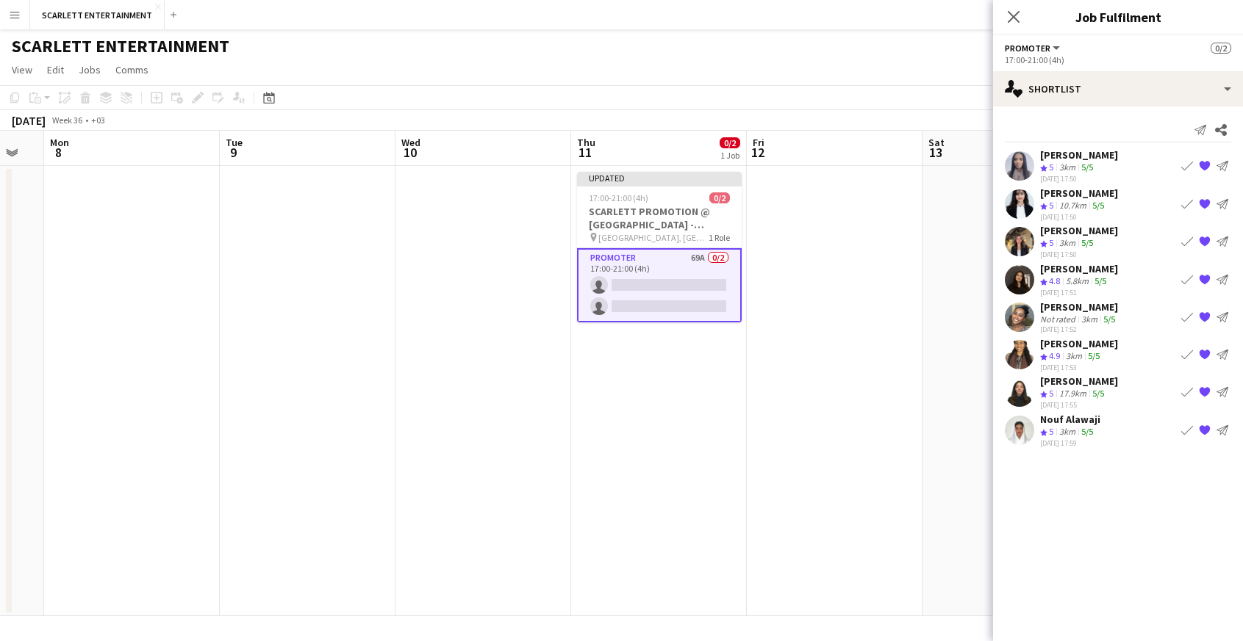
click at [1062, 416] on div "Nouf Alawaji" at bounding box center [1070, 419] width 60 height 13
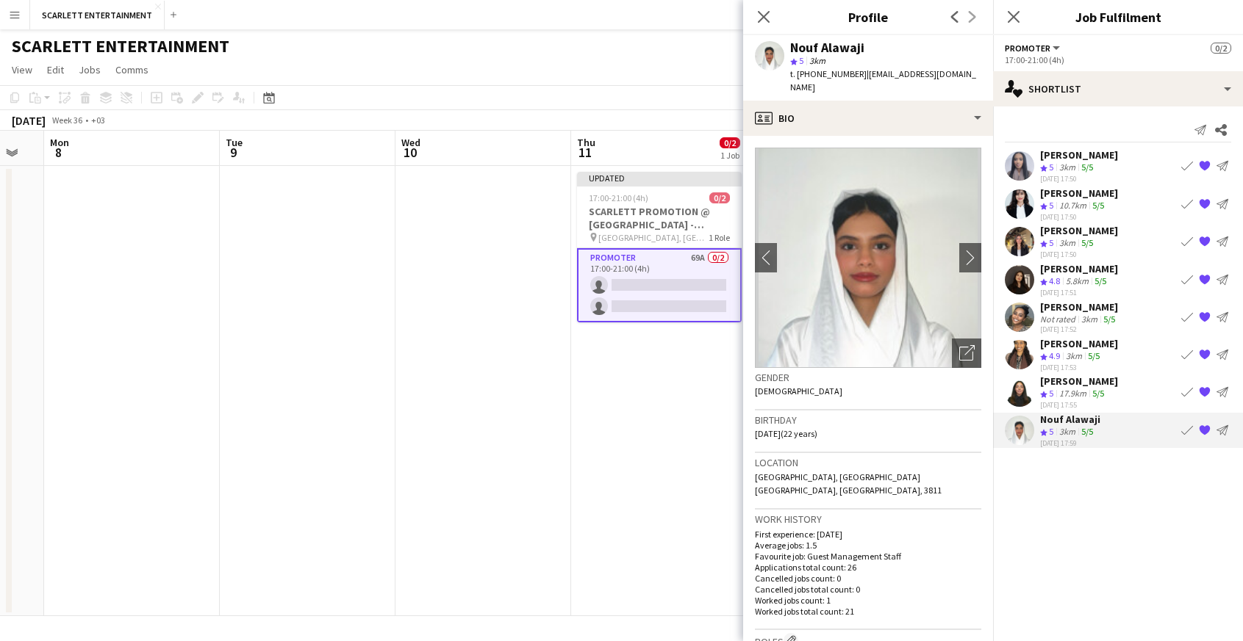
click at [1058, 394] on div "17.9km" at bounding box center [1072, 394] width 33 height 12
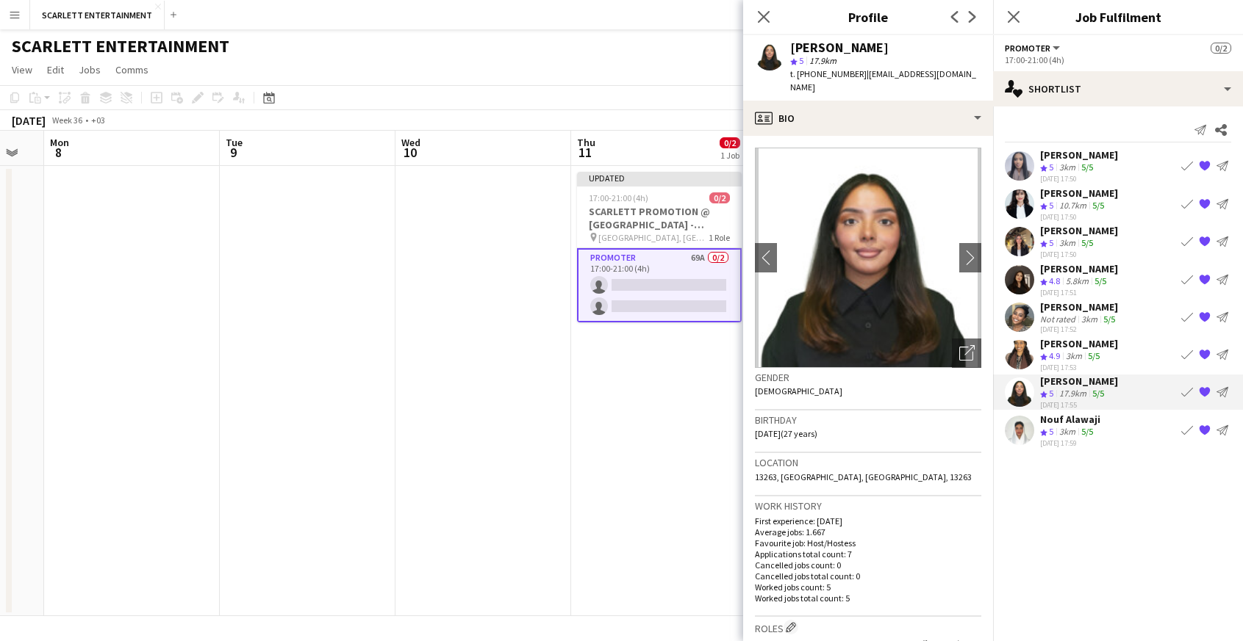
click at [1066, 352] on div "3km" at bounding box center [1074, 356] width 22 height 12
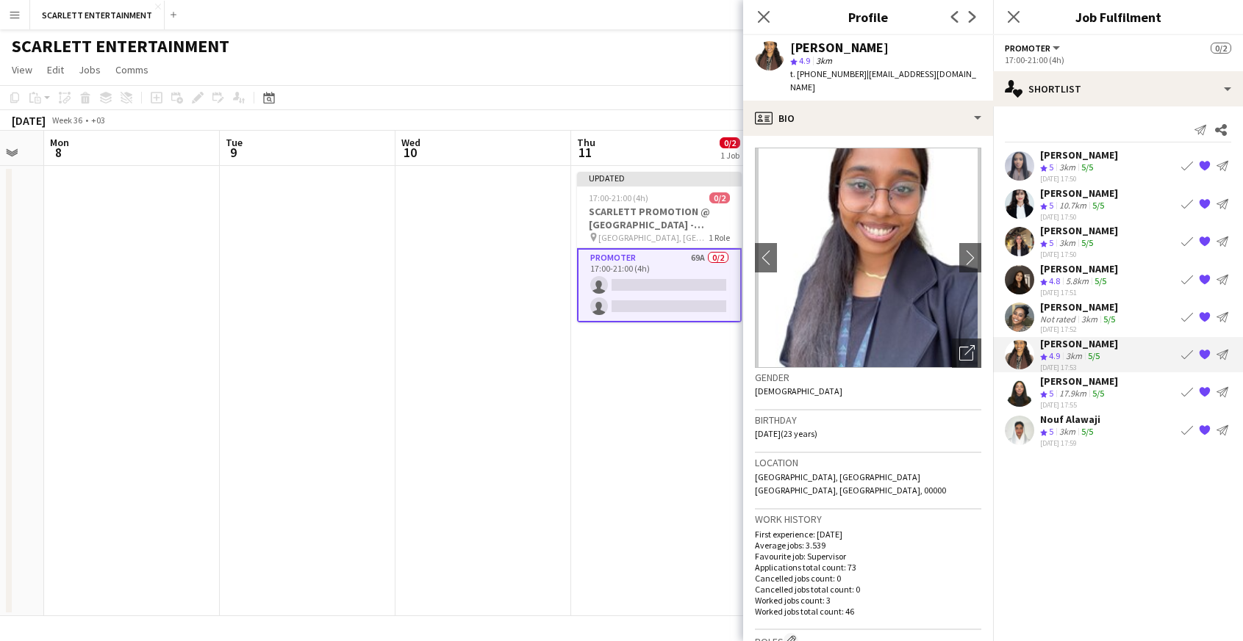
click at [1060, 322] on div "Not rated" at bounding box center [1059, 319] width 38 height 11
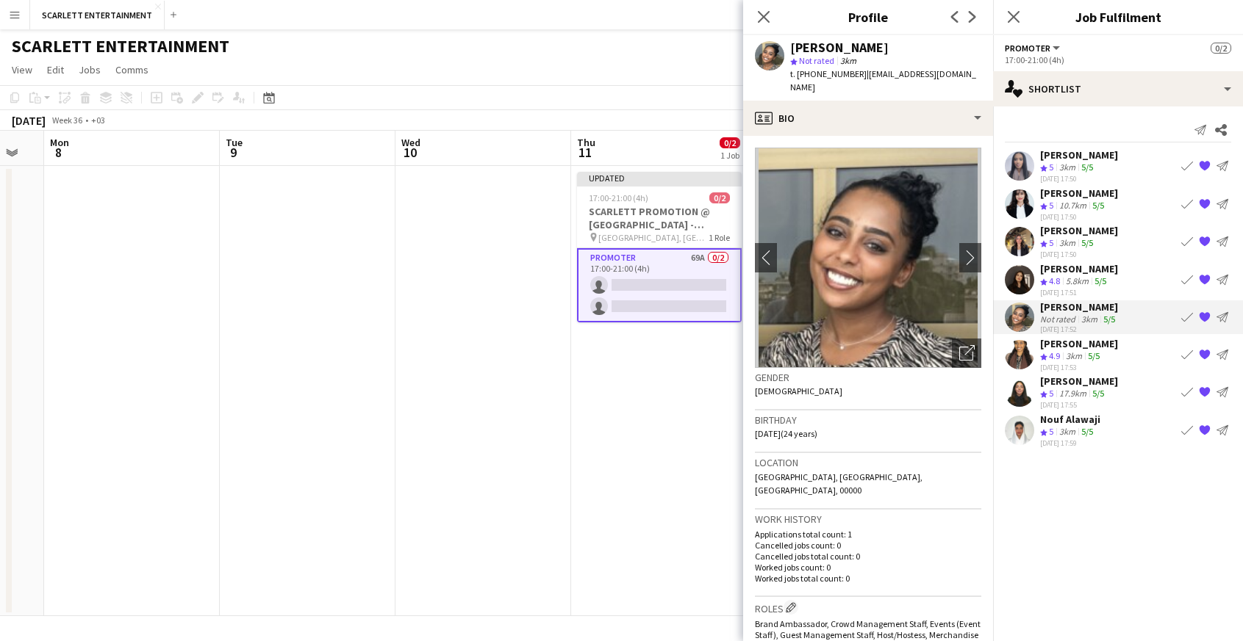
click at [1068, 354] on div "3km" at bounding box center [1074, 356] width 22 height 12
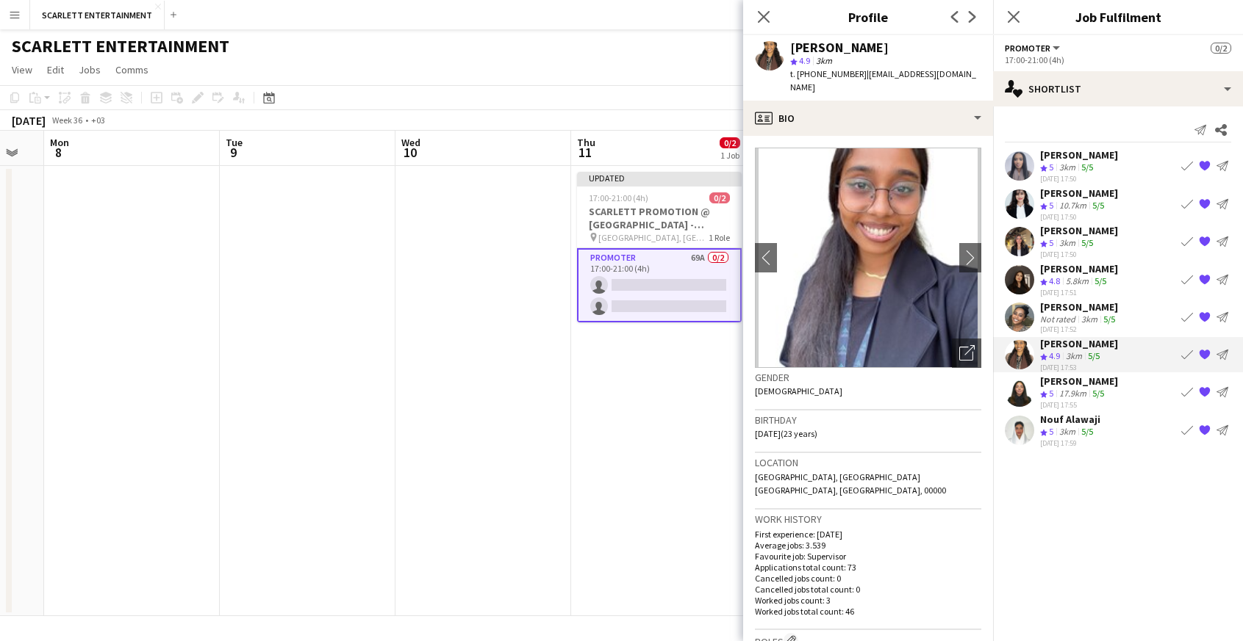
click at [1098, 353] on app-icon "{{ spriteTitle }}" at bounding box center [1204, 354] width 12 height 12
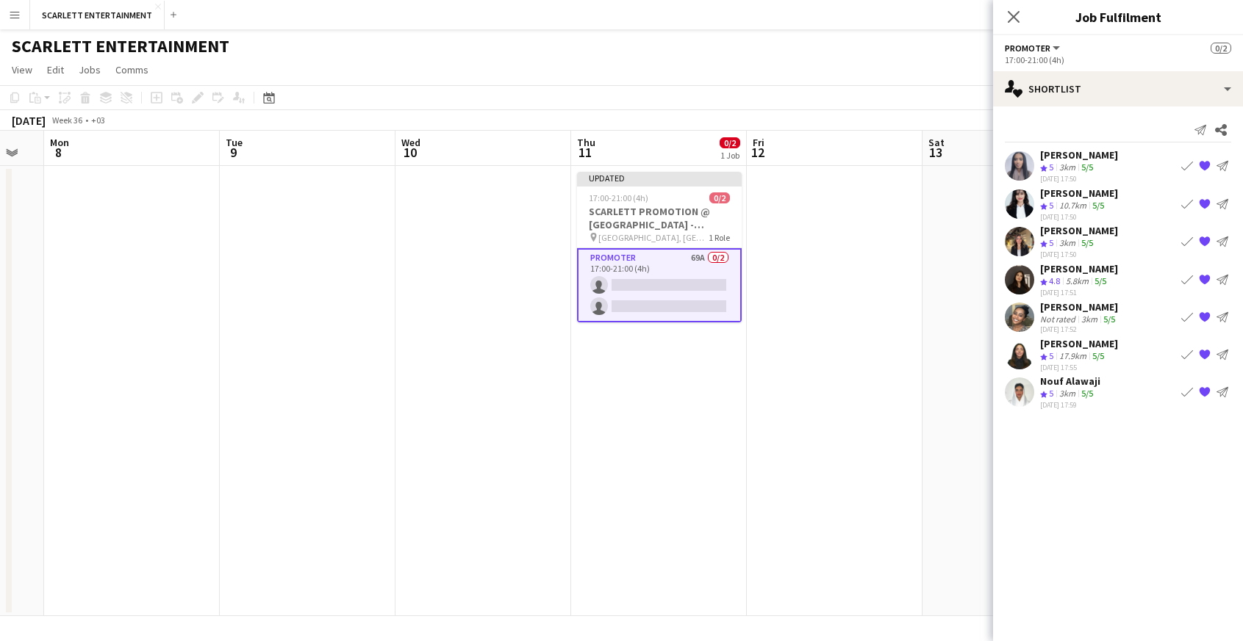
click at [1098, 320] on app-skills-label "5/5" at bounding box center [1109, 319] width 12 height 11
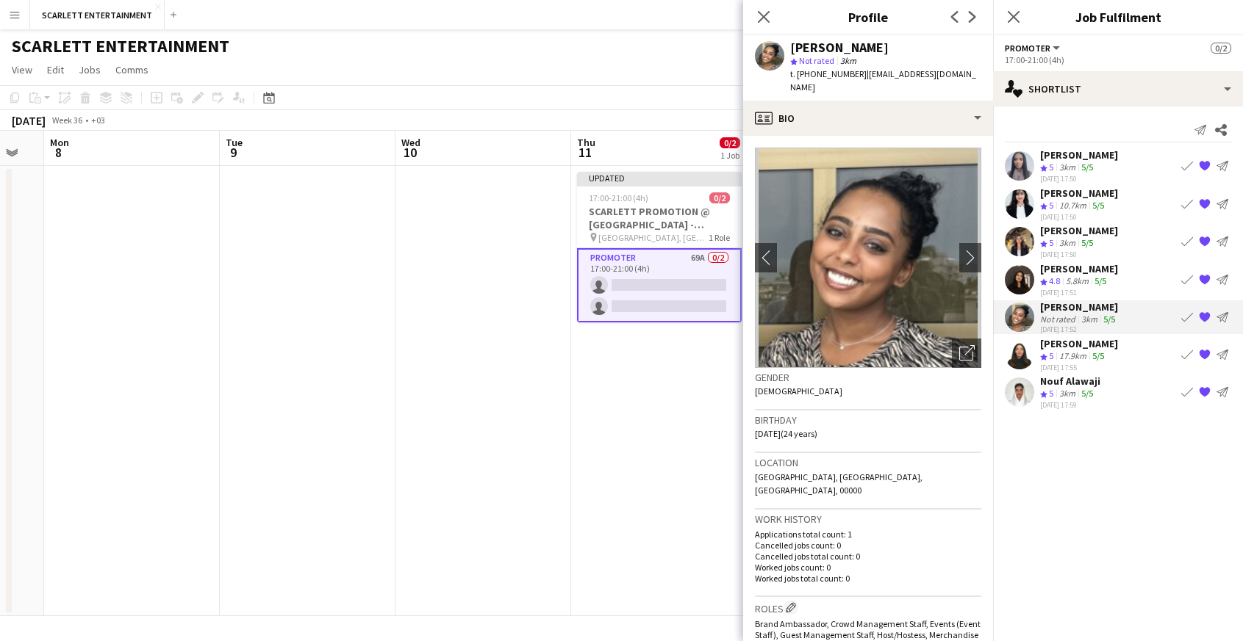
click at [1082, 159] on div "[PERSON_NAME]" at bounding box center [1079, 154] width 78 height 13
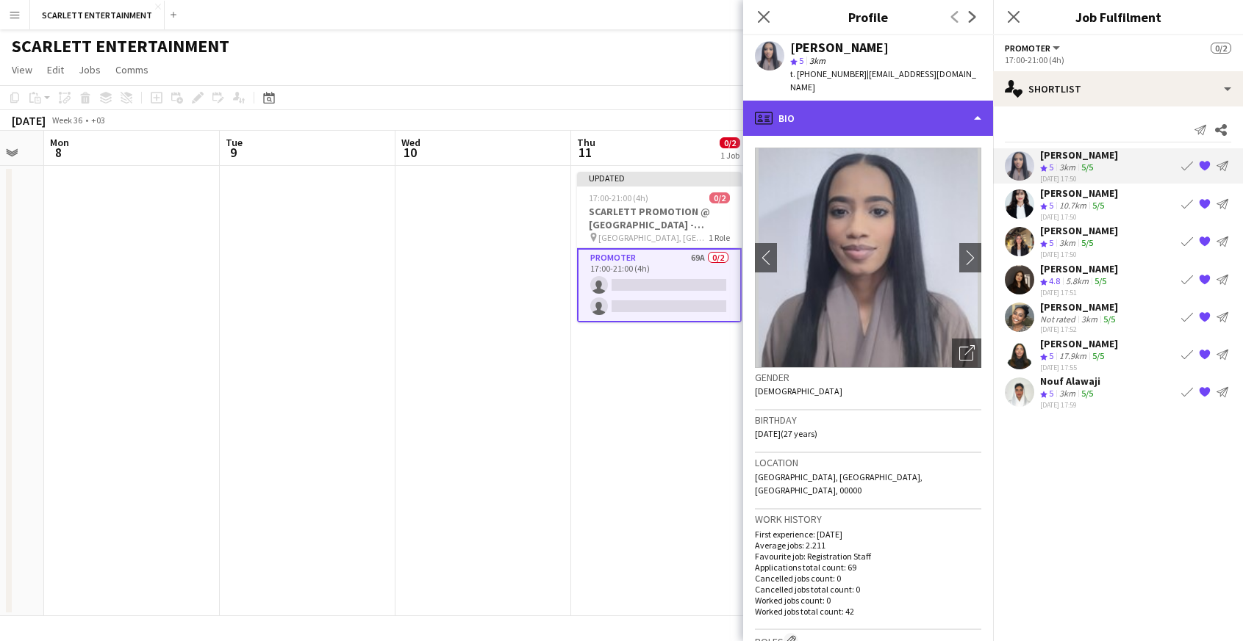
click at [893, 104] on div "profile Bio" at bounding box center [868, 118] width 250 height 35
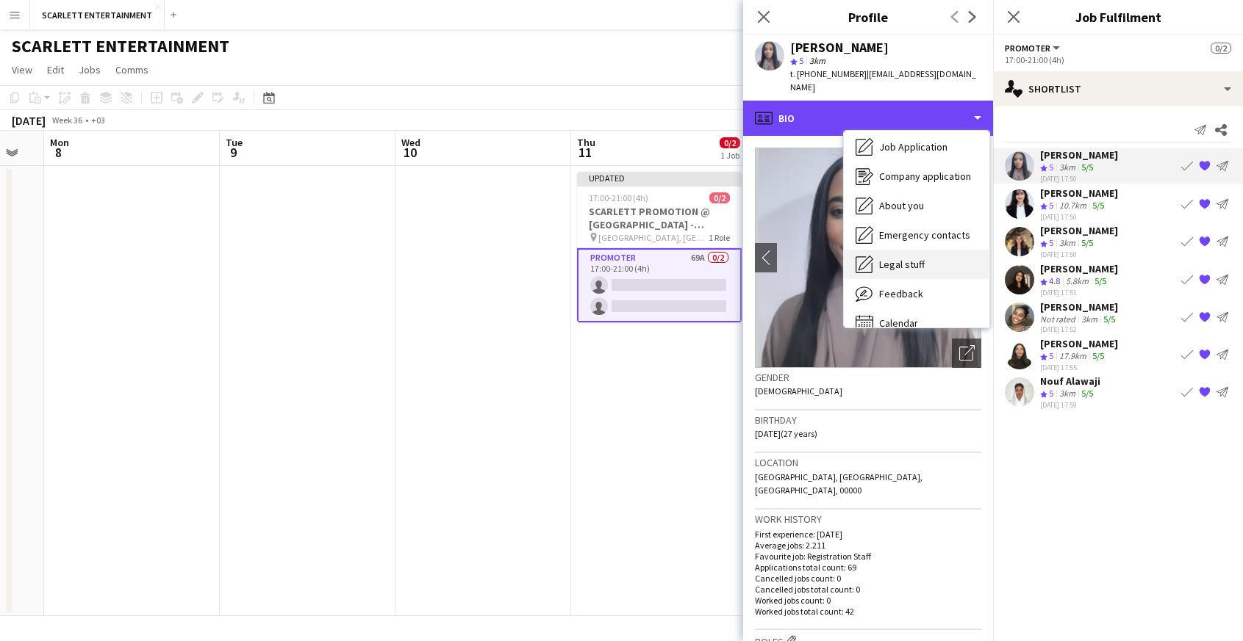
scroll to position [49, 0]
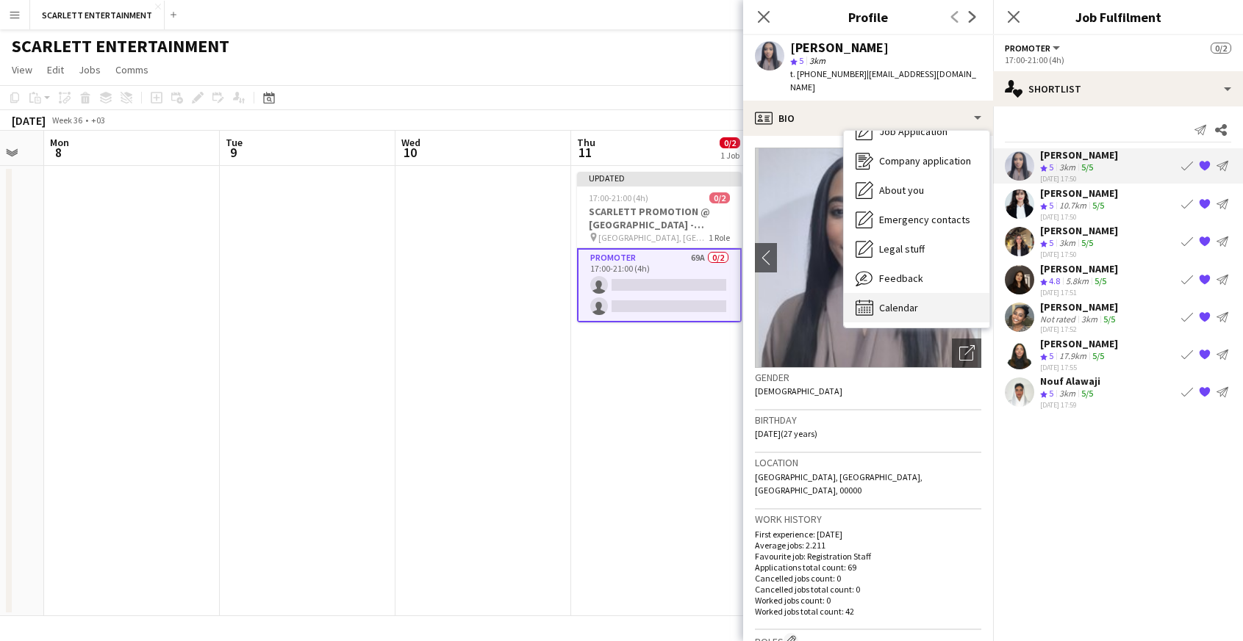
click at [918, 296] on div "Calendar Calendar" at bounding box center [916, 307] width 145 height 29
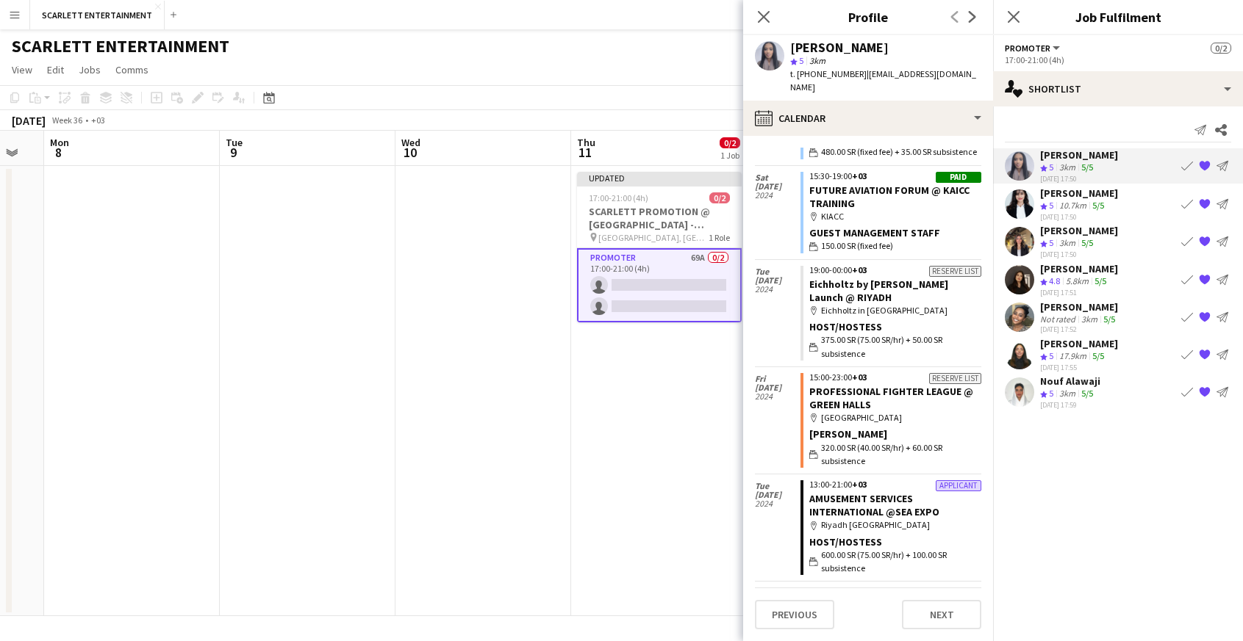
scroll to position [2401, 0]
click at [1060, 200] on div "10.7km" at bounding box center [1072, 206] width 33 height 12
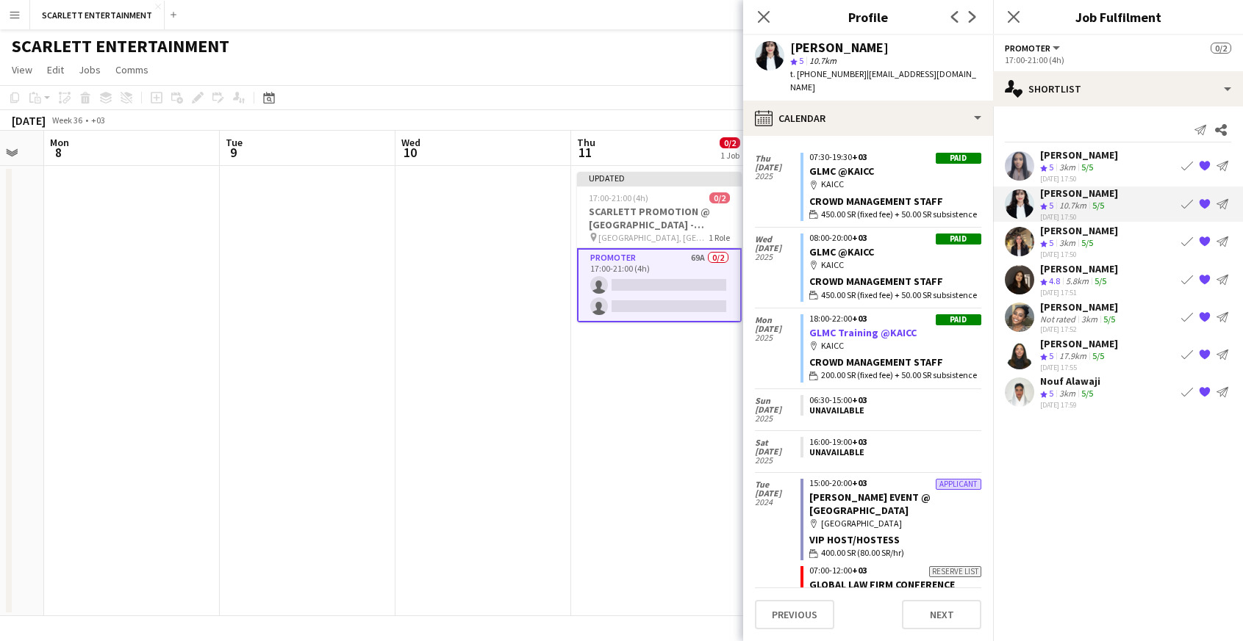
scroll to position [1407, 0]
click at [1071, 237] on div "[PERSON_NAME]" at bounding box center [1079, 230] width 78 height 13
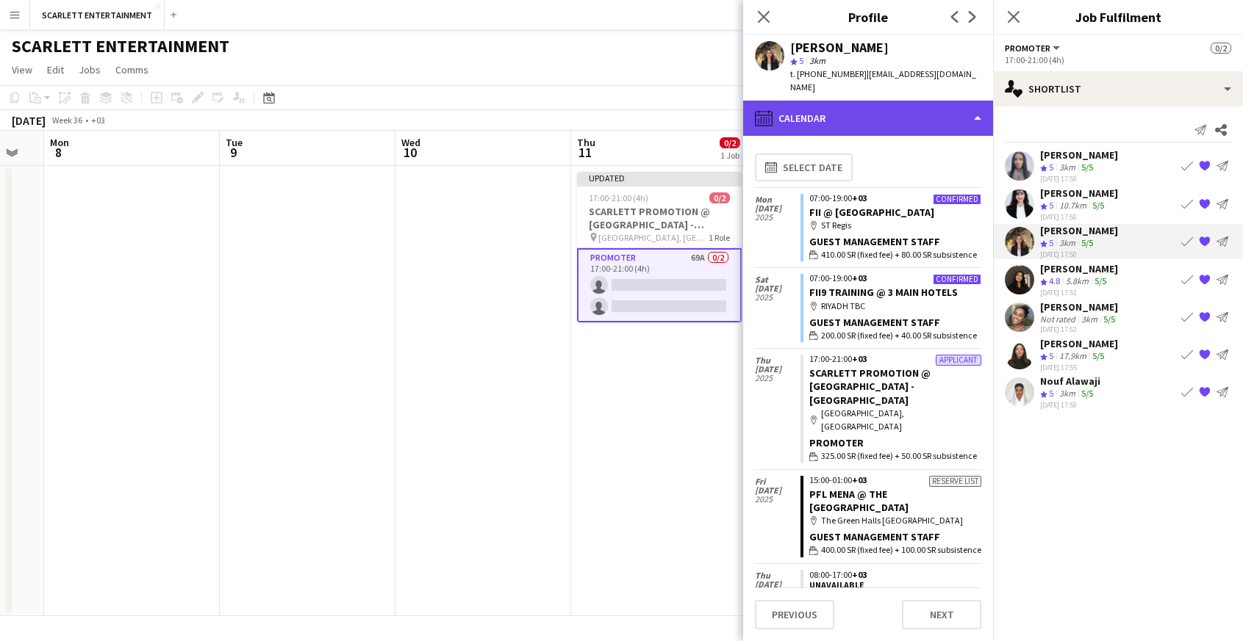
click at [887, 109] on div "calendar-full Calendar" at bounding box center [868, 118] width 250 height 35
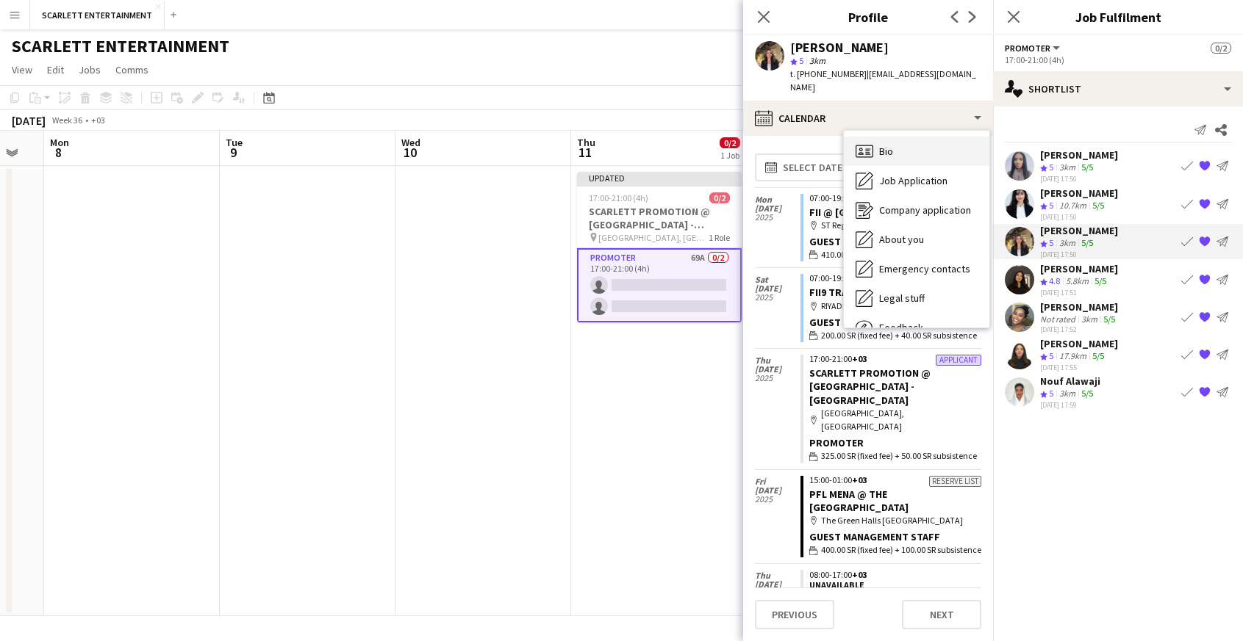
click at [898, 150] on div "Bio Bio" at bounding box center [916, 151] width 145 height 29
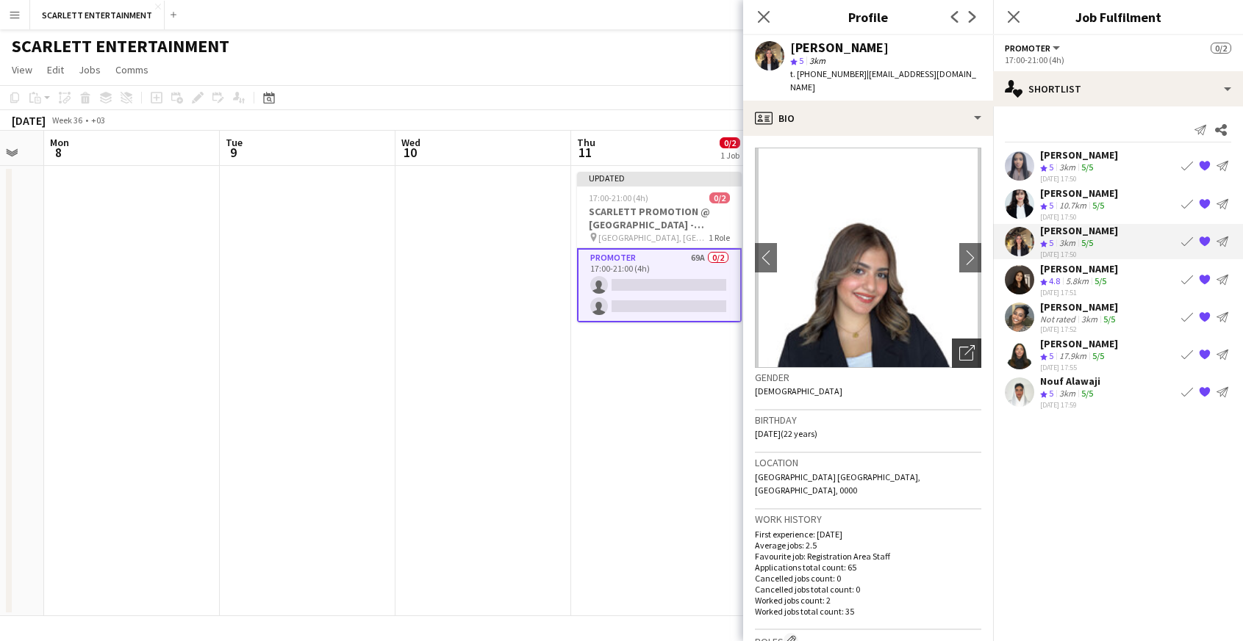
click at [965, 345] on icon "Open photos pop-in" at bounding box center [966, 352] width 15 height 15
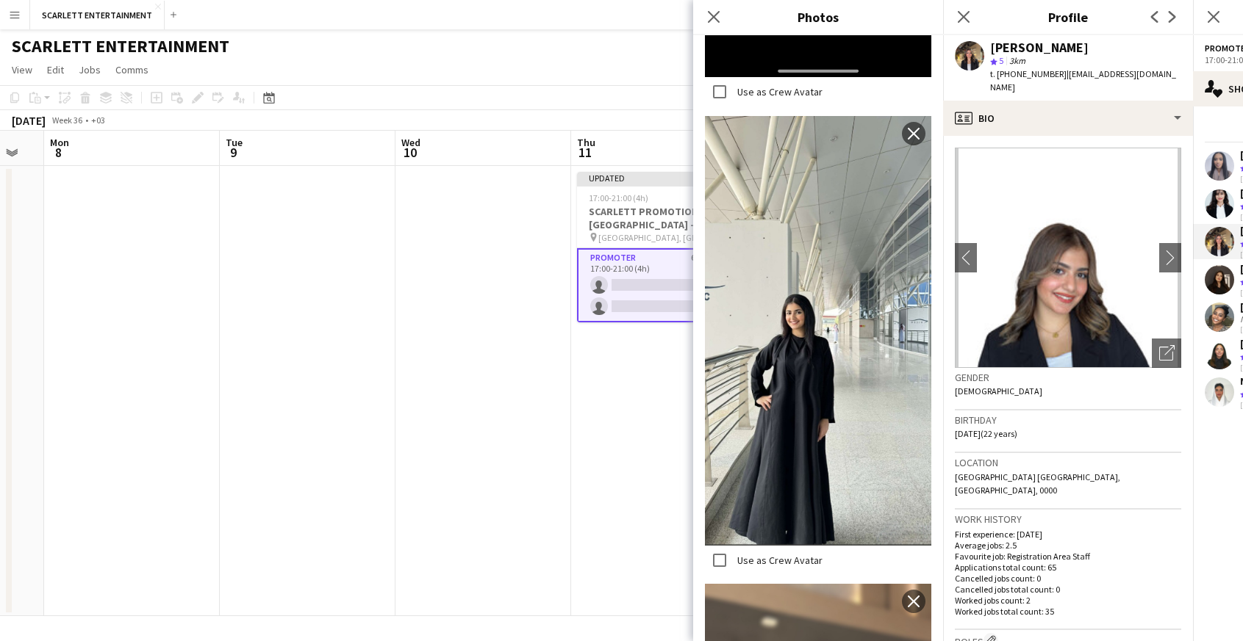
scroll to position [1254, 0]
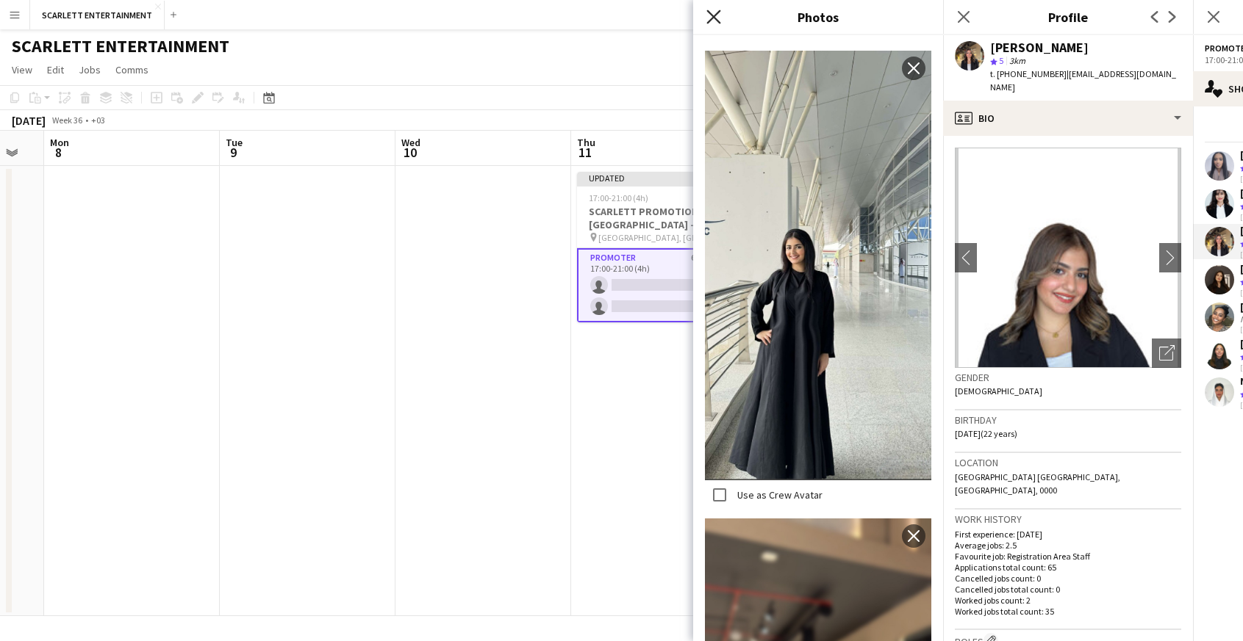
click at [719, 17] on icon "Close pop-in" at bounding box center [713, 17] width 14 height 14
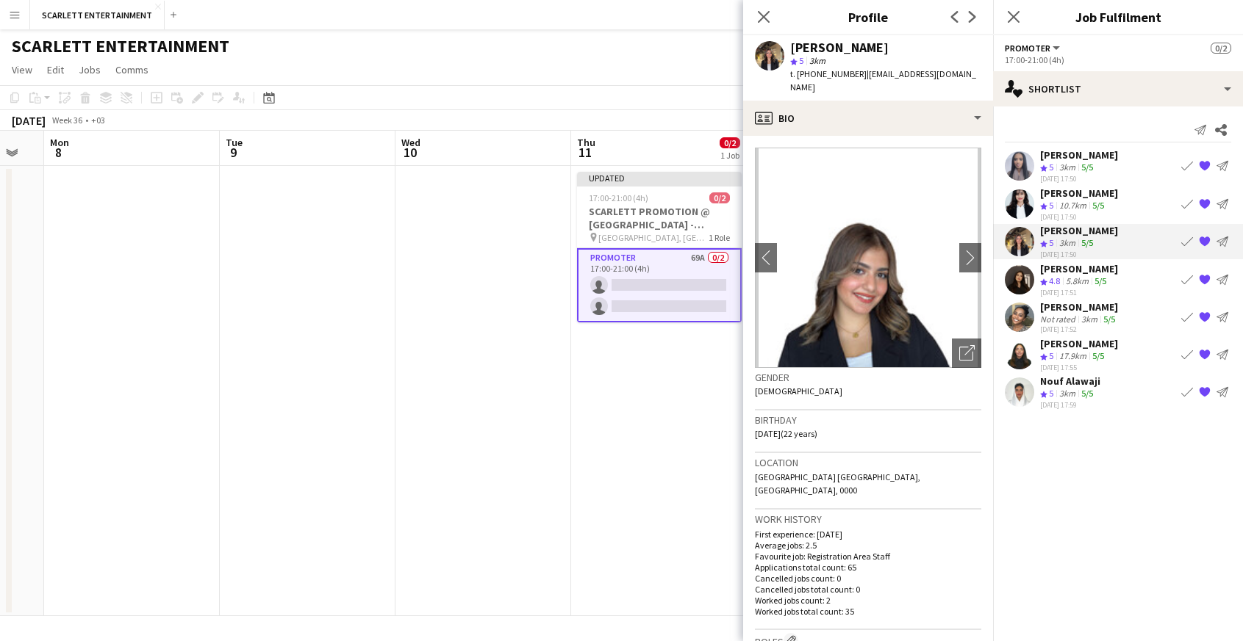
click at [1098, 262] on app-shortlist-tab "[PERSON_NAME] Crew rating 5 3km 5/5 [DATE] 17:50 Book crew {{ spriteTitle }} Se…" at bounding box center [1118, 278] width 250 height 261
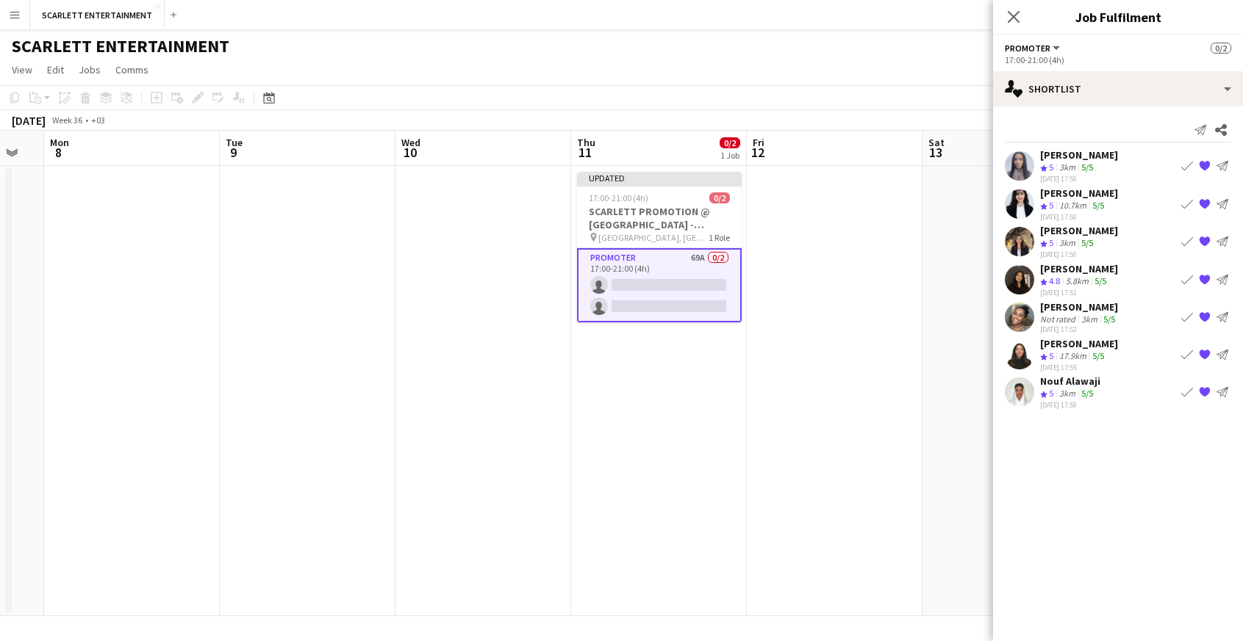
click at [1079, 253] on div "[DATE] 17:50" at bounding box center [1079, 255] width 78 height 10
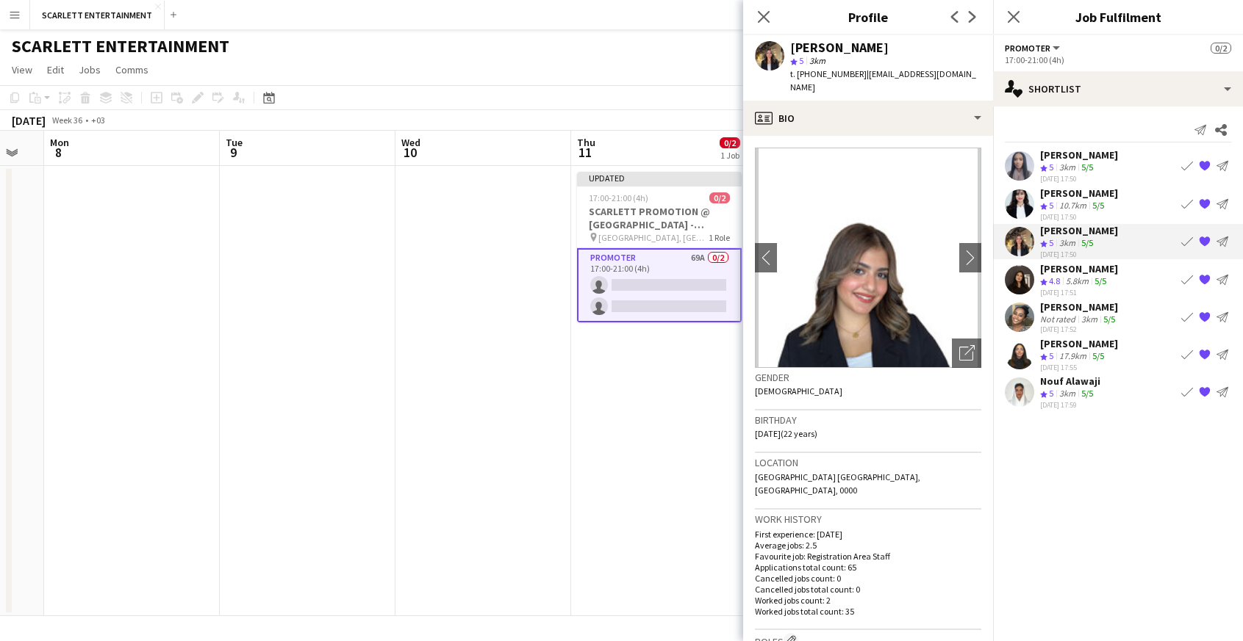
click at [1090, 314] on div "3km" at bounding box center [1089, 319] width 22 height 11
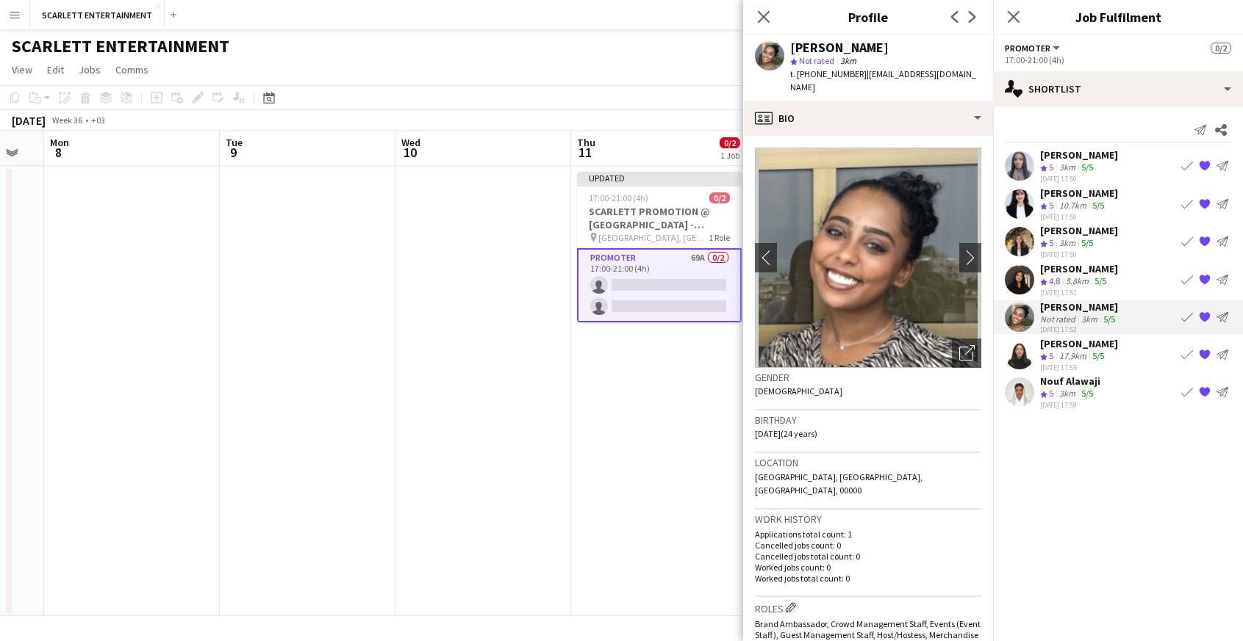
click at [1098, 364] on div "[DATE] 17:55" at bounding box center [1079, 367] width 78 height 10
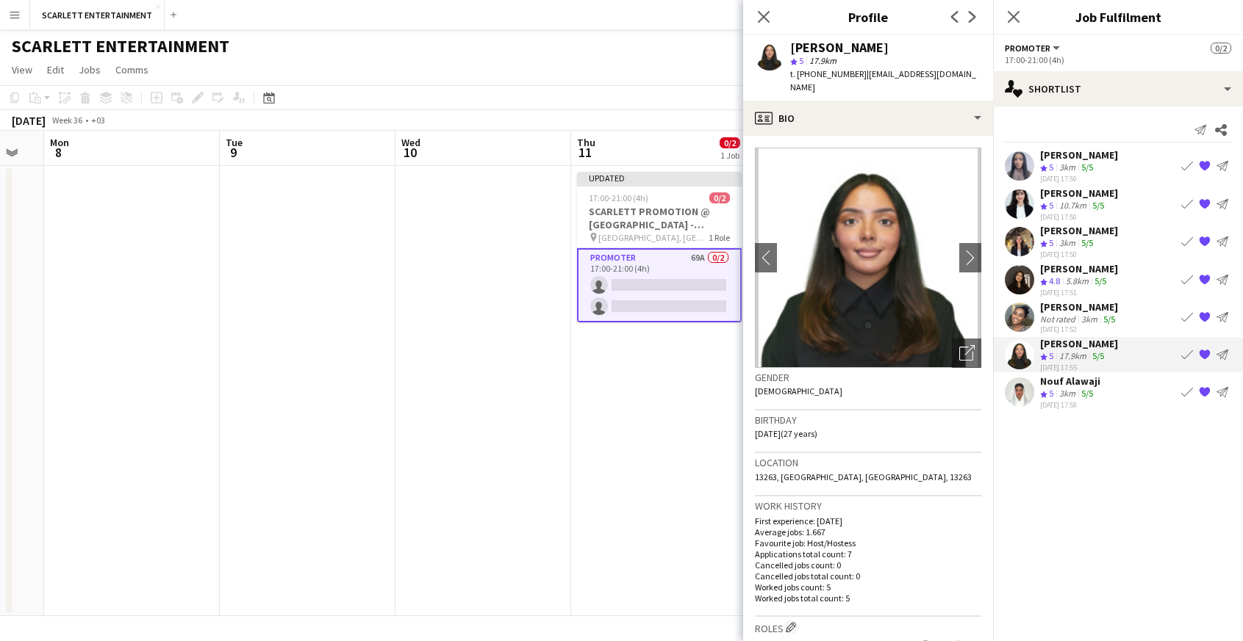
click at [1098, 399] on div "[PERSON_NAME] Crew rating 5 3km 5/5 [DATE] 17:59 Book crew {{ spriteTitle }} Se…" at bounding box center [1118, 392] width 250 height 35
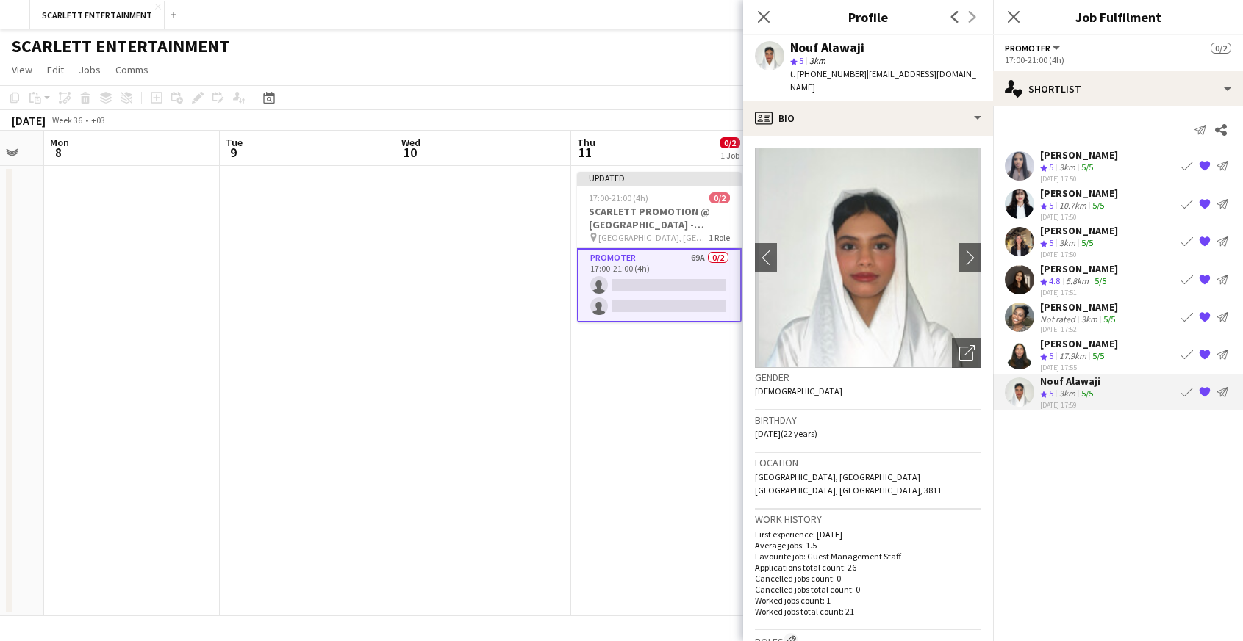
click at [1090, 330] on div "[DATE] 17:52" at bounding box center [1079, 330] width 78 height 10
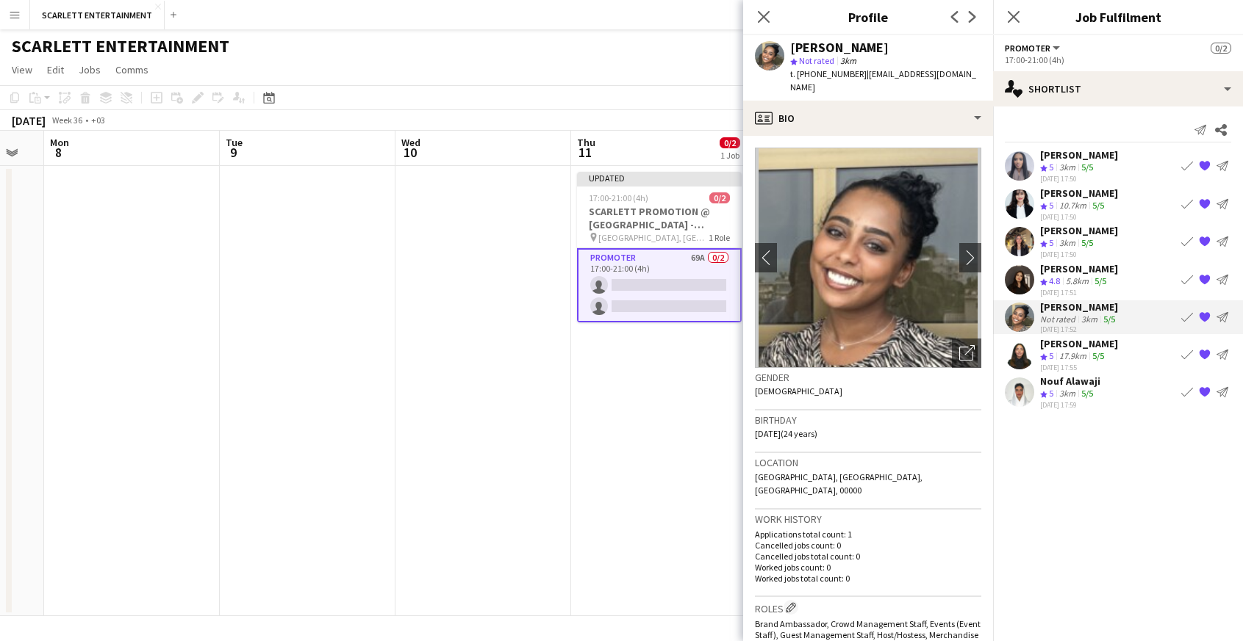
click at [1083, 357] on div "17.9km" at bounding box center [1072, 356] width 33 height 12
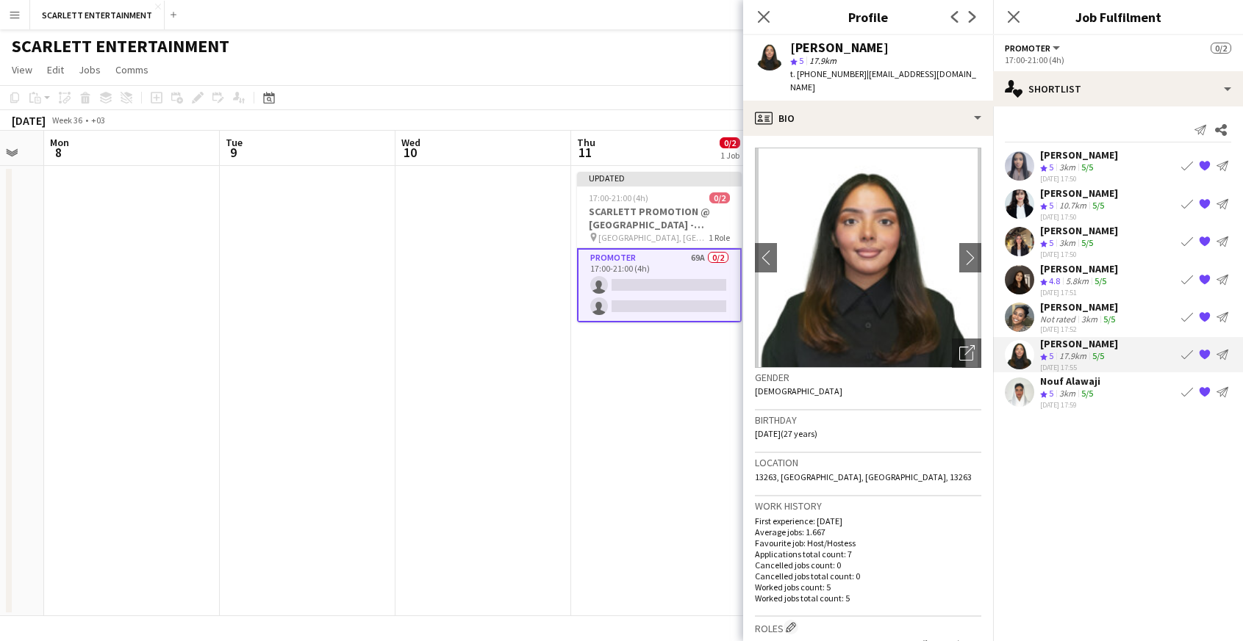
click at [1074, 322] on div "Not rated" at bounding box center [1059, 319] width 38 height 11
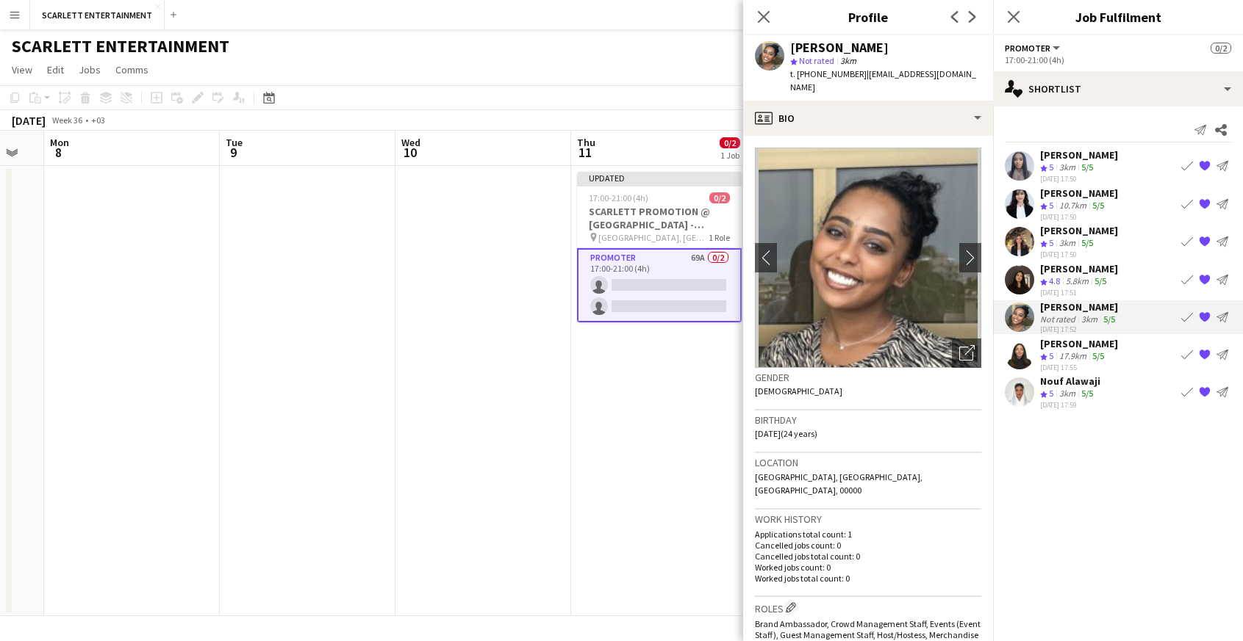
click at [1067, 353] on div "17.9km" at bounding box center [1072, 356] width 33 height 12
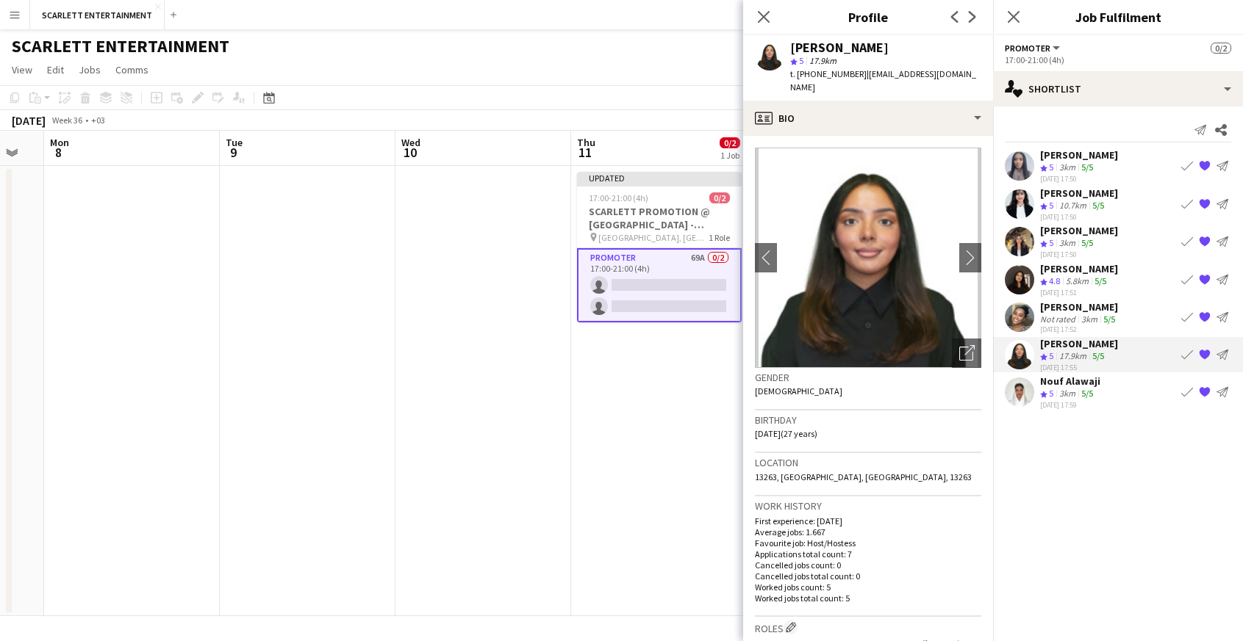
click at [1066, 309] on div "[PERSON_NAME]" at bounding box center [1079, 307] width 78 height 13
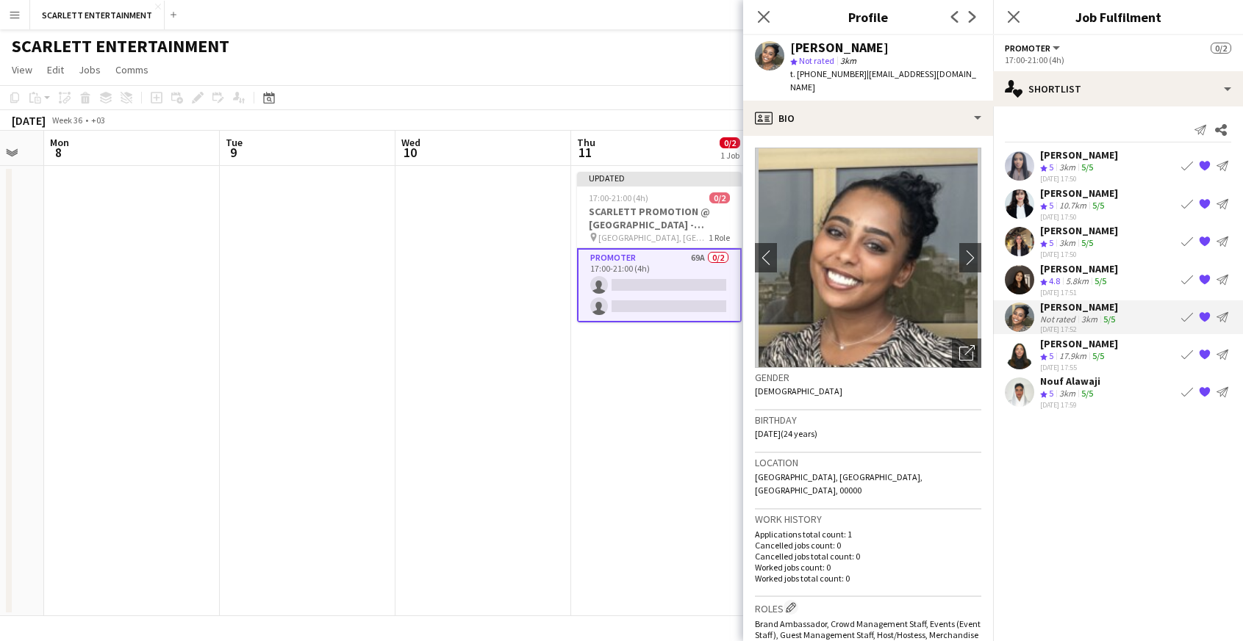
click at [1088, 384] on div "Nouf Alawaji" at bounding box center [1070, 381] width 60 height 13
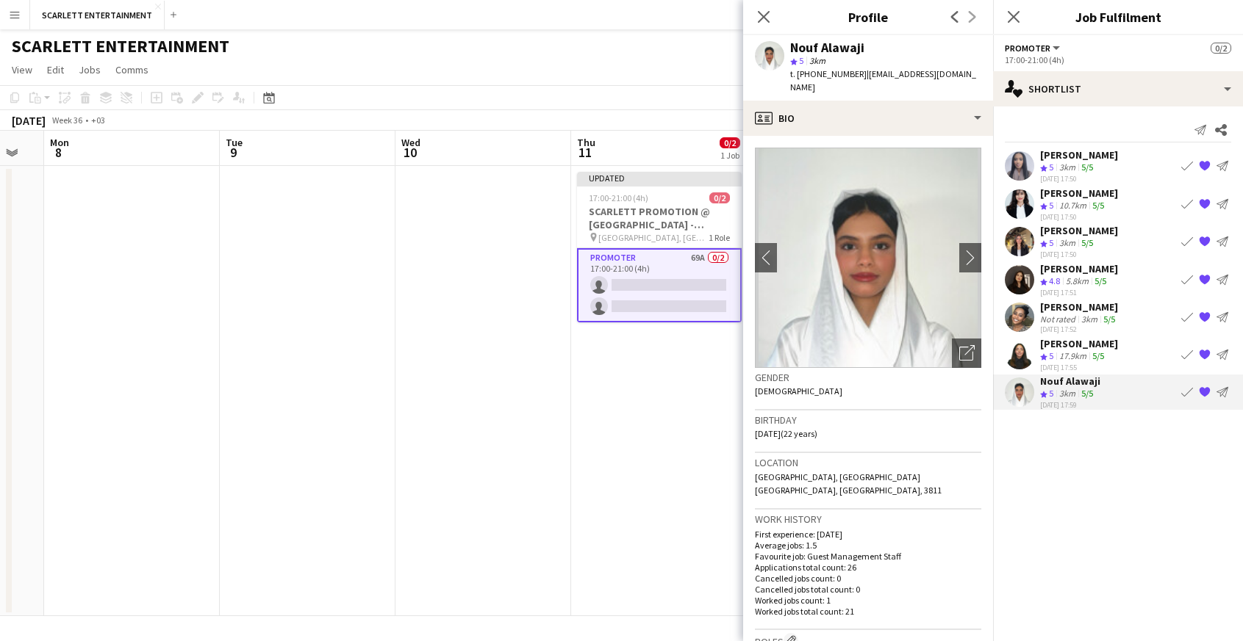
click at [1089, 361] on div "17.9km" at bounding box center [1072, 356] width 33 height 12
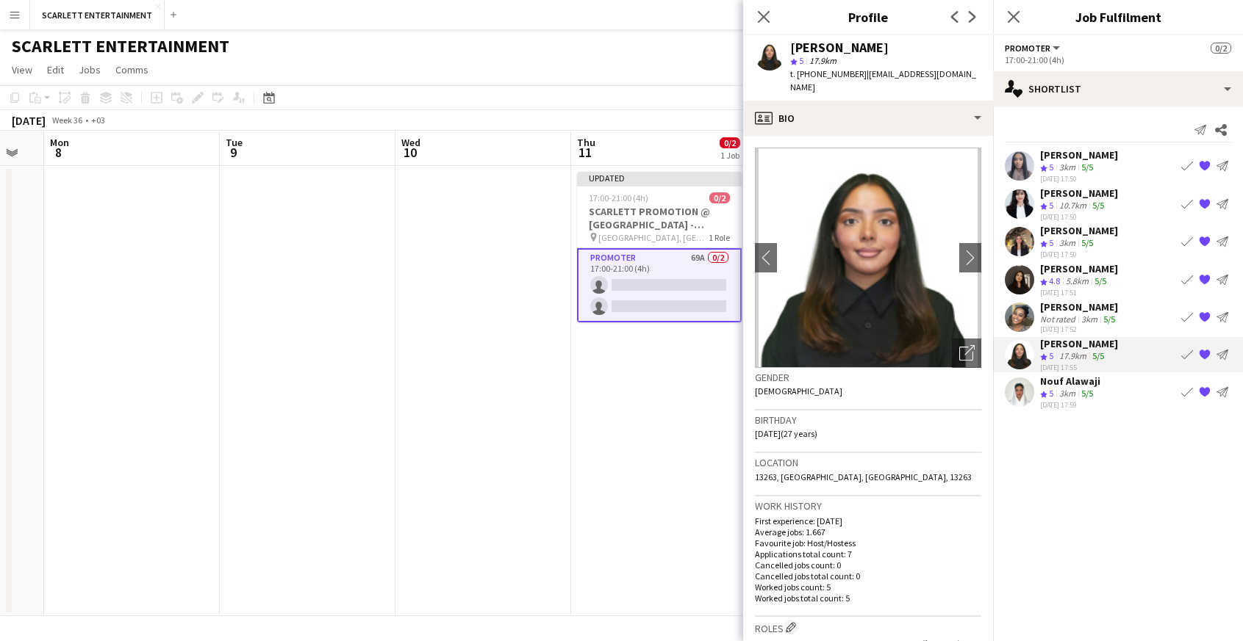
click at [1084, 325] on div "[DATE] 17:52" at bounding box center [1079, 330] width 78 height 10
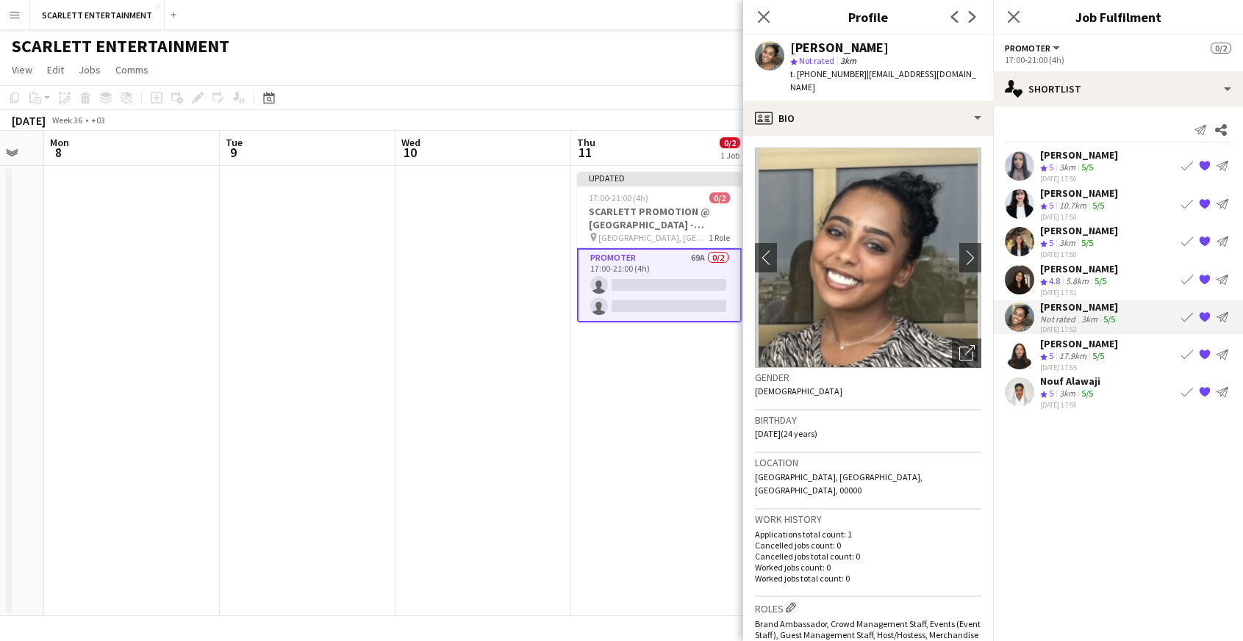
click at [1074, 281] on div "5.8km" at bounding box center [1077, 282] width 29 height 12
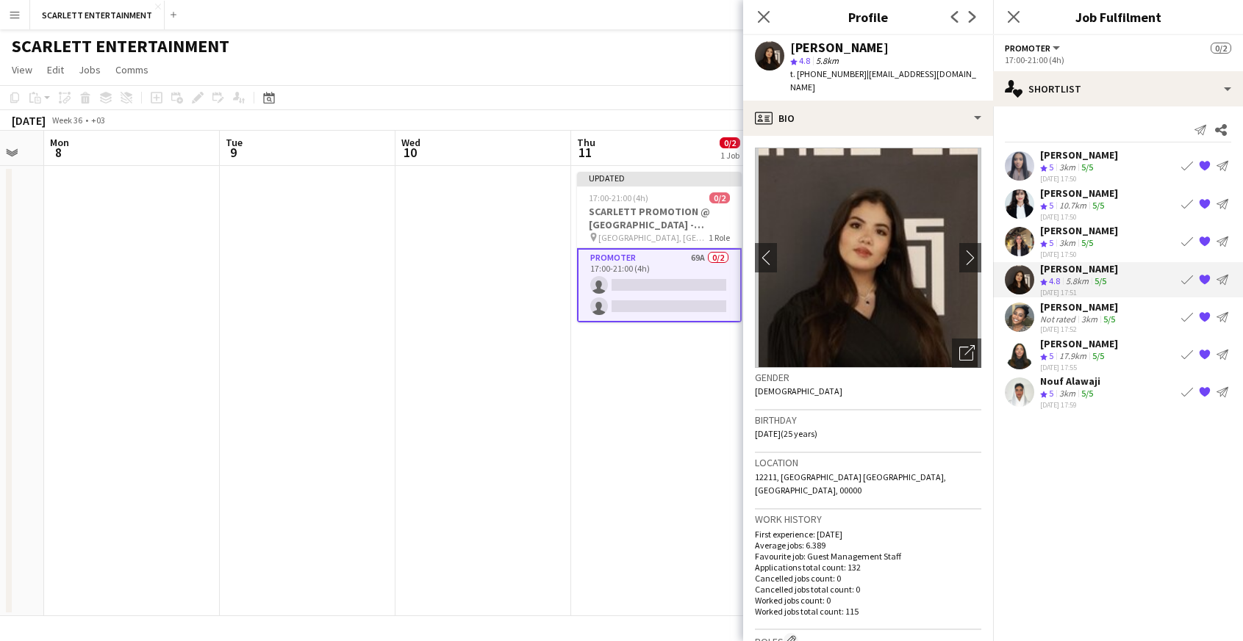
click at [1082, 238] on app-skills-label "5/5" at bounding box center [1087, 242] width 12 height 11
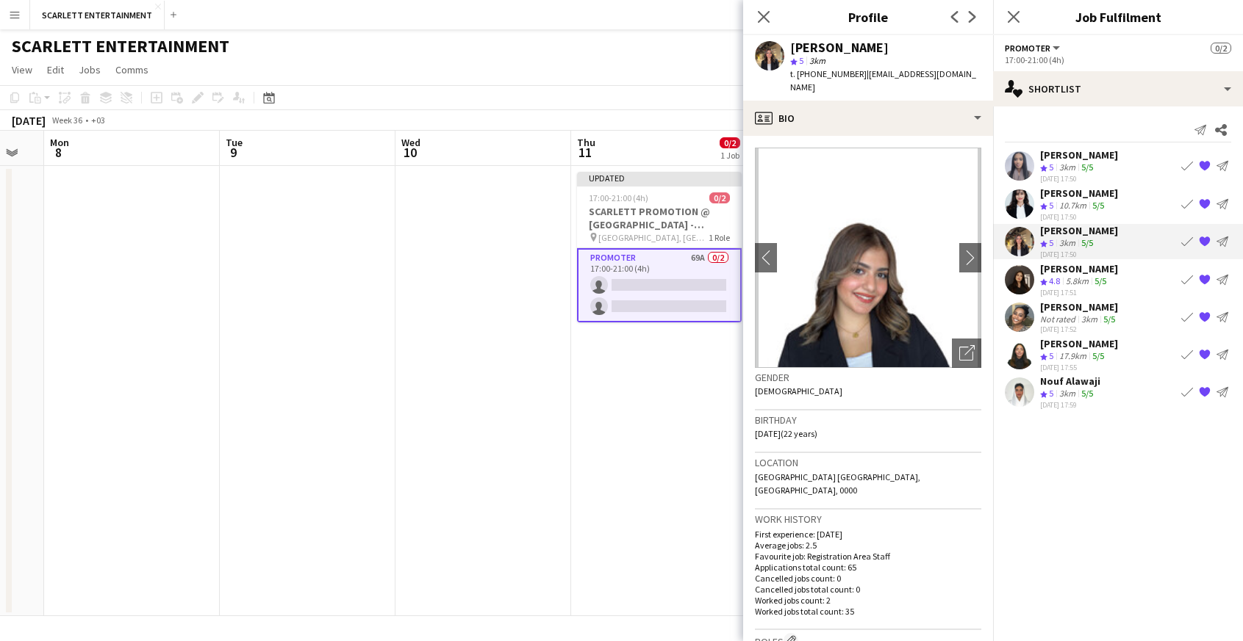
click at [1082, 206] on div "10.7km" at bounding box center [1072, 206] width 33 height 12
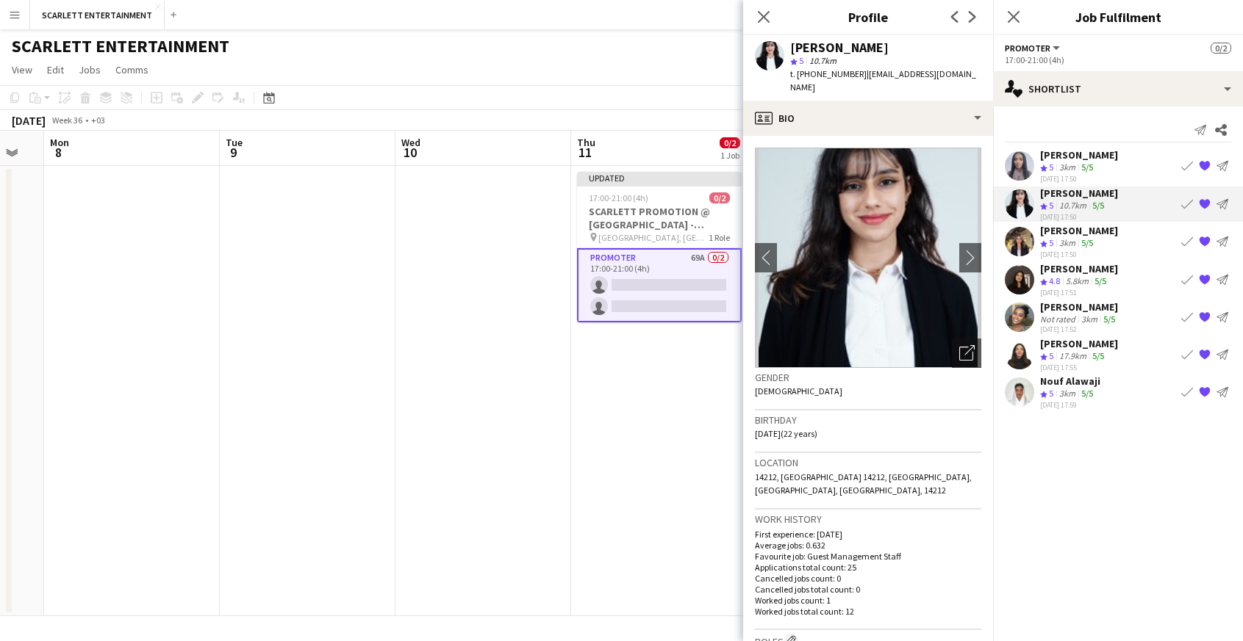
click at [1089, 246] on app-skills-label "5/5" at bounding box center [1087, 242] width 12 height 11
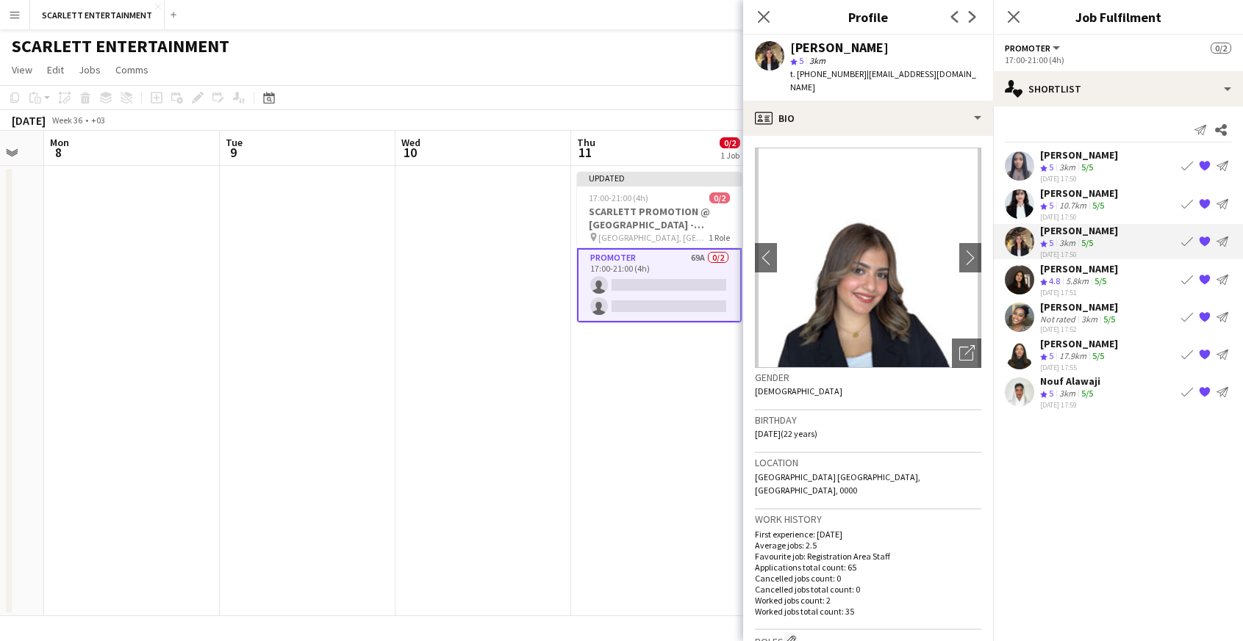
click at [1077, 166] on div "3km" at bounding box center [1067, 168] width 22 height 12
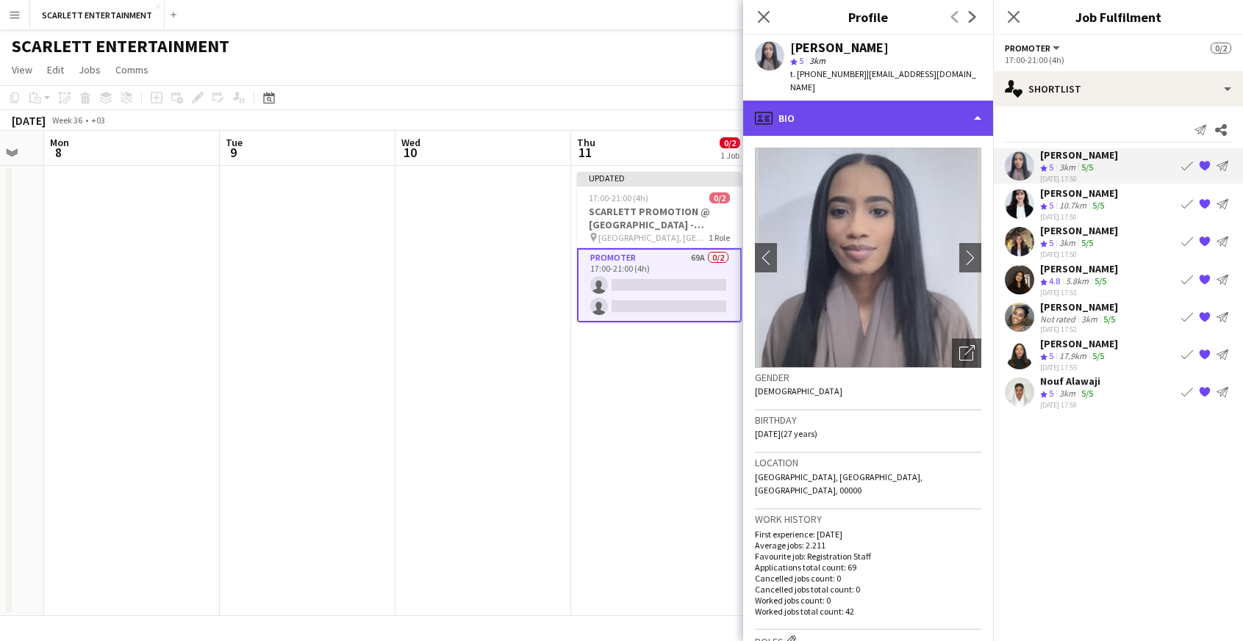
click at [888, 101] on div "profile Bio" at bounding box center [868, 118] width 250 height 35
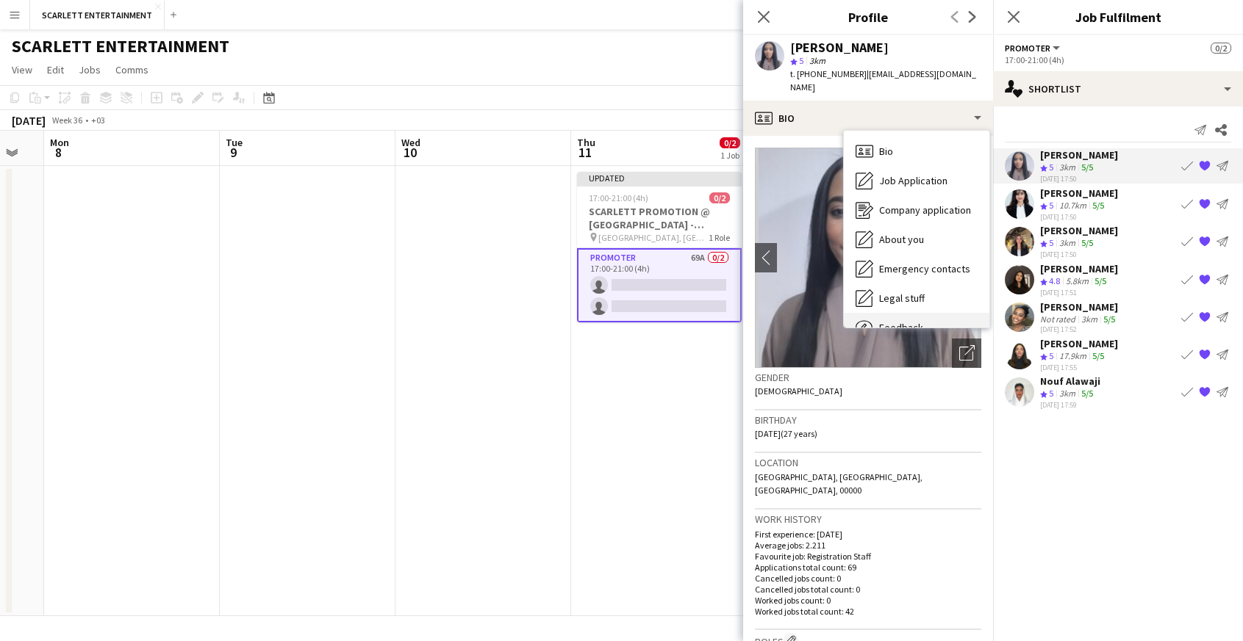
click at [913, 321] on span "Feedback" at bounding box center [901, 327] width 44 height 13
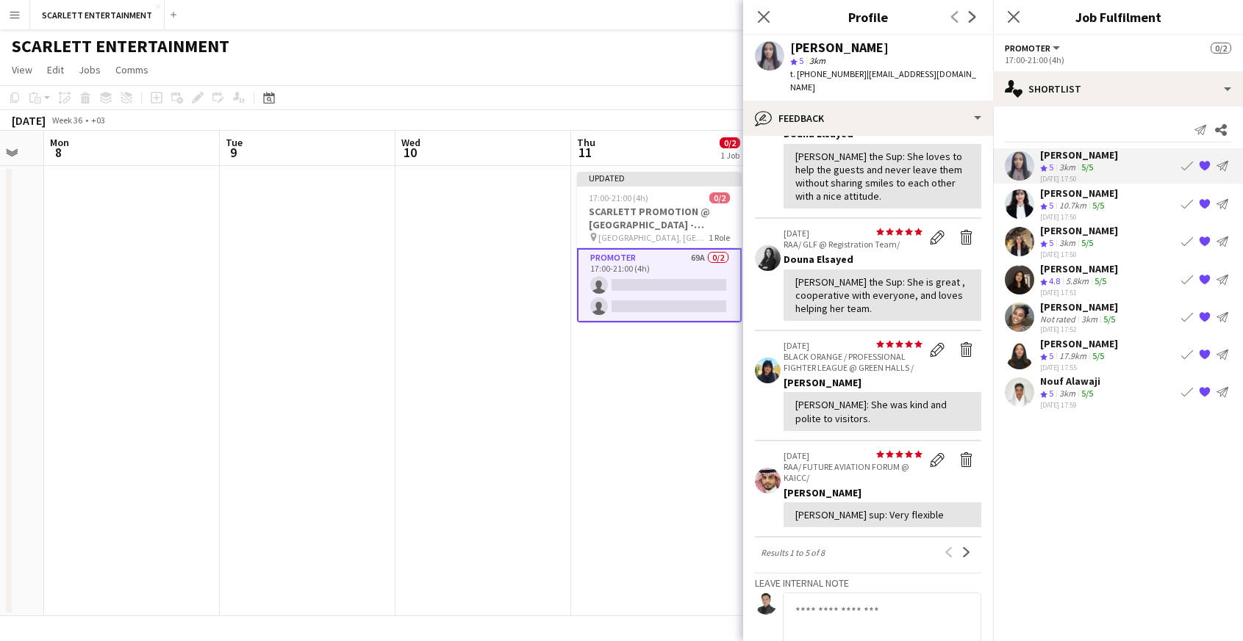
scroll to position [223, 0]
click at [1096, 203] on app-skills-label "5/5" at bounding box center [1098, 205] width 12 height 11
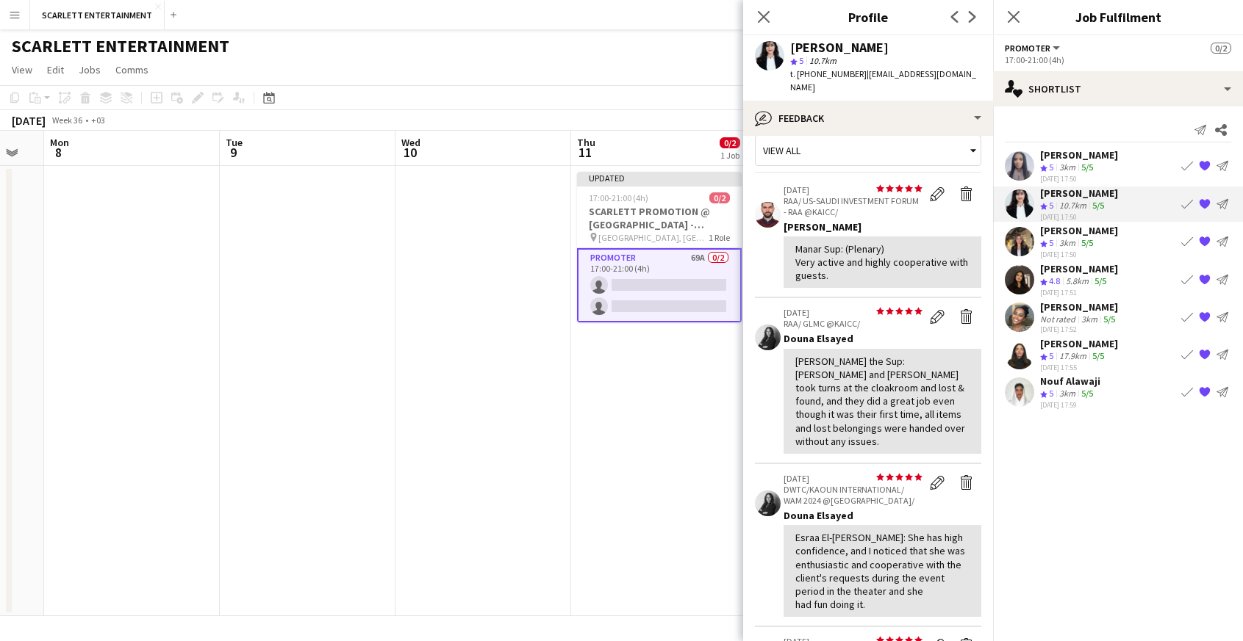
scroll to position [35, 0]
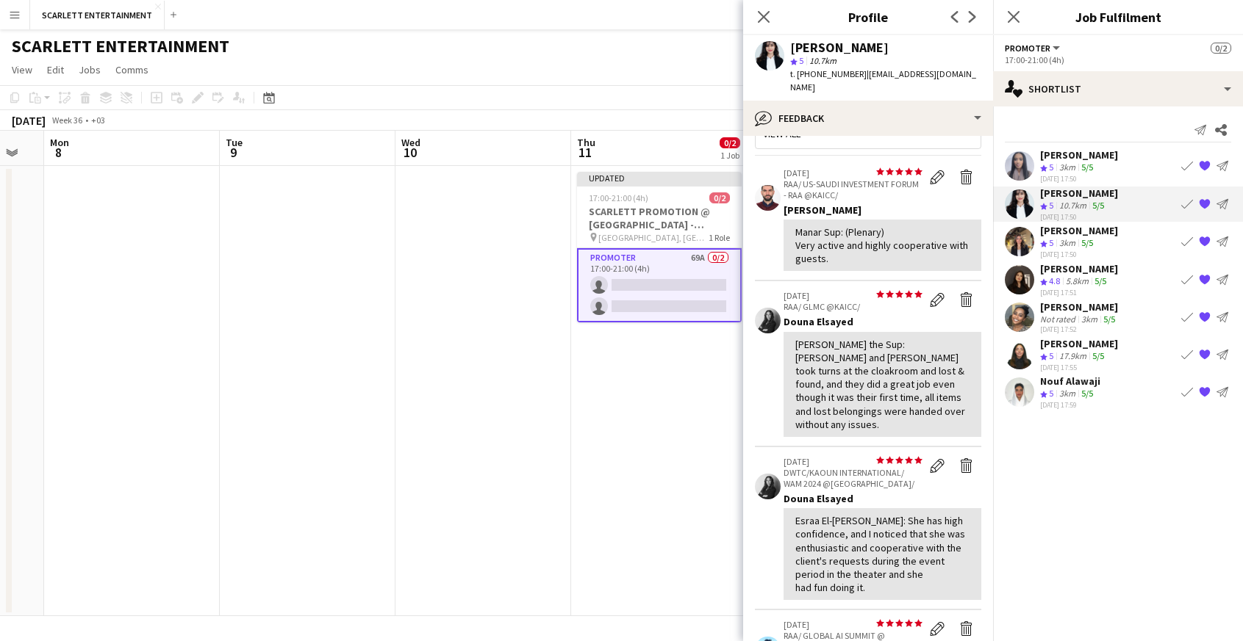
click at [1098, 174] on div "[PERSON_NAME] Crew rating 5 3km 5/5 [DATE] 17:50 Book crew {{ spriteTitle }} Se…" at bounding box center [1118, 165] width 250 height 35
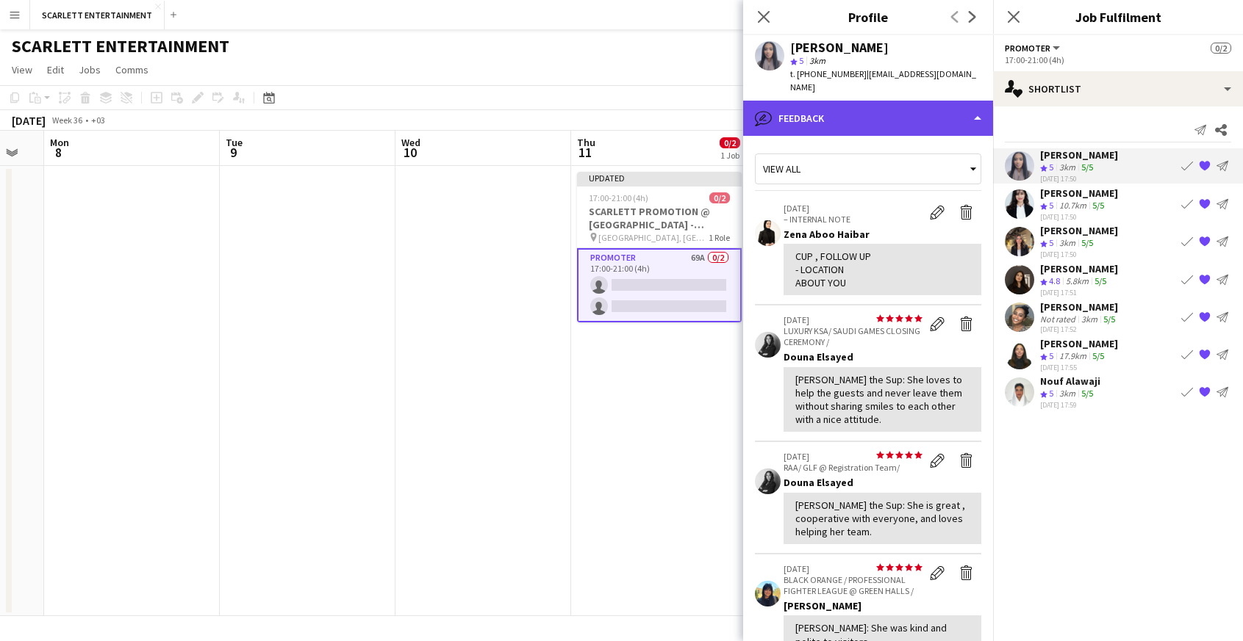
click at [926, 101] on div "bubble-pencil Feedback" at bounding box center [868, 118] width 250 height 35
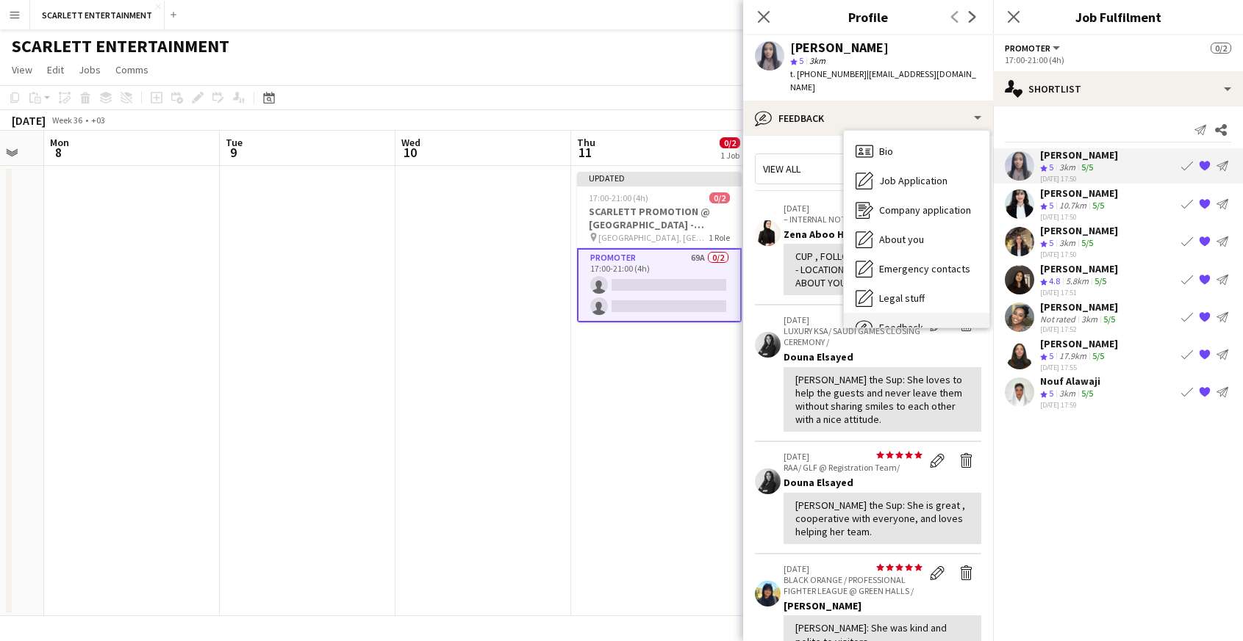
click at [938, 313] on div "Feedback Feedback" at bounding box center [916, 327] width 145 height 29
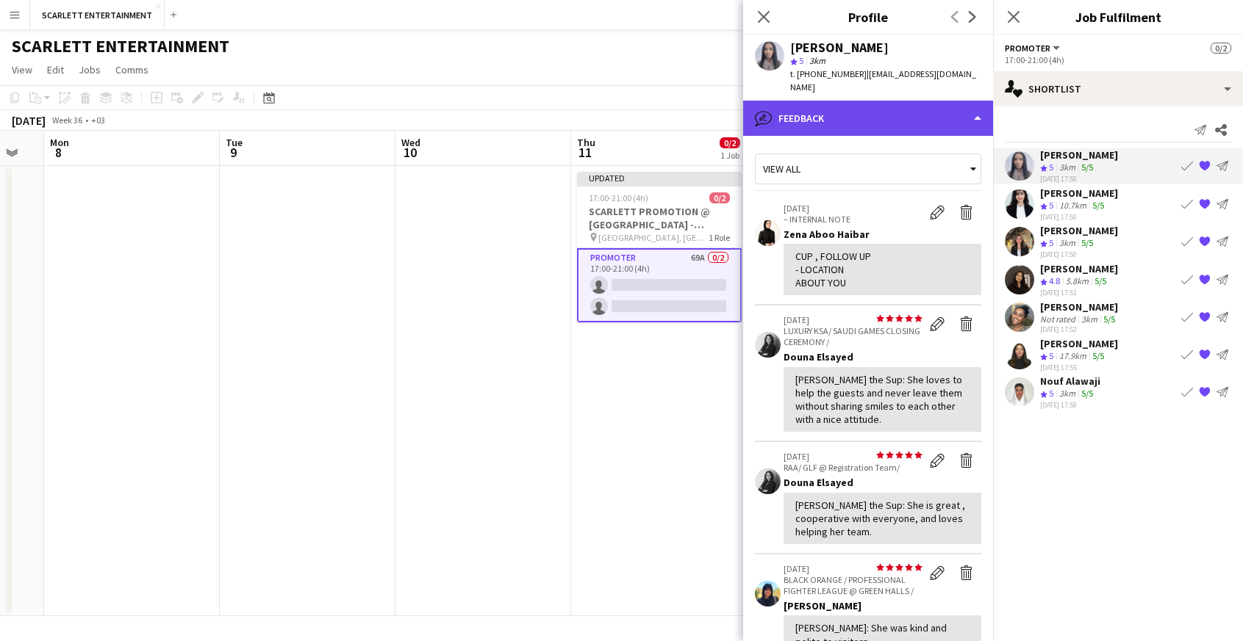
click at [891, 105] on div "bubble-pencil Feedback" at bounding box center [868, 118] width 250 height 35
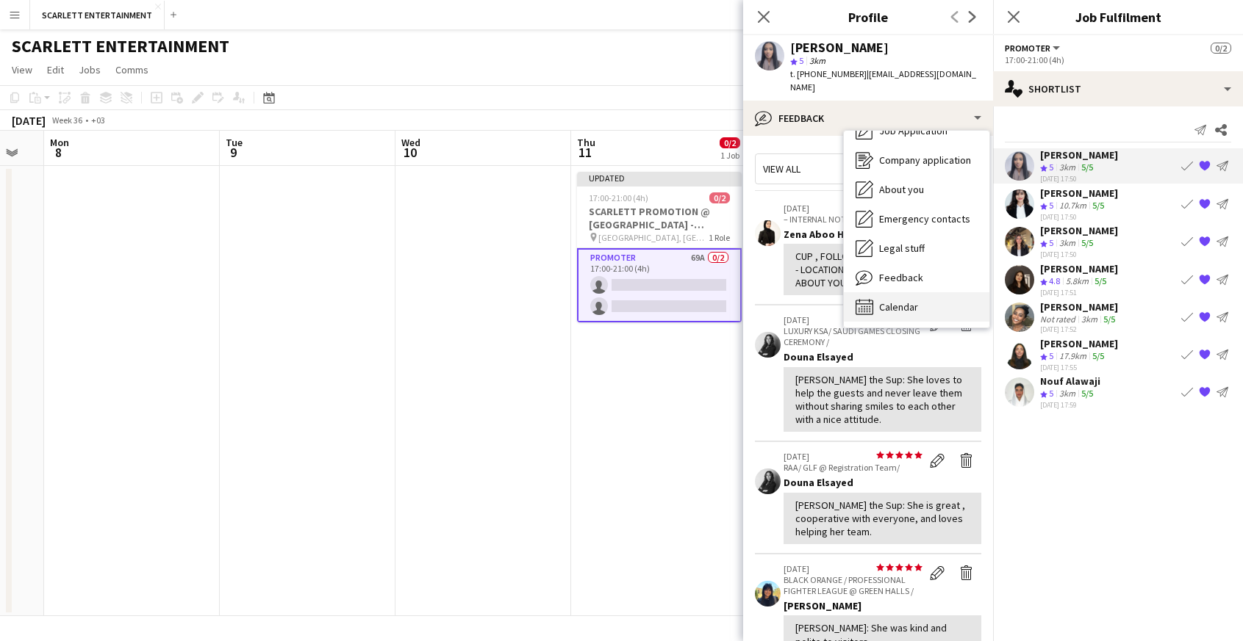
scroll to position [50, 0]
click at [904, 292] on div "Calendar Calendar" at bounding box center [916, 306] width 145 height 29
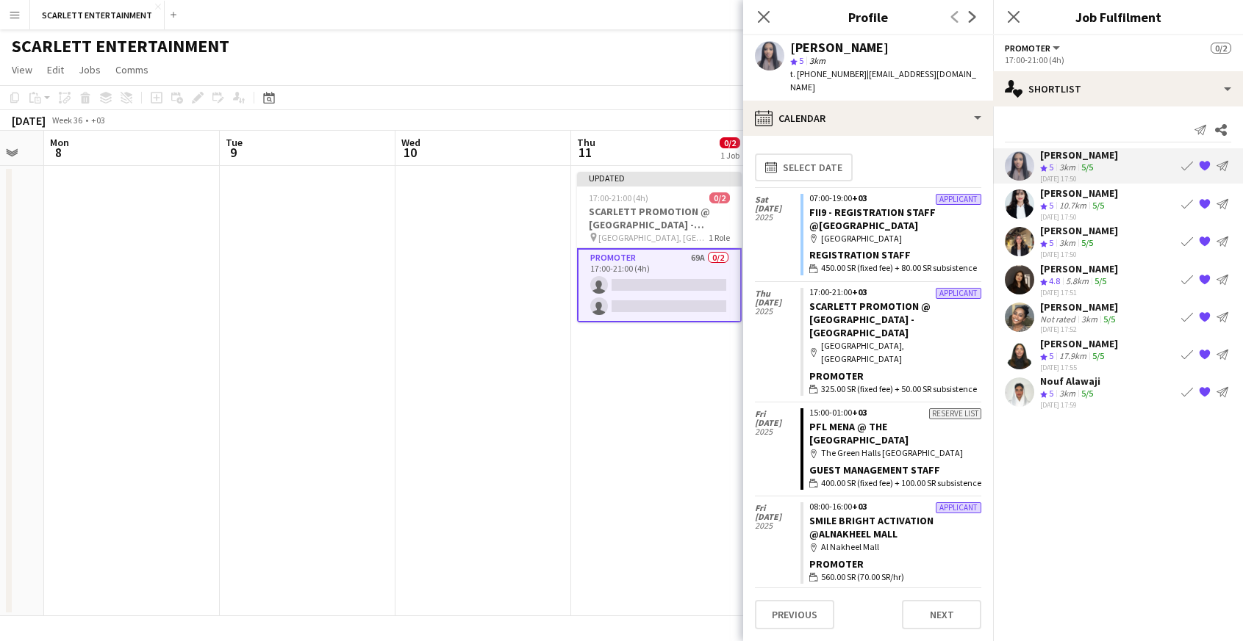
click at [1098, 162] on app-icon "{{ spriteTitle }}" at bounding box center [1204, 166] width 12 height 12
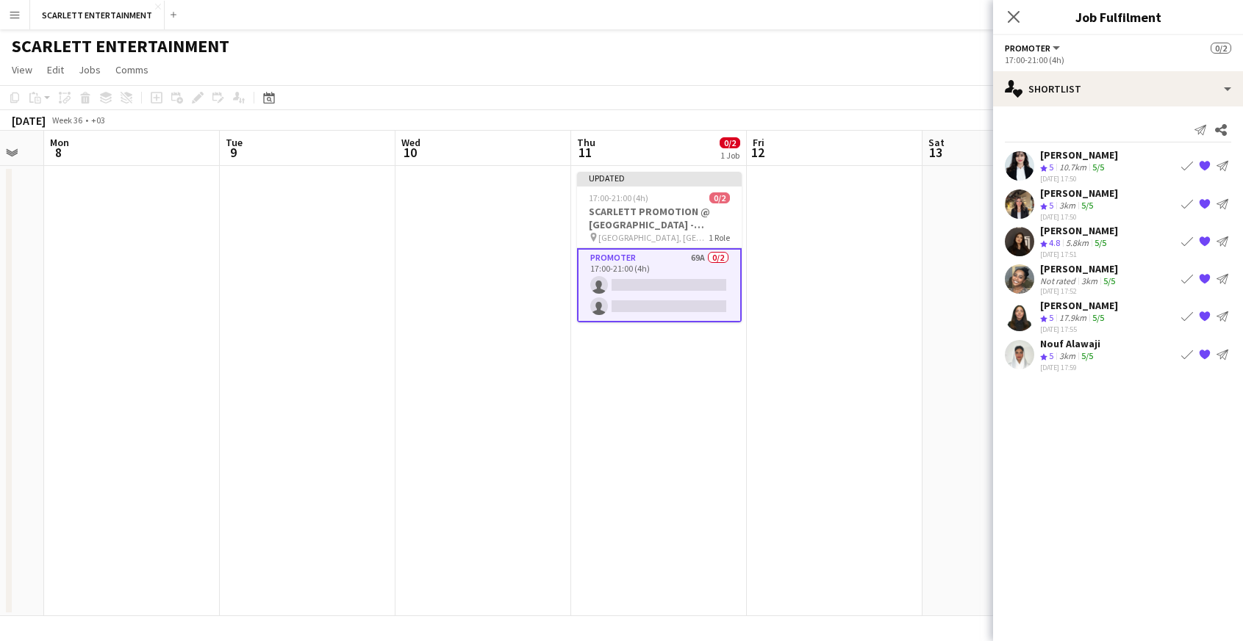
click at [1085, 367] on div "[DATE] 17:59" at bounding box center [1070, 367] width 60 height 10
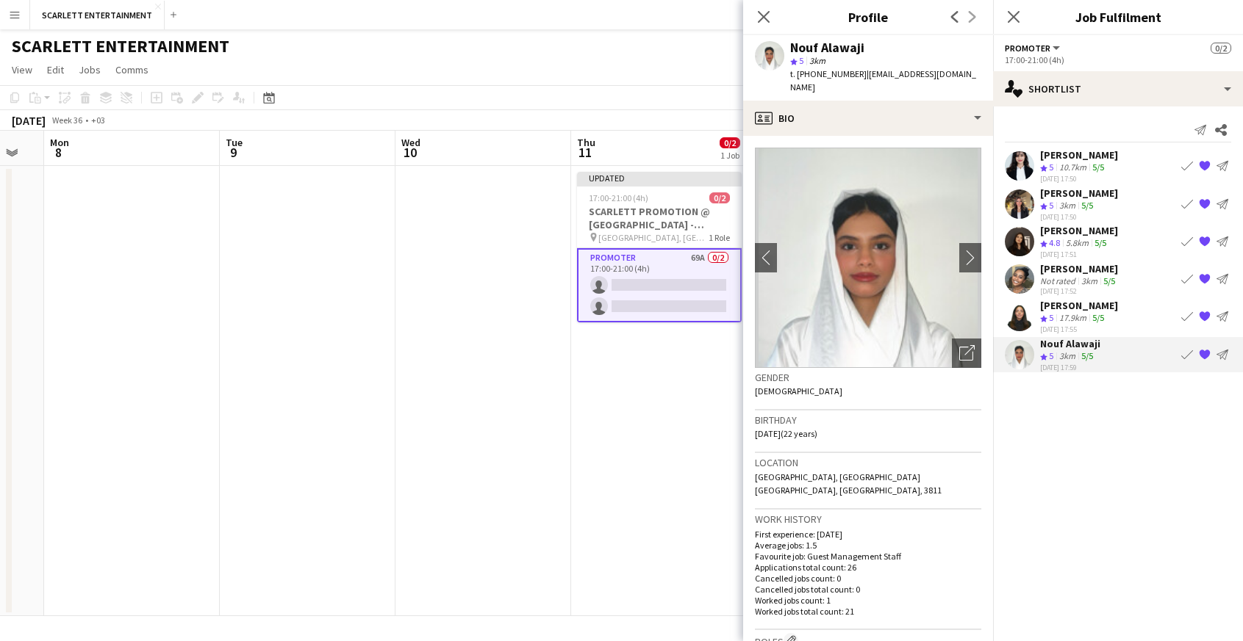
click at [1075, 312] on div "[PERSON_NAME]" at bounding box center [1079, 305] width 78 height 13
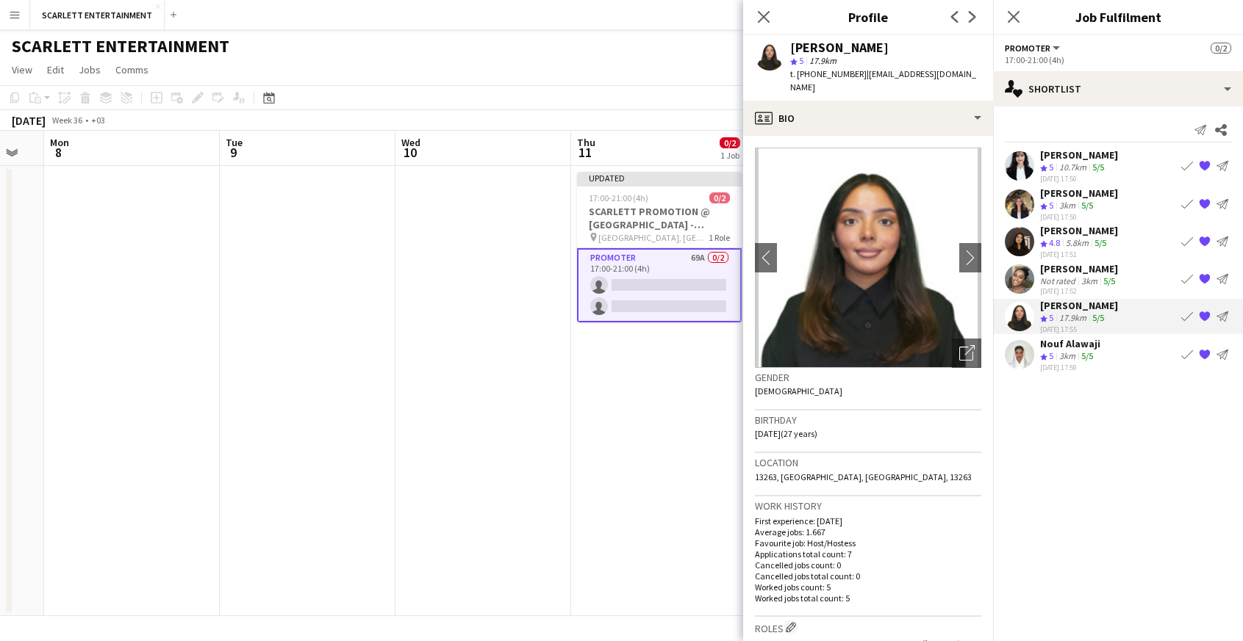
click at [1080, 347] on div "Nouf Alawaji" at bounding box center [1070, 343] width 60 height 13
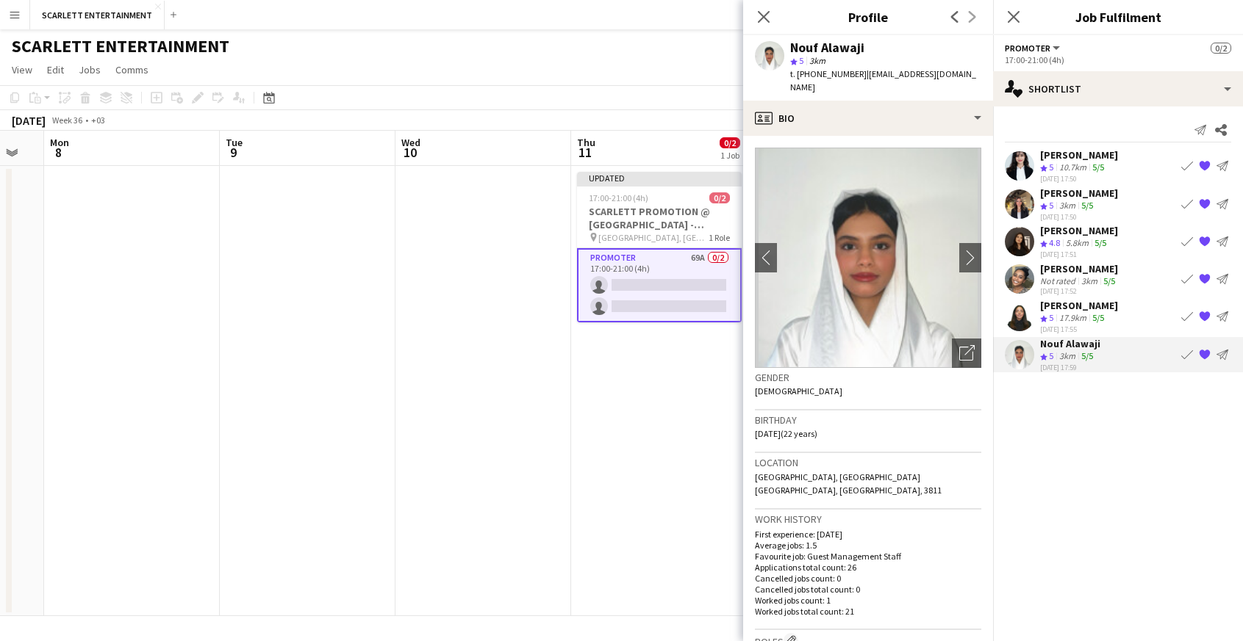
click at [1079, 306] on div "[PERSON_NAME]" at bounding box center [1079, 305] width 78 height 13
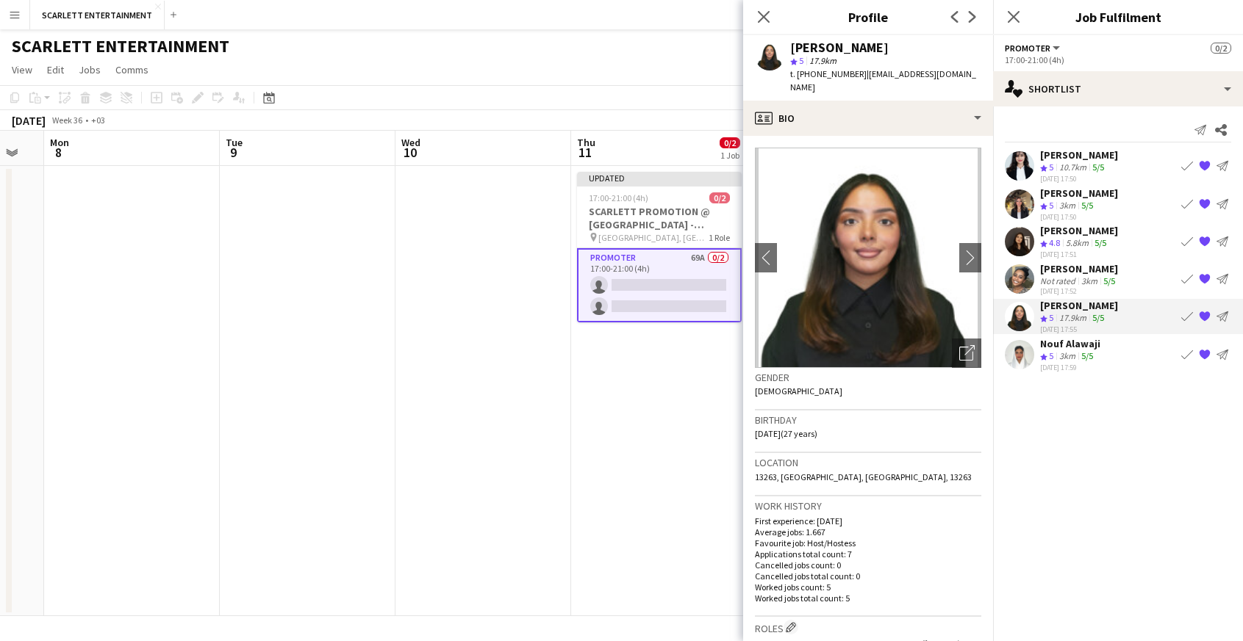
click at [1078, 276] on div "3km" at bounding box center [1089, 281] width 22 height 11
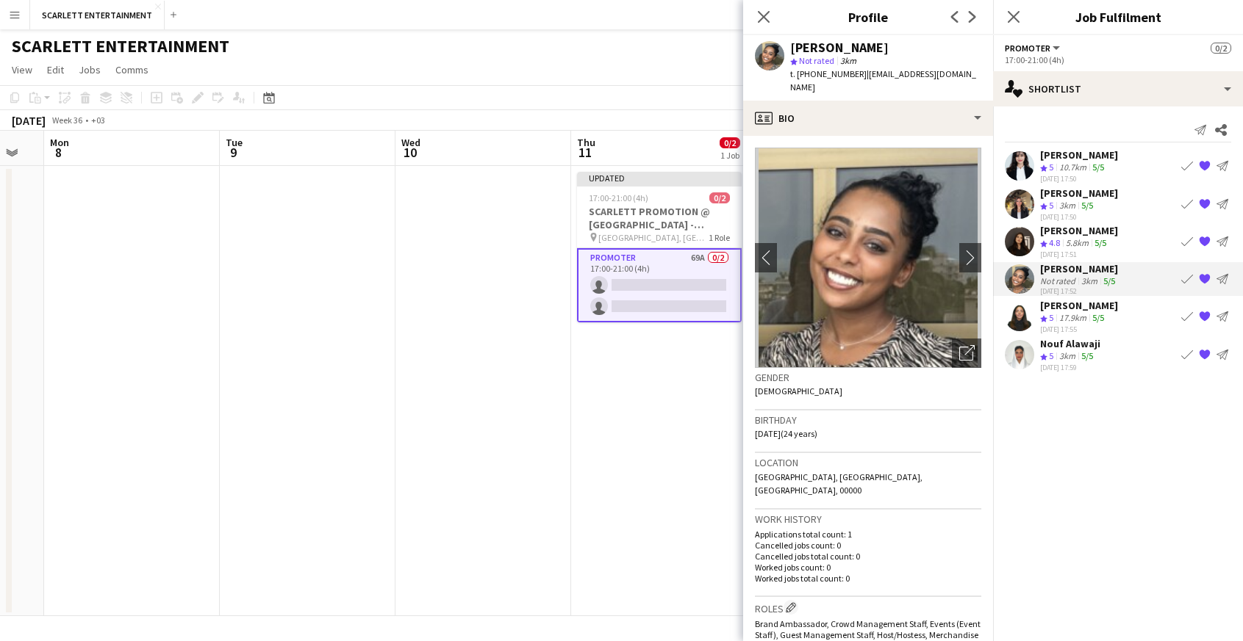
click at [1081, 322] on div "17.9km" at bounding box center [1072, 318] width 33 height 12
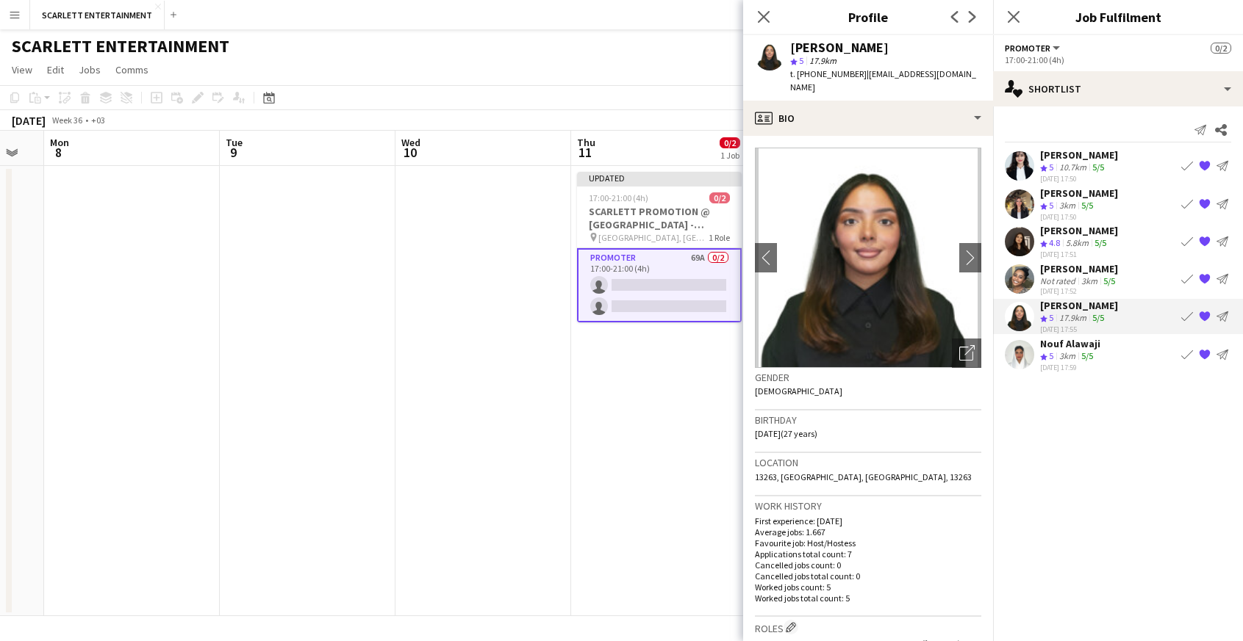
click at [1073, 171] on div "10.7km" at bounding box center [1072, 168] width 33 height 12
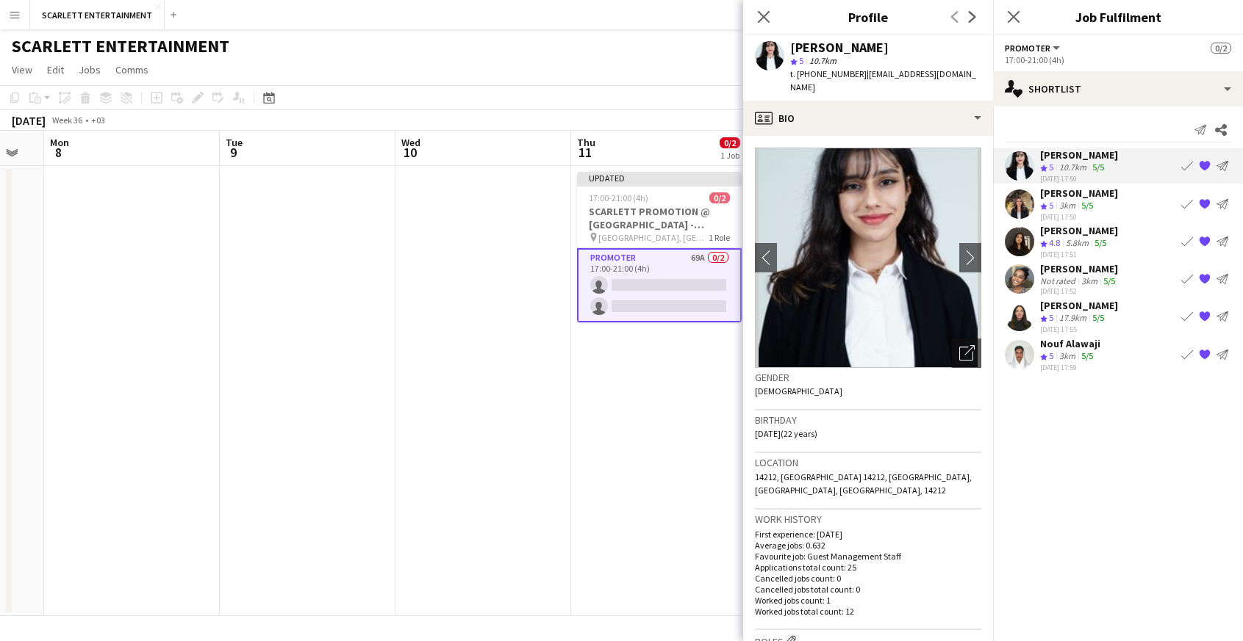
click at [1073, 198] on div "[PERSON_NAME]" at bounding box center [1079, 193] width 78 height 13
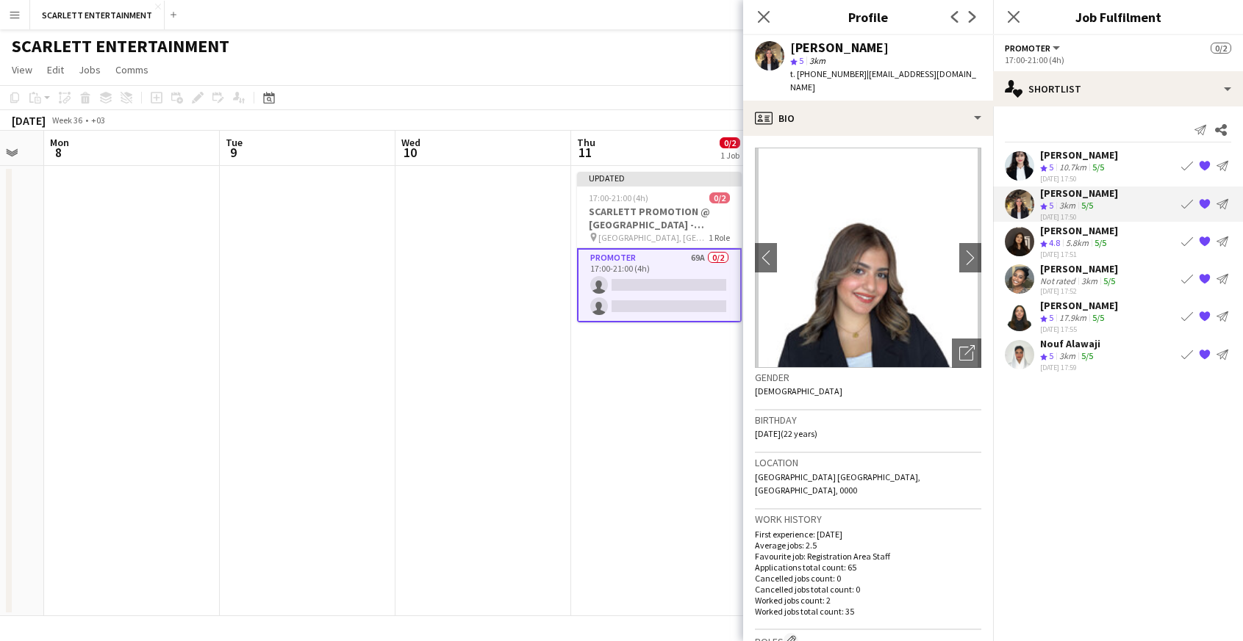
click at [1081, 247] on div "5.8km" at bounding box center [1077, 243] width 29 height 12
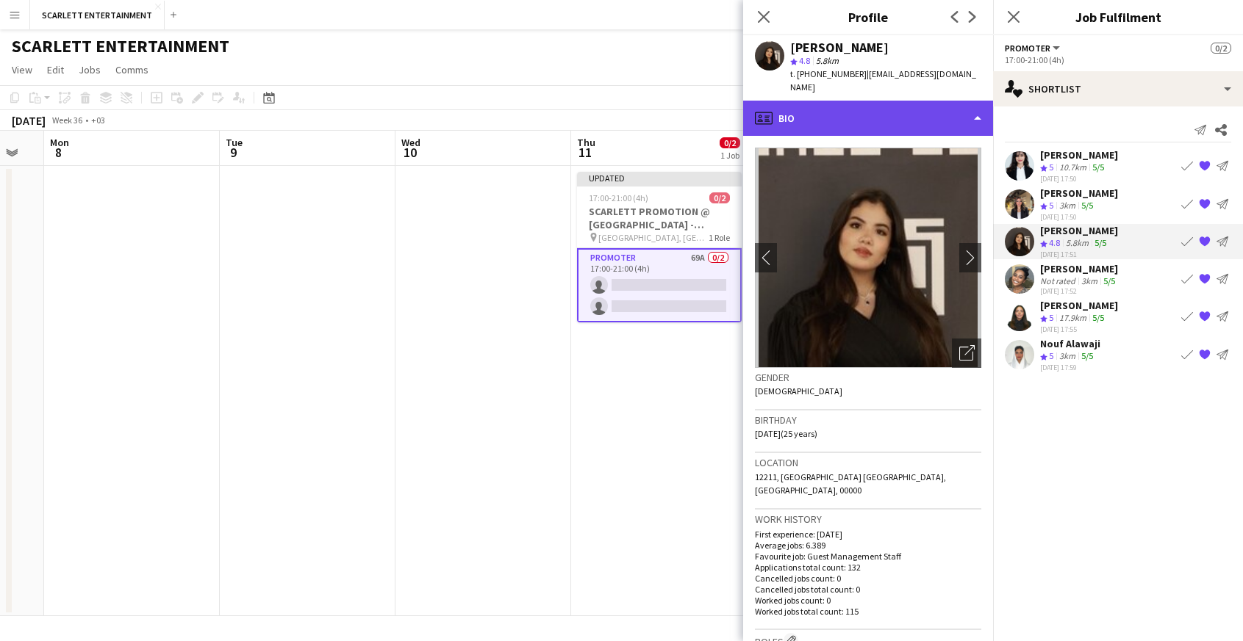
click at [907, 107] on div "profile Bio" at bounding box center [868, 118] width 250 height 35
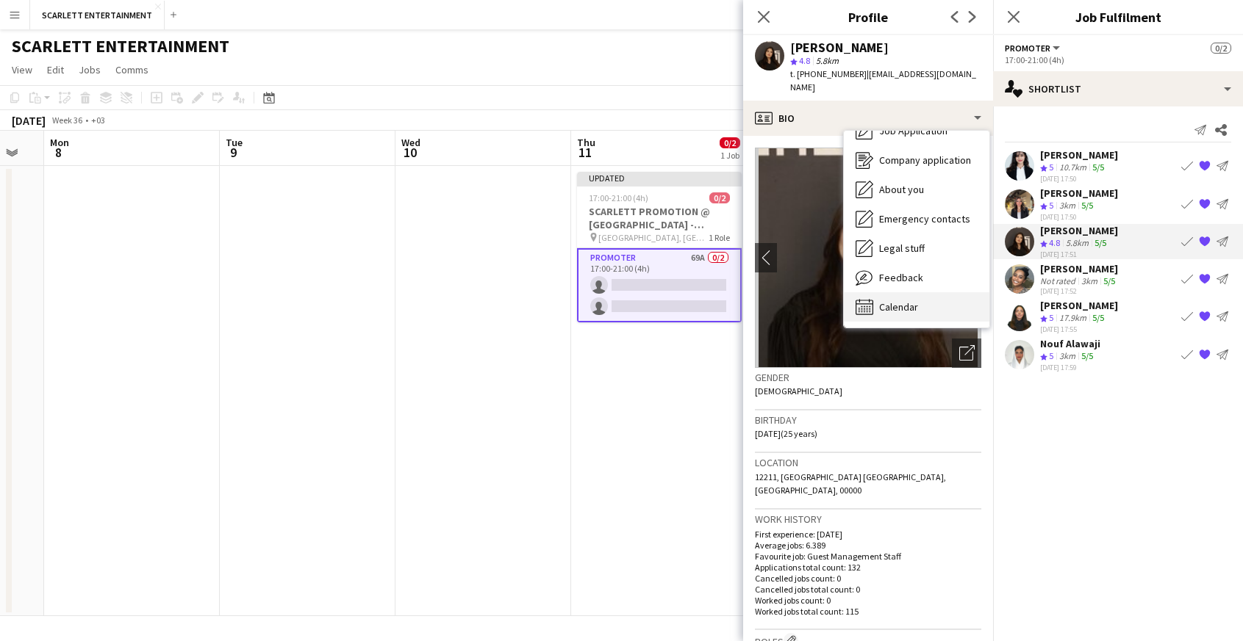
click at [894, 301] on span "Calendar" at bounding box center [898, 307] width 39 height 13
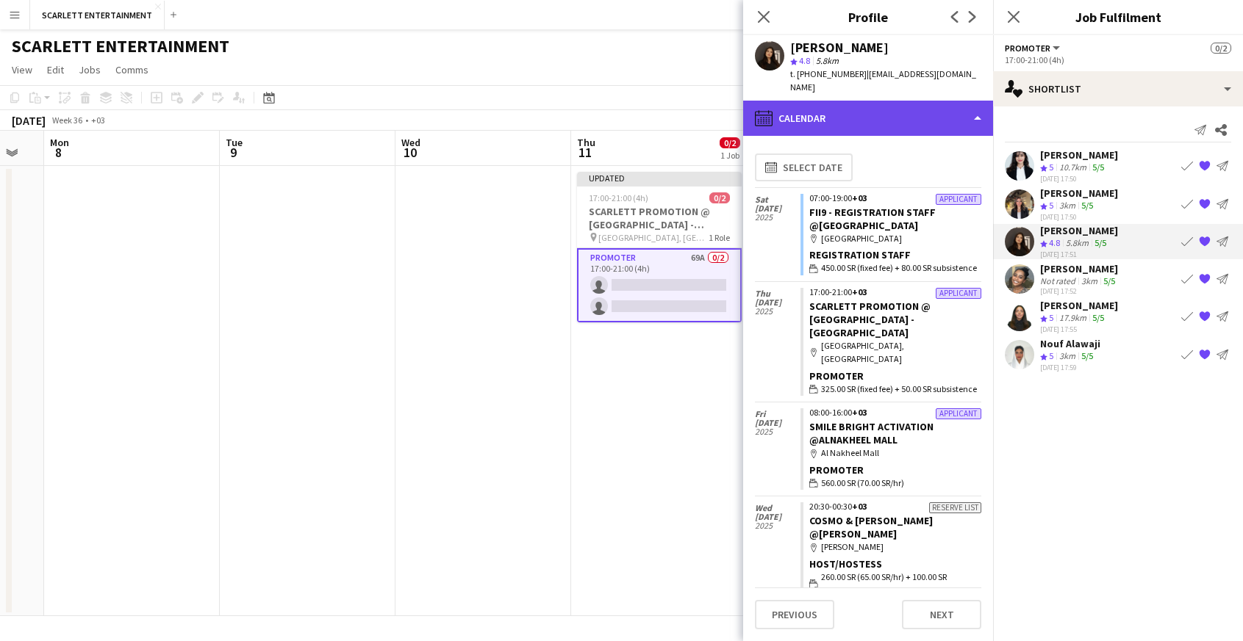
click at [878, 108] on div "calendar-full Calendar" at bounding box center [868, 118] width 250 height 35
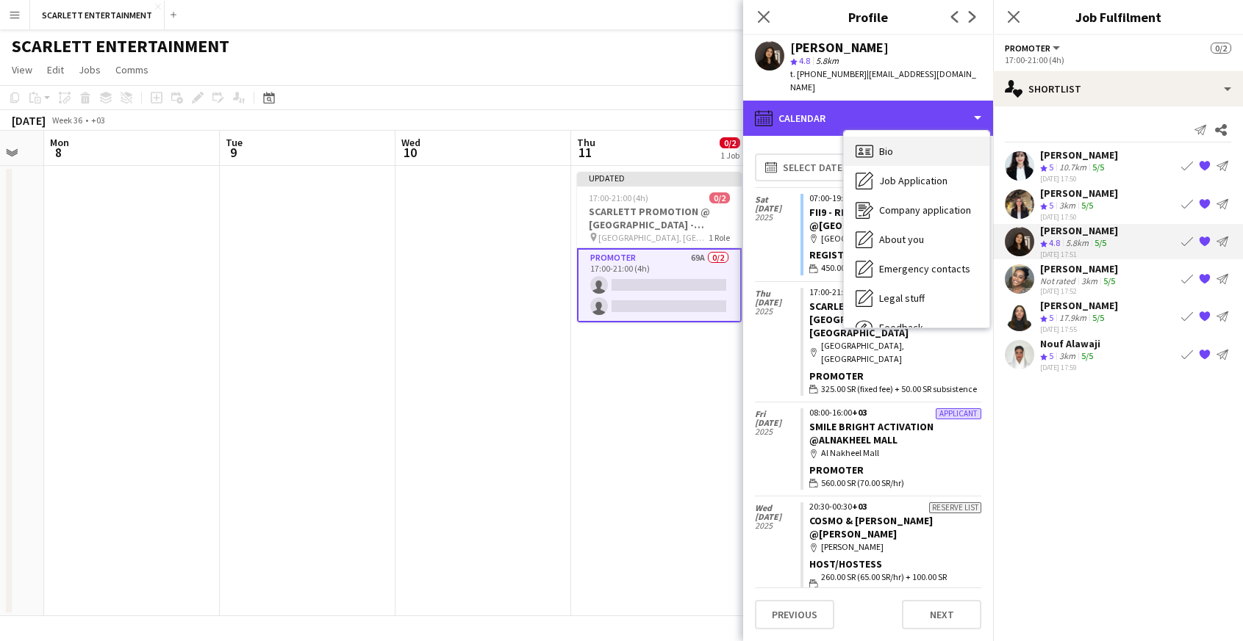
scroll to position [0, 0]
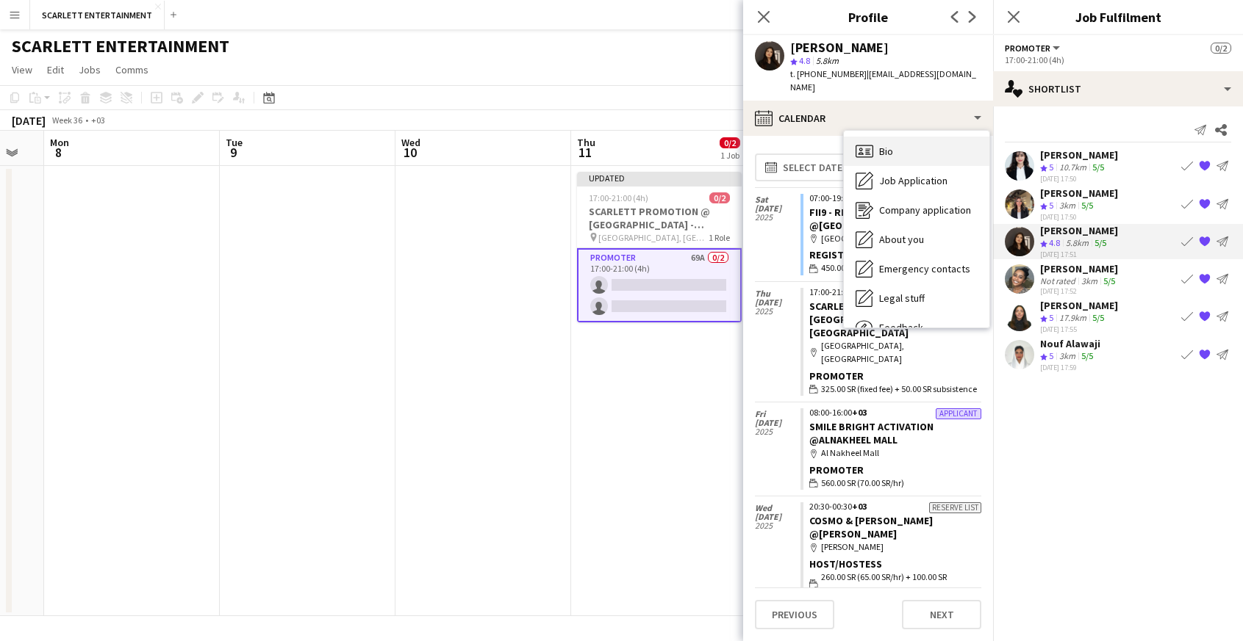
click at [904, 137] on div "Bio Bio" at bounding box center [916, 151] width 145 height 29
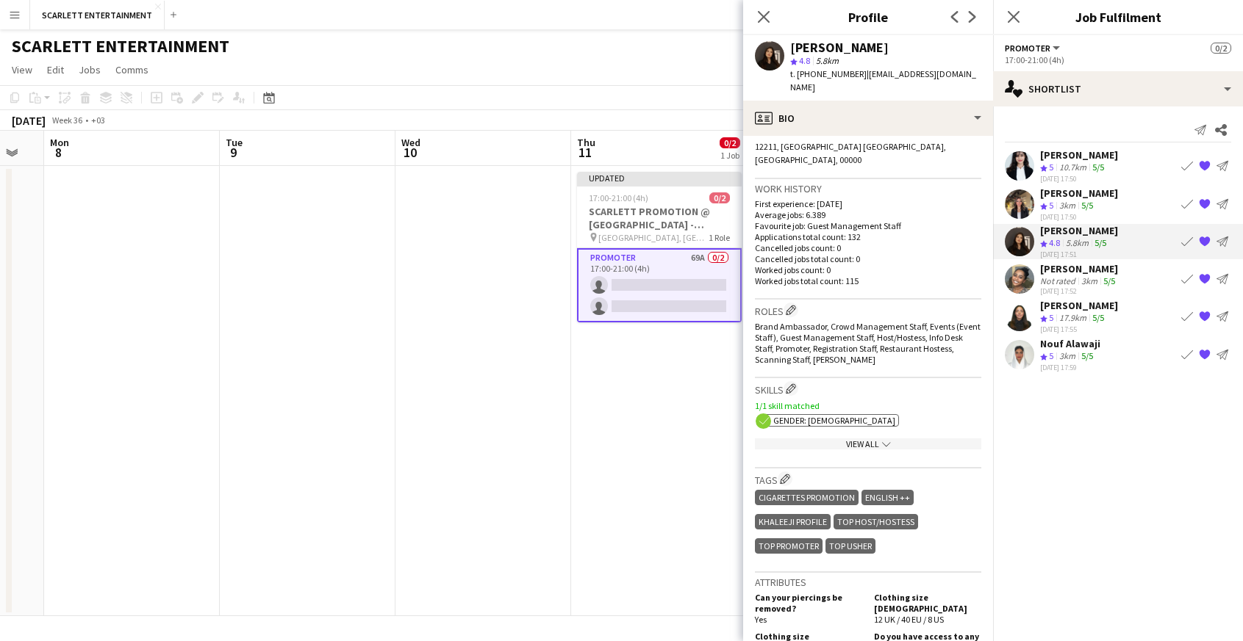
scroll to position [323, 0]
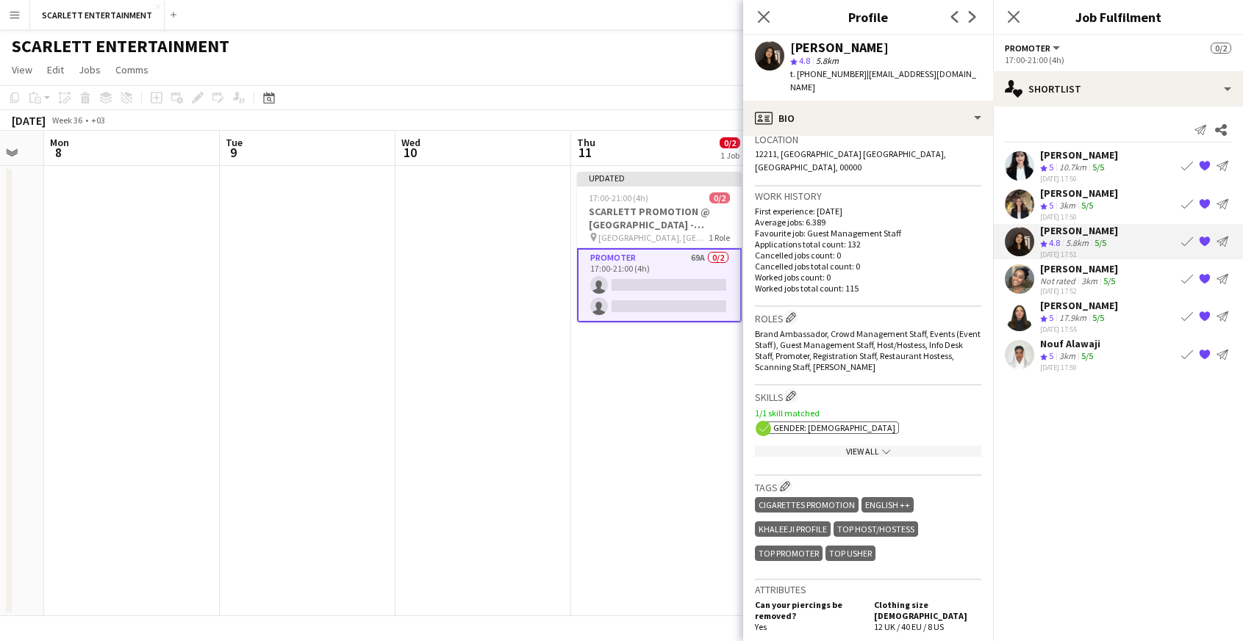
click at [877, 446] on div "View All chevron-down" at bounding box center [868, 451] width 226 height 11
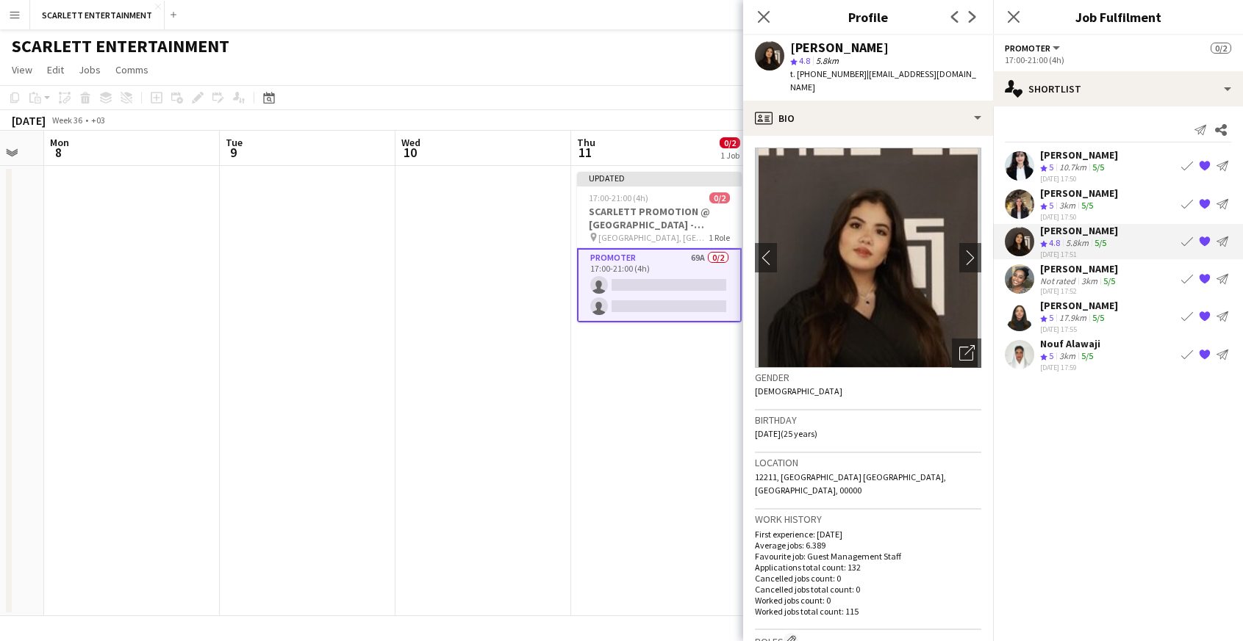
scroll to position [0, 0]
click at [1098, 240] on app-icon "{{ spriteTitle }}" at bounding box center [1204, 242] width 12 height 12
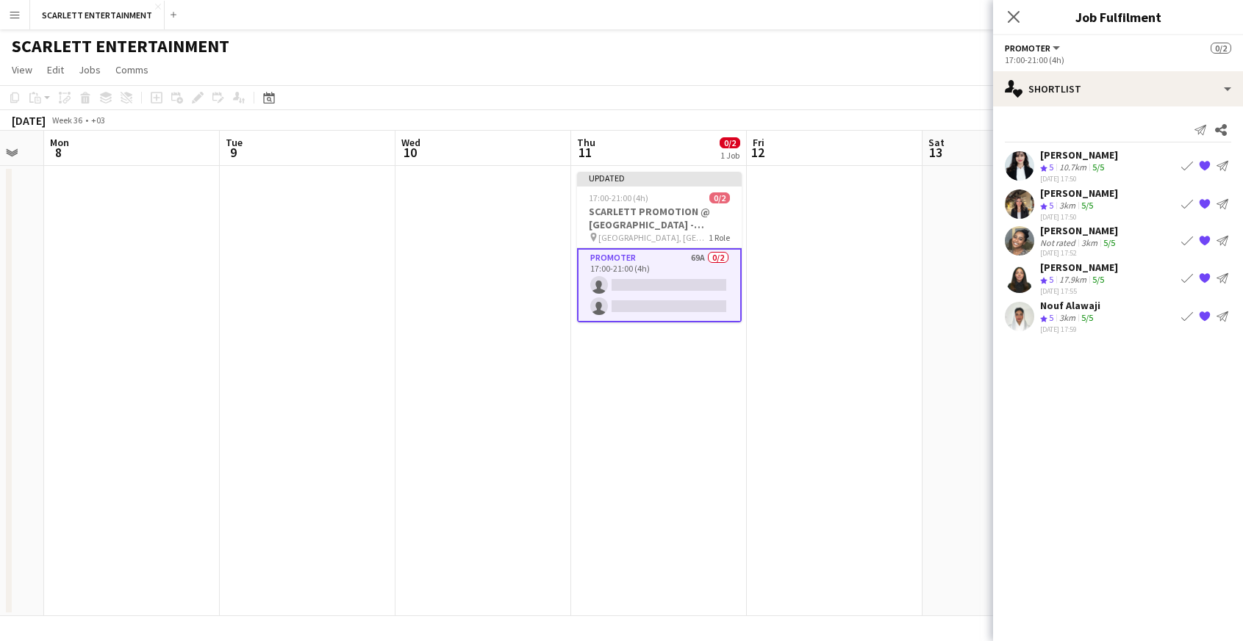
click at [1093, 475] on mat-expansion-panel "heart Shortlist Send notification Share [PERSON_NAME] Crew rating 5 10.7km 5/5 …" at bounding box center [1118, 374] width 250 height 535
click at [1098, 203] on div "Crew rating 5 3km 5/5" at bounding box center [1079, 206] width 78 height 12
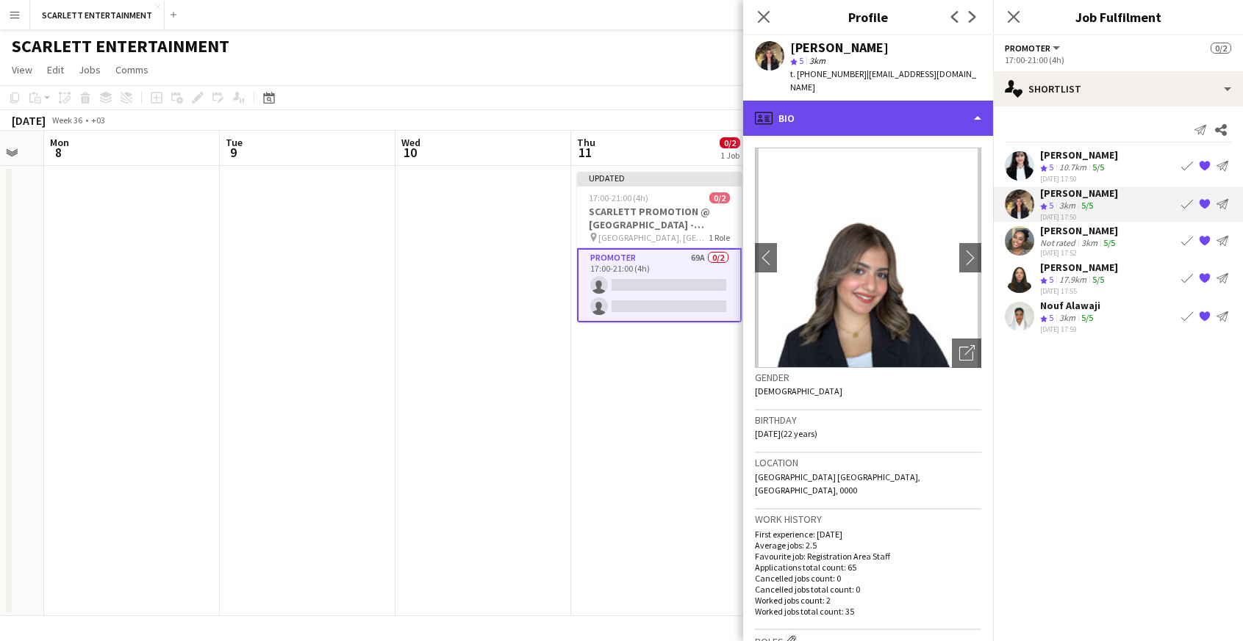
click at [906, 101] on div "profile Bio" at bounding box center [868, 118] width 250 height 35
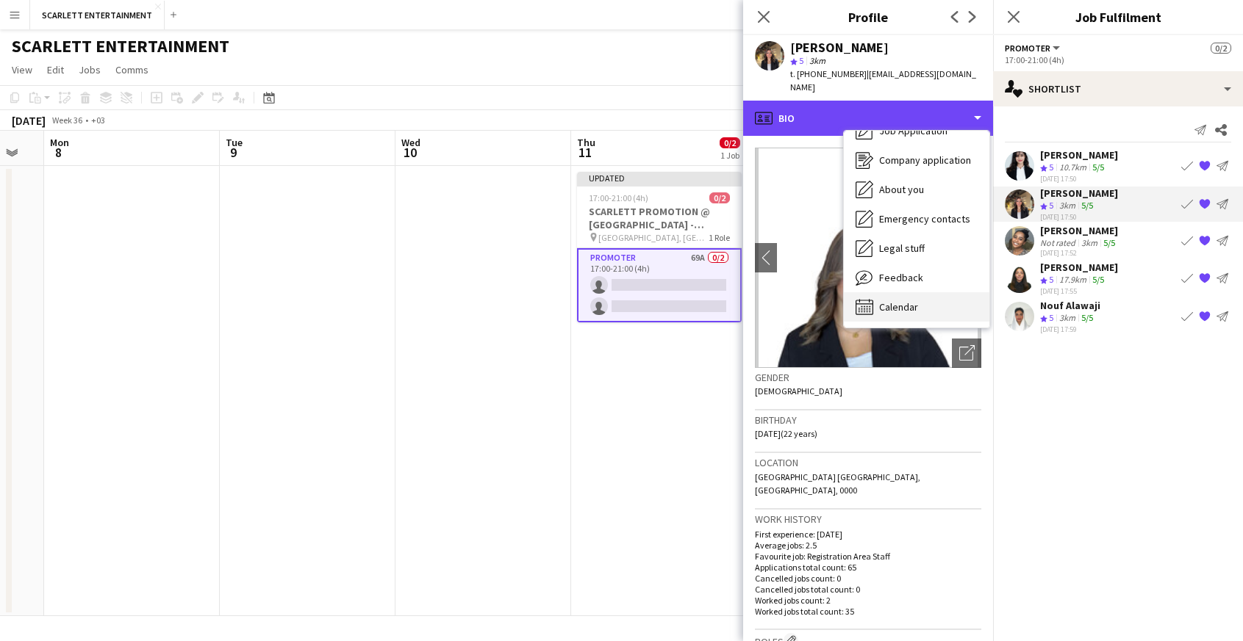
scroll to position [50, 0]
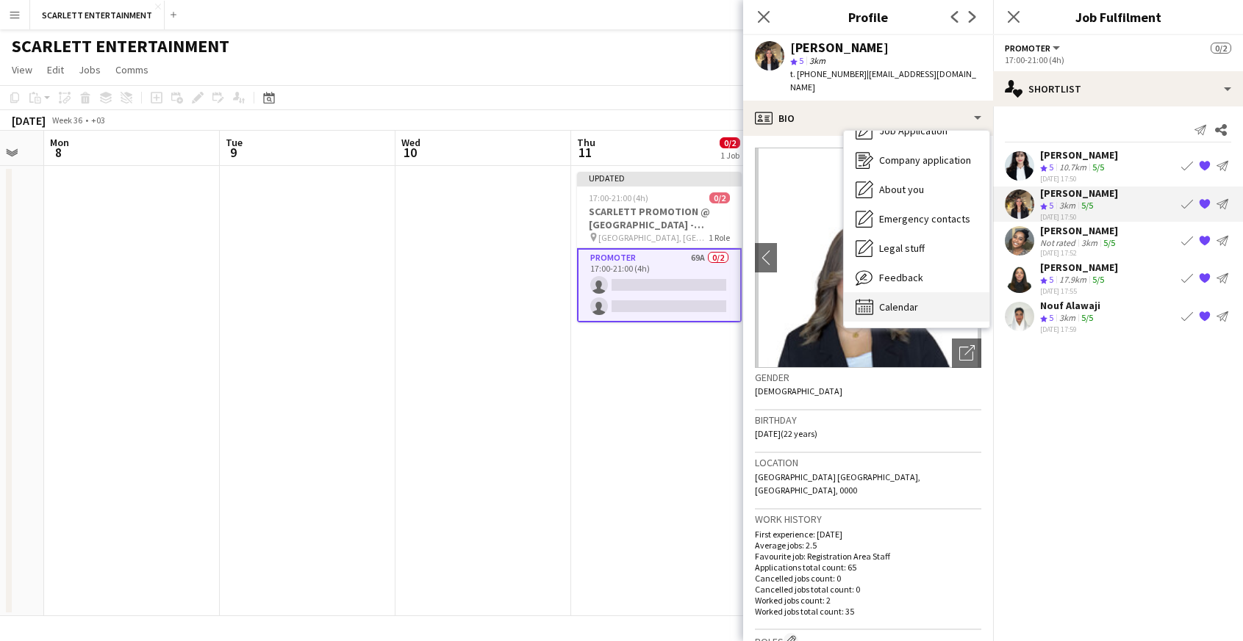
click at [895, 301] on span "Calendar" at bounding box center [898, 307] width 39 height 13
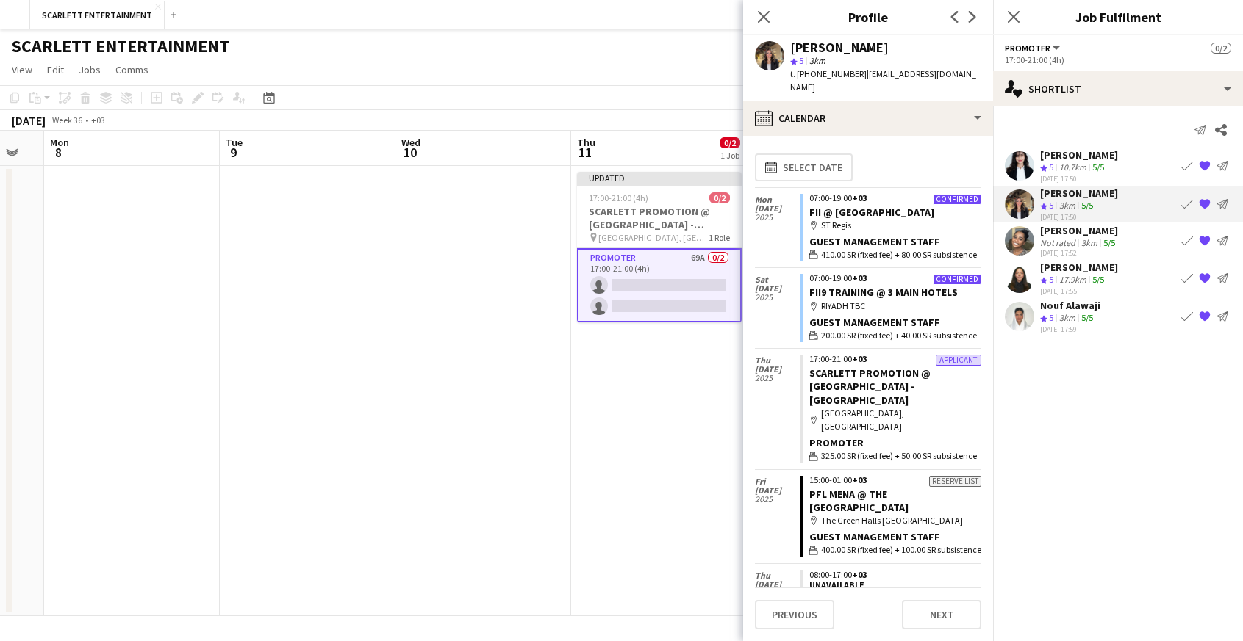
scroll to position [0, 0]
click at [1080, 174] on div "[DATE] 17:50" at bounding box center [1079, 179] width 78 height 10
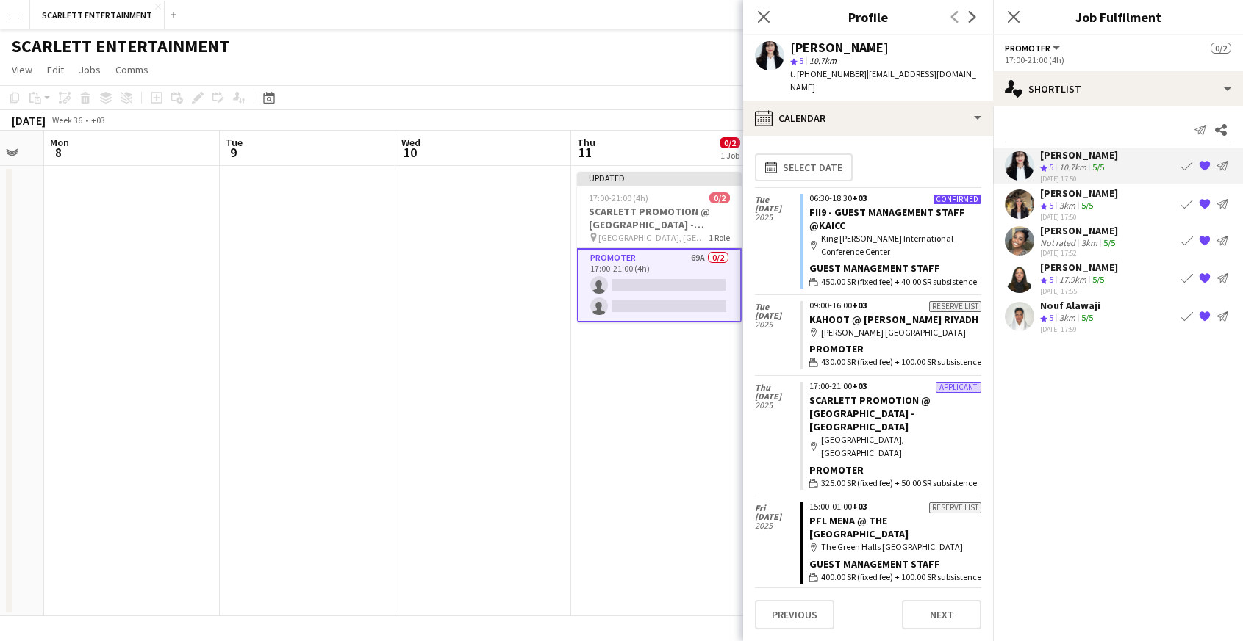
click at [1098, 362] on mat-expansion-panel "heart Shortlist Send notification Share [PERSON_NAME] Crew rating 5 10.7km 5/5 …" at bounding box center [1118, 374] width 250 height 535
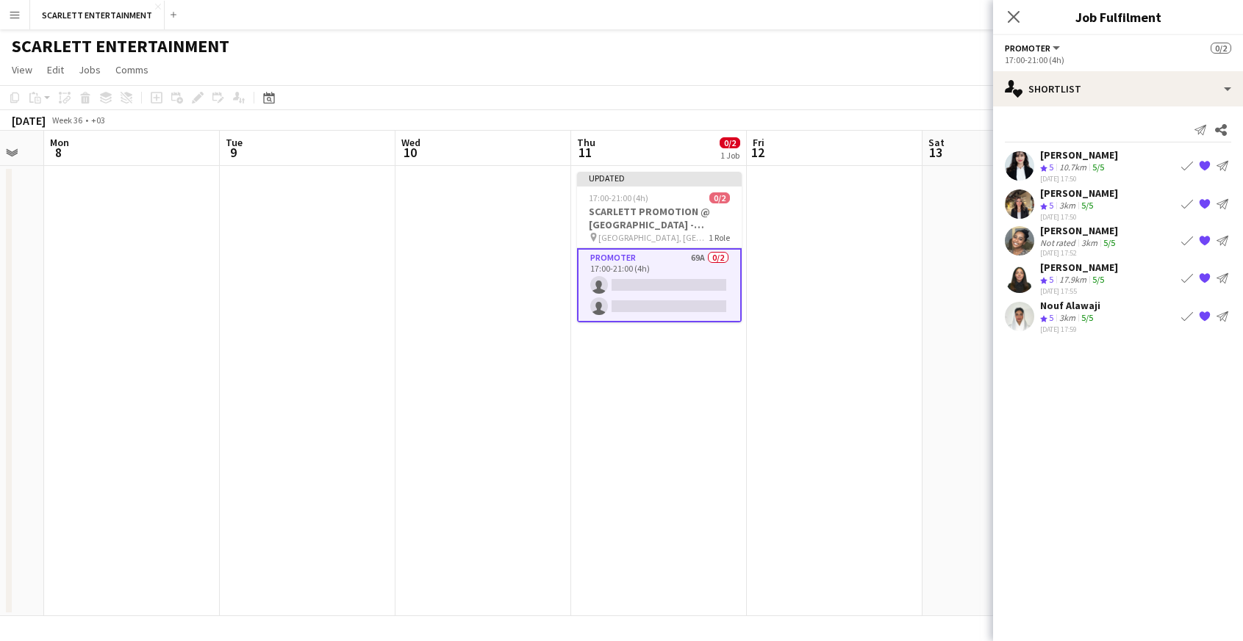
click at [1098, 318] on div "[PERSON_NAME] Crew rating 5 3km 5/5 [DATE] 17:59 Book crew {{ spriteTitle }} Se…" at bounding box center [1118, 316] width 250 height 35
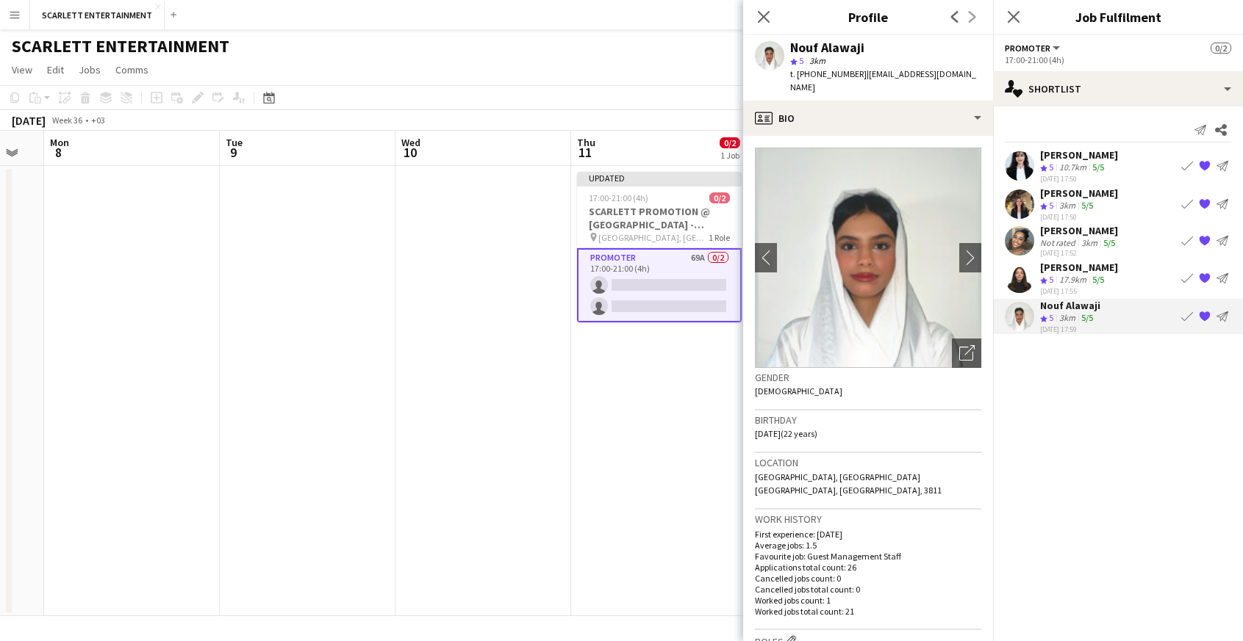
click at [1098, 278] on app-skills-label "5/5" at bounding box center [1098, 279] width 12 height 11
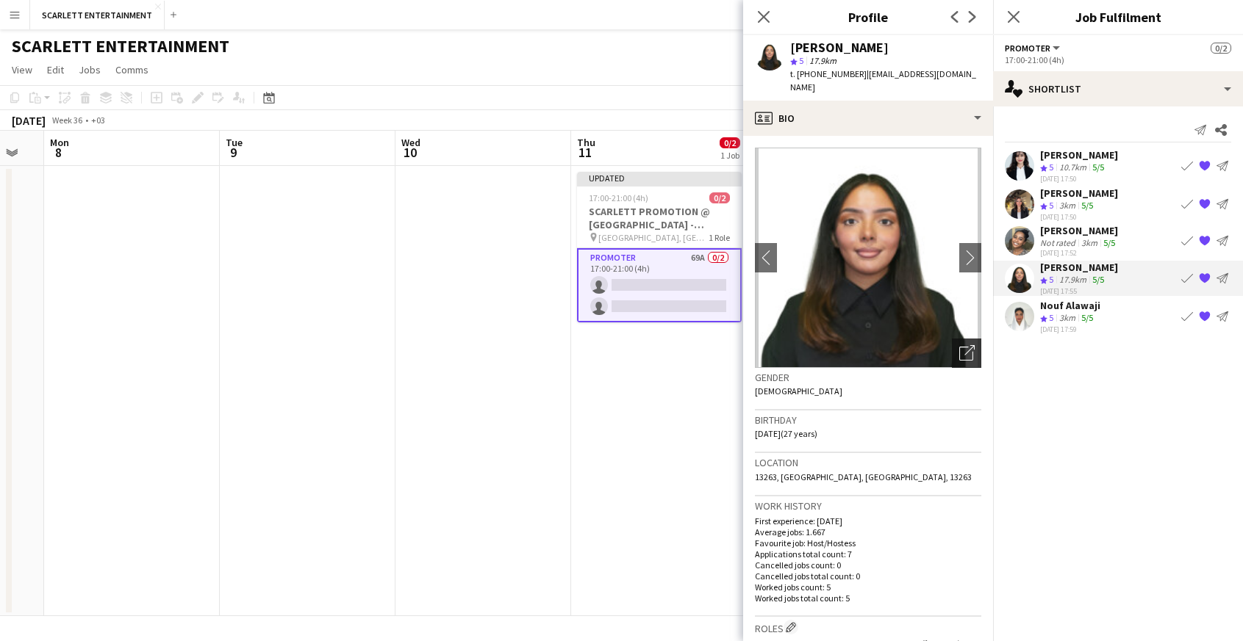
click at [966, 345] on icon "Open photos pop-in" at bounding box center [966, 352] width 15 height 15
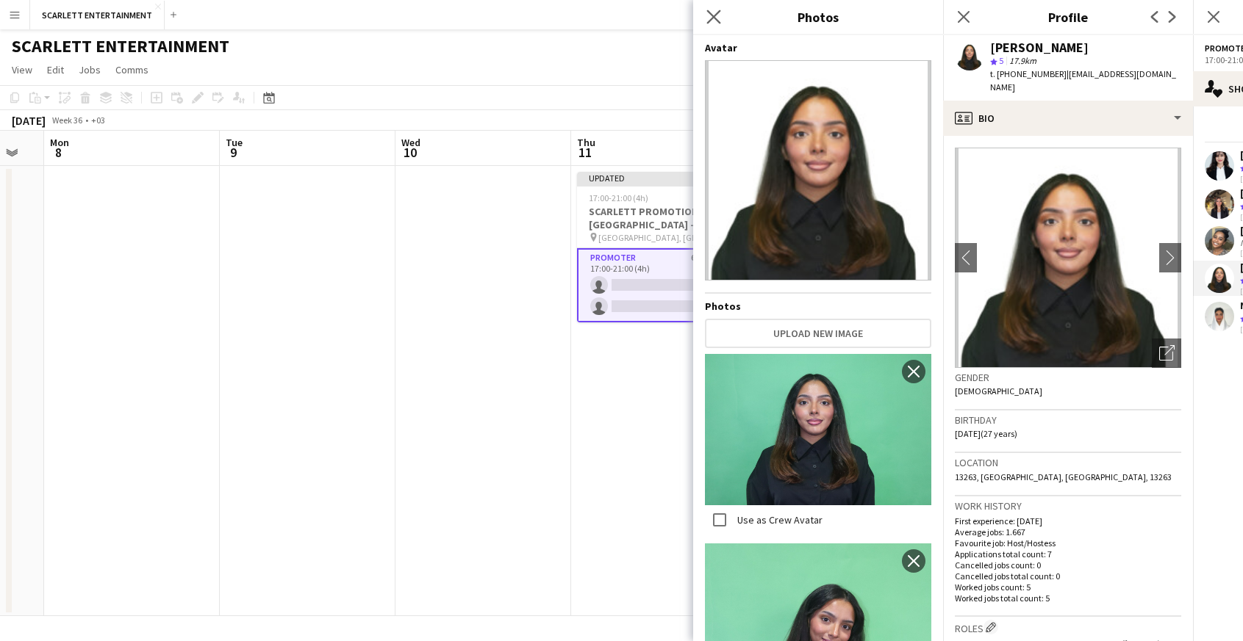
click at [711, 26] on app-icon "Close pop-in" at bounding box center [713, 17] width 21 height 21
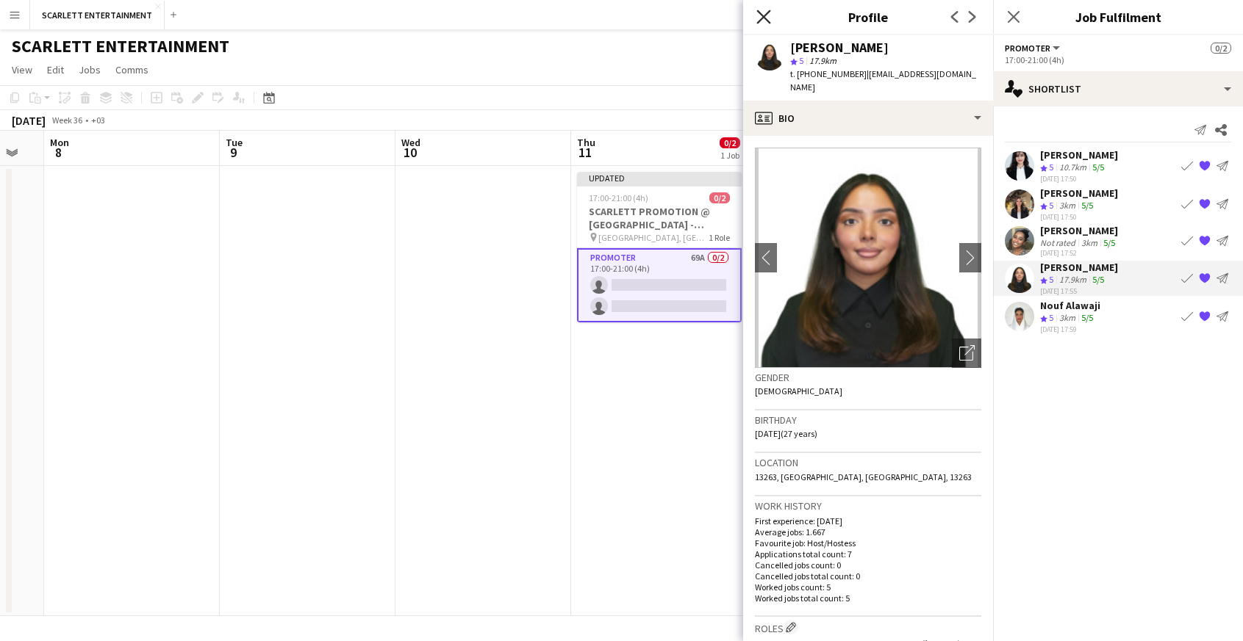
click at [759, 16] on icon "Close pop-in" at bounding box center [763, 17] width 14 height 14
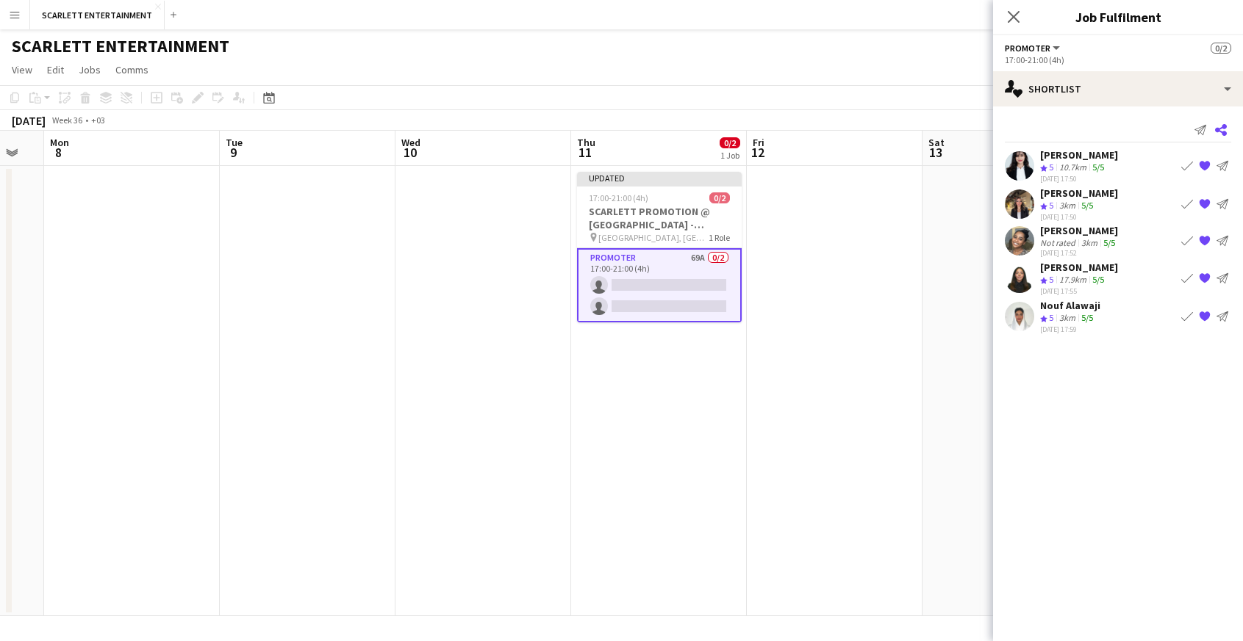
click at [1098, 127] on icon at bounding box center [1221, 130] width 12 height 12
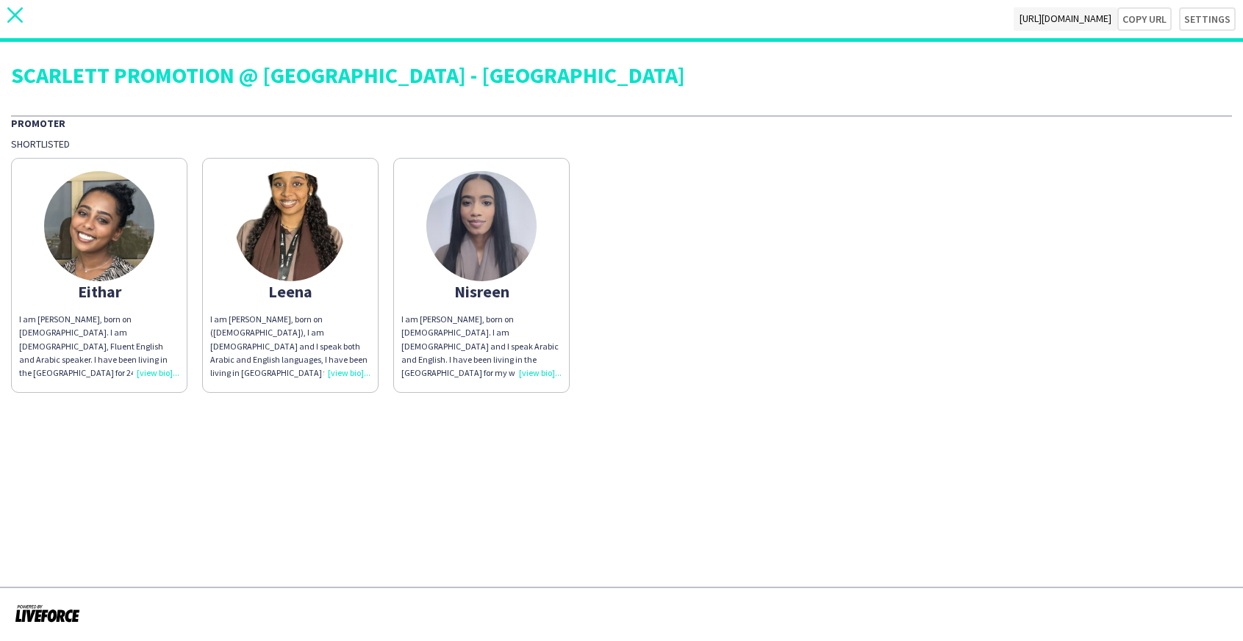
click at [20, 8] on icon "close" at bounding box center [14, 14] width 15 height 15
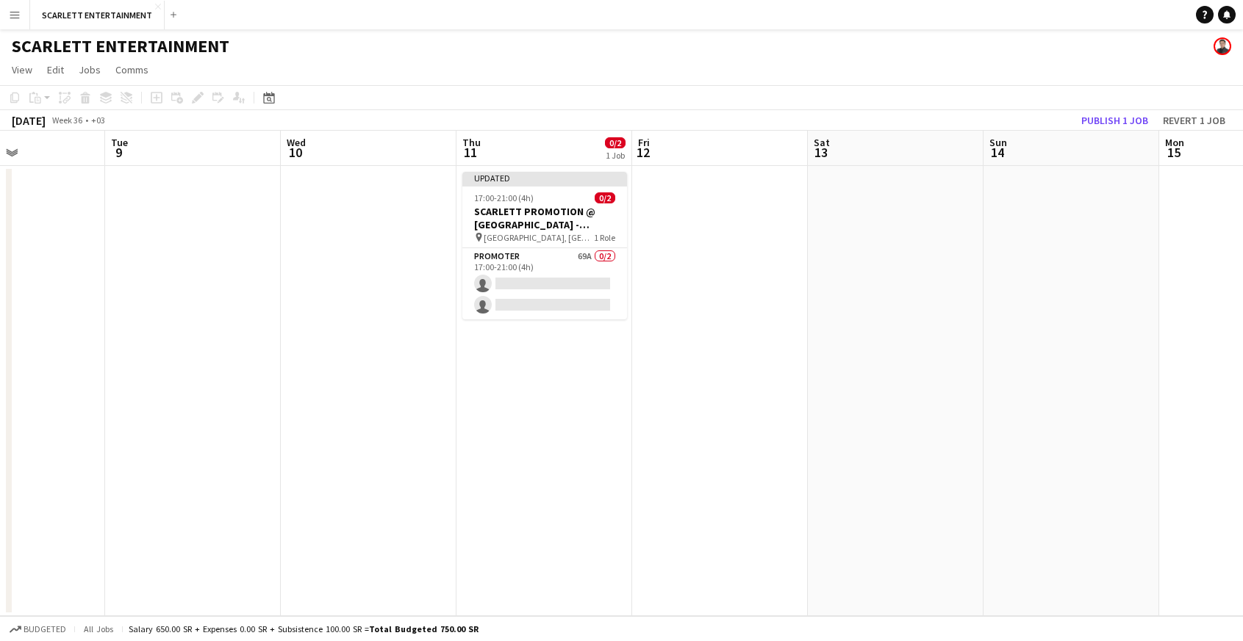
scroll to position [0, 436]
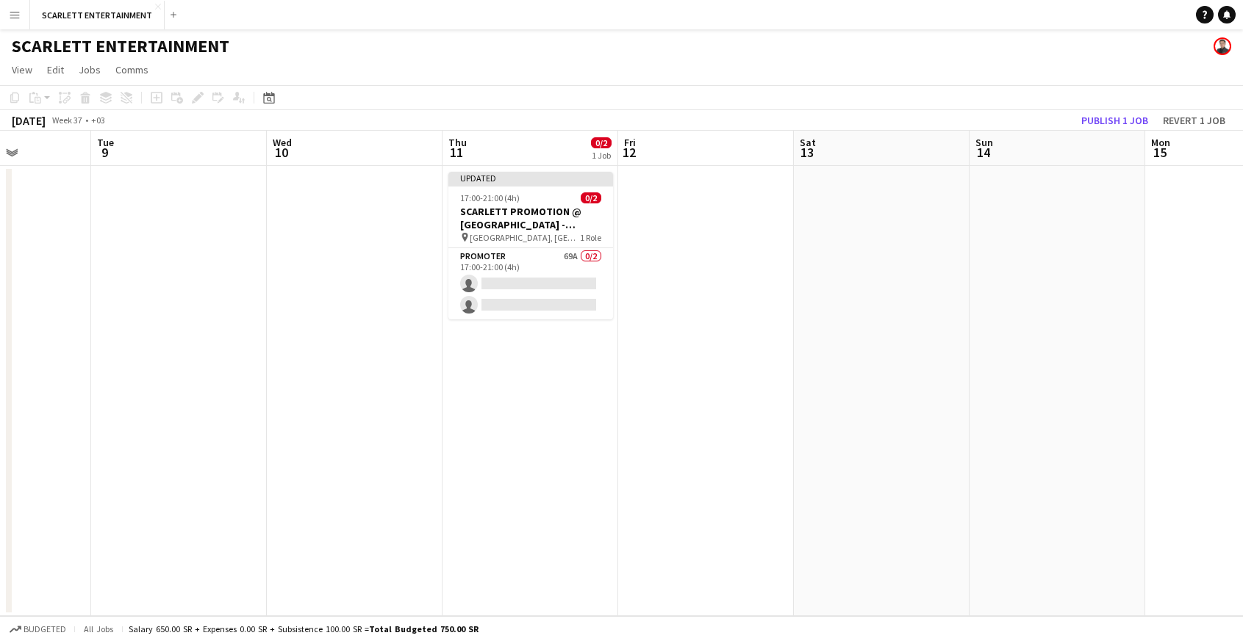
click at [541, 368] on app-date-cell "Updated 17:00-21:00 (4h) 0/2 SCARLETT PROMOTION @ [GEOGRAPHIC_DATA] - [GEOGRAPH…" at bounding box center [530, 391] width 176 height 450
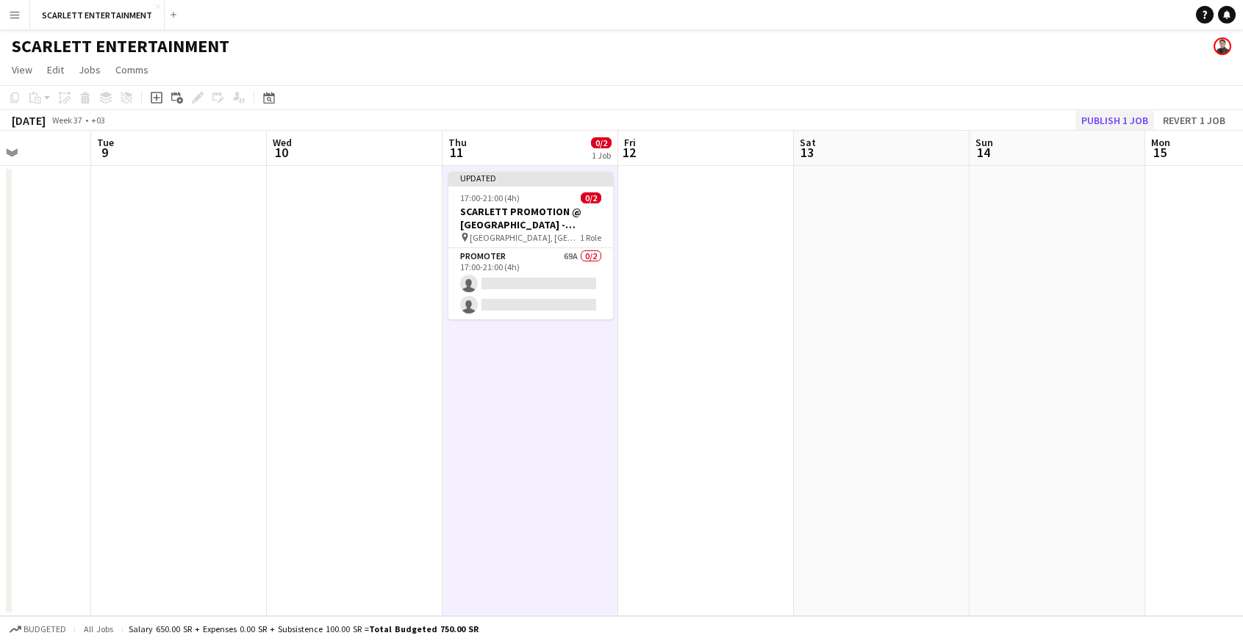
click at [1098, 118] on button "Publish 1 job" at bounding box center [1114, 120] width 79 height 19
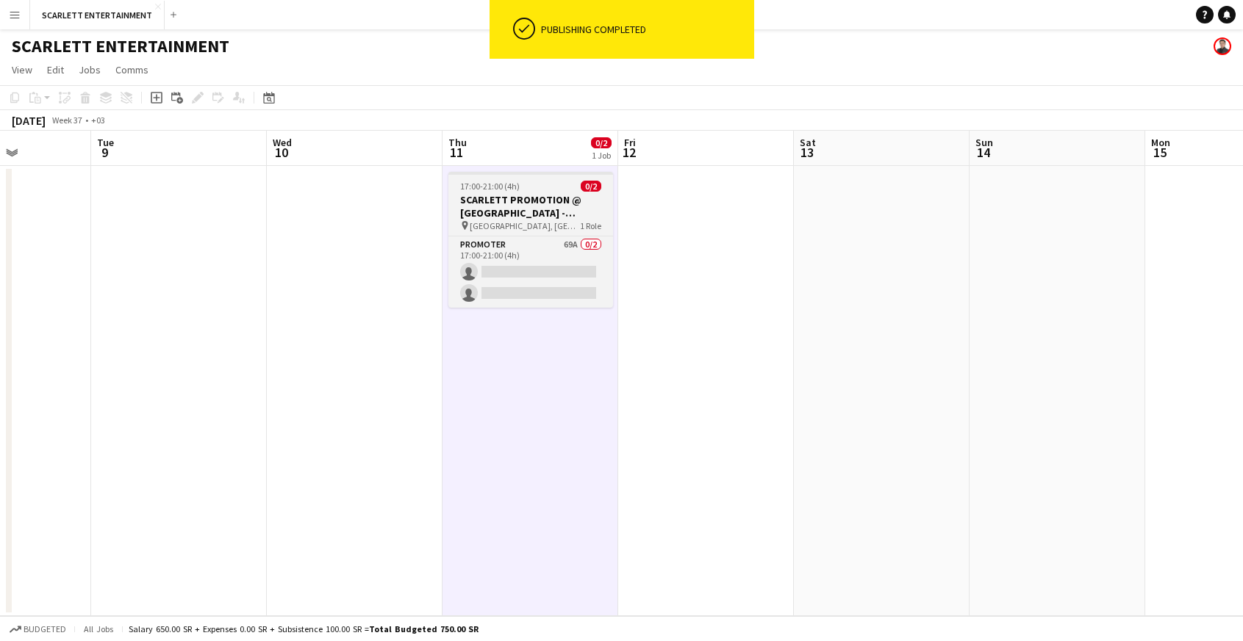
click at [544, 210] on h3 "SCARLETT PROMOTION @ [GEOGRAPHIC_DATA] - [GEOGRAPHIC_DATA]" at bounding box center [530, 206] width 165 height 26
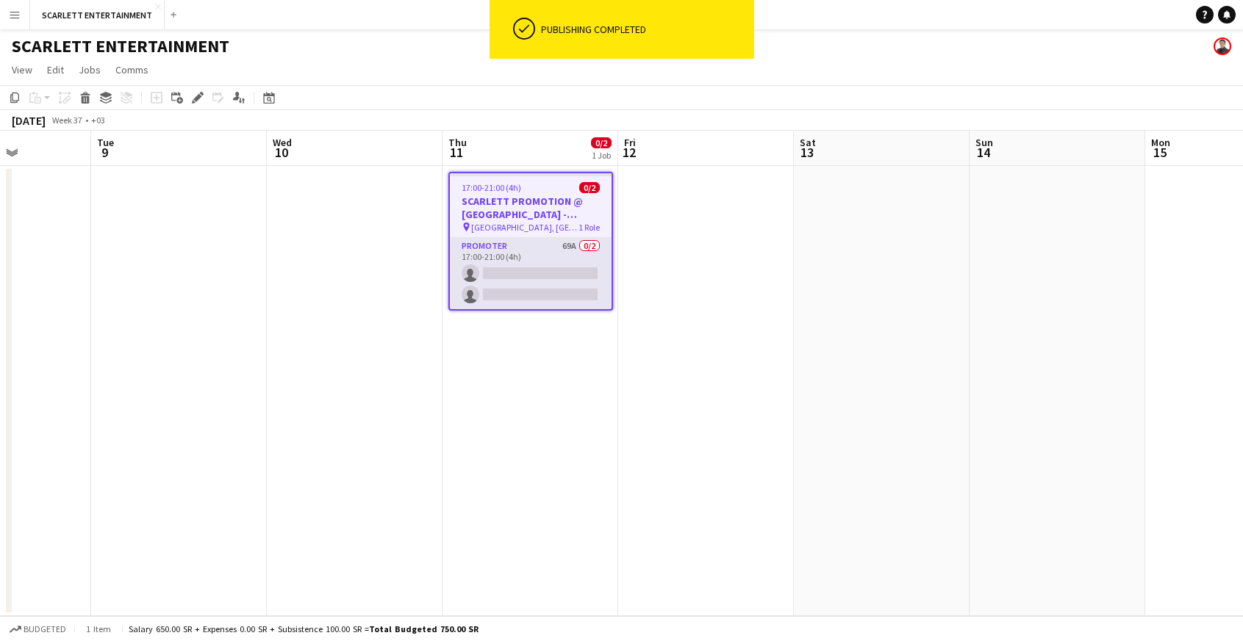
click at [525, 256] on app-card-role "Promoter 69A 0/2 17:00-21:00 (4h) single-neutral-actions single-neutral-actions" at bounding box center [531, 273] width 162 height 71
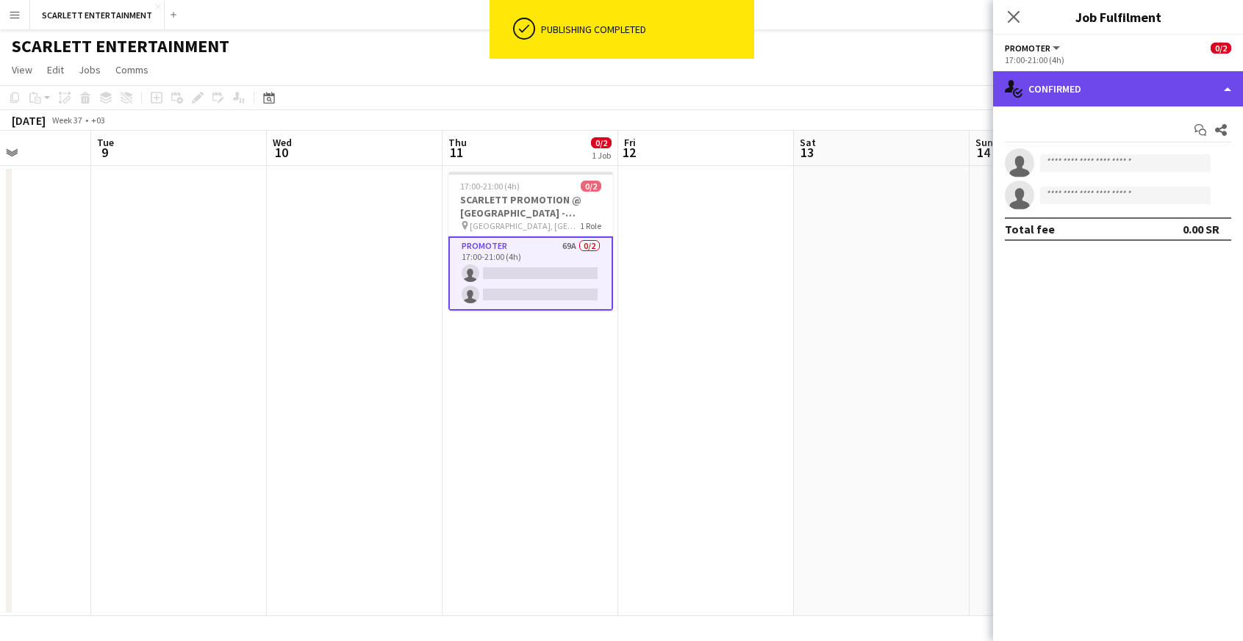
click at [1082, 96] on div "single-neutral-actions-check-2 Confirmed" at bounding box center [1118, 88] width 250 height 35
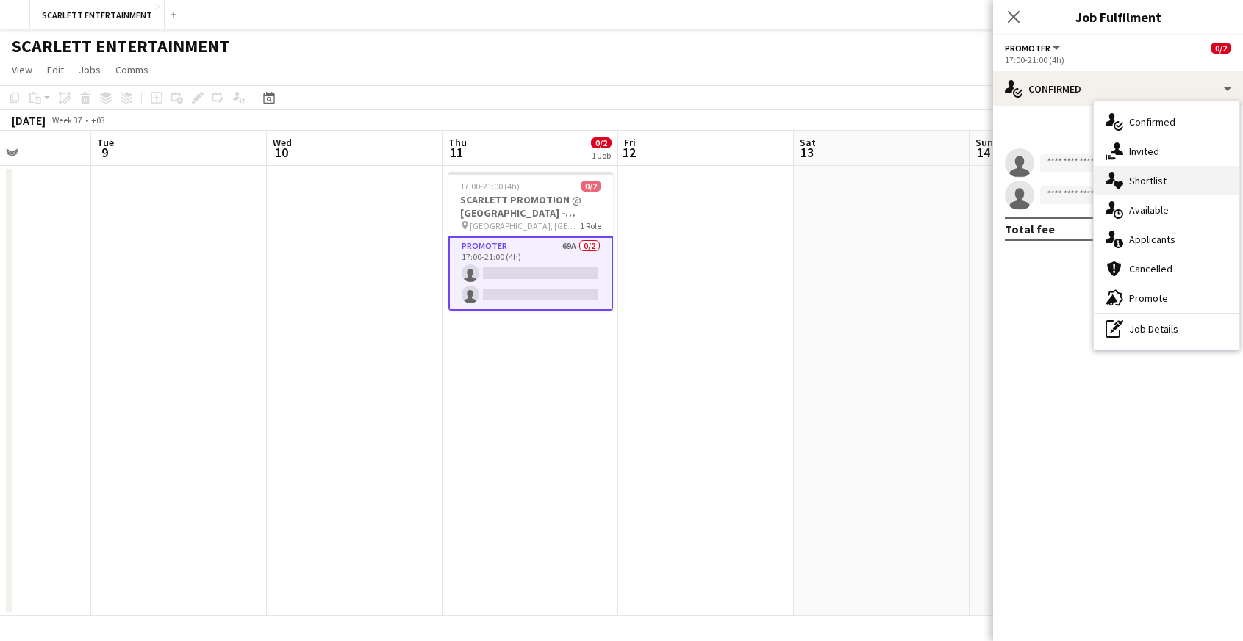
click at [1098, 177] on div "single-neutral-actions-heart Shortlist" at bounding box center [1165, 180] width 145 height 29
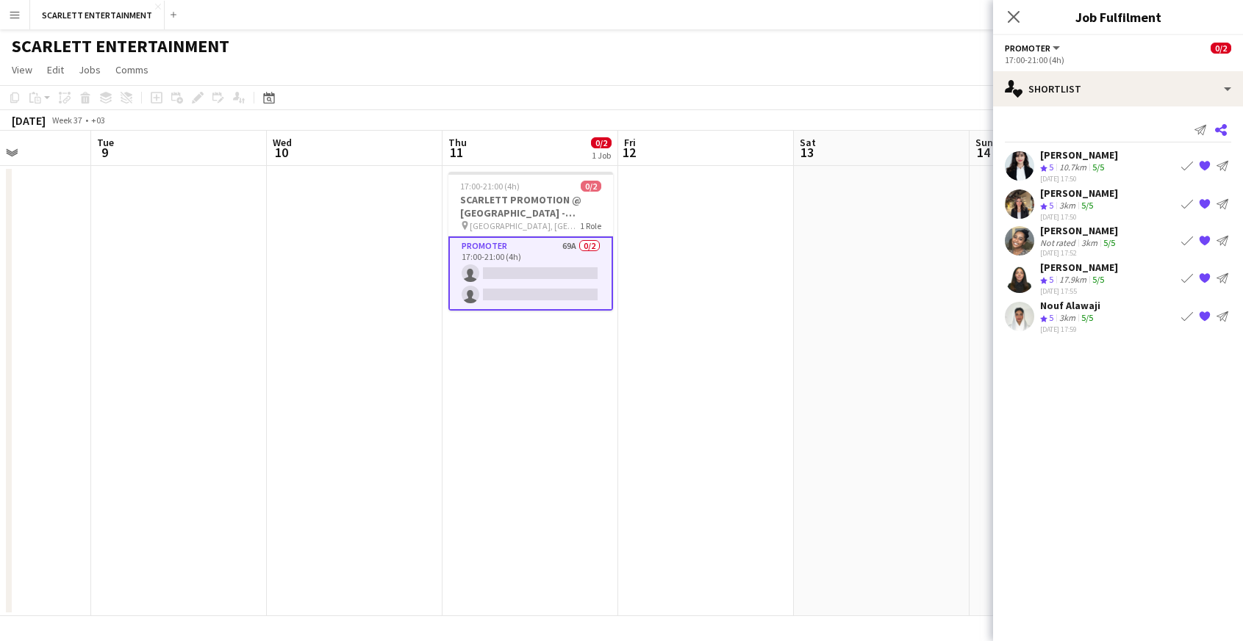
click at [1098, 132] on icon "Share" at bounding box center [1221, 130] width 12 height 12
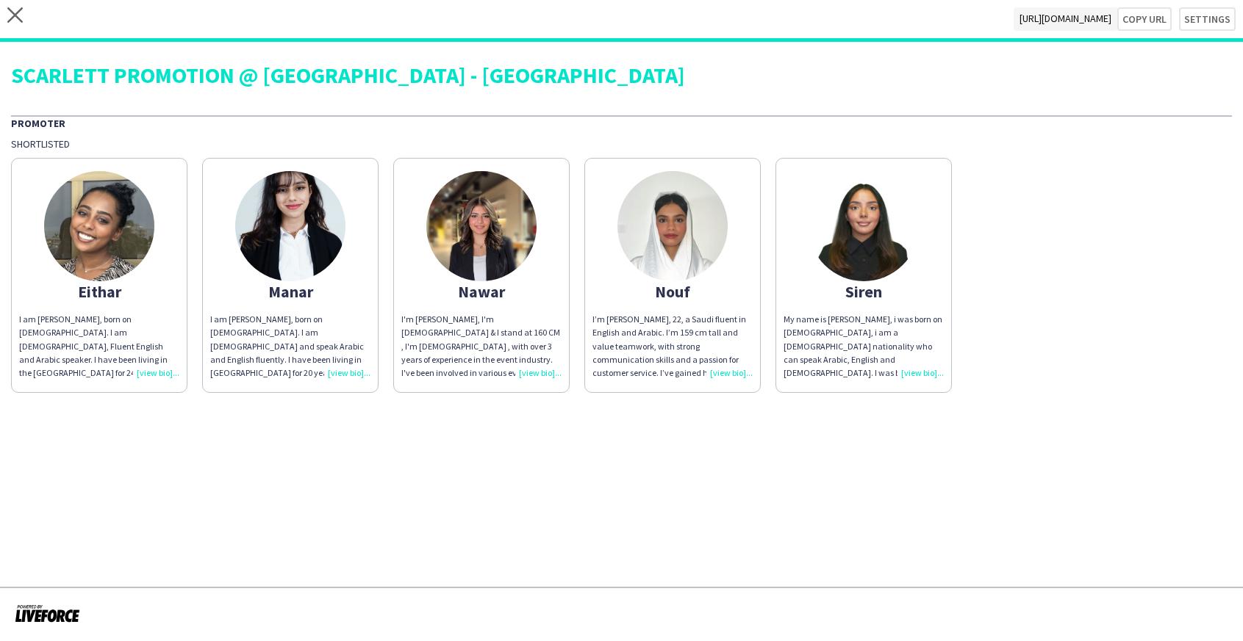
click at [918, 370] on div "My name is [PERSON_NAME], i was born on [DEMOGRAPHIC_DATA], i am a [DEMOGRAPHIC…" at bounding box center [863, 346] width 160 height 67
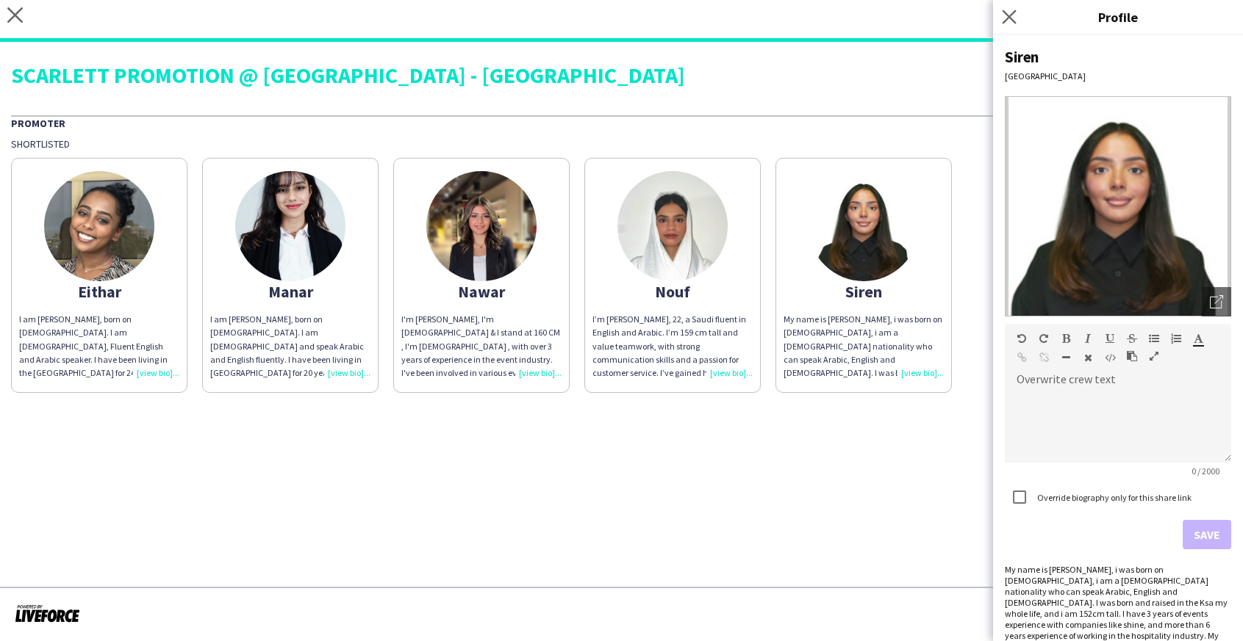
click at [1013, 24] on app-icon "Close pop-in" at bounding box center [1009, 17] width 21 height 21
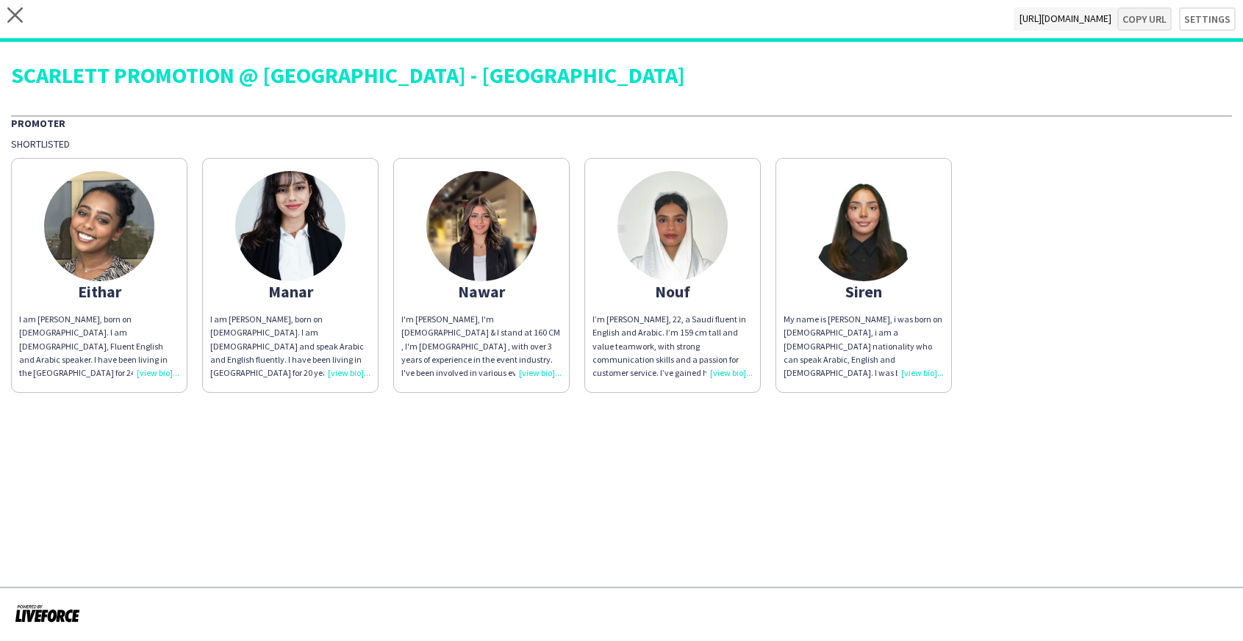
click at [1098, 18] on button "Copy url" at bounding box center [1144, 19] width 54 height 24
click at [162, 372] on div "I am [PERSON_NAME], born on [DEMOGRAPHIC_DATA]. I am [DEMOGRAPHIC_DATA], Fluent…" at bounding box center [99, 346] width 160 height 67
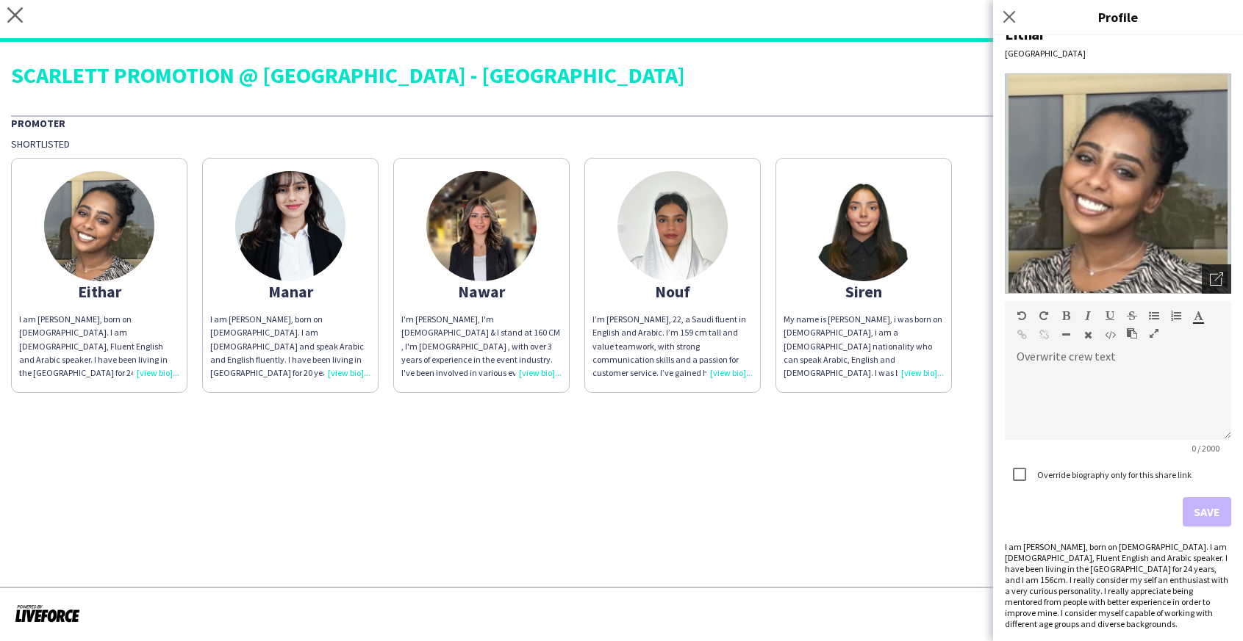
scroll to position [23, 0]
click at [1098, 281] on icon "Open photos pop-in" at bounding box center [1215, 279] width 13 height 13
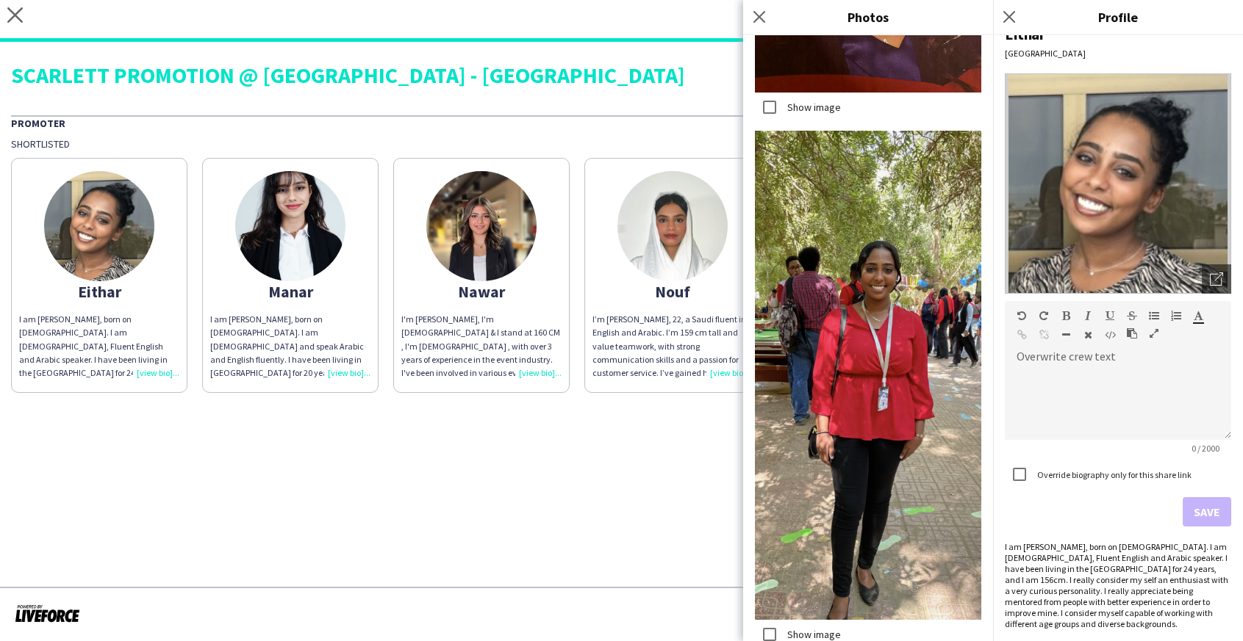
scroll to position [277, 0]
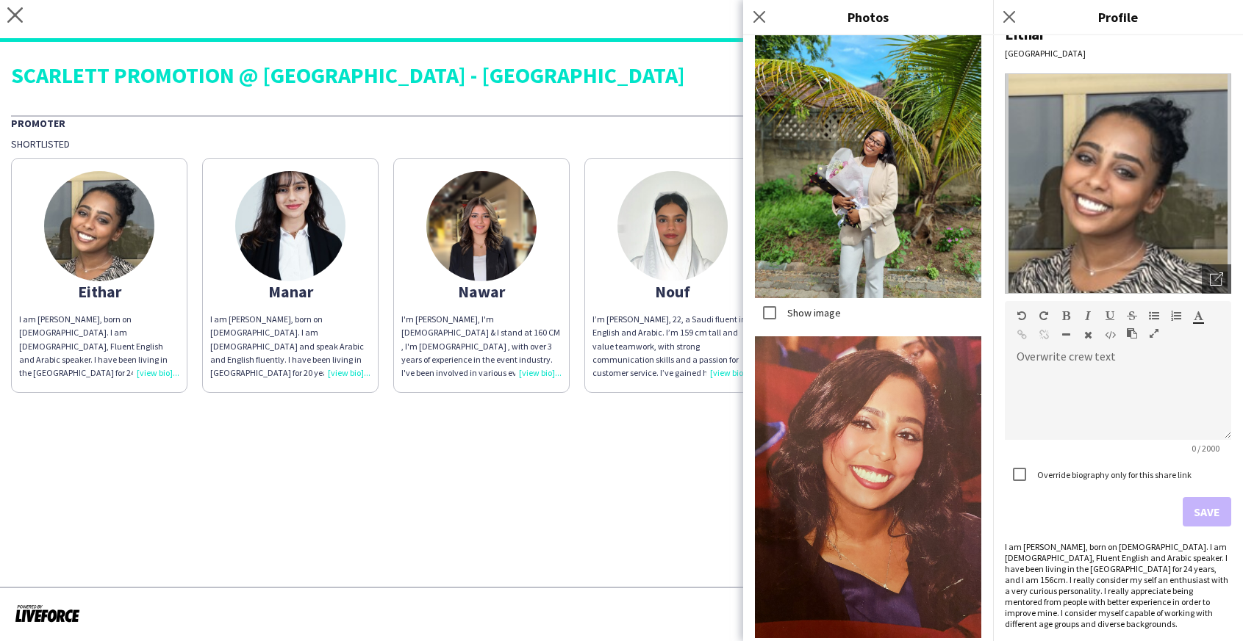
click at [317, 270] on img at bounding box center [290, 226] width 110 height 110
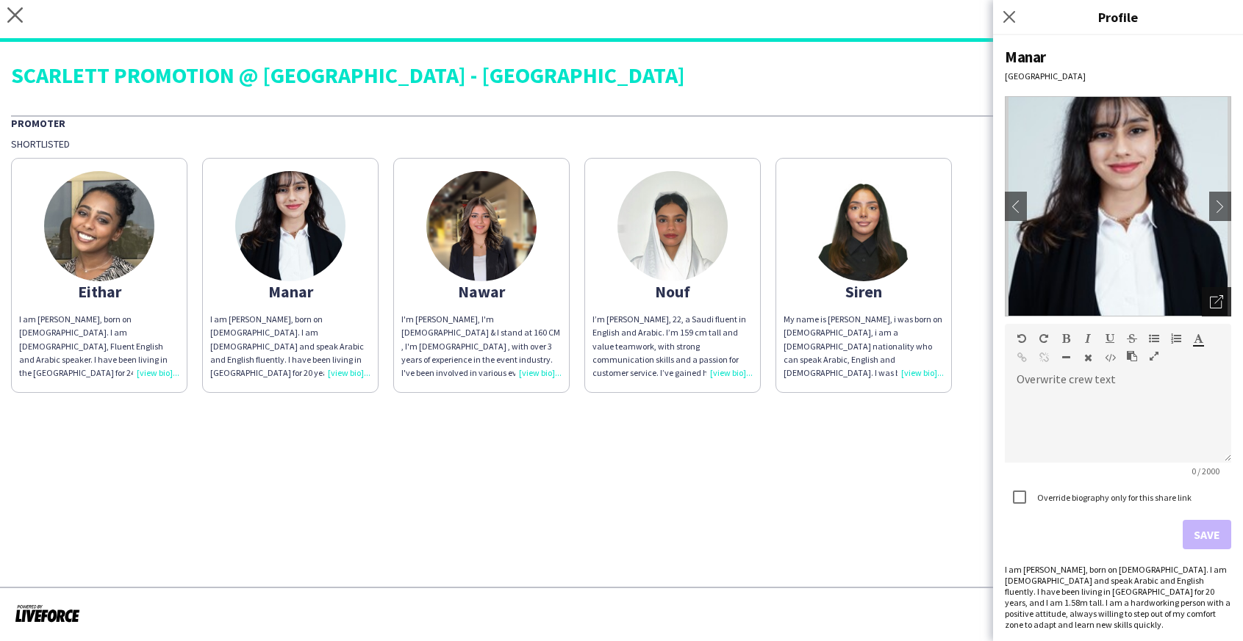
click at [1098, 303] on icon "Open photos pop-in" at bounding box center [1215, 301] width 13 height 13
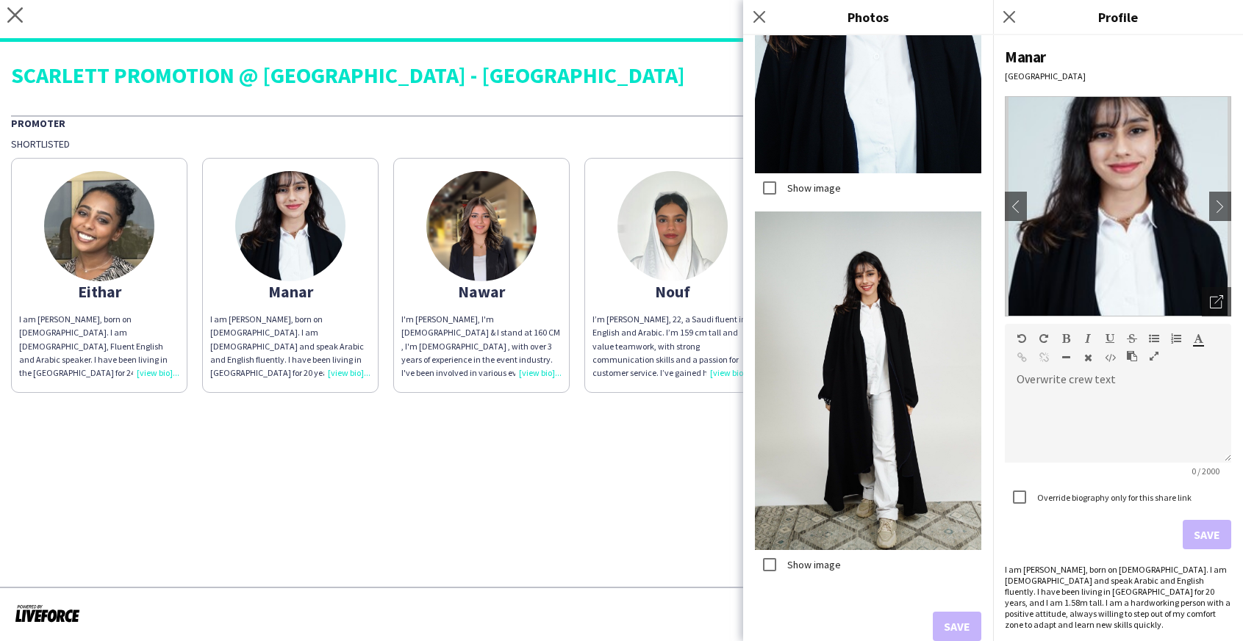
scroll to position [439, 0]
click at [467, 308] on app-share-pages-crew-card "Nawar I'm [PERSON_NAME], I'm [DEMOGRAPHIC_DATA] & I stand at 160 CM , I'm [DEMO…" at bounding box center [481, 275] width 176 height 235
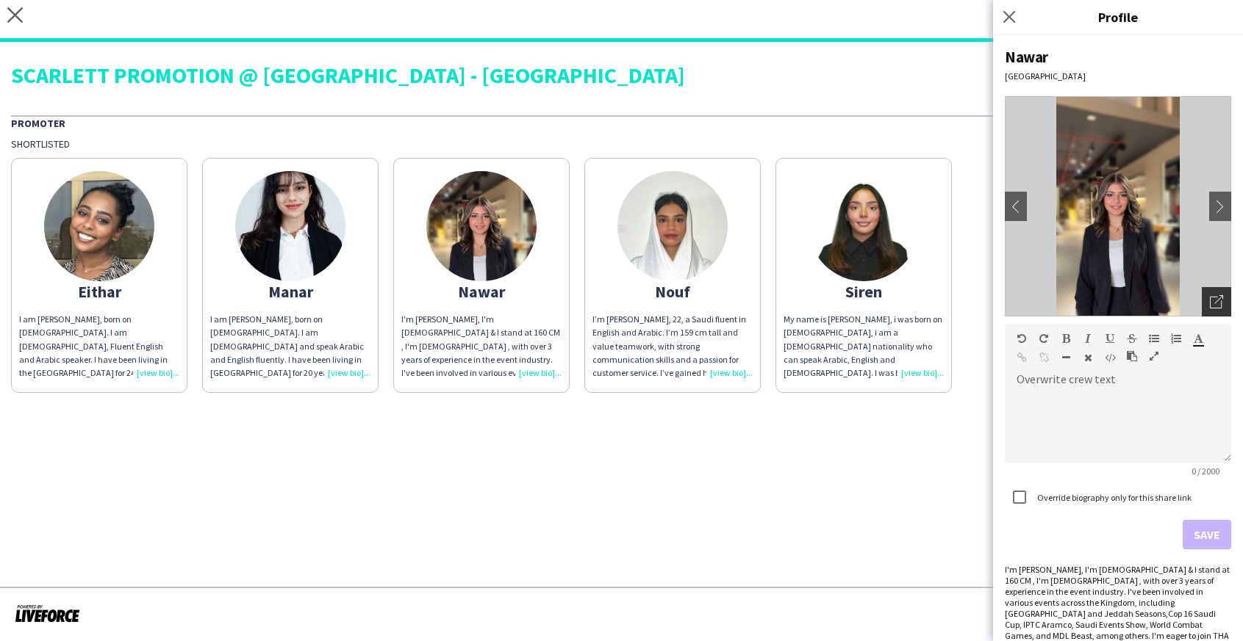
click at [1098, 296] on icon "Open photos pop-in" at bounding box center [1215, 301] width 13 height 13
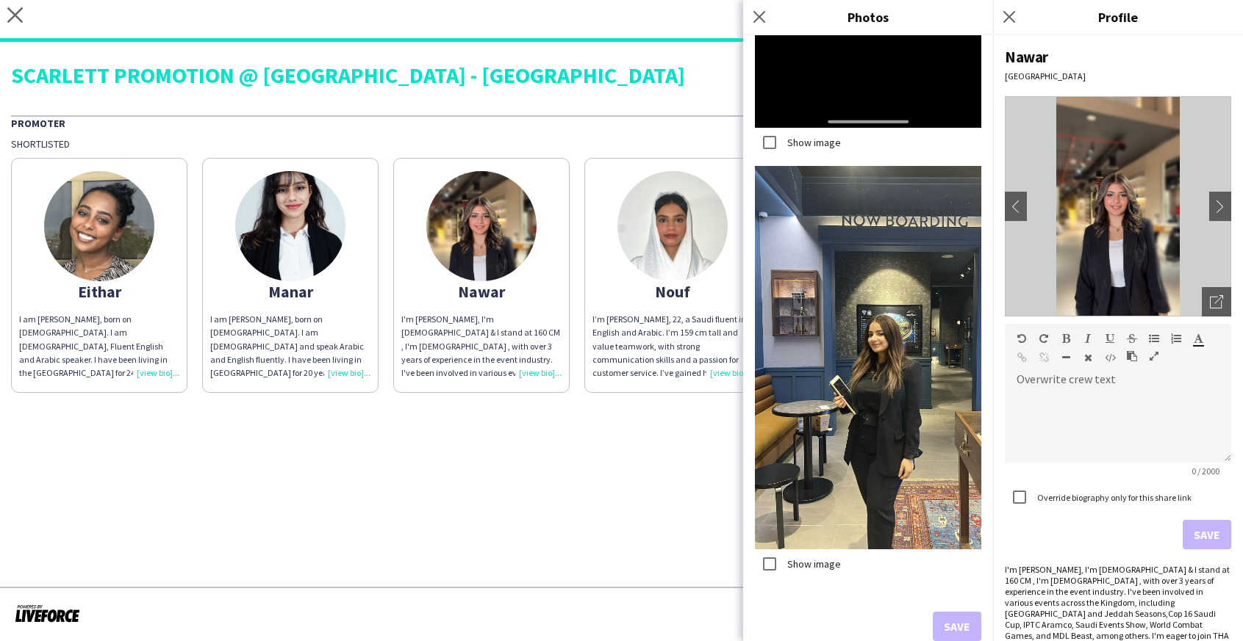
scroll to position [1714, 0]
click at [683, 238] on img at bounding box center [672, 226] width 110 height 110
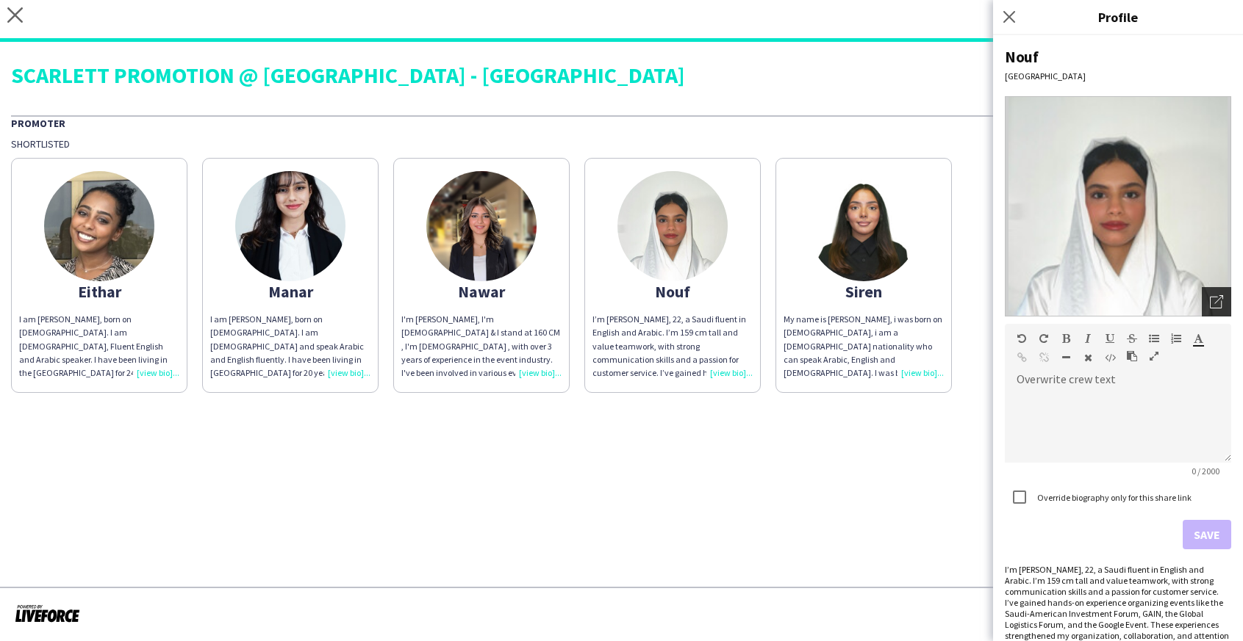
click at [1098, 308] on icon "Open photos pop-in" at bounding box center [1215, 301] width 13 height 13
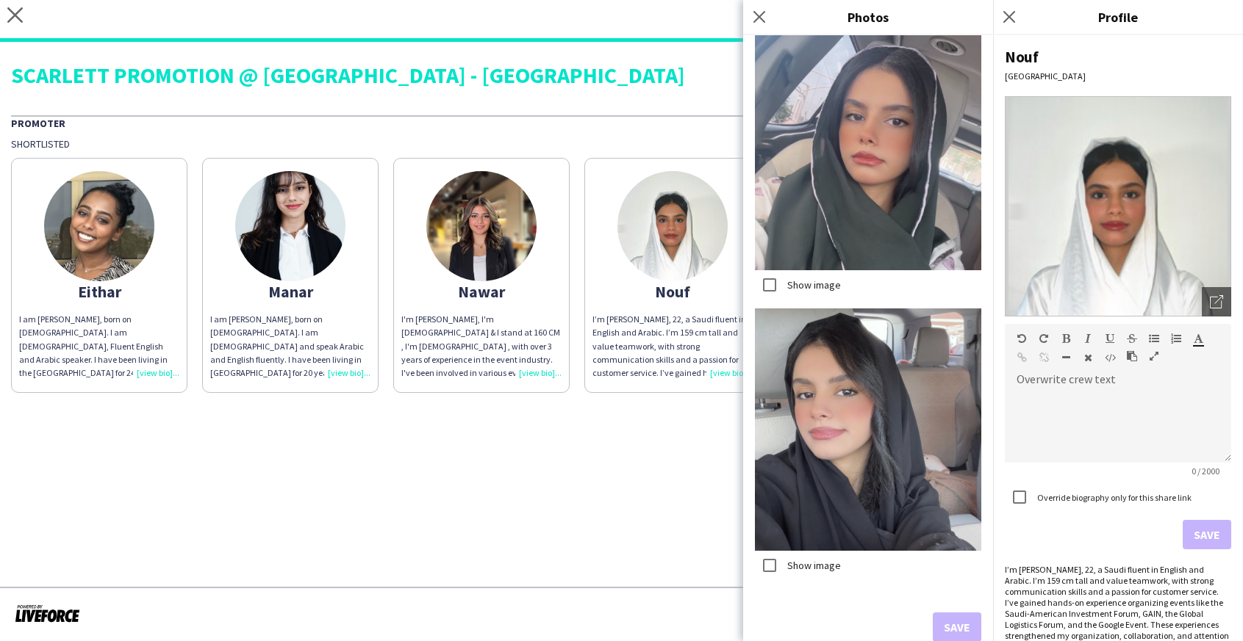
scroll to position [0, 0]
click at [761, 18] on icon at bounding box center [759, 17] width 14 height 14
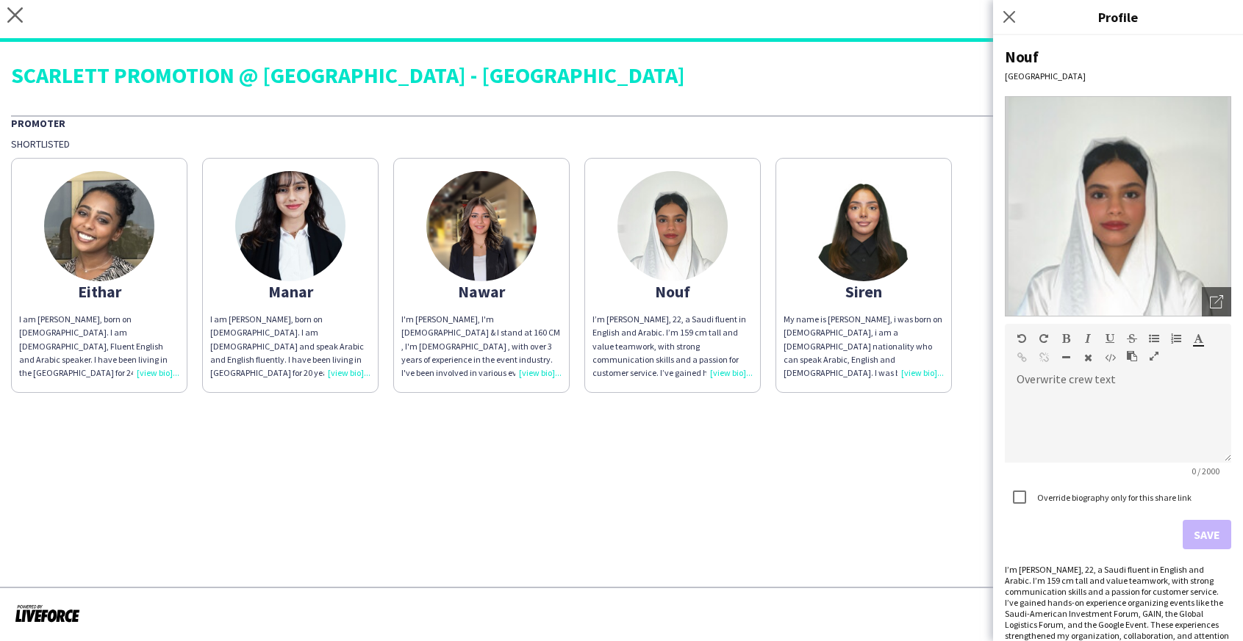
click at [727, 368] on div "I’m [PERSON_NAME], 22, a Saudi fluent in English and Arabic. I’m 159 cm tall an…" at bounding box center [672, 346] width 160 height 67
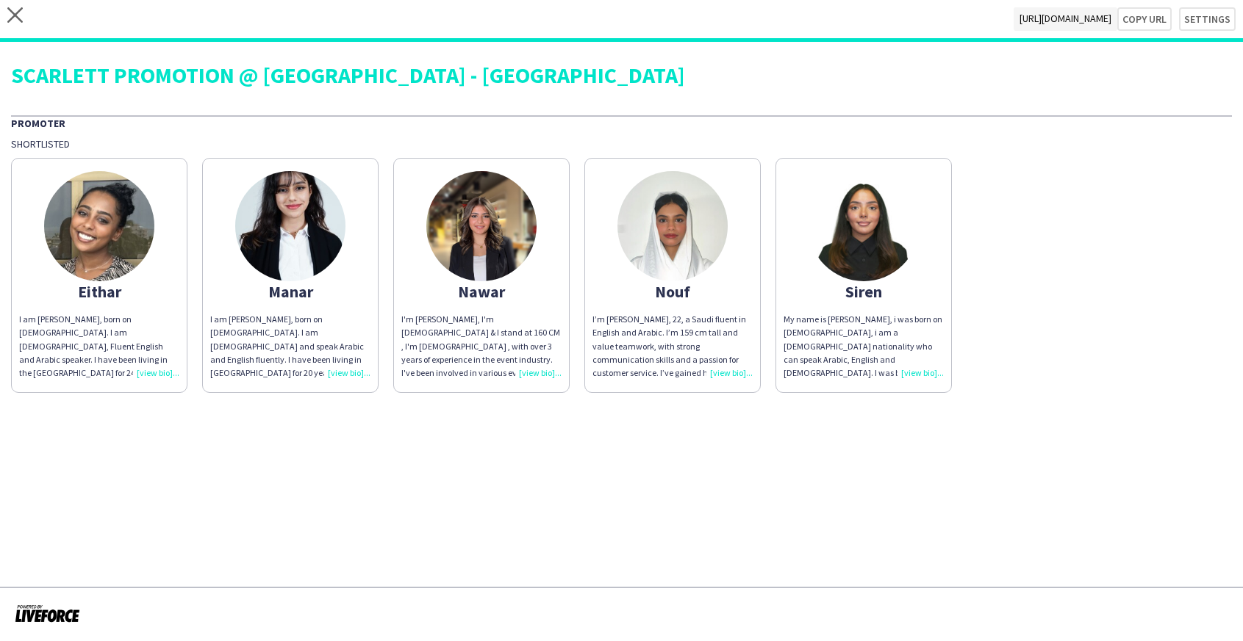
click at [929, 374] on div "My name is [PERSON_NAME], i was born on [DEMOGRAPHIC_DATA], i am a [DEMOGRAPHIC…" at bounding box center [863, 346] width 160 height 67
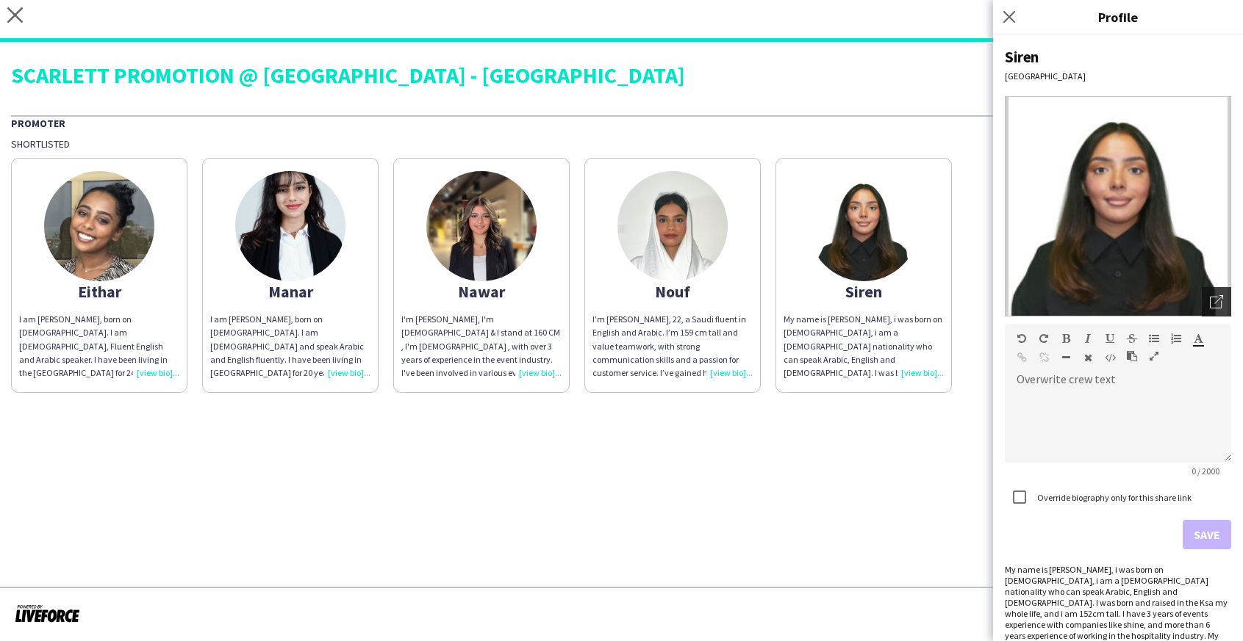
click at [1098, 298] on icon "Open photos pop-in" at bounding box center [1215, 301] width 13 height 13
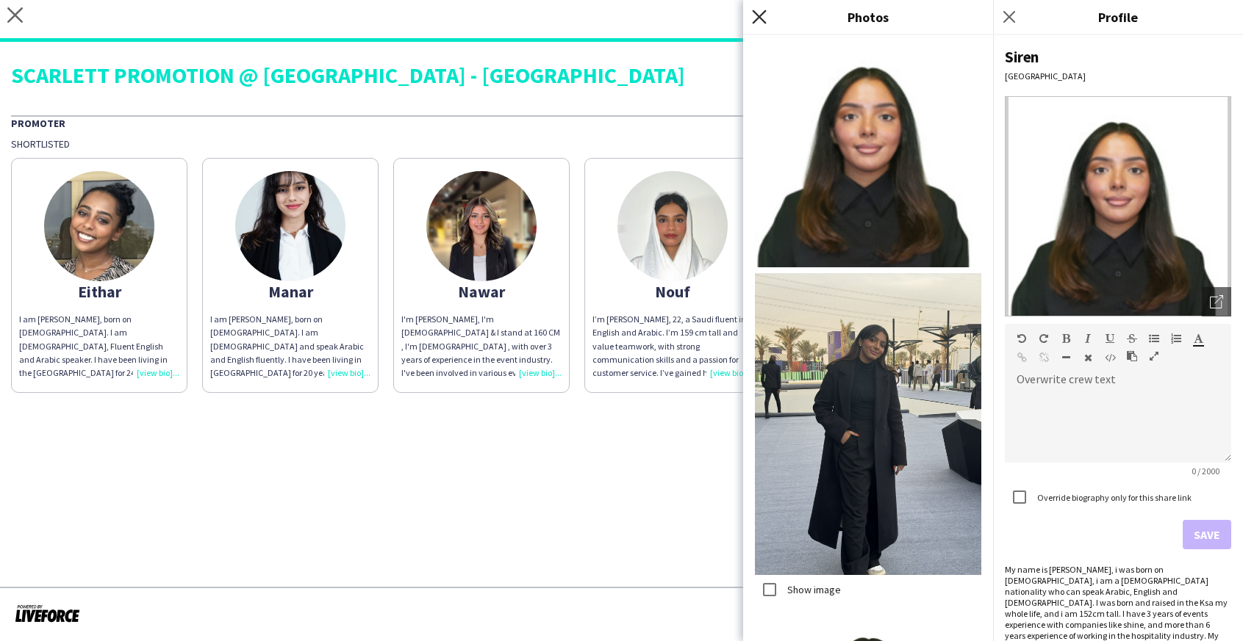
click at [764, 16] on icon "Close pop-in" at bounding box center [759, 17] width 14 height 14
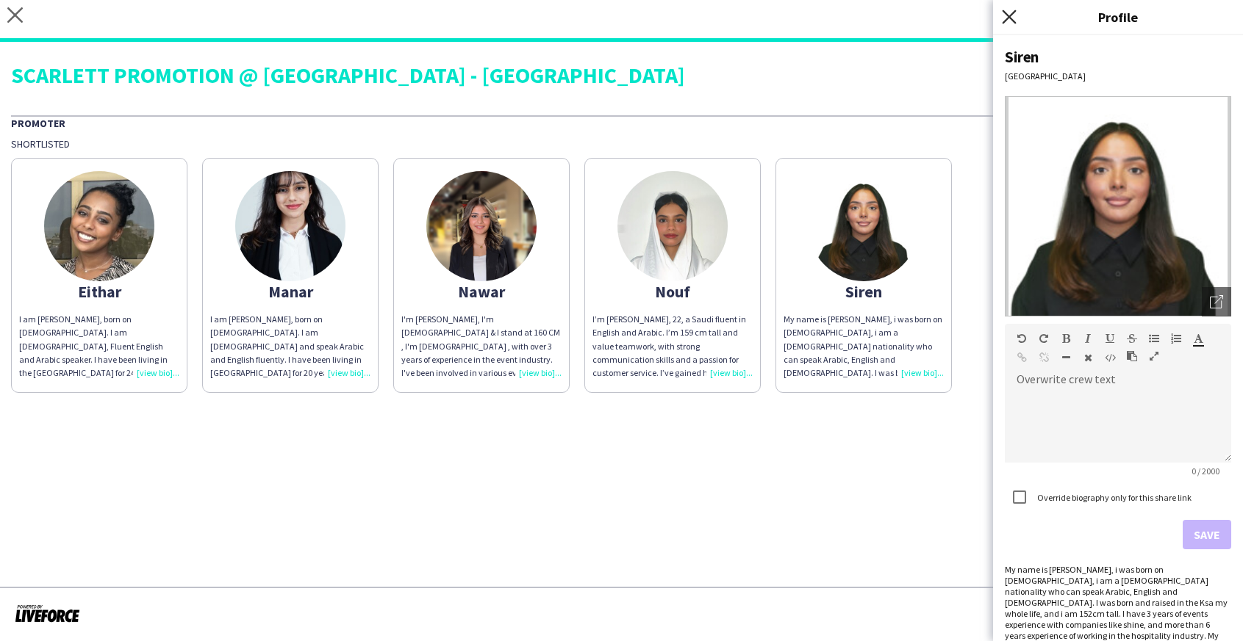
click at [1013, 18] on icon "Close pop-in" at bounding box center [1009, 17] width 14 height 14
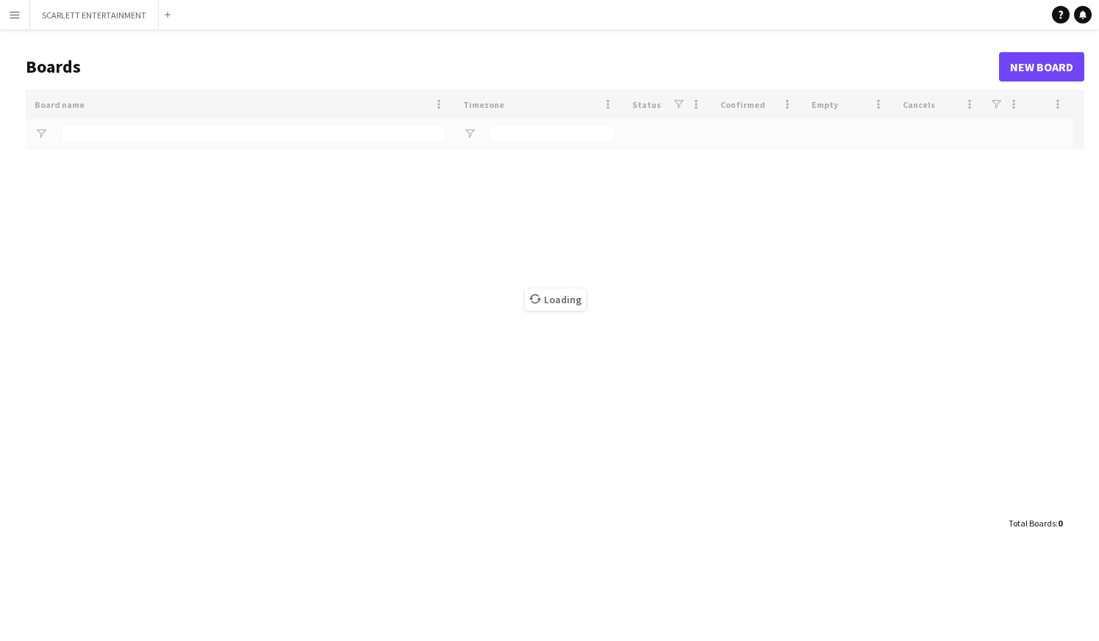
type input "***"
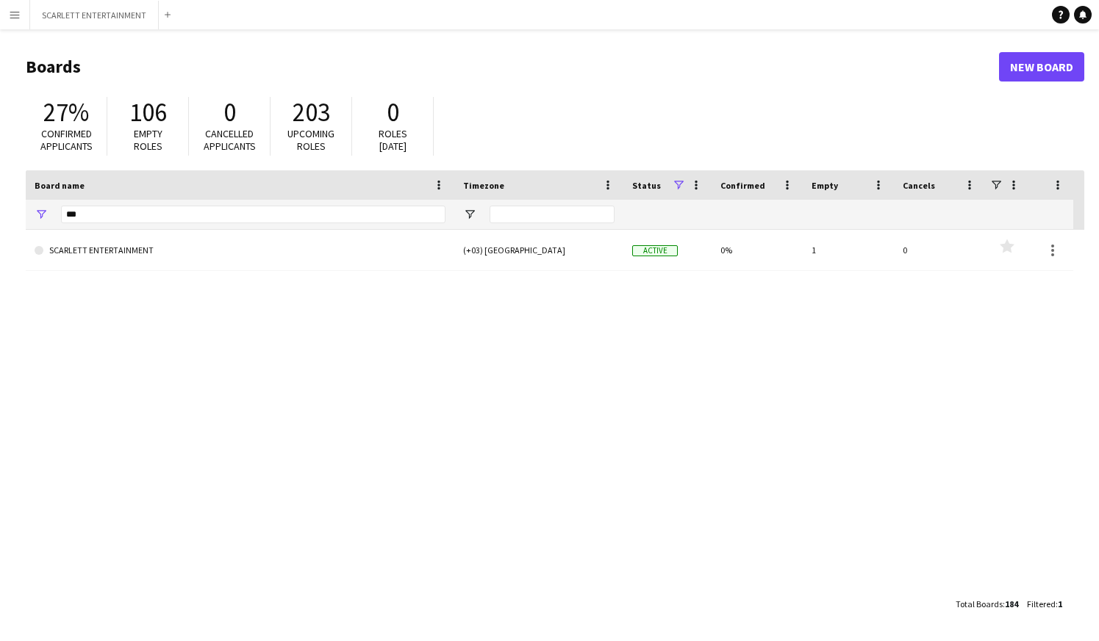
click at [18, 11] on app-icon "Menu" at bounding box center [15, 15] width 12 height 12
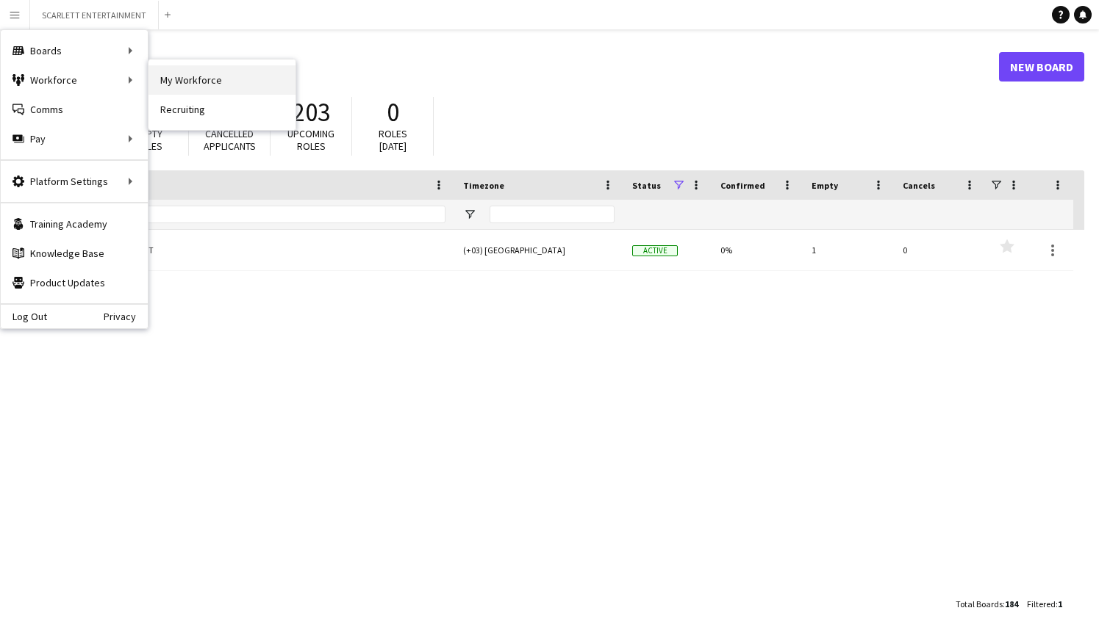
click at [193, 73] on link "My Workforce" at bounding box center [221, 79] width 147 height 29
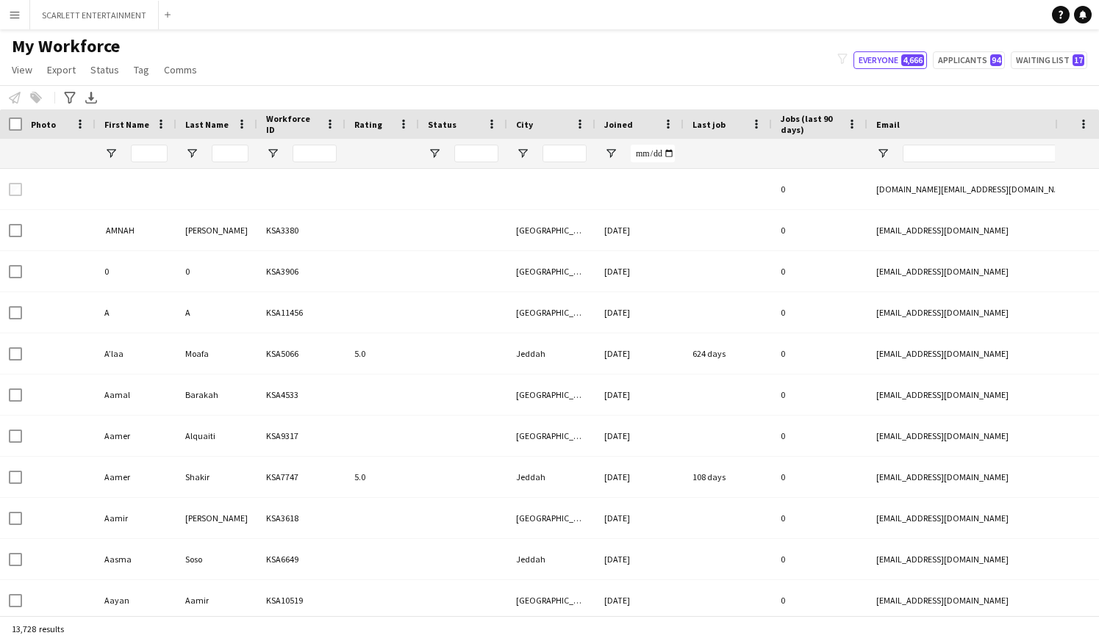
type input "******"
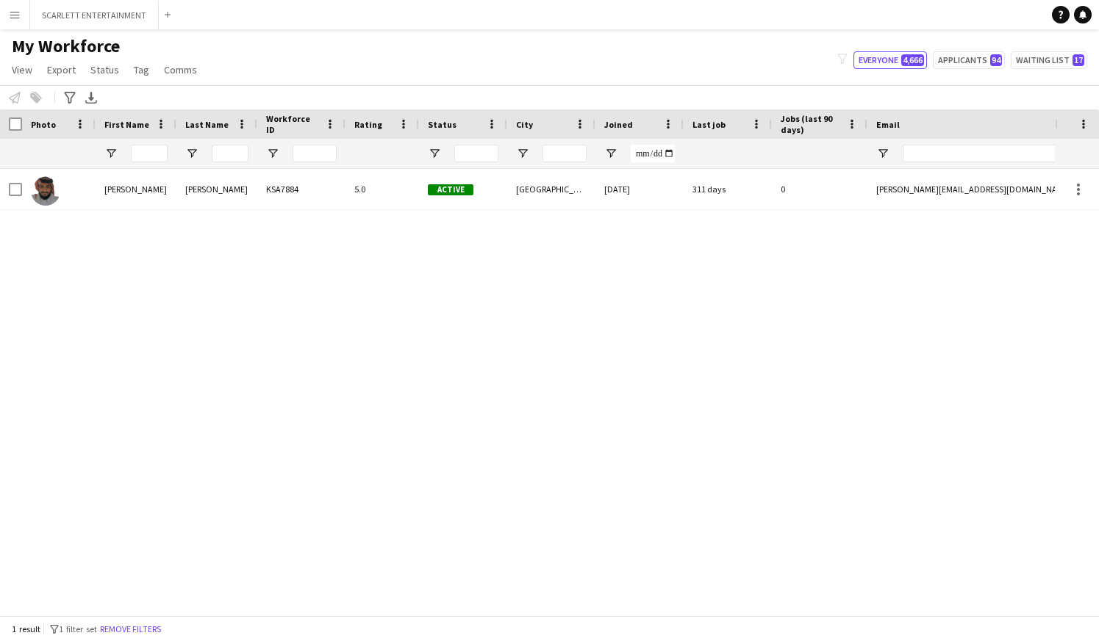
click at [140, 637] on div "1 result filter-1 1 filter set Remove filters" at bounding box center [549, 628] width 1099 height 25
click at [145, 633] on button "Remove filters" at bounding box center [130, 630] width 67 height 16
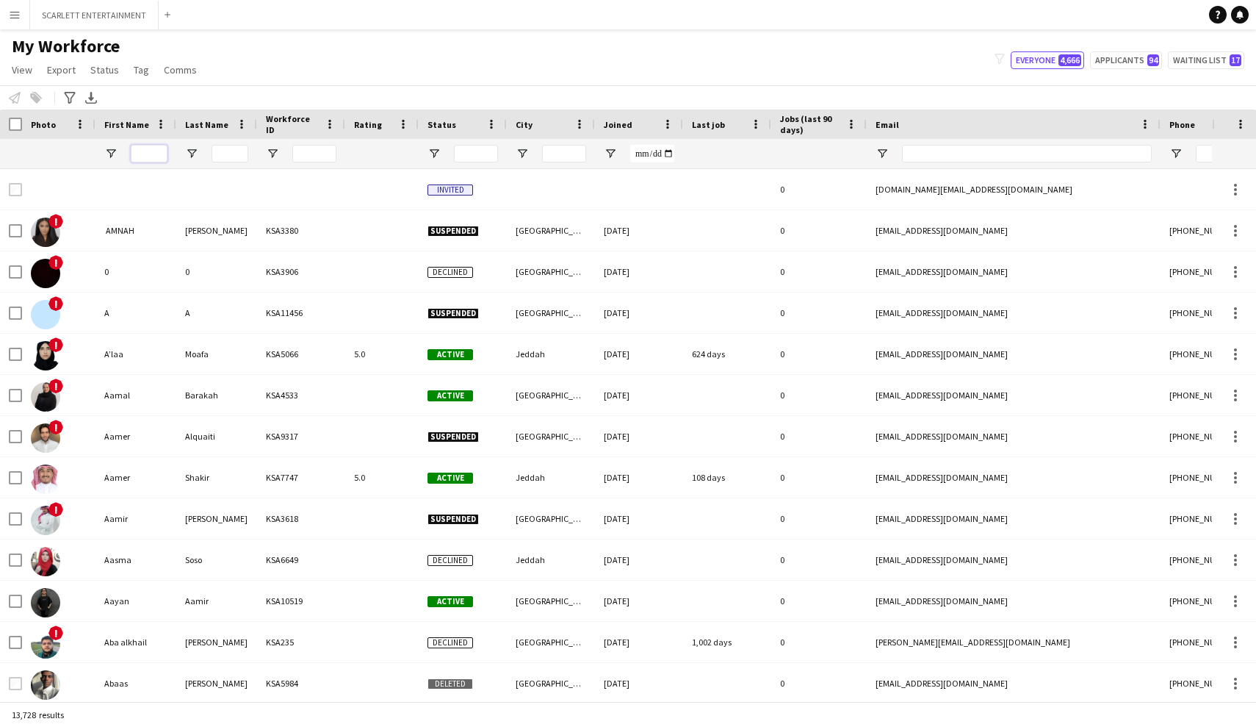
click at [150, 157] on input "First Name Filter Input" at bounding box center [149, 154] width 37 height 18
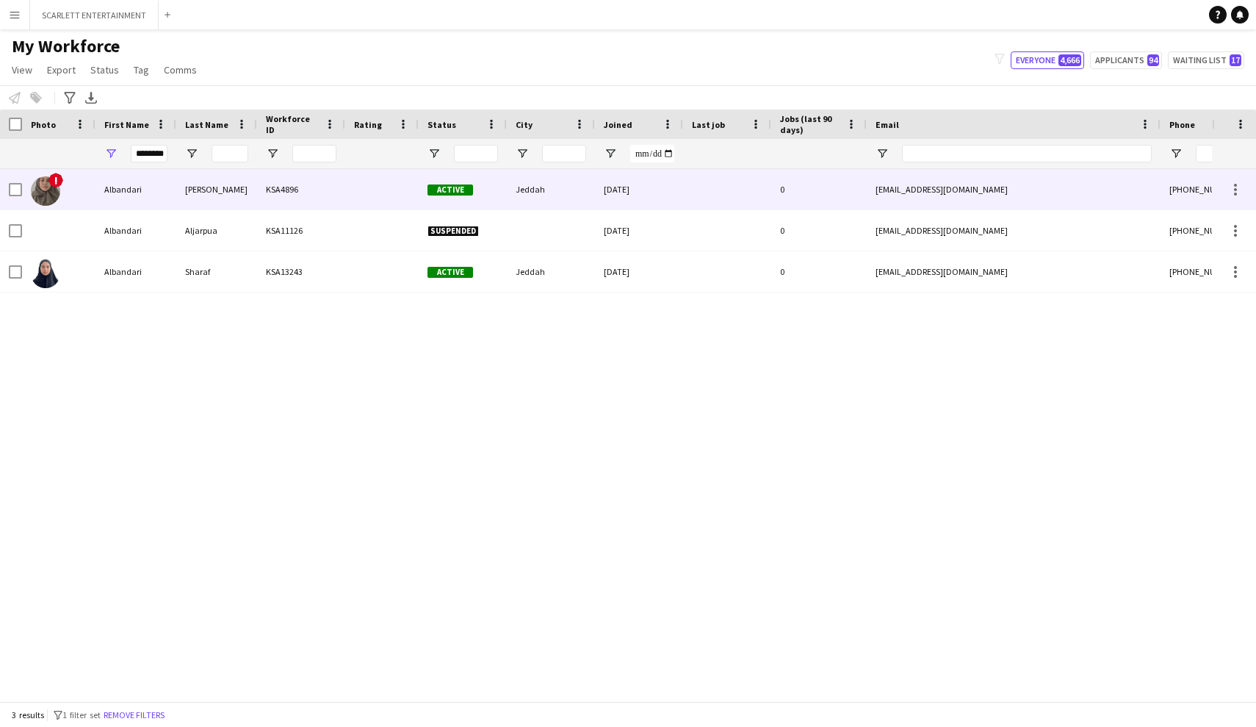
click at [193, 187] on div "Alamri" at bounding box center [216, 189] width 81 height 40
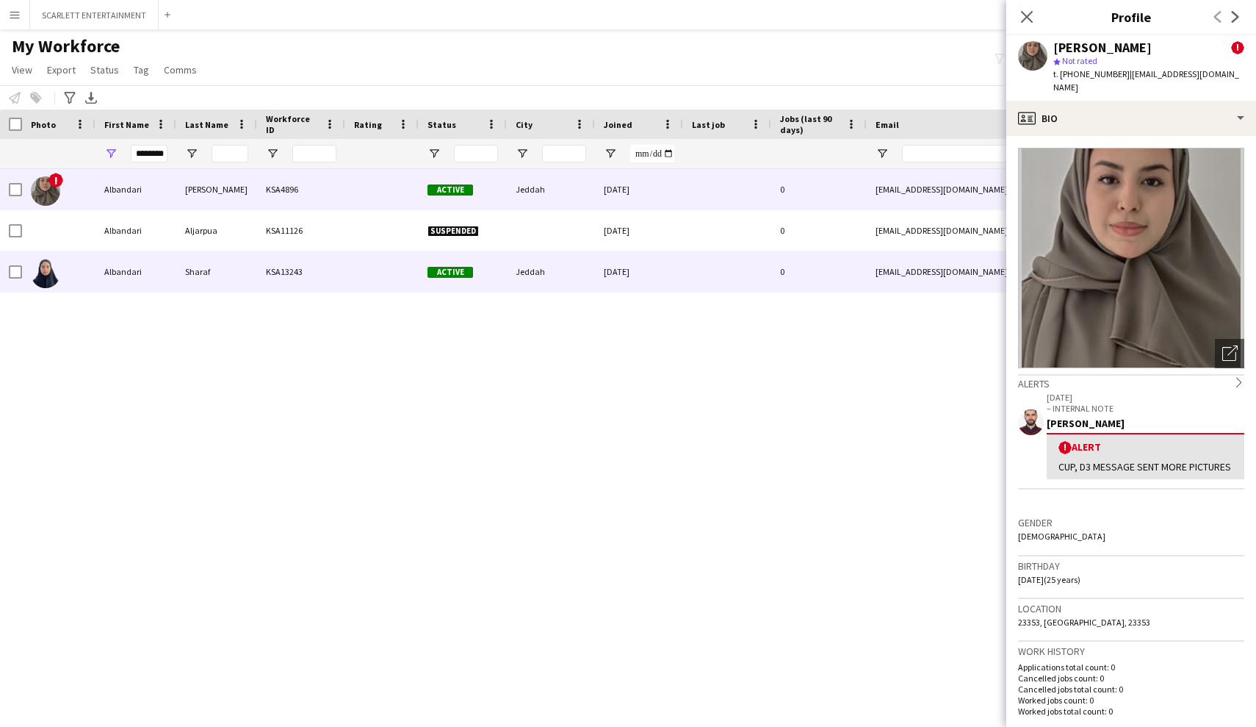
click at [206, 284] on div "Sharaf" at bounding box center [216, 271] width 81 height 40
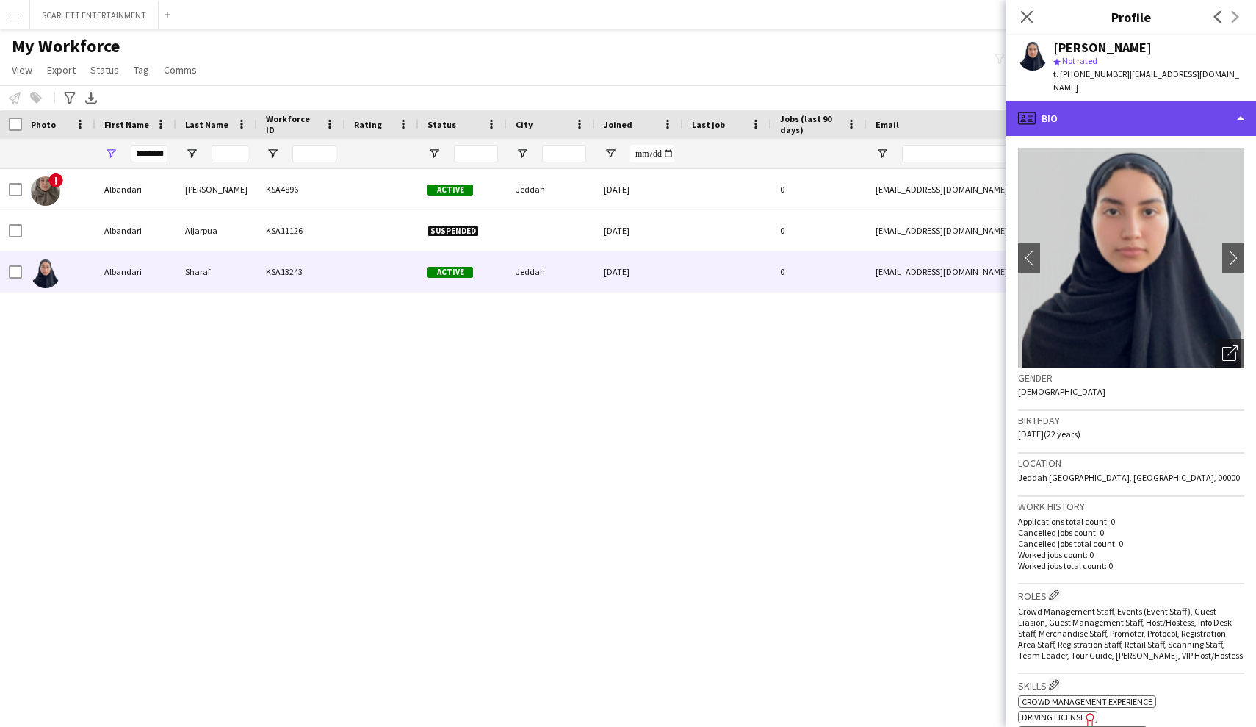
click at [1098, 104] on div "profile Bio" at bounding box center [1132, 118] width 250 height 35
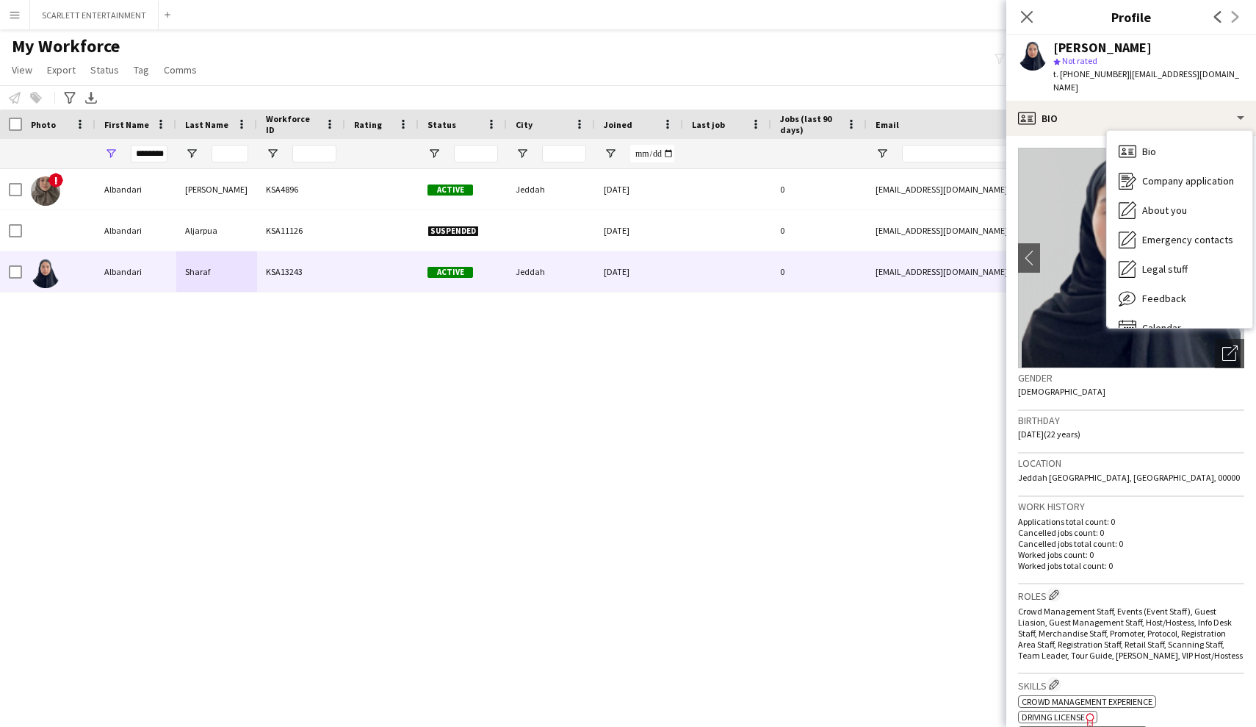
click at [1098, 413] on div "Birthday 22-01-2003 (22 years)" at bounding box center [1131, 432] width 226 height 43
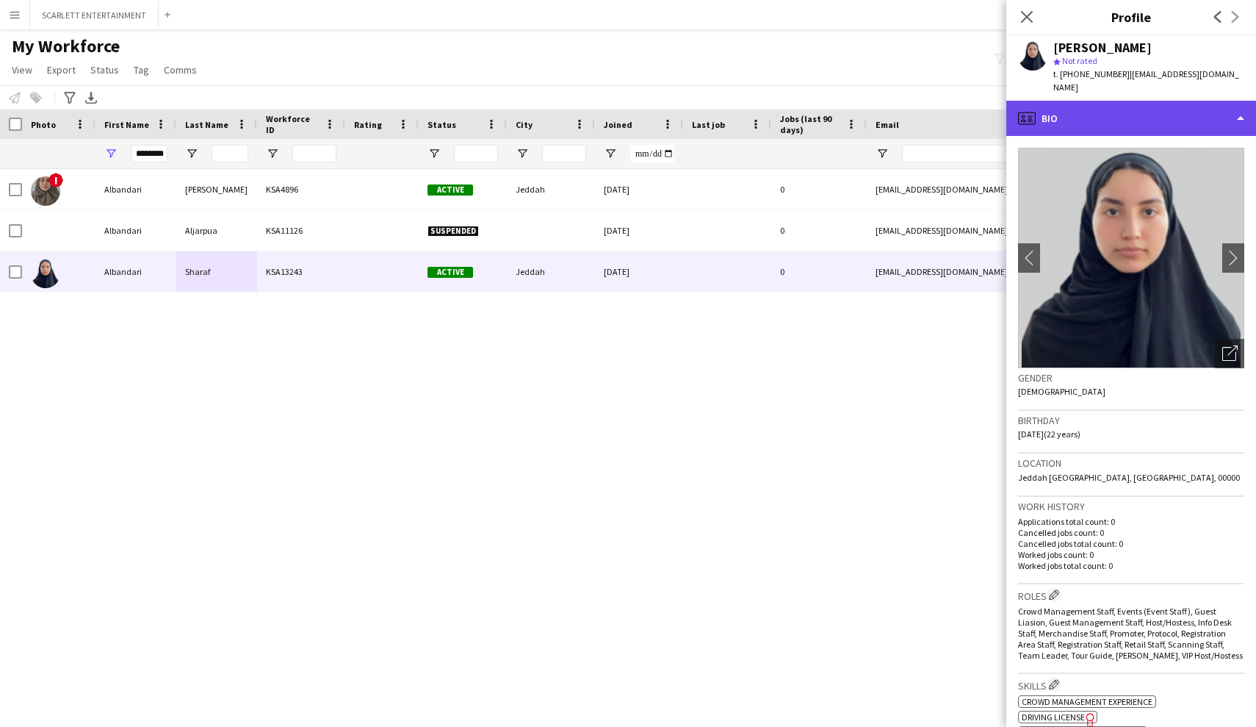
click at [1098, 106] on div "profile Bio" at bounding box center [1132, 118] width 250 height 35
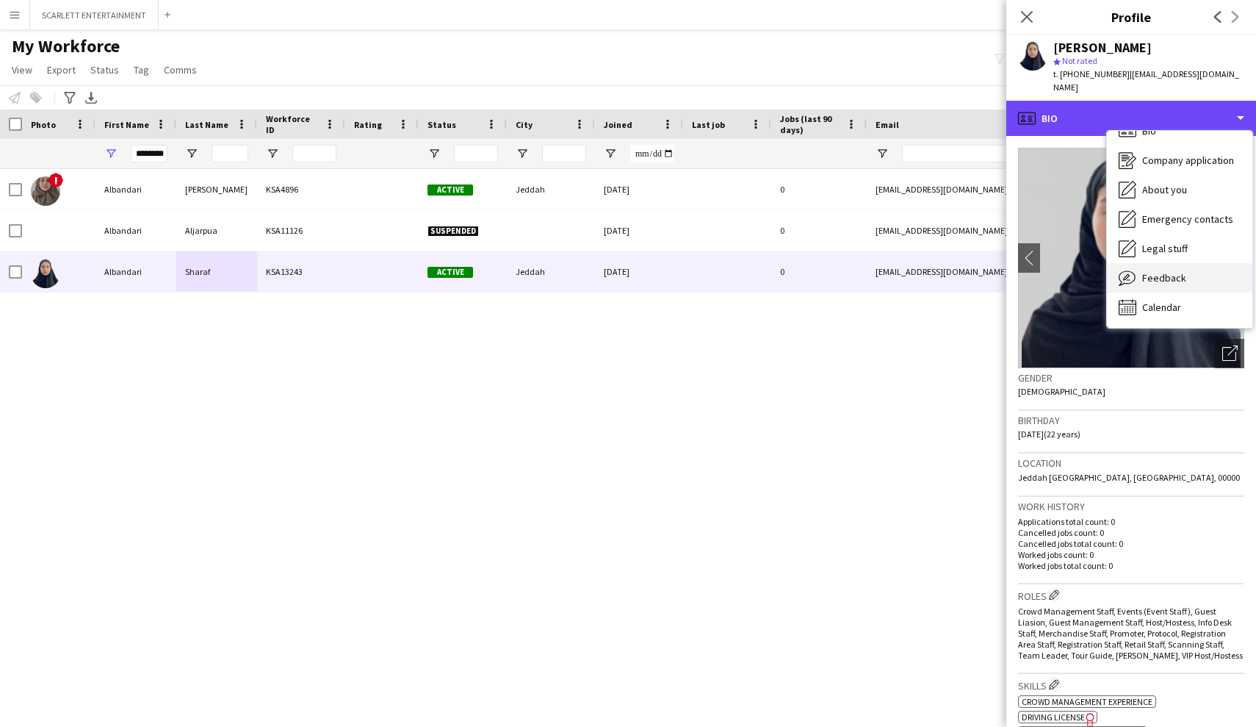
scroll to position [21, 0]
click at [1098, 270] on div "Feedback Feedback" at bounding box center [1179, 277] width 145 height 29
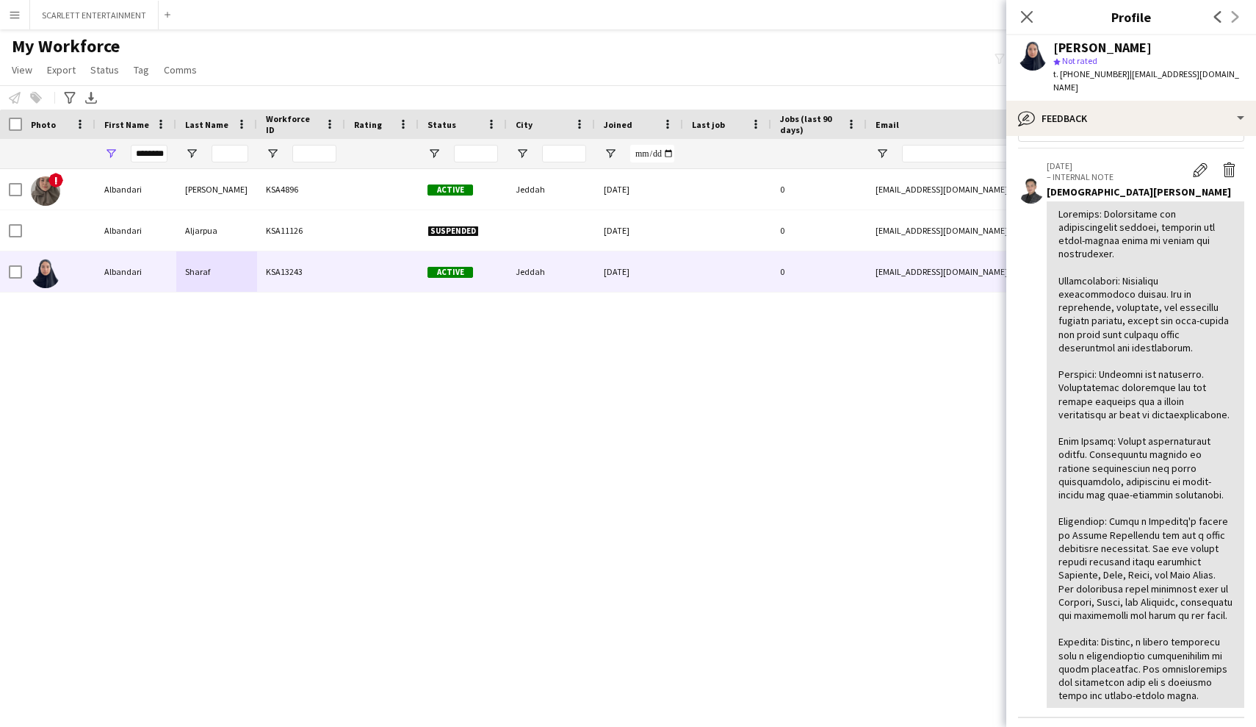
scroll to position [48, 0]
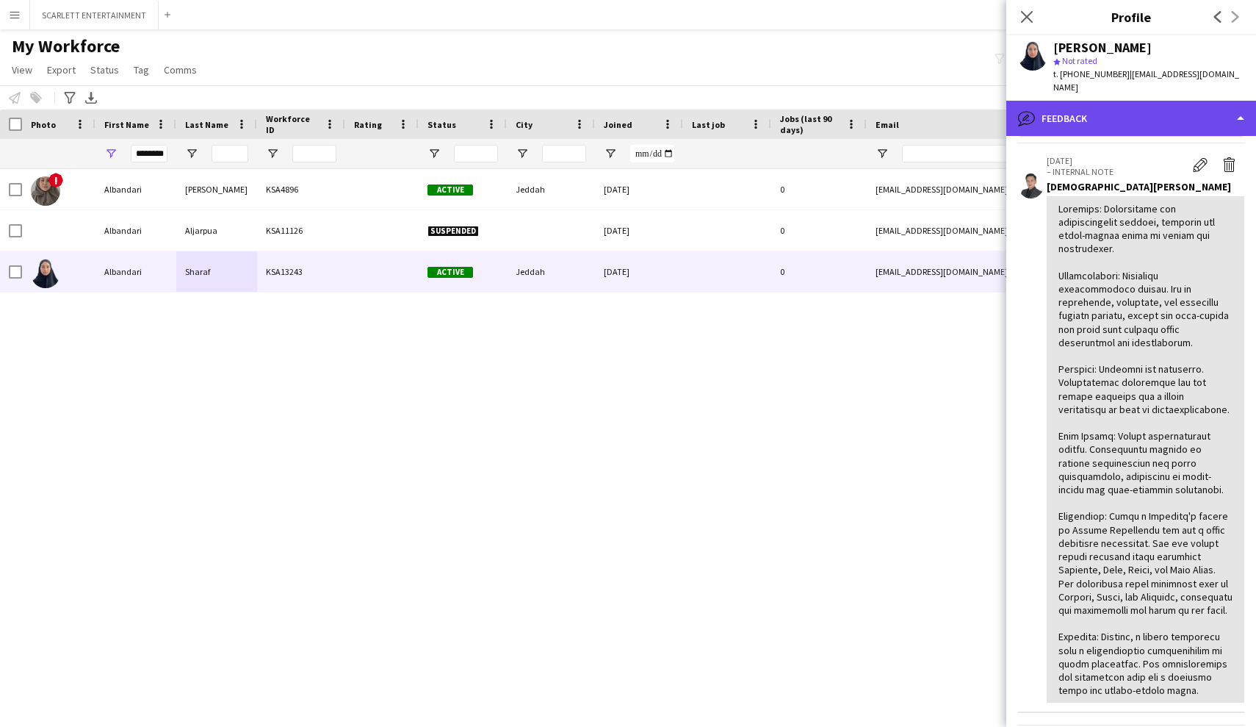
click at [1098, 101] on div "bubble-pencil Feedback" at bounding box center [1132, 118] width 250 height 35
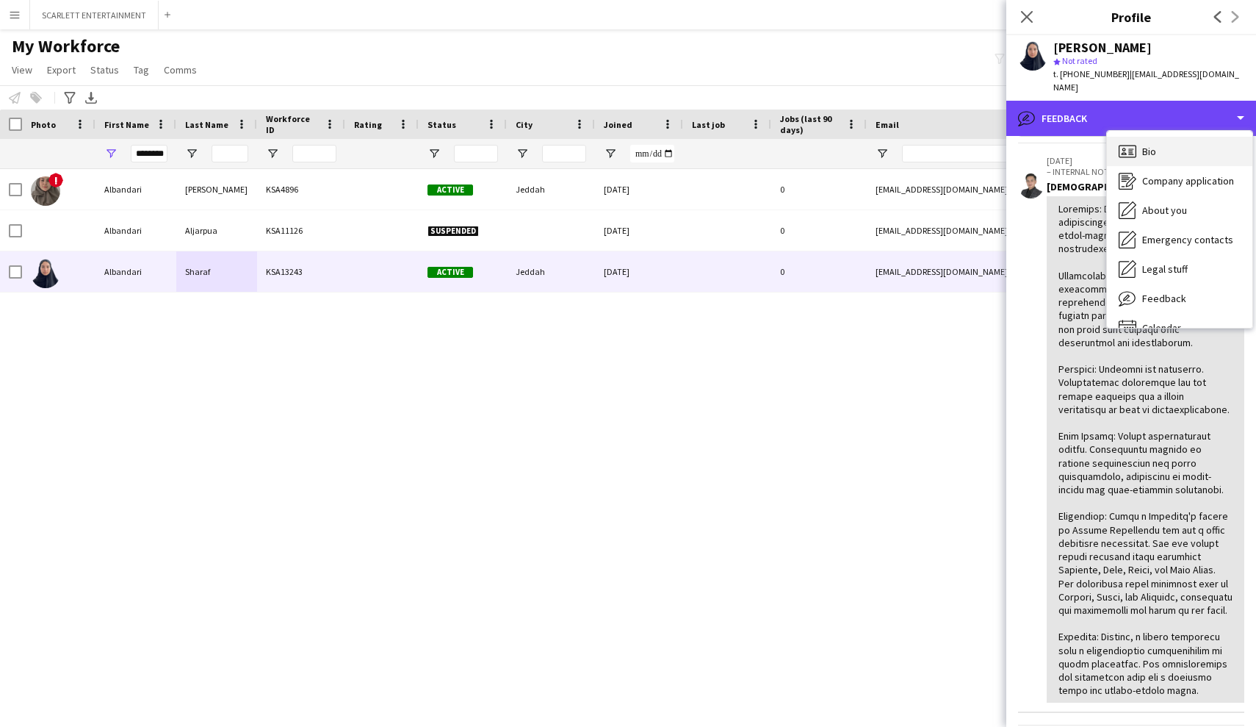
scroll to position [-1, 0]
click at [1098, 140] on div "Bio Bio" at bounding box center [1179, 151] width 145 height 29
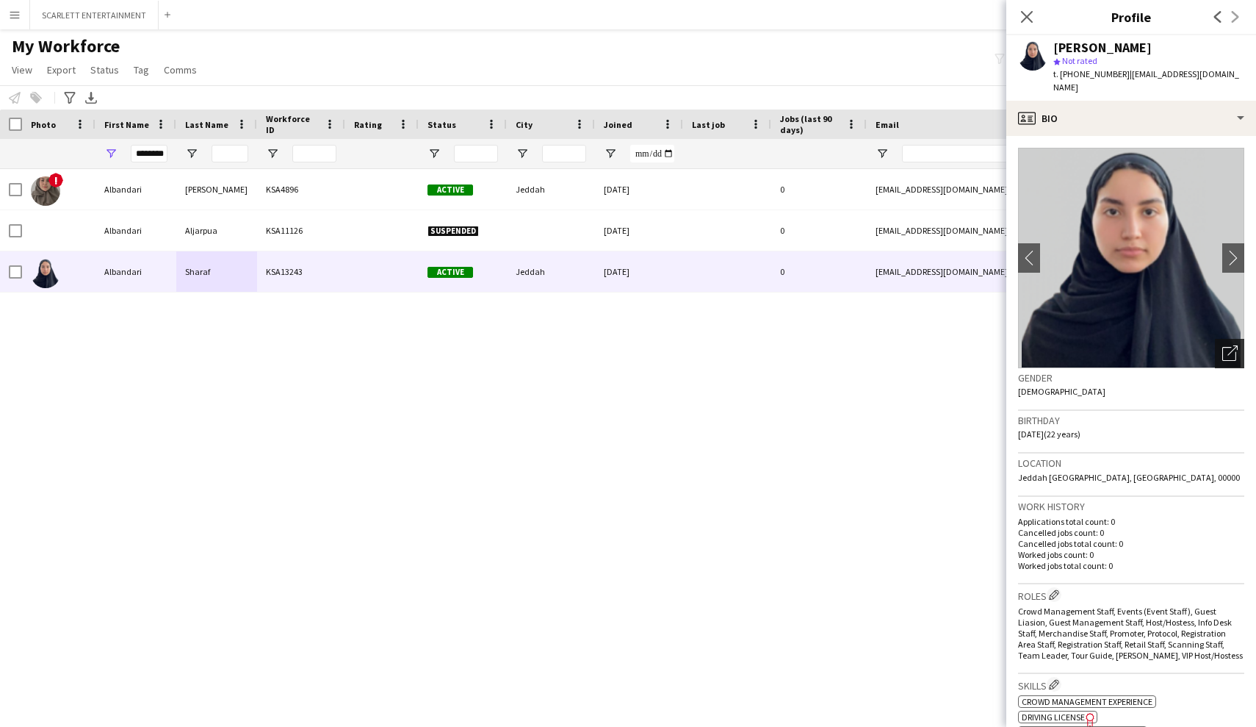
click at [1098, 345] on icon "Open photos pop-in" at bounding box center [1230, 352] width 15 height 15
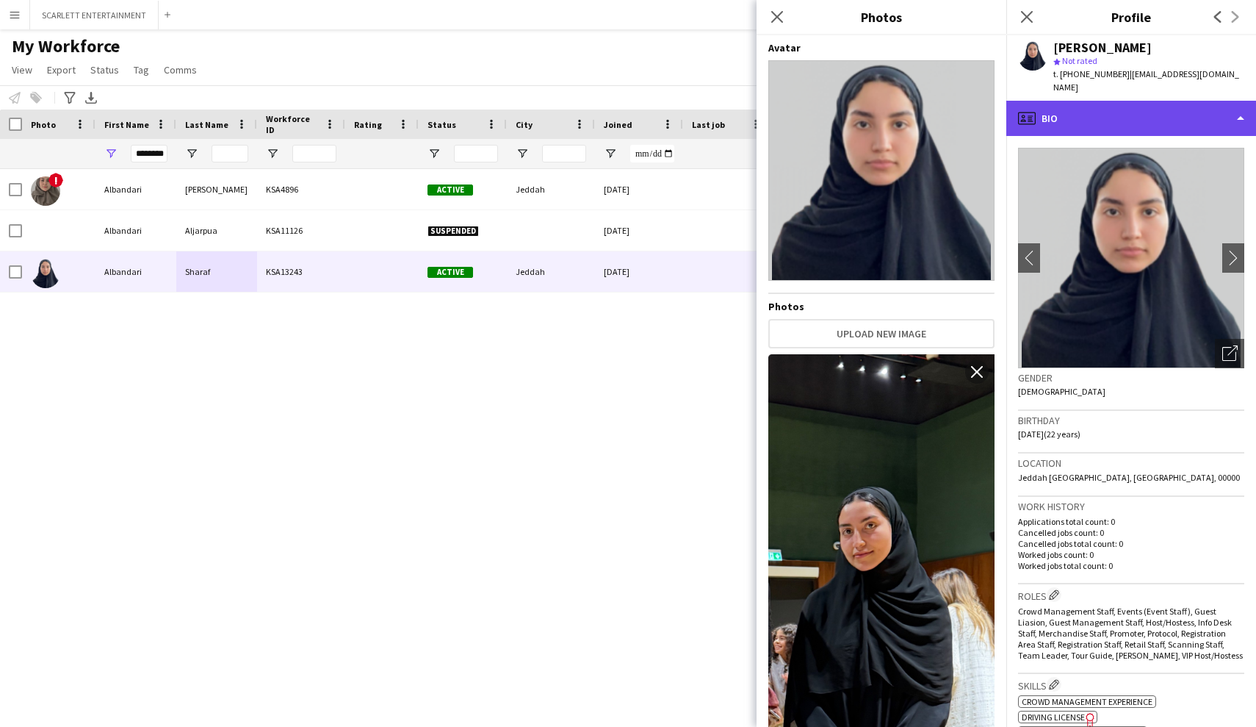
click at [1098, 101] on div "profile Bio" at bounding box center [1132, 118] width 250 height 35
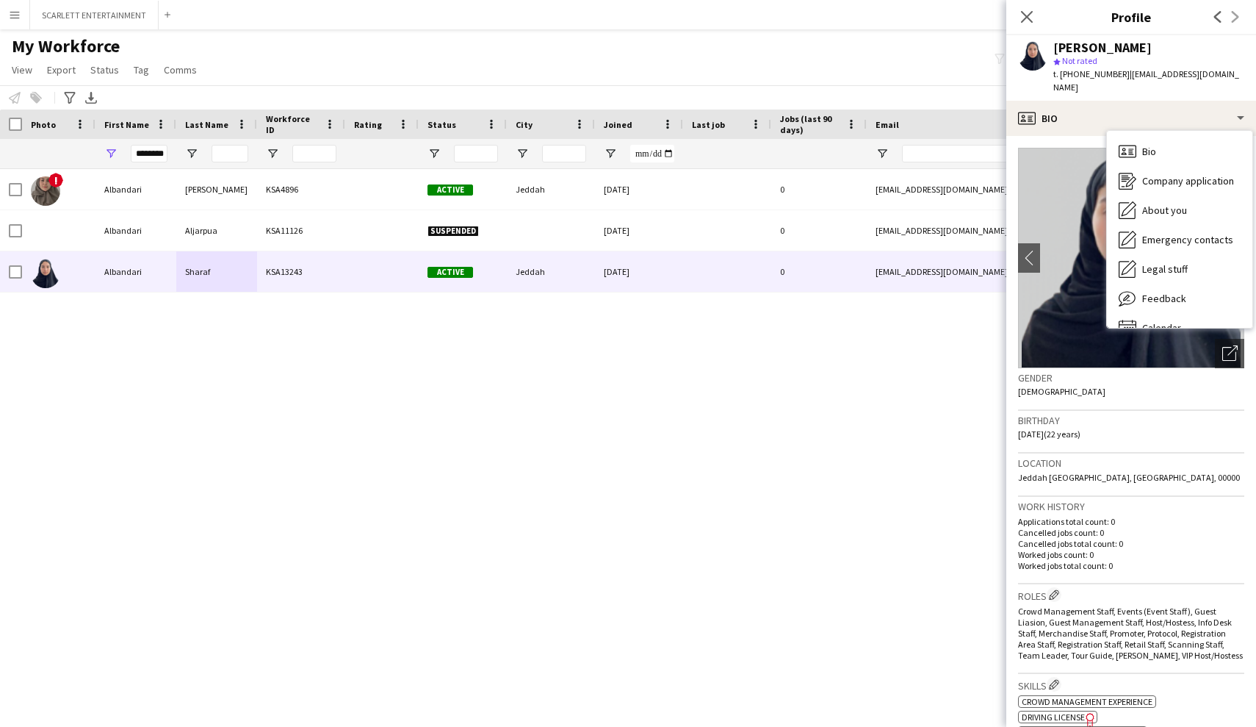
click at [1098, 431] on div "Birthday 22-01-2003 (22 years)" at bounding box center [1131, 432] width 226 height 43
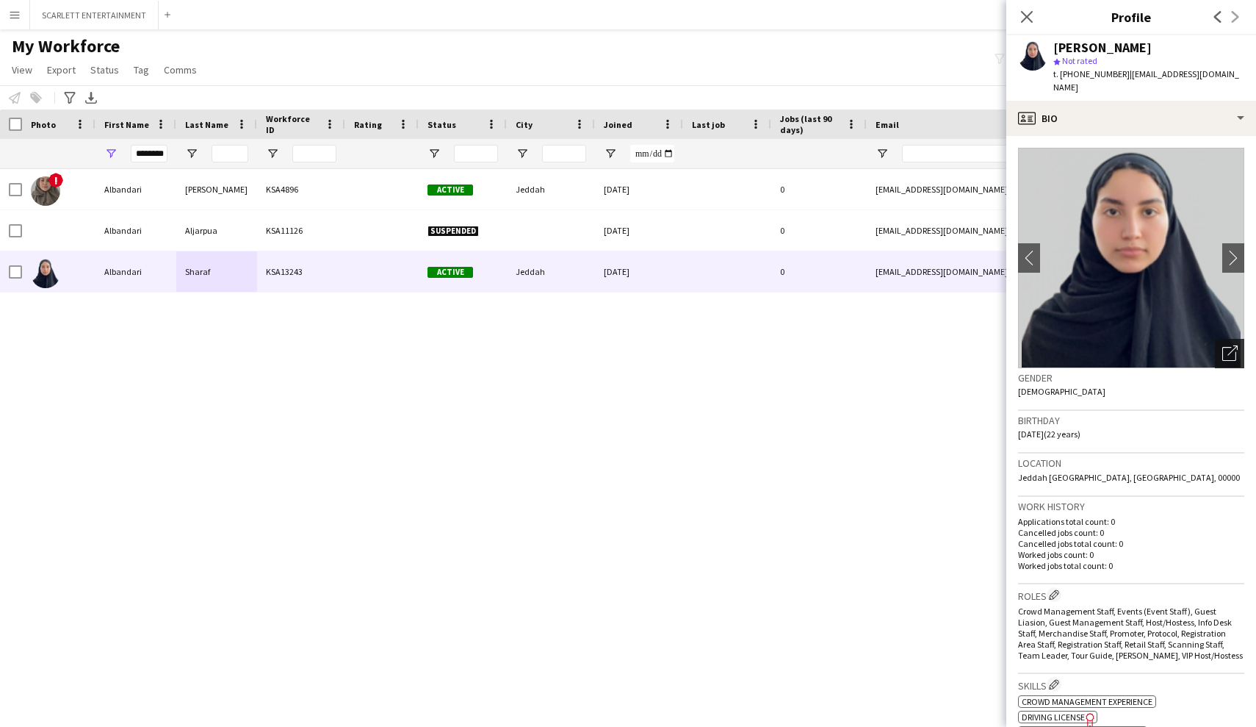
click at [1098, 345] on icon "Open photos pop-in" at bounding box center [1230, 352] width 15 height 15
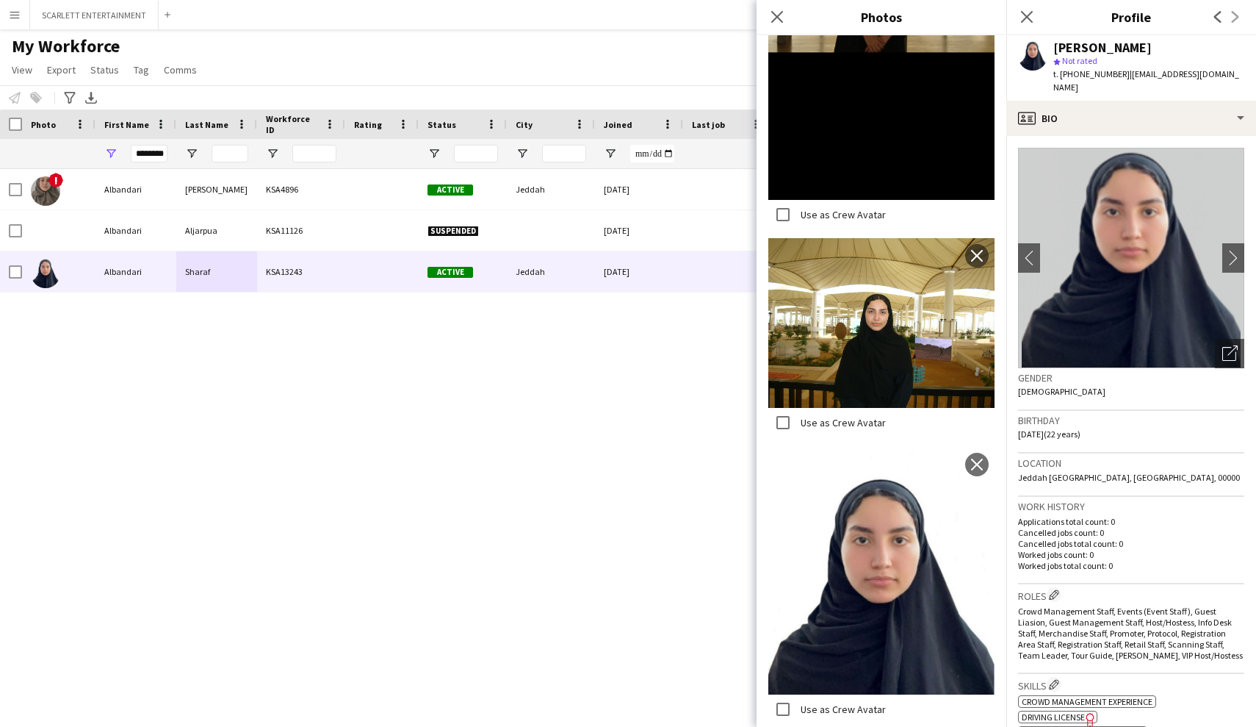
scroll to position [1966, 0]
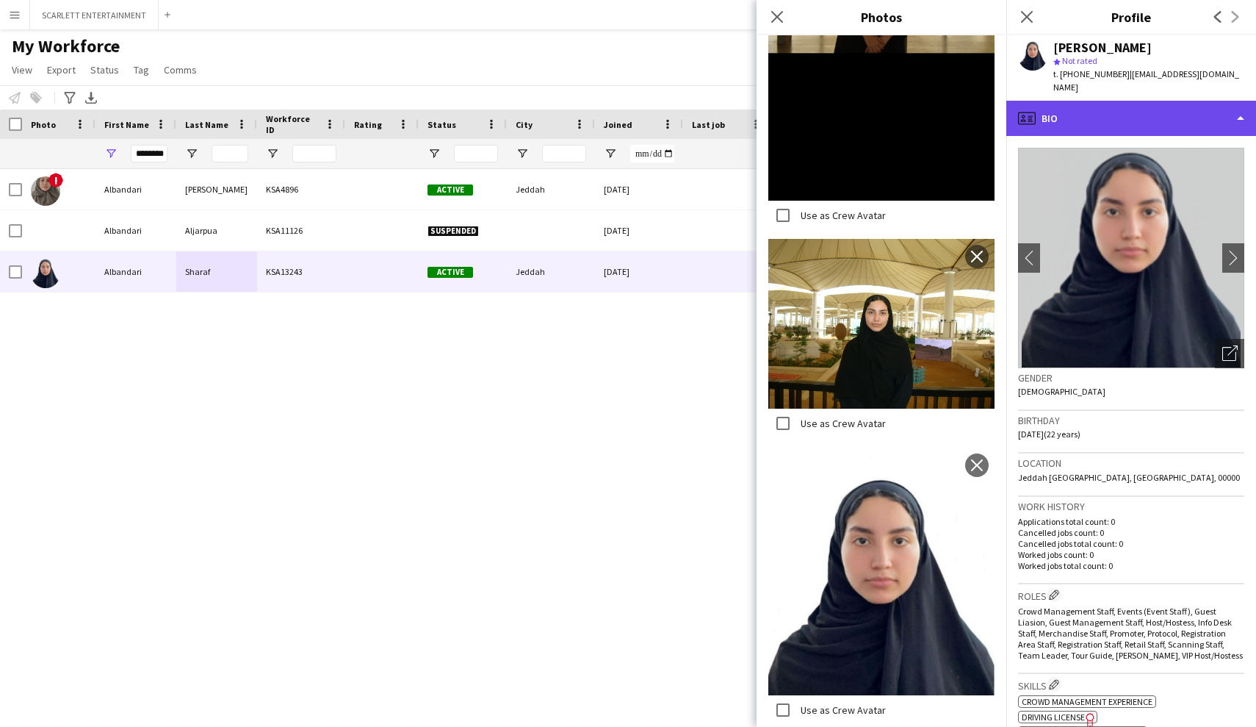
click at [1098, 105] on div "profile Bio" at bounding box center [1132, 118] width 250 height 35
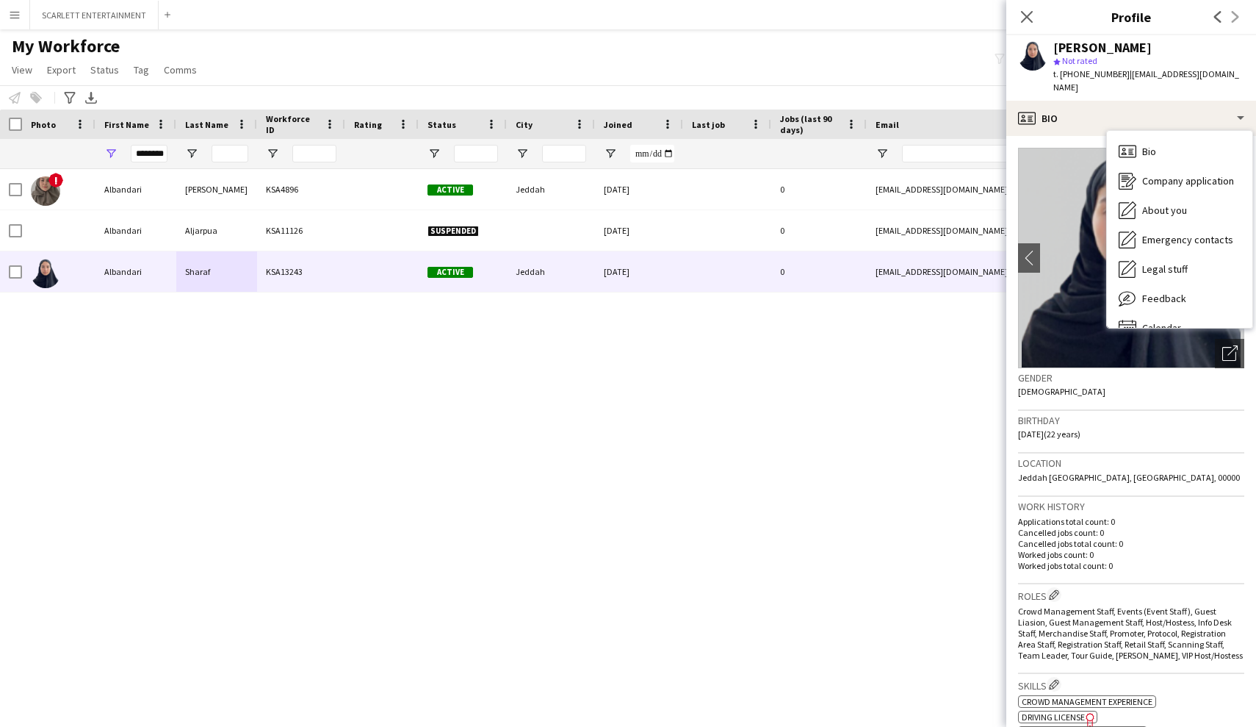
click at [1098, 467] on div "Location Jeddah Saudi Arabia, Jeddah, 00000" at bounding box center [1131, 474] width 226 height 43
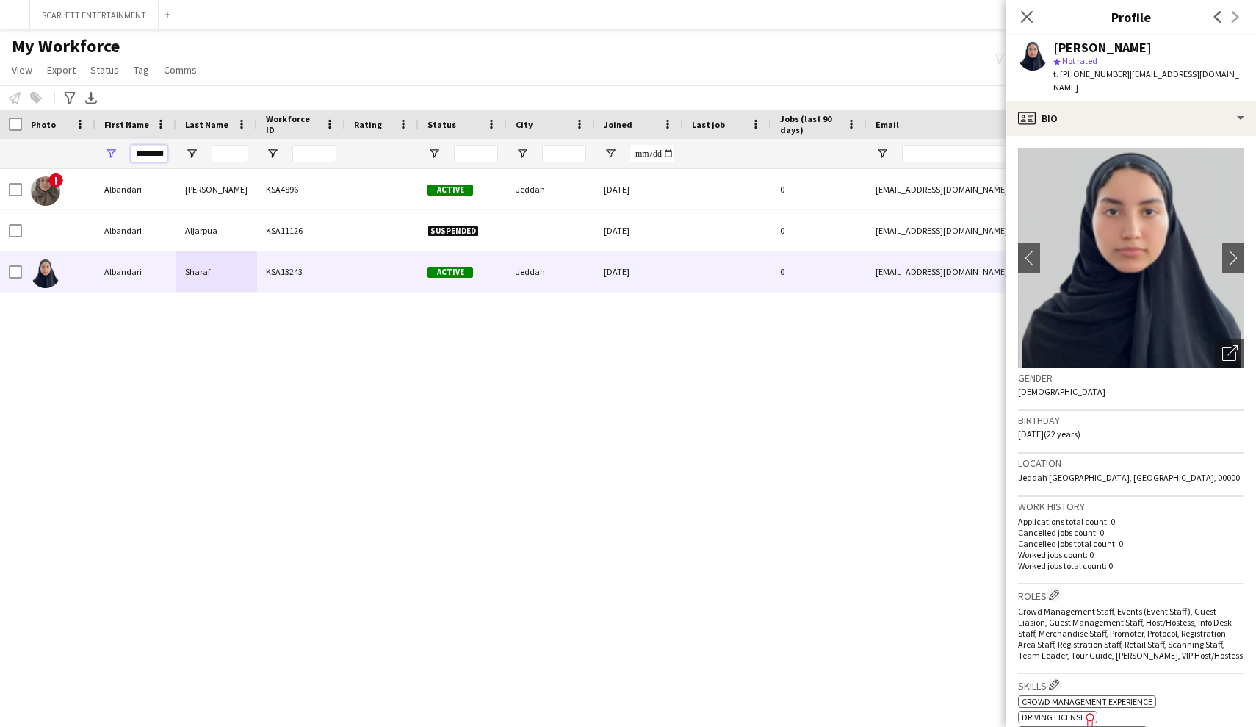
click at [152, 153] on input "********" at bounding box center [149, 154] width 37 height 18
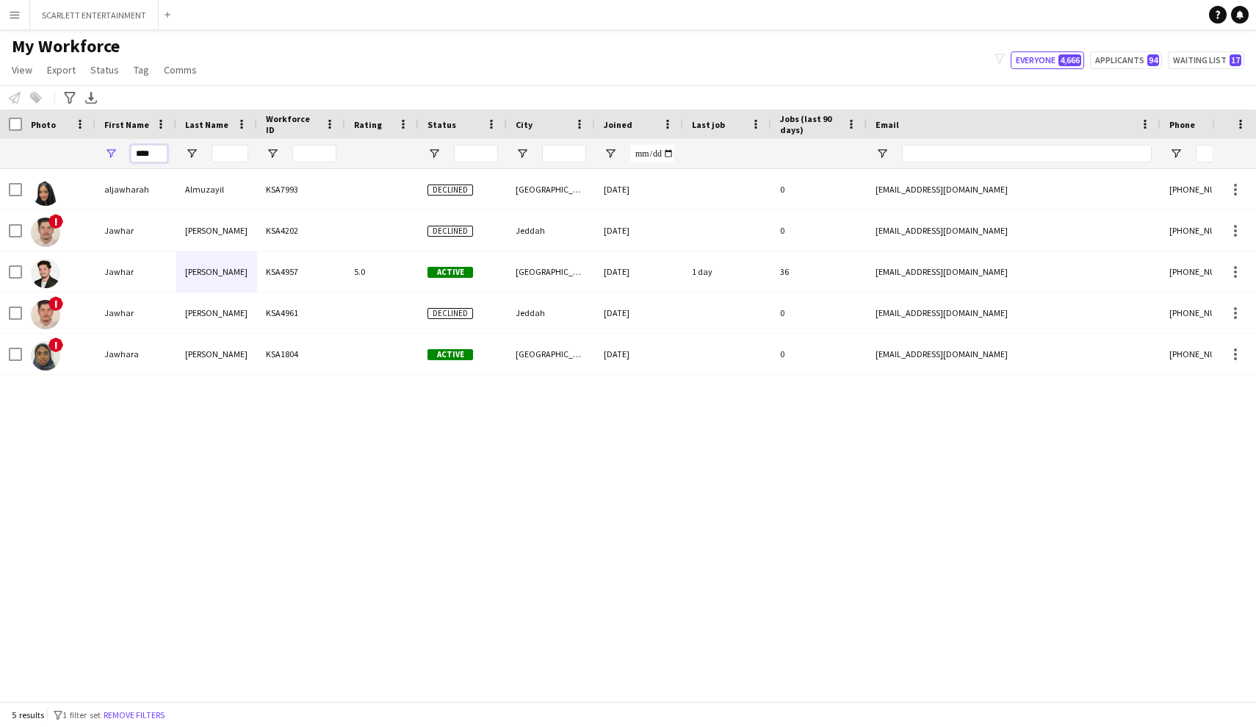
type input "****"
click at [91, 431] on div "aljawharah Almuzayil KSA7993 Declined Riyadh 25-02-2024 0 j.almuzayil@gmail.com…" at bounding box center [606, 435] width 1212 height 532
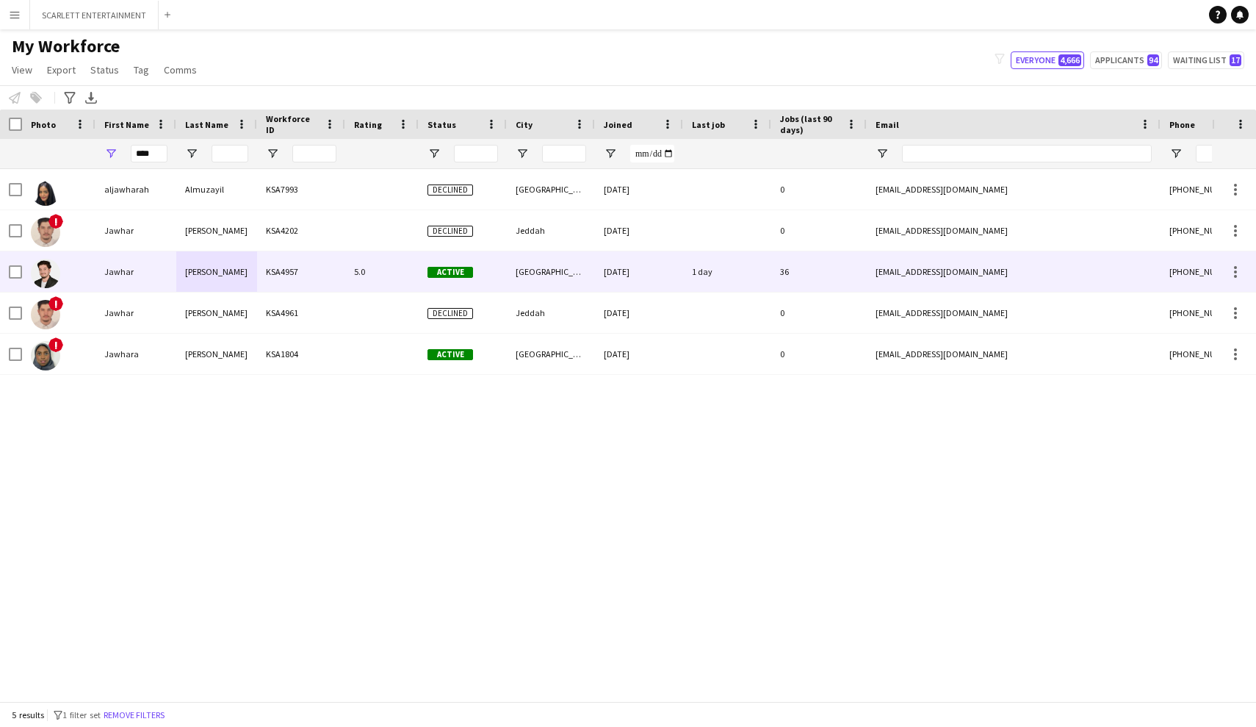
click at [137, 277] on div "Jawhar" at bounding box center [136, 271] width 81 height 40
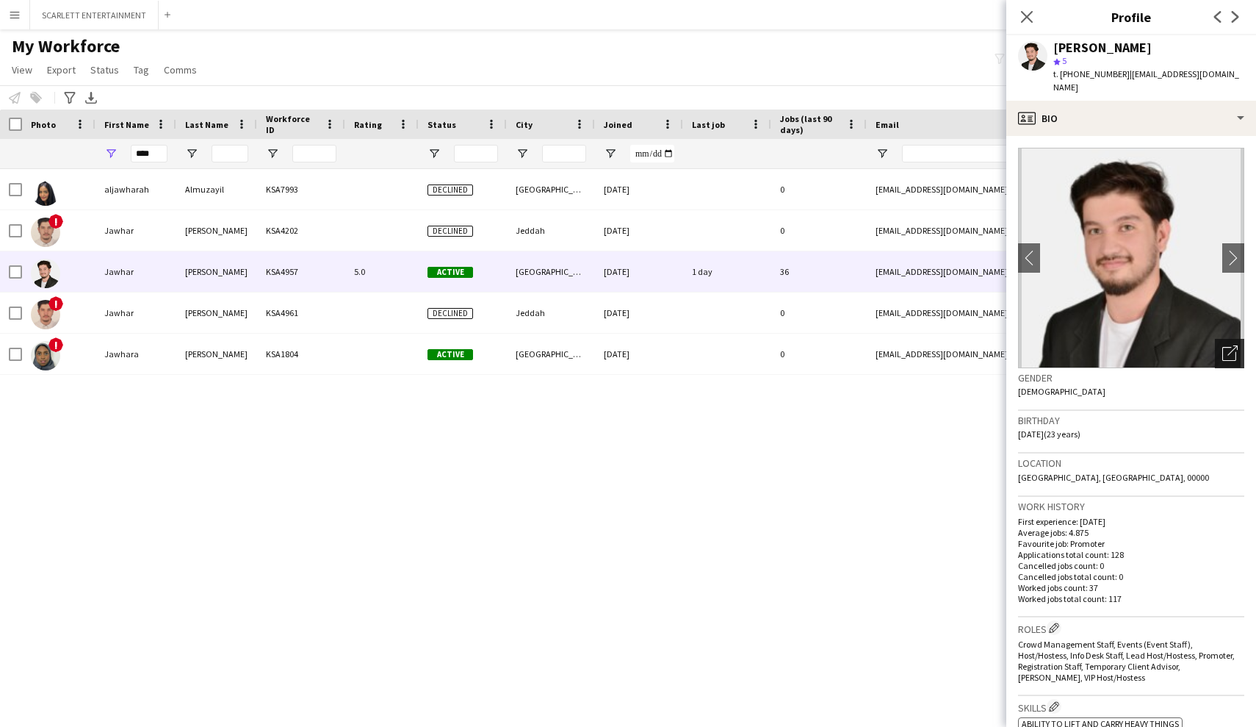
click at [1098, 345] on icon "Open photos pop-in" at bounding box center [1230, 352] width 15 height 15
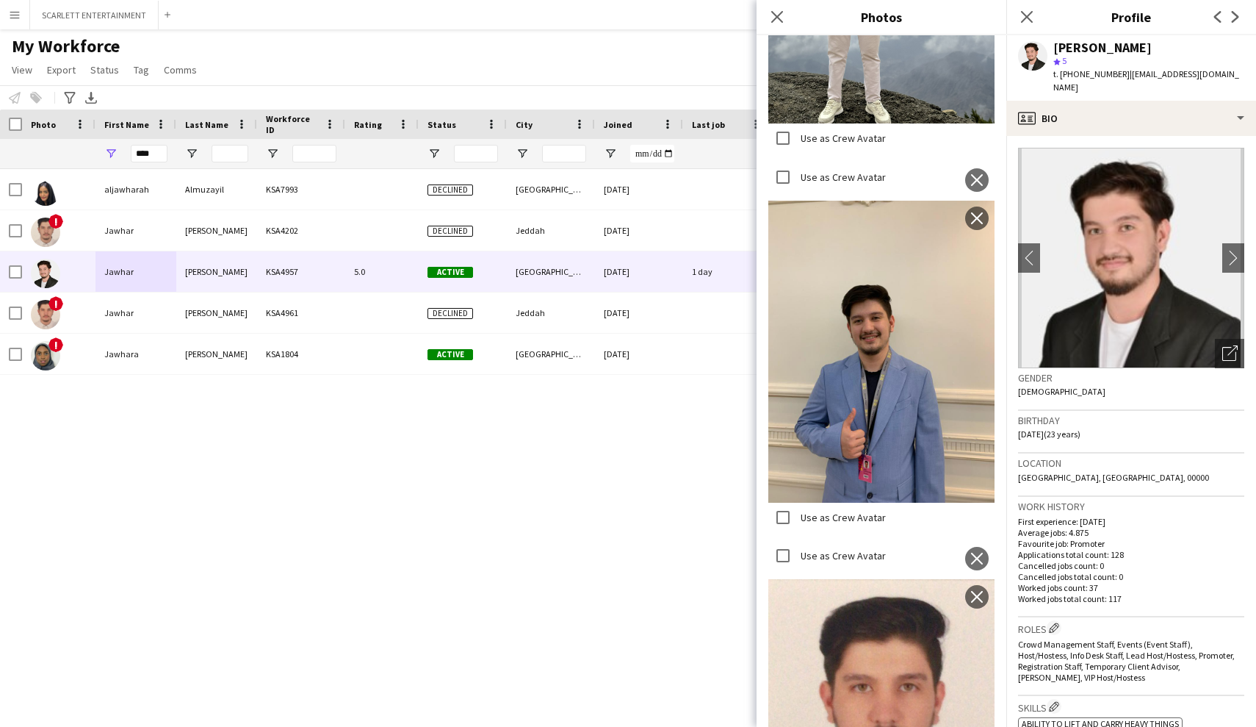
scroll to position [1177, 0]
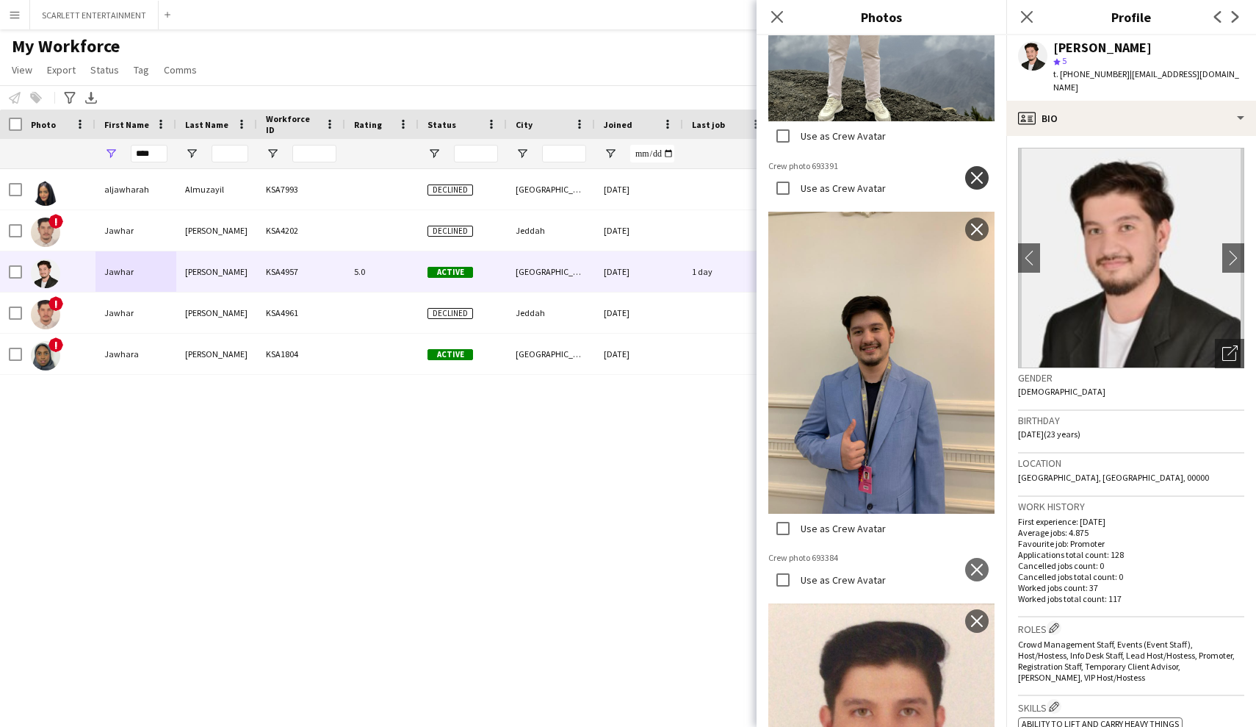
click at [985, 176] on button "close" at bounding box center [978, 178] width 24 height 24
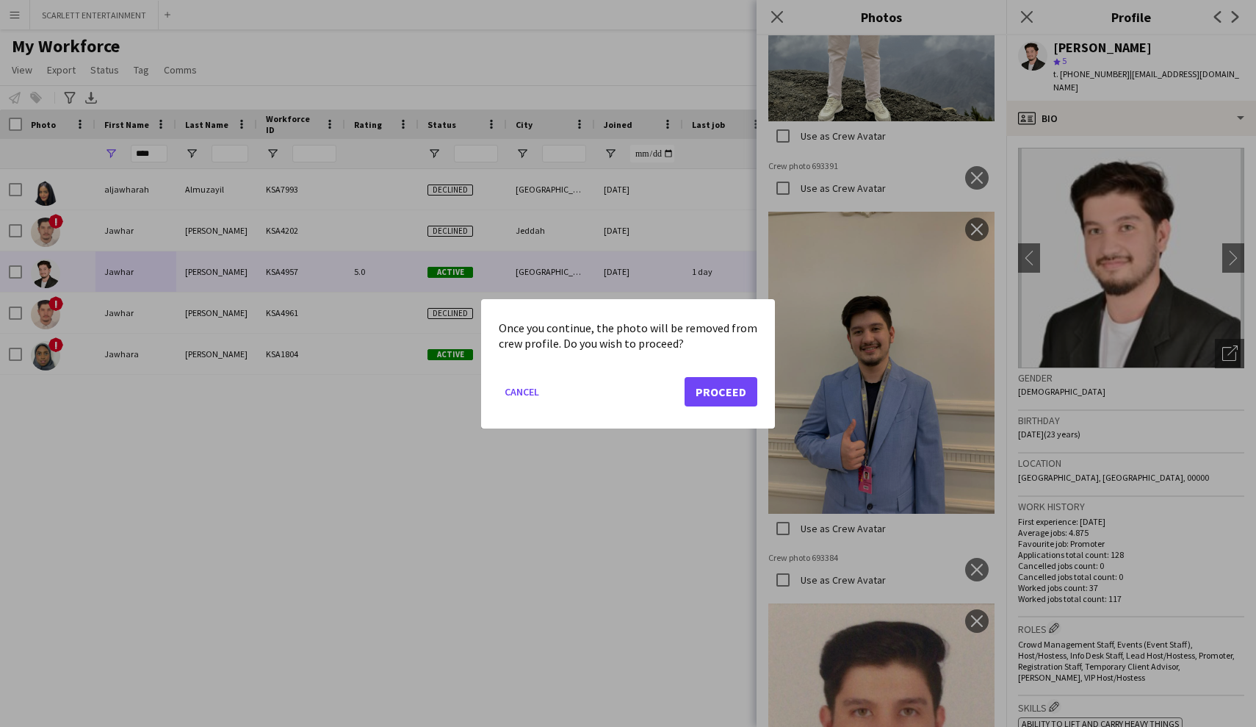
click at [725, 386] on button "Proceed" at bounding box center [721, 390] width 73 height 29
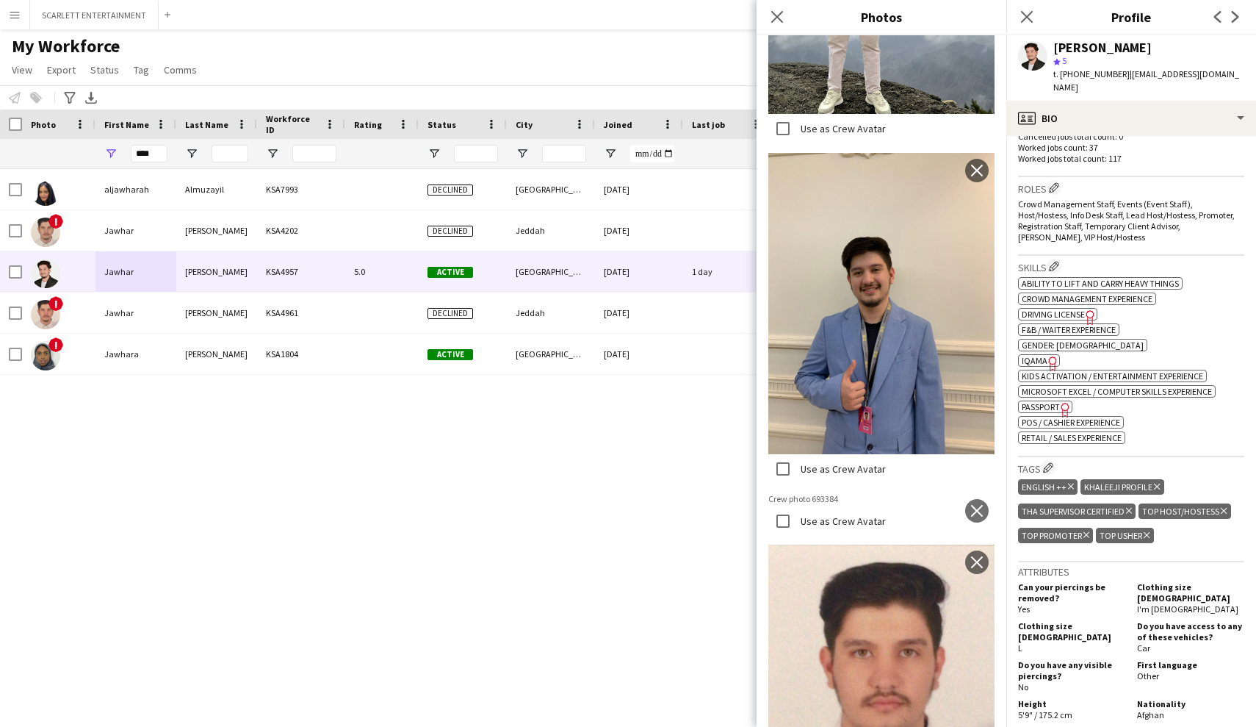
scroll to position [1345, 0]
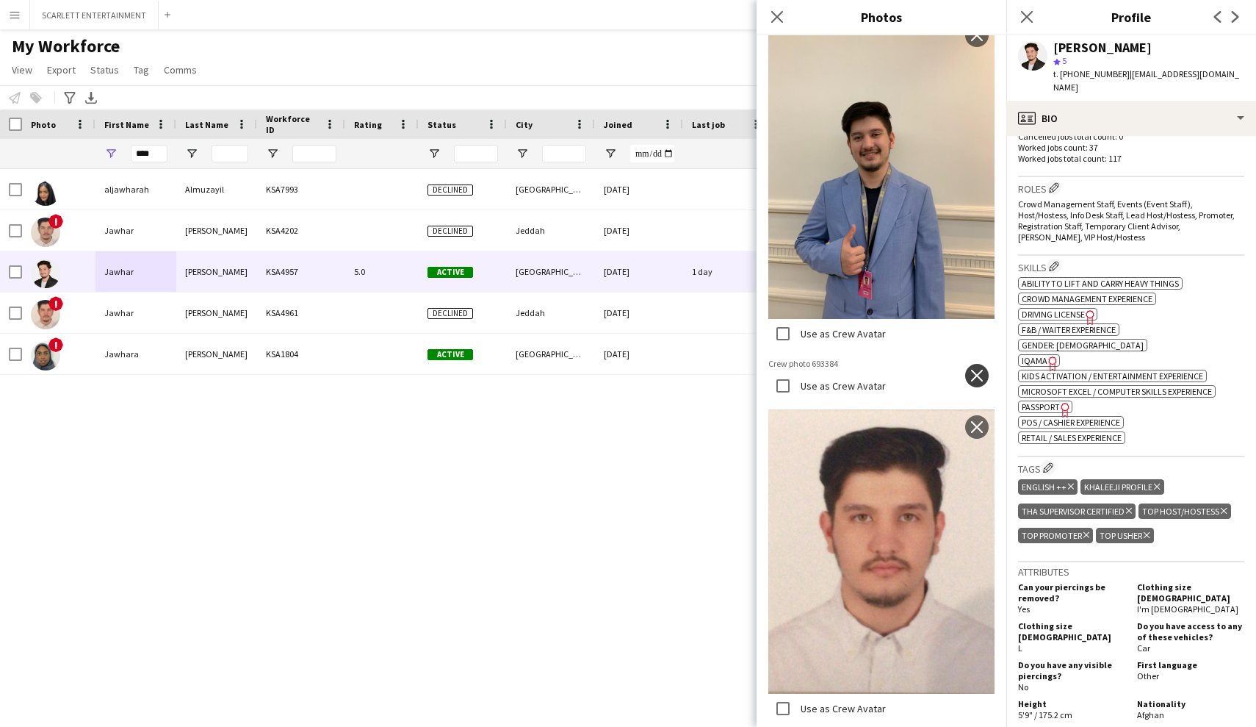
click at [979, 364] on button "close" at bounding box center [978, 376] width 24 height 24
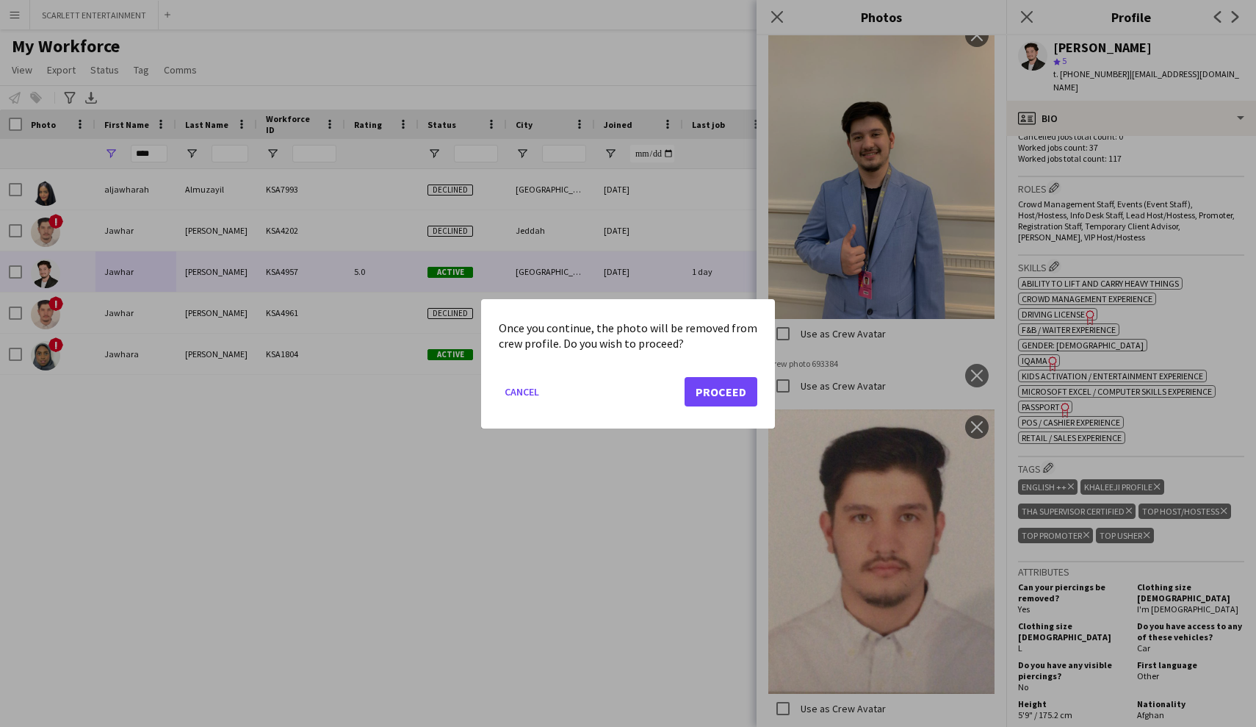
click at [728, 393] on button "Proceed" at bounding box center [721, 390] width 73 height 29
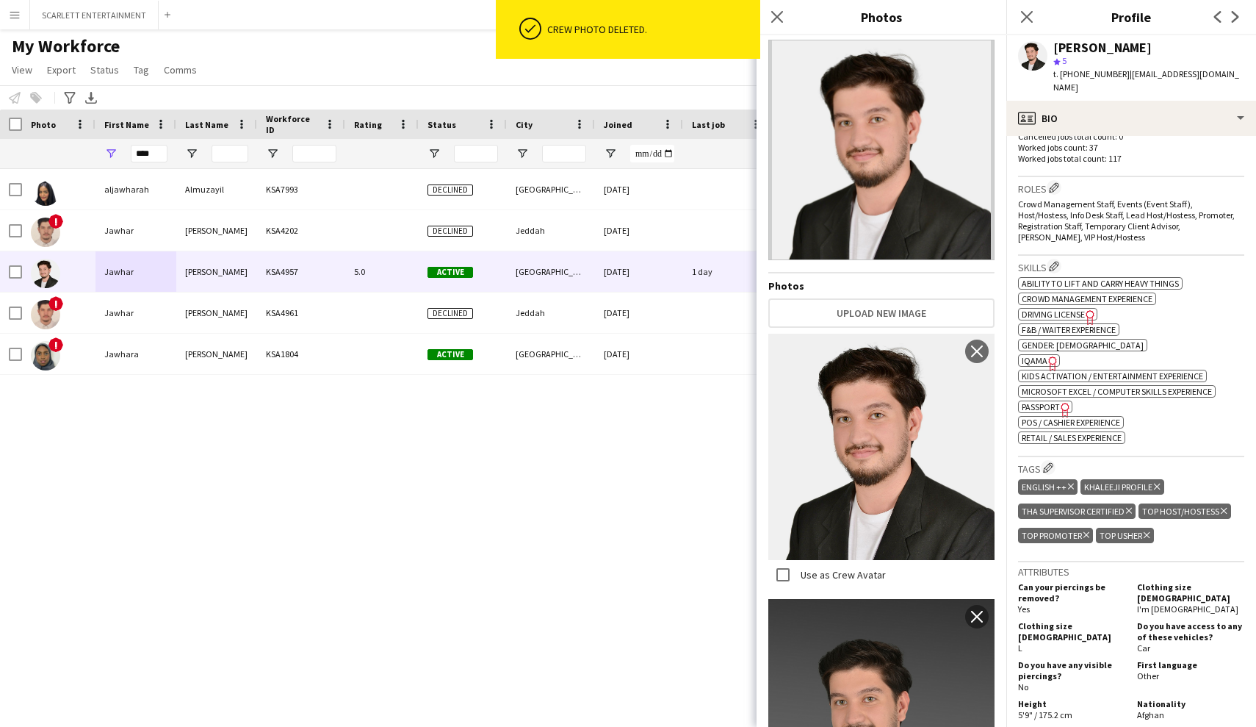
scroll to position [0, 0]
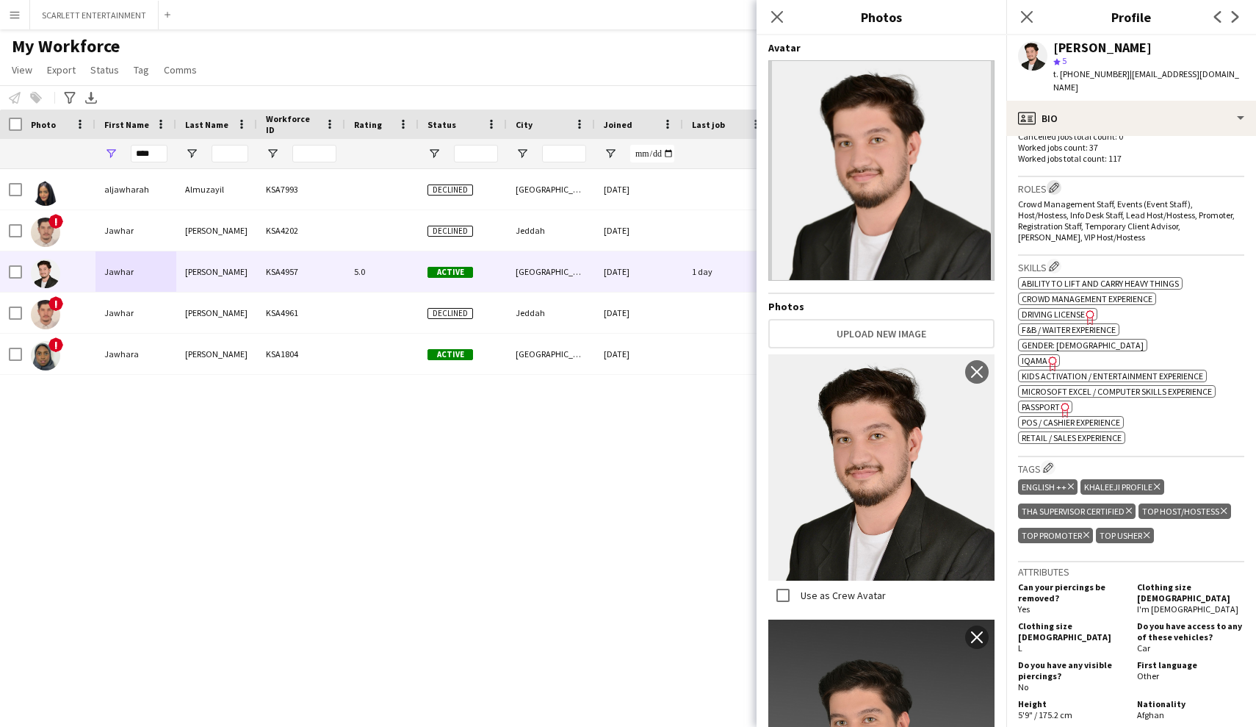
click at [1054, 182] on app-icon "Edit crew company roles" at bounding box center [1054, 187] width 10 height 10
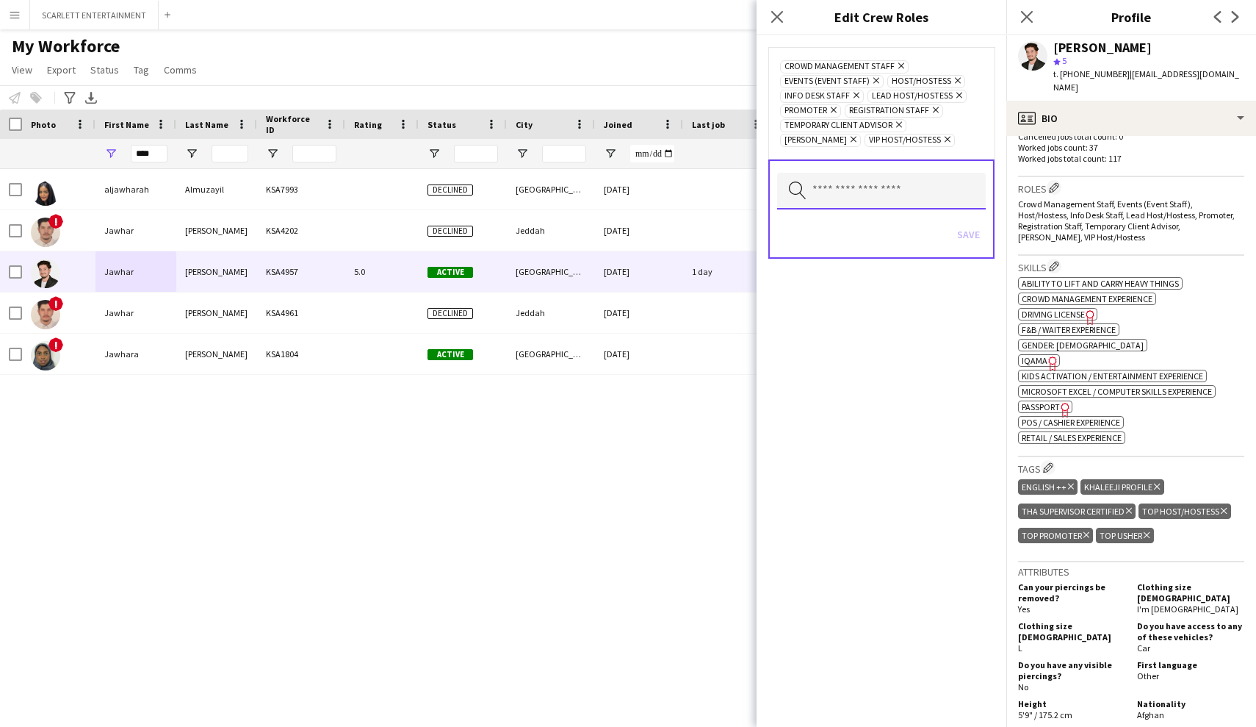
click at [851, 174] on input "text" at bounding box center [881, 191] width 209 height 37
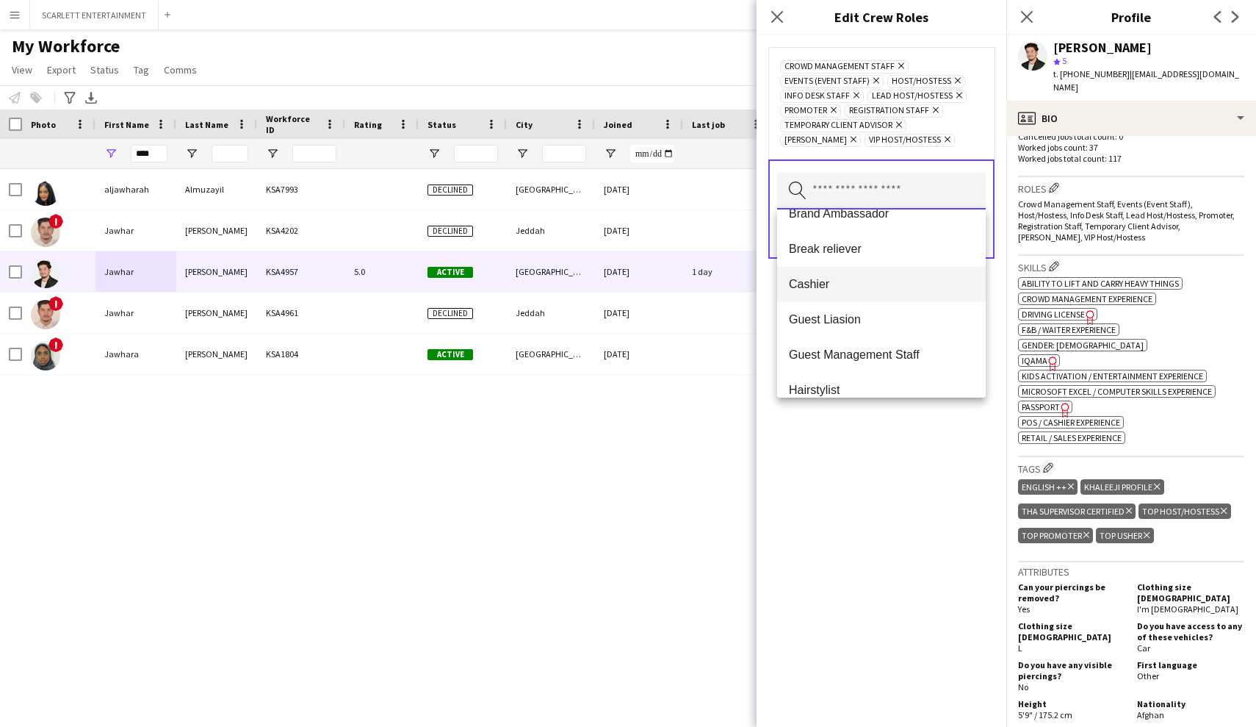
scroll to position [140, 0]
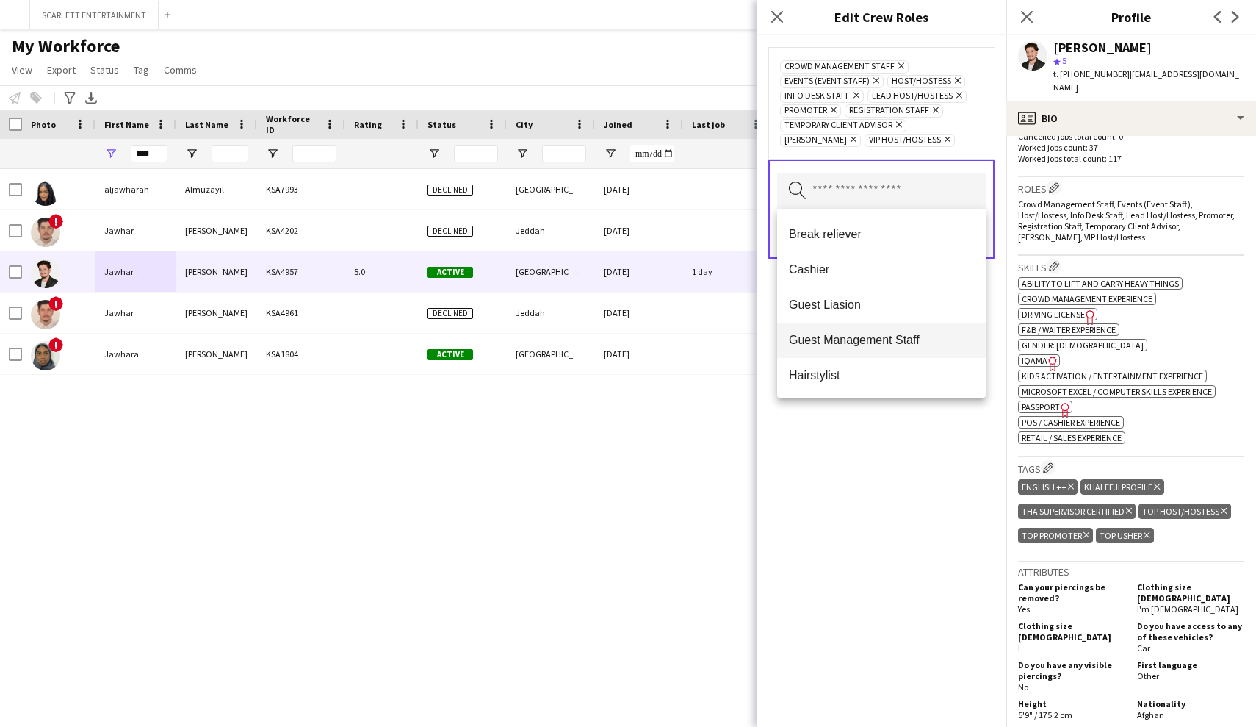
click at [872, 338] on span "Guest Management Staff" at bounding box center [881, 340] width 185 height 14
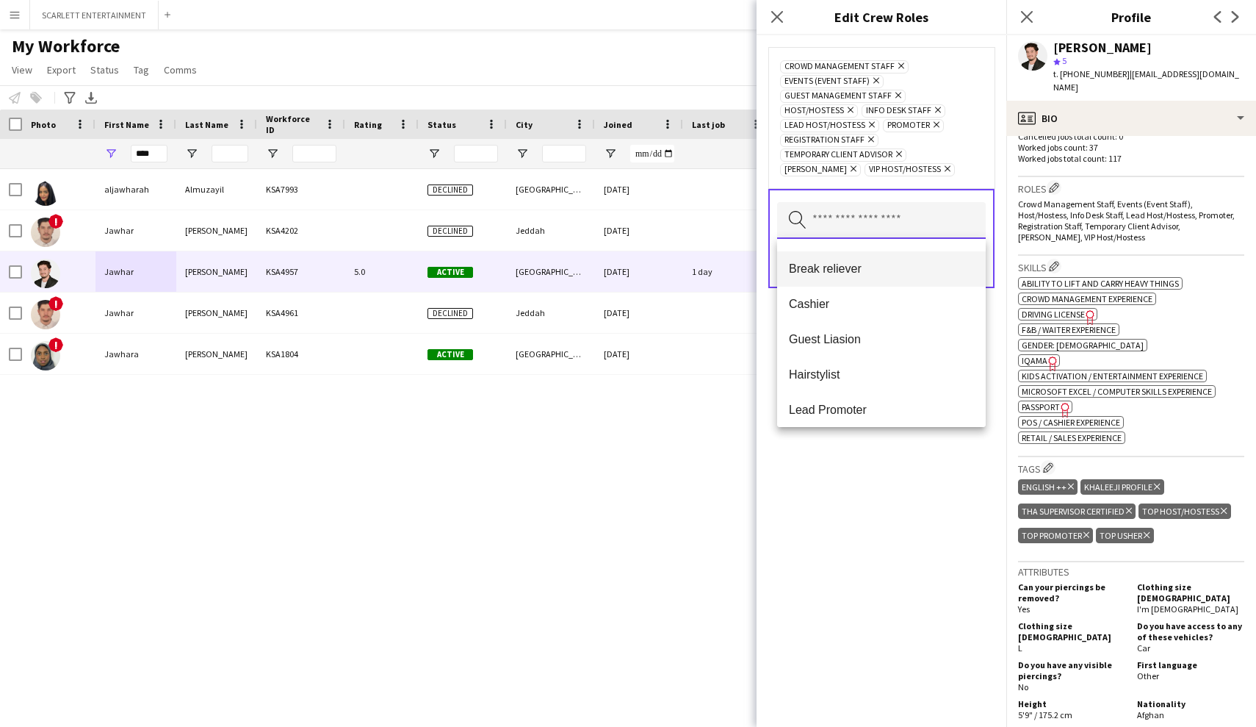
scroll to position [134, 0]
click at [857, 351] on mat-option "Guest Liasion" at bounding box center [881, 339] width 209 height 35
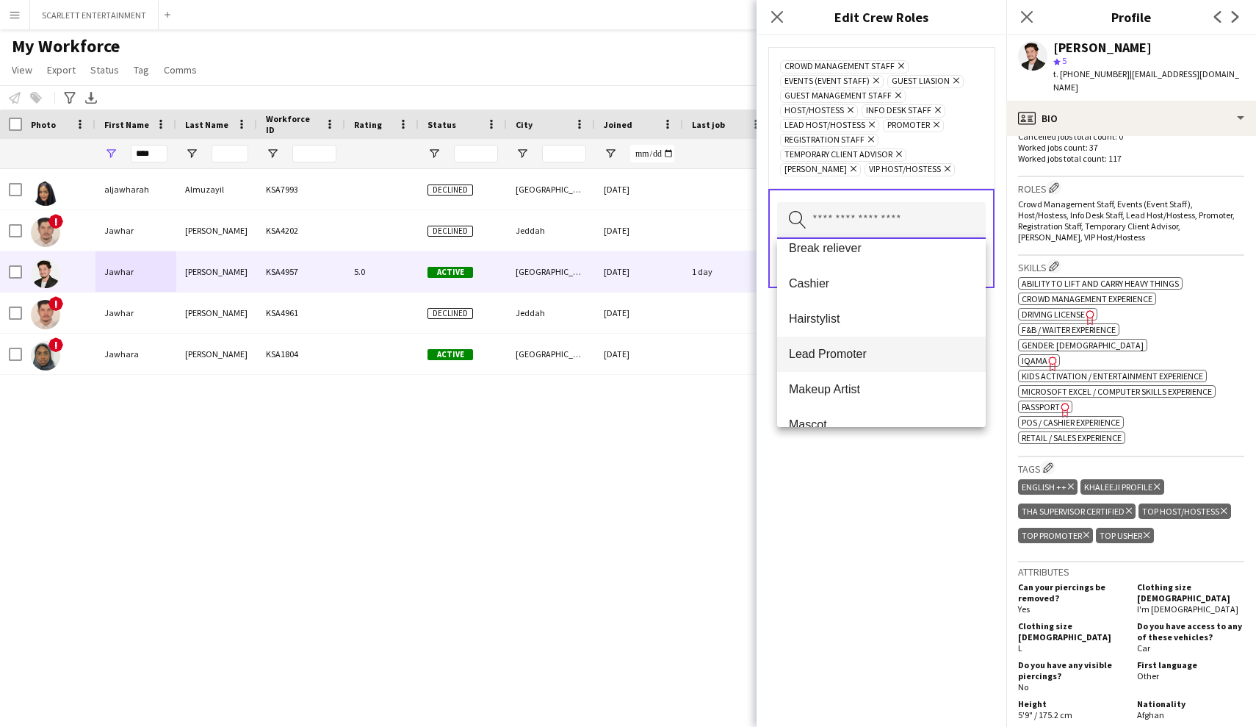
scroll to position [155, 0]
click at [862, 284] on span "Cashier" at bounding box center [881, 283] width 185 height 14
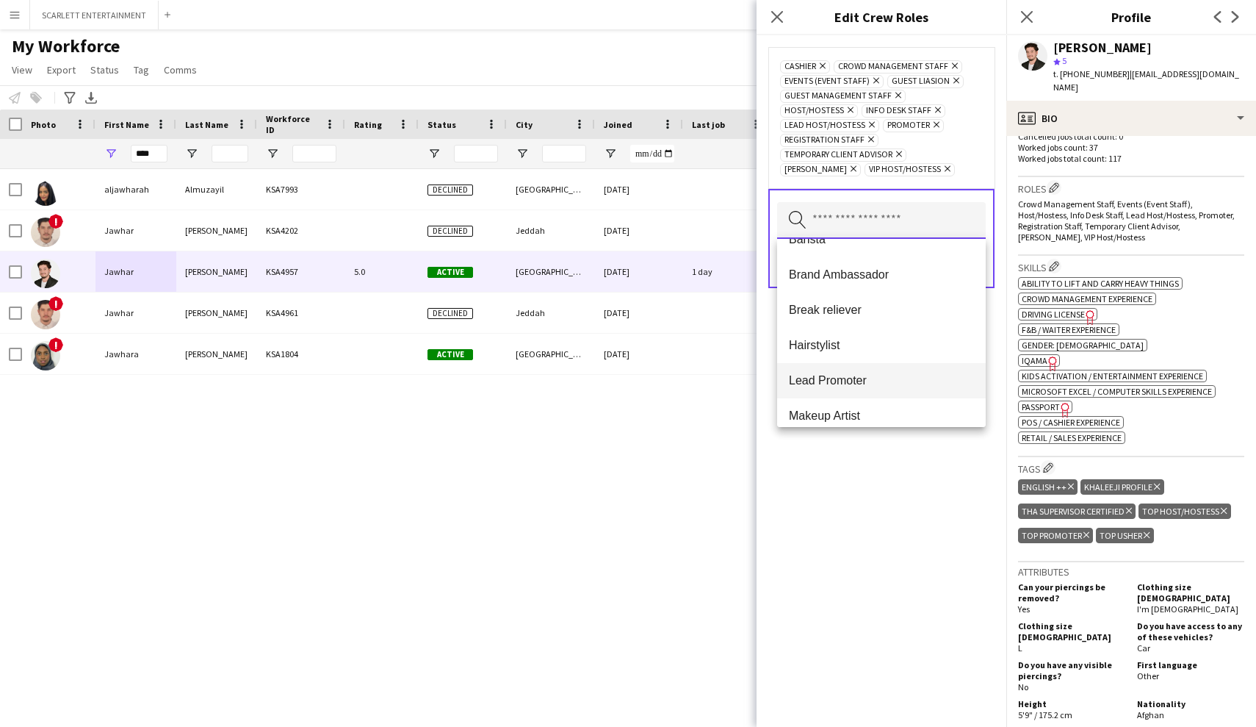
scroll to position [132, 0]
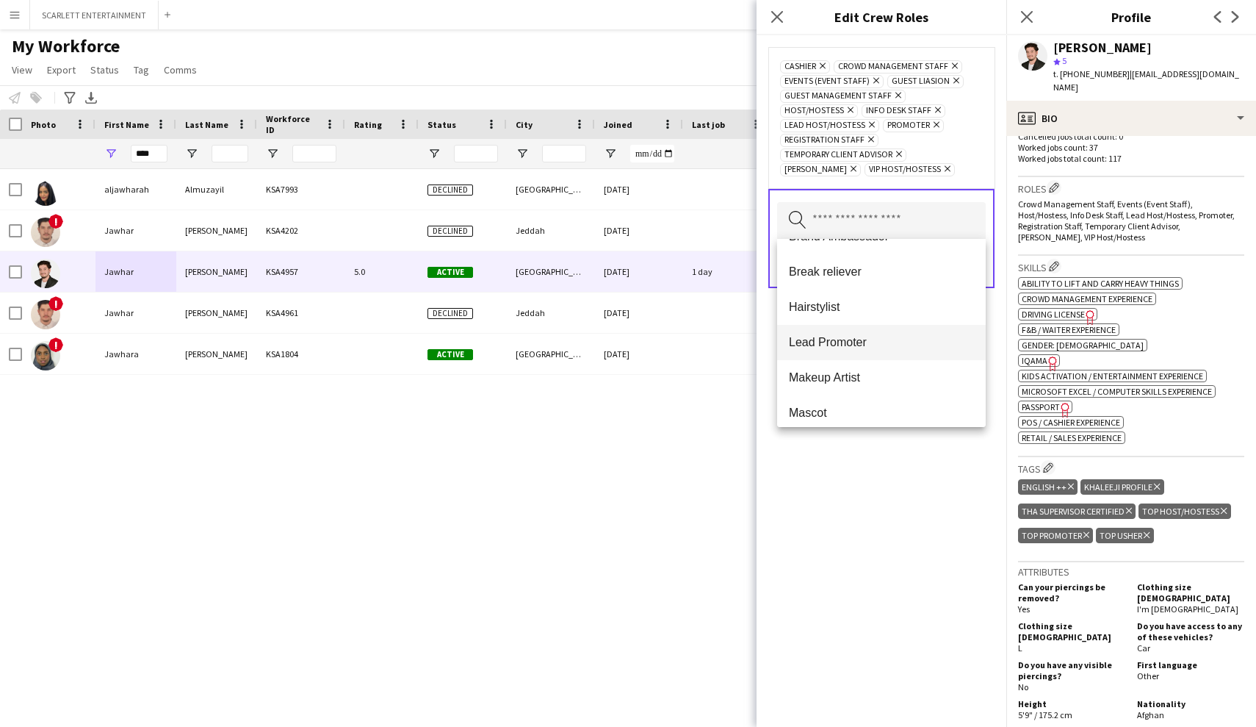
click at [871, 348] on span "Lead Promoter" at bounding box center [881, 342] width 185 height 14
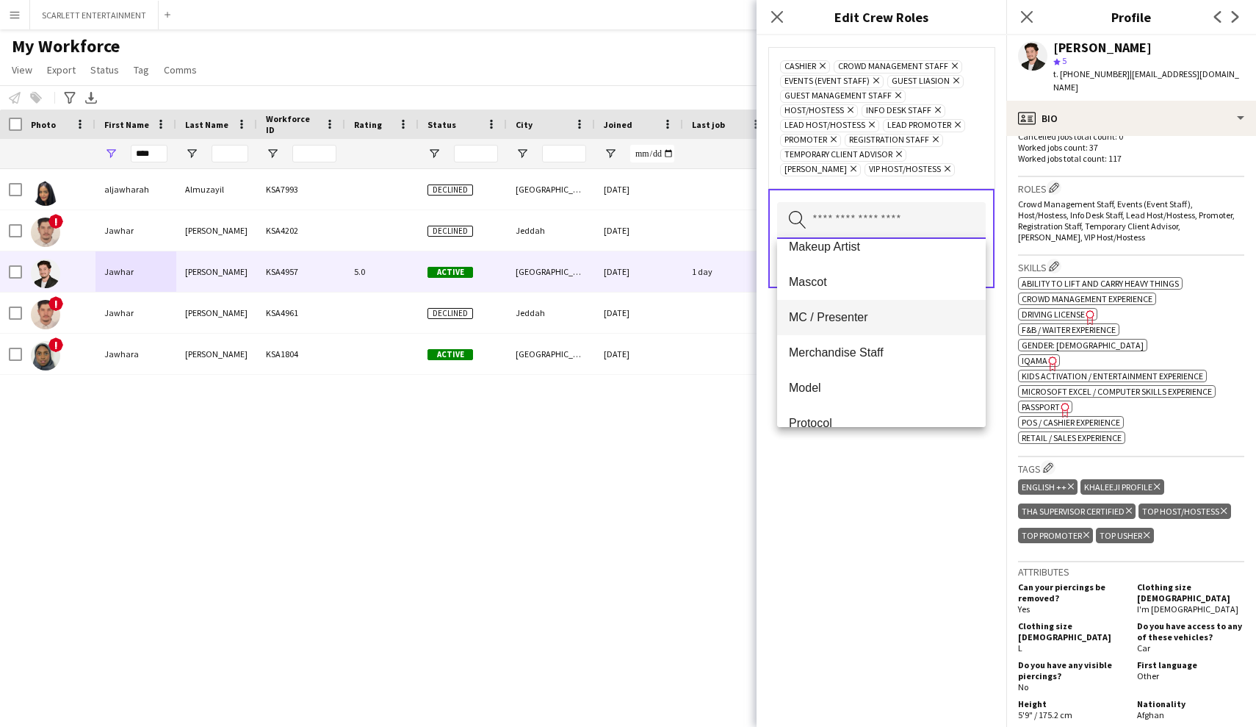
scroll to position [229, 0]
click at [882, 350] on span "Merchandise Staff" at bounding box center [881, 350] width 185 height 14
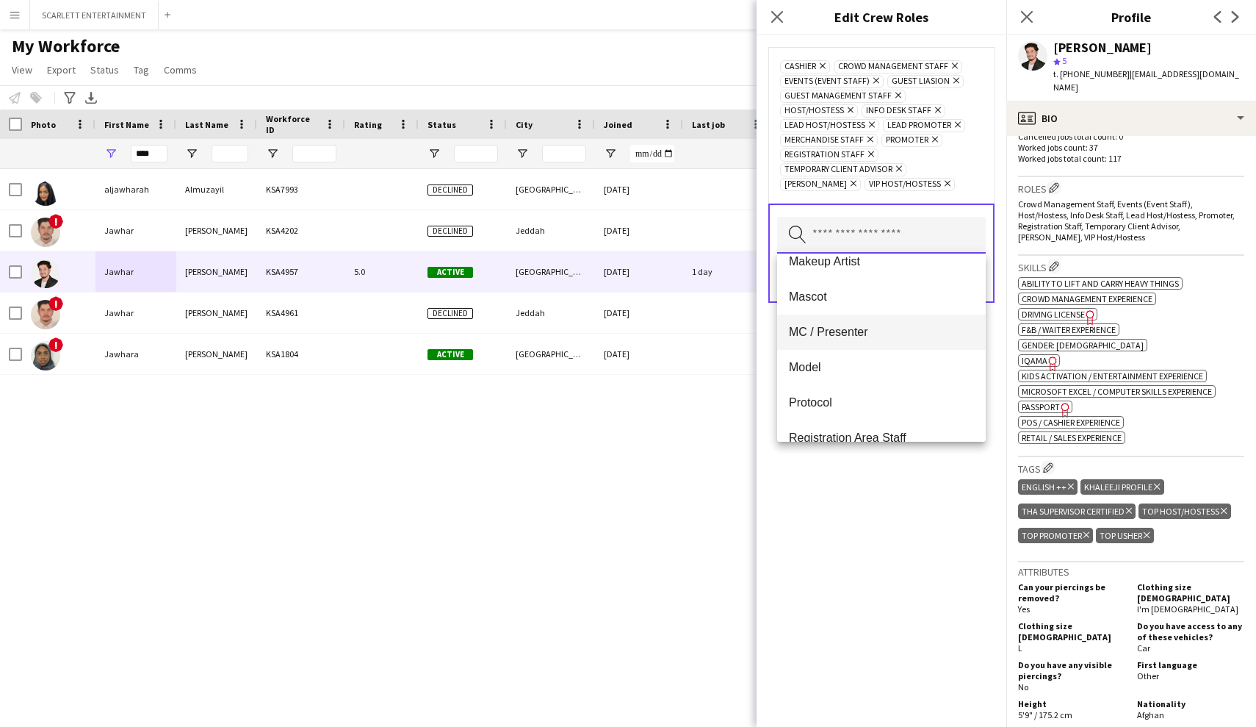
scroll to position [262, 0]
click at [887, 402] on span "Registration Area Staff" at bounding box center [881, 402] width 185 height 14
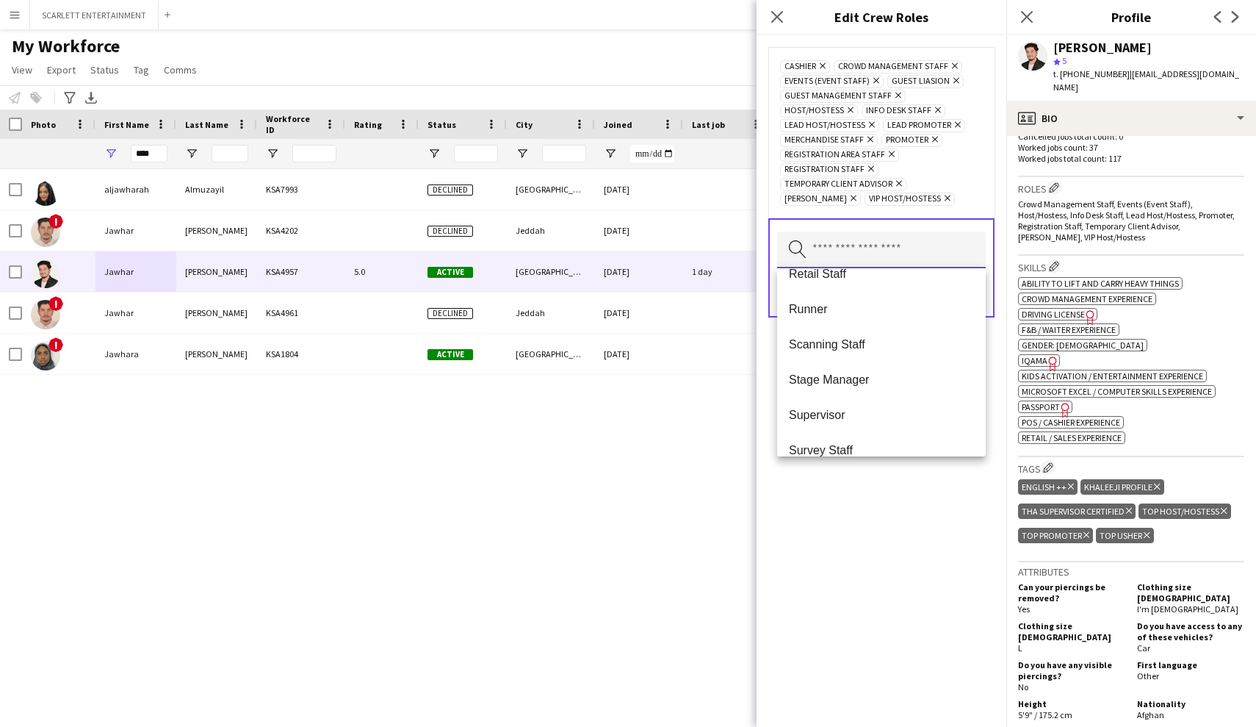
scroll to position [375, 0]
click at [847, 344] on span "Retail Staff" at bounding box center [881, 340] width 185 height 14
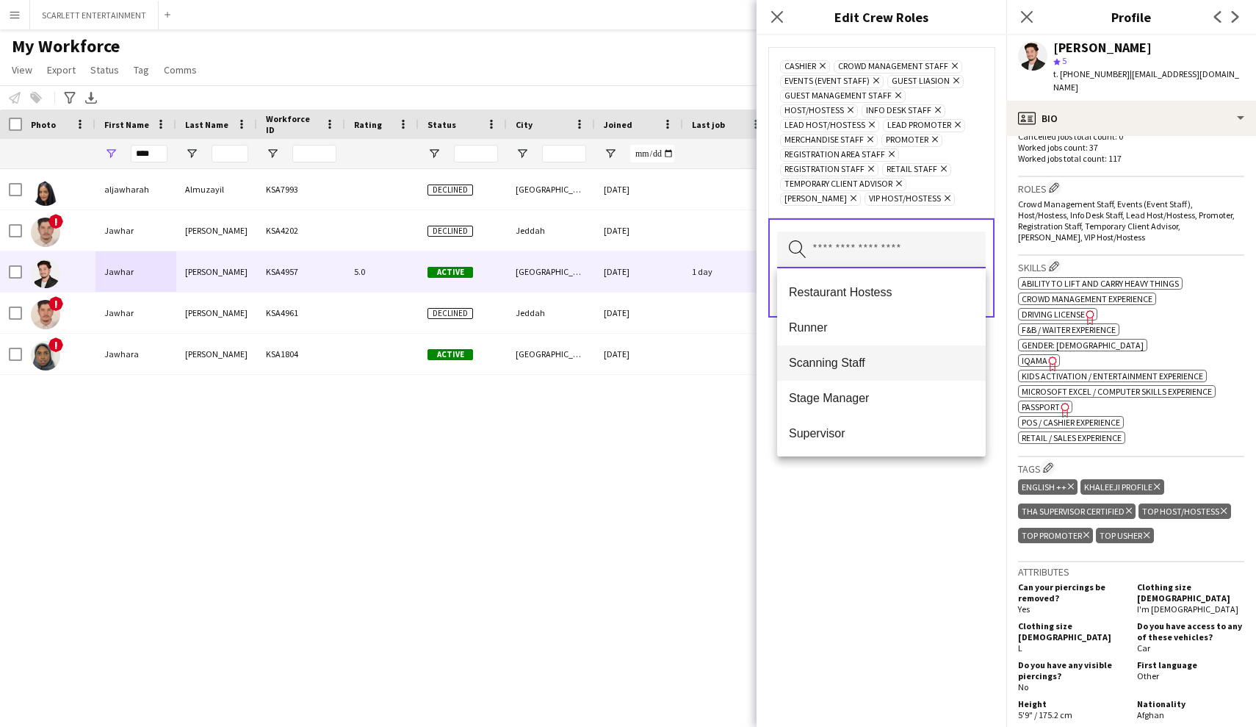
scroll to position [405, 0]
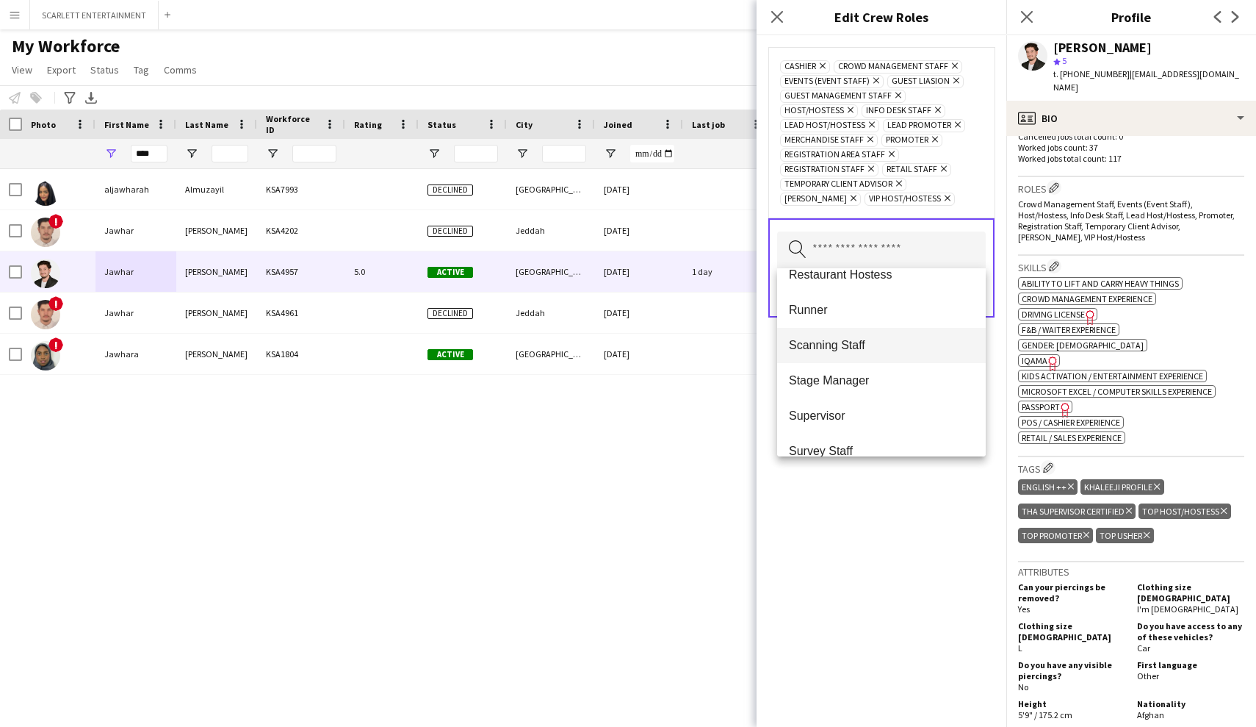
click at [860, 355] on mat-option "Scanning Staff" at bounding box center [881, 345] width 209 height 35
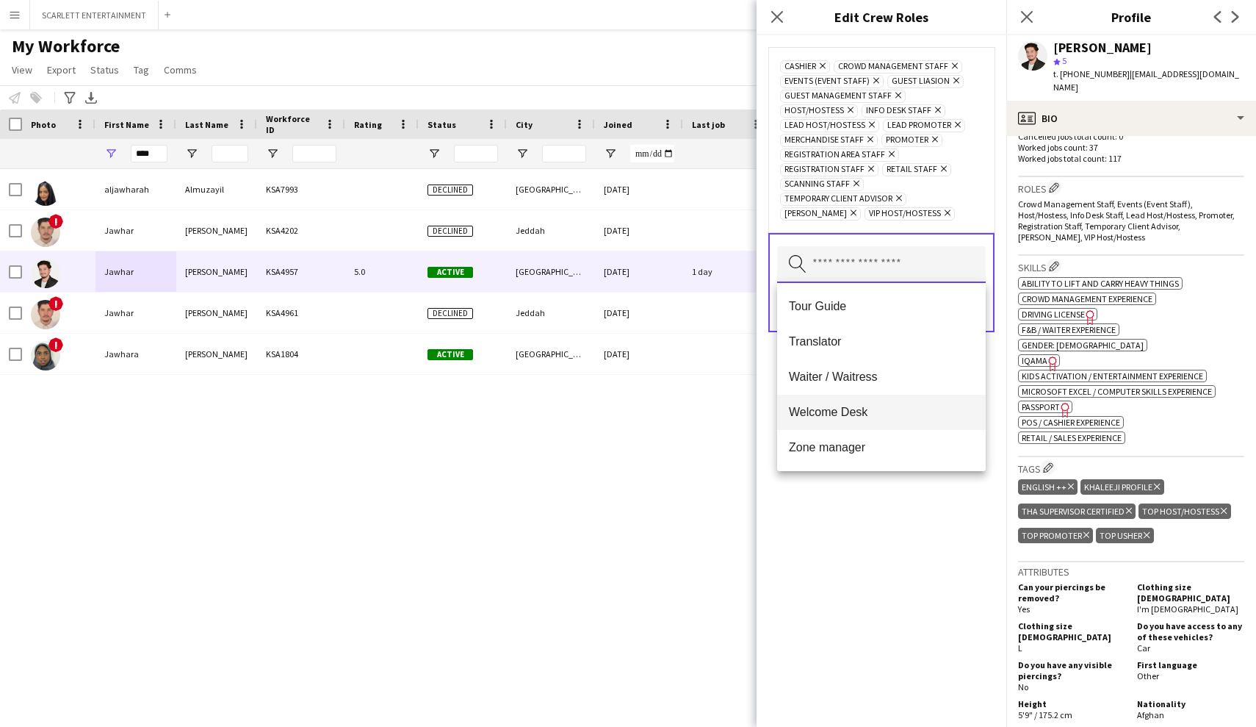
scroll to position [0, 0]
click at [871, 414] on span "Welcome Desk" at bounding box center [881, 412] width 185 height 14
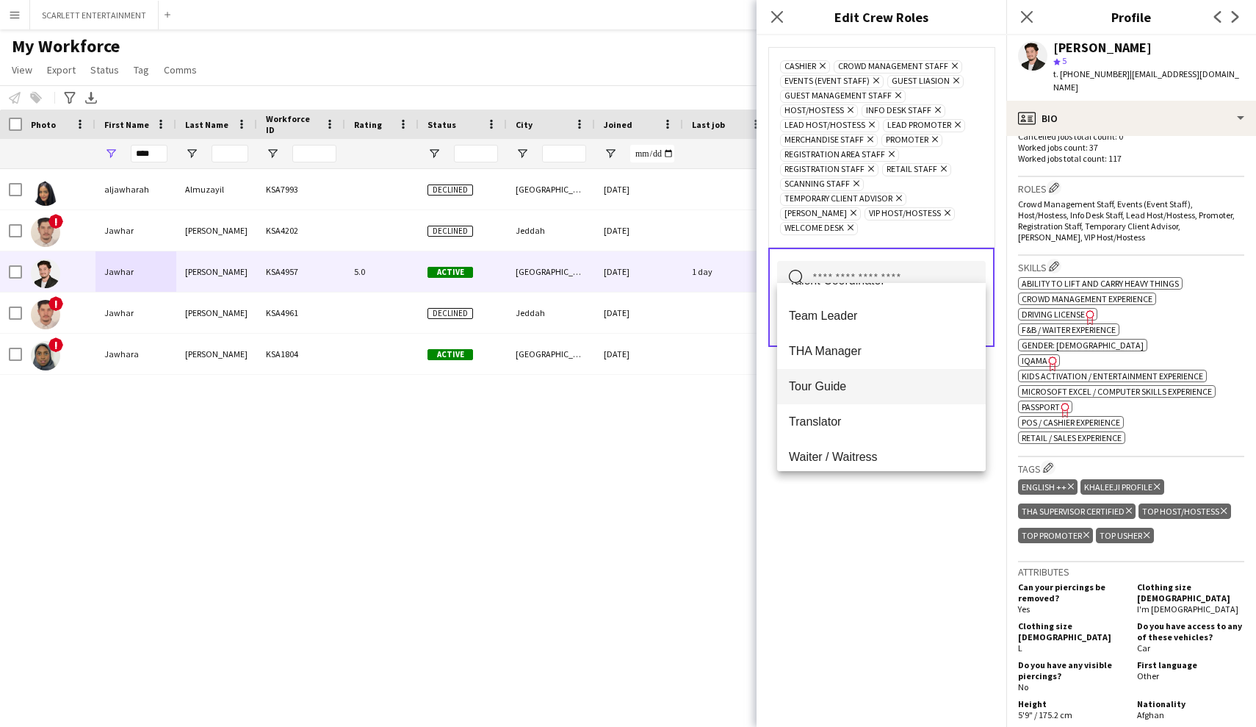
click at [869, 379] on span "Tour Guide" at bounding box center [881, 386] width 185 height 14
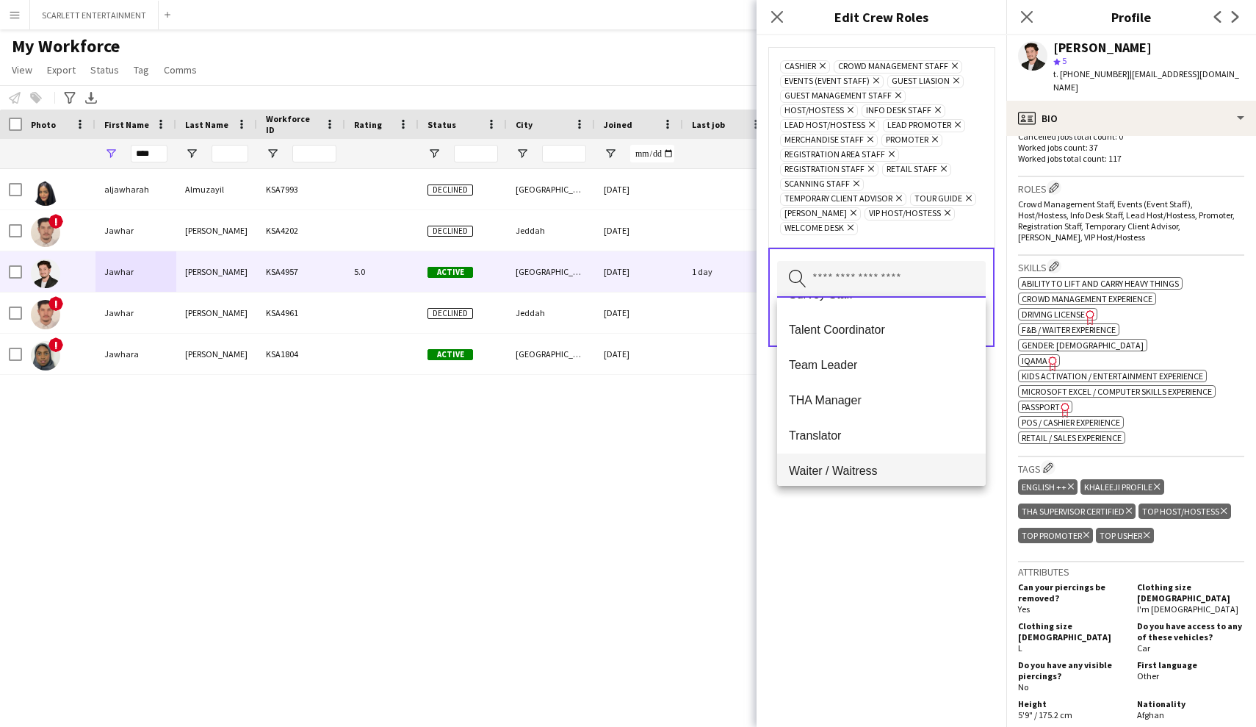
scroll to position [535, 0]
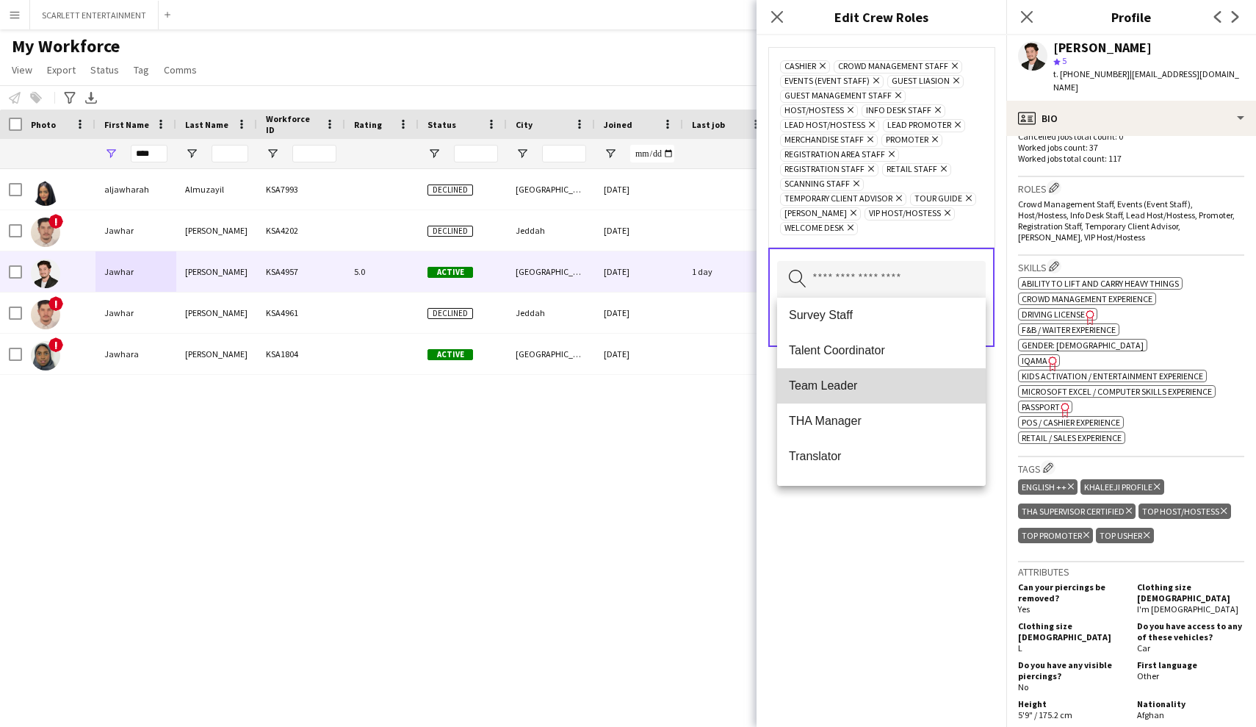
click at [866, 392] on span "Team Leader" at bounding box center [881, 385] width 185 height 14
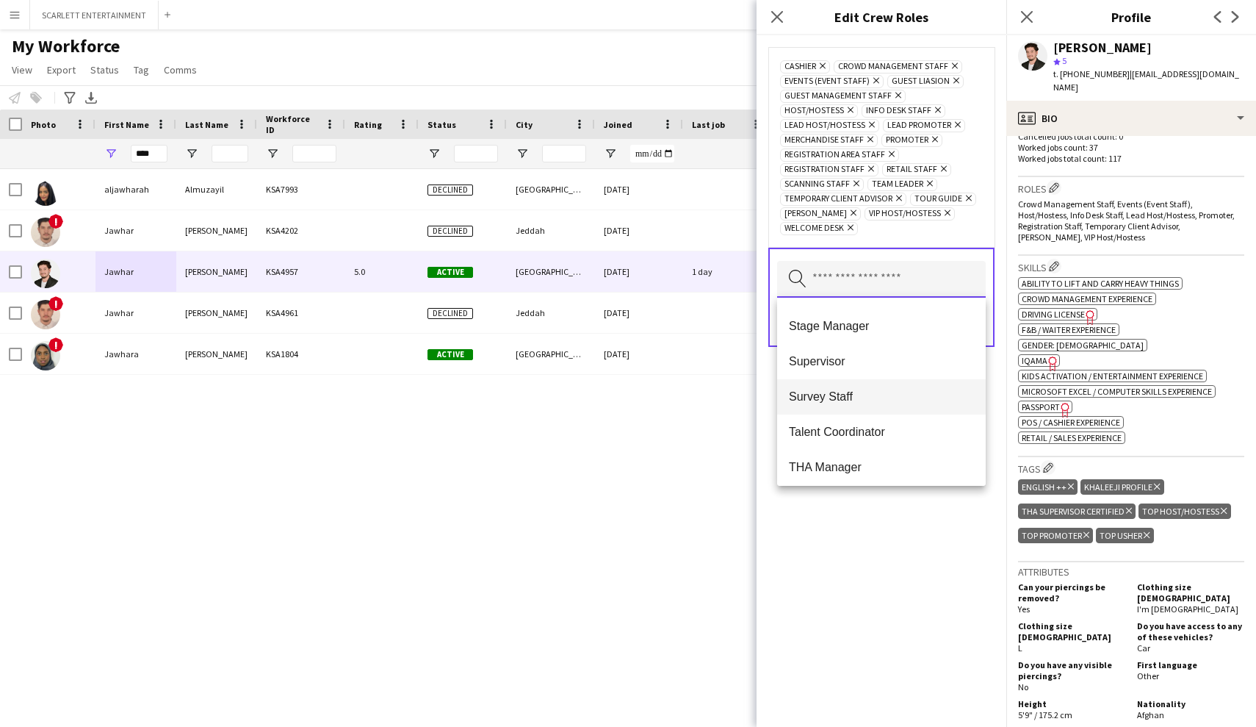
scroll to position [449, 0]
click at [867, 398] on span "Survey Staff" at bounding box center [881, 401] width 185 height 14
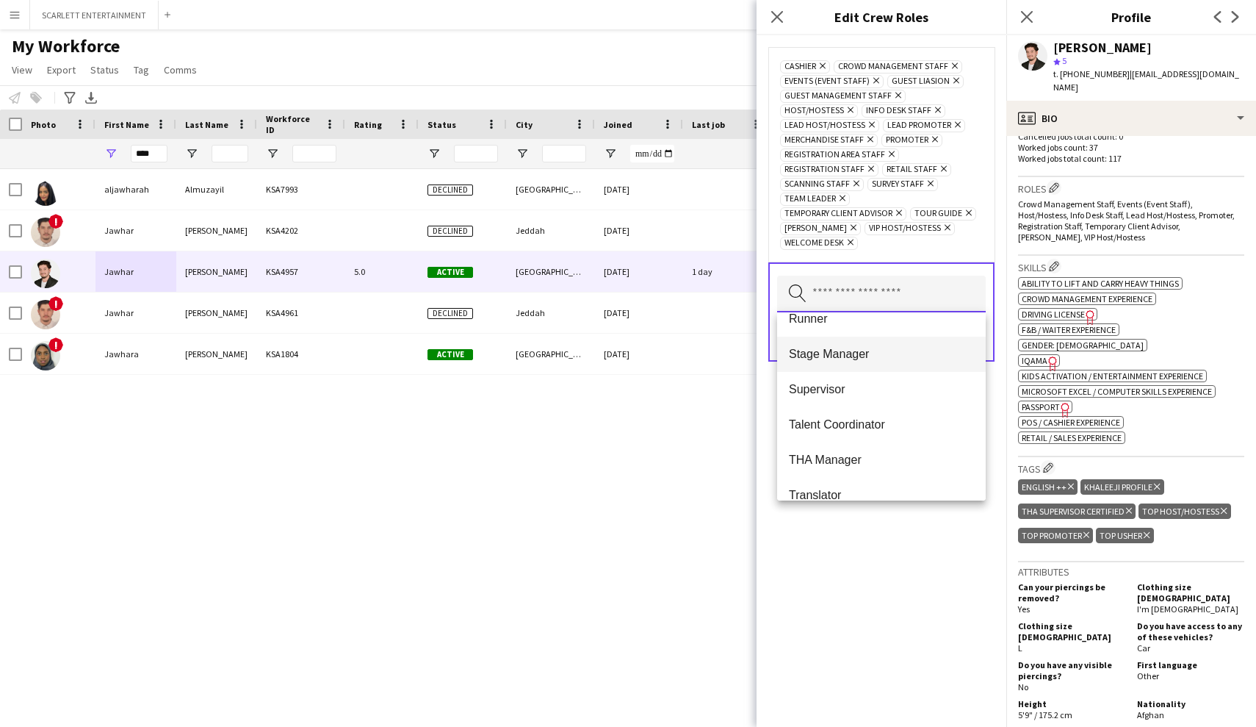
scroll to position [423, 0]
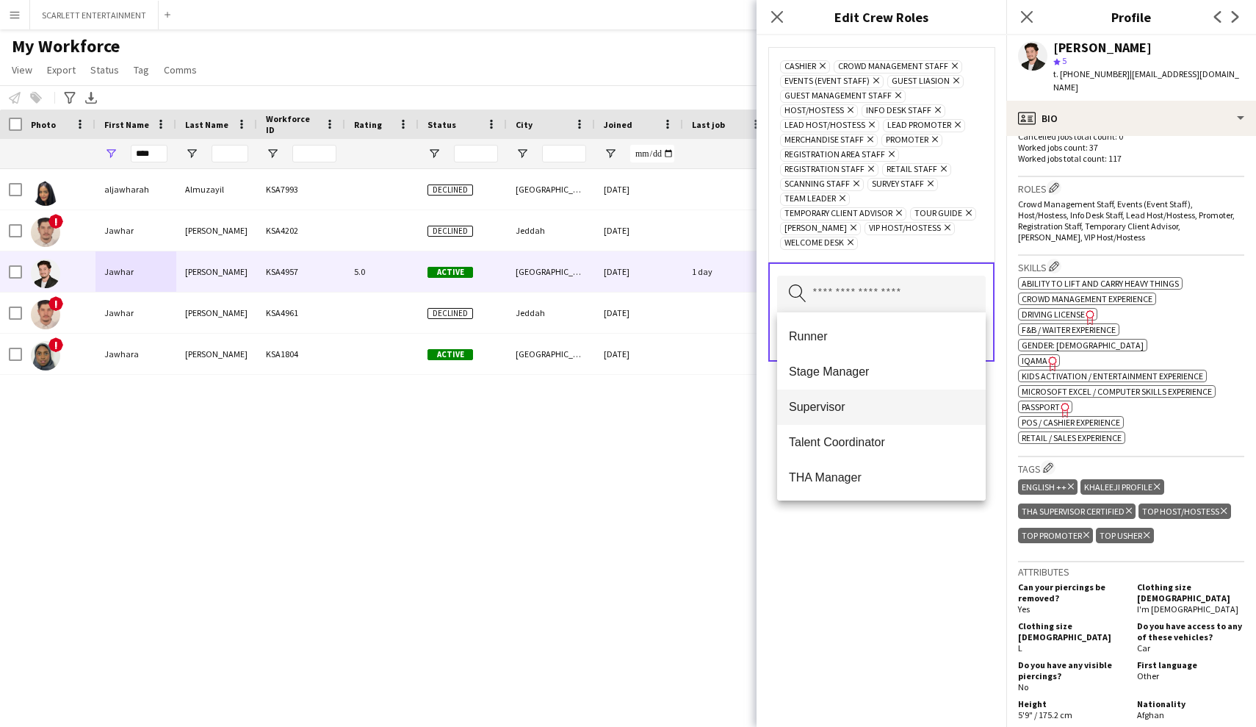
click at [863, 395] on mat-option "Supervisor" at bounding box center [881, 406] width 209 height 35
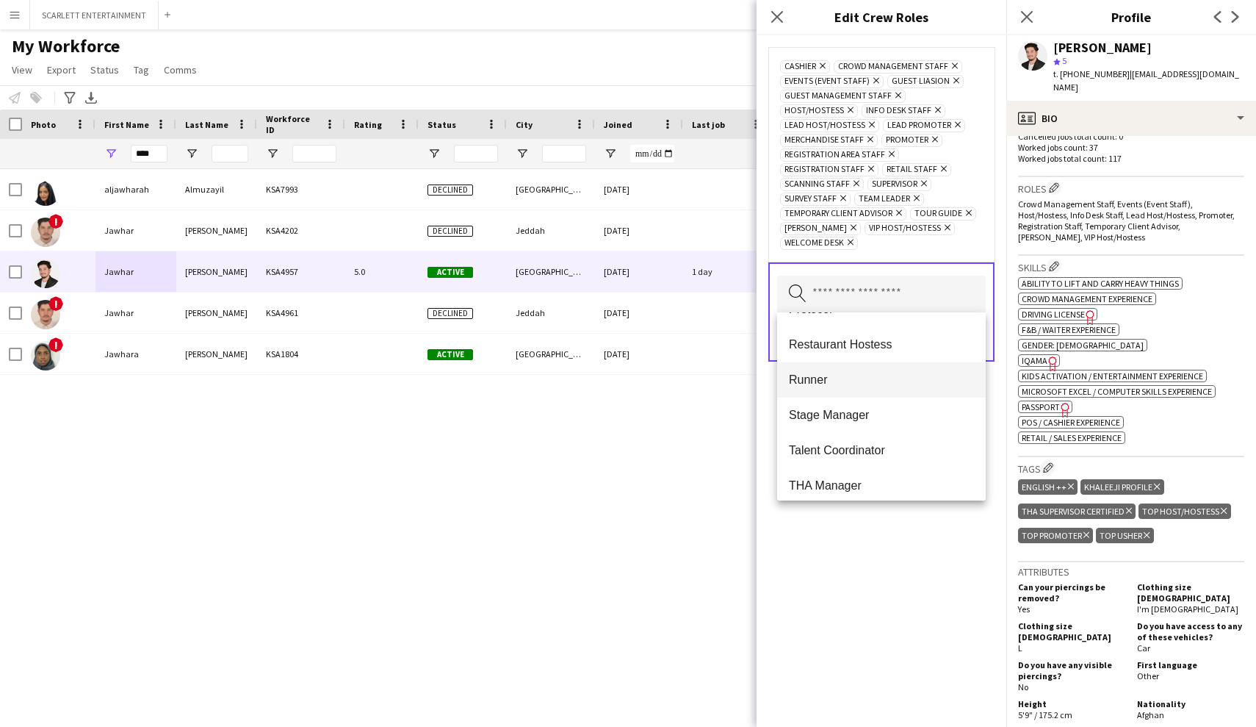
click at [856, 380] on span "Runner" at bounding box center [881, 380] width 185 height 14
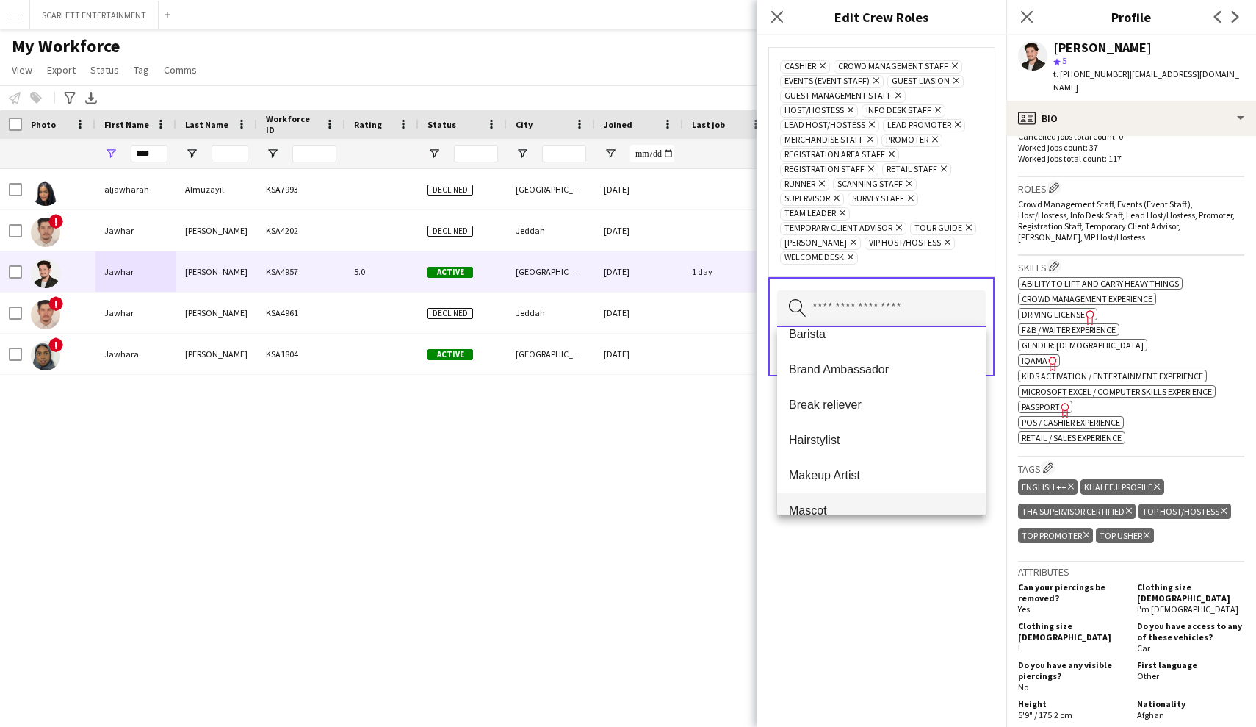
scroll to position [84, 0]
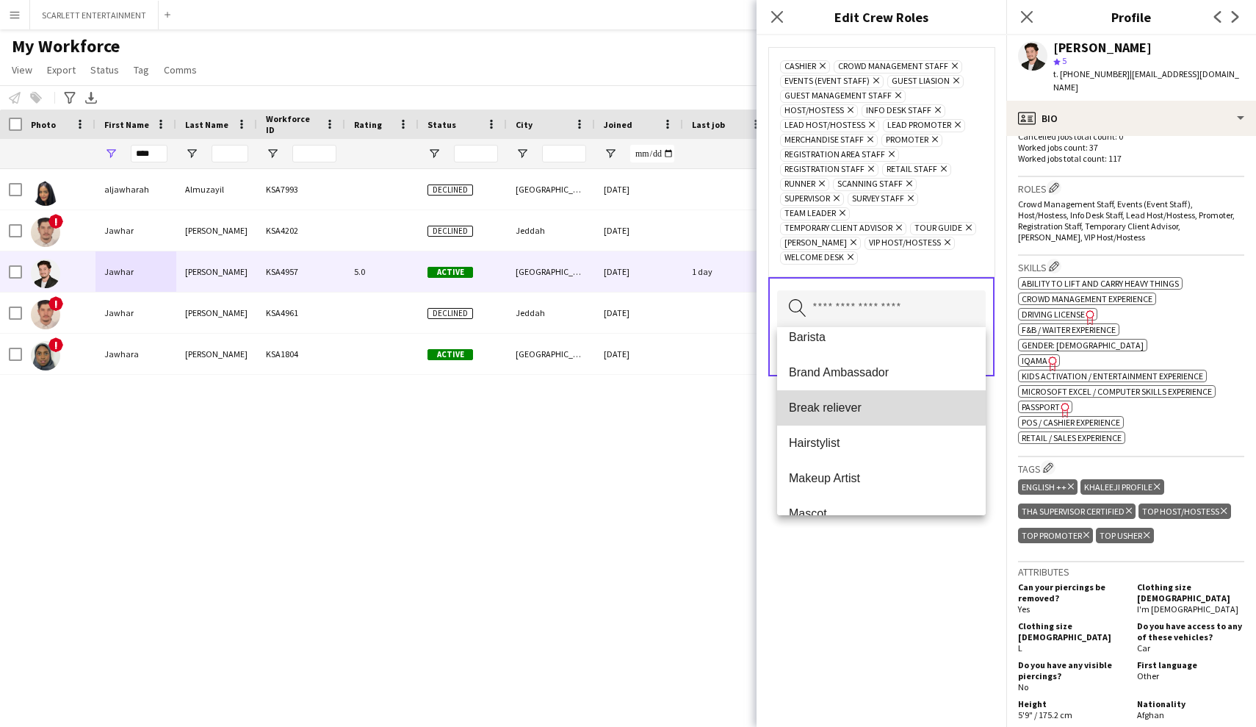
click at [880, 407] on span "Break reliever" at bounding box center [881, 407] width 185 height 14
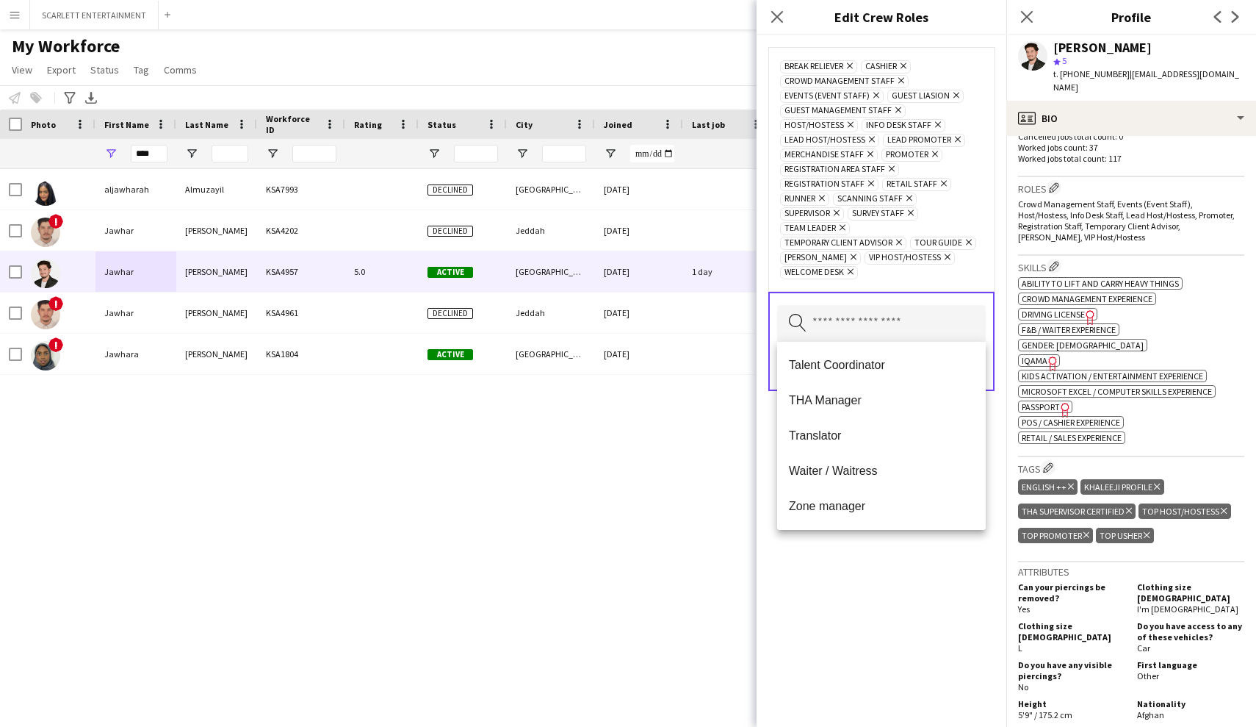
scroll to position [423, 0]
click at [842, 641] on div "Break reliever Remove Cashier Remove Crowd Management Staff Remove Events (Even…" at bounding box center [882, 380] width 250 height 691
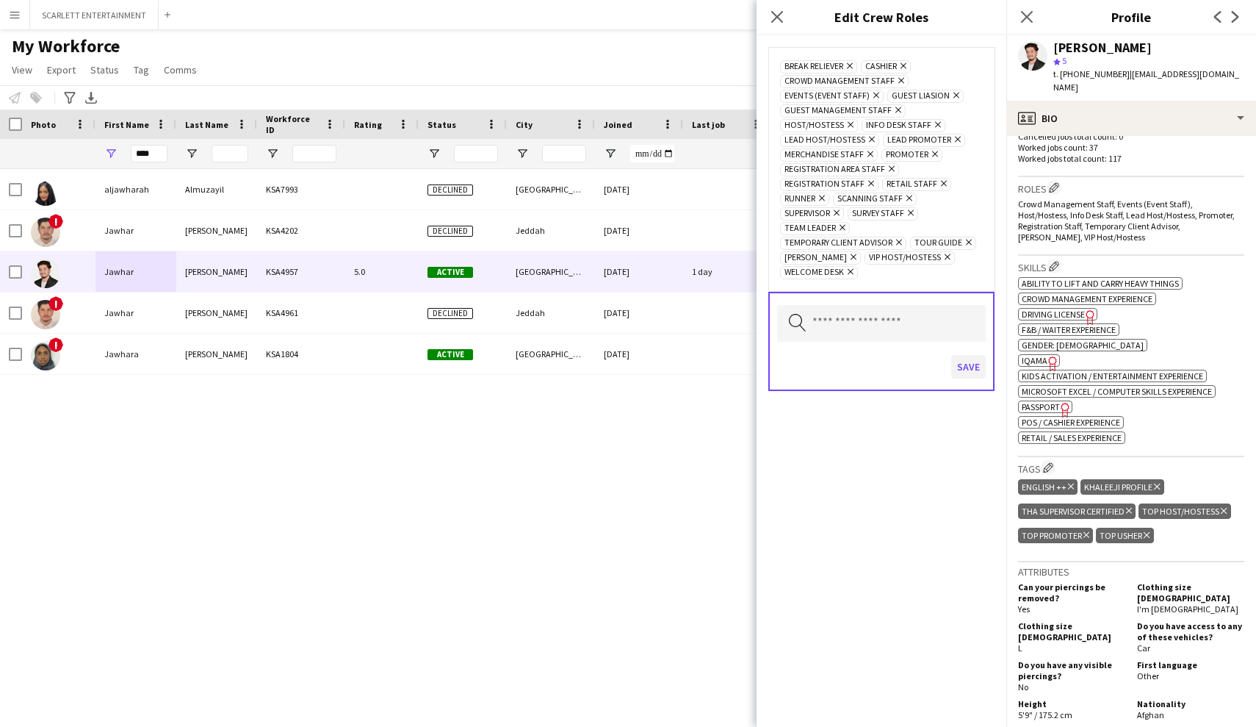
click at [974, 367] on button "Save" at bounding box center [969, 367] width 35 height 24
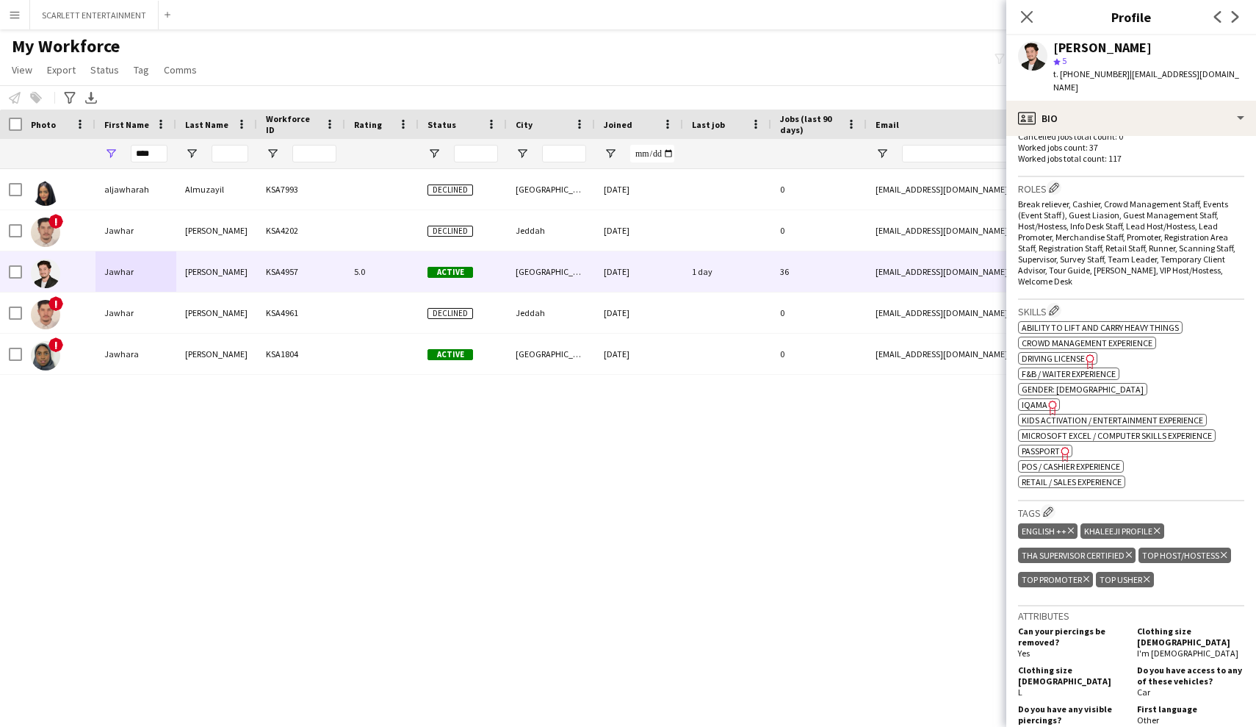
click at [770, 456] on div "aljawharah Almuzayil KSA7993 Declined Riyadh 25-02-2024 0 j.almuzayil@gmail.com…" at bounding box center [606, 435] width 1212 height 532
click at [1032, 14] on icon "Close pop-in" at bounding box center [1027, 17] width 14 height 14
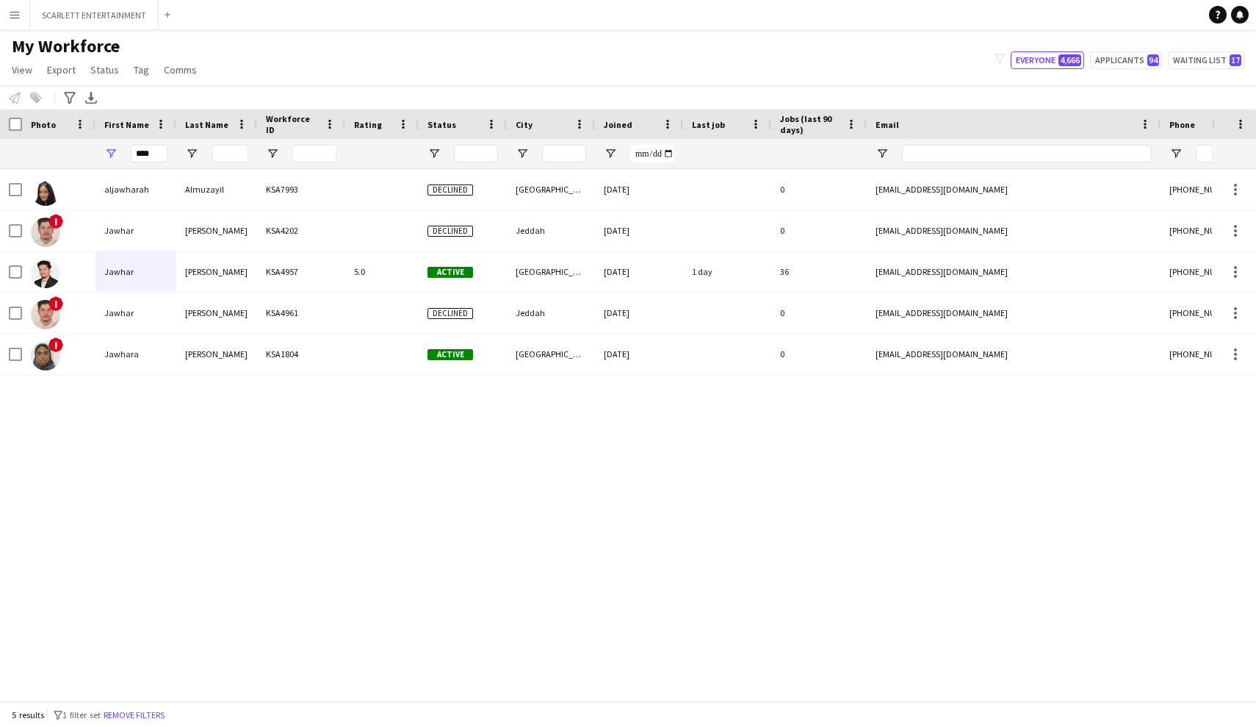
click at [835, 517] on div "aljawharah Almuzayil KSA7993 Declined Riyadh 25-02-2024 0 j.almuzayil@gmail.com…" at bounding box center [606, 435] width 1212 height 532
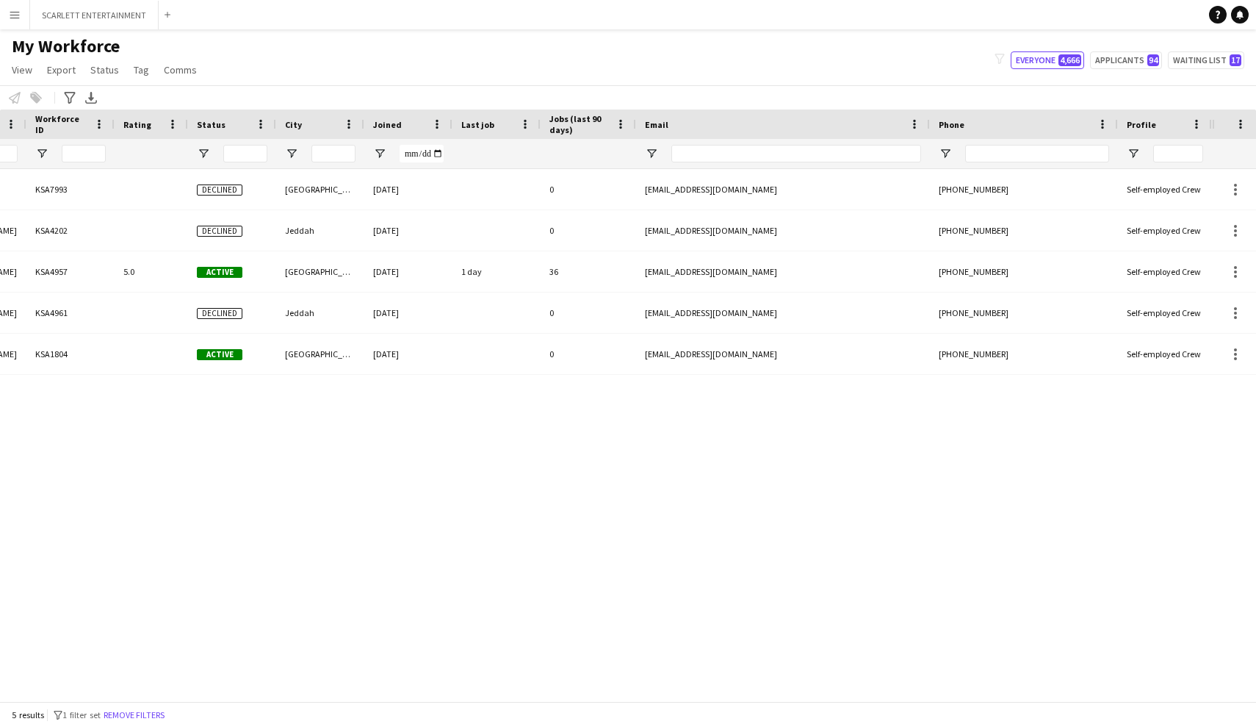
scroll to position [0, 0]
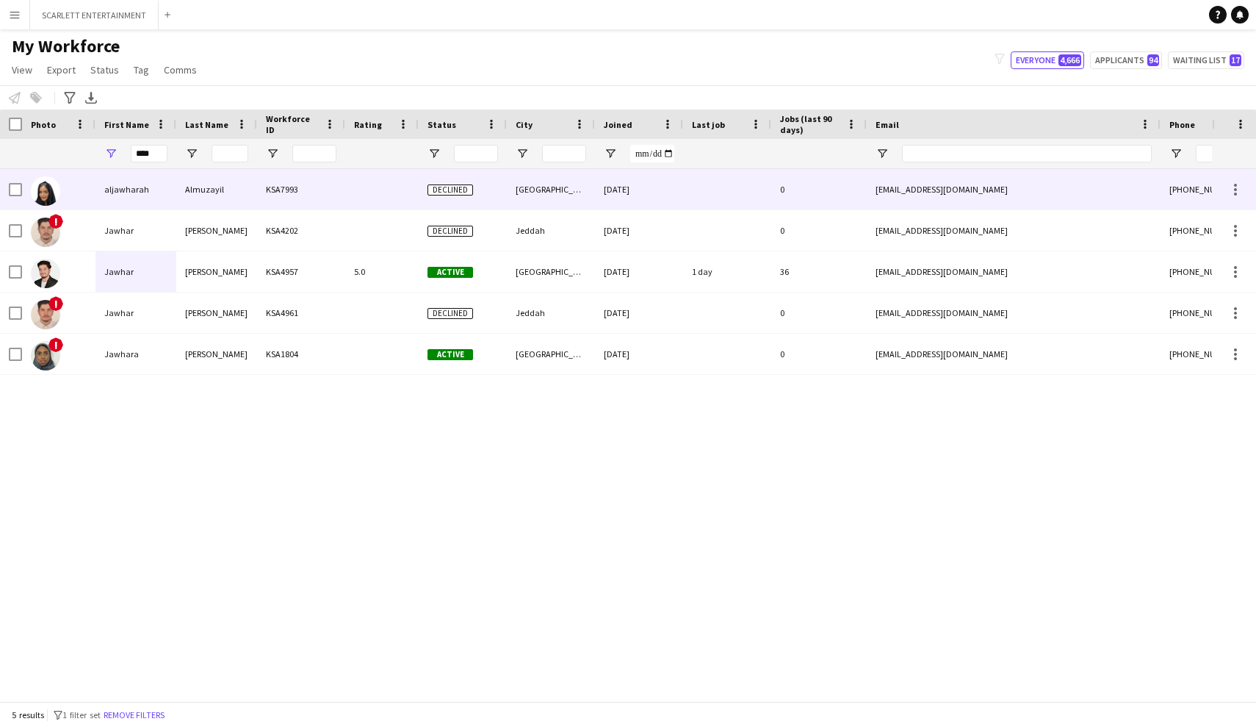
click at [158, 197] on div "aljawharah" at bounding box center [136, 189] width 81 height 40
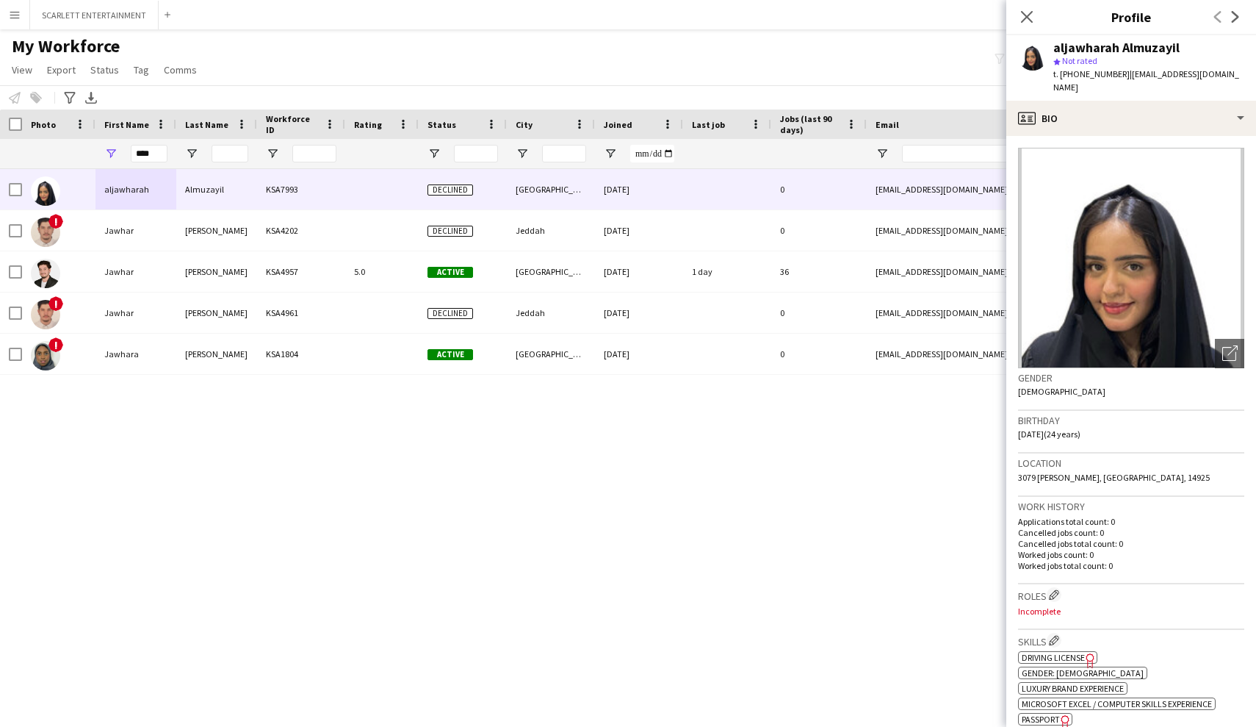
click at [312, 485] on div "Almuzayil KSA7993 Declined Riyadh 25-02-2024 0 j.almuzayil@gmail.com +966592793…" at bounding box center [606, 435] width 1212 height 532
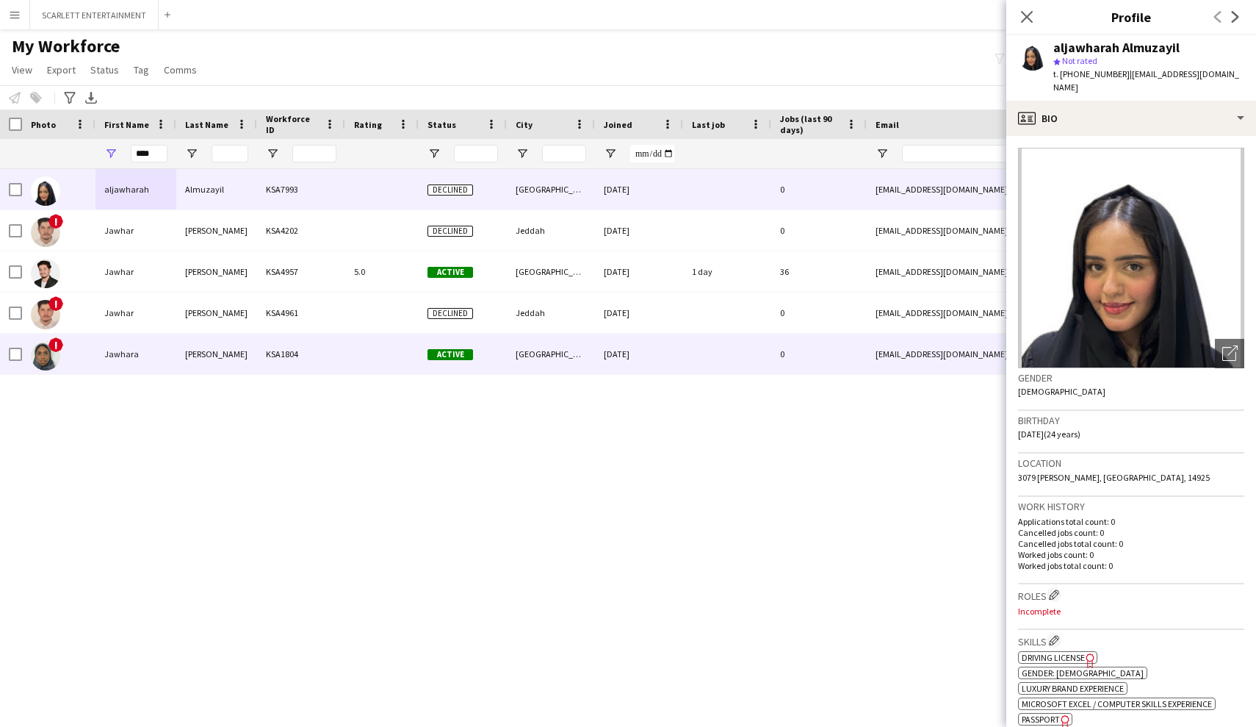
click at [172, 342] on div "Jawhara" at bounding box center [136, 354] width 81 height 40
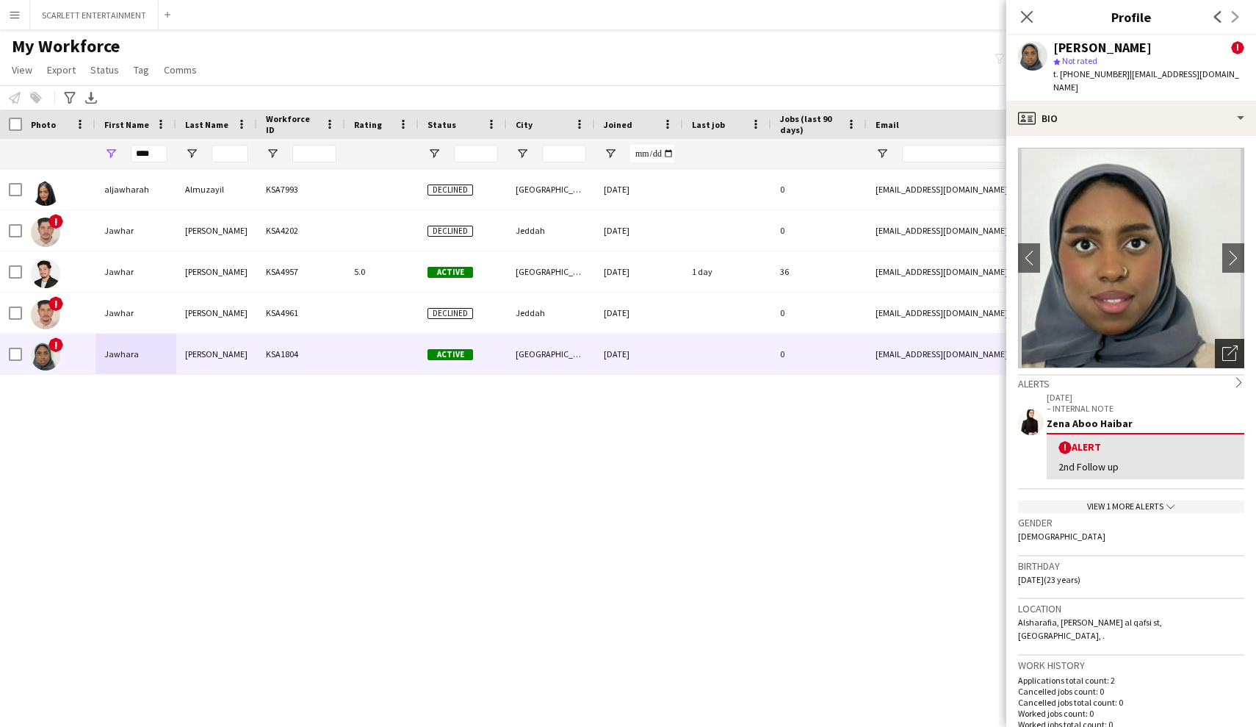
click at [1098, 345] on icon "Open photos pop-in" at bounding box center [1230, 352] width 15 height 15
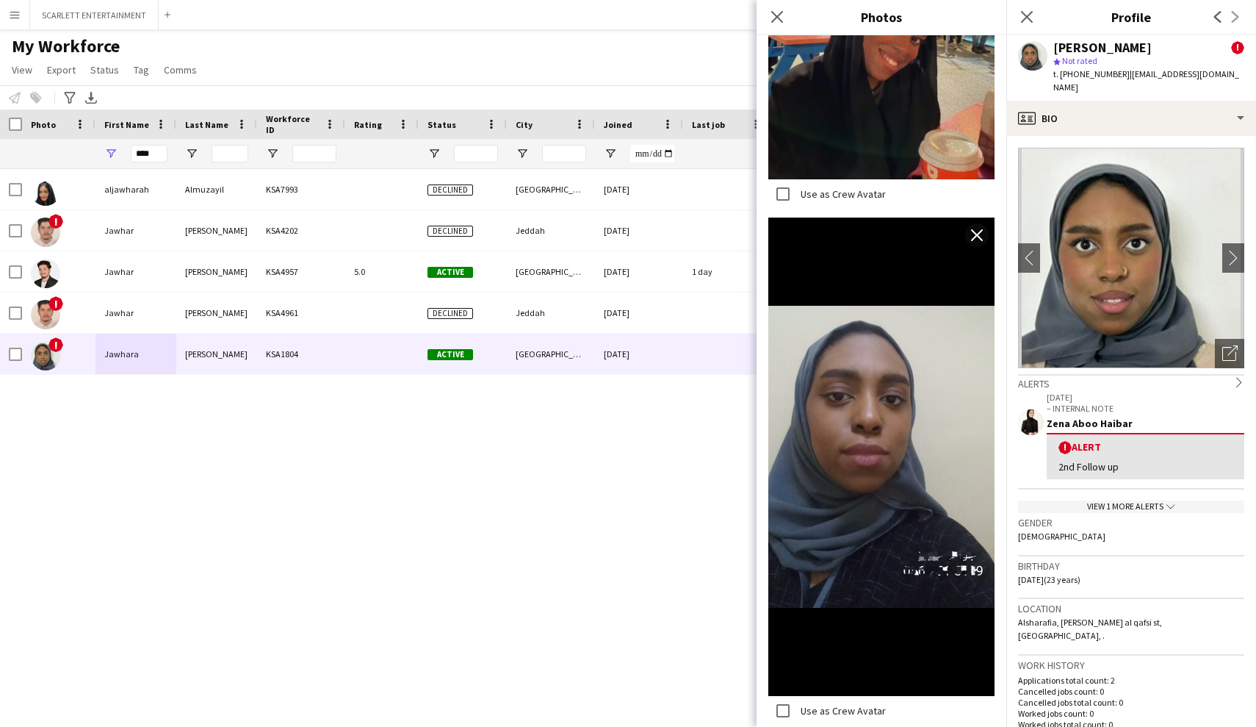
click at [786, 15] on div "Close pop-in" at bounding box center [777, 17] width 41 height 34
click at [781, 16] on icon "Close pop-in" at bounding box center [777, 17] width 14 height 14
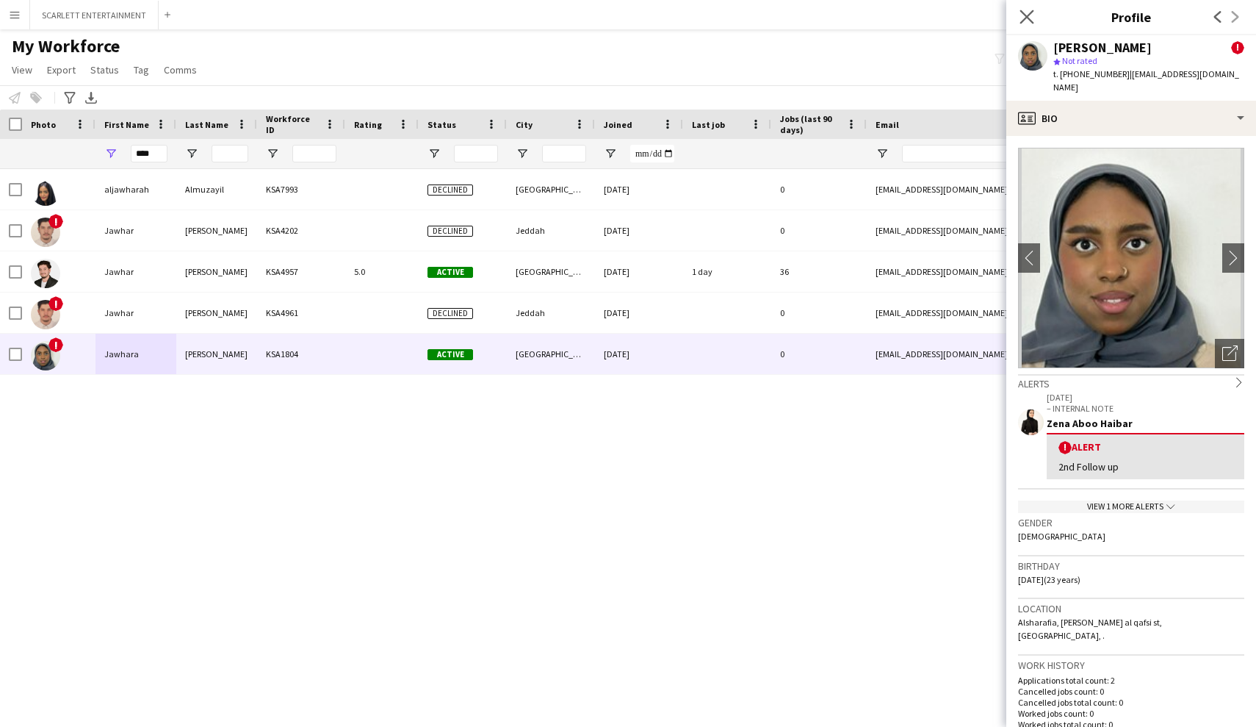
click at [1034, 8] on app-icon "Close pop-in" at bounding box center [1027, 17] width 21 height 21
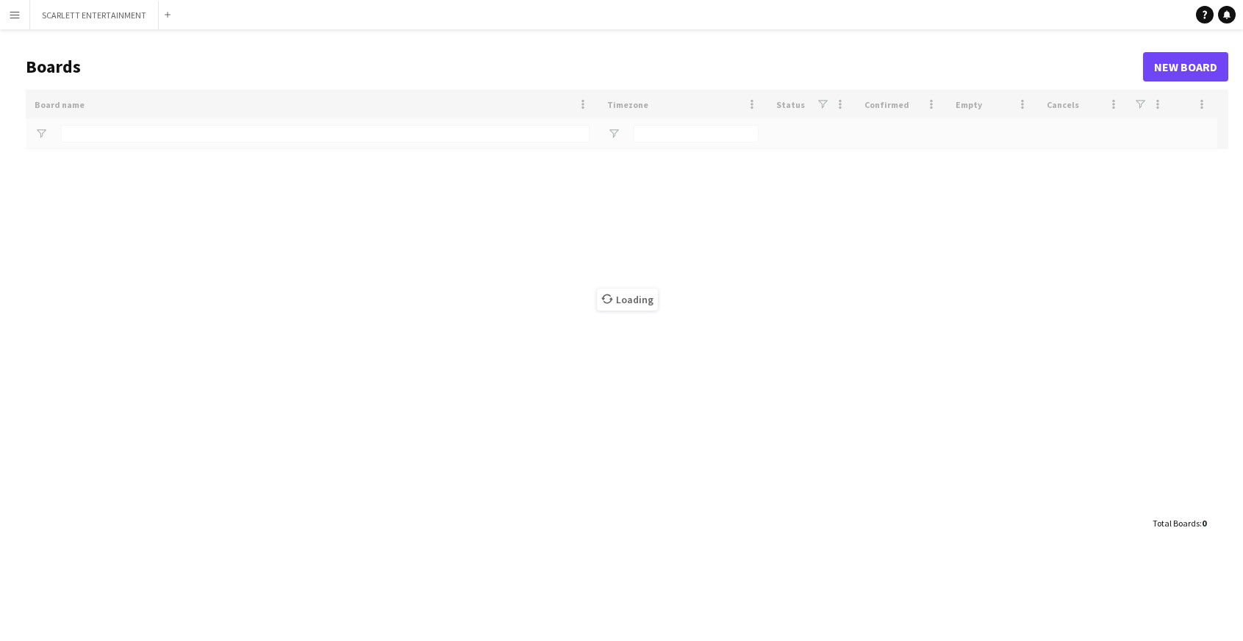
type input "***"
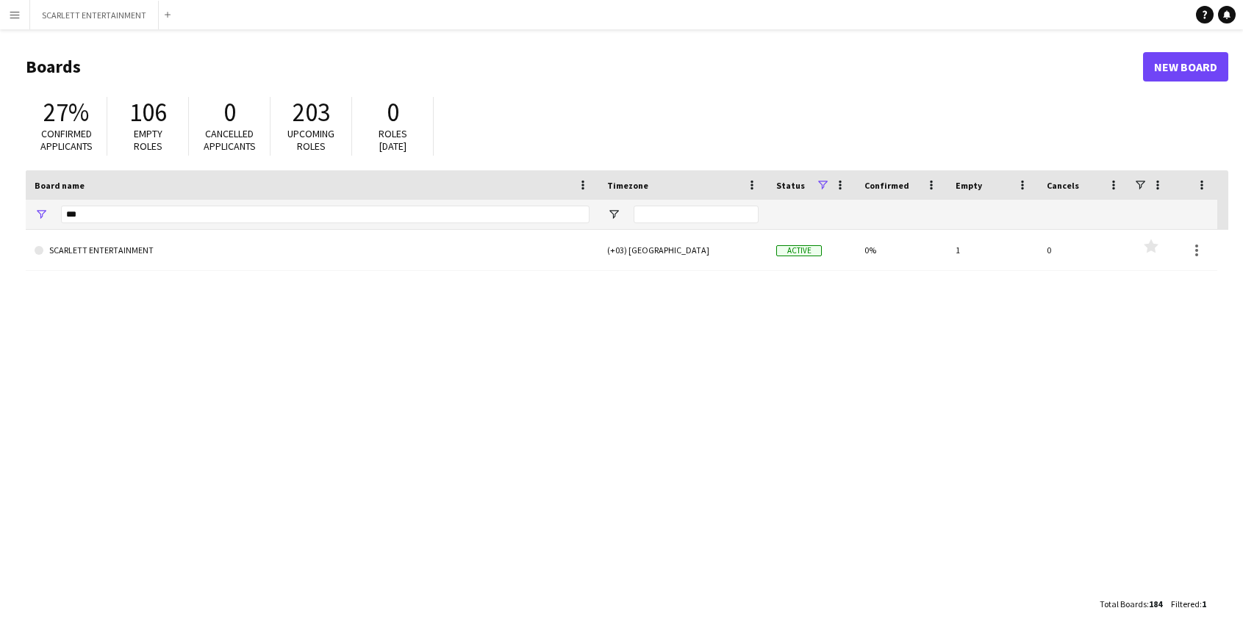
click at [18, 16] on app-icon "Menu" at bounding box center [15, 15] width 12 height 12
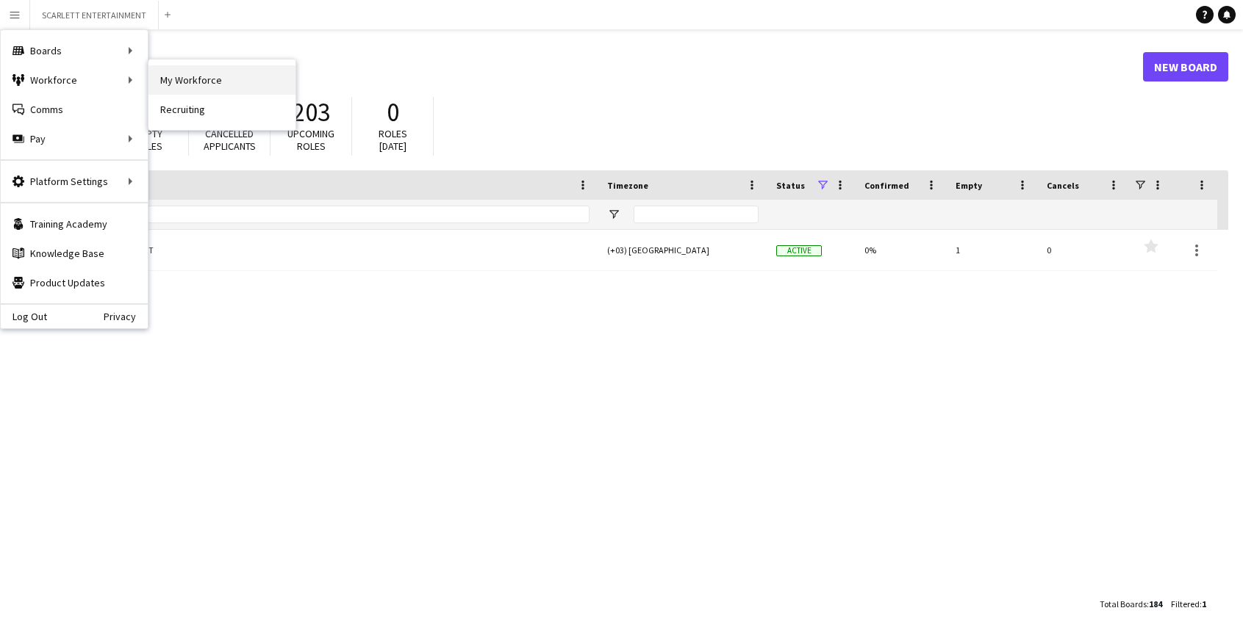
click at [193, 92] on link "My Workforce" at bounding box center [221, 79] width 147 height 29
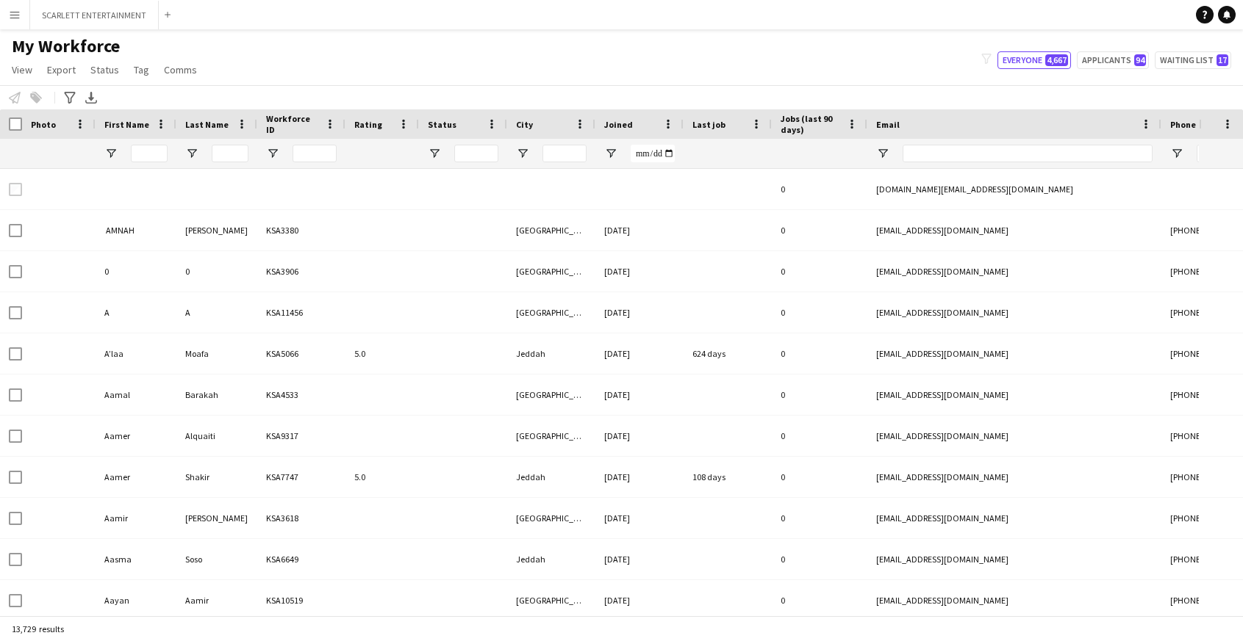
type input "****"
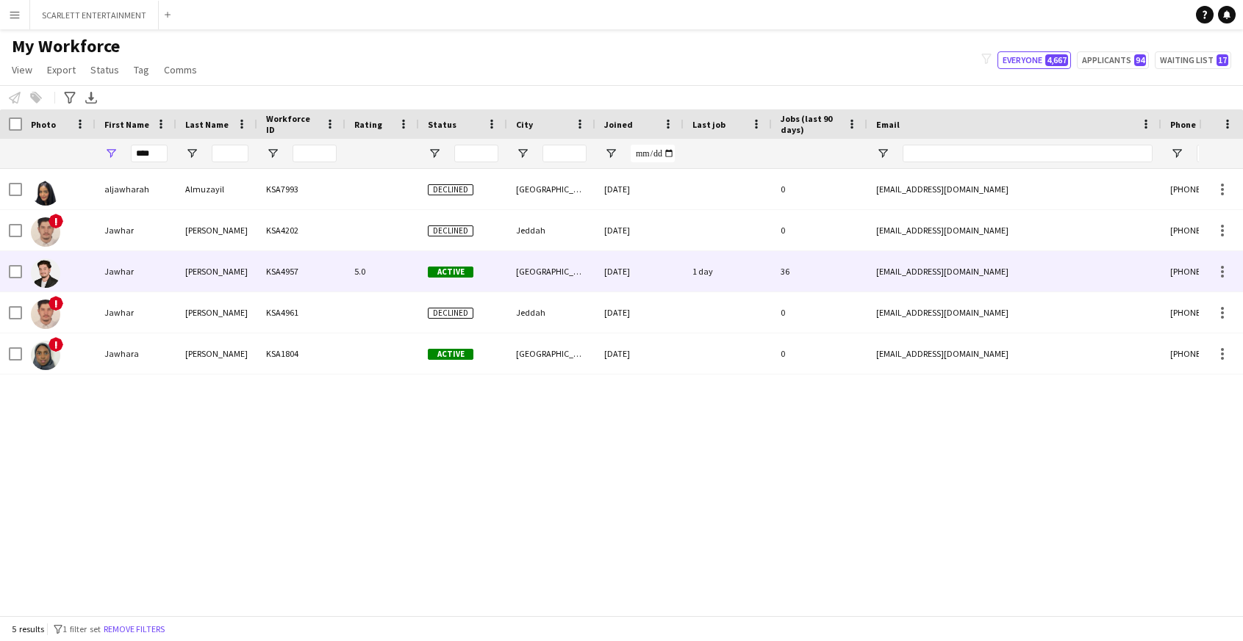
click at [217, 272] on div "Omar" at bounding box center [216, 271] width 81 height 40
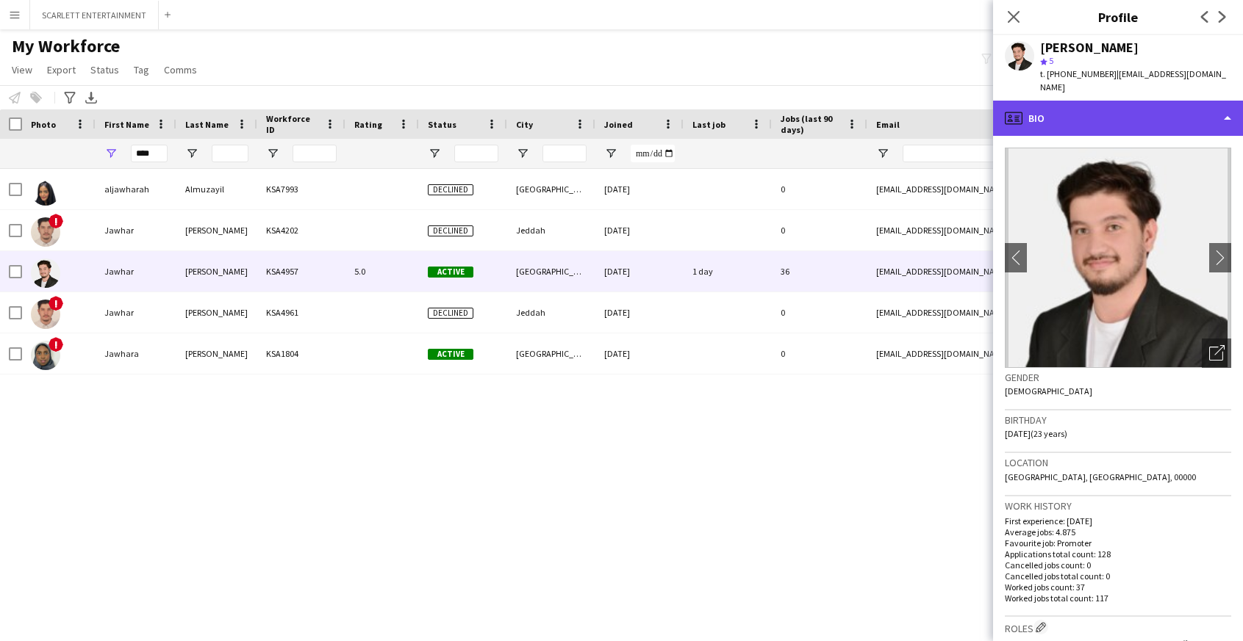
click at [1166, 103] on div "profile Bio" at bounding box center [1118, 118] width 250 height 35
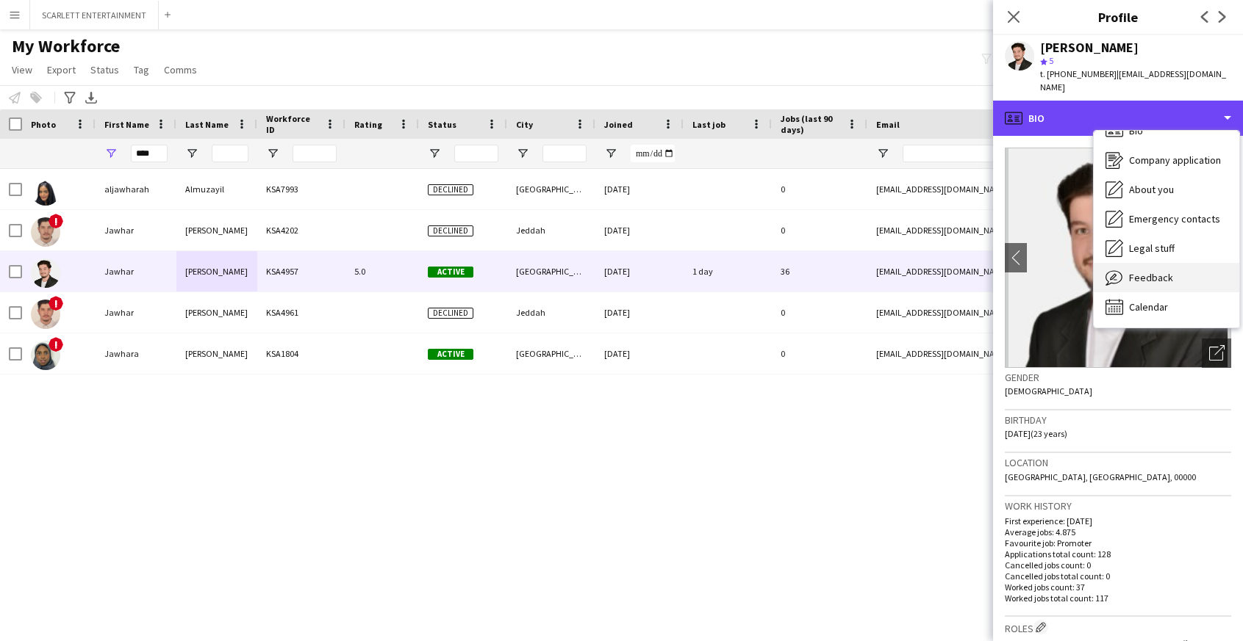
scroll to position [21, 0]
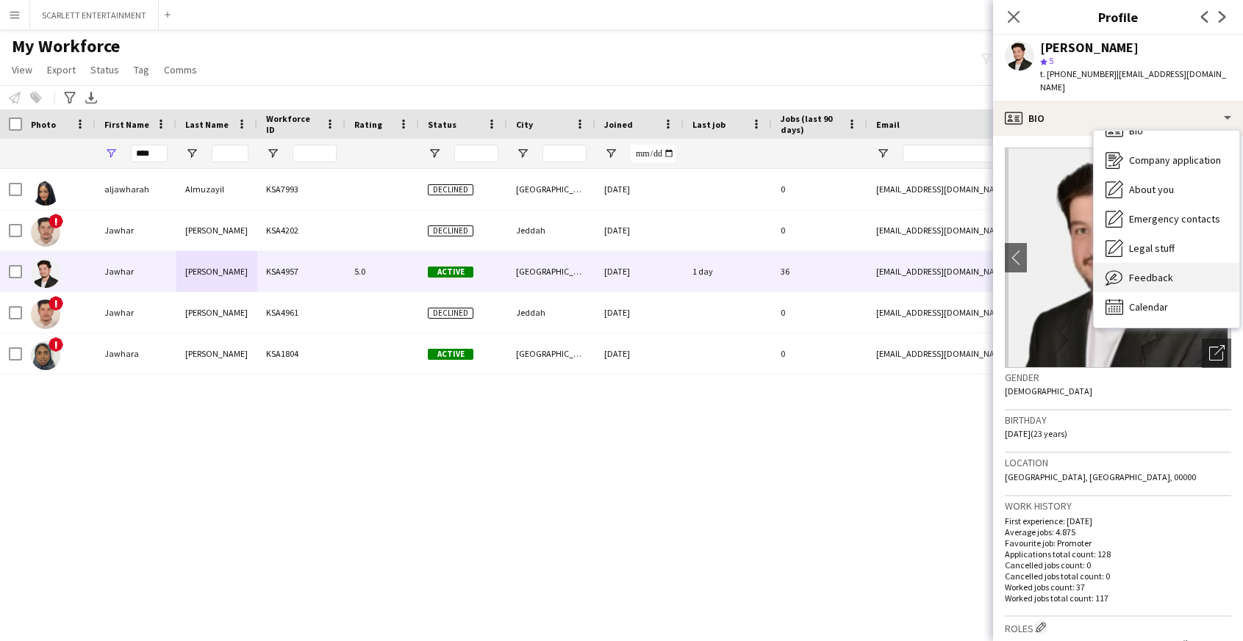
click at [1160, 272] on div "Feedback Feedback" at bounding box center [1165, 277] width 145 height 29
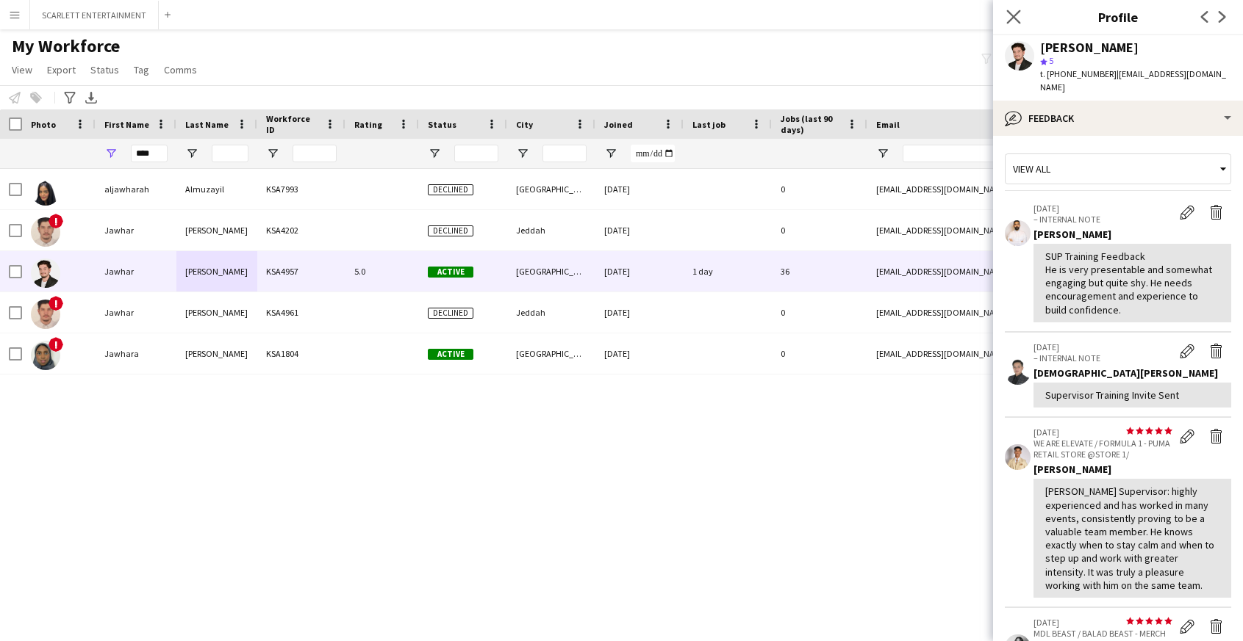
scroll to position [0, 0]
click at [1004, 12] on app-icon "Close pop-in" at bounding box center [1013, 17] width 21 height 21
